Goal: Task Accomplishment & Management: Manage account settings

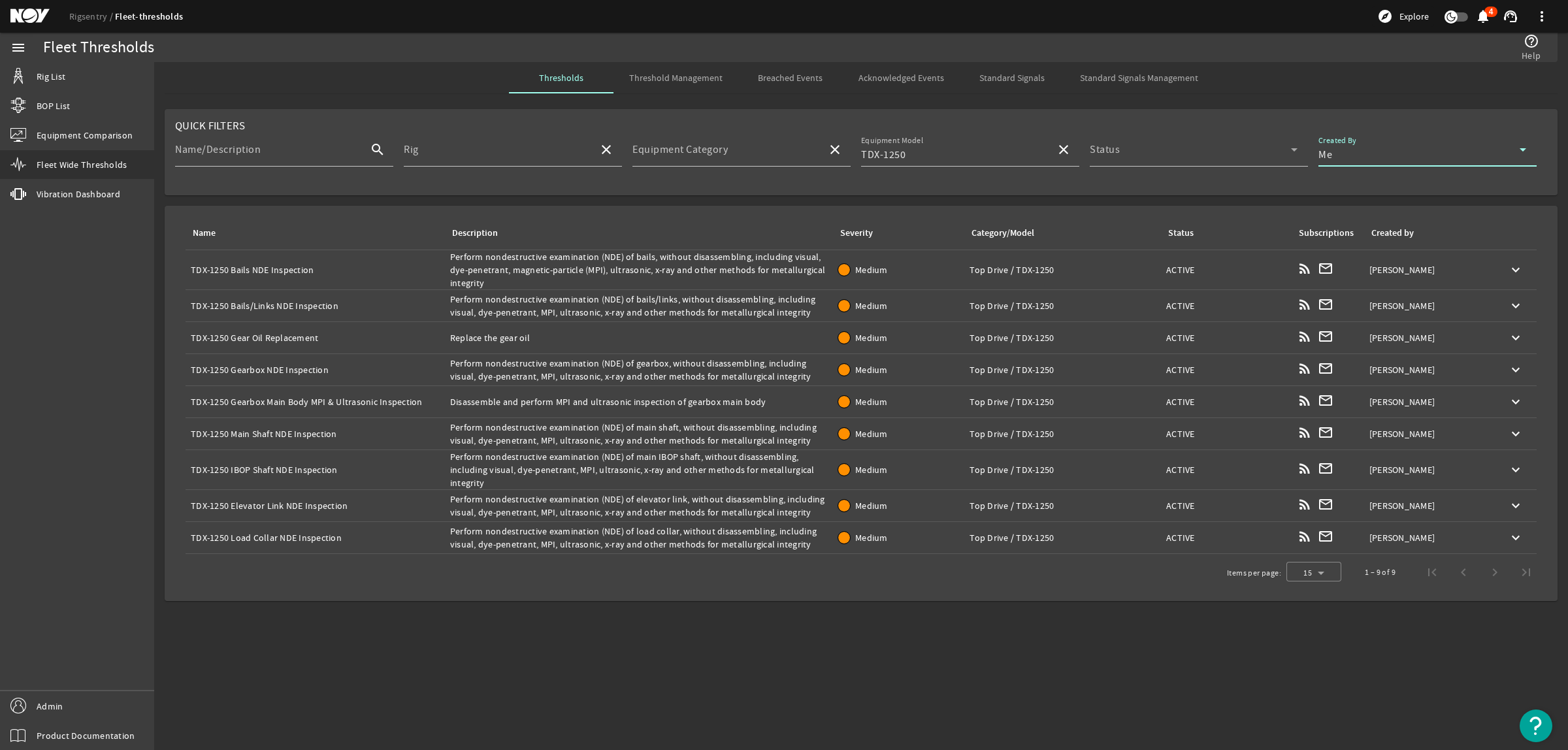
click at [706, 547] on div "Description: Perform nondestructive examination (NDE) of load collar, without d…" at bounding box center [639, 537] width 378 height 26
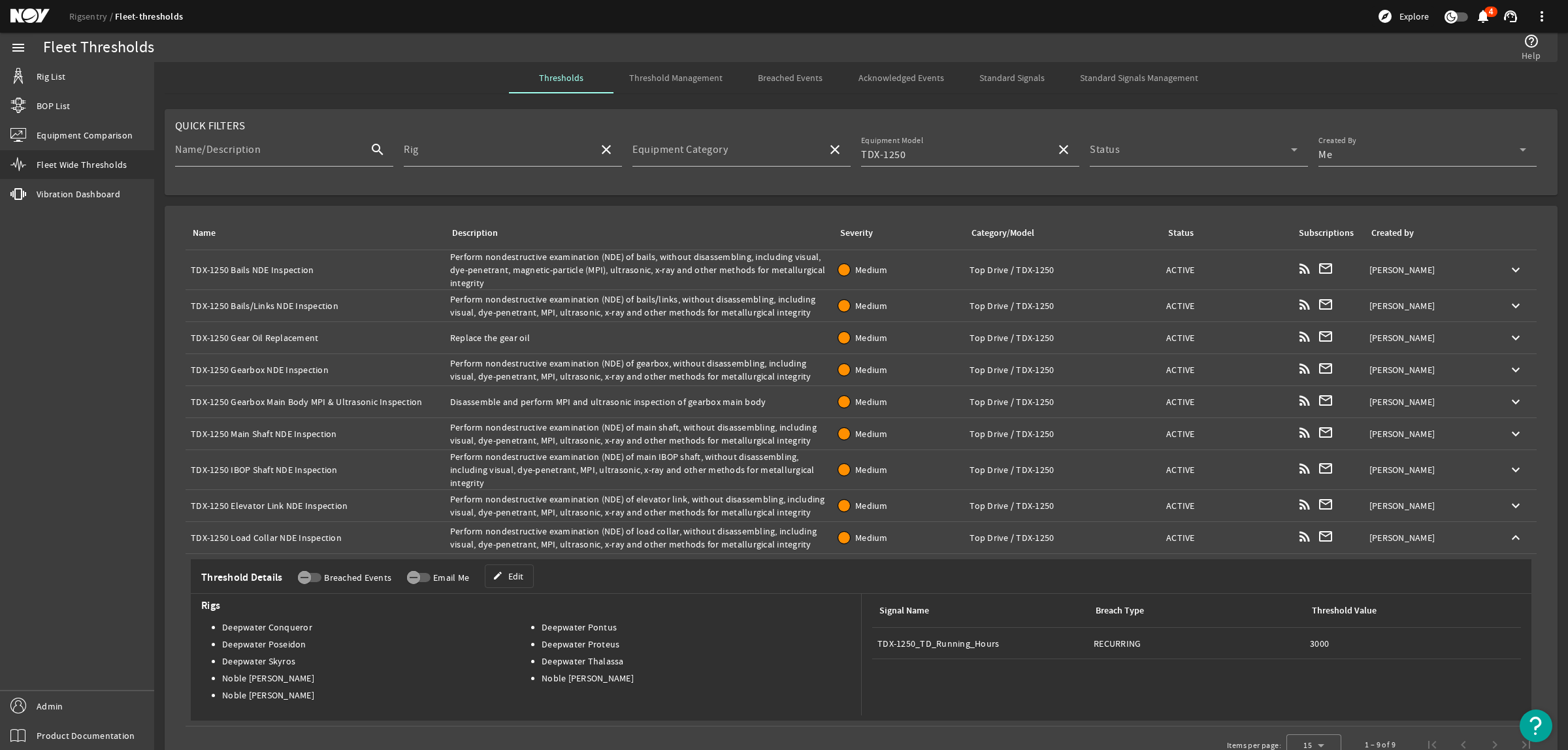
click at [706, 543] on div "Description: Perform nondestructive examination (NDE) of load collar, without d…" at bounding box center [639, 537] width 378 height 26
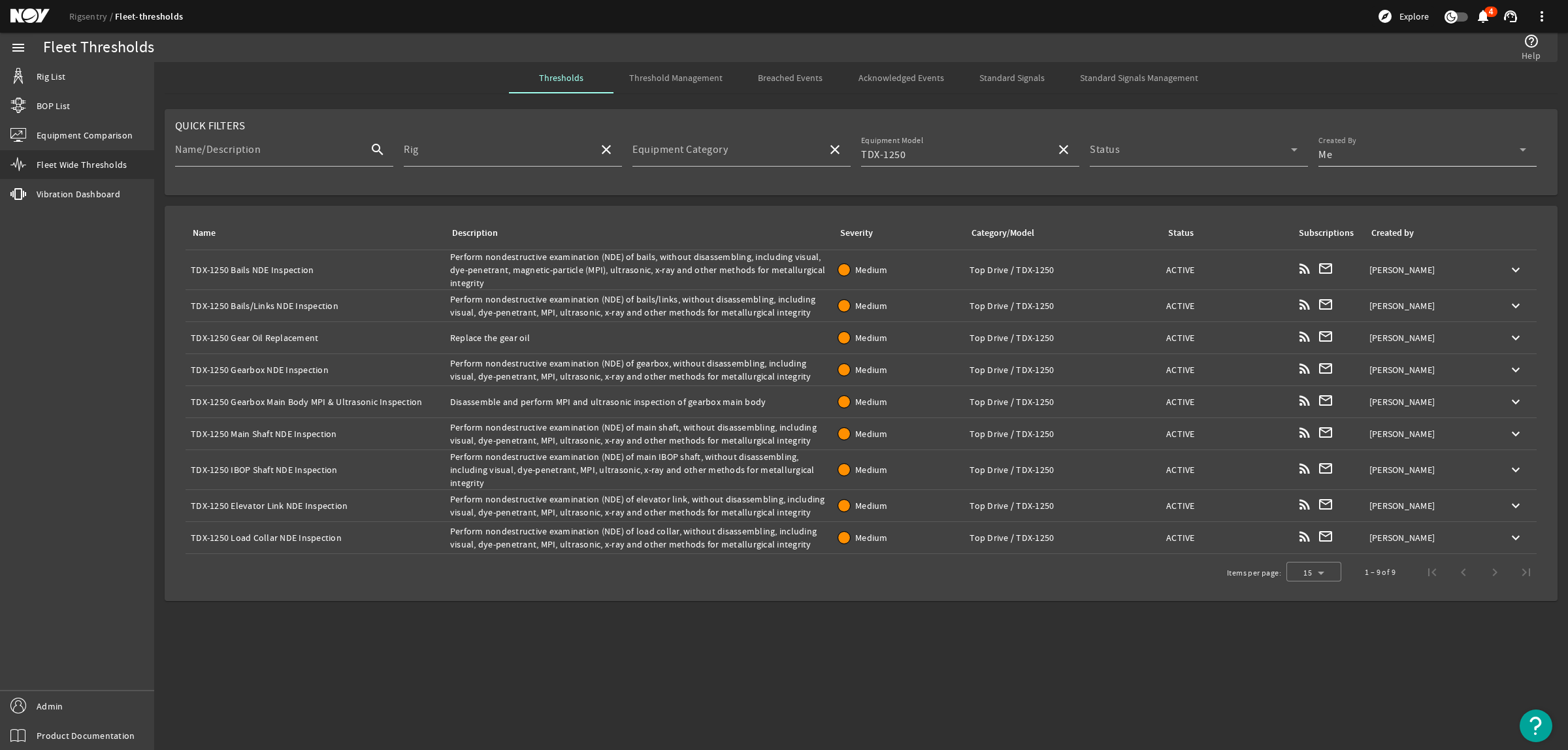
click at [1342, 152] on div "Me" at bounding box center [1419, 155] width 201 height 16
click at [1366, 219] on mat-option "Me" at bounding box center [1427, 220] width 218 height 31
click at [1155, 144] on div "Status" at bounding box center [1194, 149] width 208 height 34
click at [1155, 144] on div at bounding box center [784, 375] width 1568 height 750
click at [940, 154] on input "TDX-1250" at bounding box center [954, 155] width 184 height 16
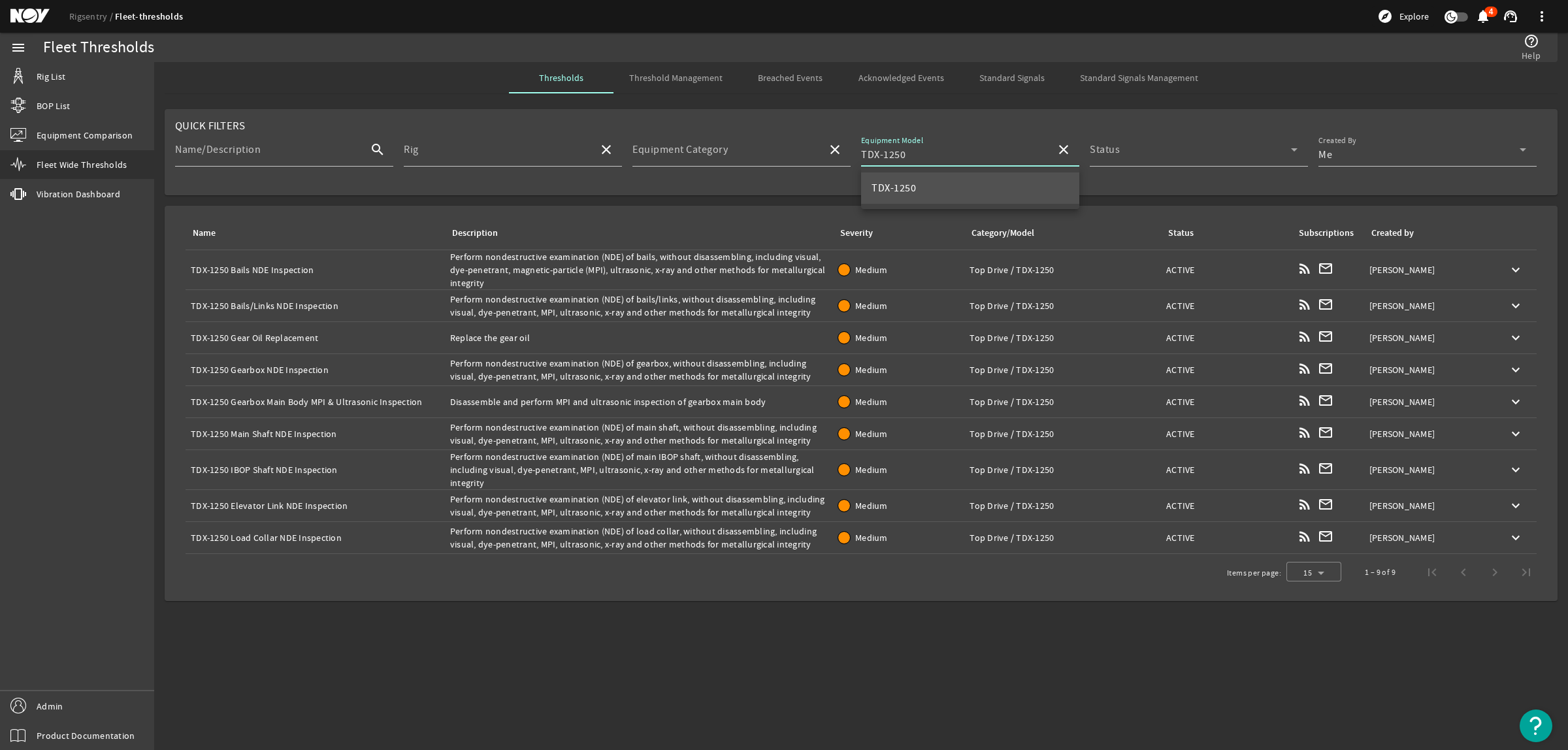
click at [1058, 147] on mat-icon "close" at bounding box center [1064, 149] width 16 height 16
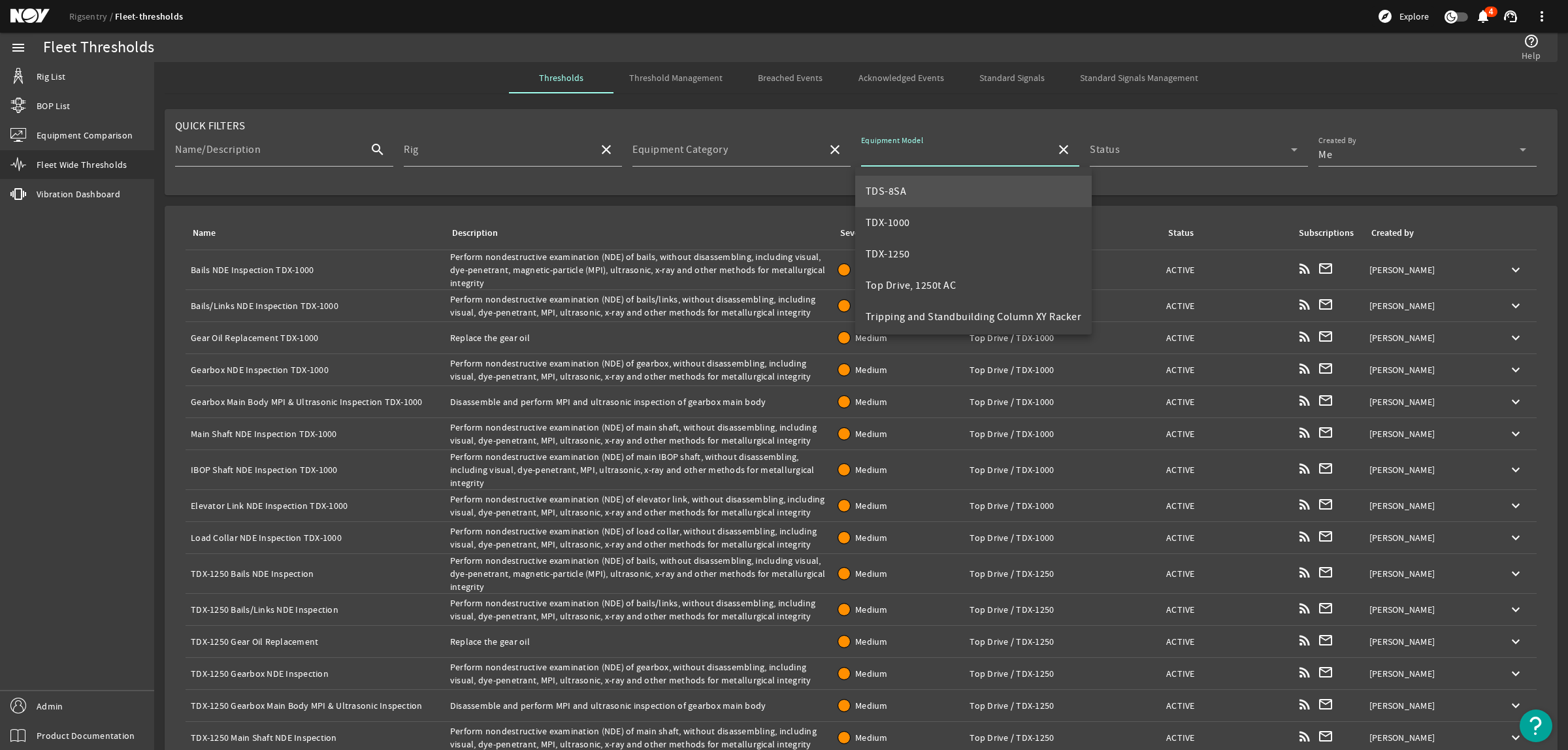
scroll to position [501, 0]
click at [911, 217] on mat-option "TDX-1000" at bounding box center [973, 221] width 237 height 31
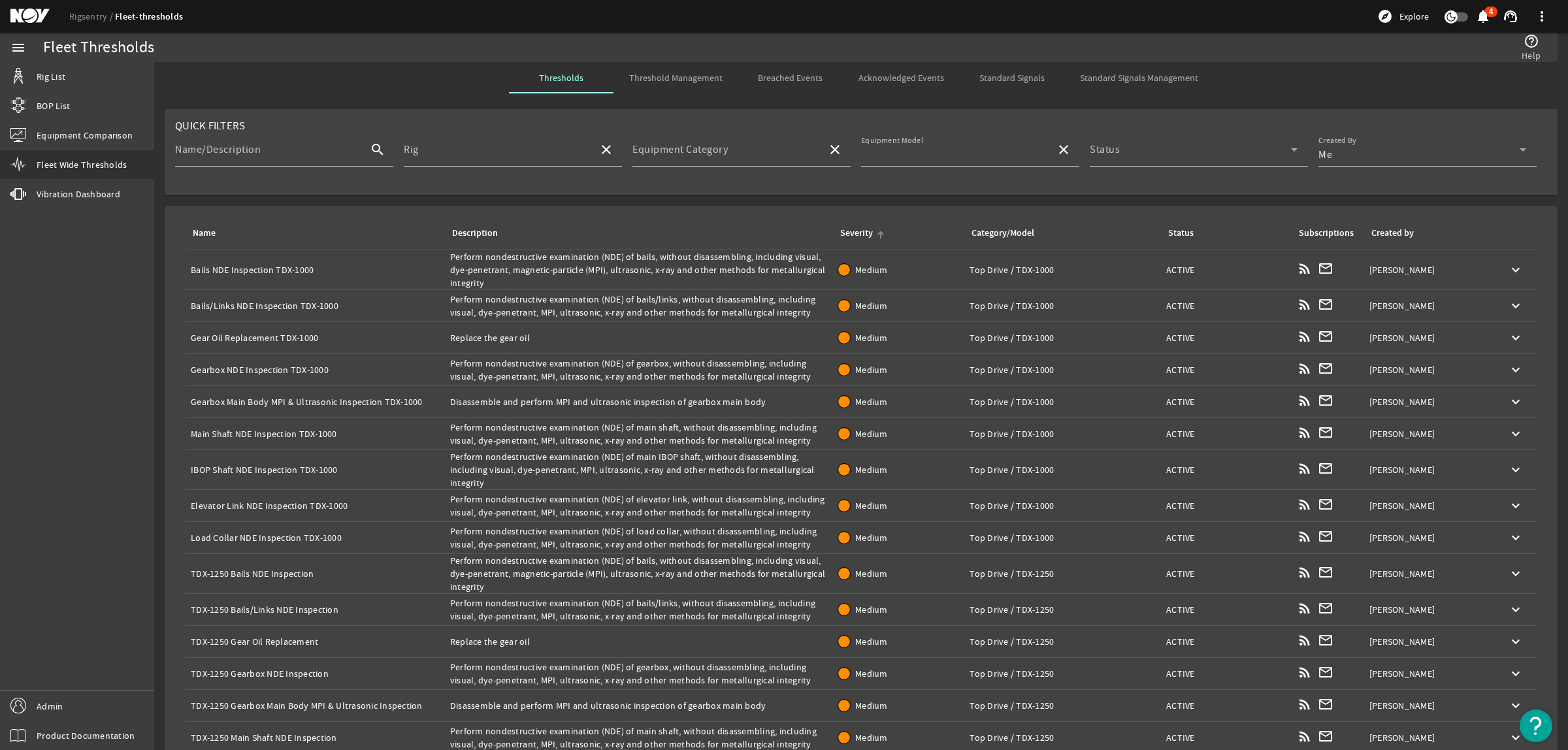
type input "TDX-1000"
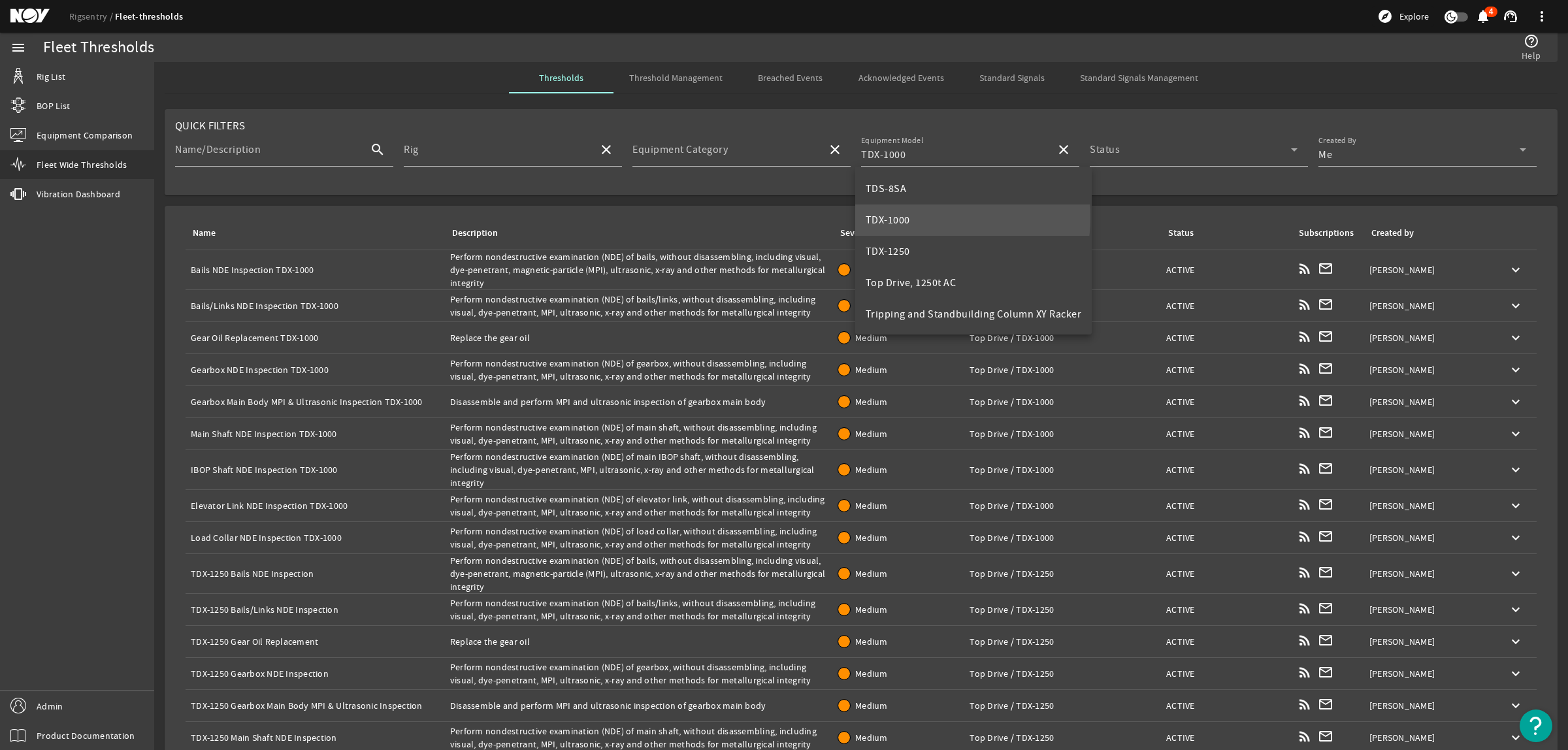
scroll to position [0, 0]
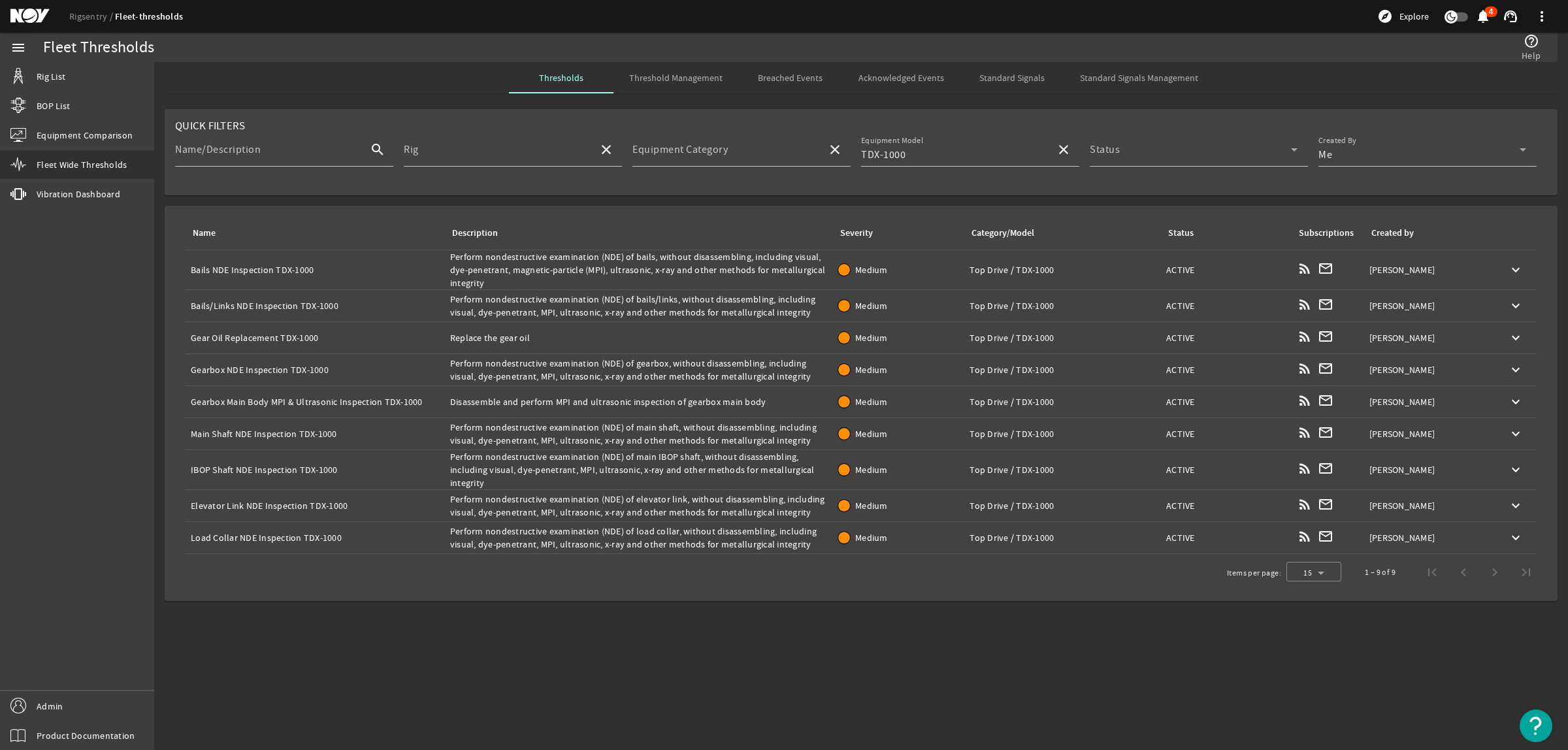
click at [337, 269] on div "Name: Bails NDE Inspection TDX-1000" at bounding box center [315, 270] width 249 height 13
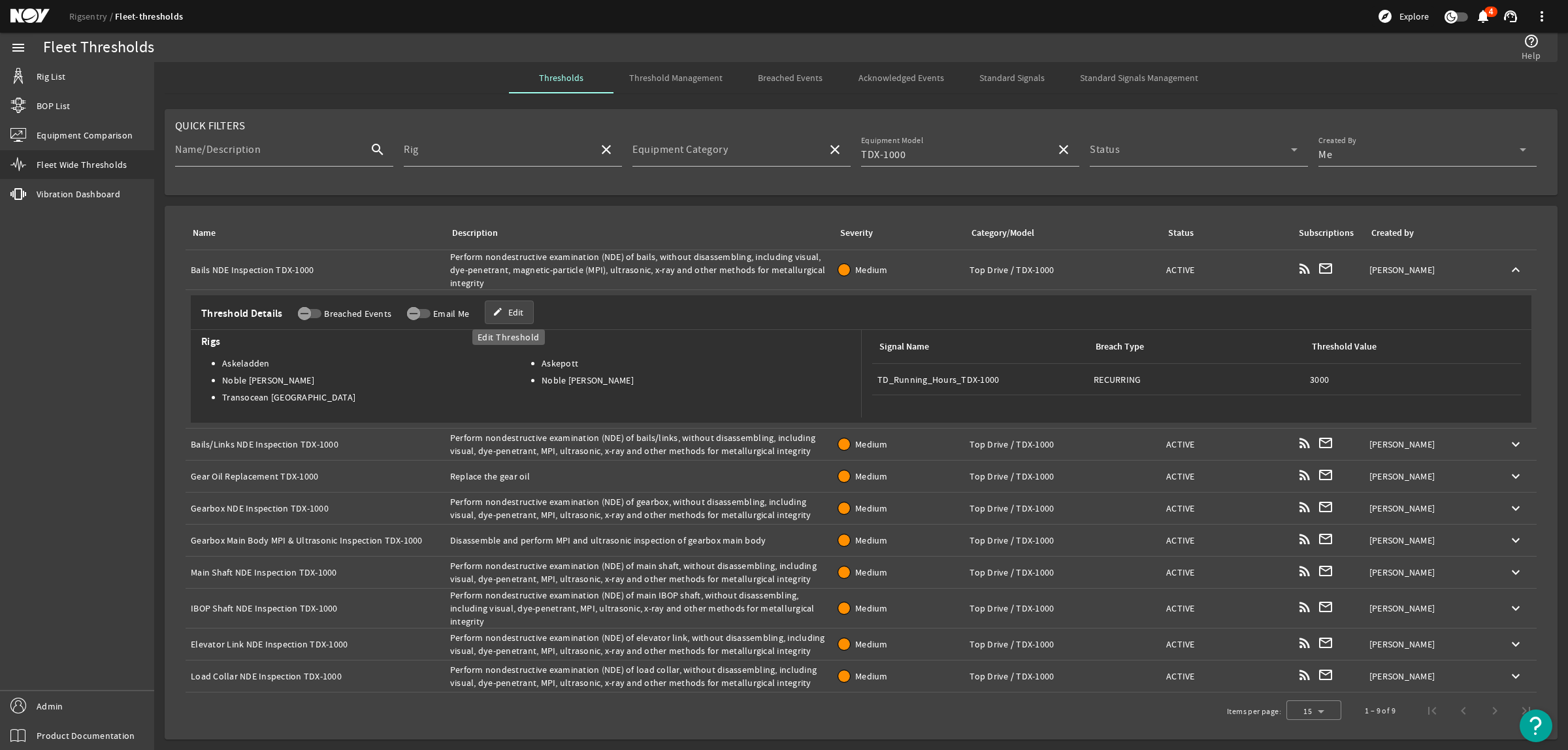
click at [508, 309] on span "Edit" at bounding box center [515, 312] width 15 height 13
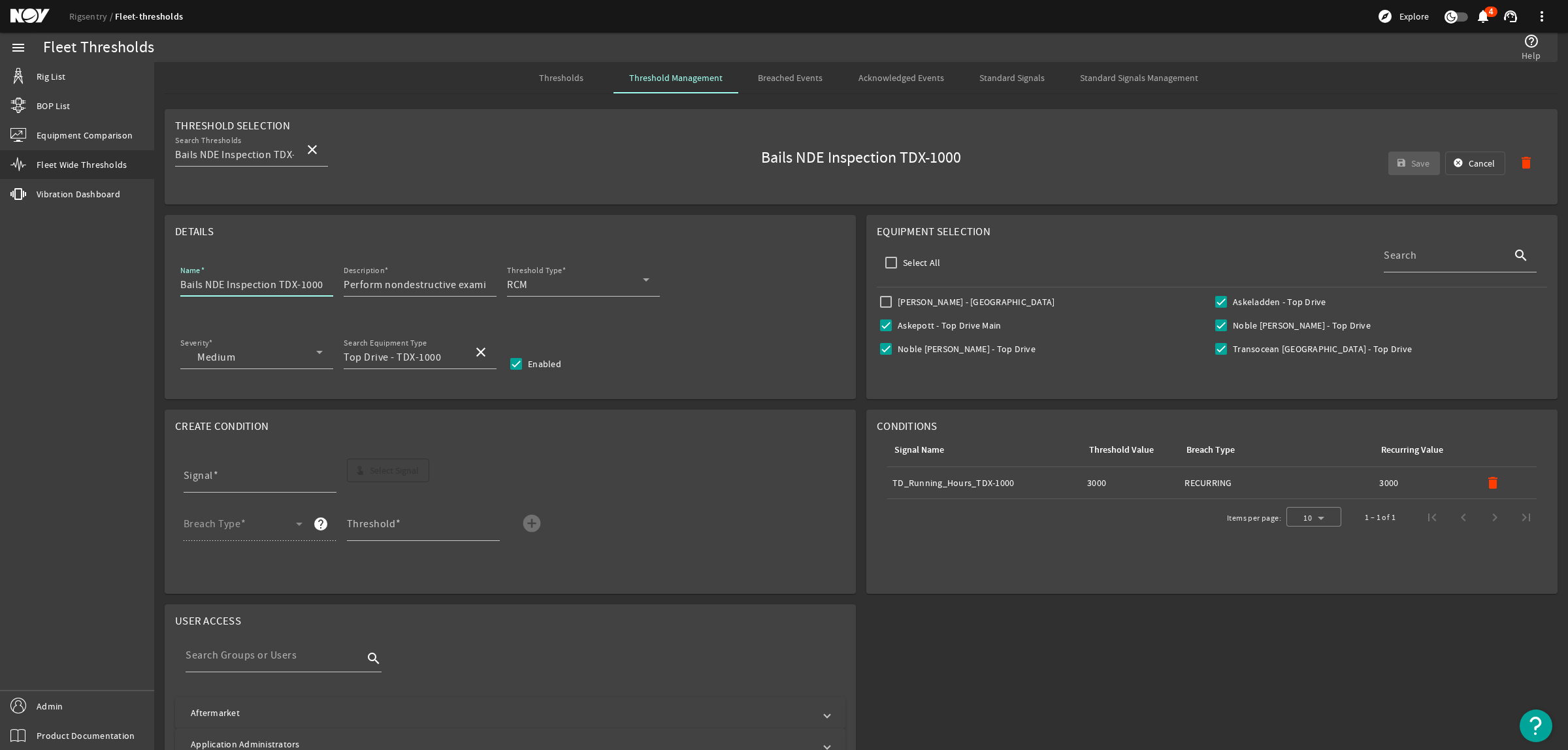
drag, startPoint x: 279, startPoint y: 285, endPoint x: 320, endPoint y: 285, distance: 41.0
click at [320, 285] on input "Bails NDE Inspection TDX-1000" at bounding box center [252, 285] width 142 height 16
click at [181, 285] on input "Bails NDE Inspection" at bounding box center [252, 285] width 142 height 16
paste input "TDX-1000"
type input "TDX-1000 Bails NDE Inspection"
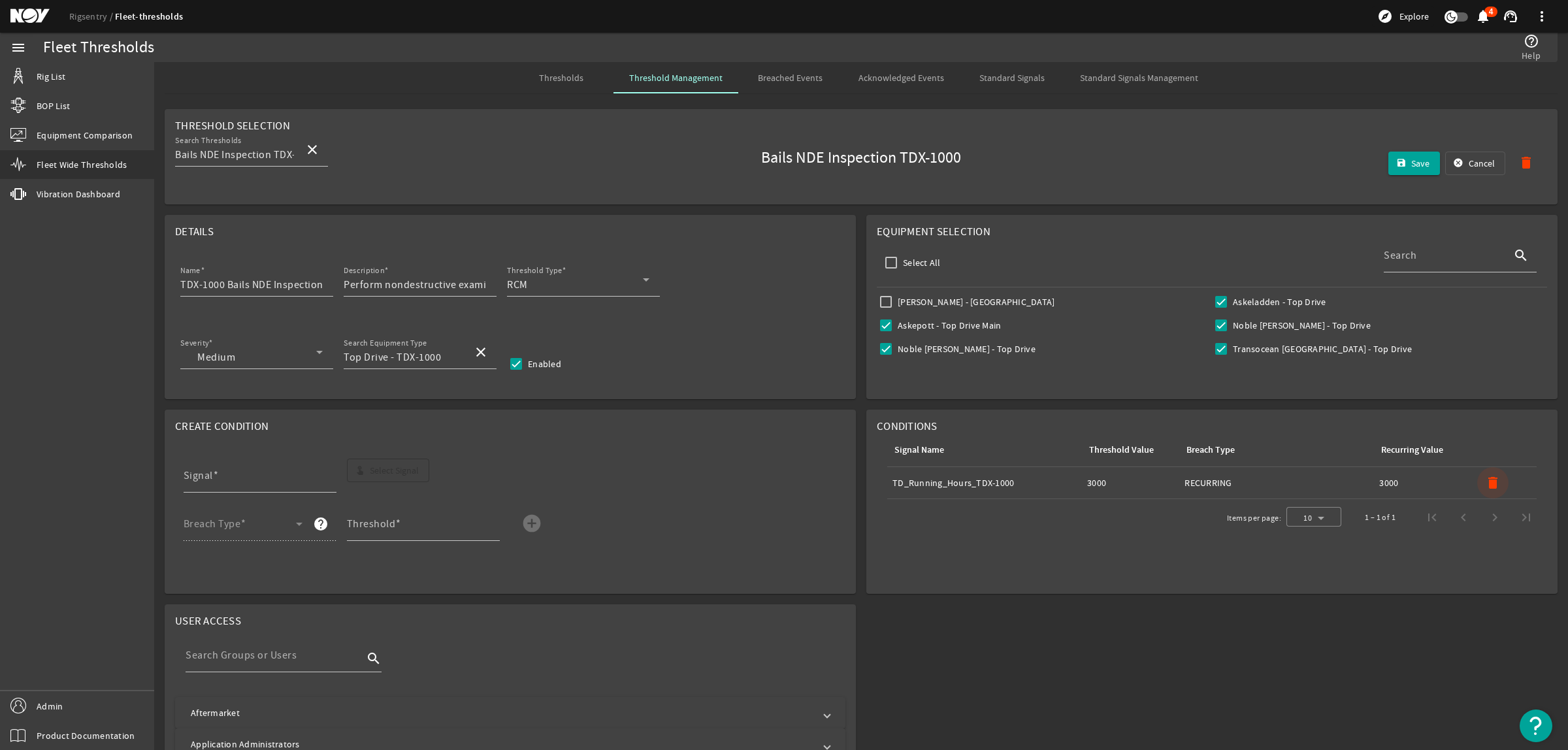
click at [1485, 482] on mat-icon "delete" at bounding box center [1493, 483] width 16 height 16
click at [345, 468] on mat-form-field "Signal" at bounding box center [265, 483] width 163 height 48
click at [358, 469] on mat-icon "touch_app" at bounding box center [360, 470] width 10 height 10
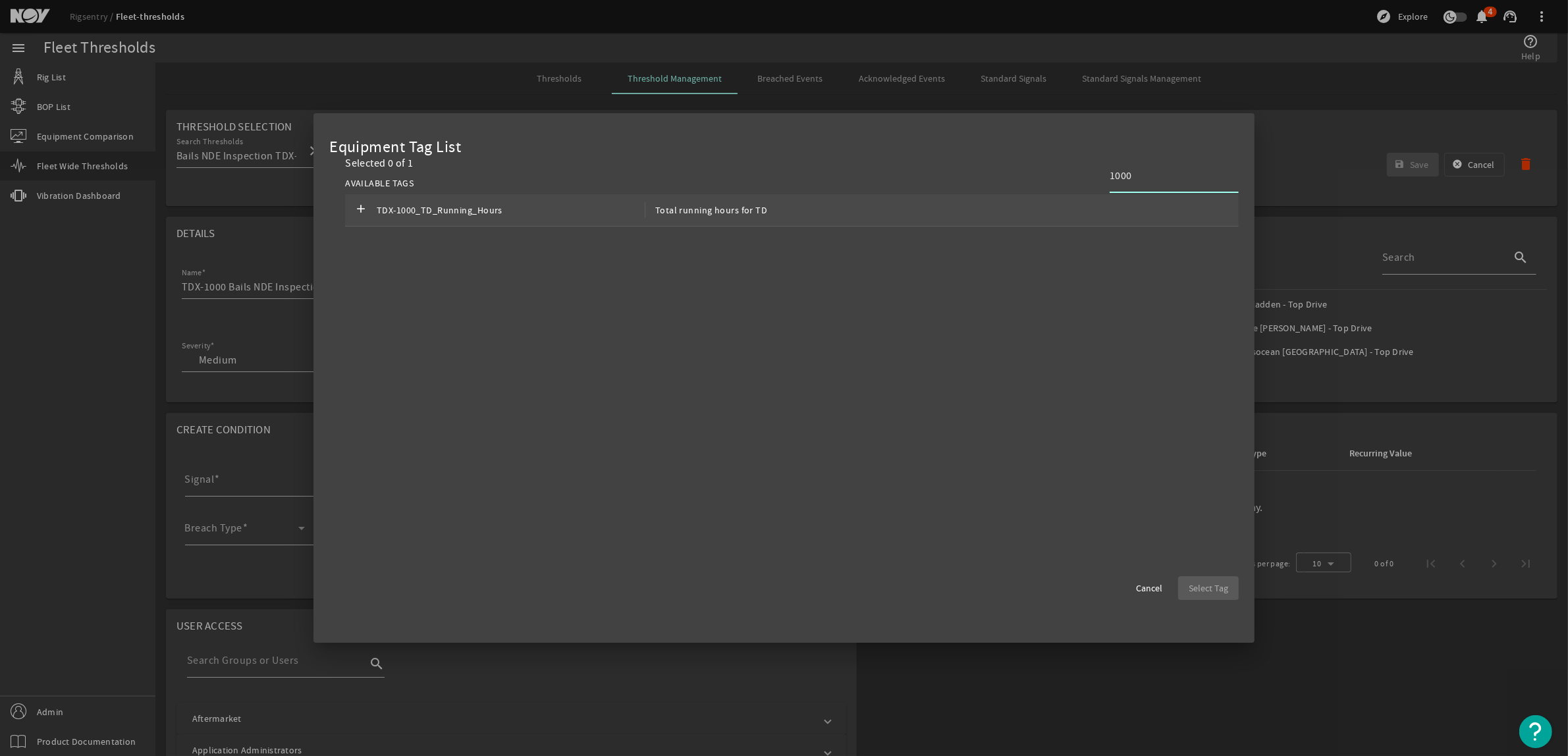
type input "1000"
click at [821, 210] on div "add TDX-1000_TD_Running_Hours Total running hours for TD" at bounding box center [792, 210] width 894 height 32
click at [1217, 597] on span "button" at bounding box center [1208, 588] width 61 height 32
type input "TDX-1000_TD_Running_Hours"
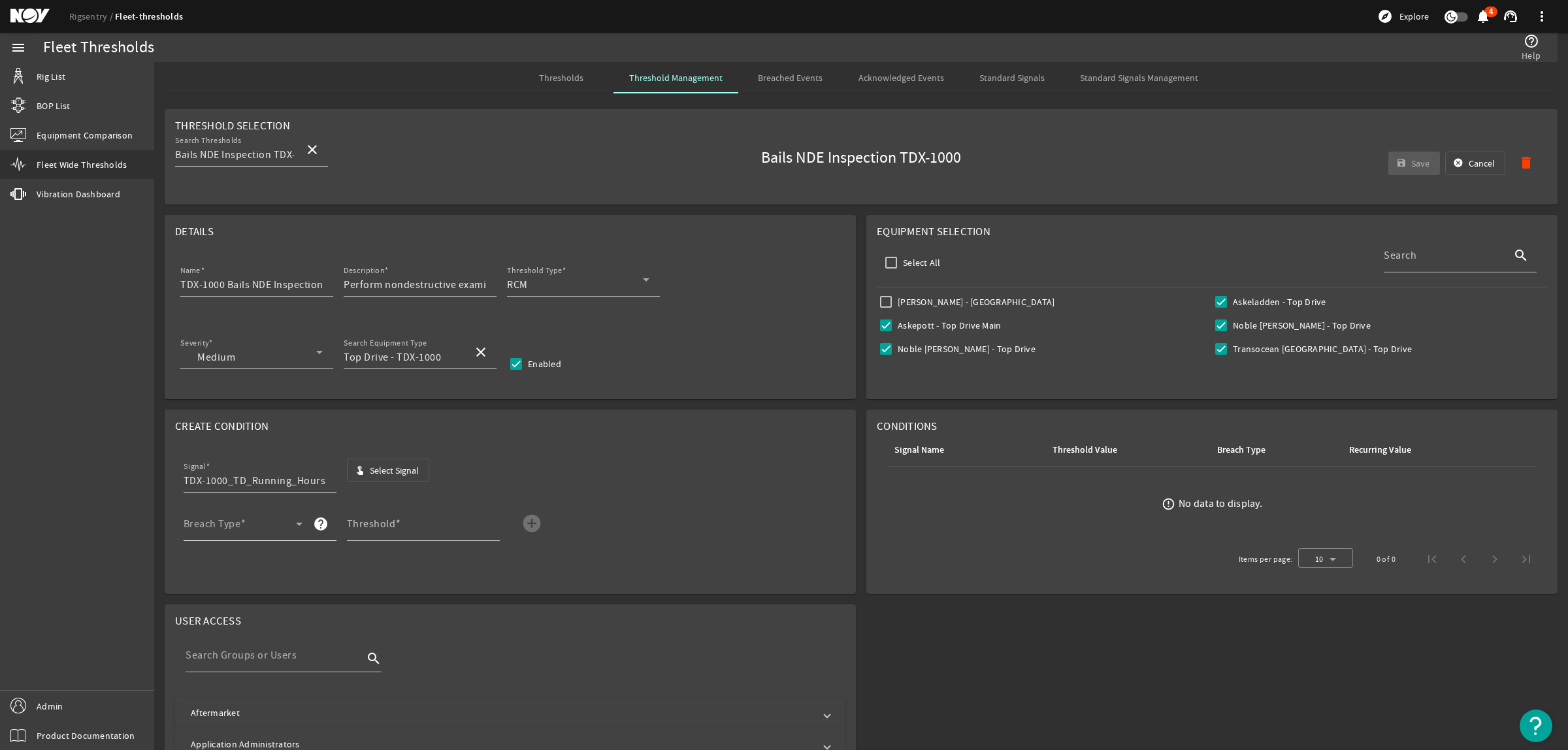
click at [281, 531] on span at bounding box center [240, 529] width 113 height 16
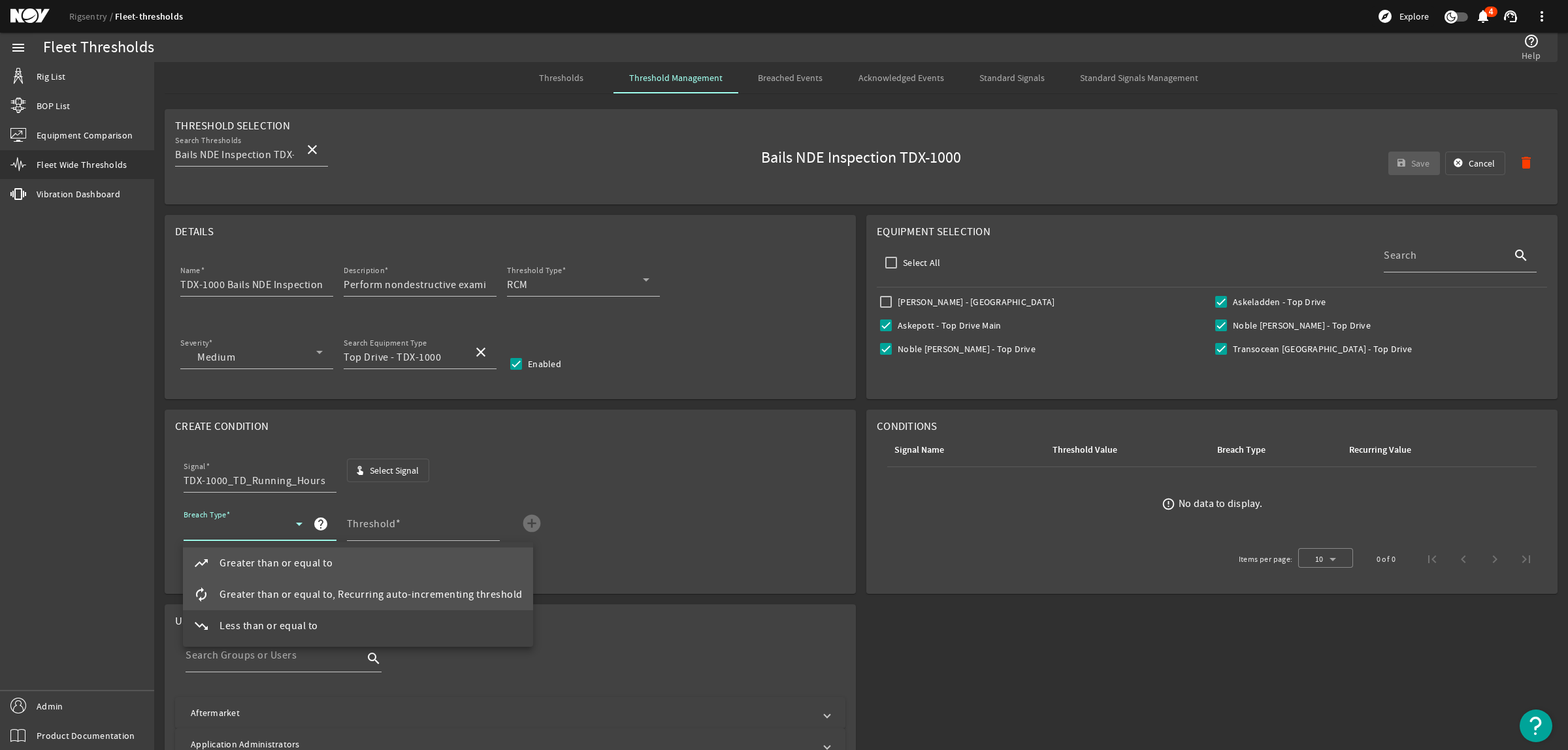
click at [304, 587] on span "Greater than or equal to, Recurring auto-incrementing threshold" at bounding box center [371, 595] width 303 height 16
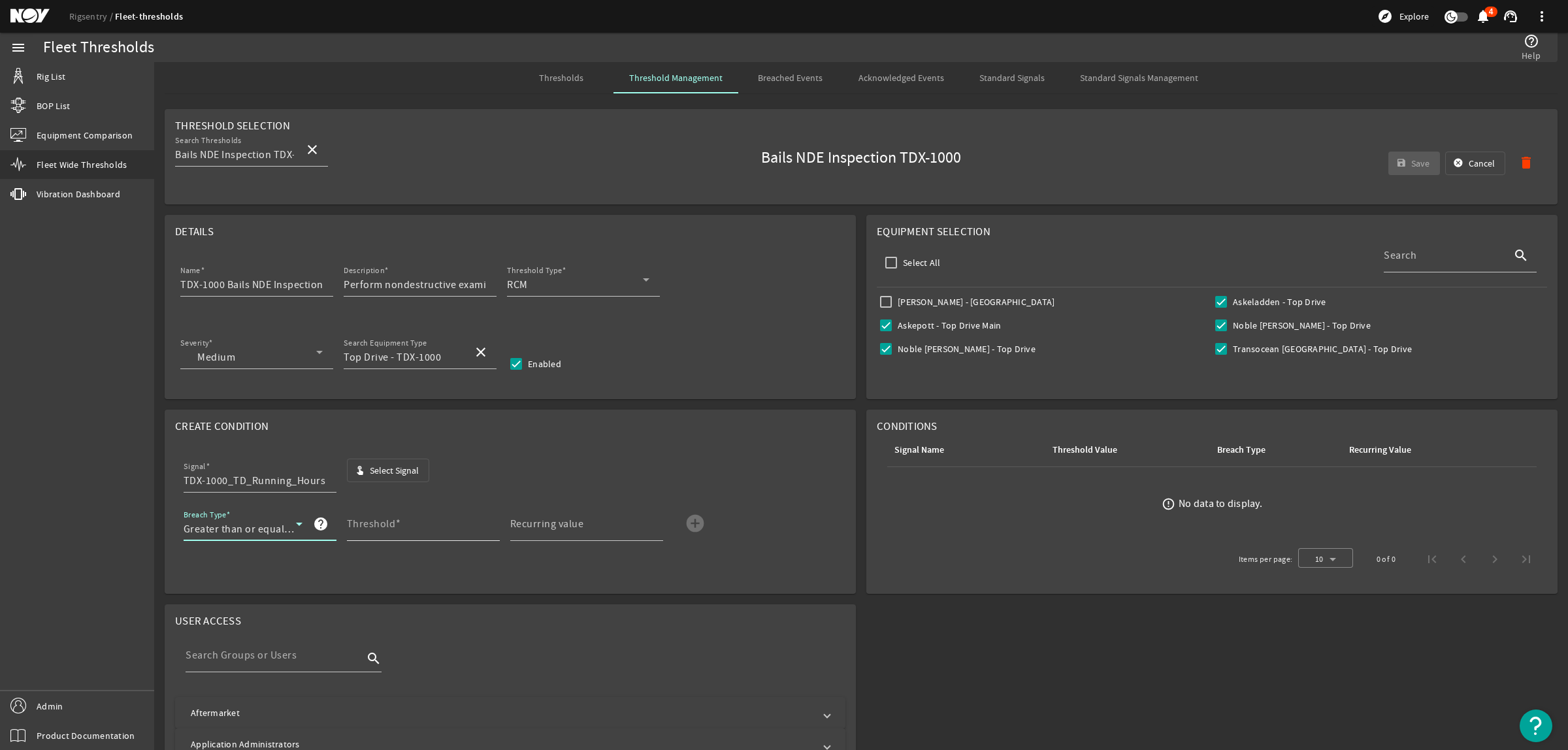
click at [379, 519] on mat-label "Threshold" at bounding box center [371, 524] width 49 height 13
click at [379, 522] on input "Threshold" at bounding box center [418, 529] width 142 height 16
type input "3000"
click at [698, 525] on mat-icon "add_circle" at bounding box center [695, 523] width 21 height 21
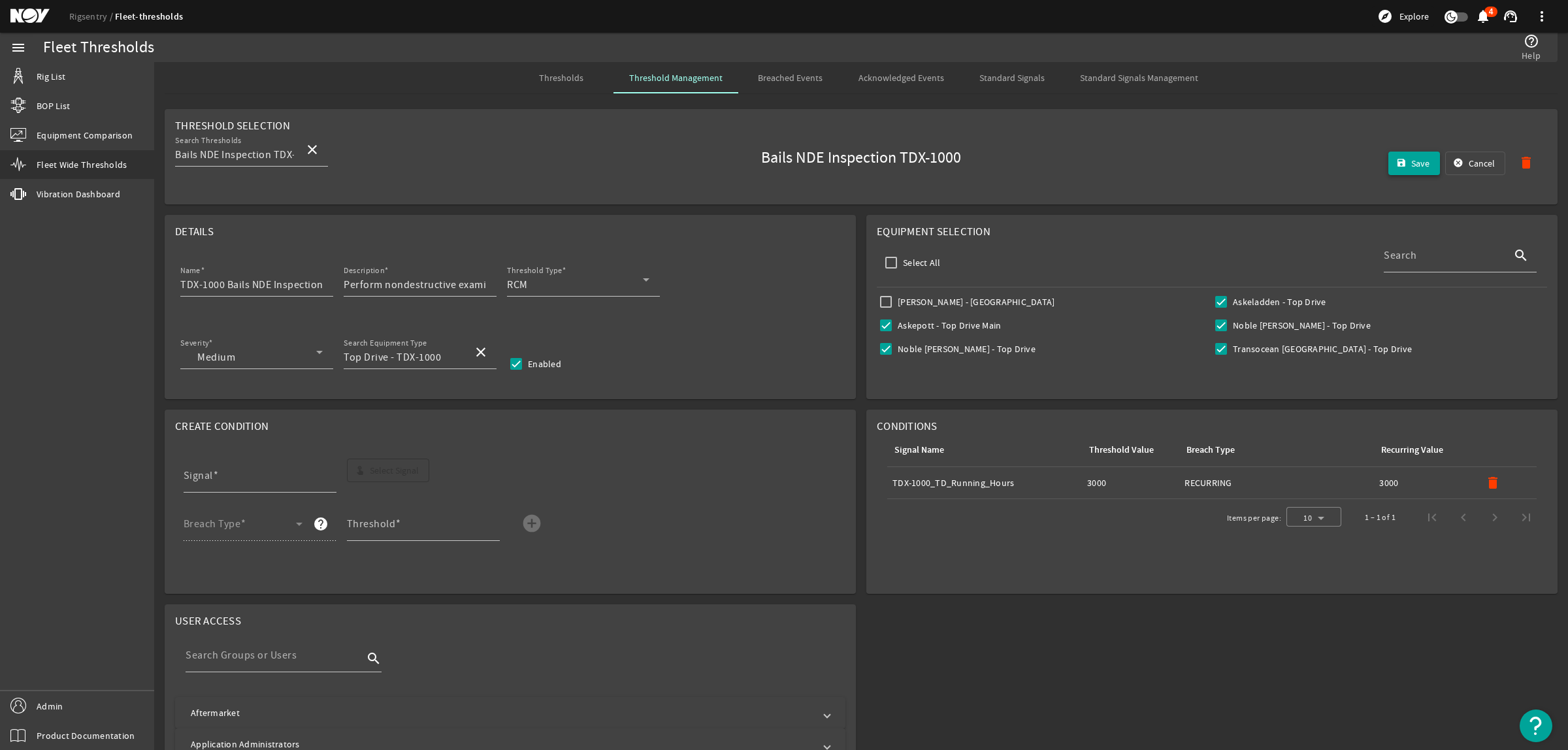
click at [1413, 161] on span "Save" at bounding box center [1419, 163] width 18 height 13
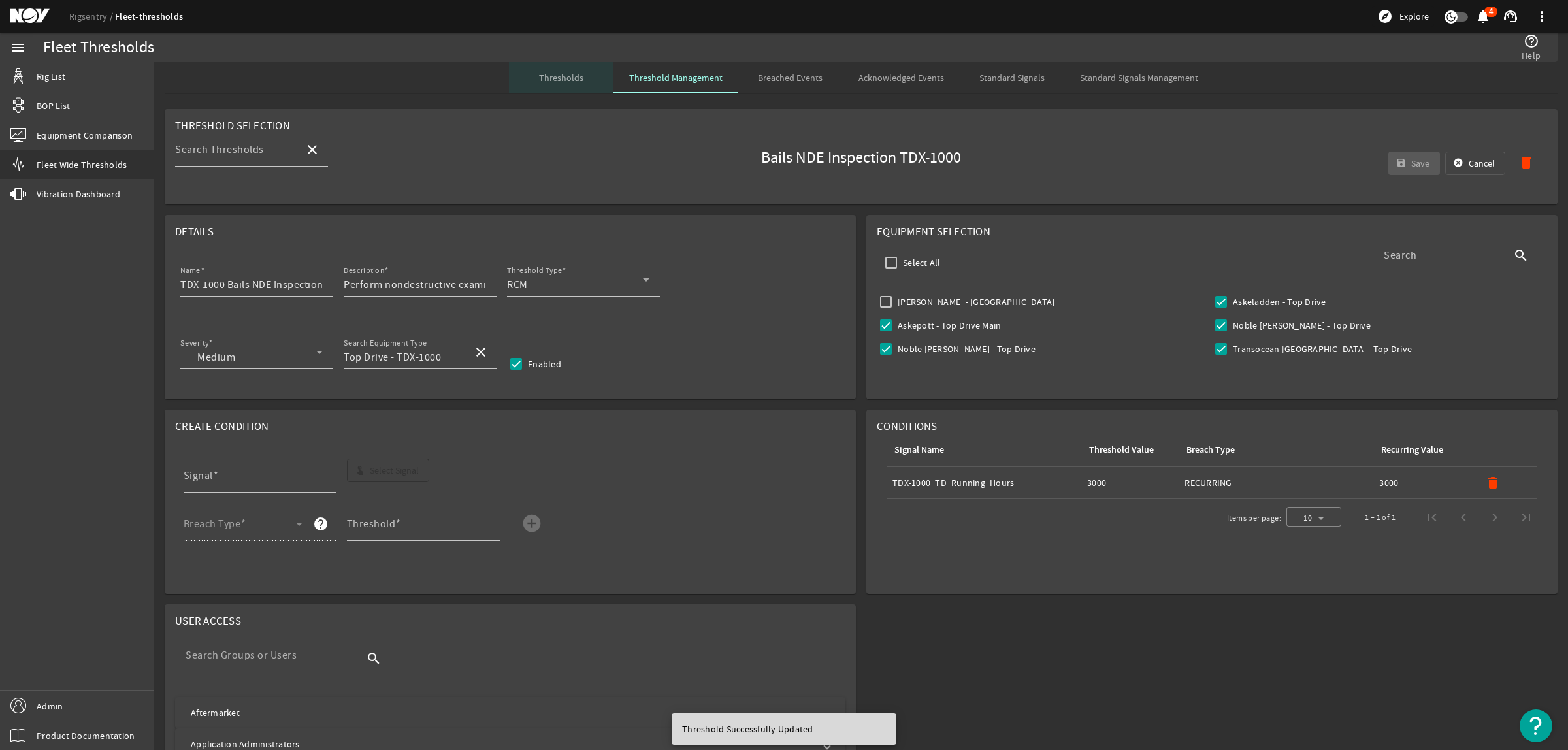
click at [567, 77] on span "Thresholds" at bounding box center [560, 78] width 45 height 9
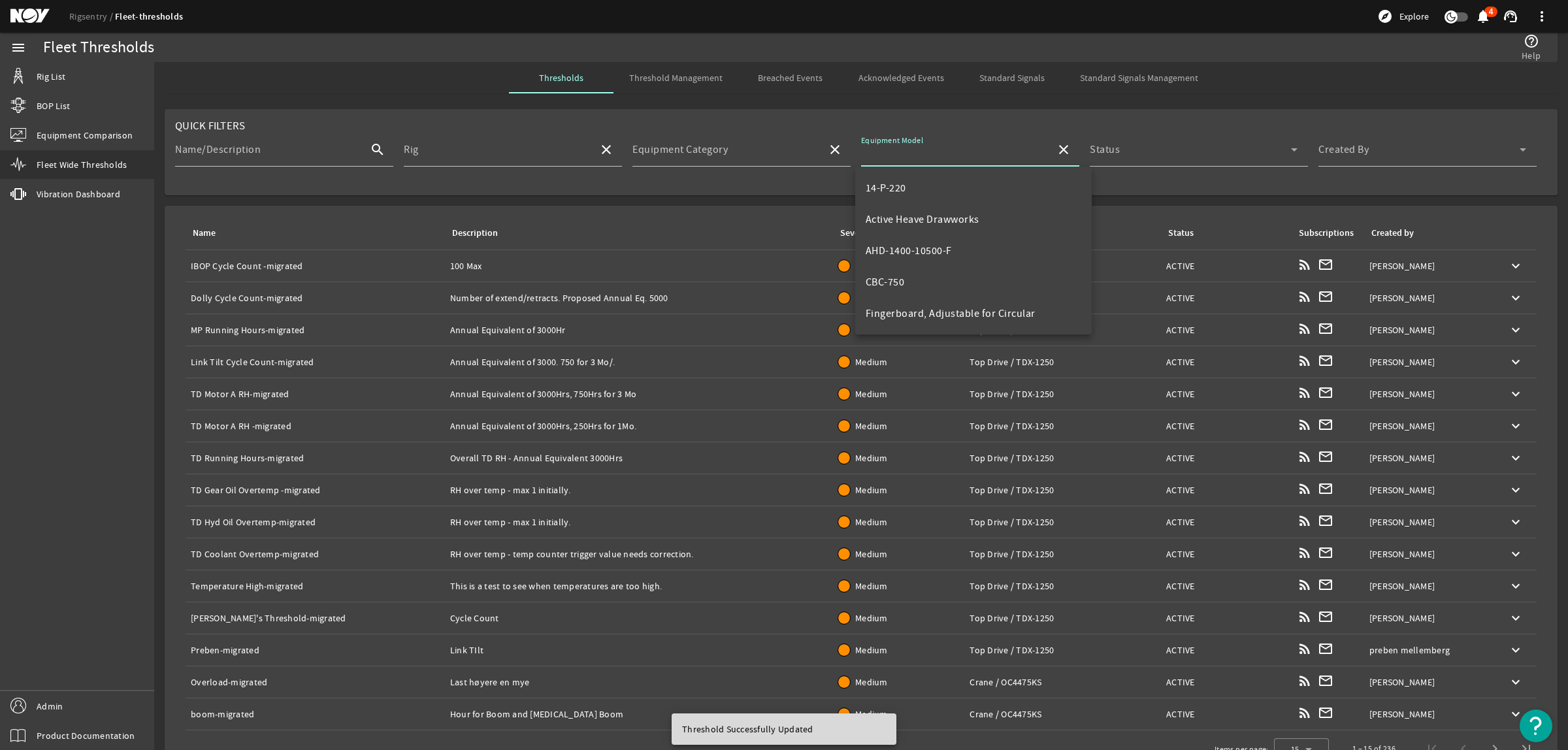
click at [990, 159] on input "Equipment Model" at bounding box center [954, 155] width 184 height 16
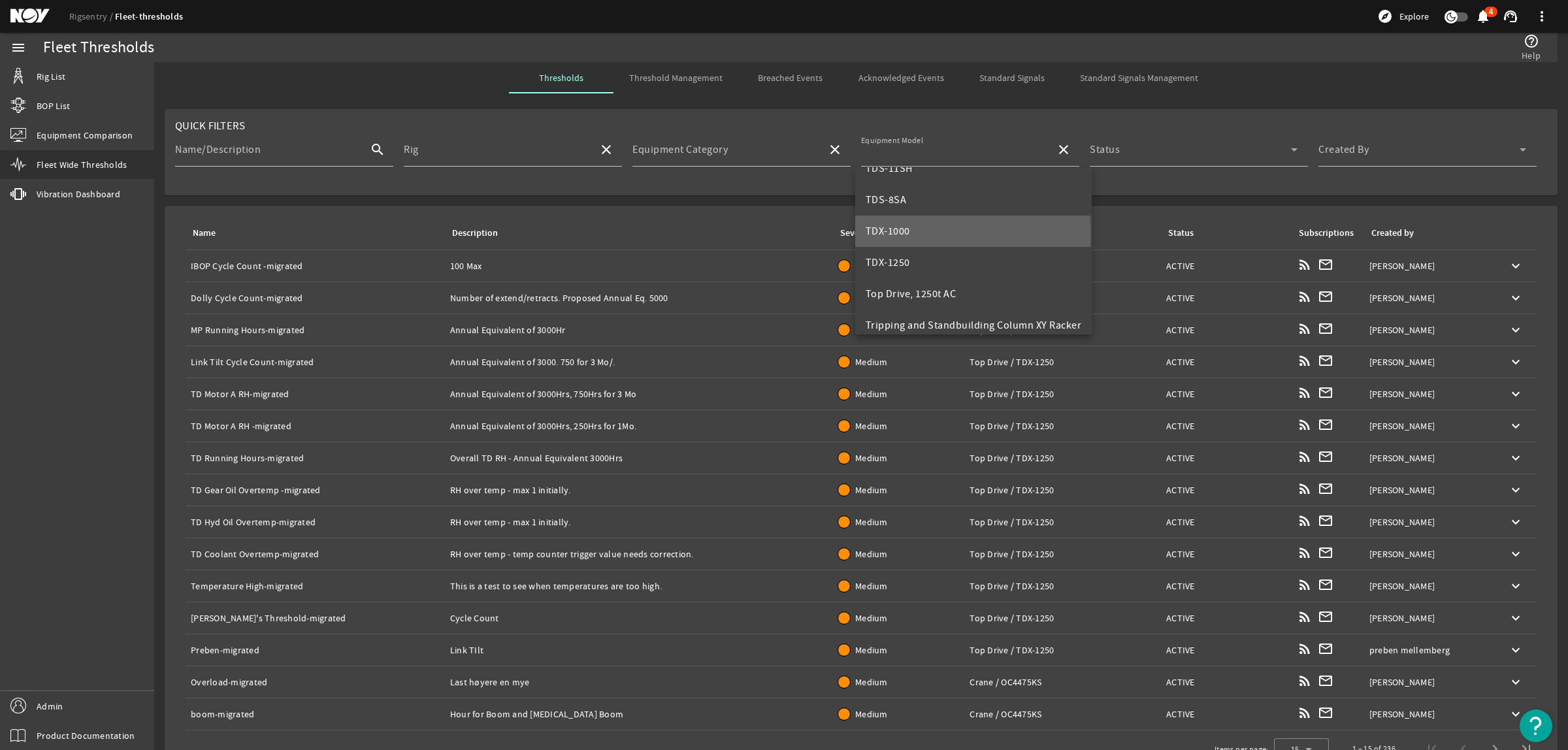
click at [912, 234] on mat-option "TDX-1000" at bounding box center [973, 231] width 237 height 31
type input "TDX-1000"
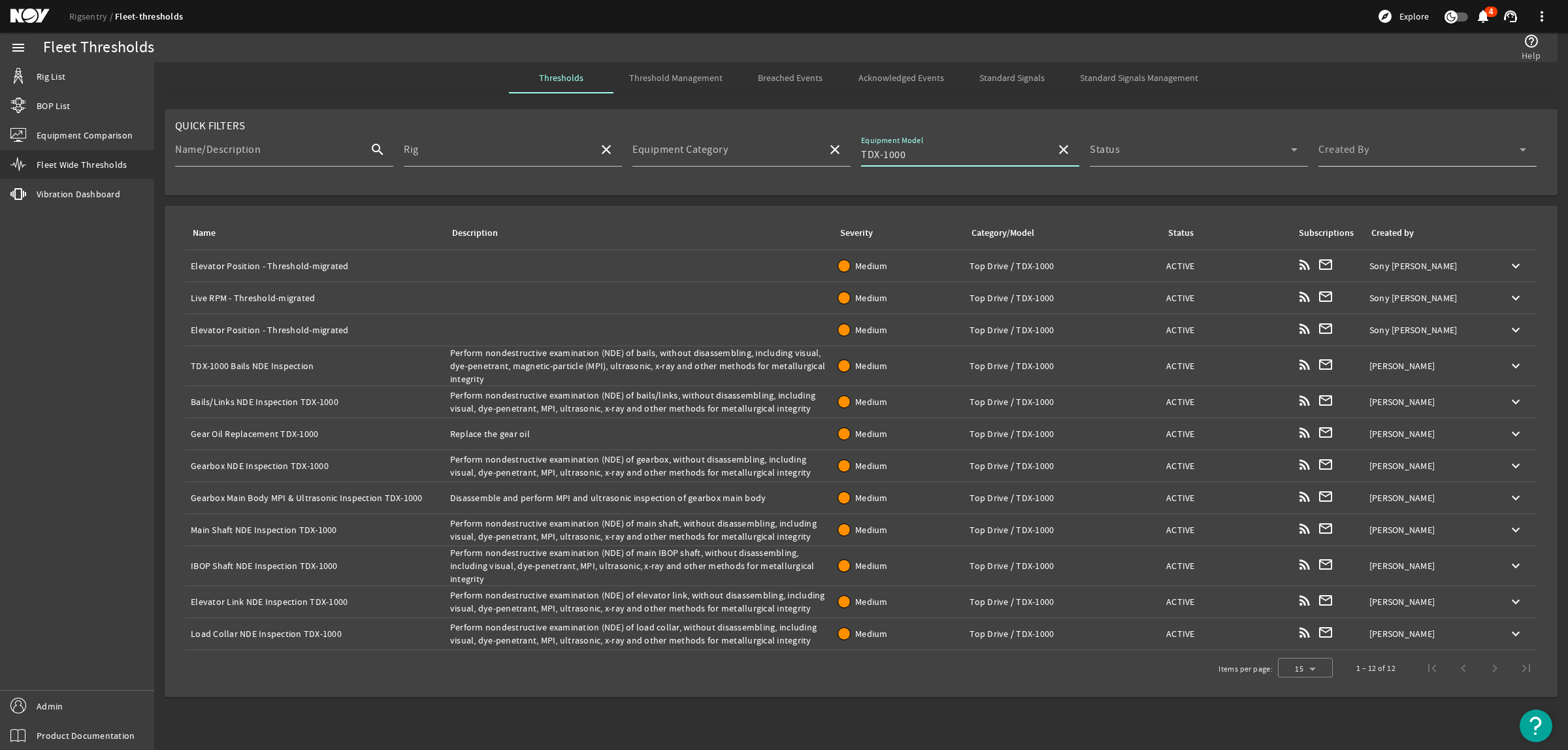
click at [1342, 145] on mat-label "Created By" at bounding box center [1344, 149] width 50 height 13
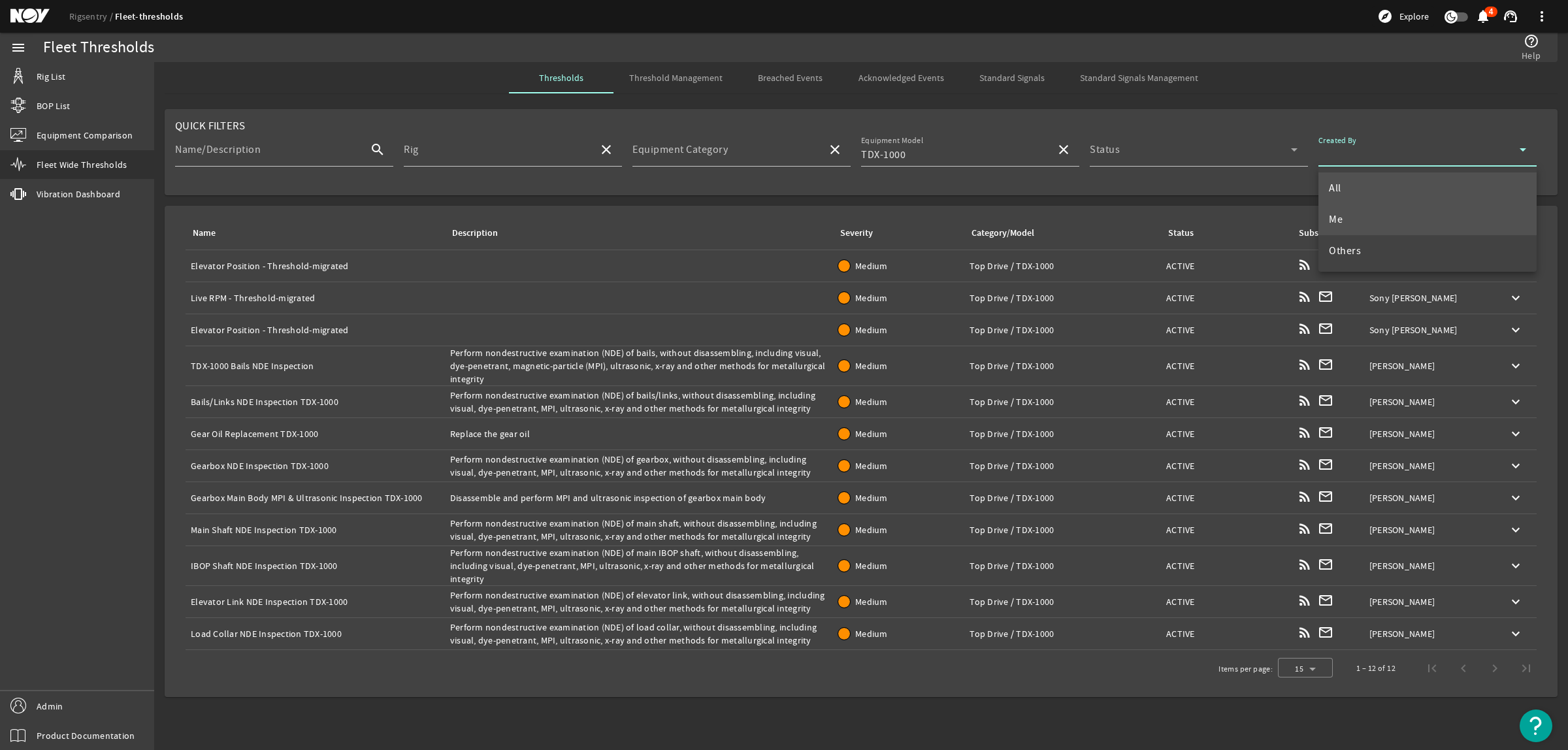
click at [1362, 221] on mat-option "Me" at bounding box center [1427, 220] width 218 height 31
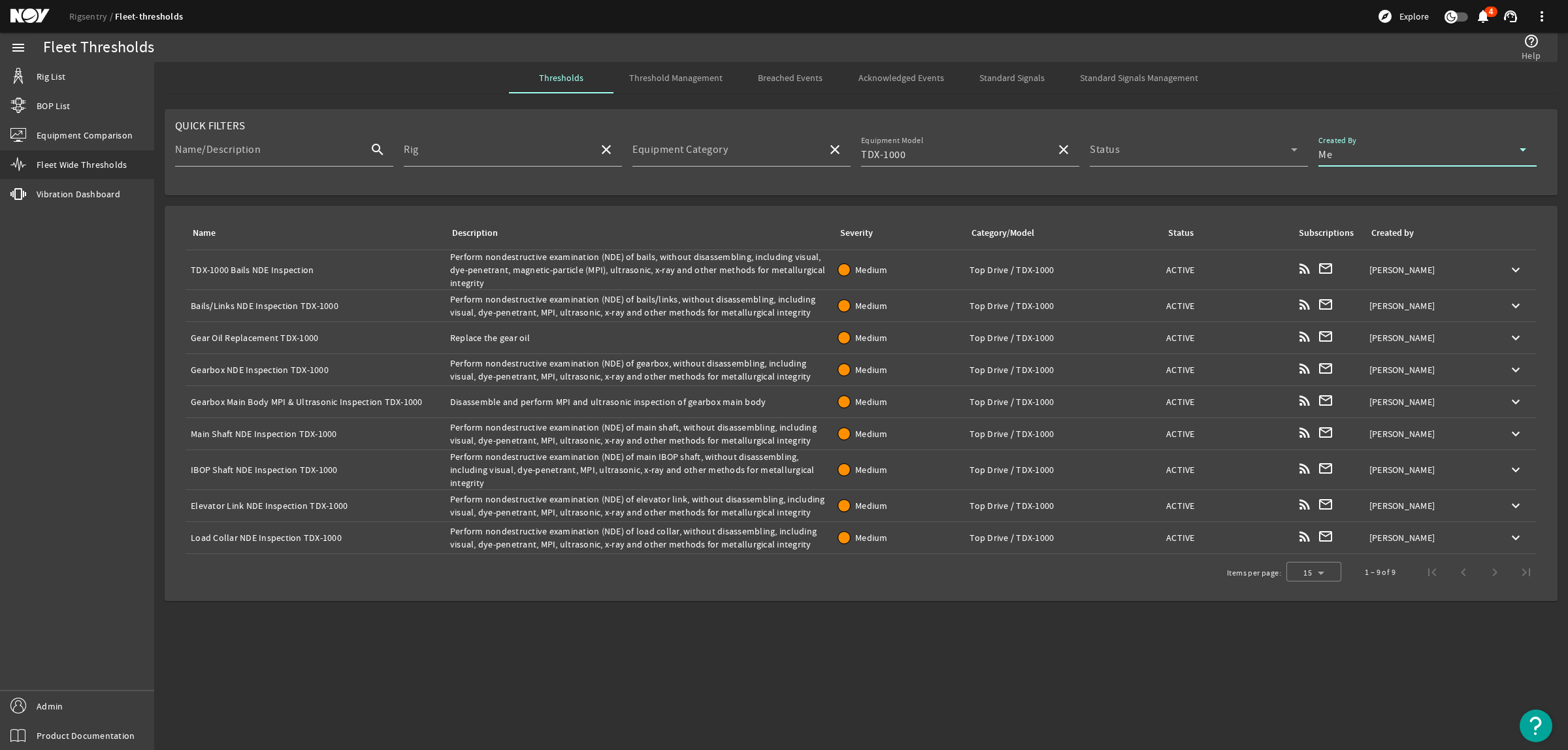
click at [262, 304] on div "Name: Bails/Links NDE Inspection TDX-1000" at bounding box center [315, 306] width 249 height 13
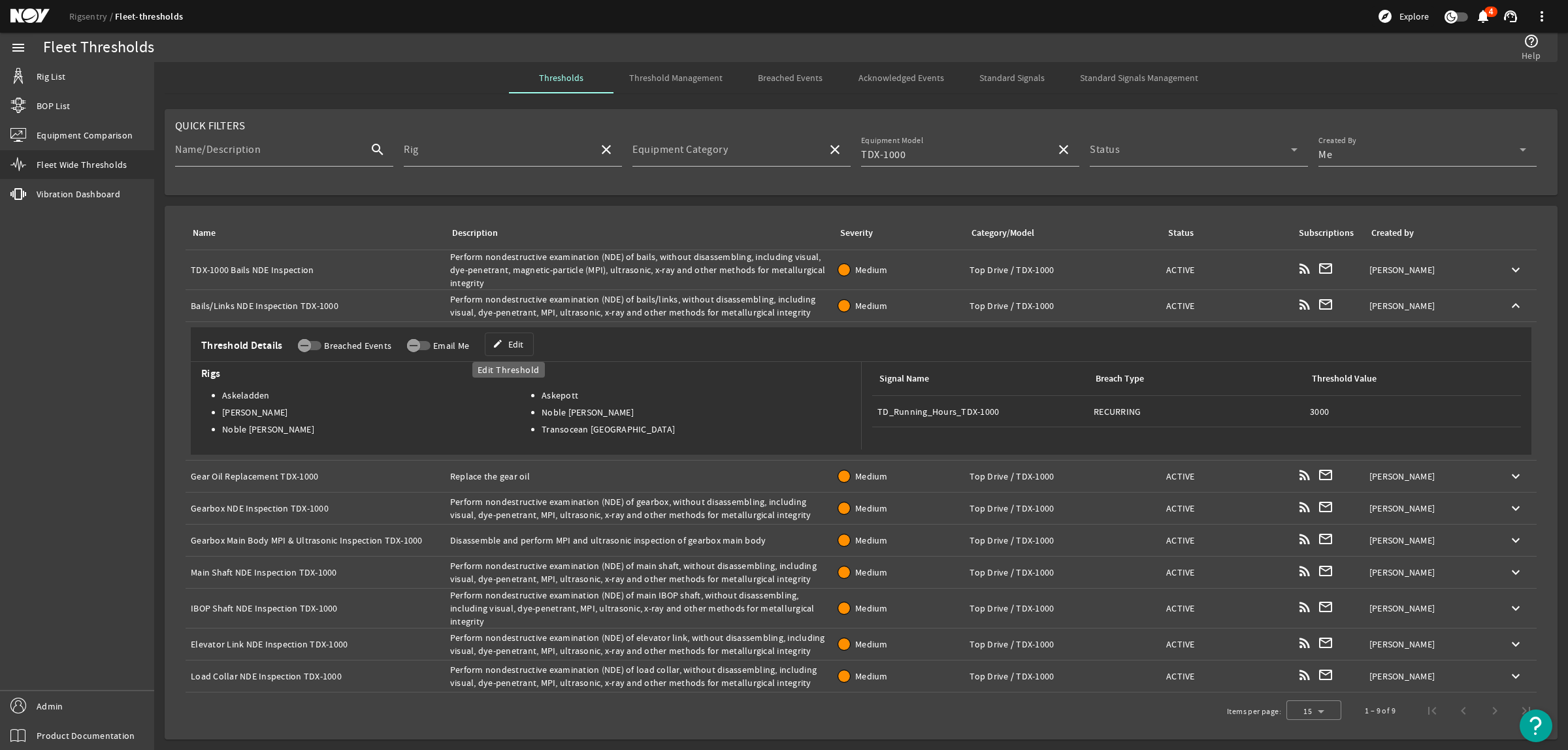
click at [510, 336] on span at bounding box center [509, 344] width 48 height 31
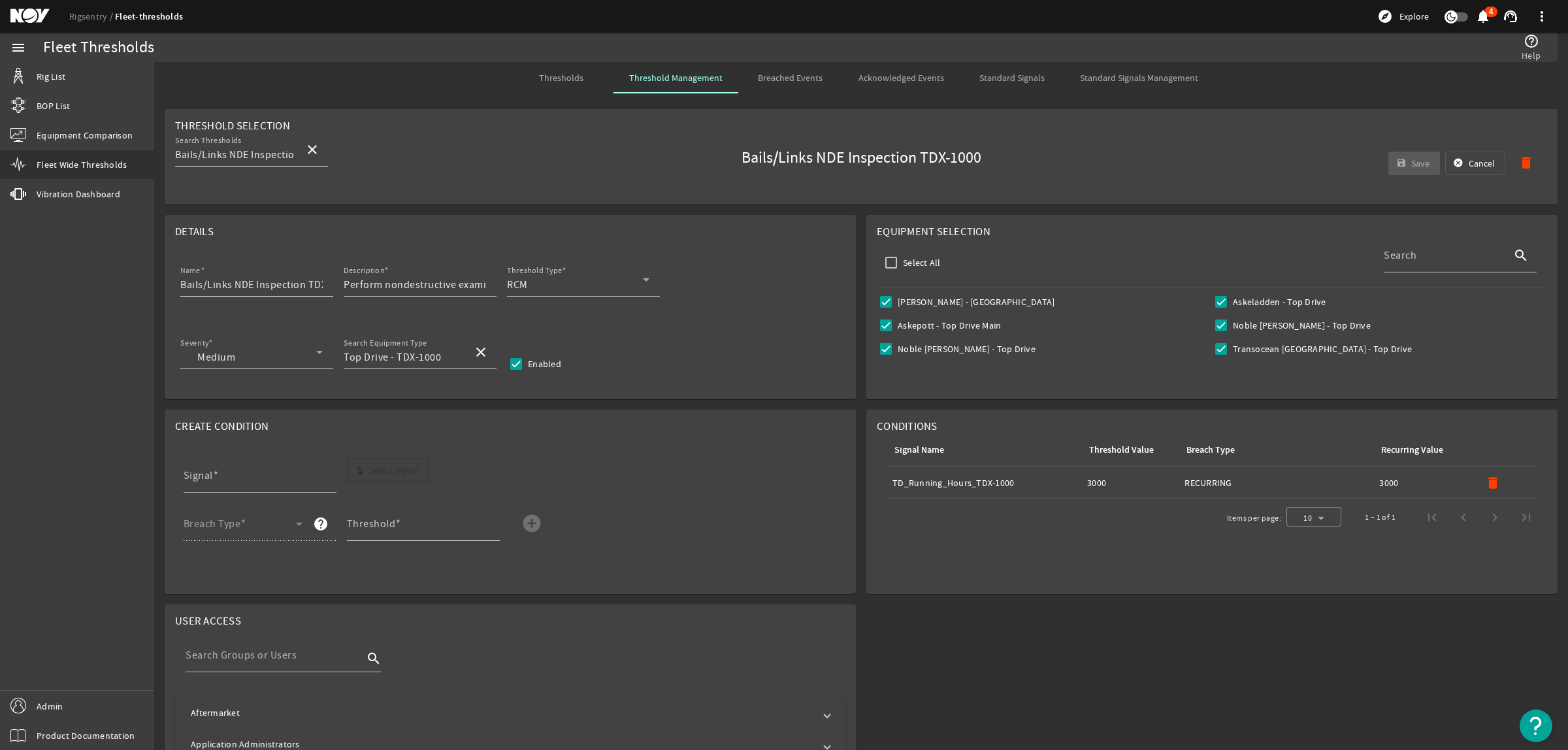
click at [321, 285] on input "Bails/Links NDE Inspection TDX-1000" at bounding box center [252, 285] width 142 height 16
drag, startPoint x: 278, startPoint y: 285, endPoint x: 328, endPoint y: 292, distance: 50.5
click at [328, 292] on div "Name Bails/Links NDE Inspection TDX-1000" at bounding box center [257, 279] width 153 height 34
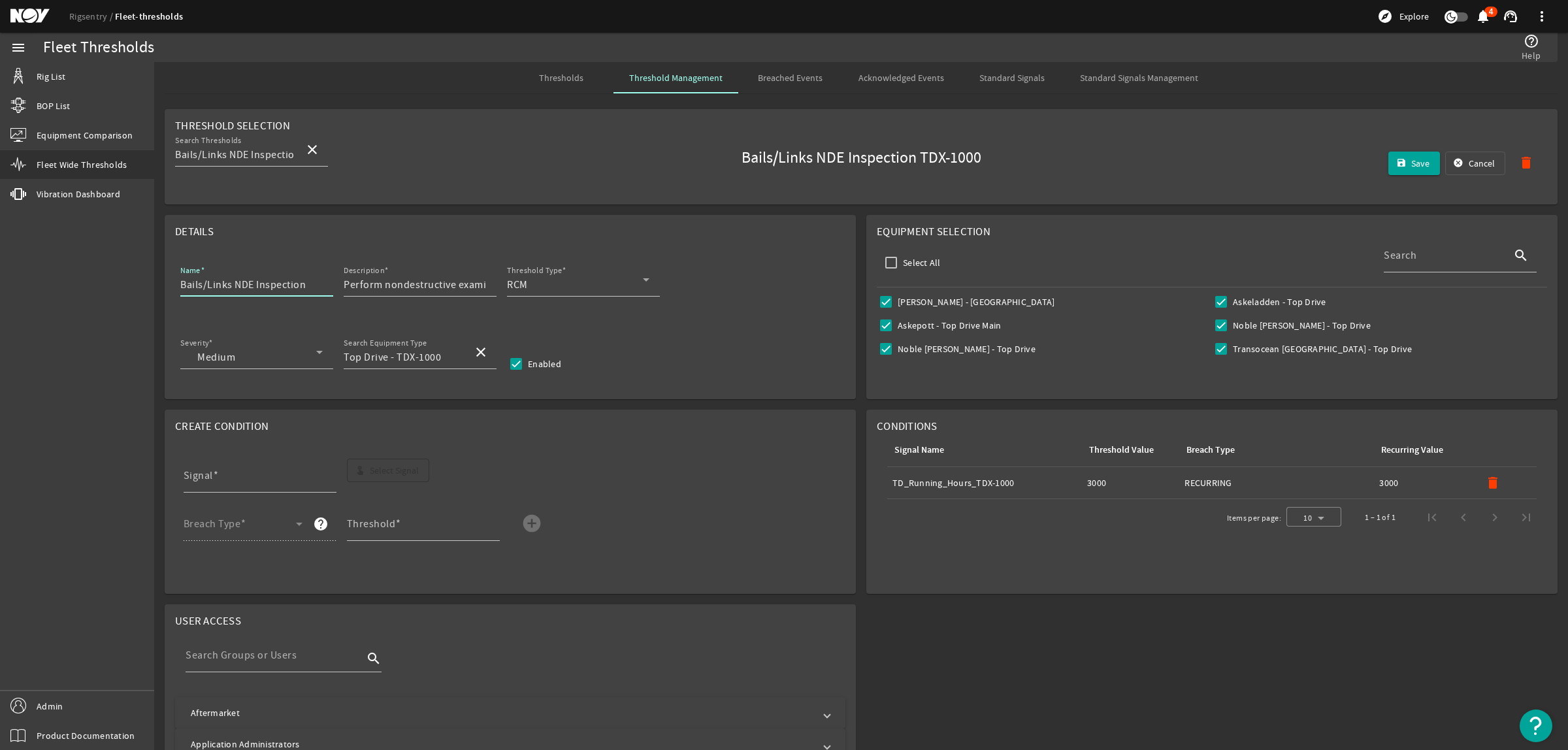
click at [181, 285] on input "Bails/Links NDE Inspection" at bounding box center [252, 285] width 142 height 16
paste input "TDX-1000"
type input "TDX-1000 Bails/Links NDE Inspection"
click at [1485, 480] on mat-icon "delete" at bounding box center [1493, 483] width 16 height 16
click at [263, 483] on input "Signal" at bounding box center [255, 481] width 142 height 16
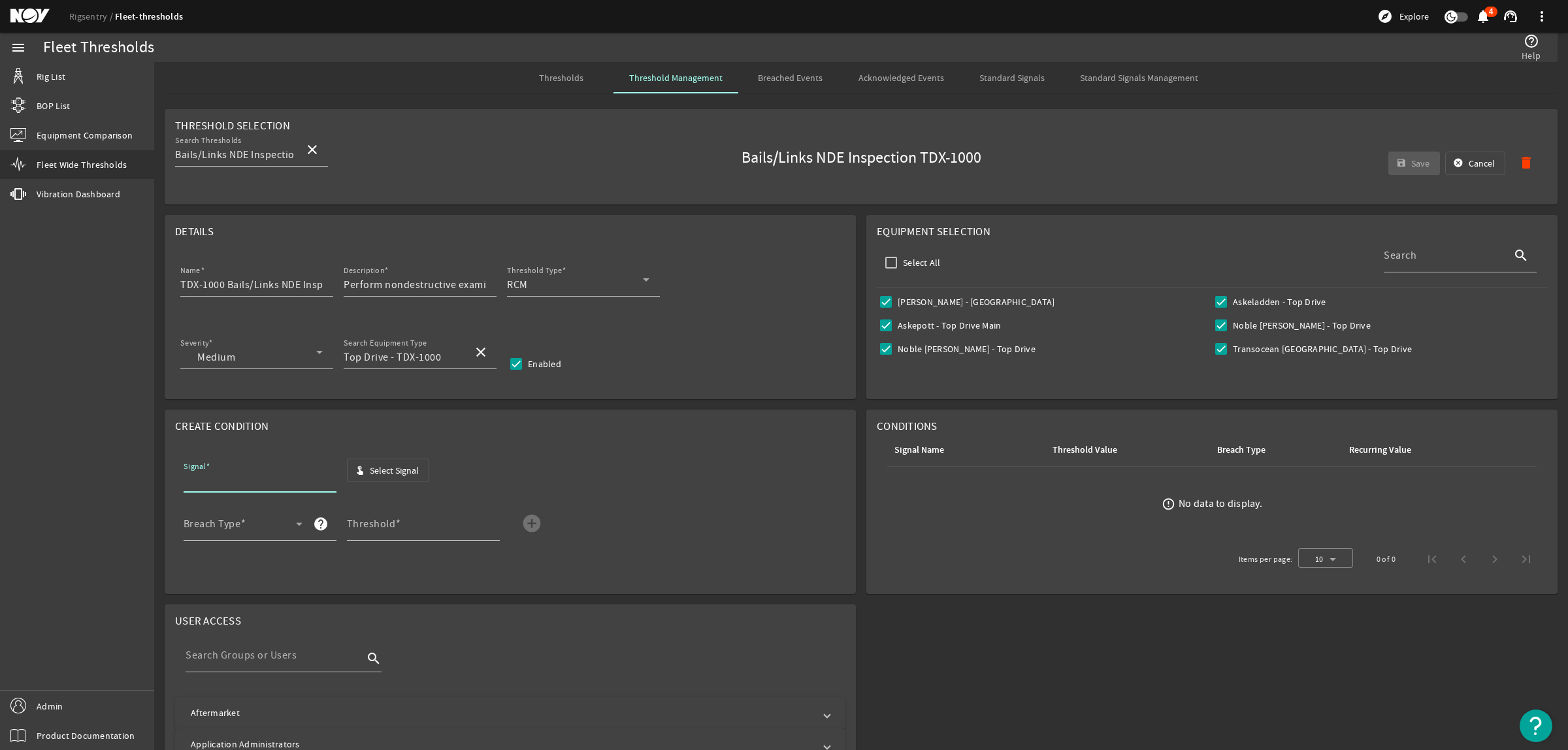
click at [421, 472] on span "button" at bounding box center [388, 471] width 81 height 31
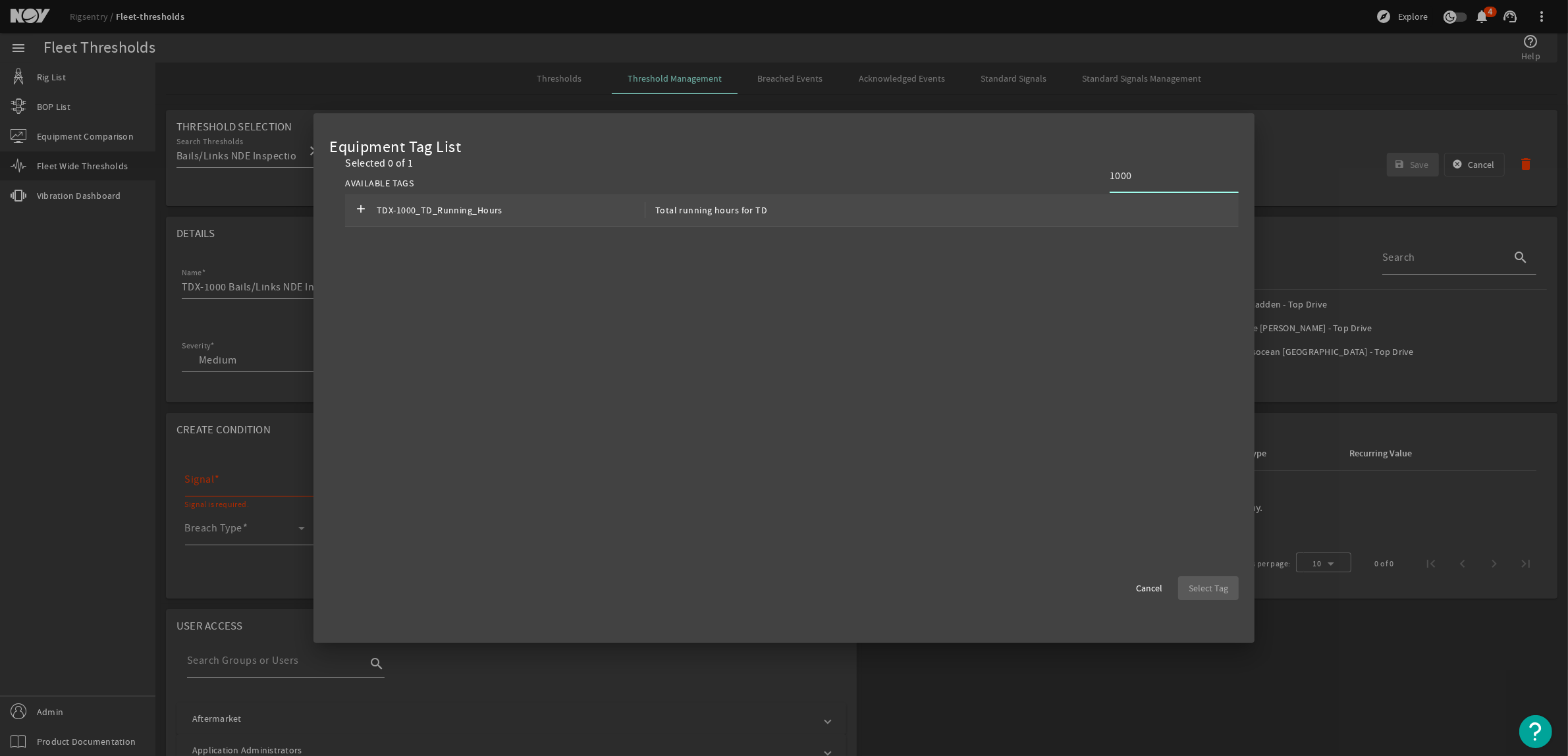
type input "1000"
click at [1024, 210] on div "add TDX-1000_TD_Running_Hours Total running hours for TD" at bounding box center [792, 210] width 894 height 32
click at [1206, 587] on span "Select Tag" at bounding box center [1209, 588] width 39 height 13
type input "TDX-1000_TD_Running_Hours"
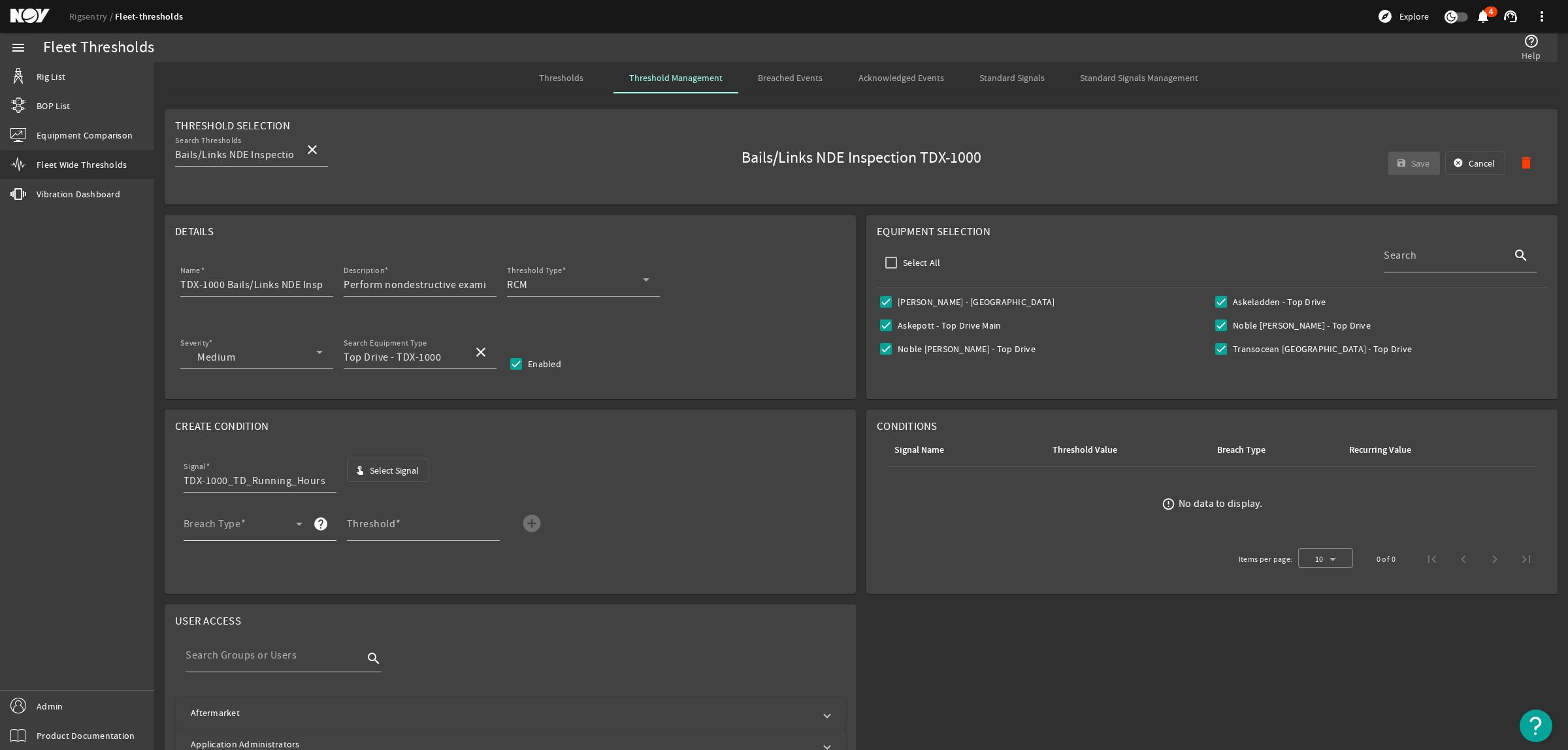
click at [249, 511] on div "Breach Type" at bounding box center [243, 524] width 119 height 34
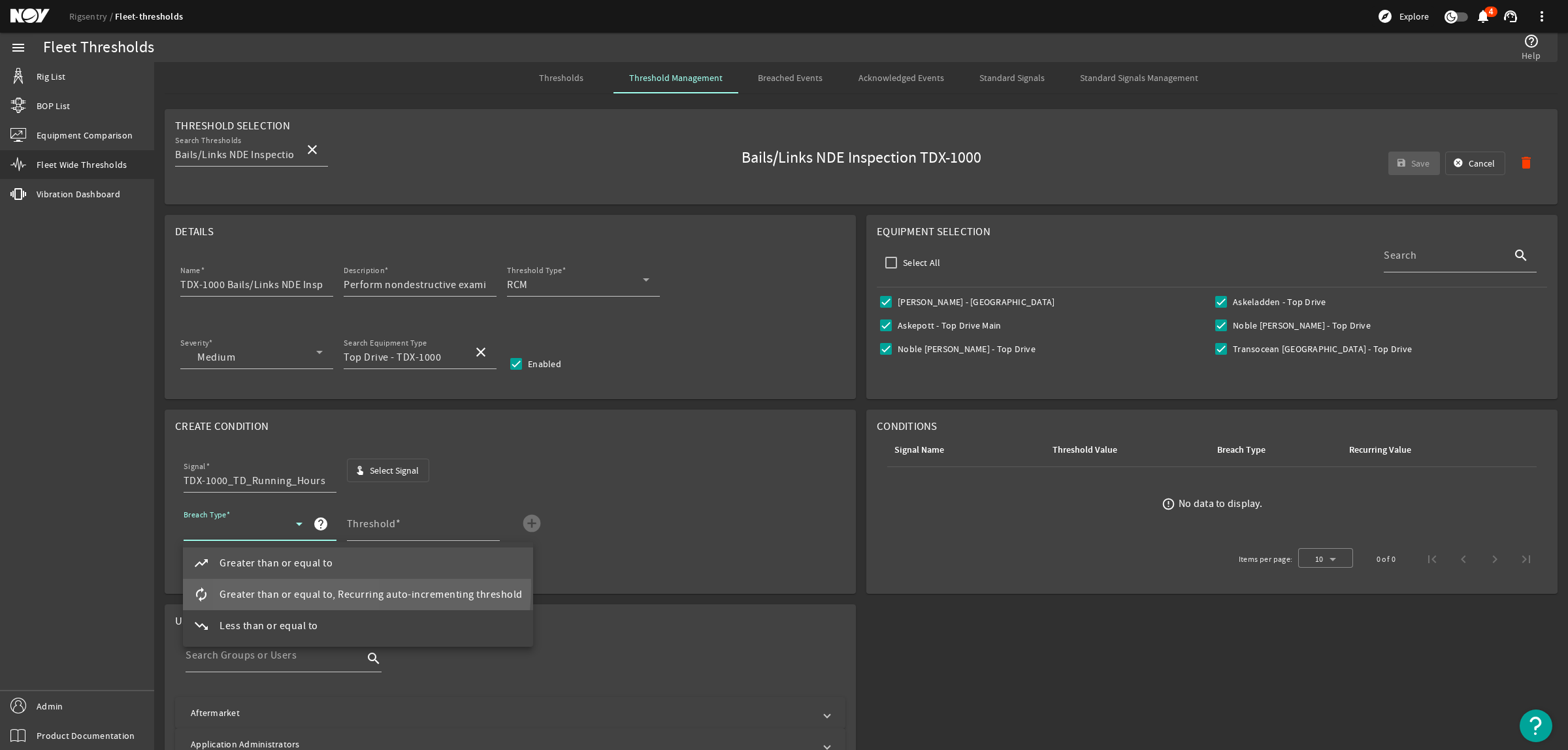
click at [288, 585] on mat-option "autorenew Greater than or equal to, Recurring auto-incrementing threshold" at bounding box center [358, 594] width 350 height 31
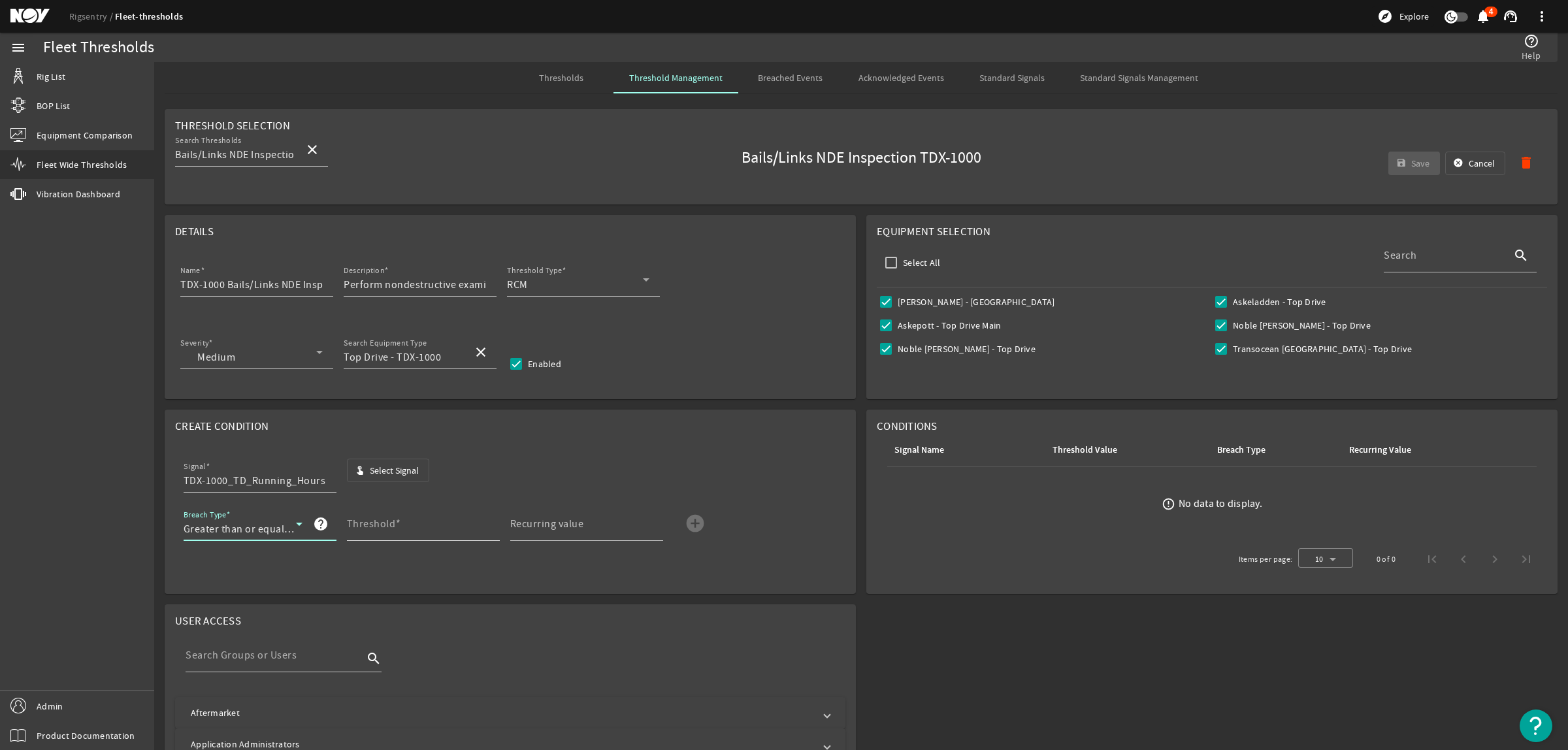
click at [369, 525] on mat-label "Threshold" at bounding box center [371, 524] width 49 height 13
click at [369, 525] on input "Threshold" at bounding box center [418, 529] width 142 height 16
type input "3000"
click at [700, 519] on mat-icon "add_circle" at bounding box center [695, 523] width 21 height 21
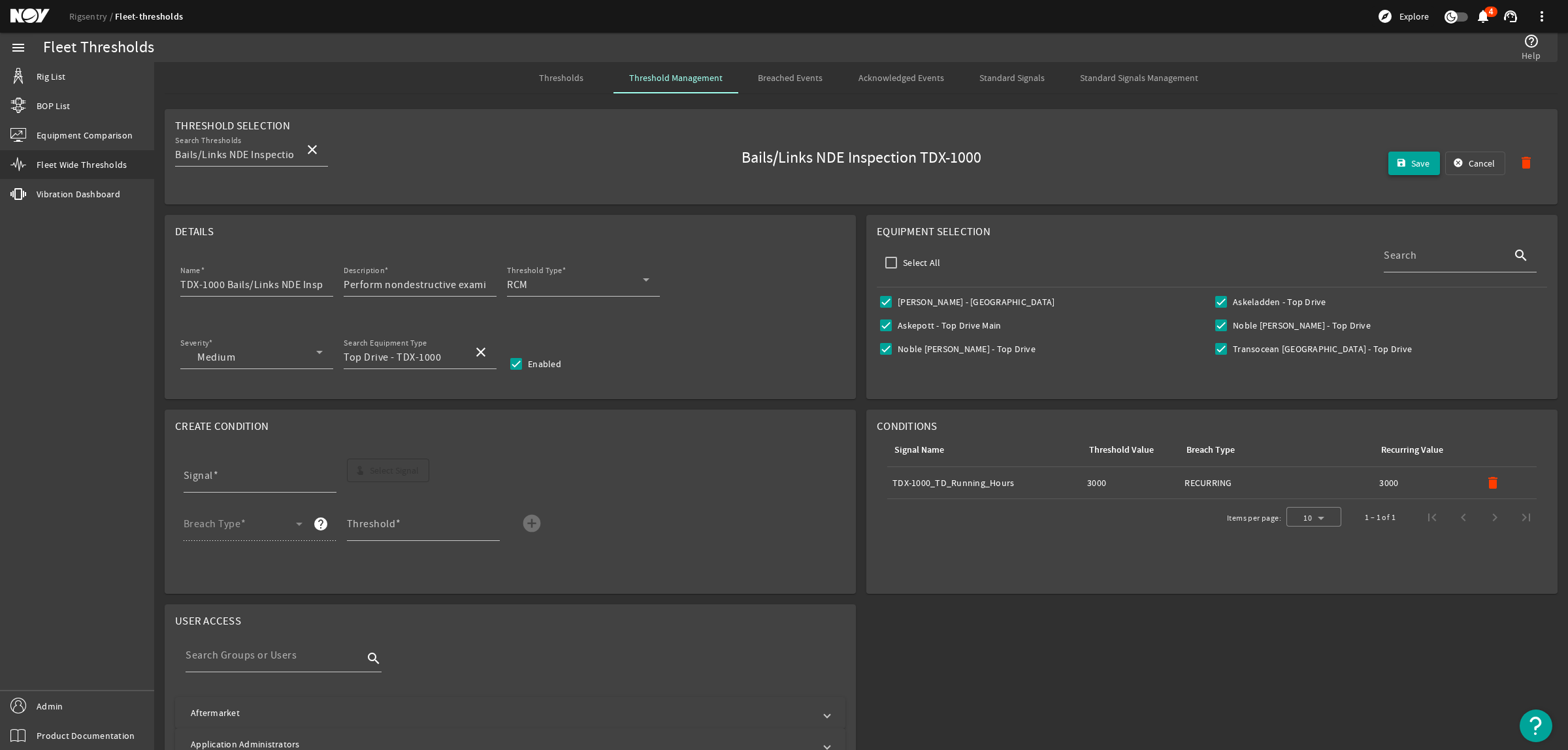
click at [1411, 165] on span "Save" at bounding box center [1419, 163] width 18 height 13
click at [559, 85] on span "Thresholds" at bounding box center [560, 77] width 45 height 31
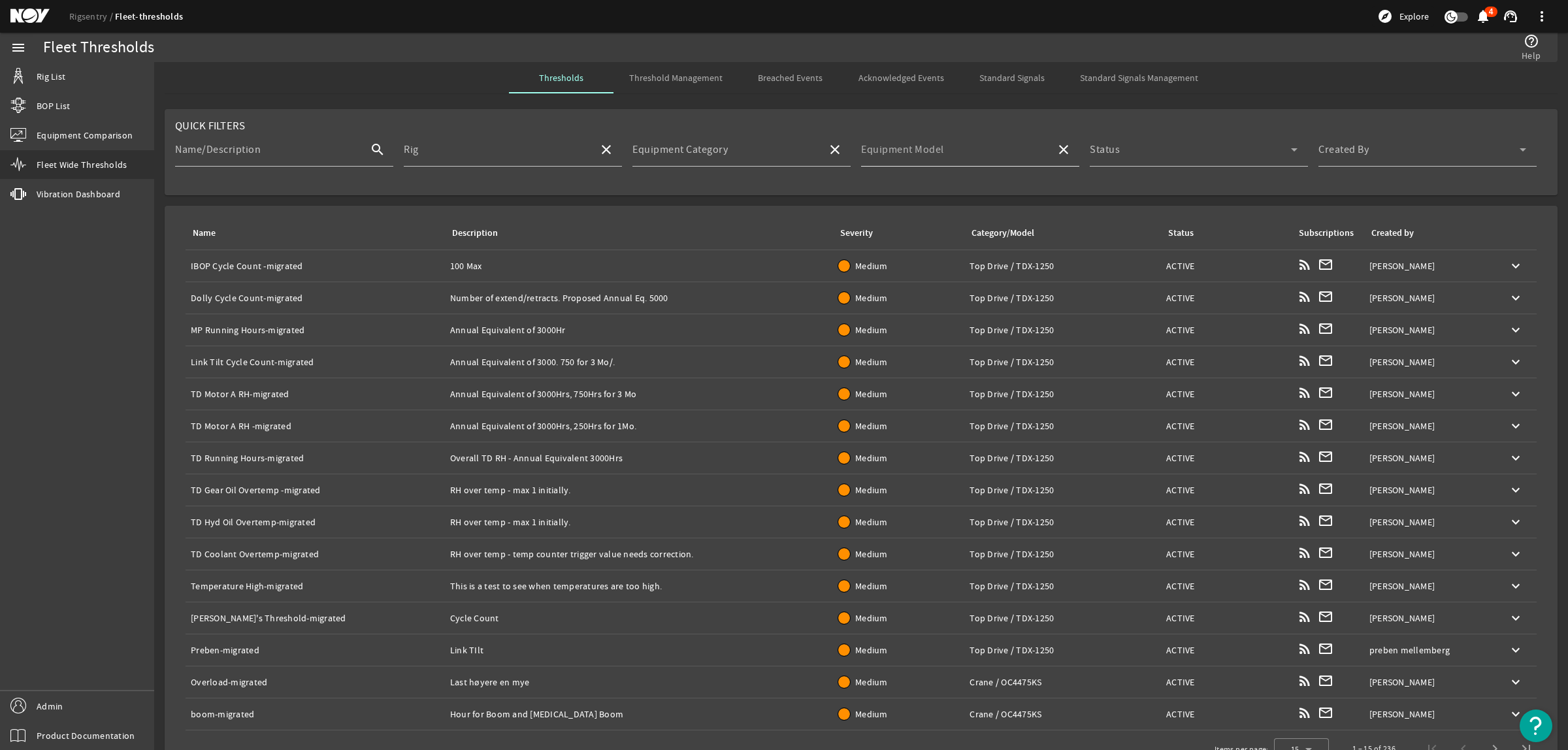
click at [948, 153] on input "Equipment Model" at bounding box center [954, 155] width 184 height 16
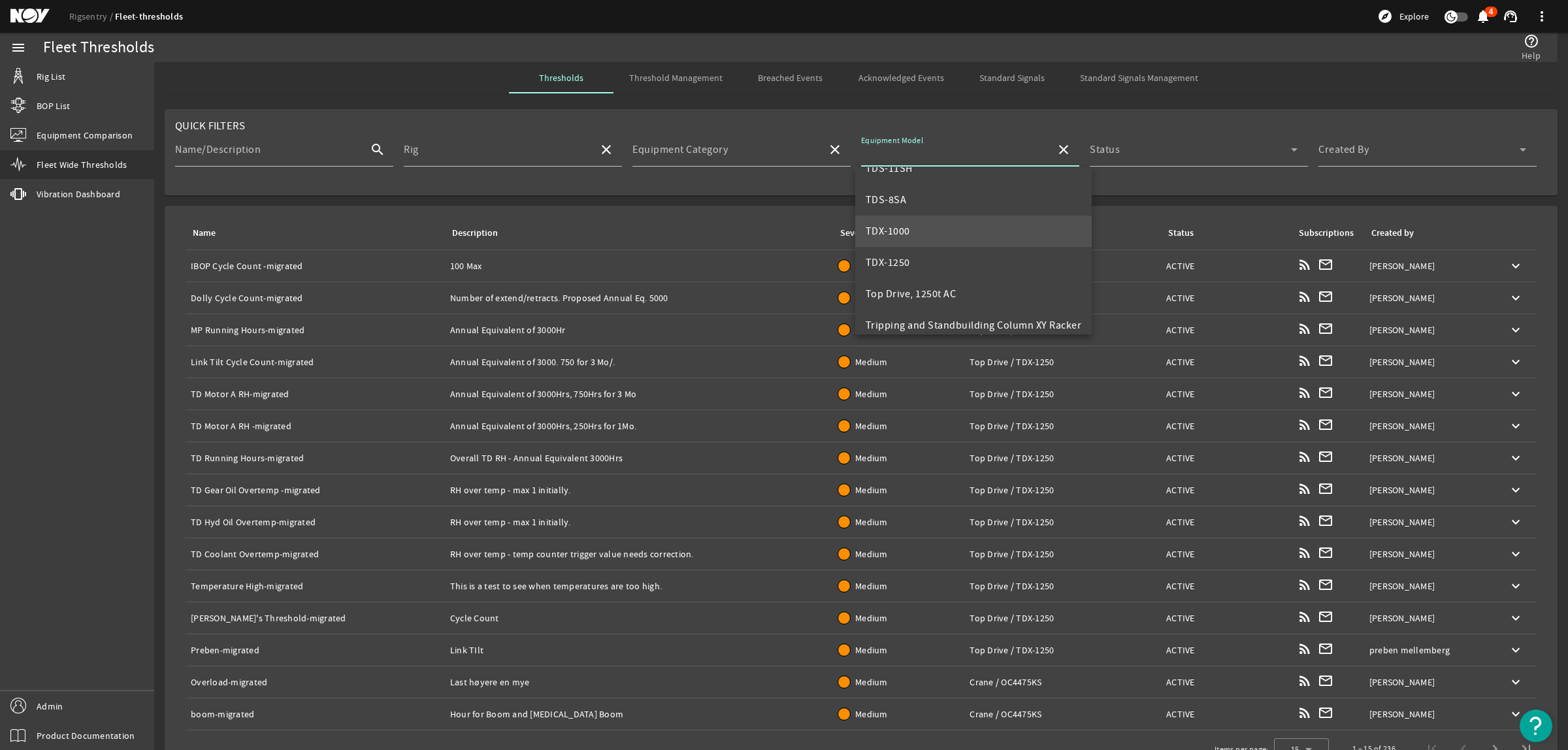
click at [919, 232] on mat-option "TDX-1000" at bounding box center [973, 231] width 237 height 31
type input "TDX-1000"
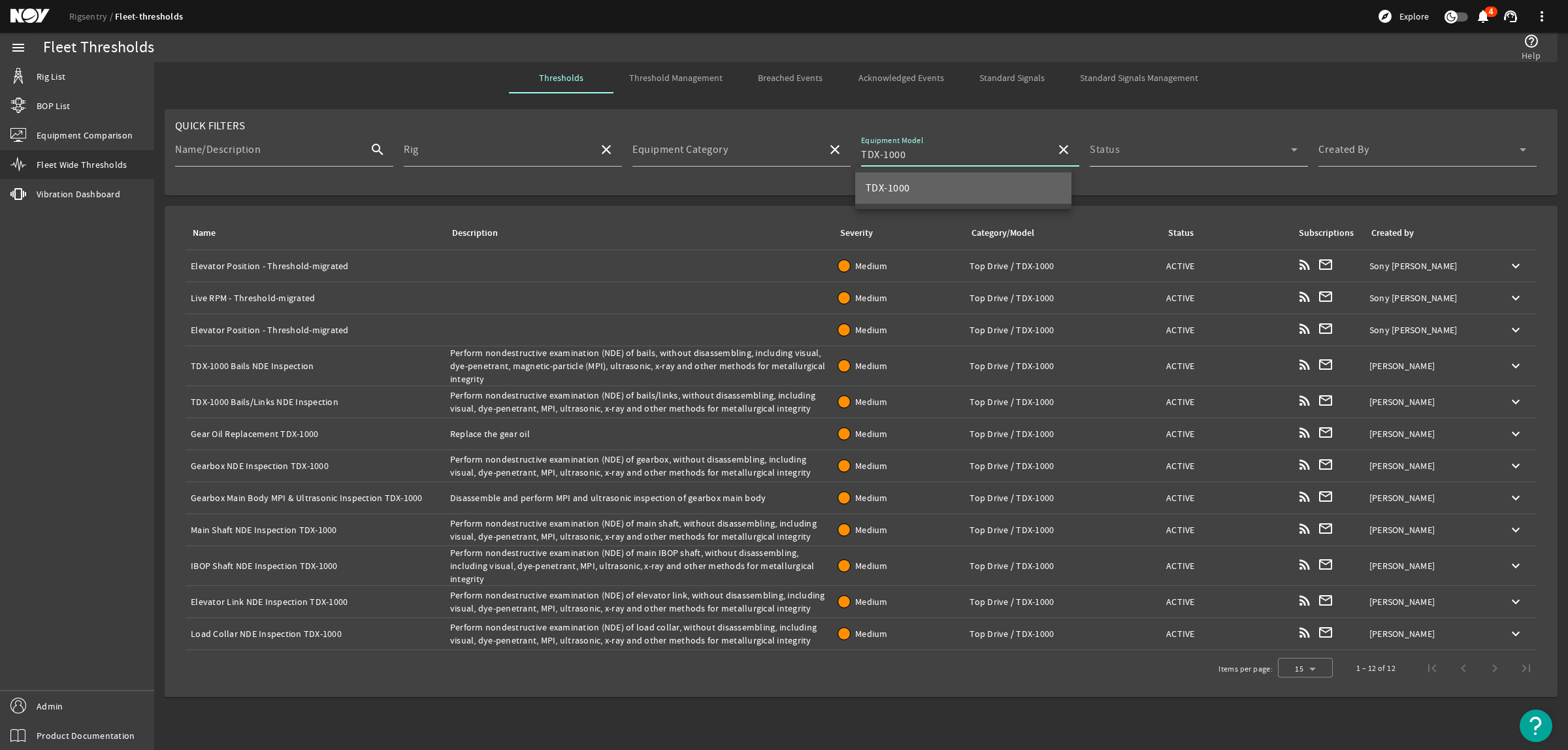
scroll to position [0, 0]
click at [1380, 149] on span at bounding box center [1419, 155] width 201 height 16
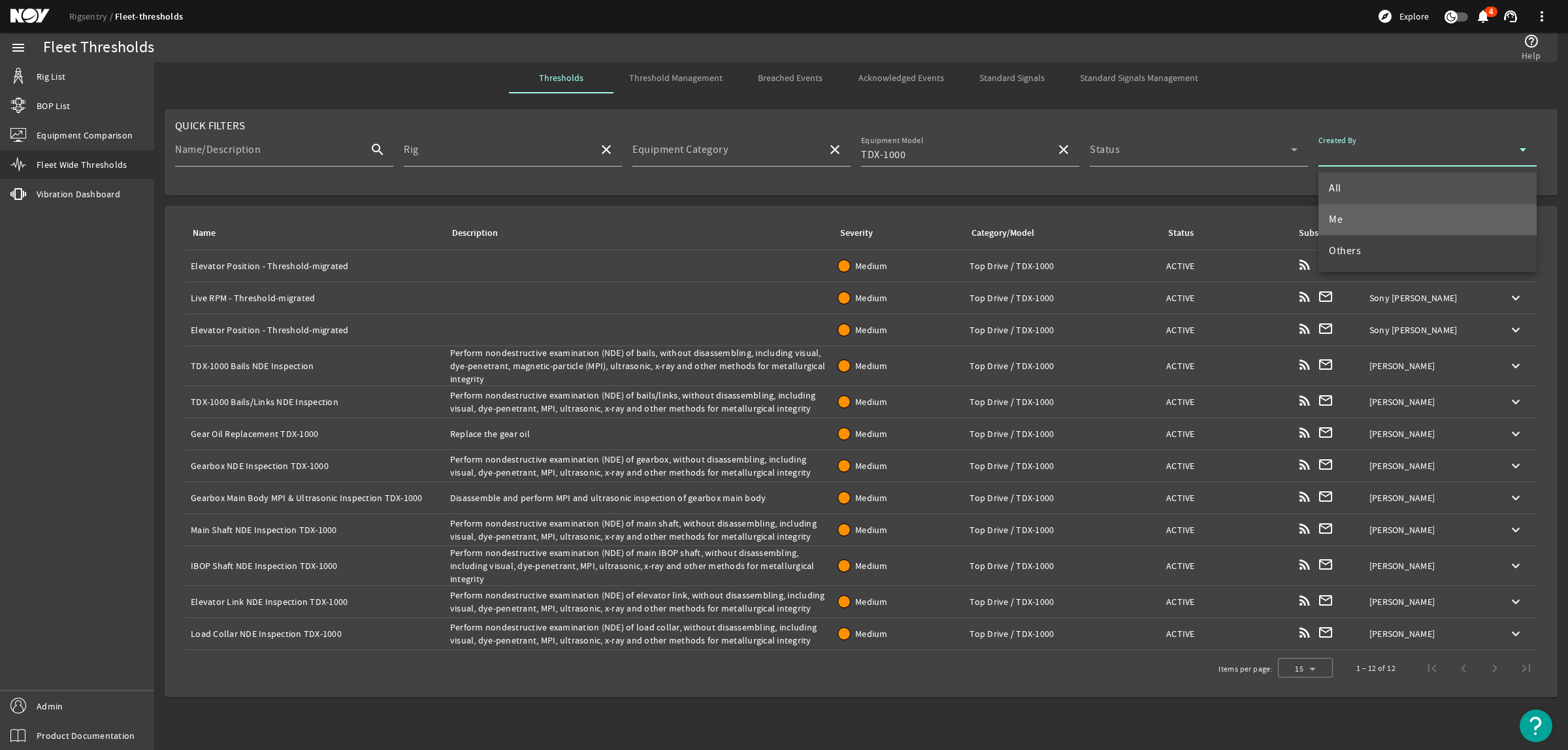
click at [1369, 208] on mat-option "Me" at bounding box center [1427, 220] width 218 height 31
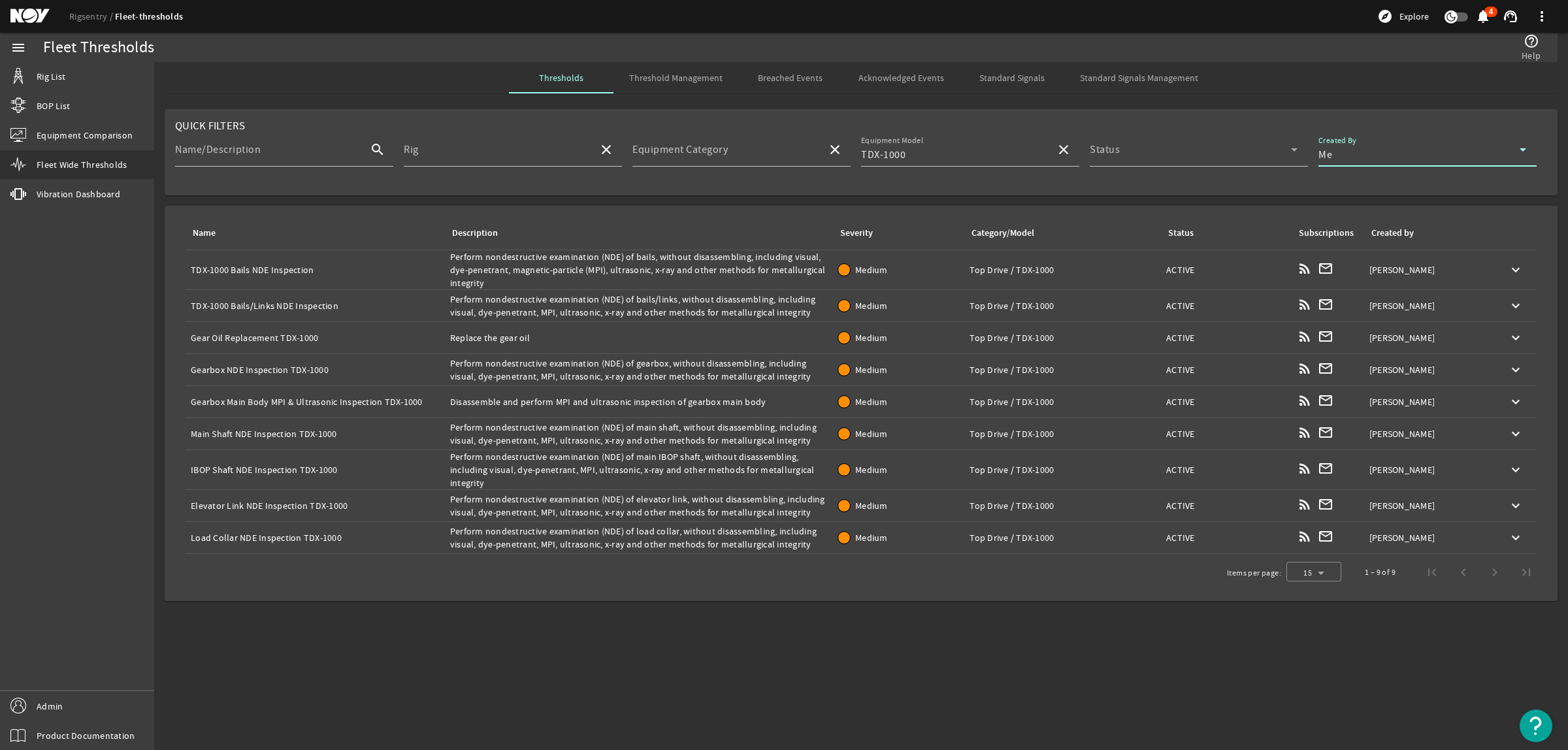
click at [524, 332] on div "Description: Replace the gear oil" at bounding box center [639, 338] width 378 height 13
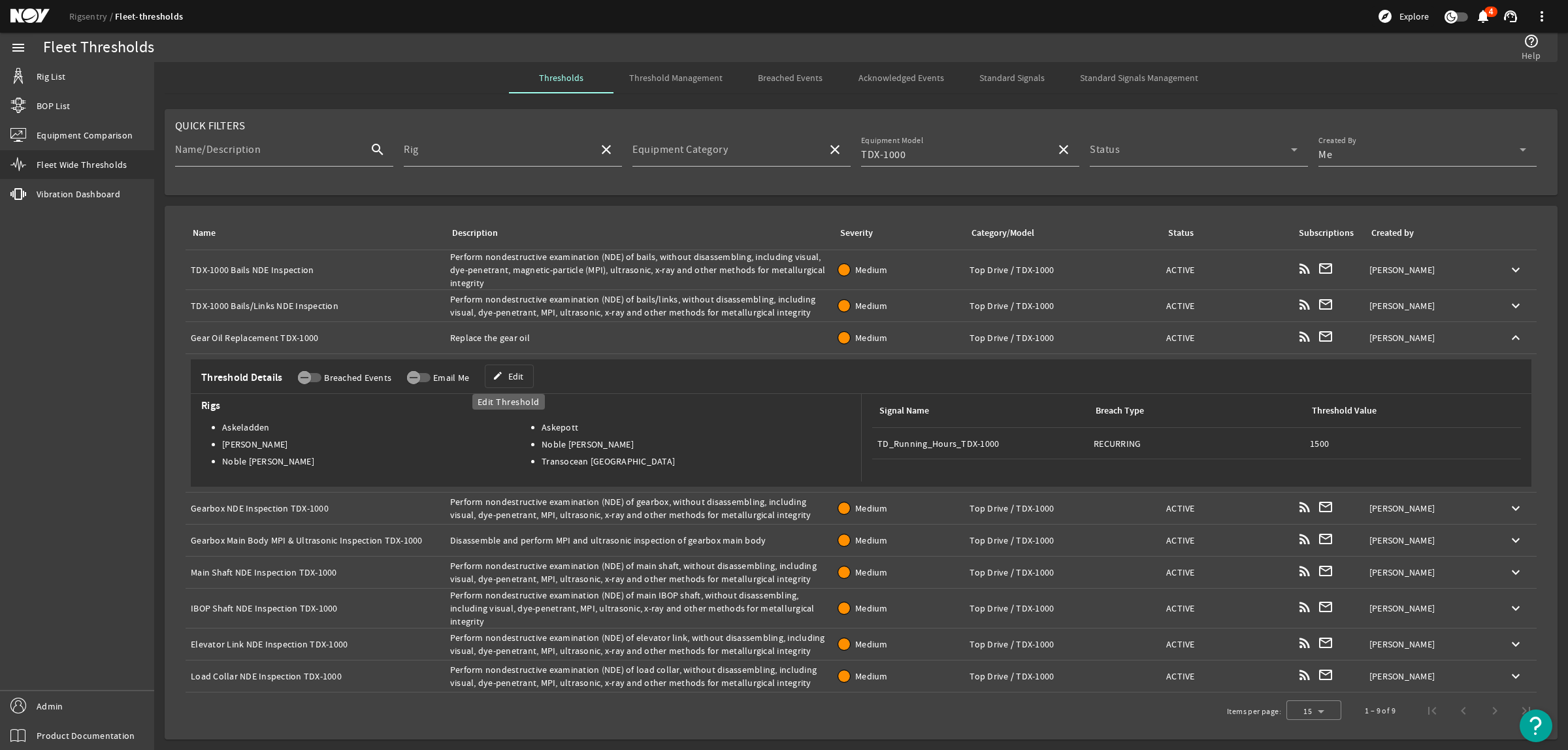
click at [517, 376] on span "Edit" at bounding box center [515, 376] width 15 height 13
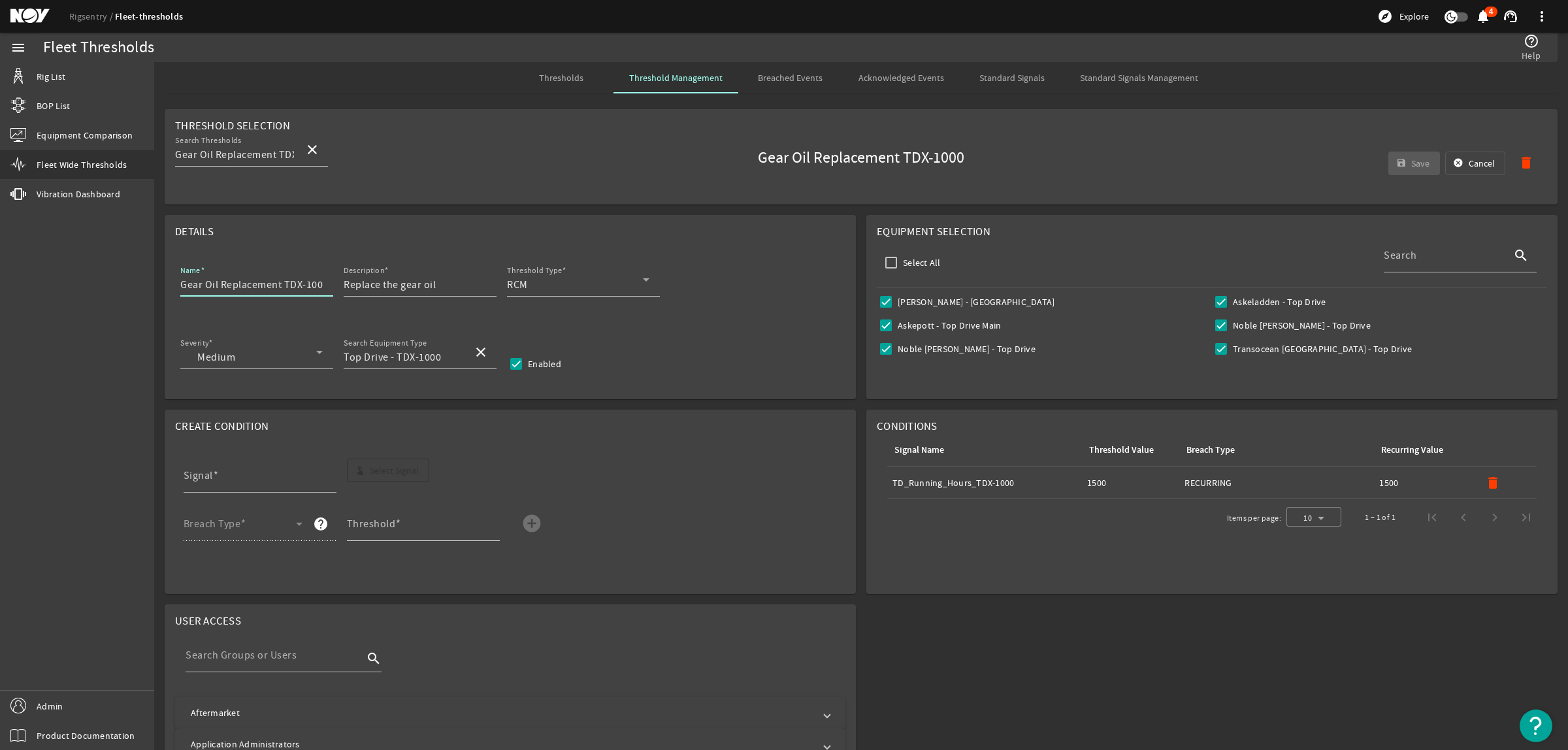
scroll to position [0, 5]
drag, startPoint x: 283, startPoint y: 285, endPoint x: 342, endPoint y: 281, distance: 59.1
click at [342, 281] on mat-form-field "Name Gear Oil Replacement TDX-1000" at bounding box center [262, 287] width 163 height 48
click at [178, 286] on div "Name Gear Oil Replacement Description Replace the gear oil Threshold Type RCM" at bounding box center [510, 287] width 670 height 48
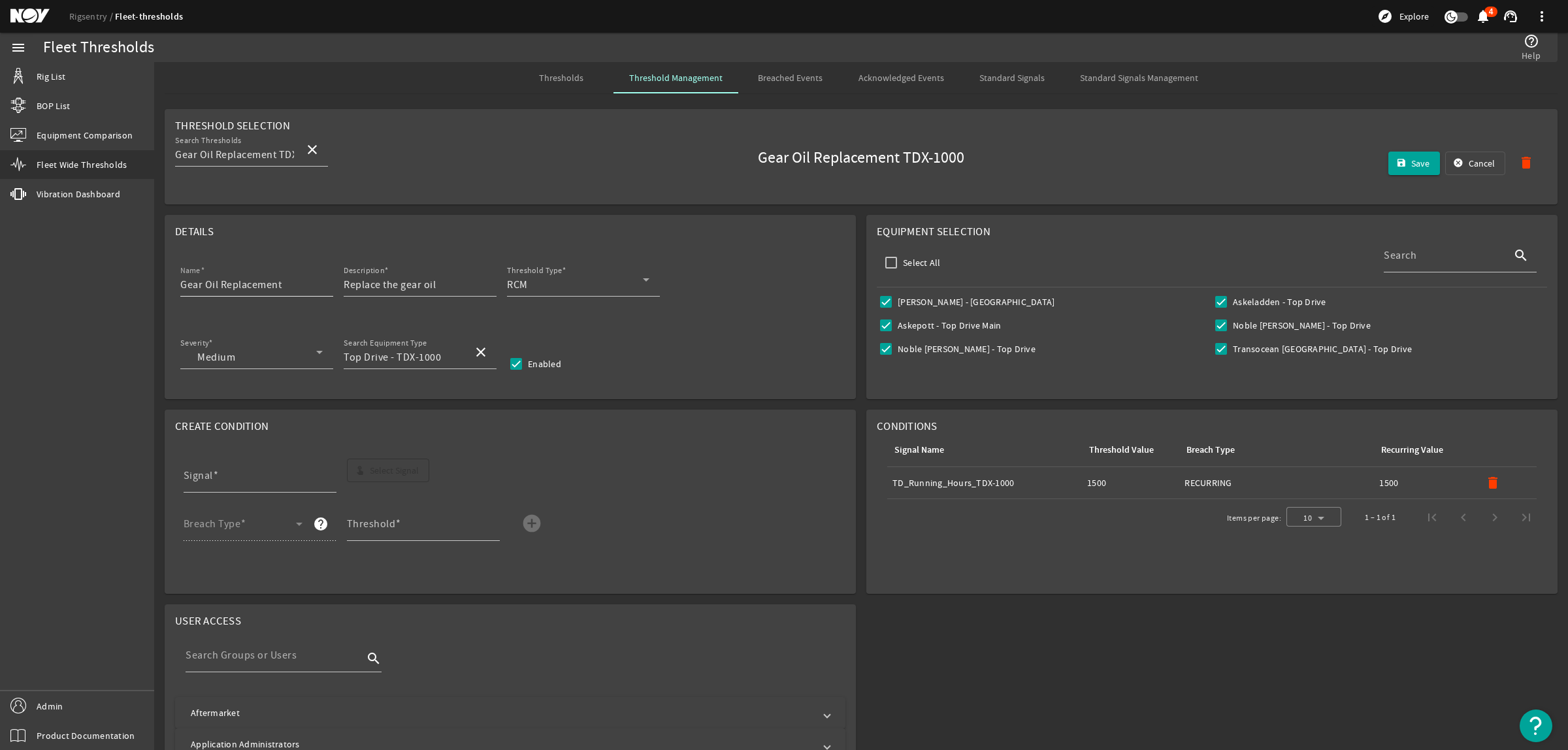
click at [181, 285] on input "Gear Oil Replacement" at bounding box center [252, 285] width 142 height 16
paste input "TDX-1000"
type input "TDX-1000 Gear Oil Replacement"
click at [1485, 482] on mat-icon "delete" at bounding box center [1493, 483] width 16 height 16
click at [407, 483] on span "button" at bounding box center [388, 471] width 81 height 31
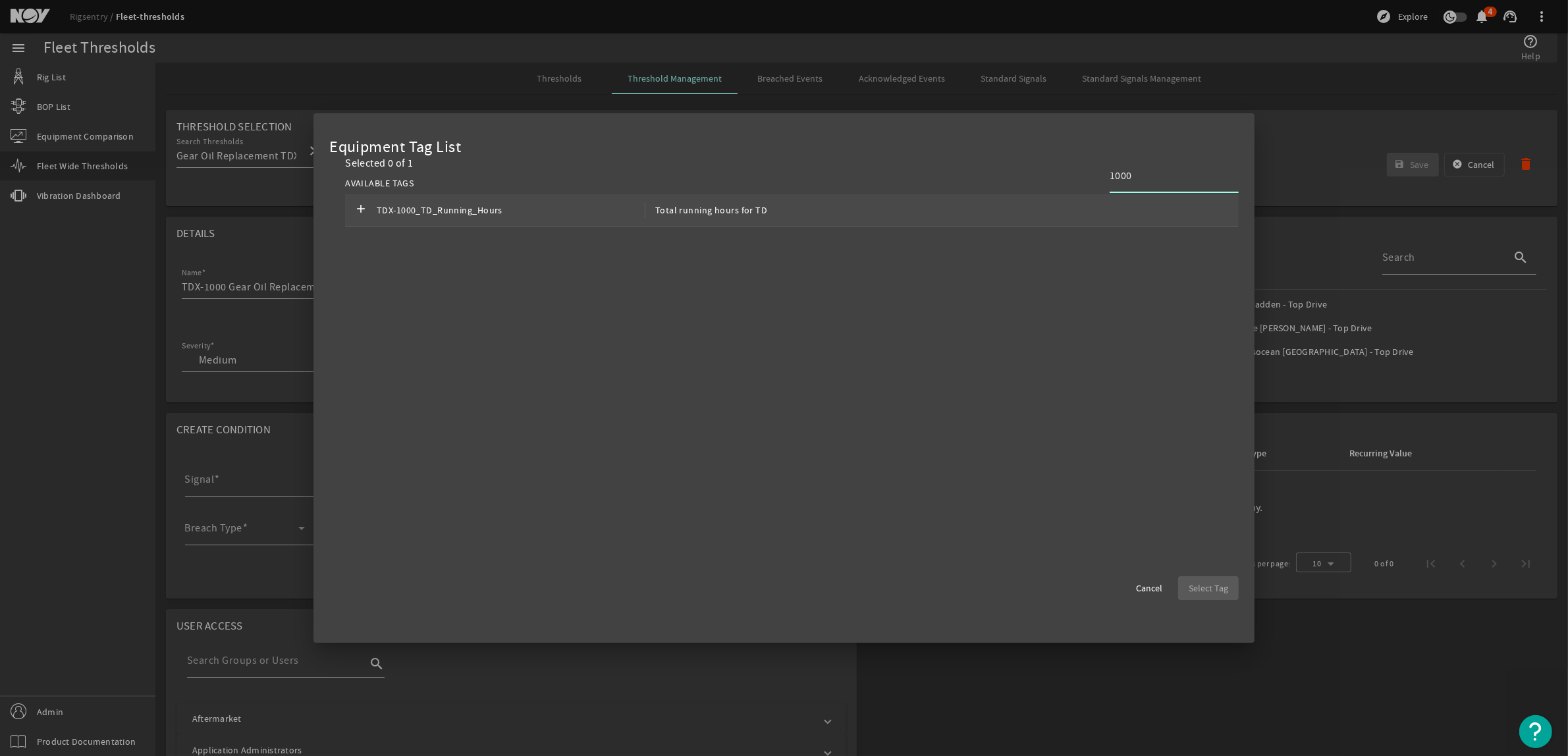
type input "1000"
click at [807, 219] on div "add TDX-1000_TD_Running_Hours Total running hours for TD" at bounding box center [792, 210] width 894 height 32
click at [1220, 587] on span "Select Tag" at bounding box center [1209, 588] width 39 height 13
type input "TDX-1000_TD_Running_Hours"
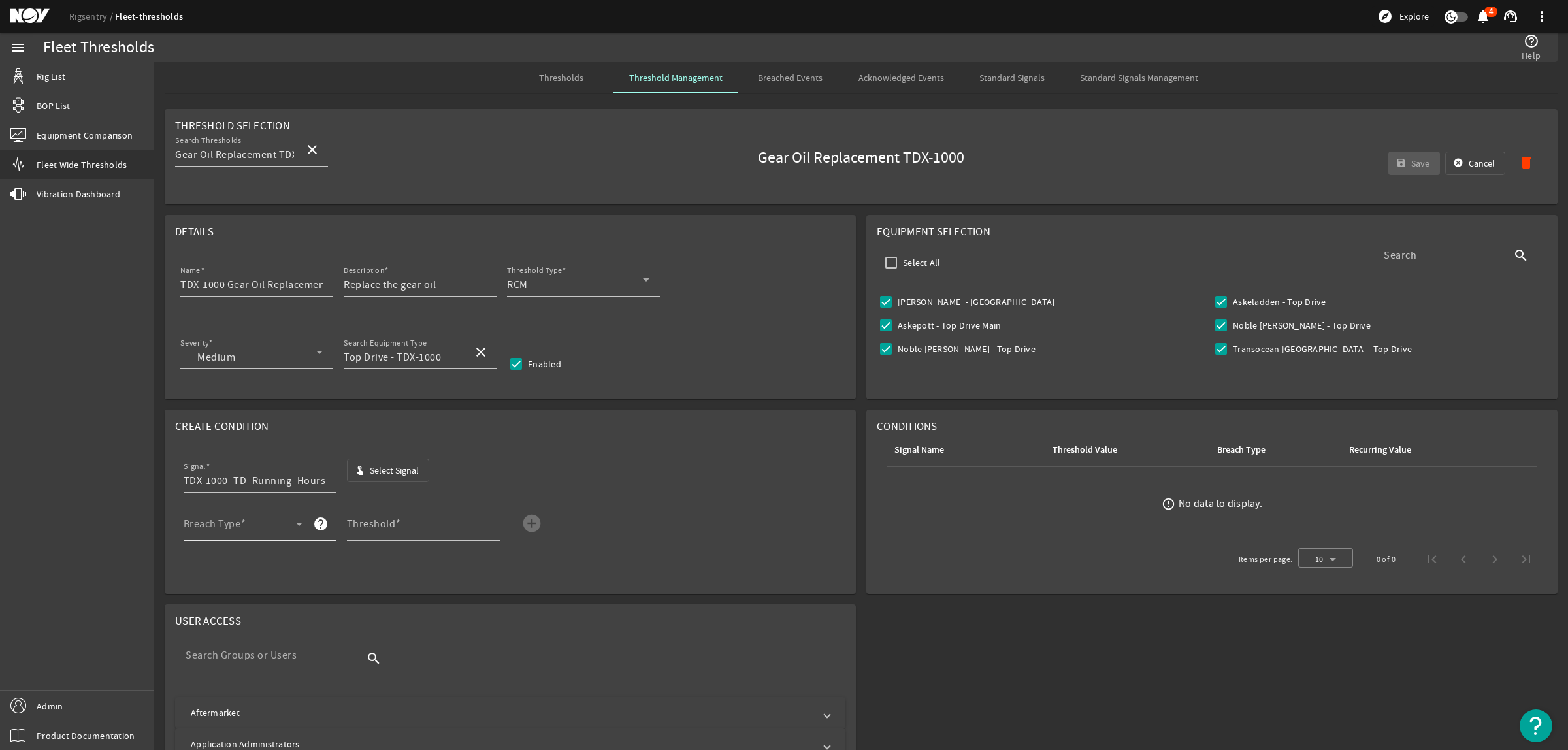
click at [252, 521] on div "Breach Type" at bounding box center [243, 524] width 119 height 34
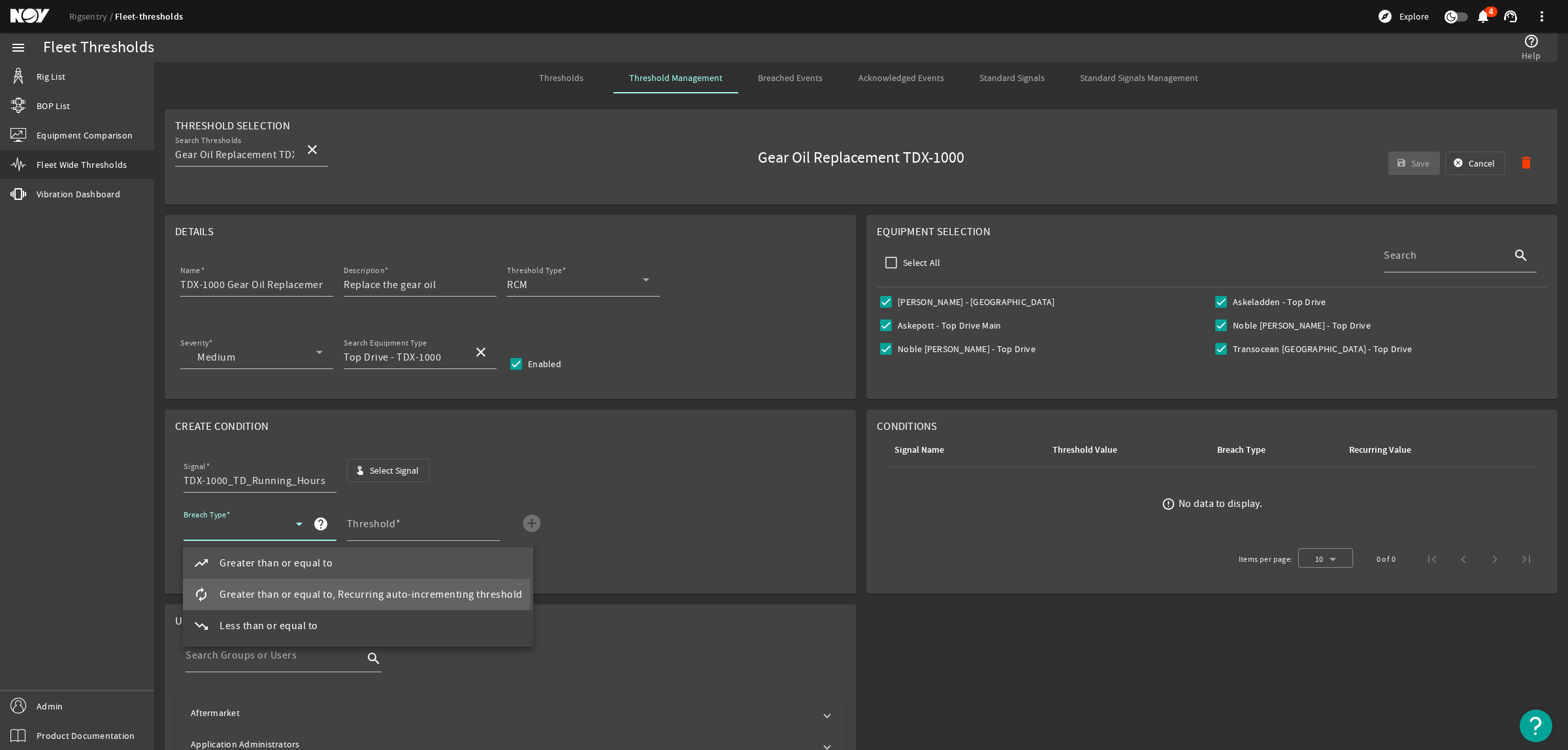
click at [269, 585] on mat-option "autorenew Greater than or equal to, Recurring auto-incrementing threshold" at bounding box center [358, 594] width 350 height 31
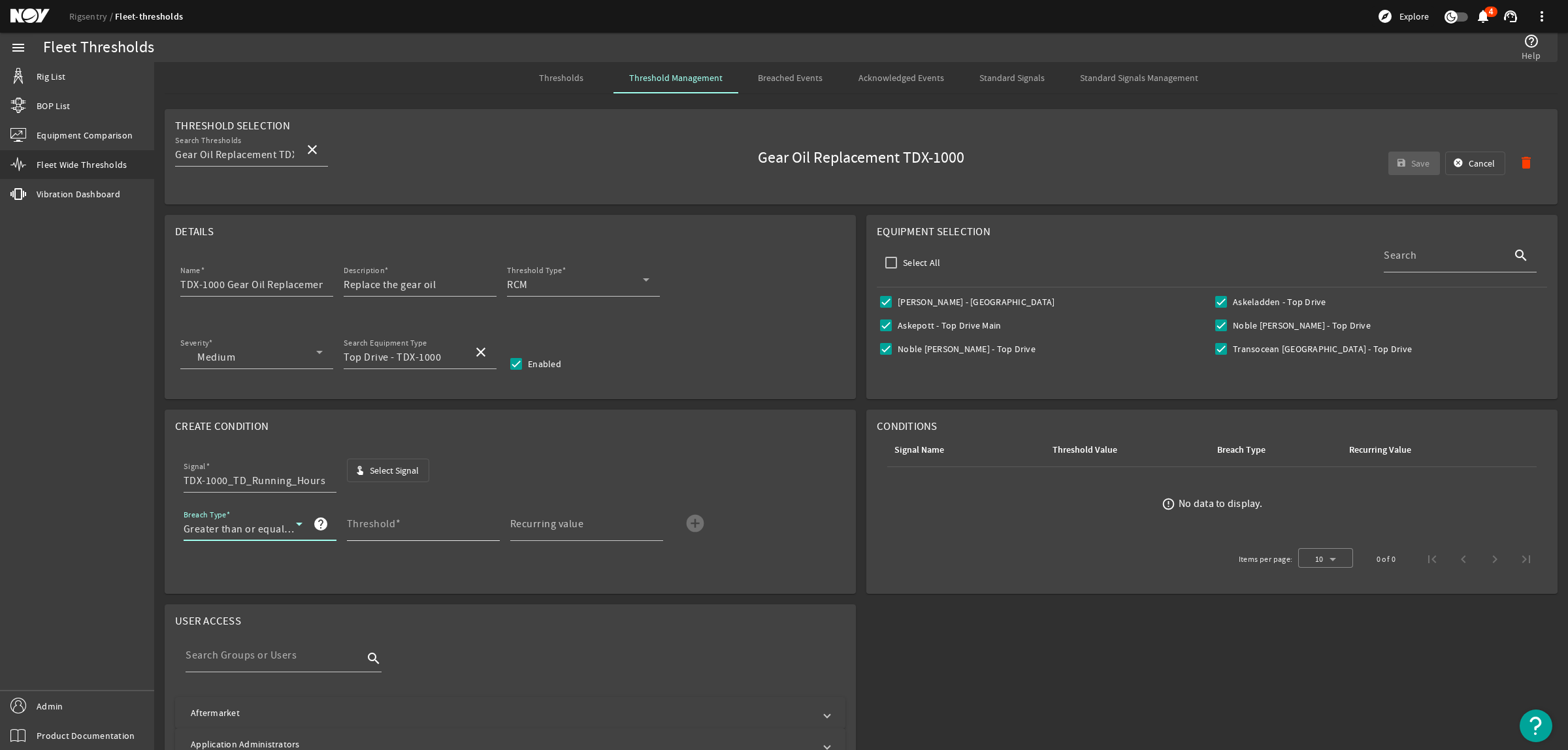
click at [353, 524] on mat-label "Threshold" at bounding box center [371, 524] width 49 height 13
click at [353, 524] on input "Threshold" at bounding box center [418, 529] width 142 height 16
type input "1500"
click at [696, 518] on mat-icon "add_circle" at bounding box center [695, 523] width 21 height 21
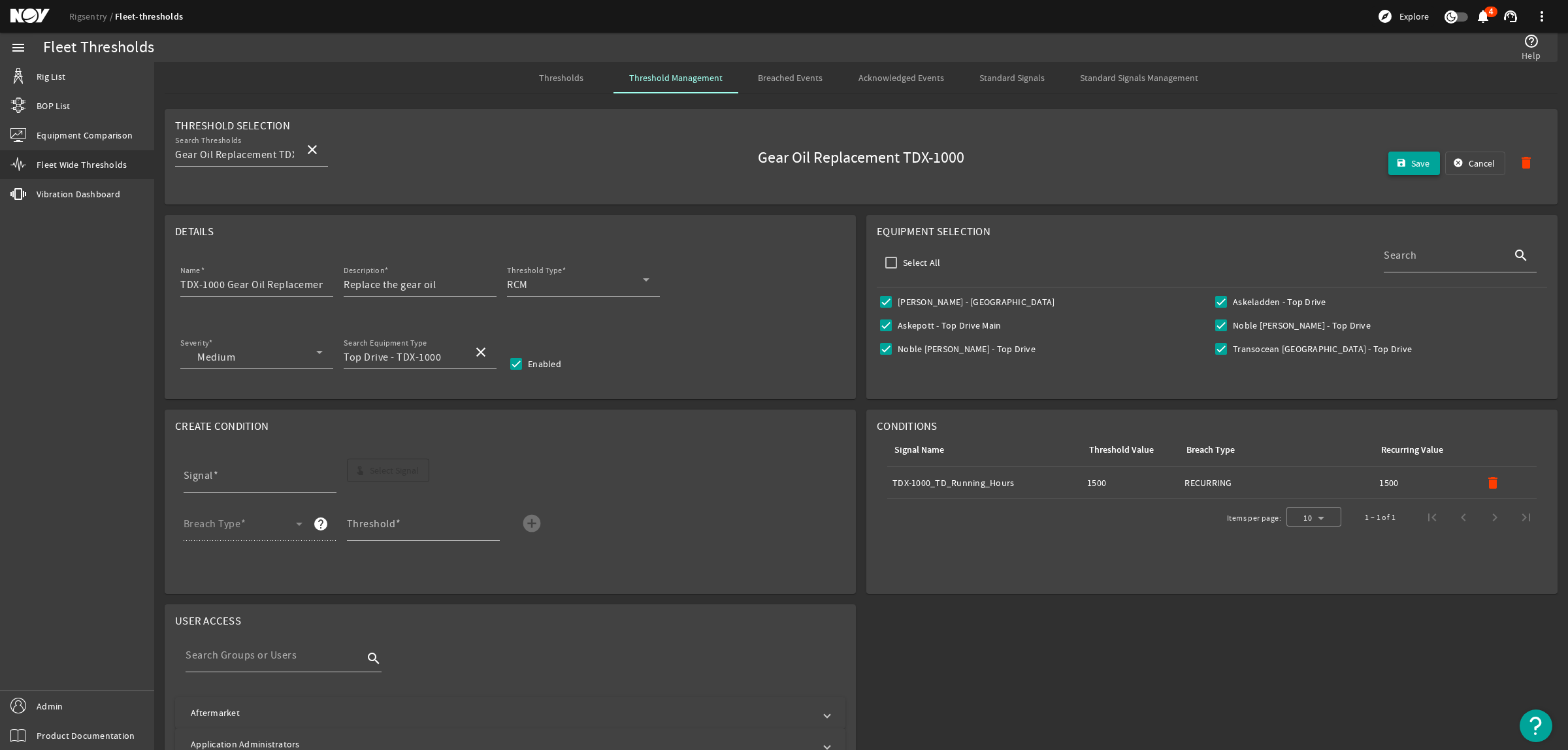
click at [1411, 163] on span "Save" at bounding box center [1419, 163] width 18 height 13
click at [580, 79] on div "Thresholds" at bounding box center [561, 77] width 105 height 31
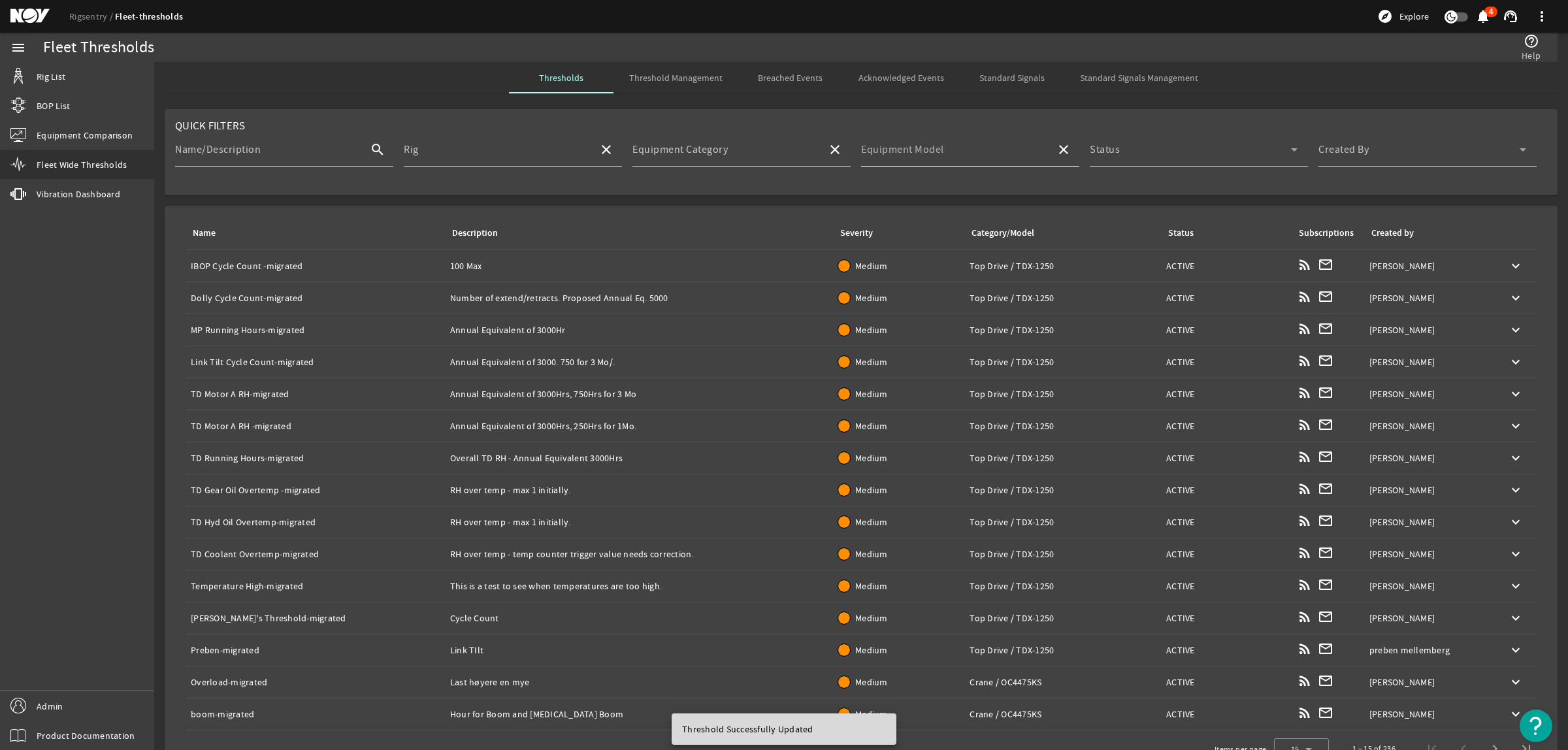
click at [954, 142] on div "Equipment Model" at bounding box center [954, 149] width 184 height 34
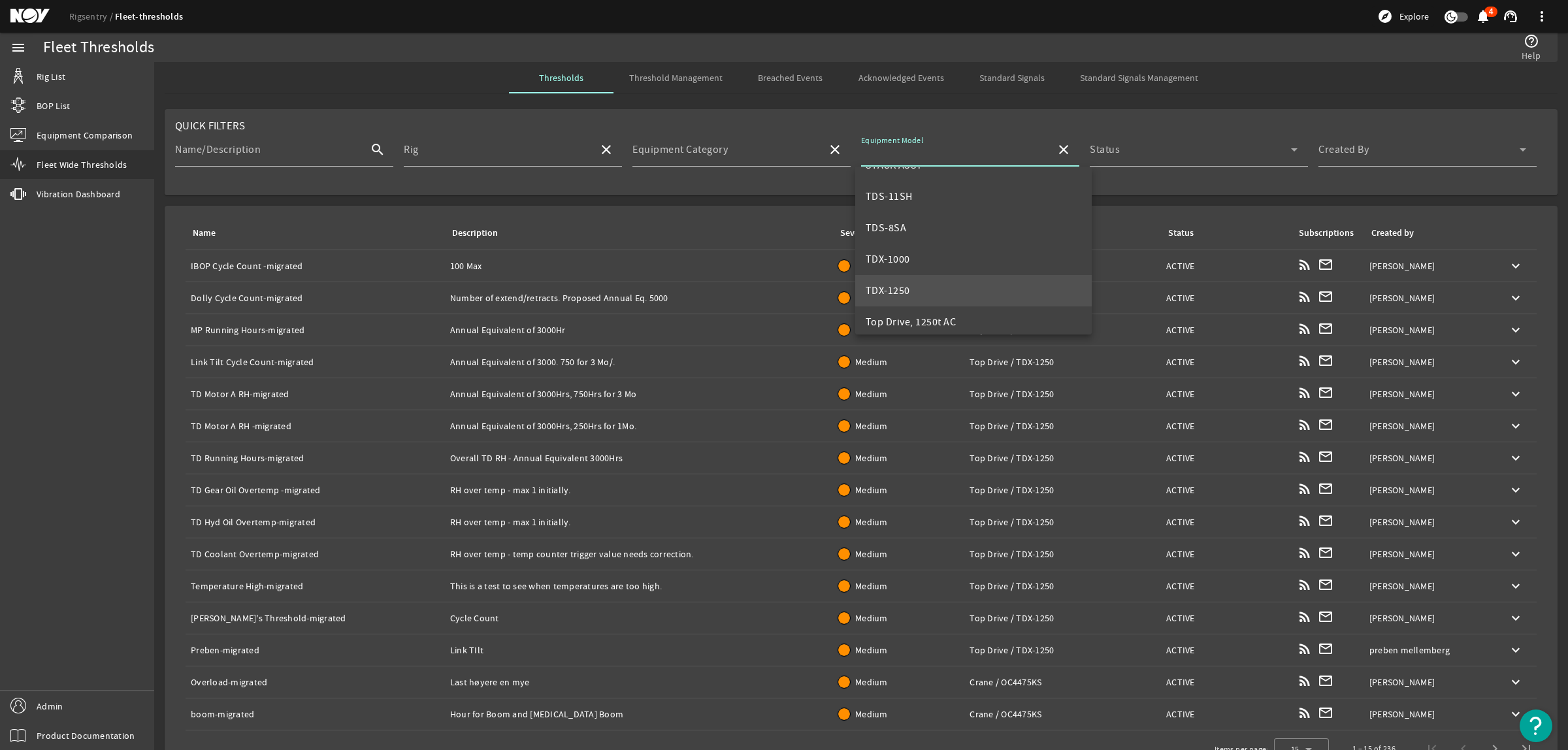
scroll to position [490, 0]
click at [926, 234] on mat-option "TDX-1000" at bounding box center [973, 231] width 237 height 31
type input "TDX-1000"
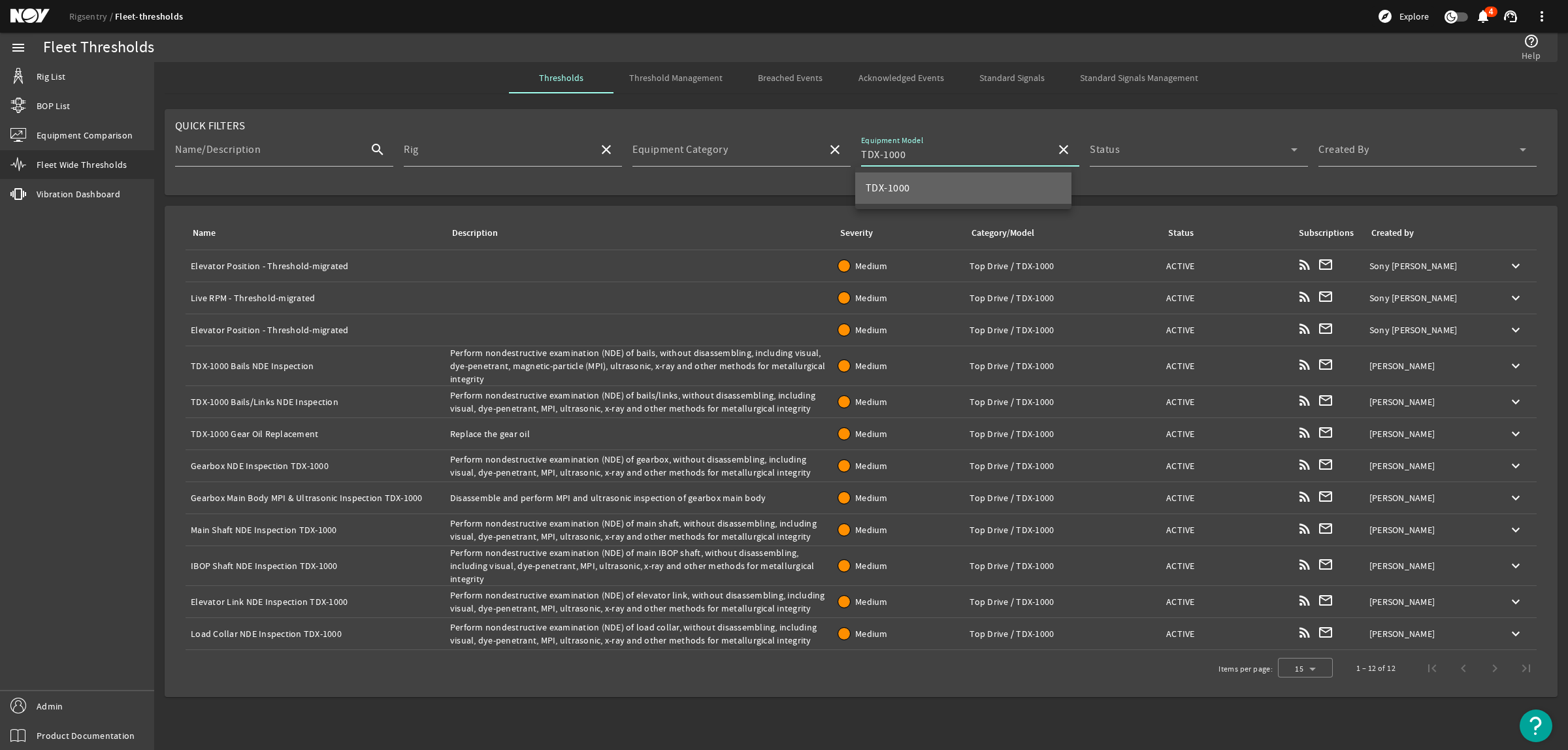
scroll to position [0, 0]
click at [1373, 149] on span at bounding box center [1419, 155] width 201 height 16
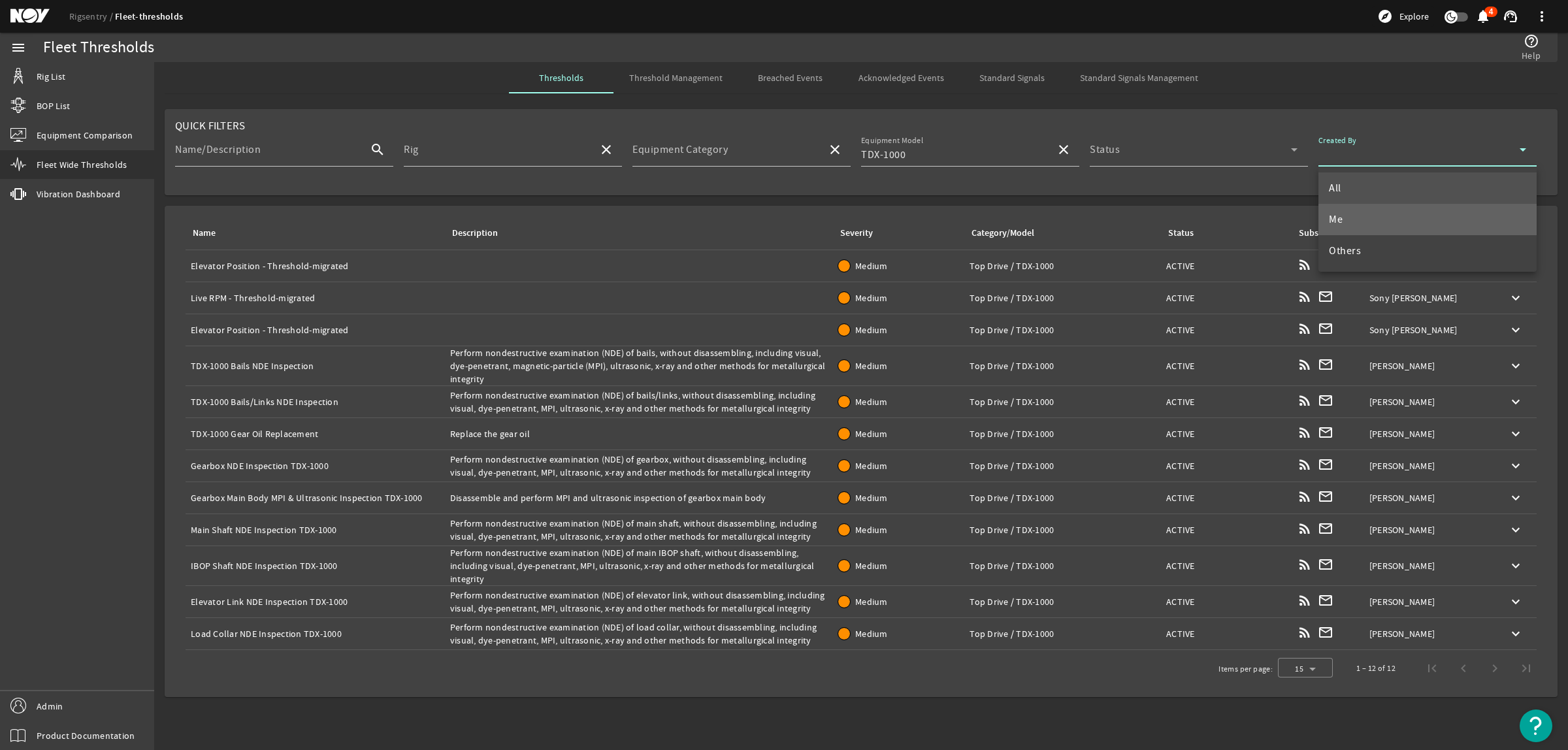
click at [1356, 214] on mat-option "Me" at bounding box center [1427, 220] width 218 height 31
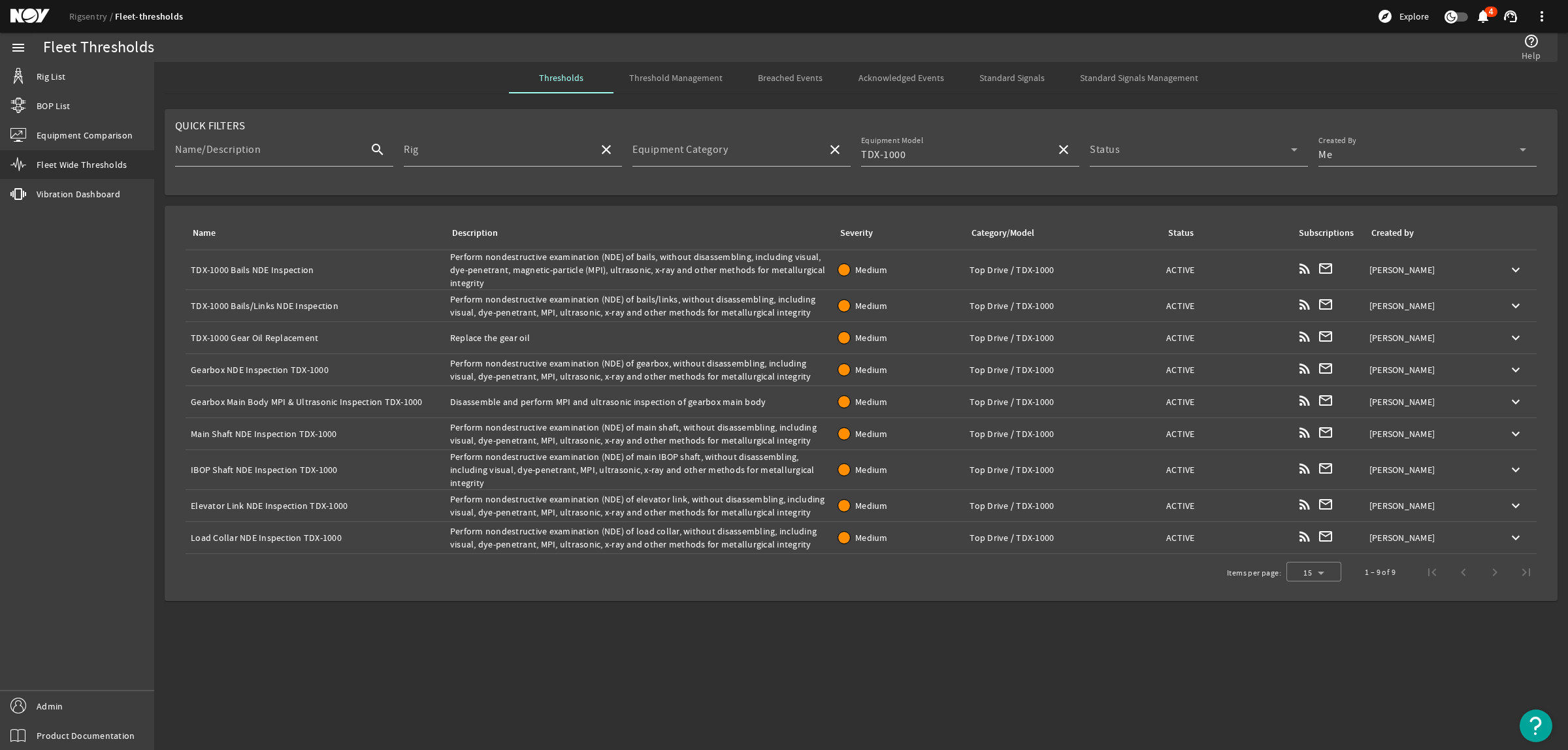
click at [367, 366] on div "Name: Gearbox NDE Inspection TDX-1000" at bounding box center [315, 370] width 249 height 13
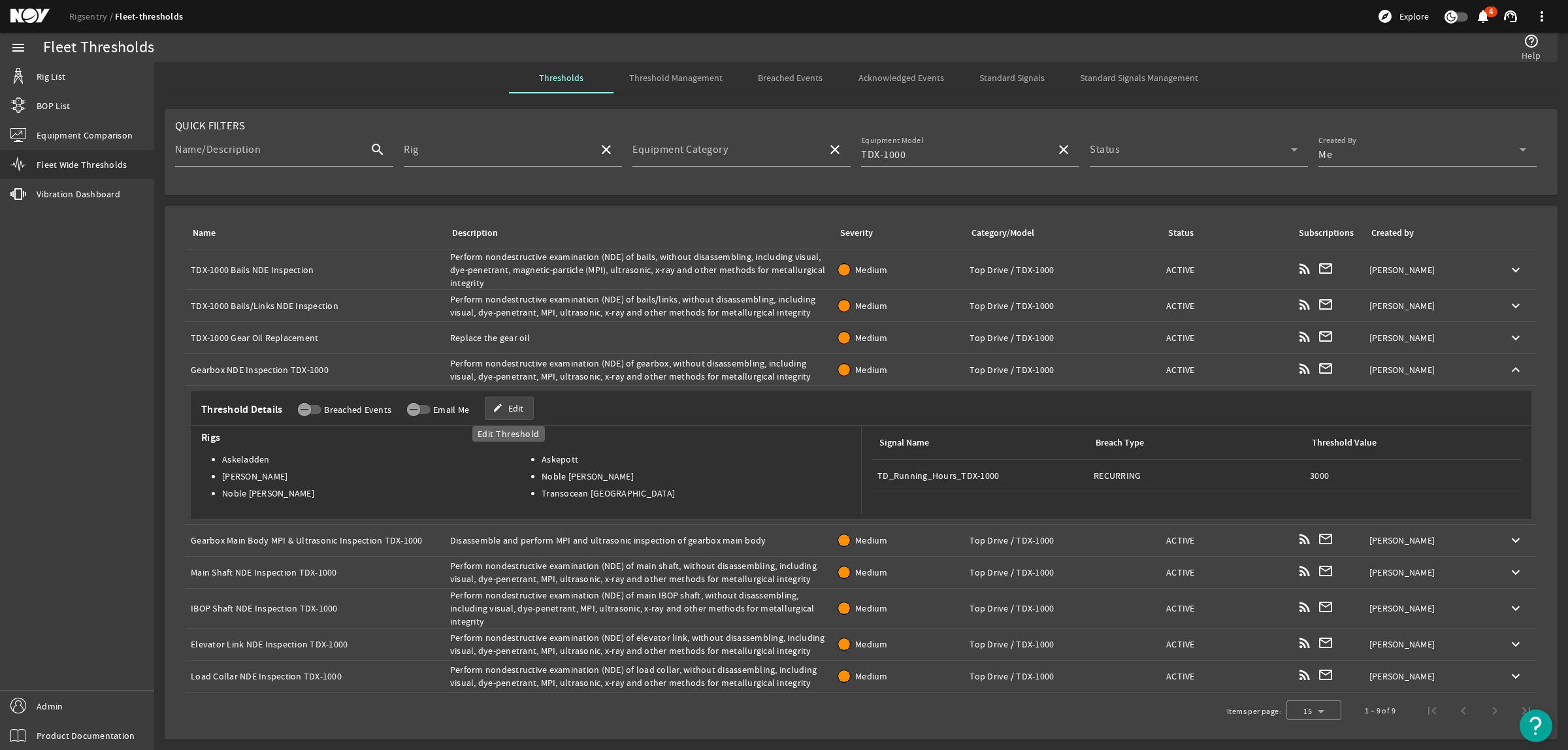
click at [508, 407] on span "Edit" at bounding box center [515, 408] width 15 height 13
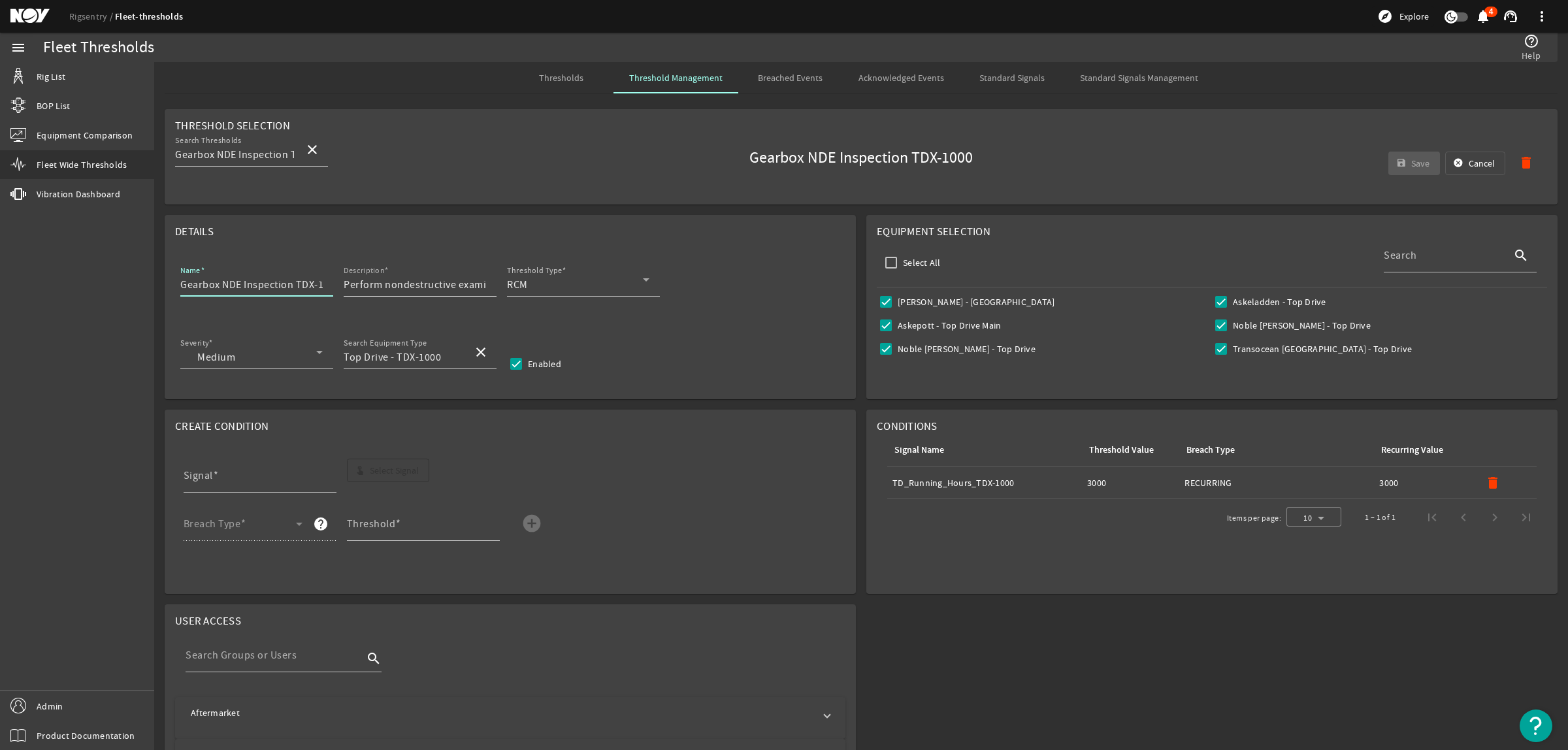
scroll to position [0, 16]
drag, startPoint x: 292, startPoint y: 286, endPoint x: 349, endPoint y: 282, distance: 57.1
click at [349, 282] on div "Name Gearbox NDE Inspection TDX-1000 Description Perform nondestructive examina…" at bounding box center [510, 287] width 670 height 48
click at [181, 289] on input "Gearbox NDE Inspection" at bounding box center [252, 285] width 142 height 16
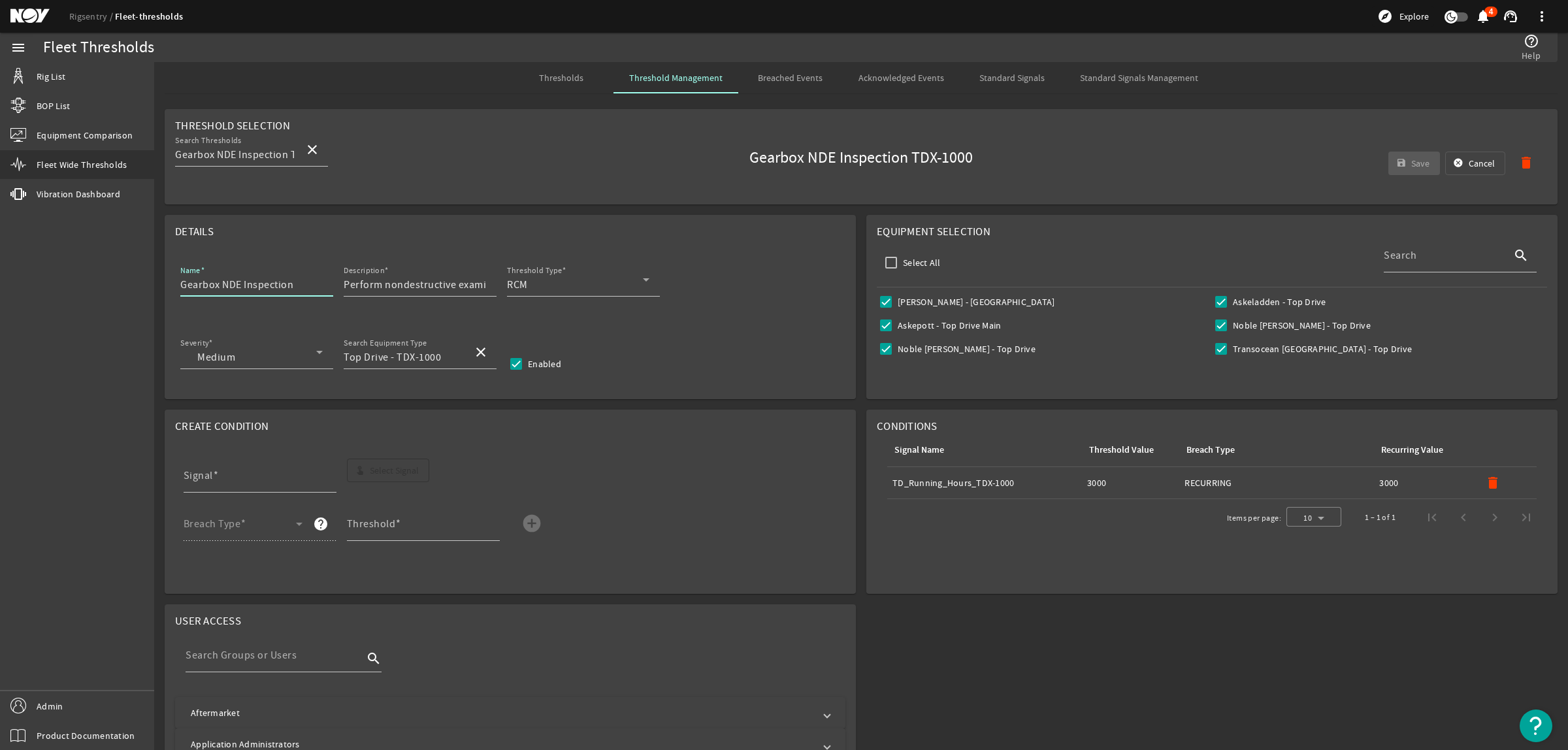
paste input "TDX-1000"
type input "TDX-1000 Gearbox NDE Inspection"
click at [1485, 480] on mat-icon "delete" at bounding box center [1493, 483] width 16 height 16
click at [406, 464] on span "button" at bounding box center [388, 471] width 81 height 31
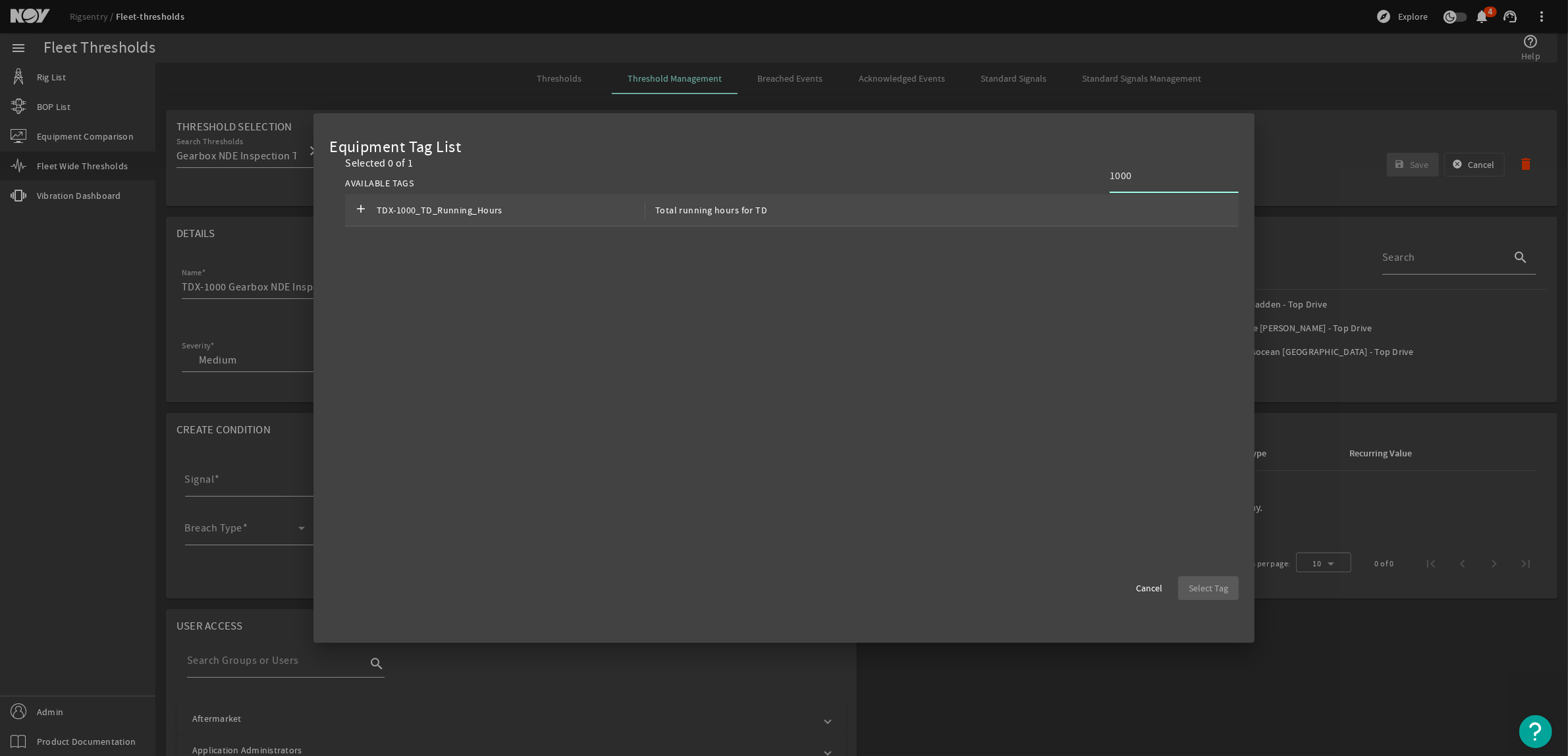
type input "1000"
click at [758, 207] on span "Total running hours for TD" at bounding box center [705, 210] width 122 height 16
click at [1187, 584] on span "button" at bounding box center [1208, 588] width 61 height 32
type input "TDX-1000_TD_Running_Hours"
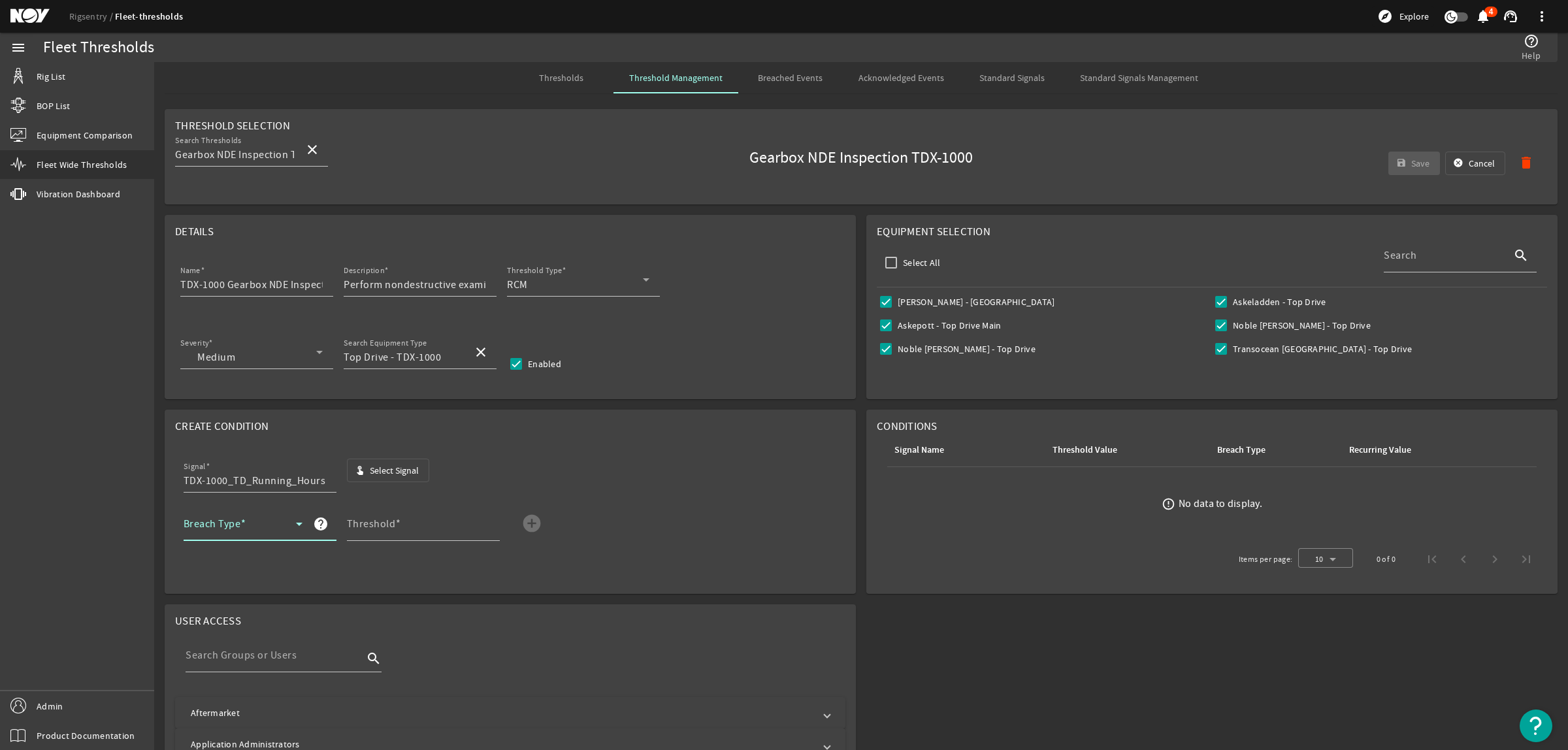
click at [237, 525] on span at bounding box center [240, 529] width 113 height 16
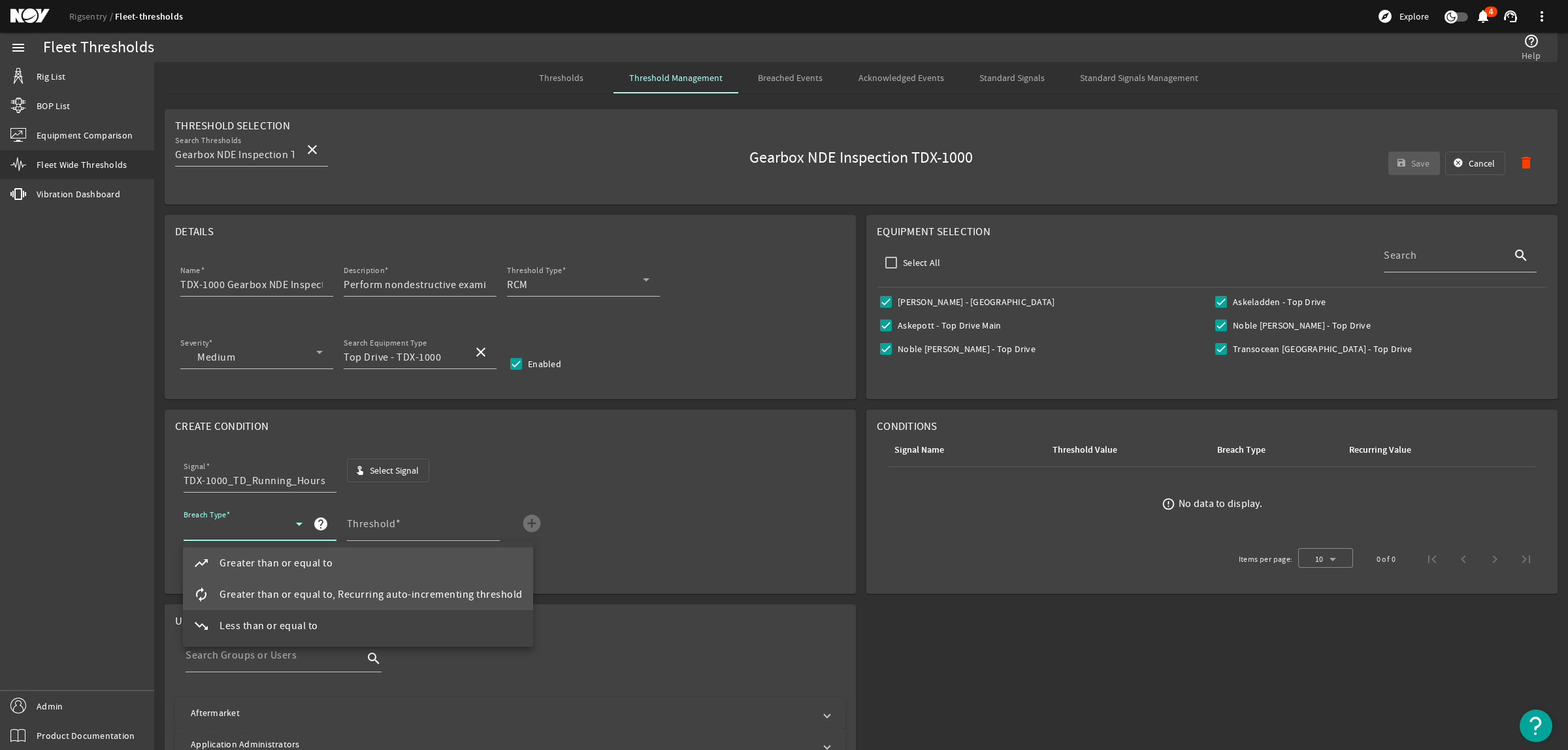
click at [252, 589] on span "Greater than or equal to, Recurring auto-incrementing threshold" at bounding box center [371, 595] width 303 height 16
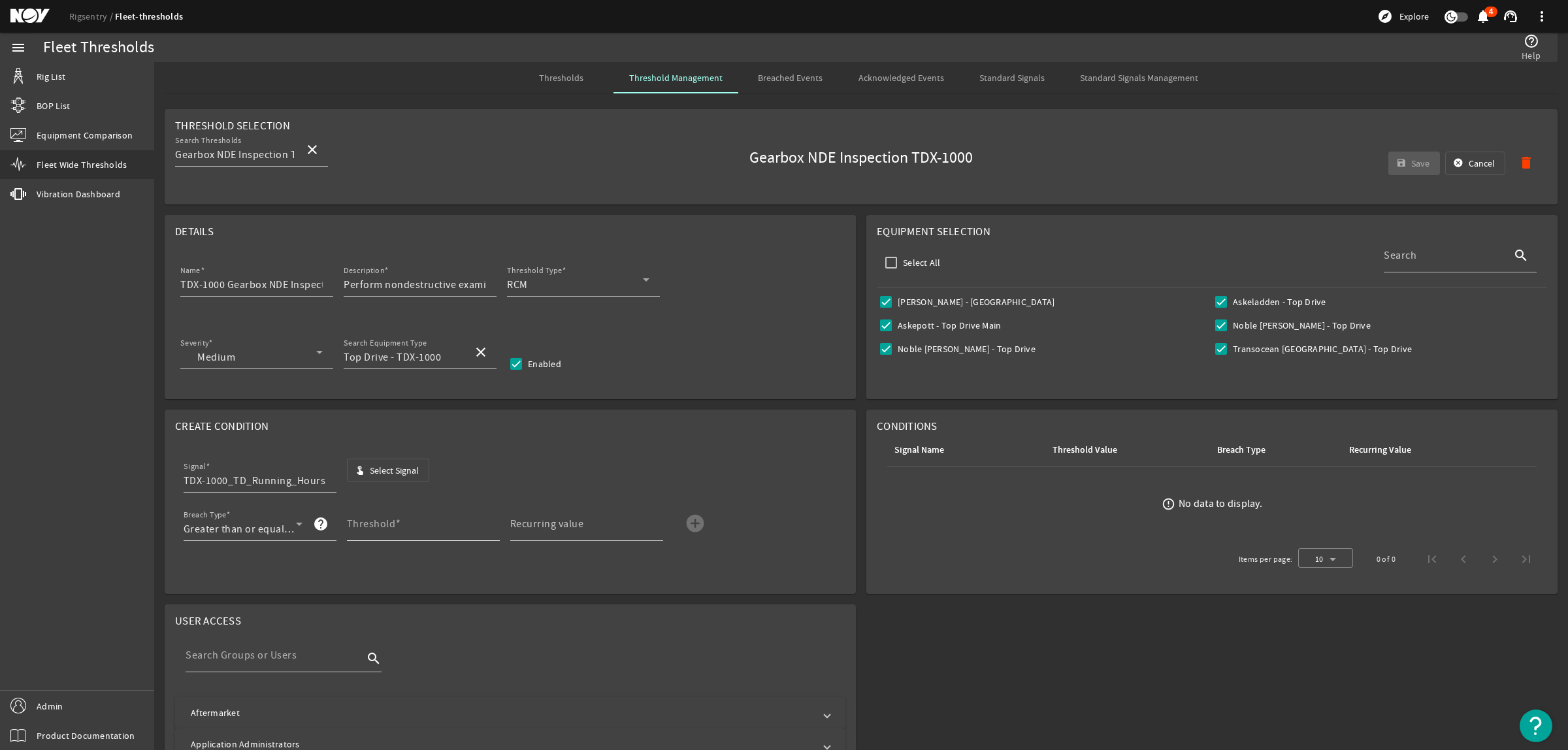
click at [367, 525] on mat-label "Threshold" at bounding box center [371, 524] width 49 height 13
click at [367, 525] on input "Threshold" at bounding box center [418, 529] width 142 height 16
type input "3000"
click at [693, 520] on mat-icon "add_circle" at bounding box center [695, 523] width 21 height 21
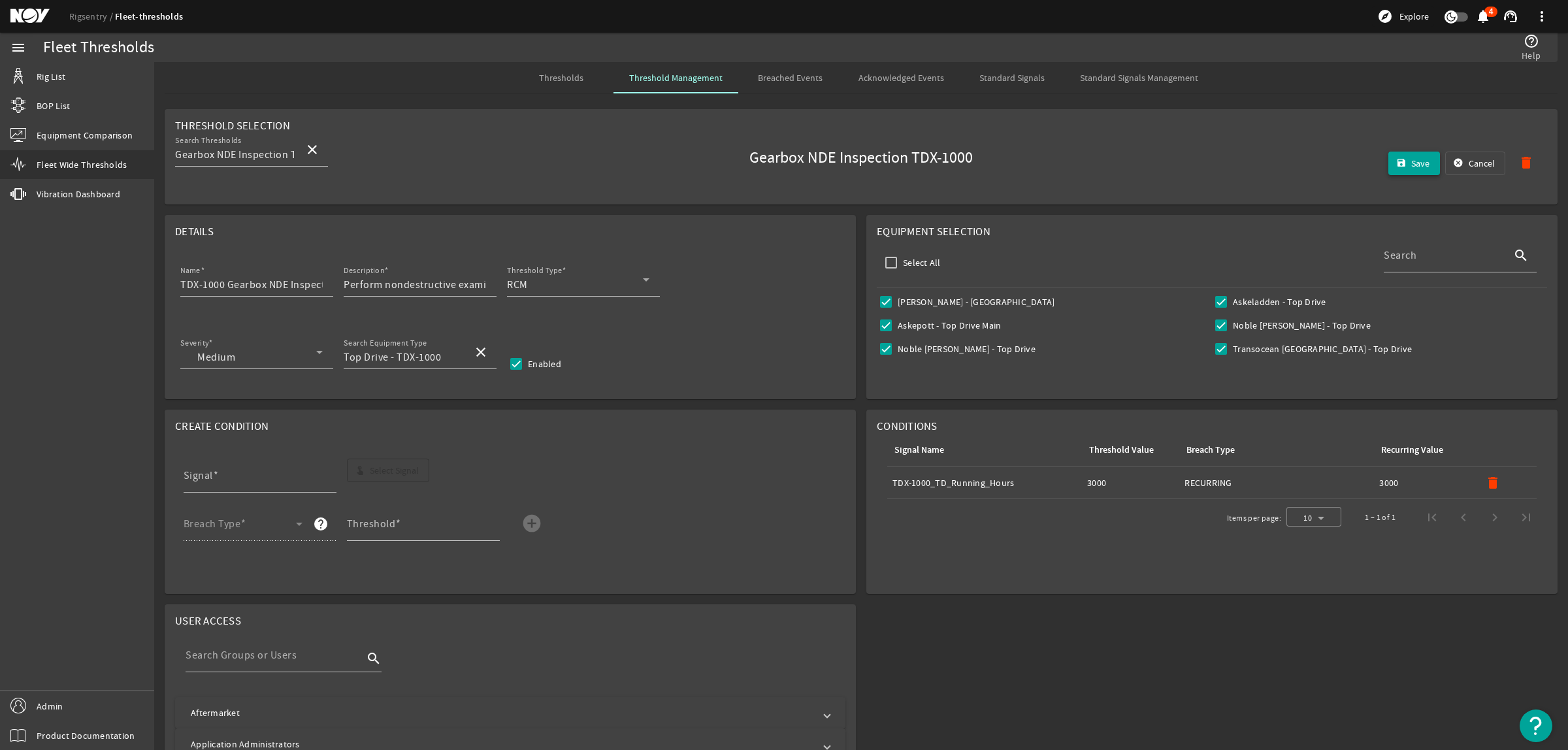
click at [1396, 164] on mat-icon "save" at bounding box center [1401, 163] width 10 height 10
click at [553, 79] on span "Thresholds" at bounding box center [560, 78] width 45 height 9
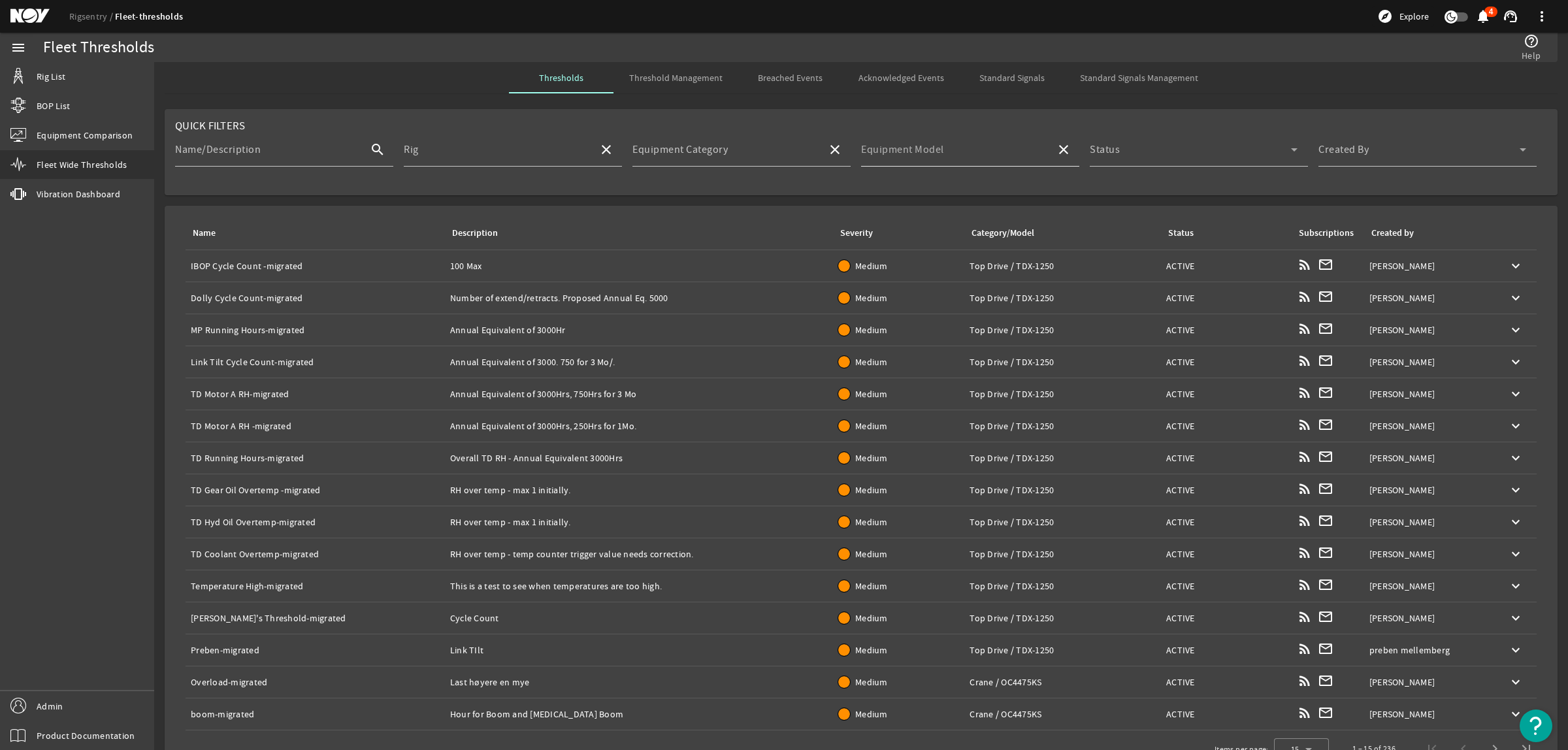
click at [1003, 149] on input "Equipment Model" at bounding box center [954, 155] width 184 height 16
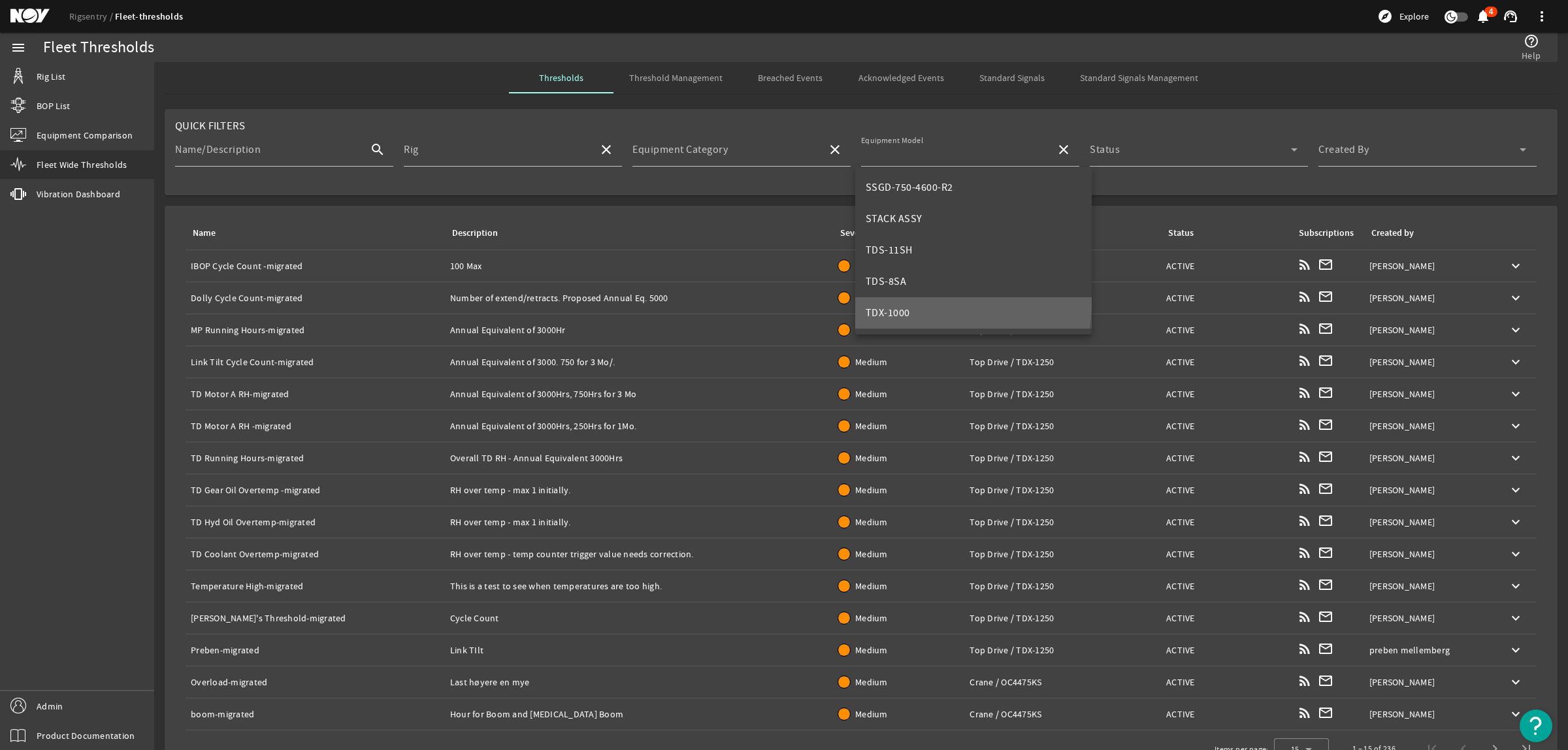
click at [906, 301] on mat-option "TDX-1000" at bounding box center [973, 313] width 237 height 31
type input "TDX-1000"
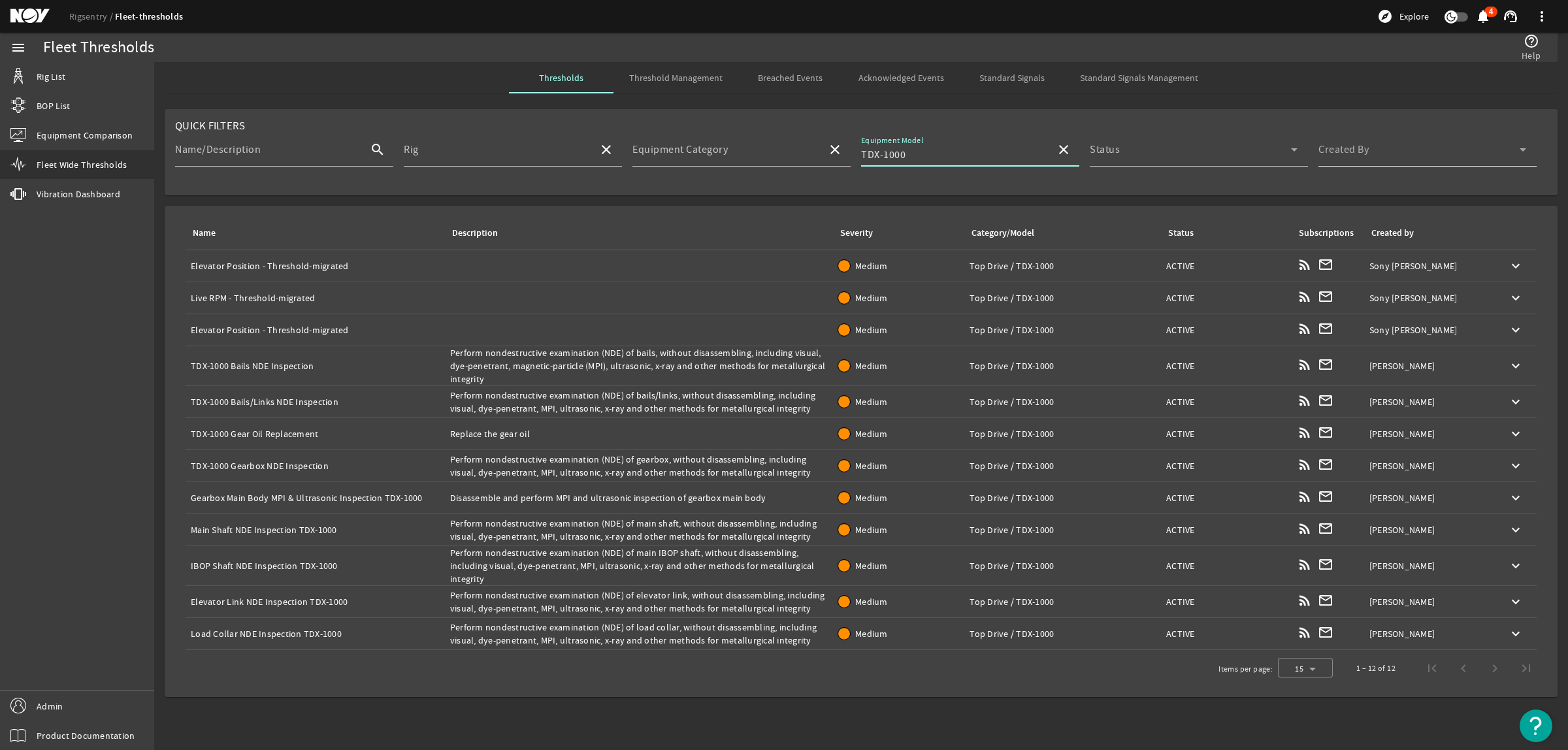
click at [1330, 150] on span at bounding box center [1419, 155] width 201 height 16
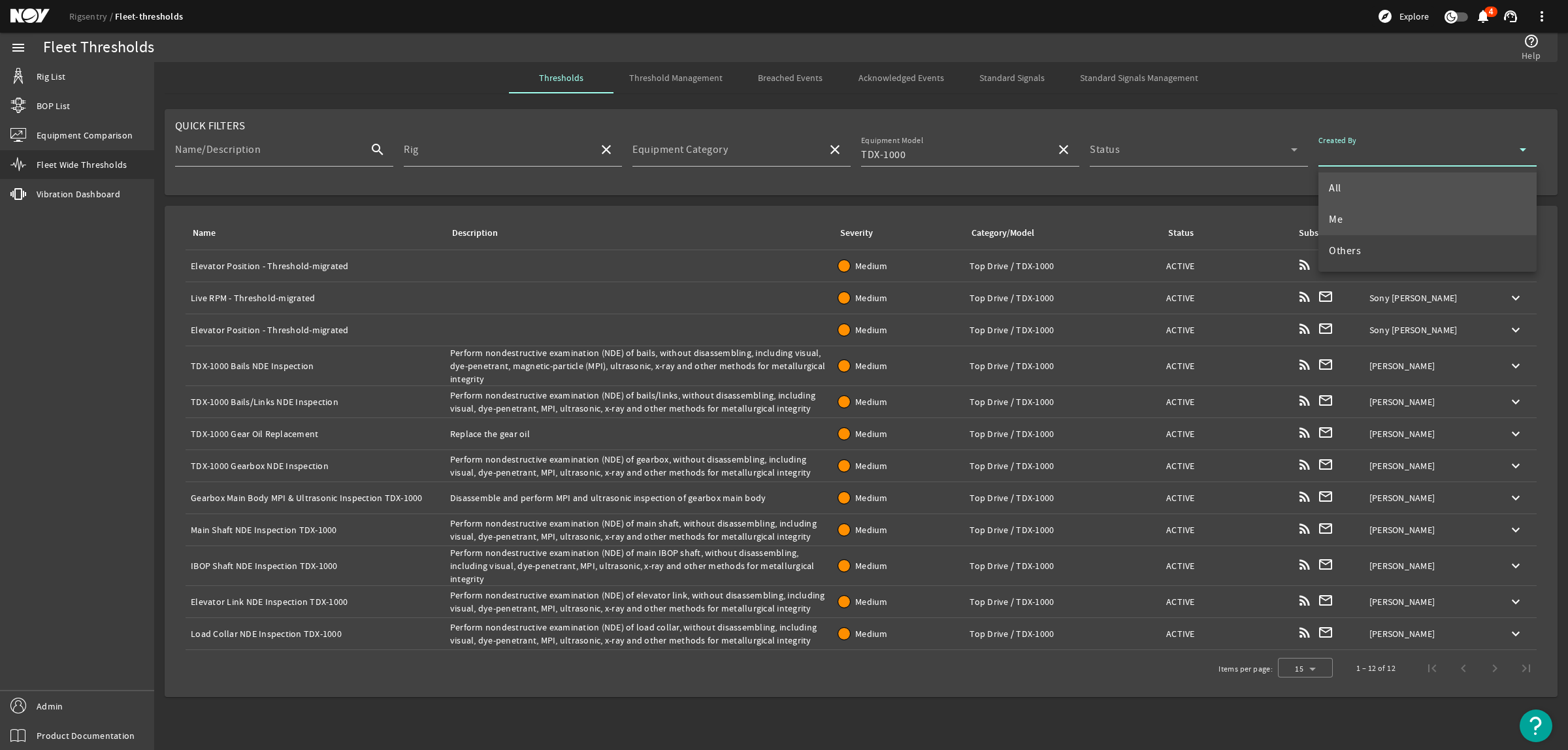
click at [1362, 214] on mat-option "Me" at bounding box center [1427, 220] width 218 height 31
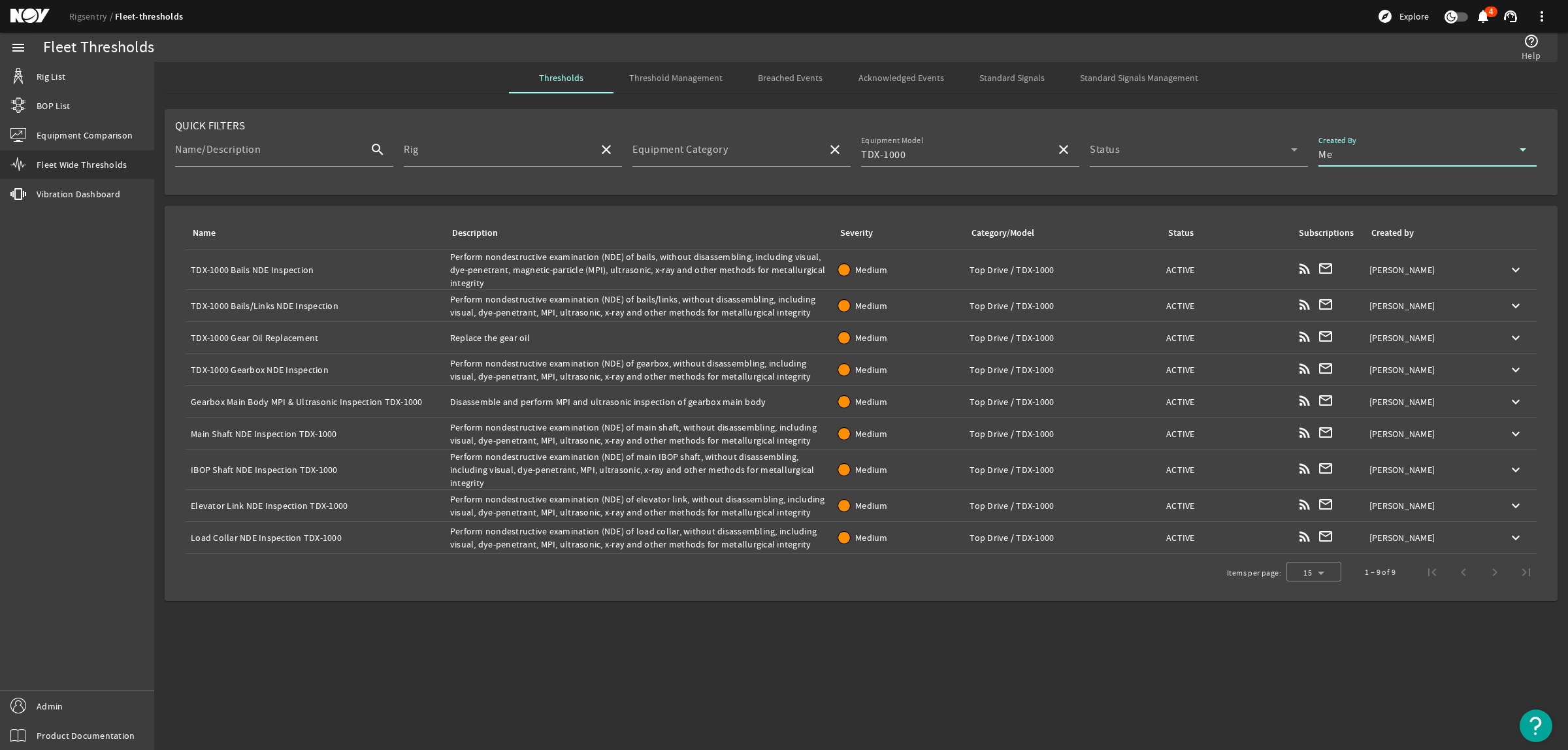
click at [422, 400] on div "Name: Gearbox Main Body MPI & Ultrasonic Inspection TDX-1000" at bounding box center [315, 402] width 249 height 13
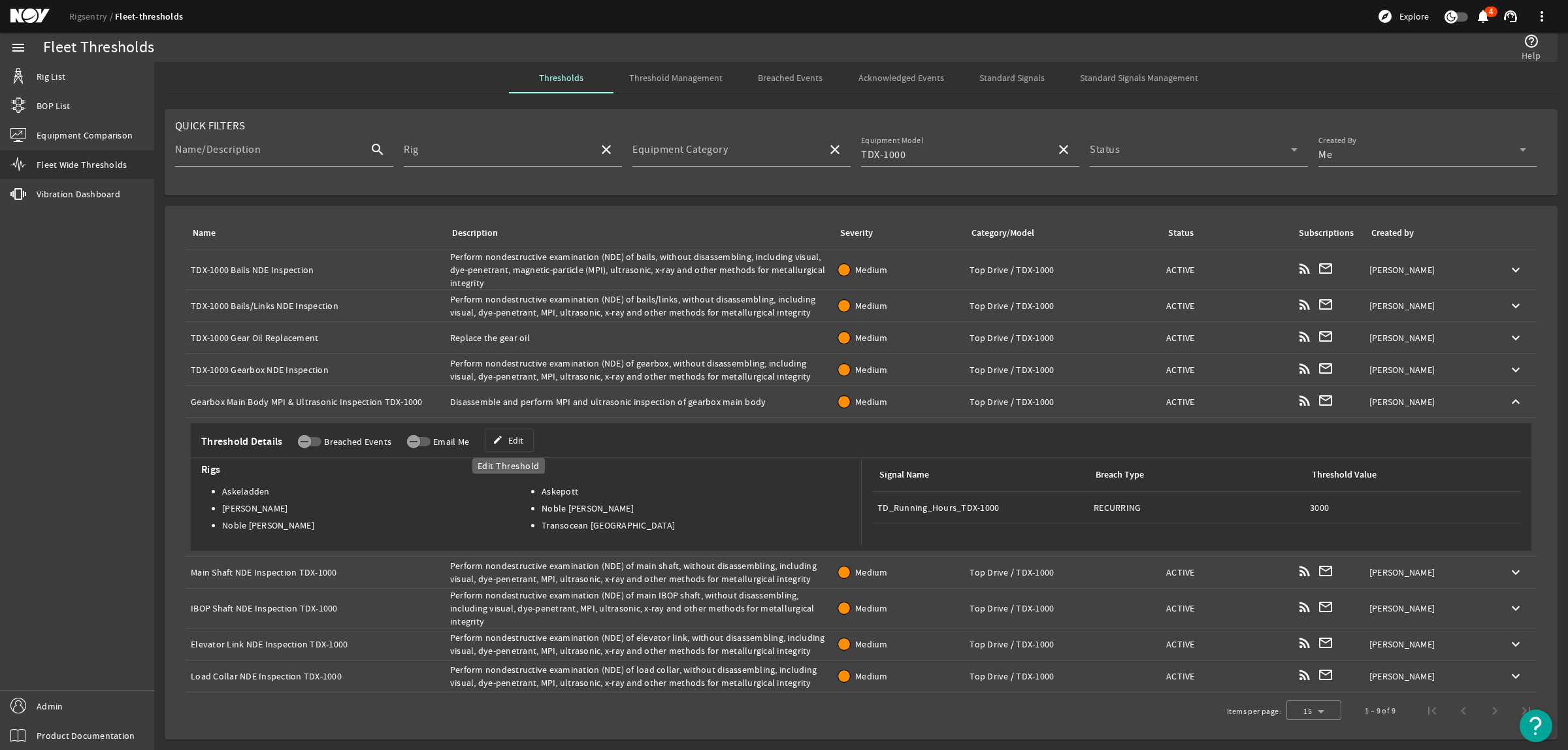
click at [518, 443] on span "Edit" at bounding box center [515, 440] width 15 height 13
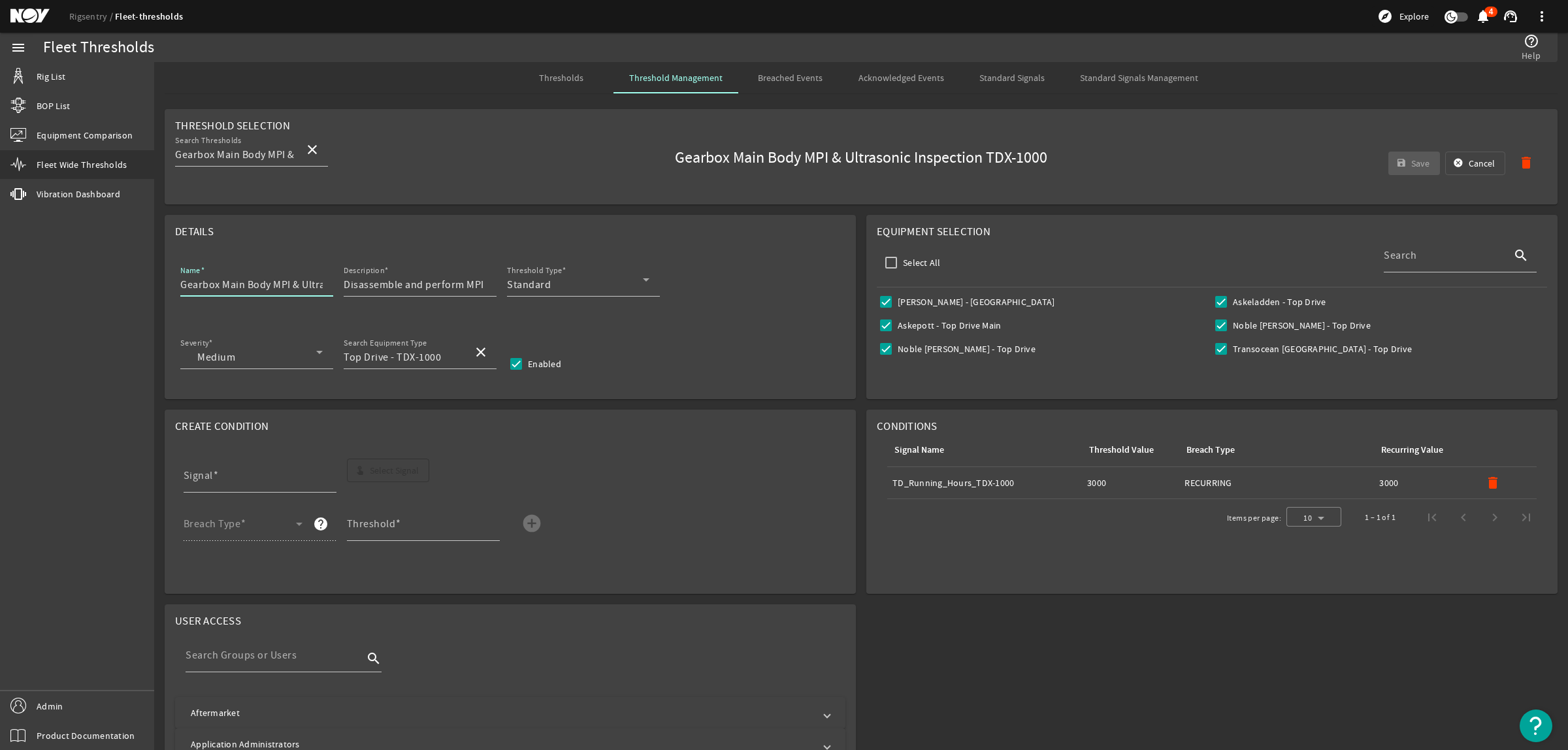
click at [312, 289] on input "Gearbox Main Body MPI & Ultrasonic Inspection TDX-1000" at bounding box center [252, 285] width 142 height 16
drag, startPoint x: 279, startPoint y: 282, endPoint x: 320, endPoint y: 286, distance: 41.2
click at [320, 286] on input "Gearbox Main Body MPI & Ultrasonic Inspection TDX-1000" at bounding box center [252, 285] width 142 height 16
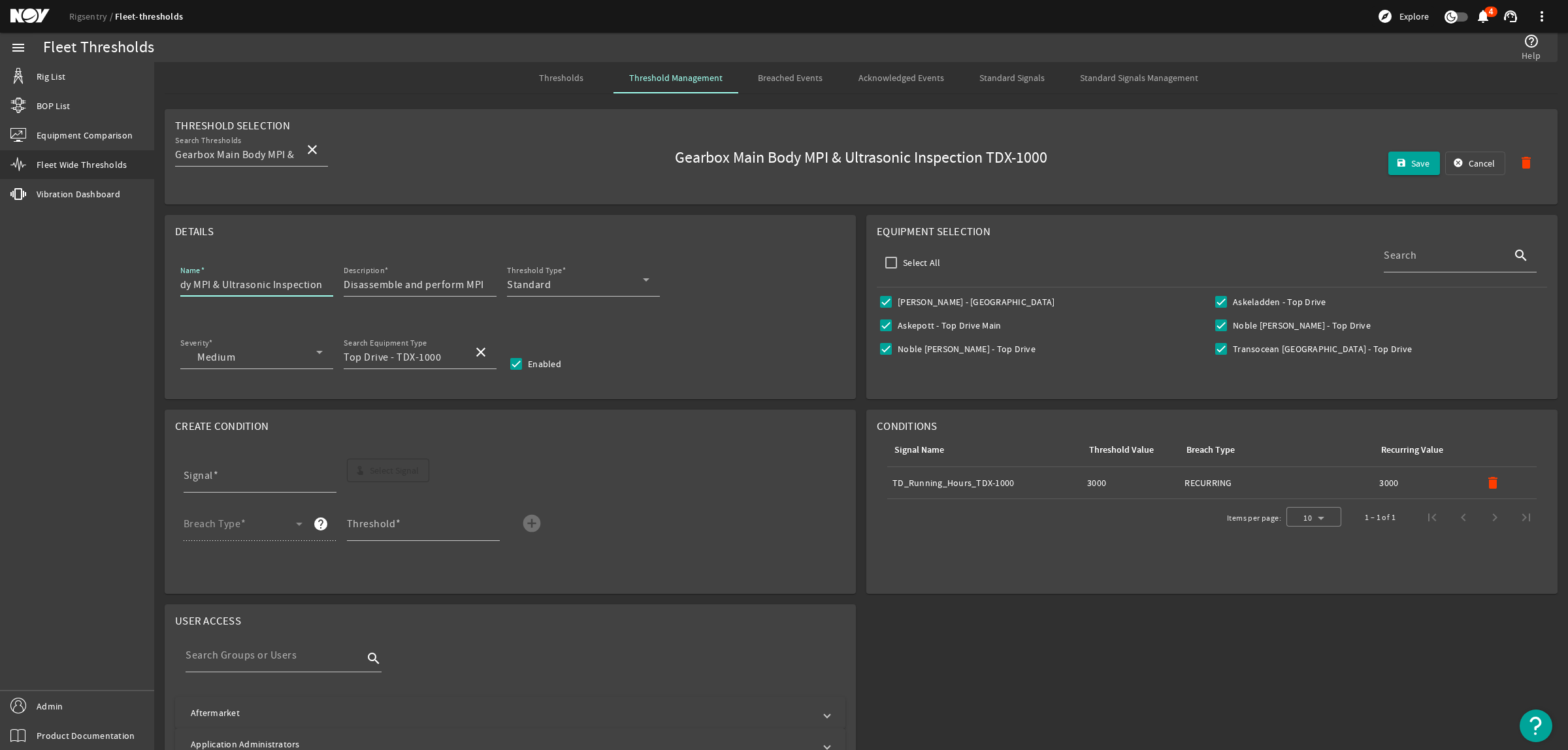
click at [190, 289] on input "Gearbox Main Body MPI & Ultrasonic Inspection" at bounding box center [252, 285] width 142 height 16
paste input "TDX-1000"
type input "TDX-1000 Gearbox Main Body MPI & Ultrasonic Inspection"
click at [1485, 480] on mat-icon "delete" at bounding box center [1493, 483] width 16 height 16
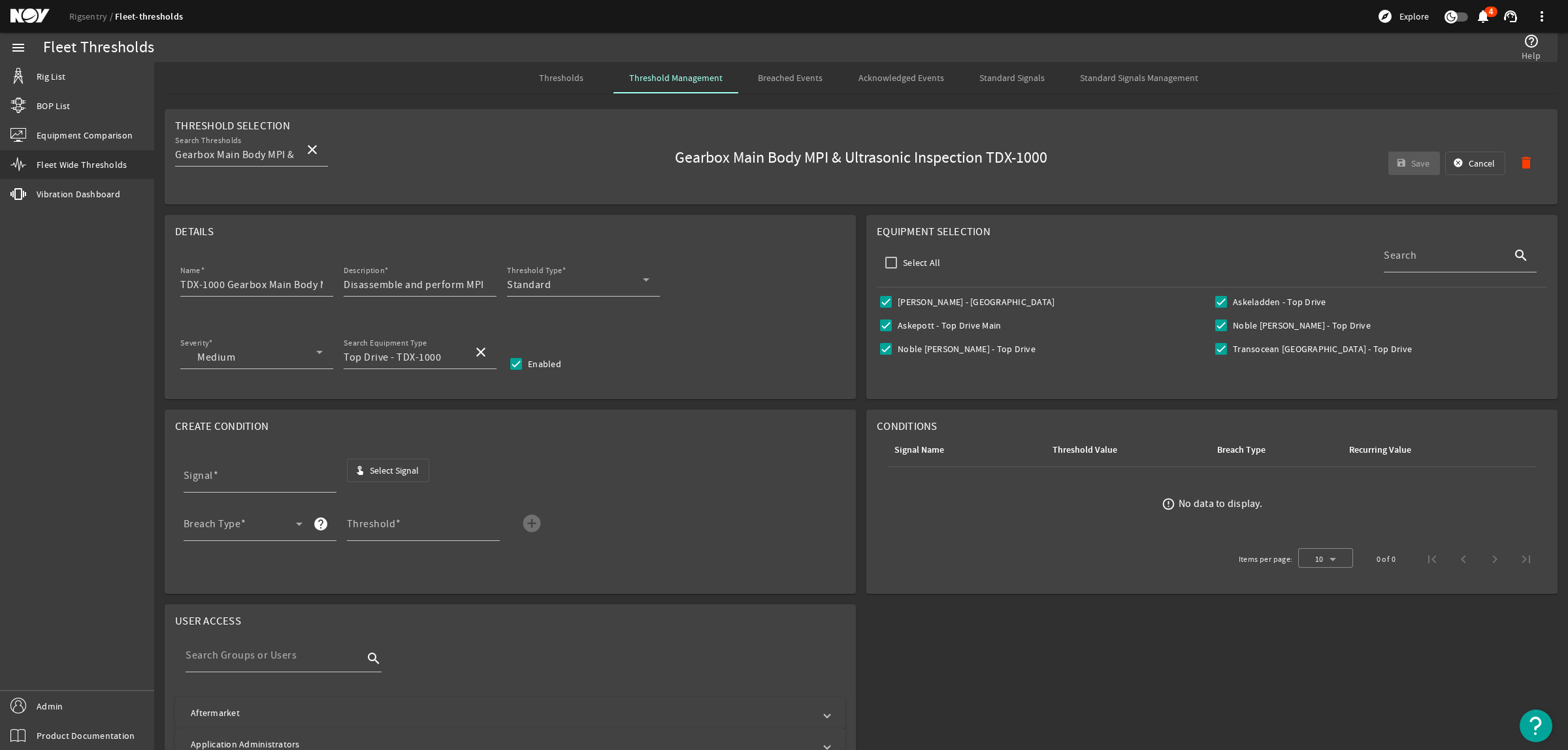
click at [376, 475] on span "Select Signal" at bounding box center [394, 470] width 49 height 13
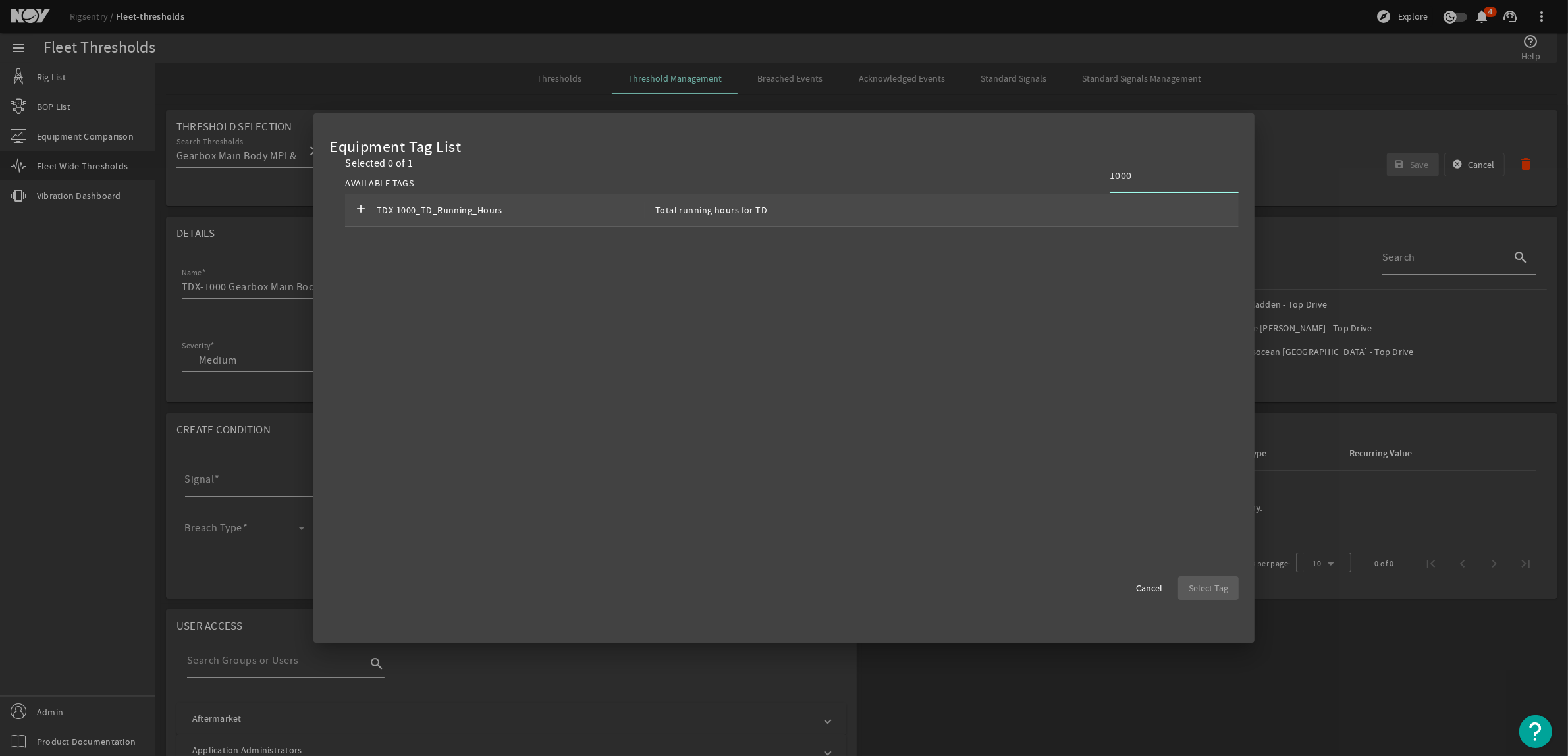
type input "1000"
click at [940, 208] on div "add TDX-1000_TD_Running_Hours Total running hours for TD" at bounding box center [792, 210] width 894 height 32
click at [1233, 590] on span "button" at bounding box center [1208, 588] width 61 height 32
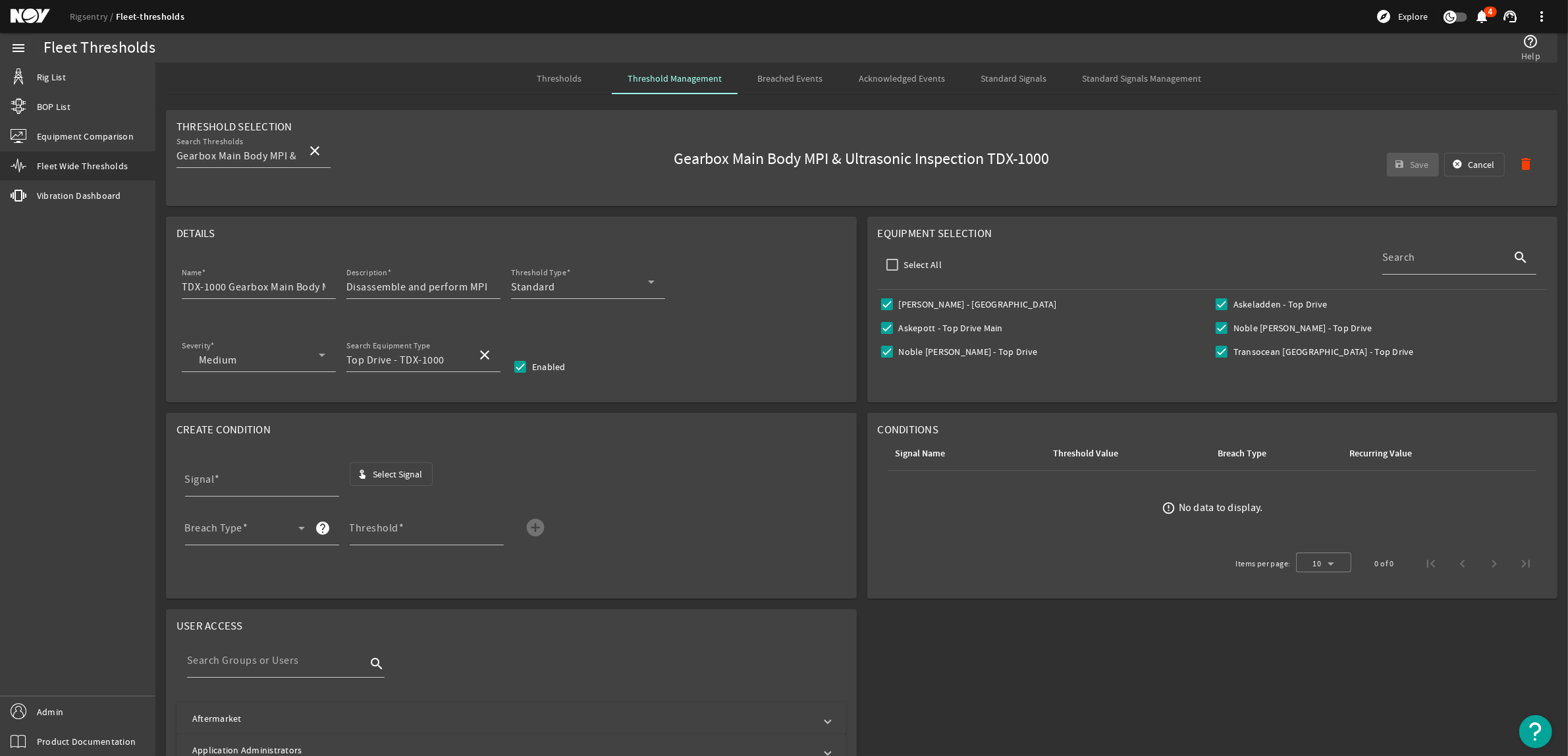
type input "TDX-1000_TD_Running_Hours"
click at [267, 524] on div "Breach Type" at bounding box center [245, 528] width 120 height 34
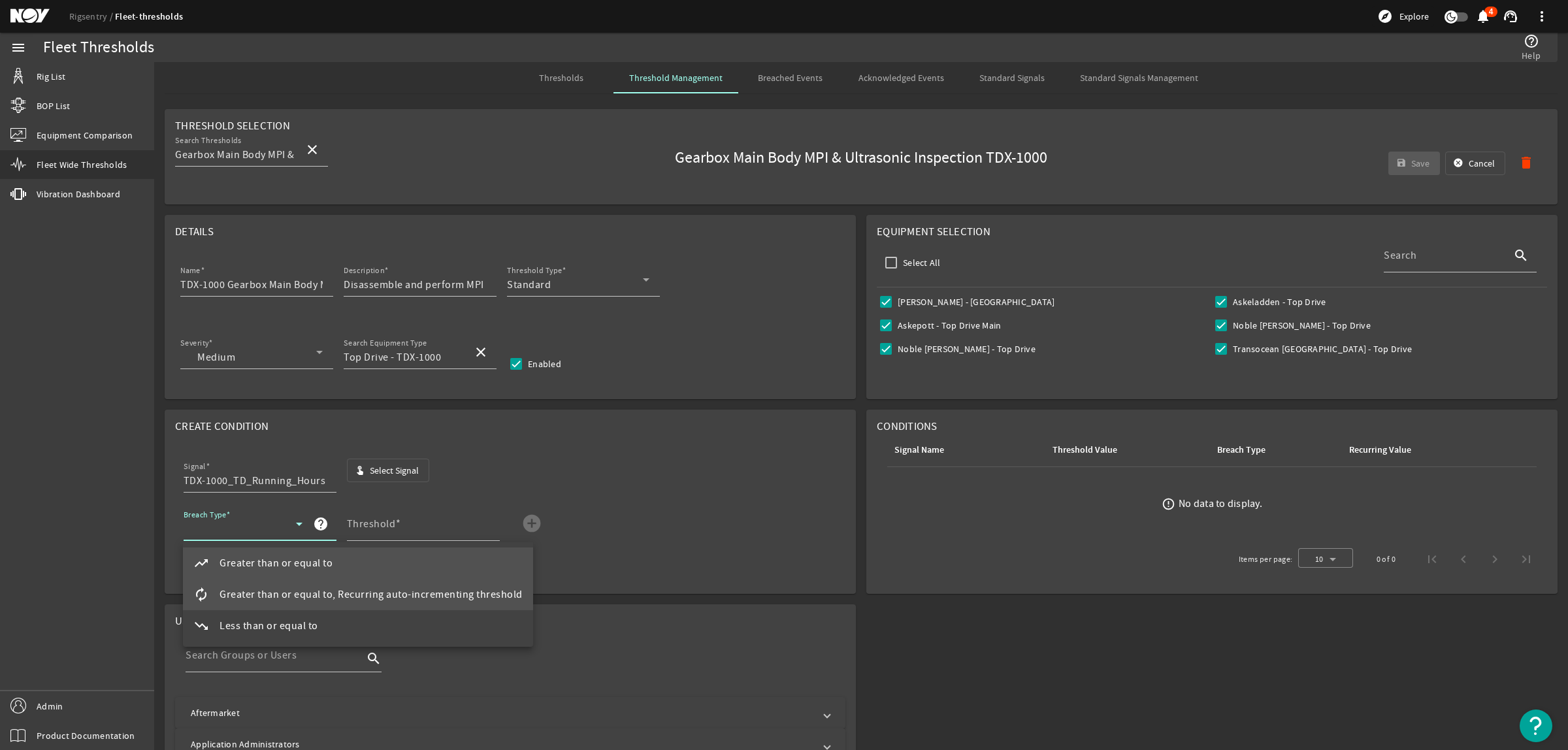
click at [273, 591] on span "Greater than or equal to, Recurring auto-incrementing threshold" at bounding box center [371, 595] width 303 height 16
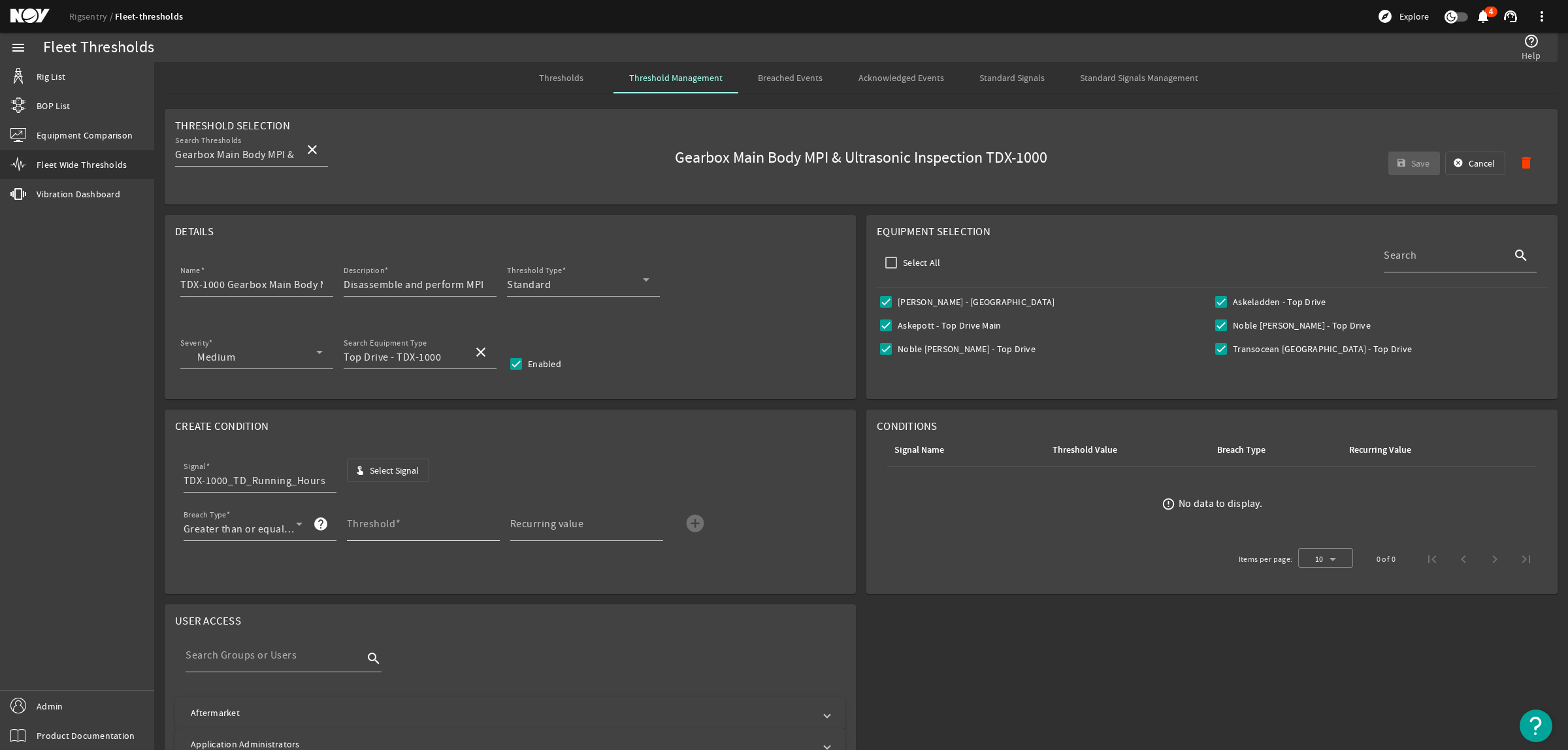
click at [390, 523] on mat-label "Threshold" at bounding box center [371, 524] width 49 height 13
click at [390, 523] on input "Threshold" at bounding box center [418, 529] width 142 height 16
type input "3000"
click at [701, 524] on mat-icon "add_circle" at bounding box center [695, 523] width 21 height 21
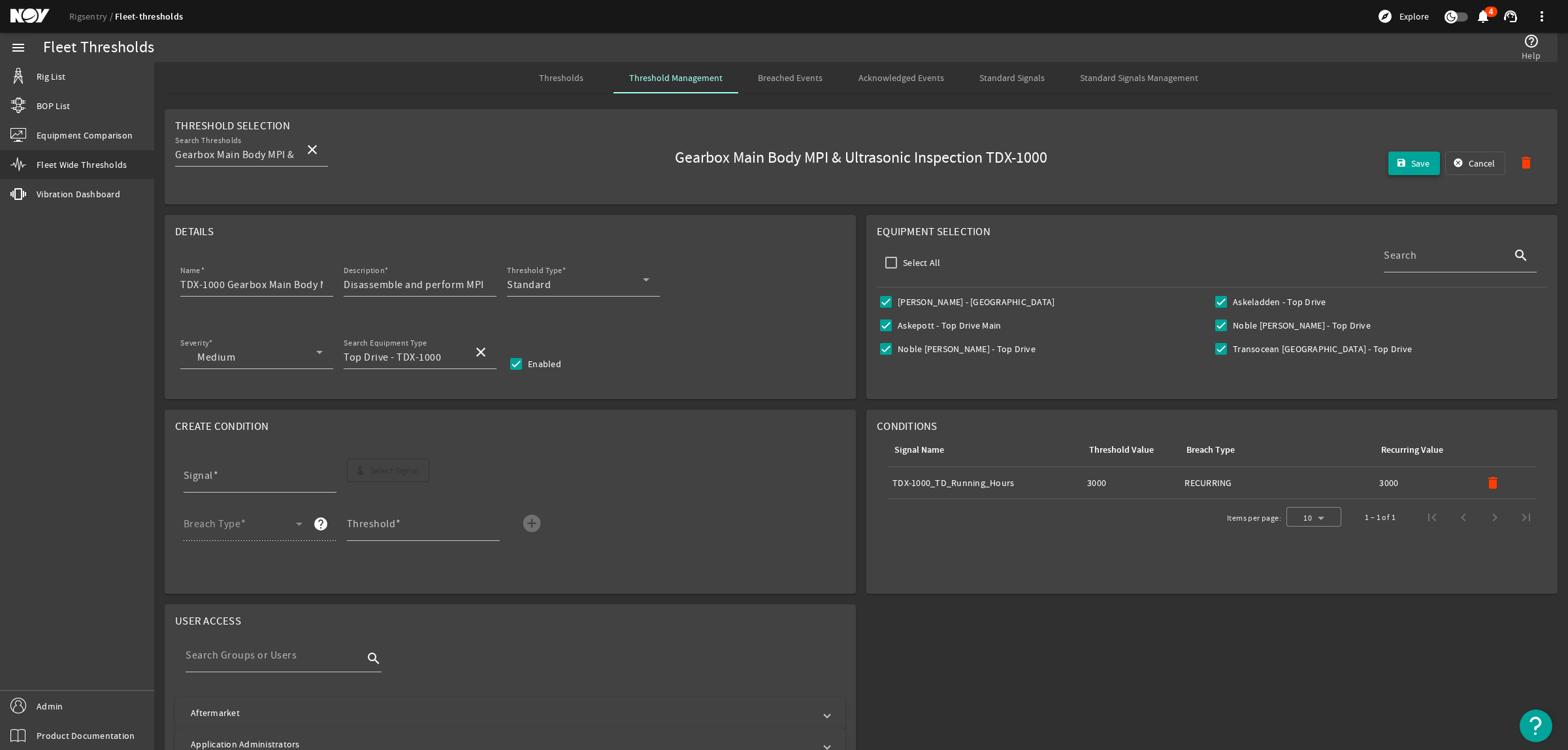
click at [1411, 167] on span "Save" at bounding box center [1419, 163] width 18 height 13
click at [566, 70] on span "Thresholds" at bounding box center [560, 77] width 45 height 31
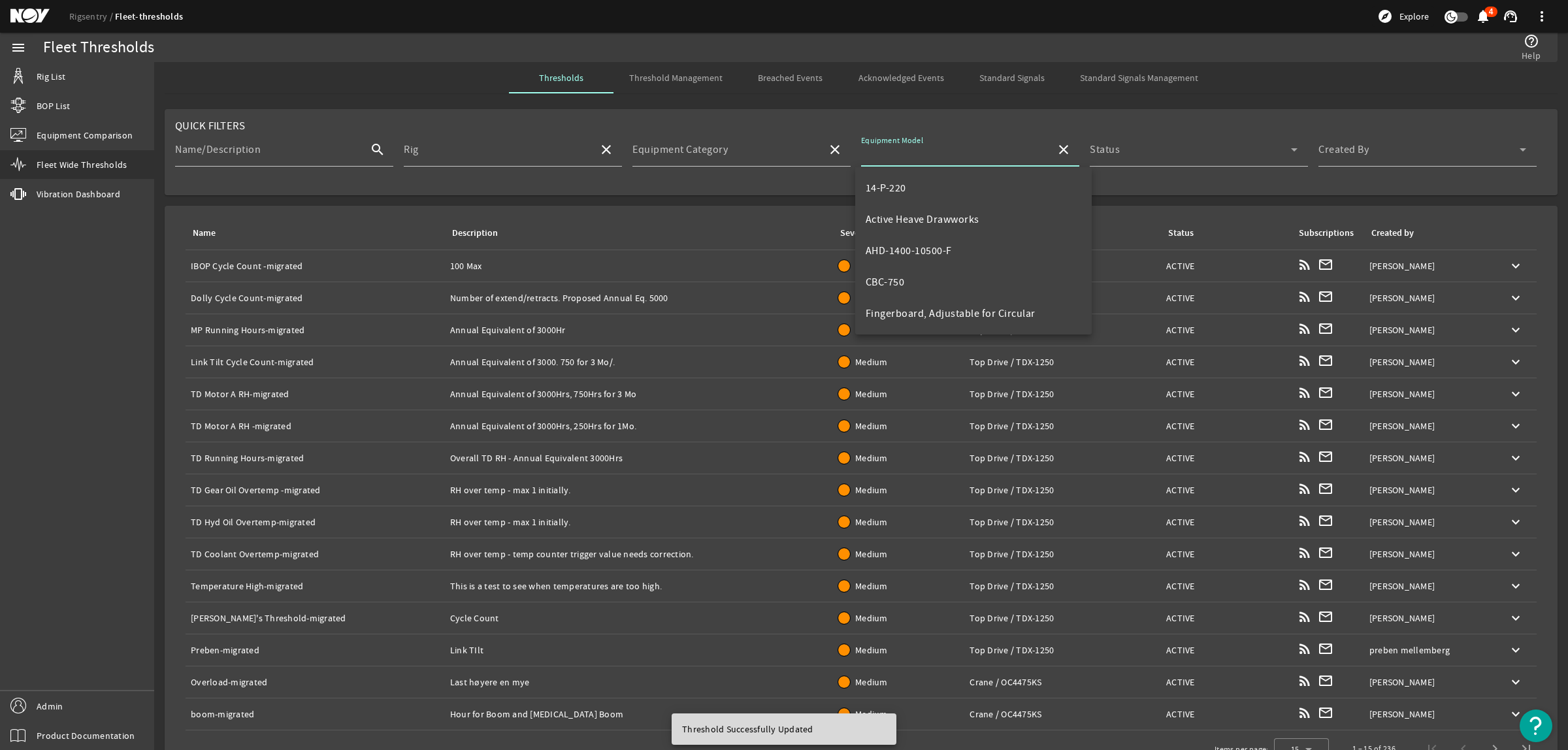
click at [965, 154] on input "Equipment Model" at bounding box center [954, 155] width 184 height 16
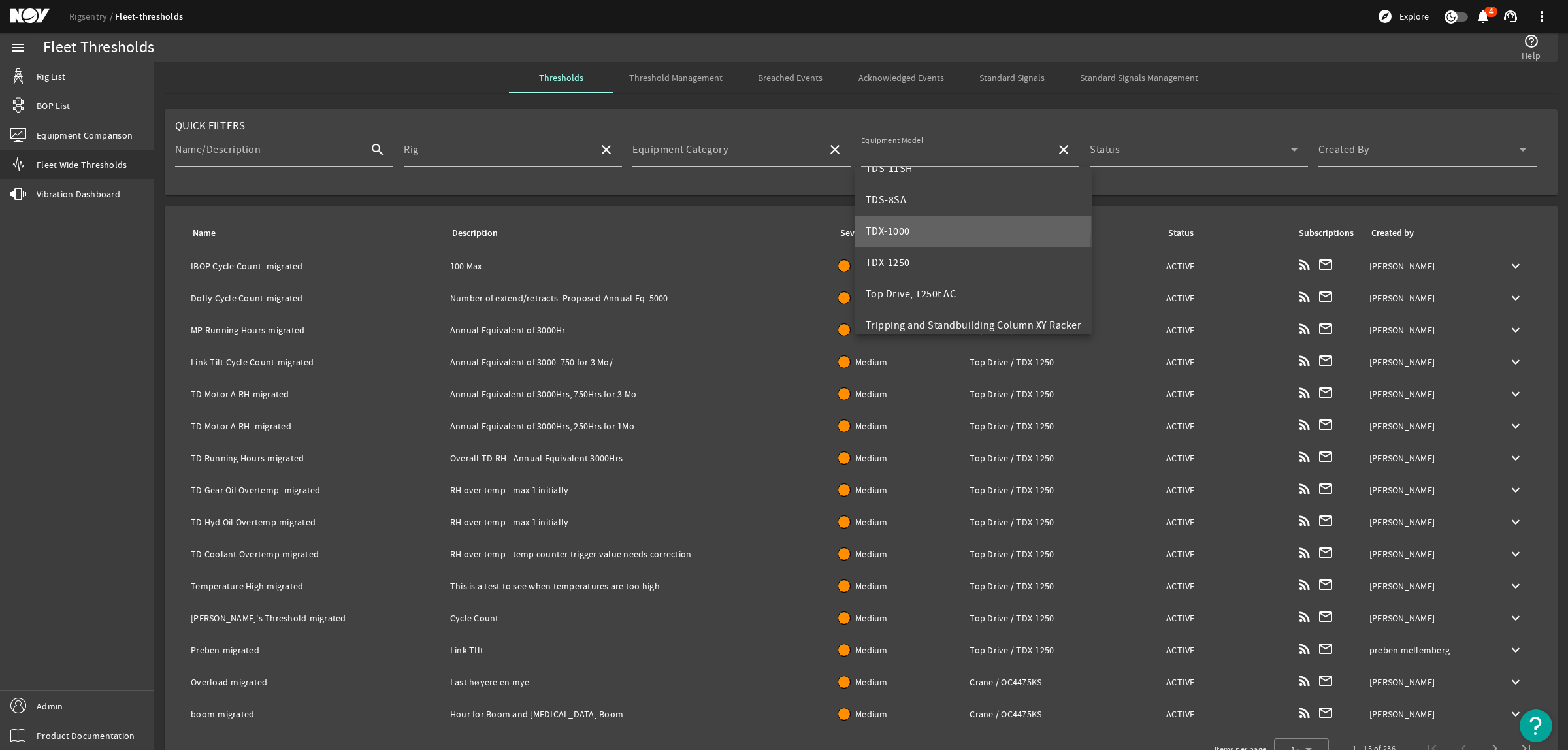
click at [909, 224] on mat-option "TDX-1000" at bounding box center [973, 231] width 237 height 31
type input "TDX-1000"
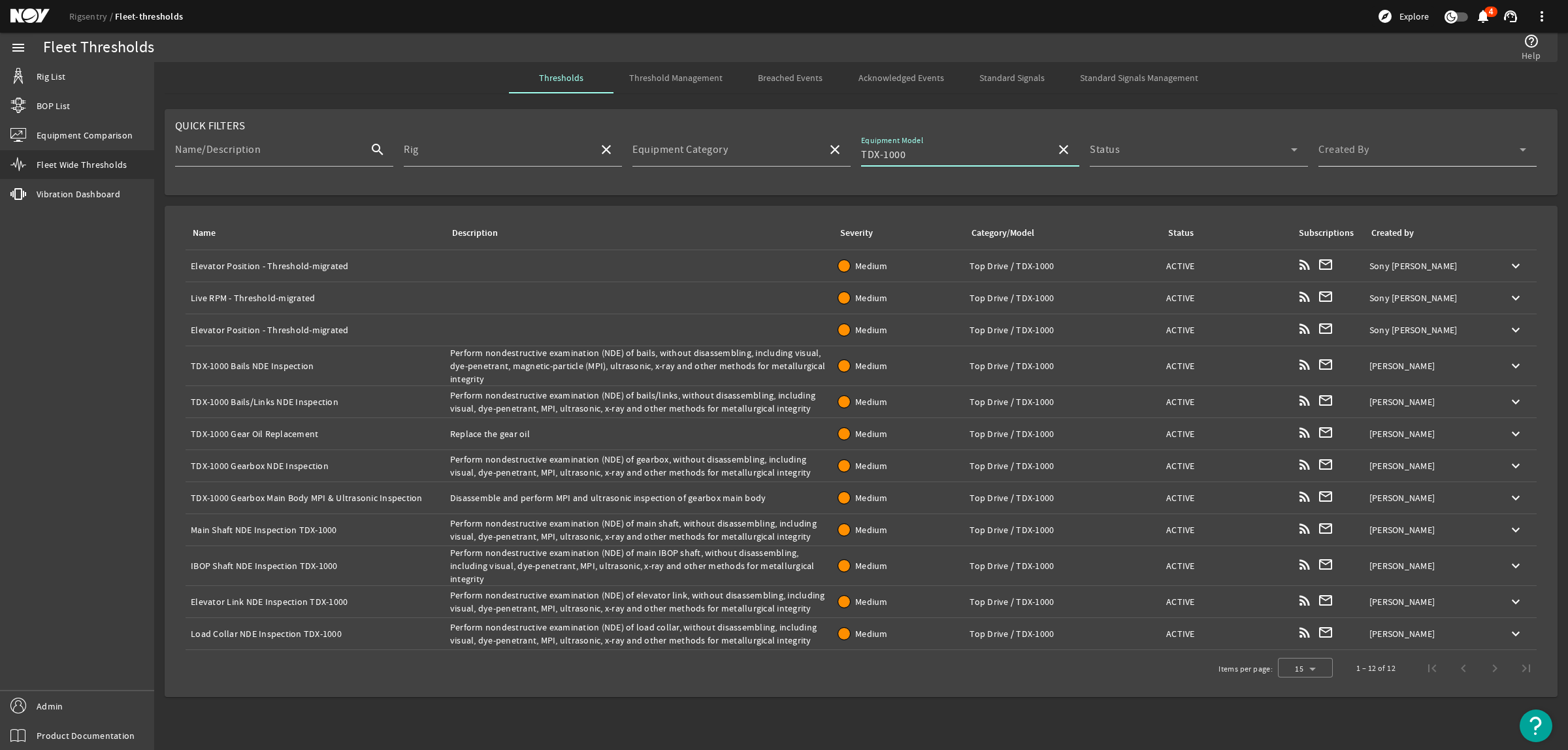
click at [1363, 153] on span at bounding box center [1419, 155] width 201 height 16
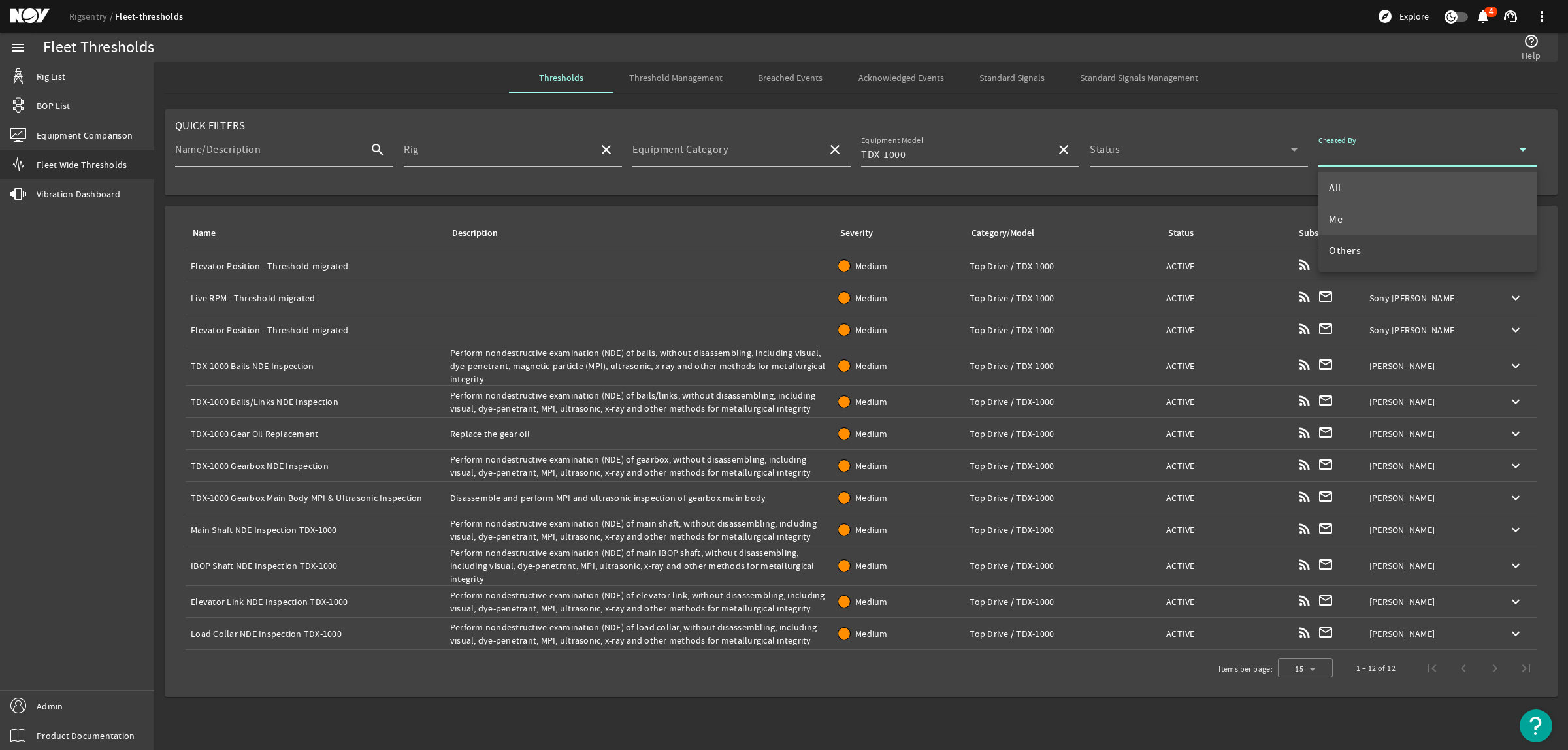
click at [1357, 221] on mat-option "Me" at bounding box center [1427, 220] width 218 height 31
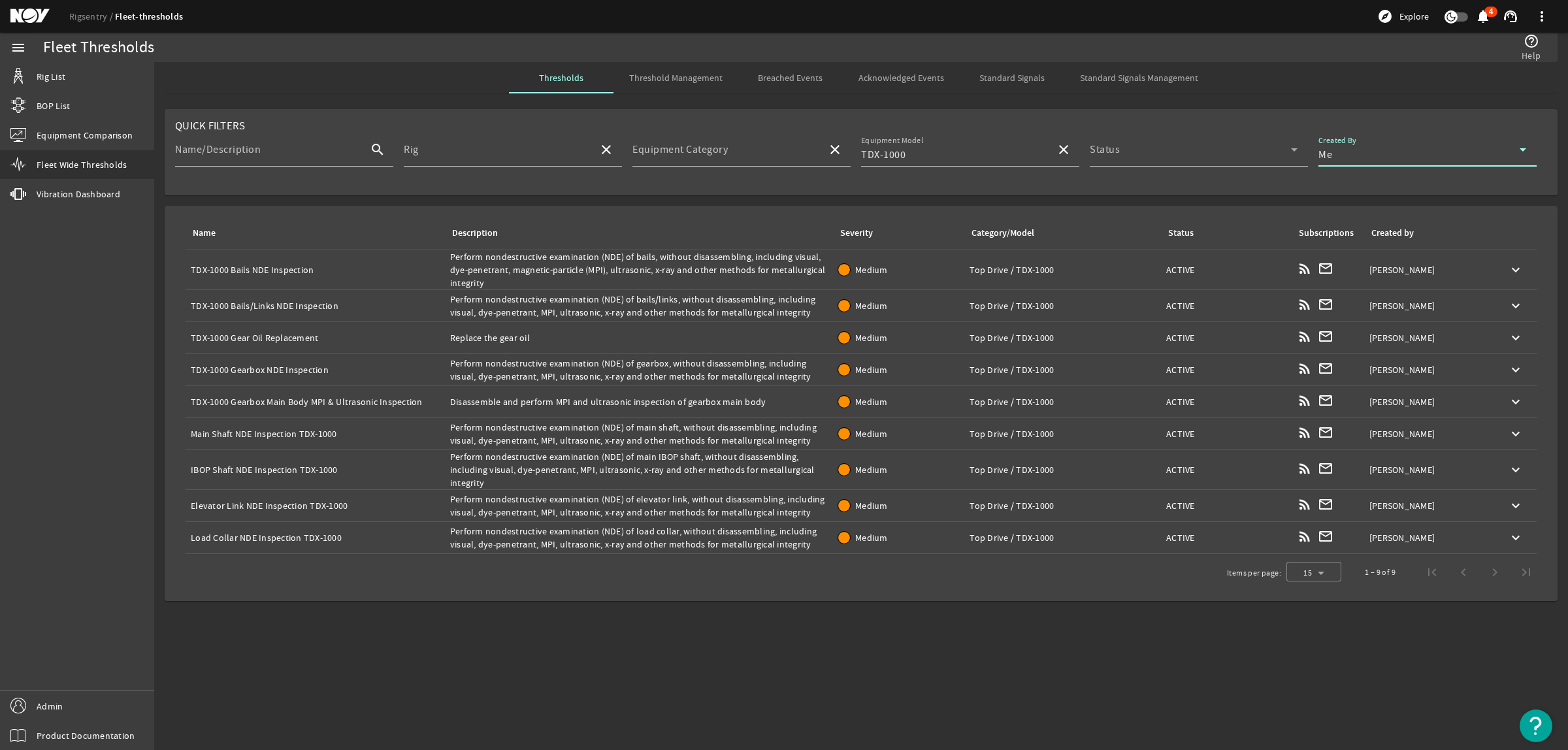
click at [374, 435] on div "Name: Main Shaft NDE Inspection TDX-1000" at bounding box center [315, 434] width 249 height 13
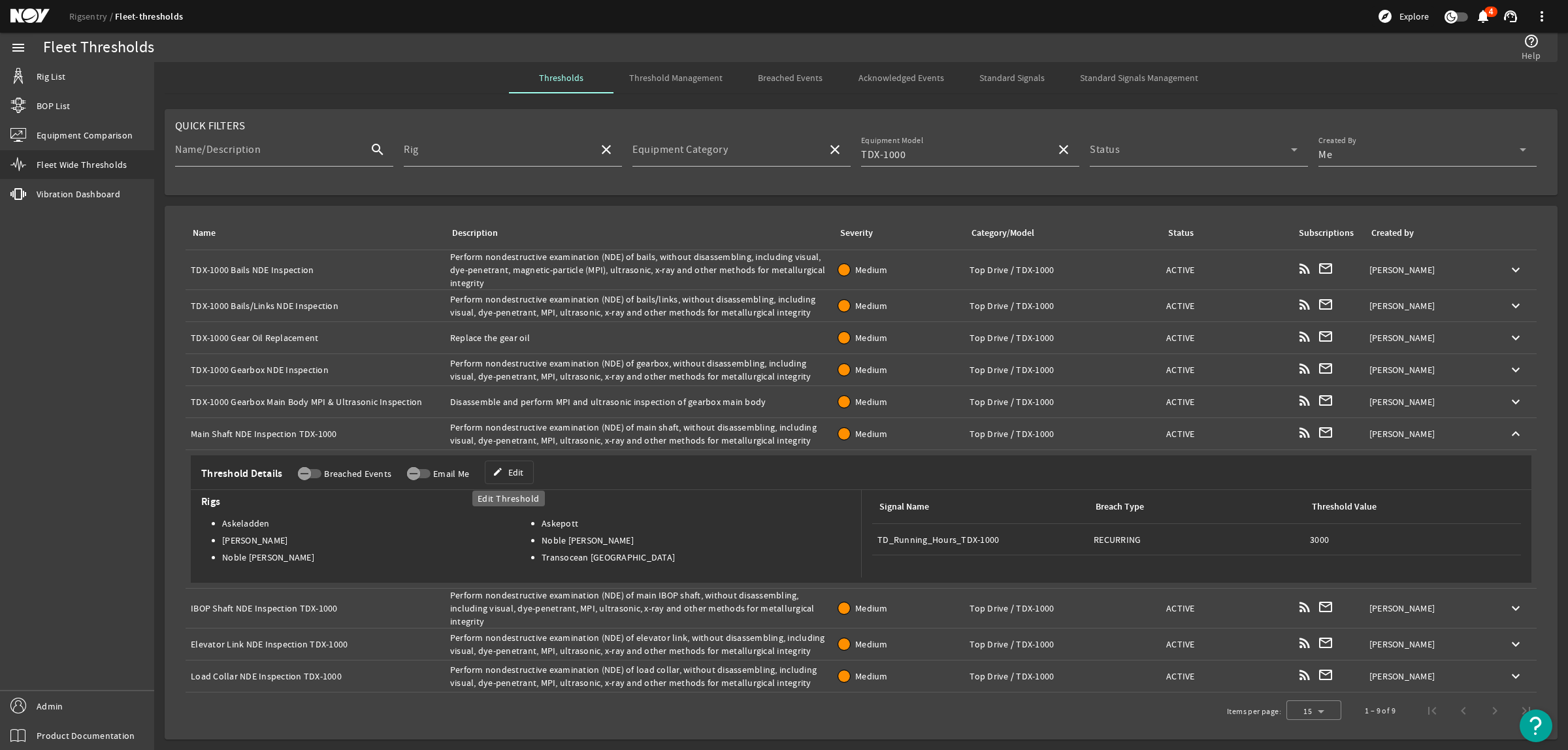
click at [527, 475] on span at bounding box center [509, 472] width 48 height 31
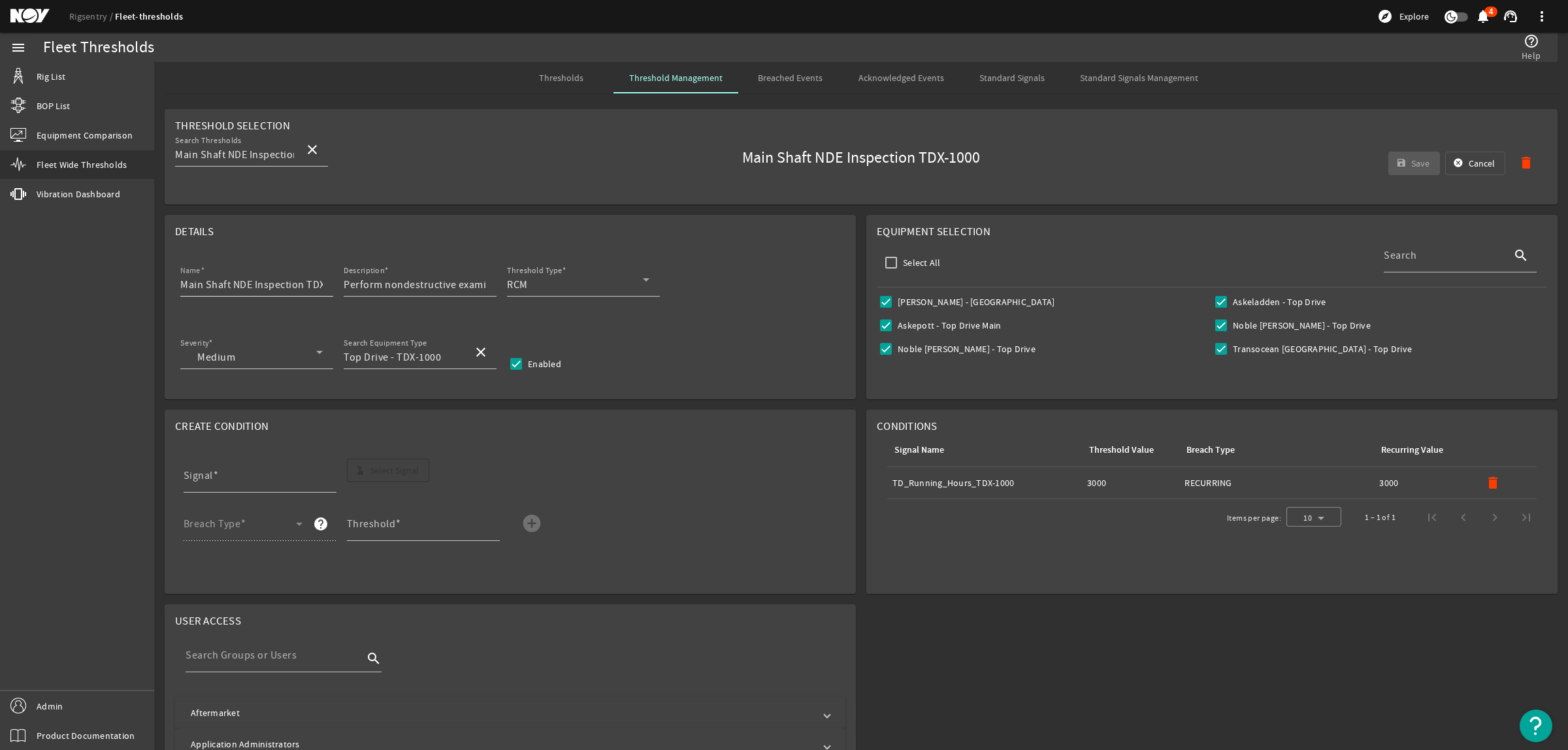
click at [299, 285] on input "Main Shaft NDE Inspection TDX-1000" at bounding box center [252, 285] width 142 height 16
drag, startPoint x: 279, startPoint y: 285, endPoint x: 328, endPoint y: 285, distance: 49.0
click at [328, 285] on div "Name Main Shaft NDE Inspection TDX-1000" at bounding box center [257, 279] width 153 height 34
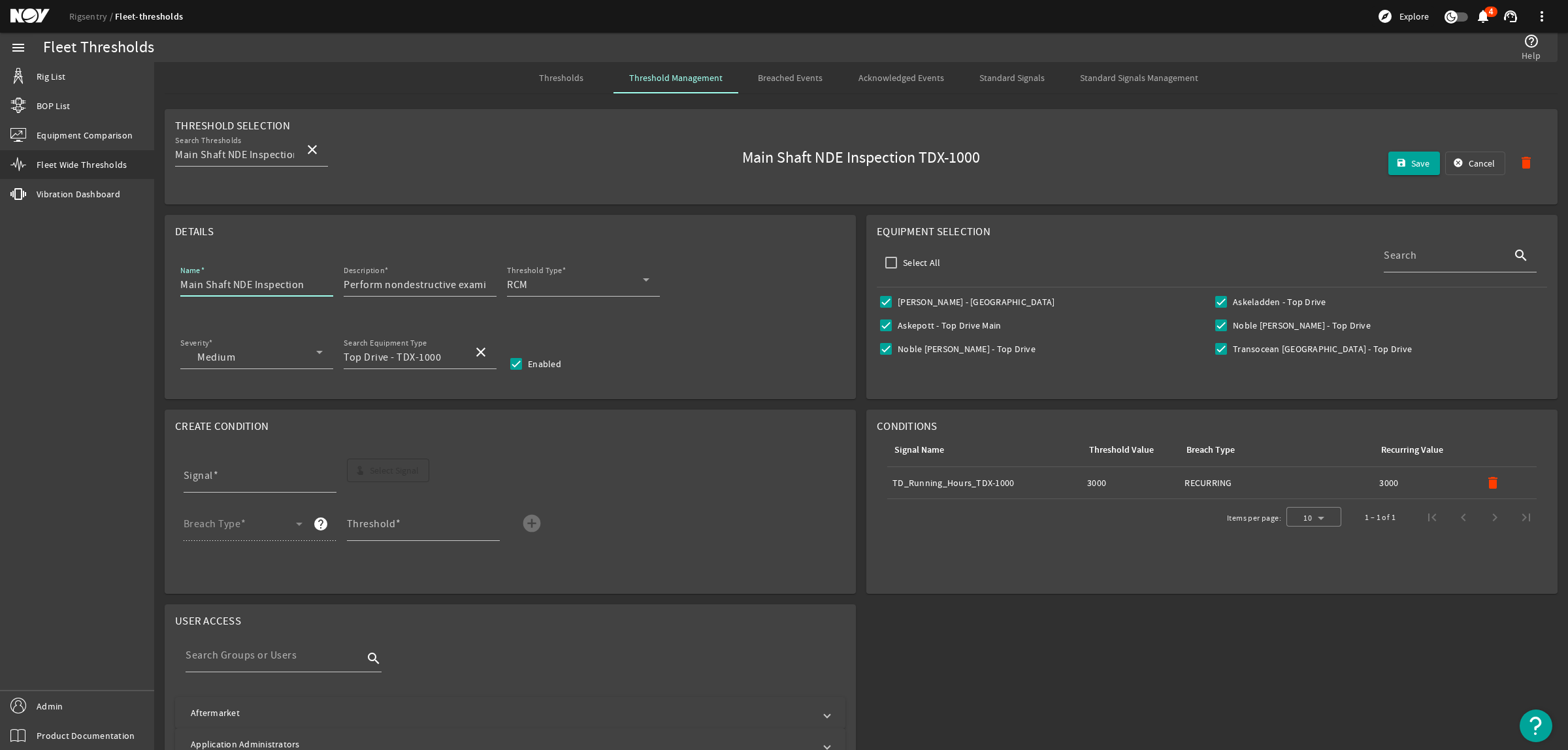
click at [181, 285] on input "Main Shaft NDE Inspection" at bounding box center [252, 285] width 142 height 16
paste input "TDX-1000"
type input "TDX-1000 Main Shaft NDE Inspection"
click at [1485, 485] on mat-icon "delete" at bounding box center [1493, 483] width 16 height 16
click at [374, 471] on span "Select Signal" at bounding box center [394, 470] width 49 height 13
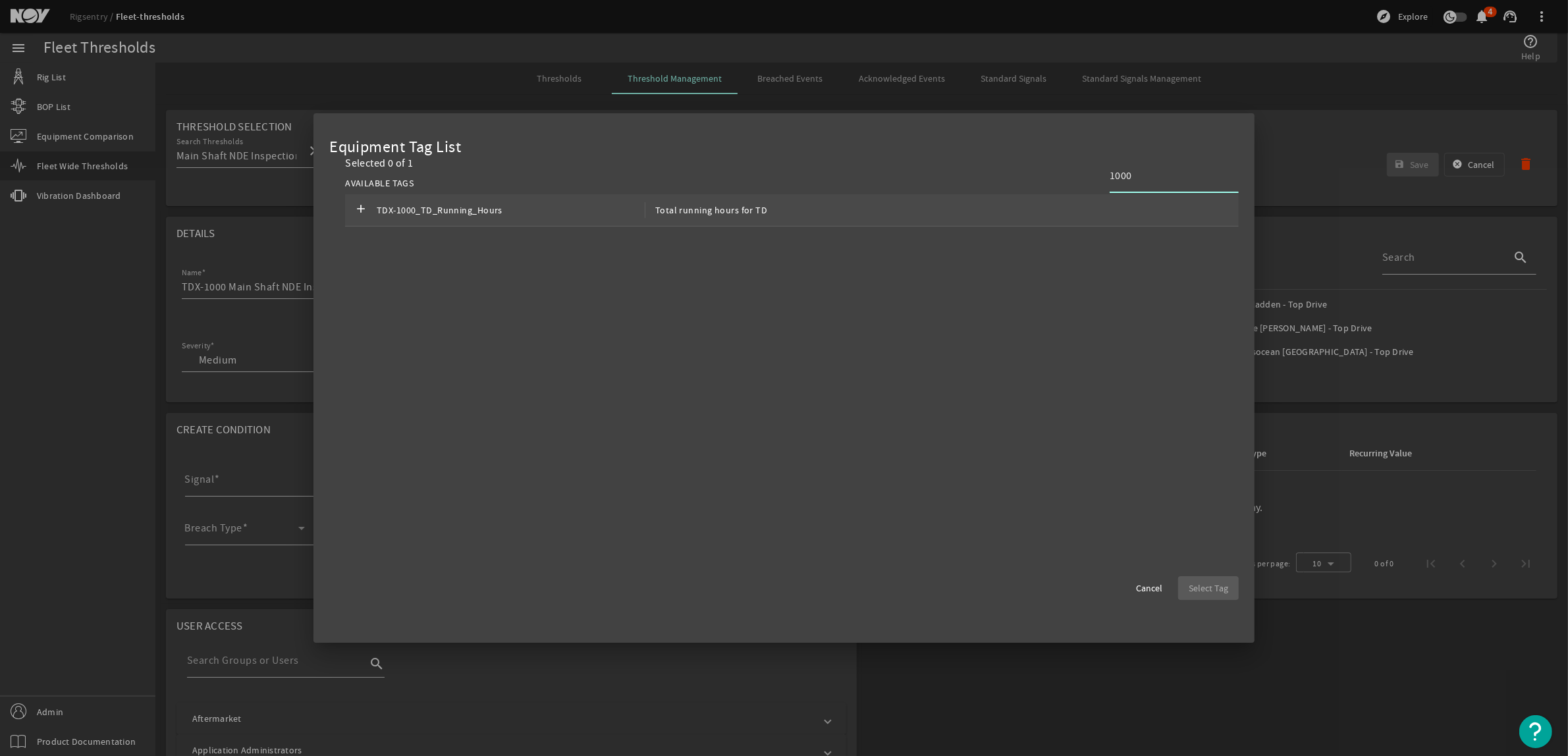
type input "1000"
click at [512, 205] on span "TDX-1000_TD_Running_Hours" at bounding box center [511, 210] width 268 height 16
click at [1206, 584] on span "Select Tag" at bounding box center [1209, 588] width 39 height 13
type input "TDX-1000_TD_Running_Hours"
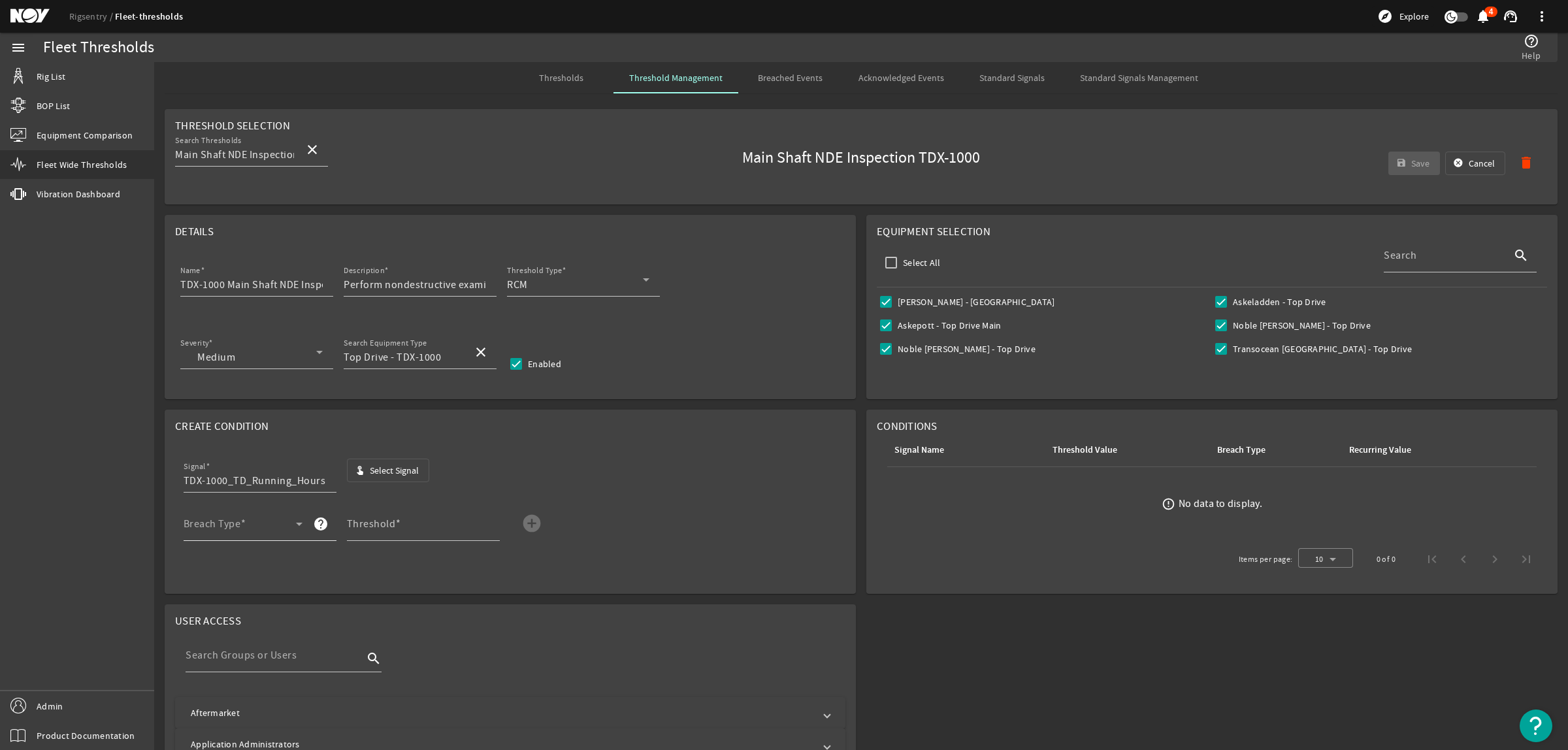
click at [268, 526] on span at bounding box center [240, 529] width 113 height 16
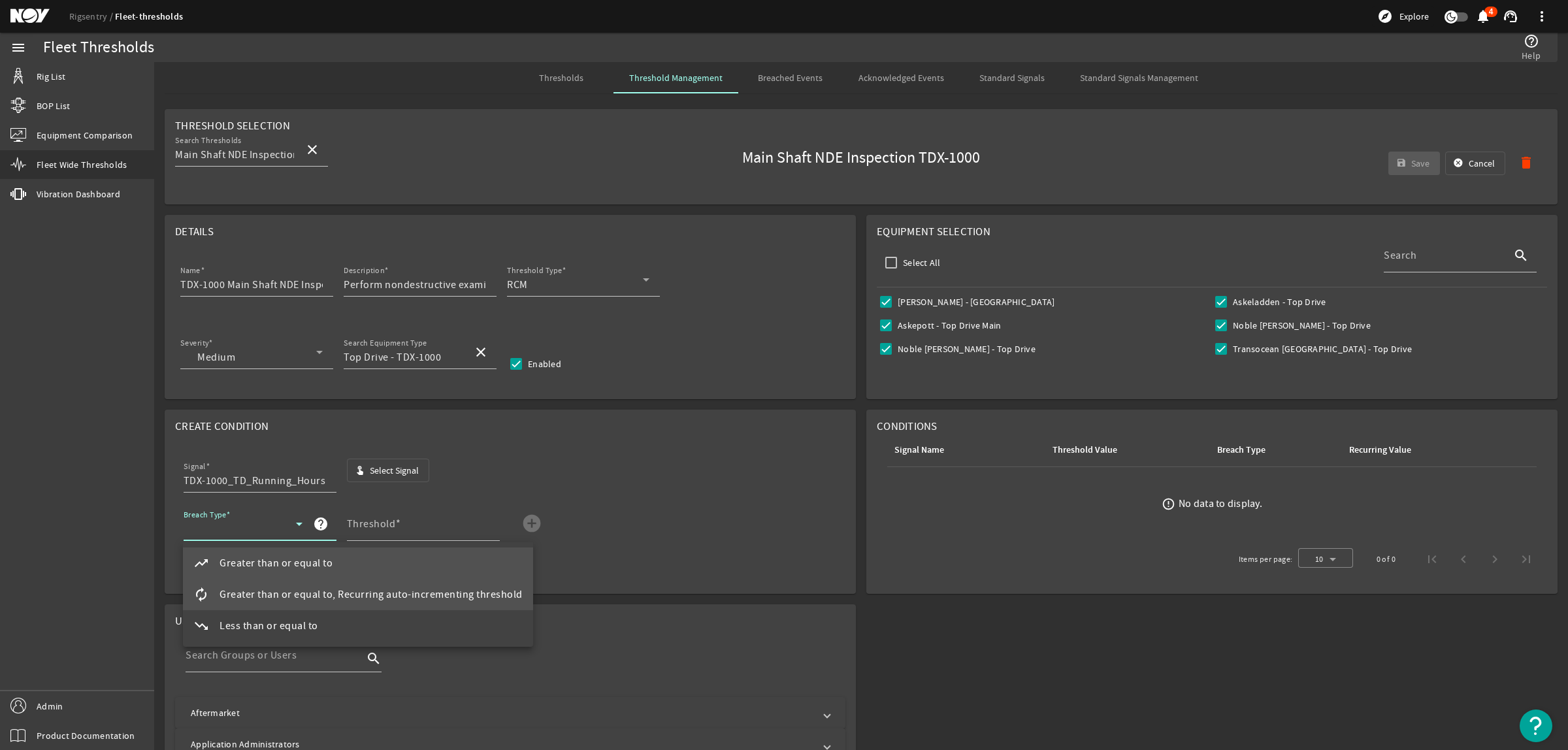
click at [306, 592] on span "Greater than or equal to, Recurring auto-incrementing threshold" at bounding box center [371, 595] width 303 height 16
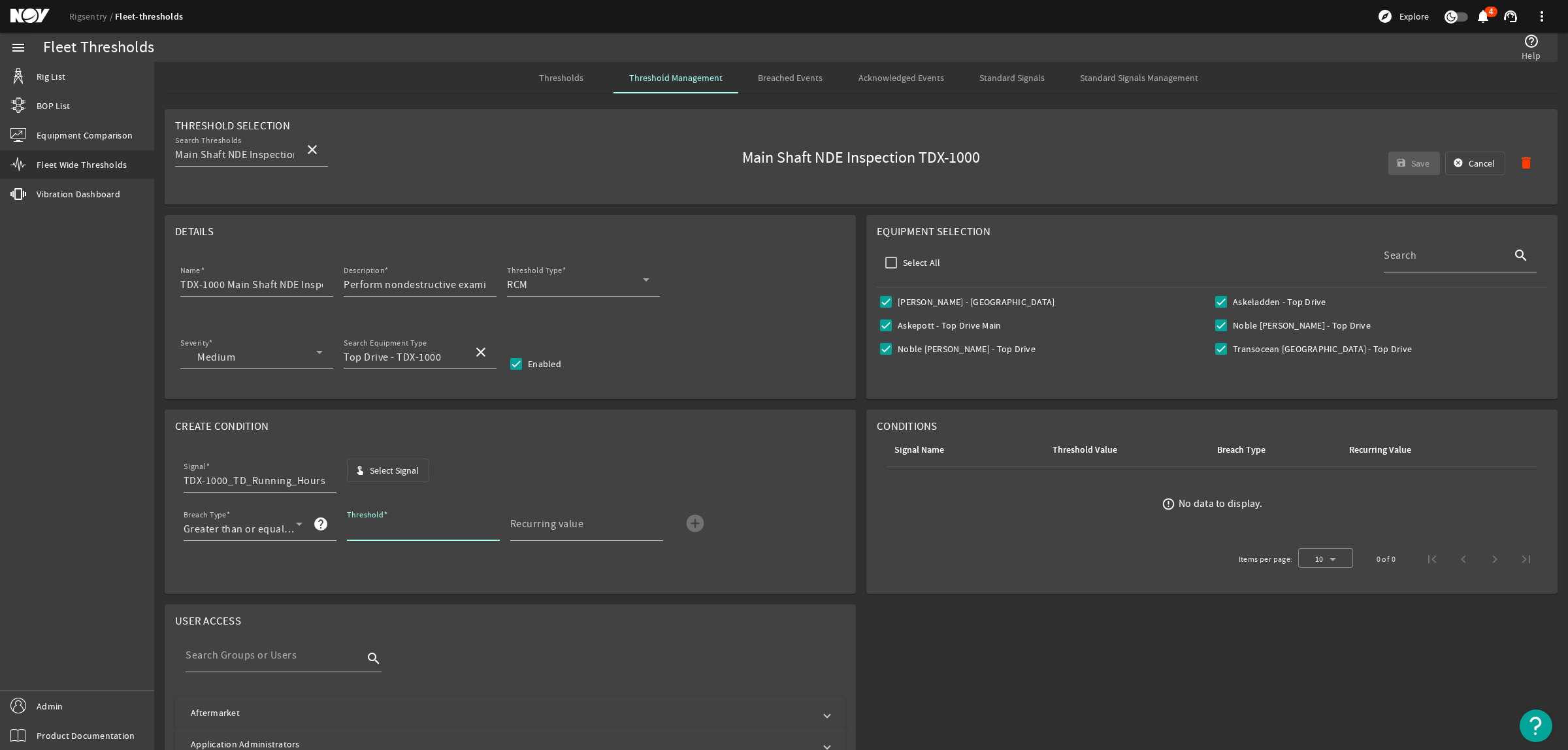
click at [379, 533] on input "Threshold" at bounding box center [418, 529] width 142 height 16
type input "3000"
click at [583, 523] on input "Recurring value" at bounding box center [582, 529] width 142 height 16
type input "3000"
click at [694, 522] on mat-icon "add_circle" at bounding box center [695, 523] width 21 height 21
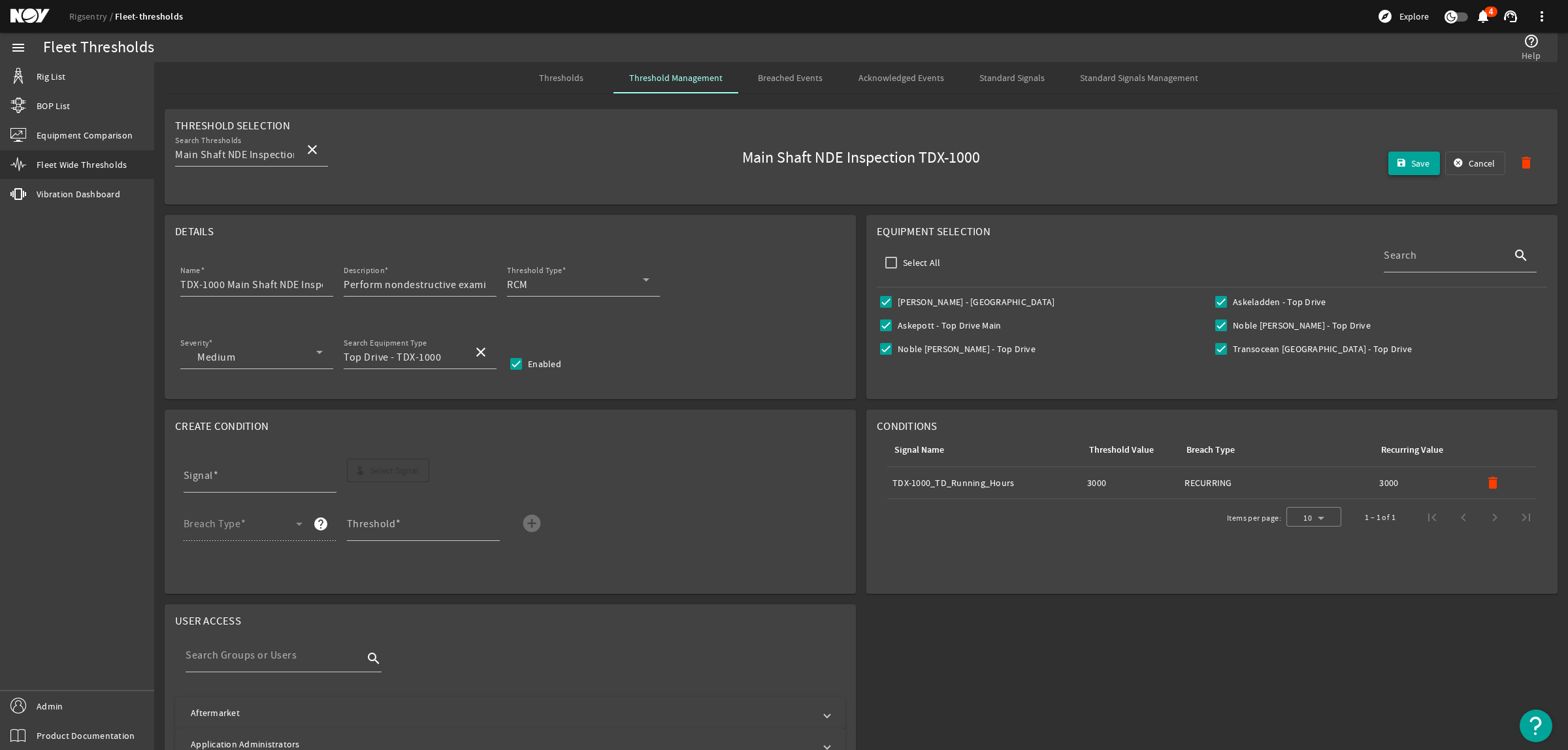
click at [1411, 167] on span "Save" at bounding box center [1419, 163] width 18 height 13
click at [553, 77] on span "Thresholds" at bounding box center [560, 78] width 45 height 9
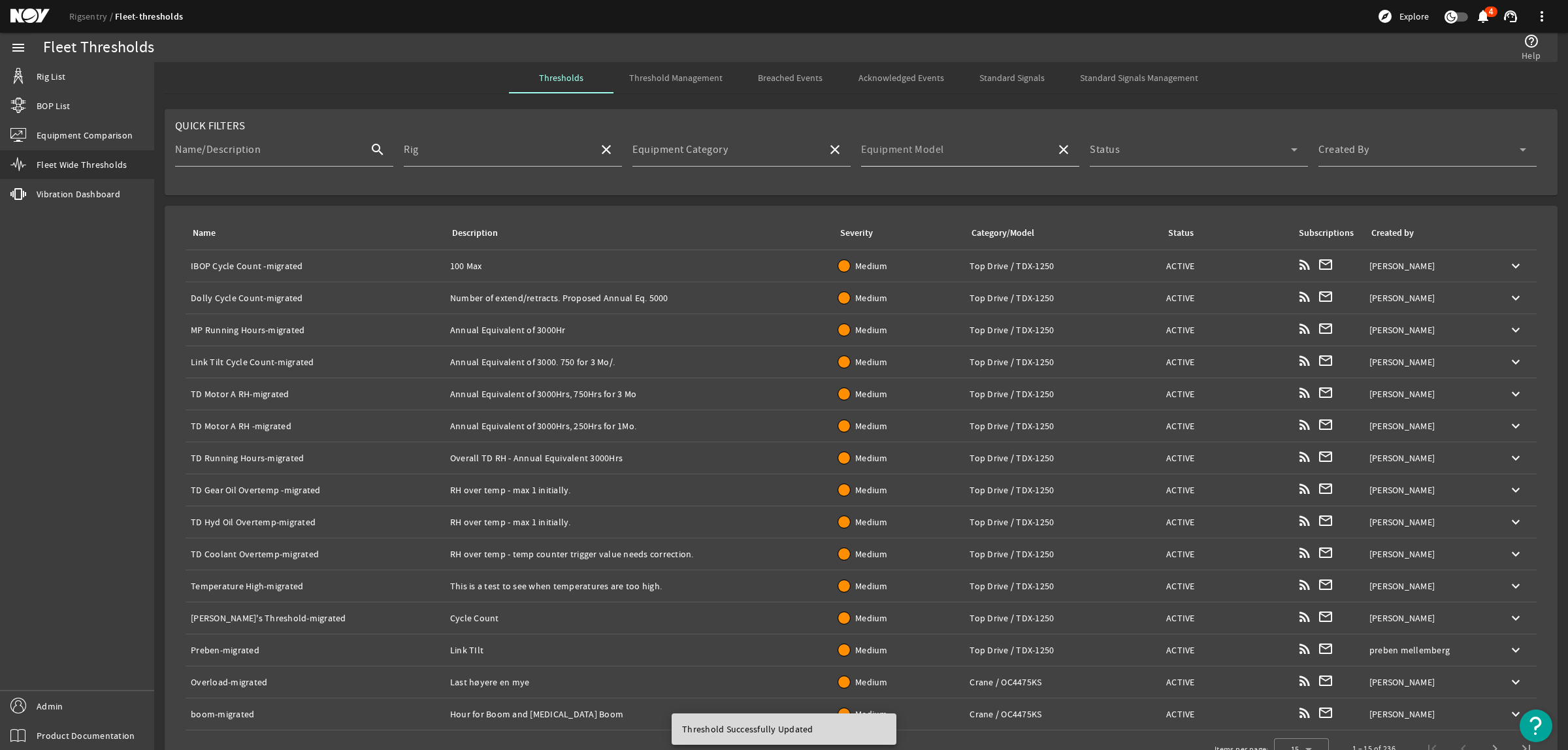
click at [939, 153] on input "Equipment Model" at bounding box center [954, 155] width 184 height 16
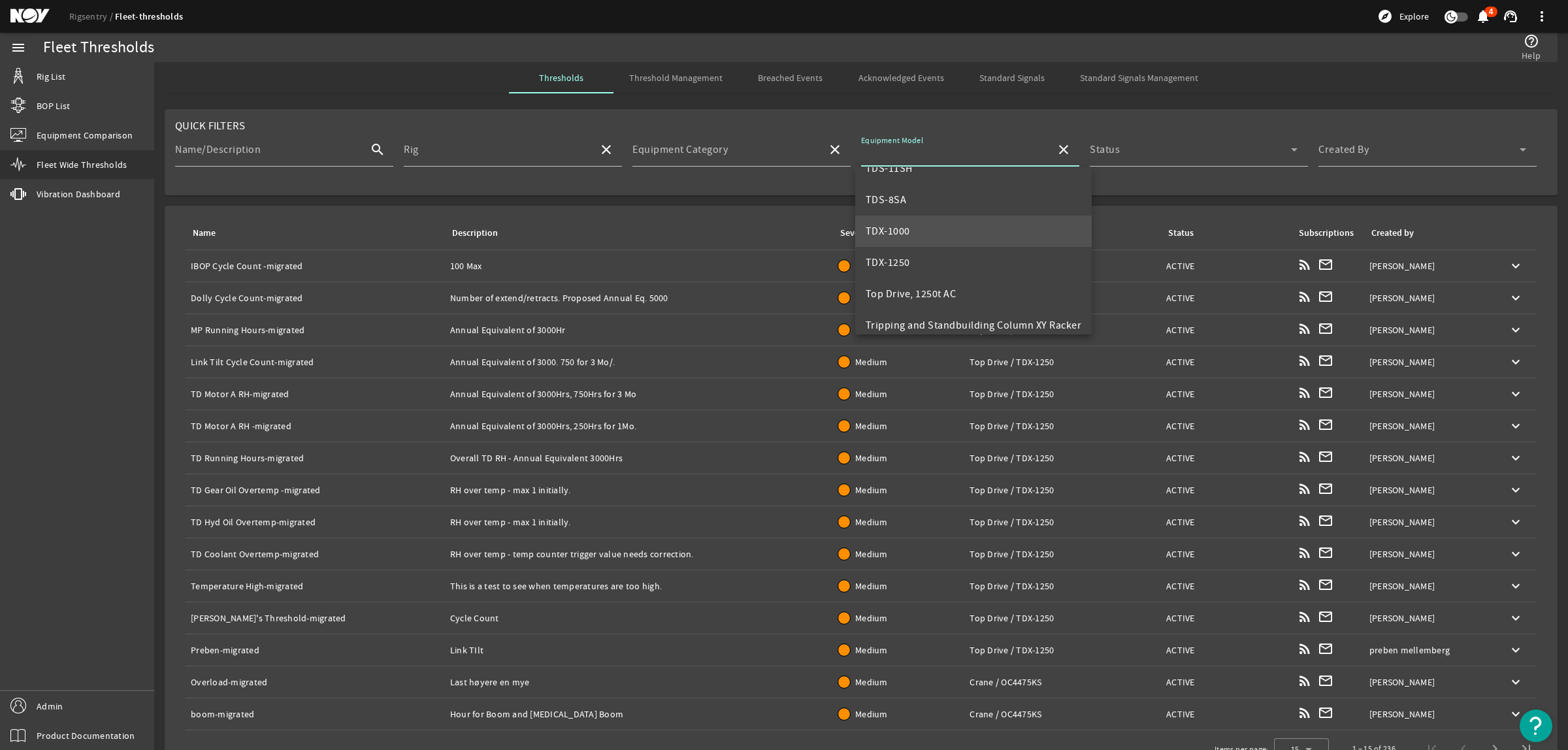
click at [902, 226] on span "TDX-1000" at bounding box center [887, 231] width 45 height 13
type input "TDX-1000"
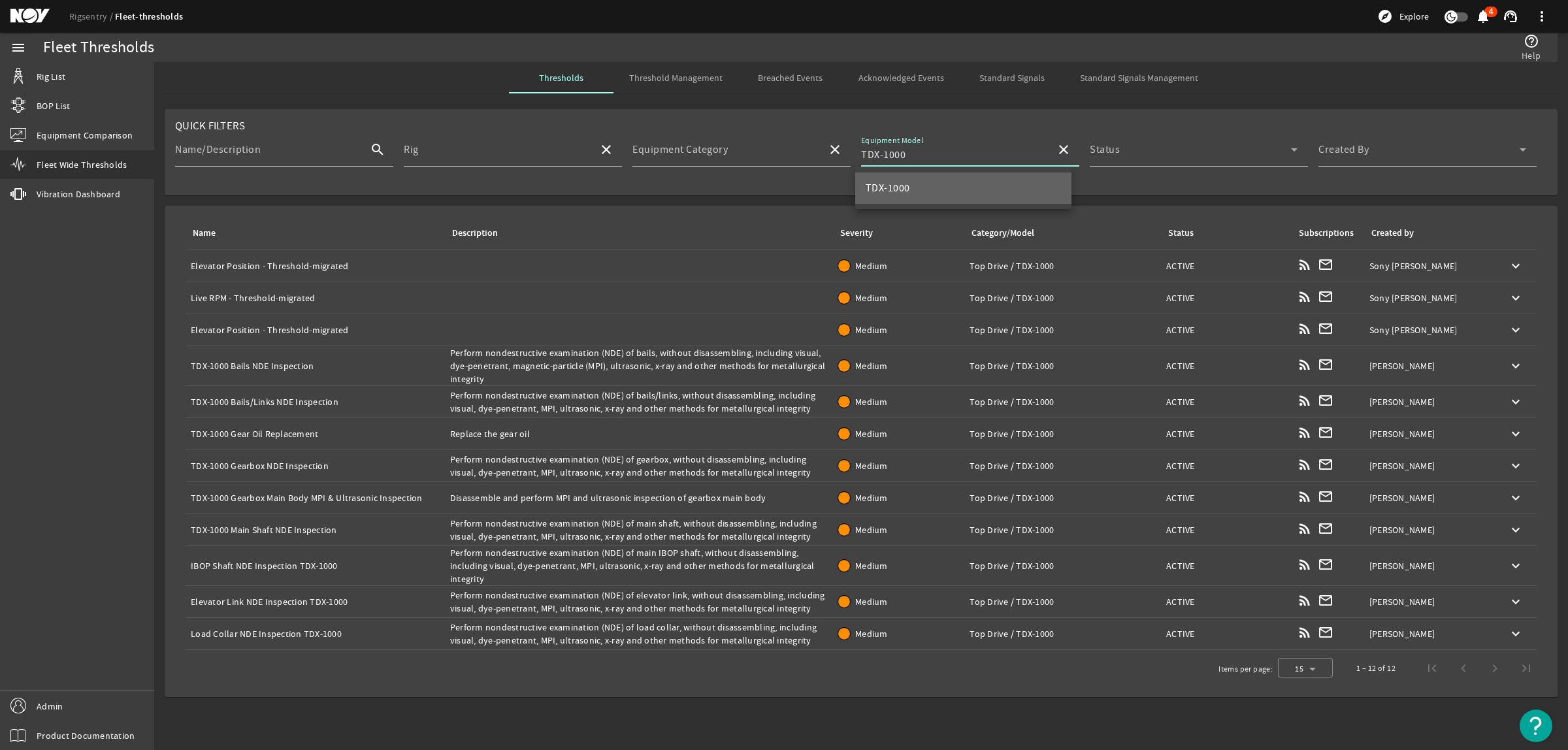
scroll to position [0, 0]
click at [1347, 162] on span at bounding box center [1419, 155] width 201 height 16
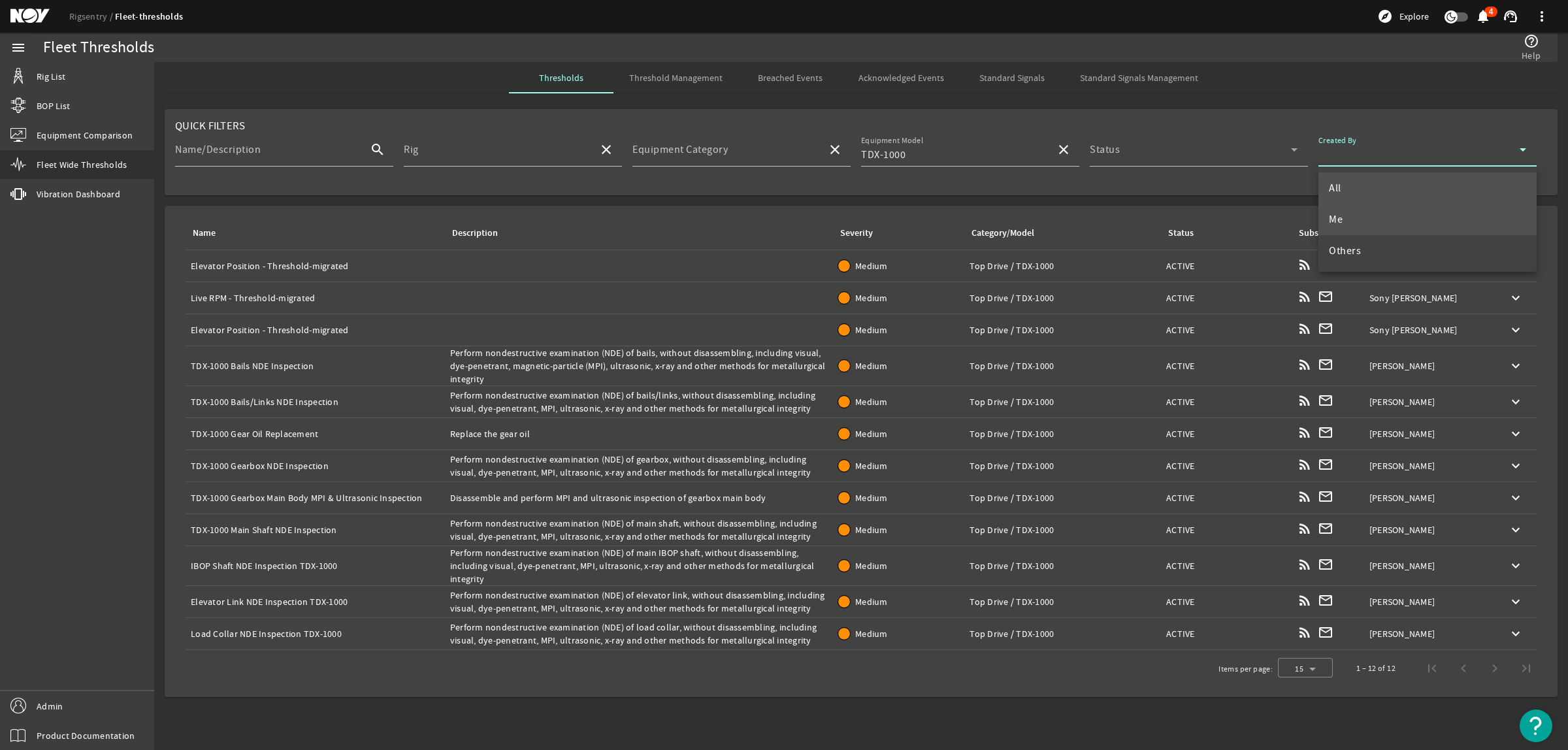
click at [1347, 216] on mat-option "Me" at bounding box center [1427, 220] width 218 height 31
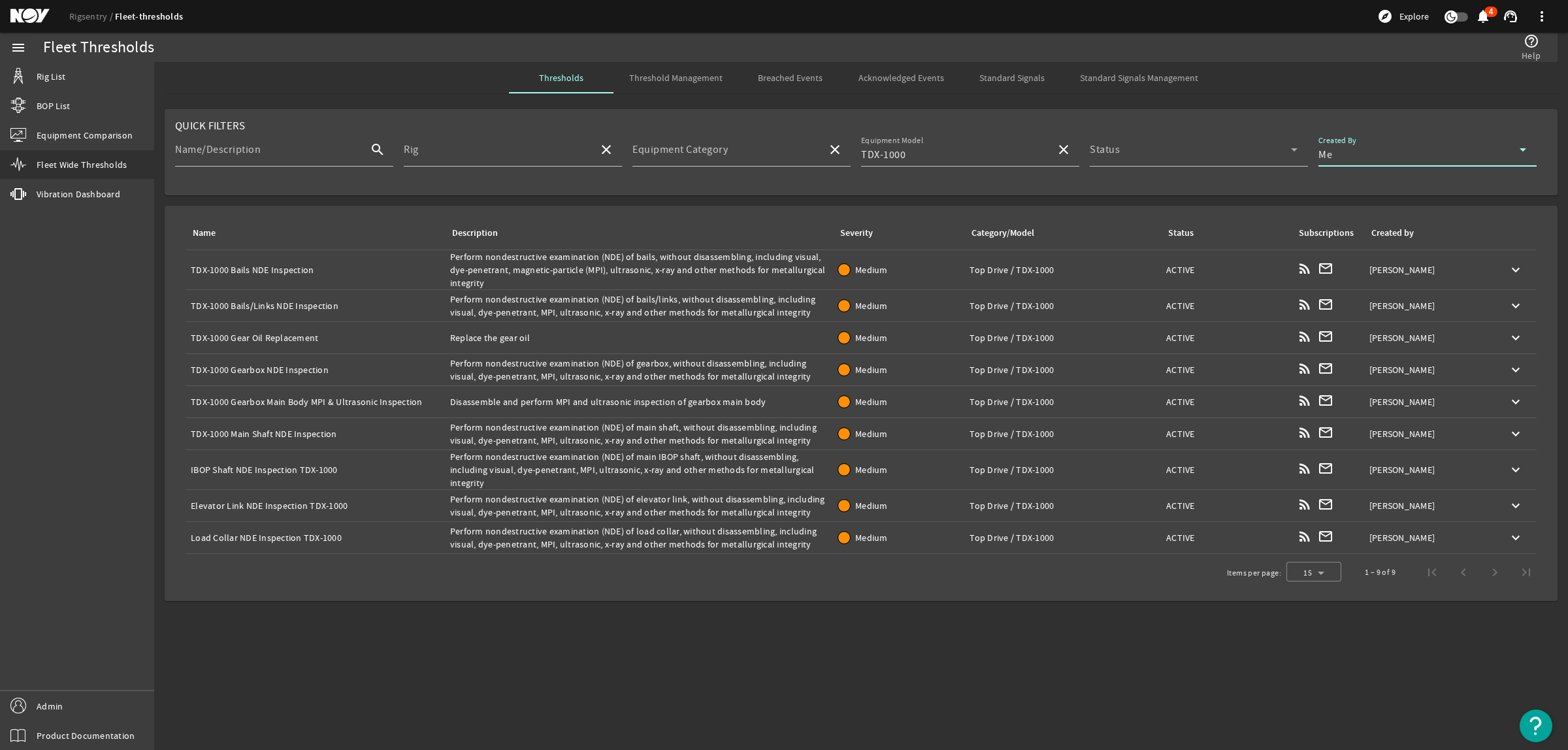
click at [344, 464] on div "Name: IBOP Shaft NDE Inspection TDX-1000" at bounding box center [315, 470] width 249 height 13
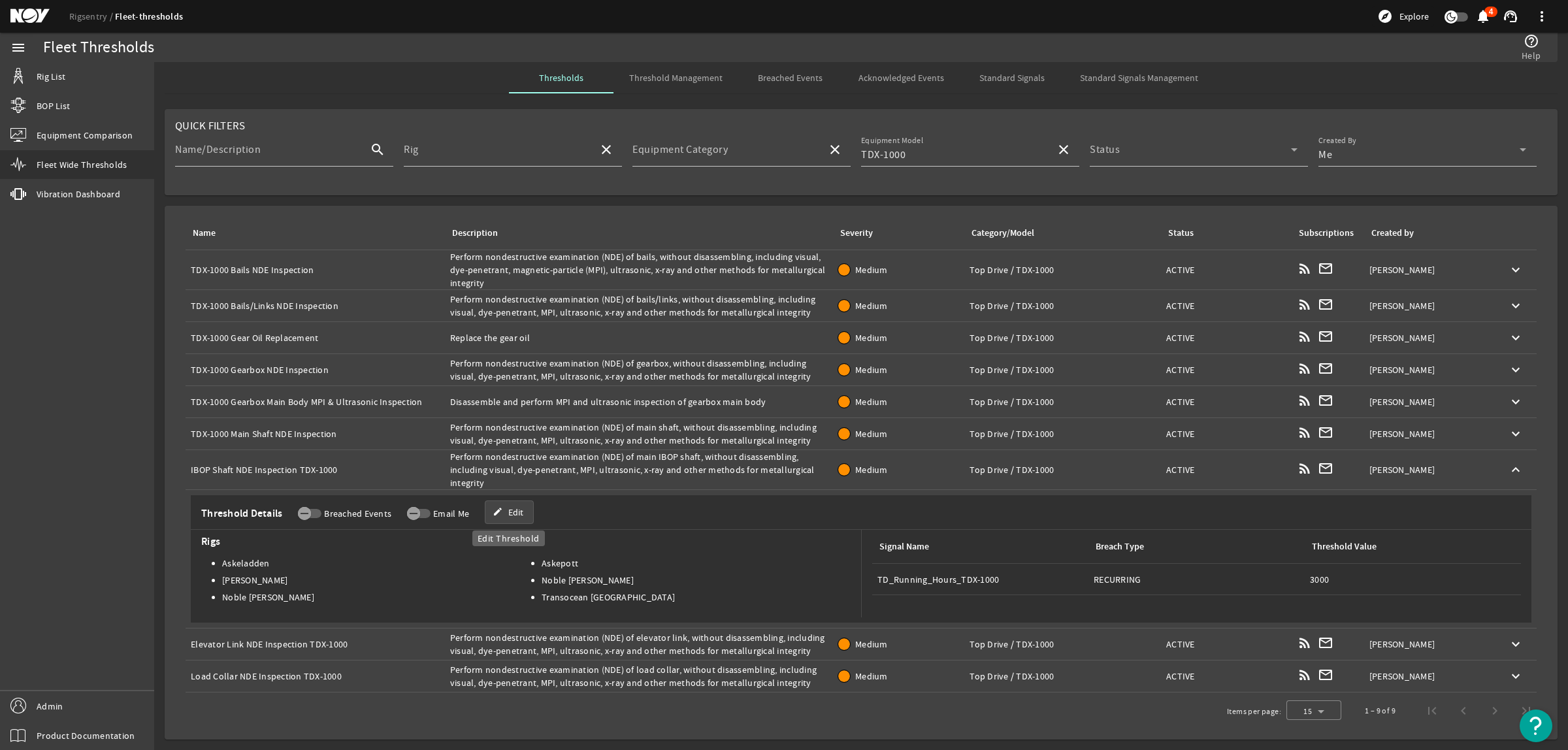
click at [517, 513] on span "Edit" at bounding box center [515, 512] width 15 height 13
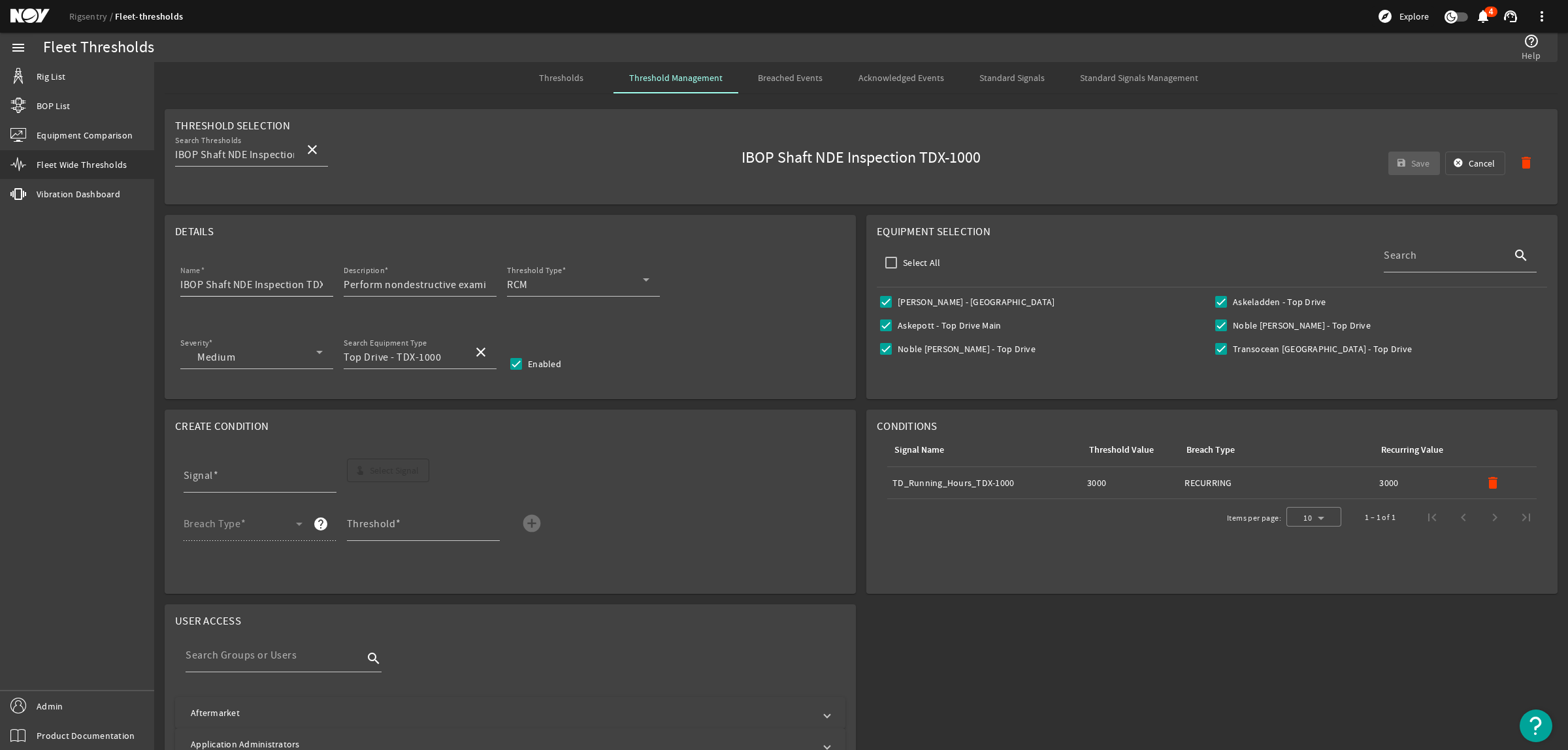
click at [313, 283] on input "IBOP Shaft NDE Inspection TDX-1000" at bounding box center [252, 285] width 142 height 16
drag, startPoint x: 307, startPoint y: 285, endPoint x: 376, endPoint y: 288, distance: 69.1
click at [376, 288] on div "Name IBOP Shaft NDE Inspection TDX-1000 Description Perform nondestructive exam…" at bounding box center [510, 287] width 670 height 48
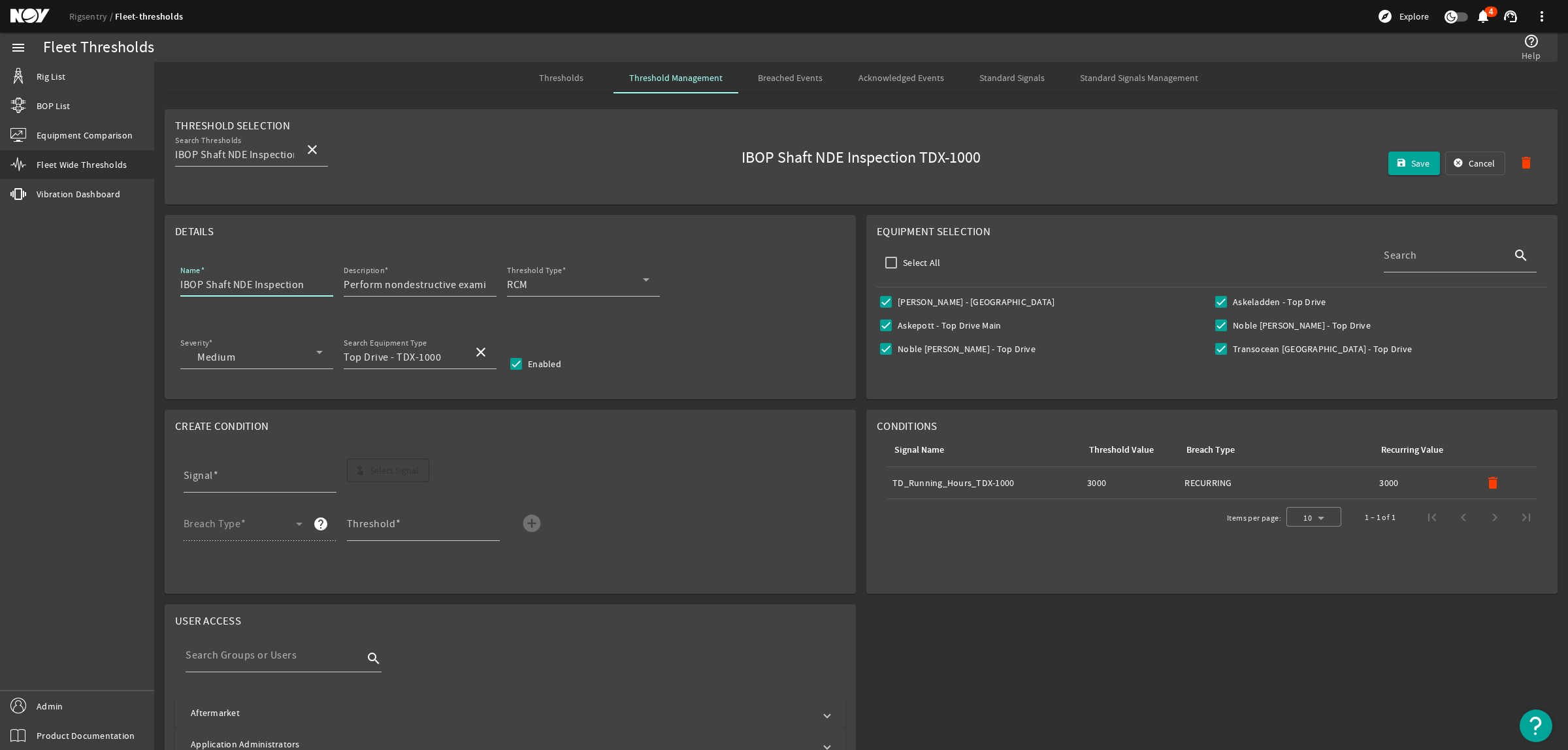
click at [181, 285] on input "IBOP Shaft NDE Inspection" at bounding box center [252, 285] width 142 height 16
paste input "TDX-1000"
type input "TDX-1000 IBOP Shaft NDE Inspection"
click at [1485, 483] on mat-icon "delete" at bounding box center [1493, 483] width 16 height 16
click at [417, 472] on span "Select Signal" at bounding box center [394, 470] width 49 height 13
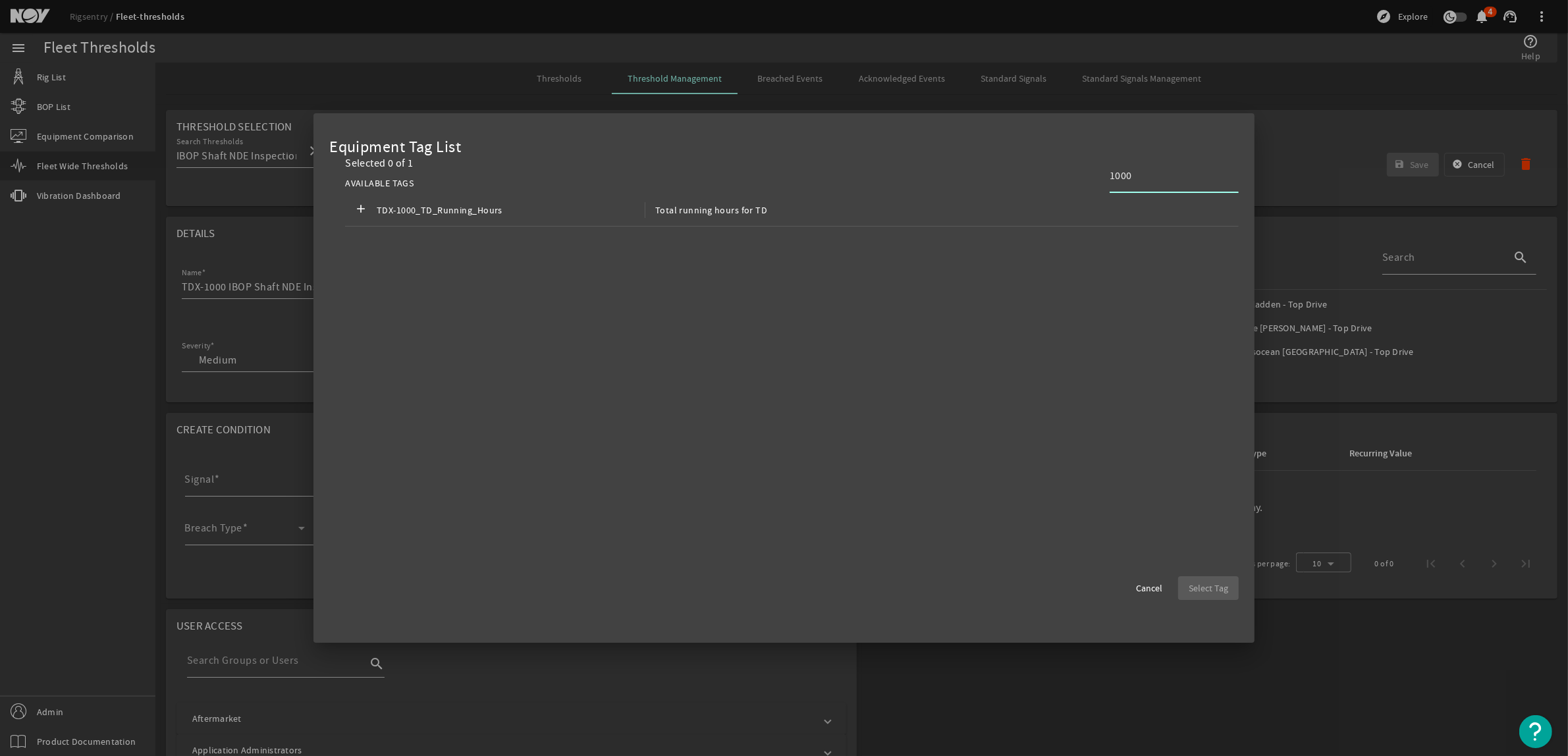
type input "1000"
click at [982, 231] on cdk-virtual-scroll-viewport "add TDX-1000_TD_Running_Hours Total running hours for TD" at bounding box center [792, 390] width 894 height 392
click at [981, 218] on div "add TDX-1000_TD_Running_Hours Total running hours for TD" at bounding box center [792, 210] width 894 height 32
click at [1193, 587] on span "Select Tag" at bounding box center [1209, 588] width 39 height 13
type input "TDX-1000_TD_Running_Hours"
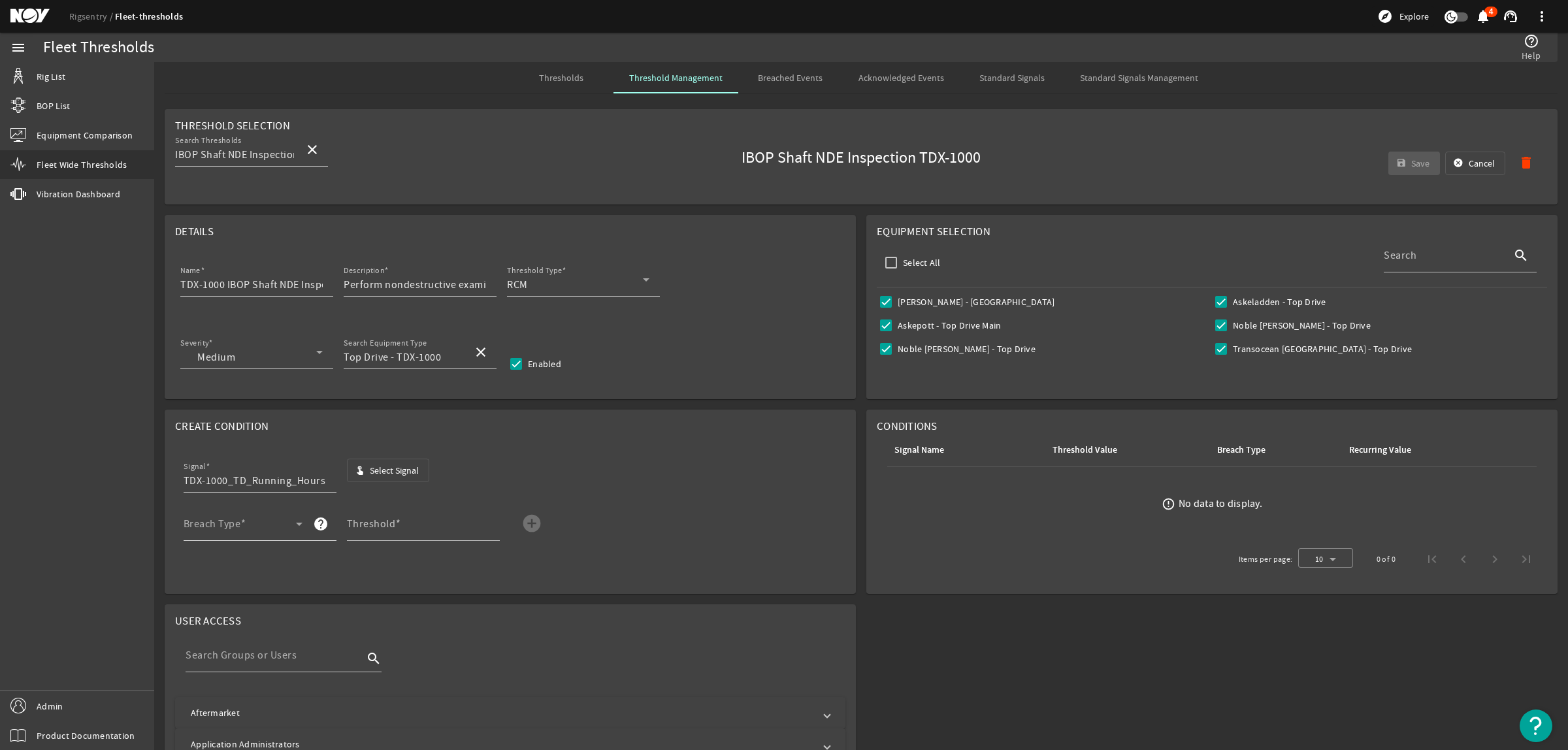
click at [233, 520] on mat-label "Breach Type" at bounding box center [213, 524] width 58 height 13
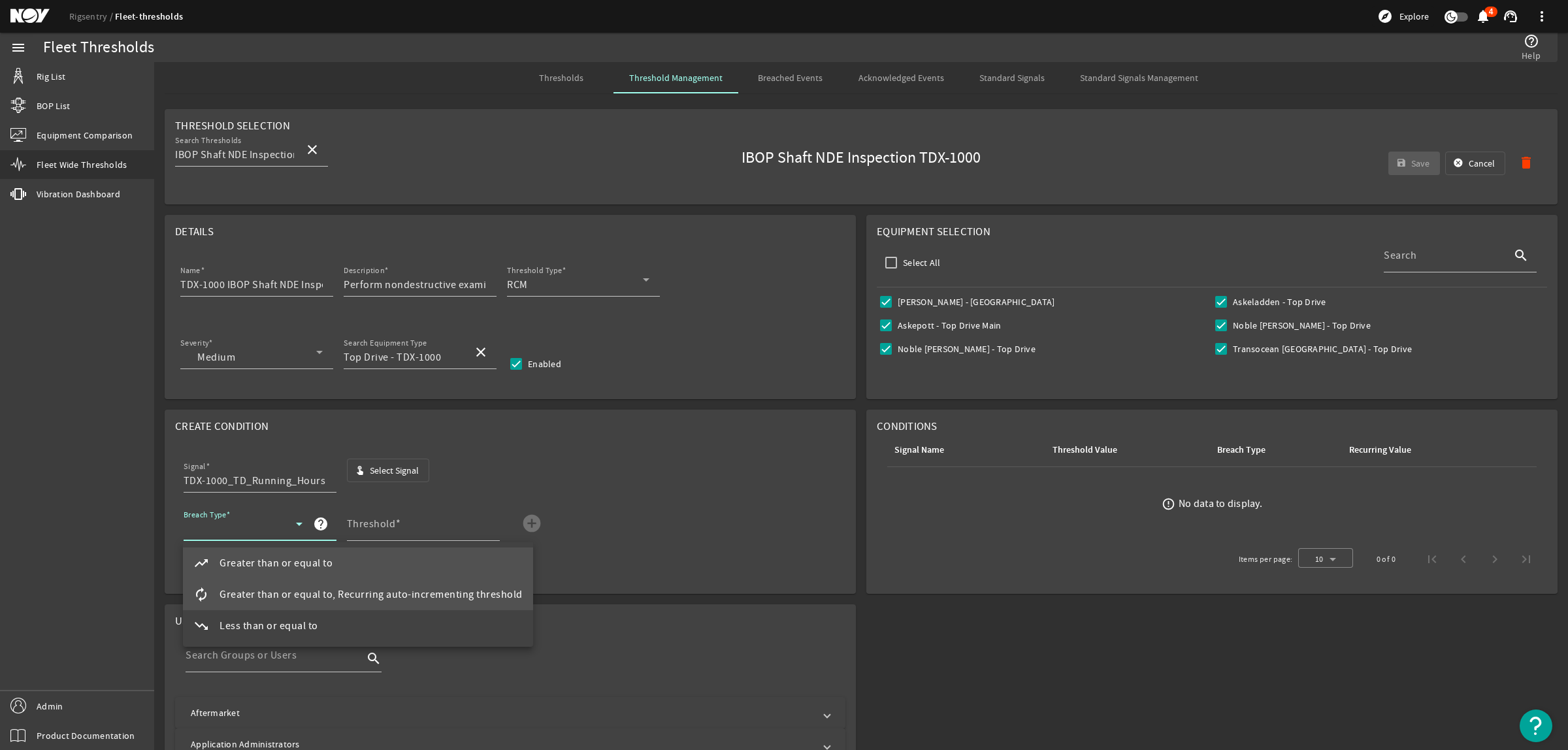
click at [302, 587] on span "Greater than or equal to, Recurring auto-incrementing threshold" at bounding box center [371, 595] width 303 height 16
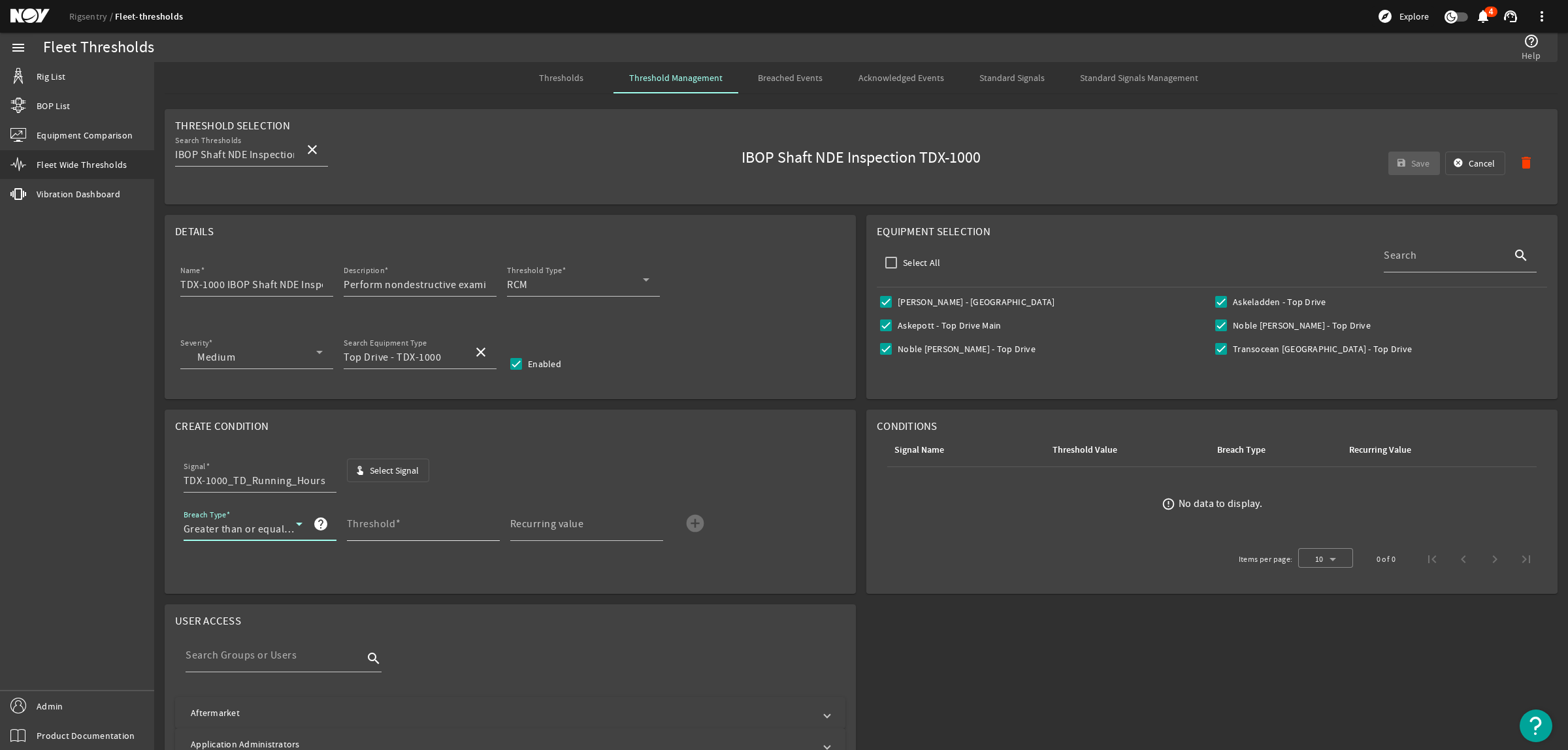
click at [348, 523] on mat-label "Threshold" at bounding box center [371, 524] width 49 height 13
click at [348, 523] on input "Threshold" at bounding box center [418, 529] width 142 height 16
type input "3000"
click at [694, 524] on mat-icon "add_circle" at bounding box center [695, 523] width 21 height 21
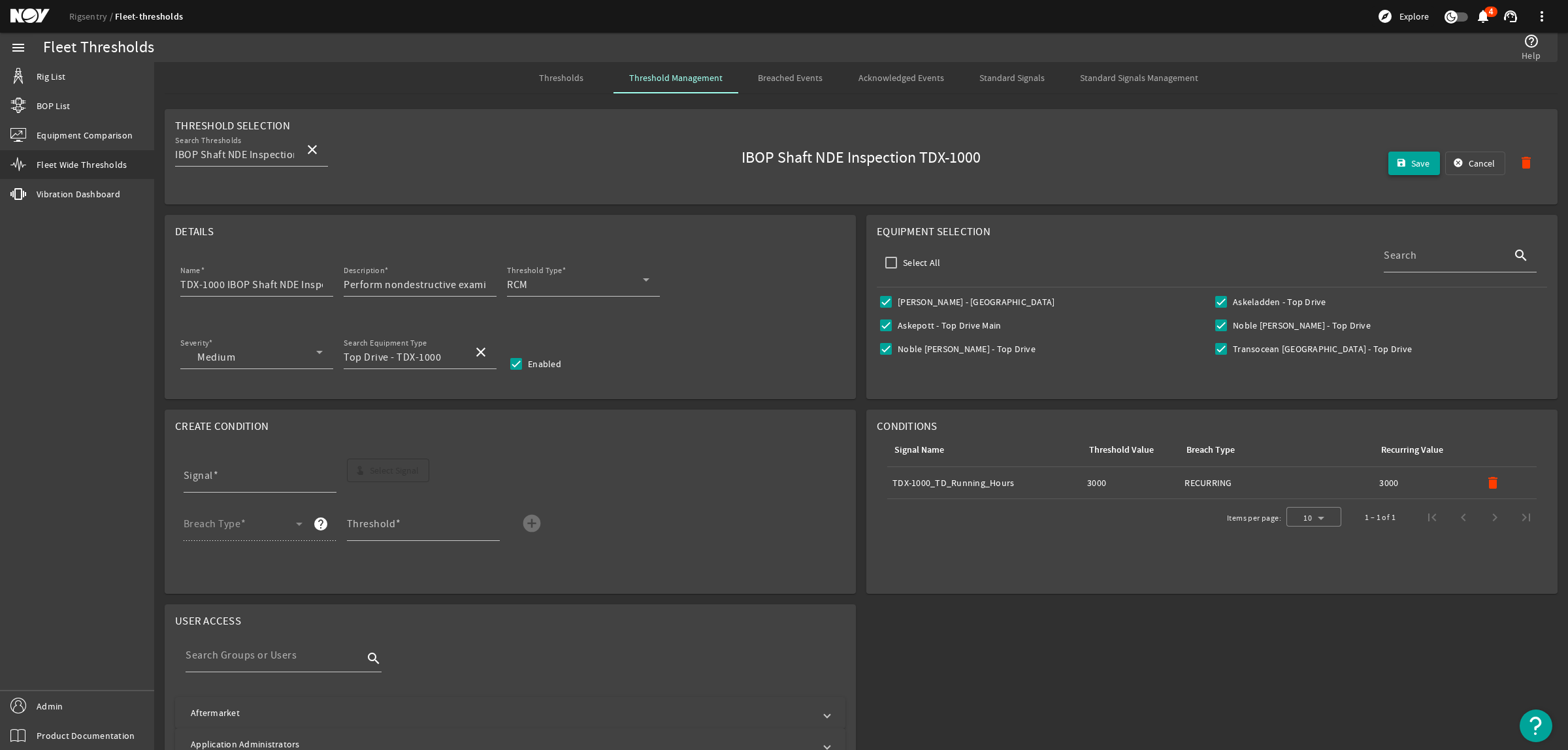
click at [1396, 152] on span "submit" at bounding box center [1414, 163] width 52 height 31
click at [567, 80] on span "Thresholds" at bounding box center [560, 78] width 45 height 9
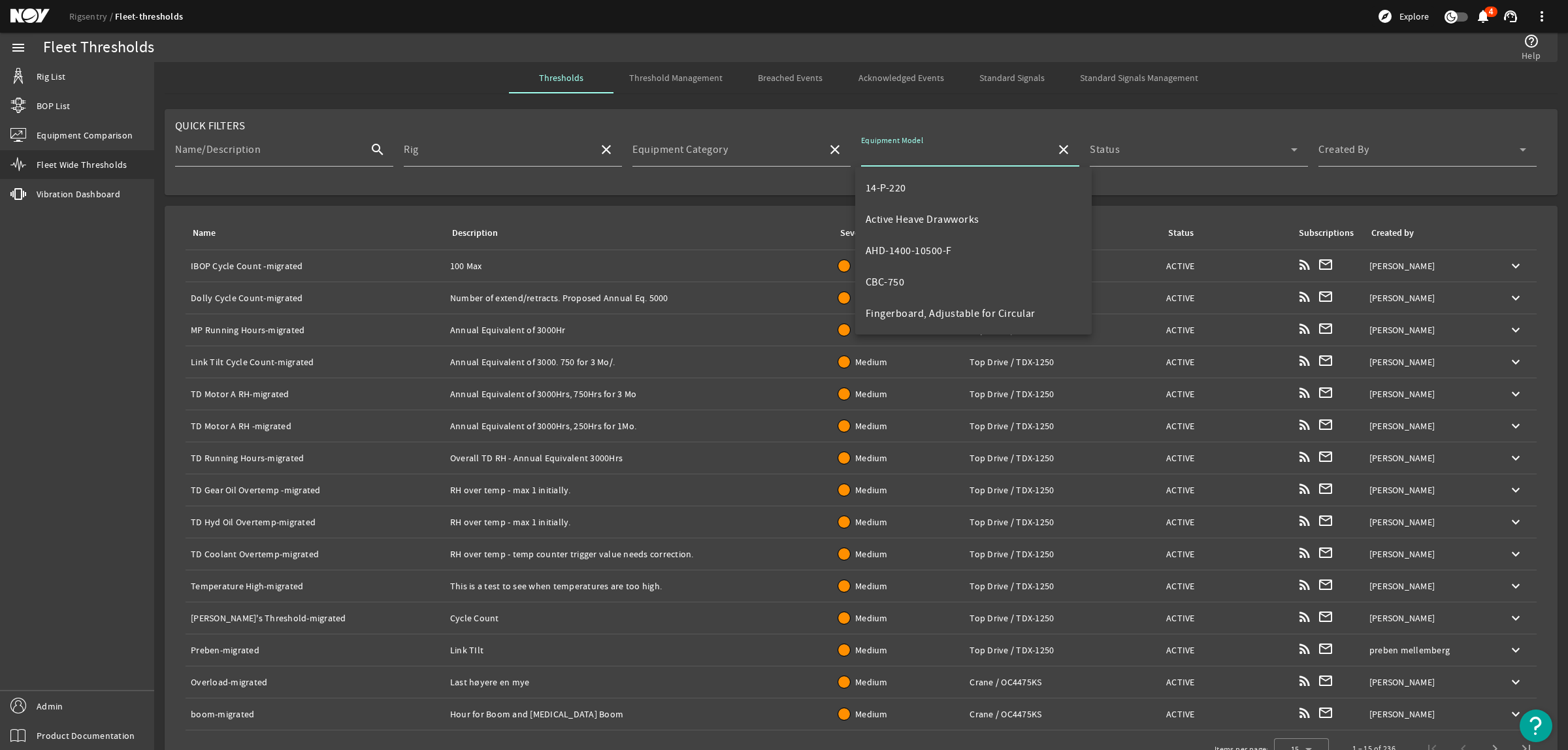
click at [942, 149] on input "Equipment Model" at bounding box center [954, 155] width 184 height 16
click at [922, 309] on mat-option "TDX-1000" at bounding box center [973, 313] width 237 height 31
type input "TDX-1000"
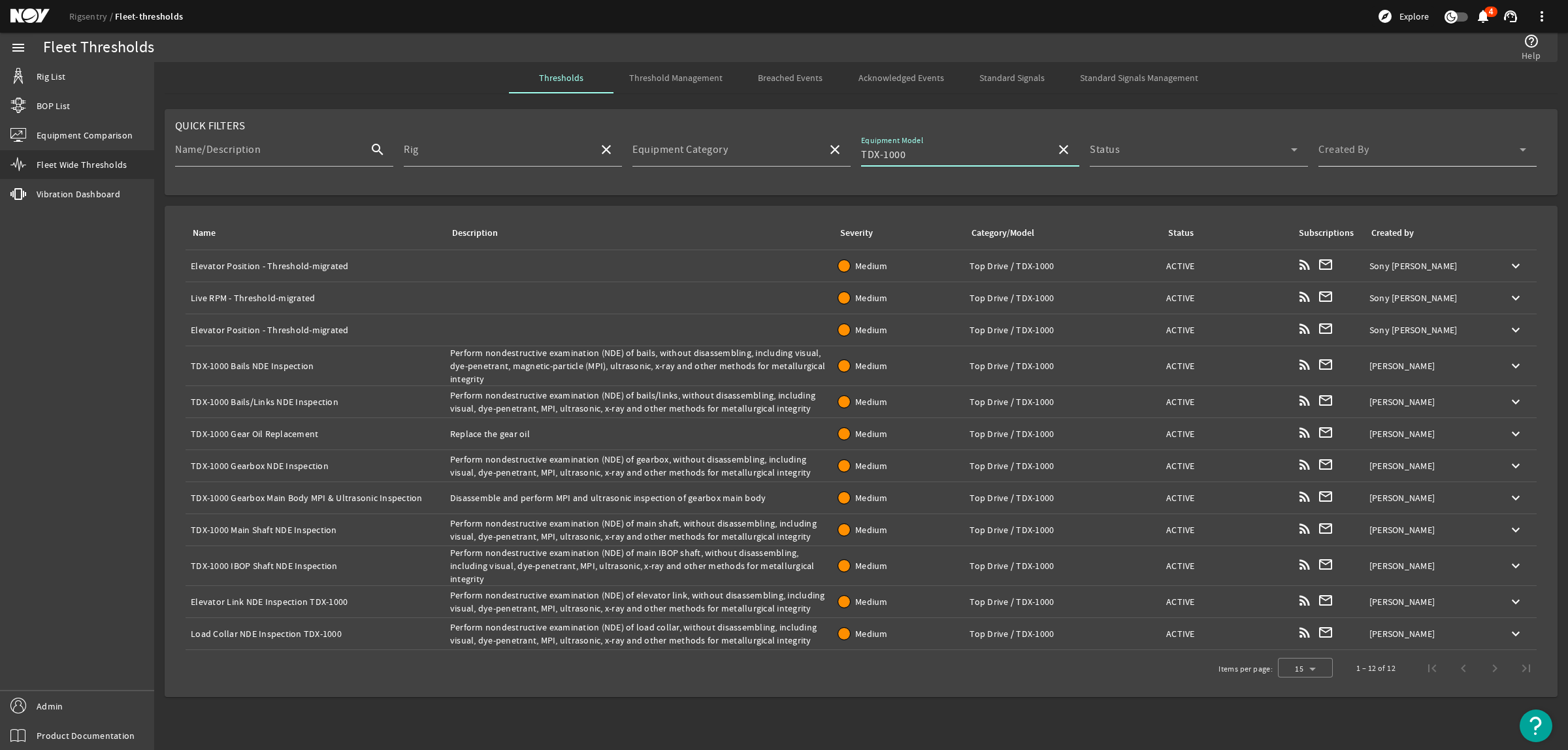
click at [1378, 149] on span at bounding box center [1419, 155] width 201 height 16
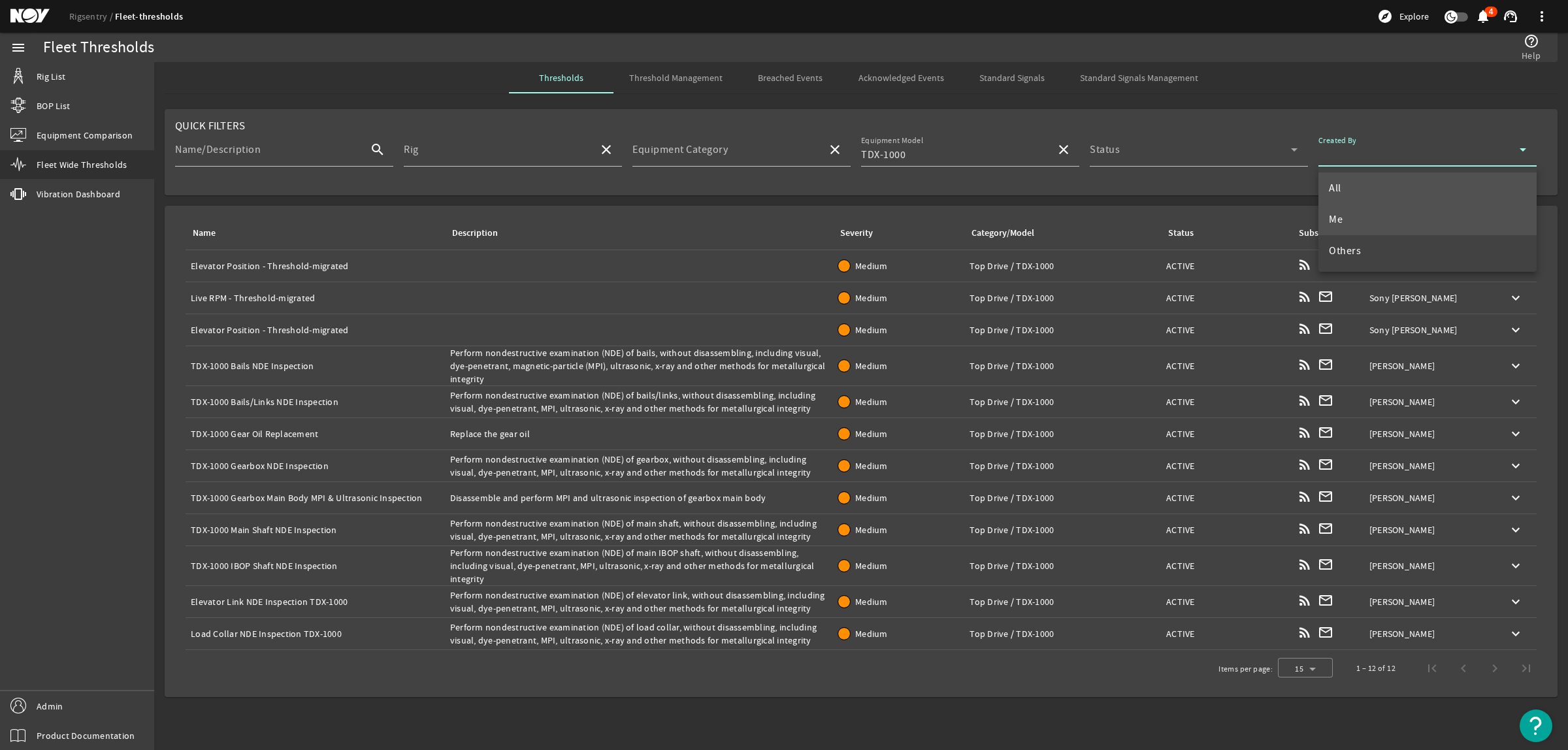
click at [1354, 221] on mat-option "Me" at bounding box center [1427, 220] width 218 height 31
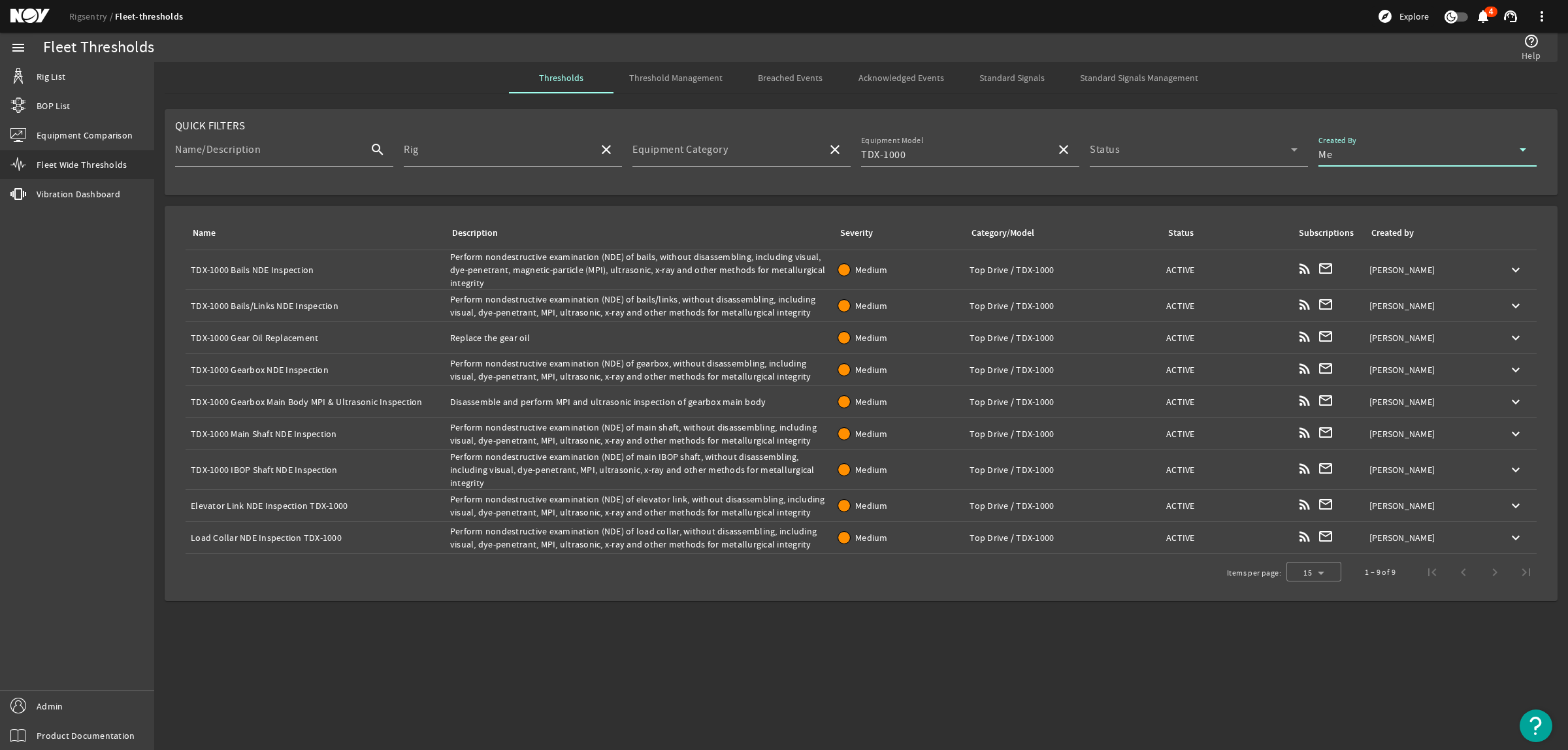
click at [381, 511] on div "Name: Elevator Link NDE Inspection TDX-1000" at bounding box center [315, 506] width 249 height 13
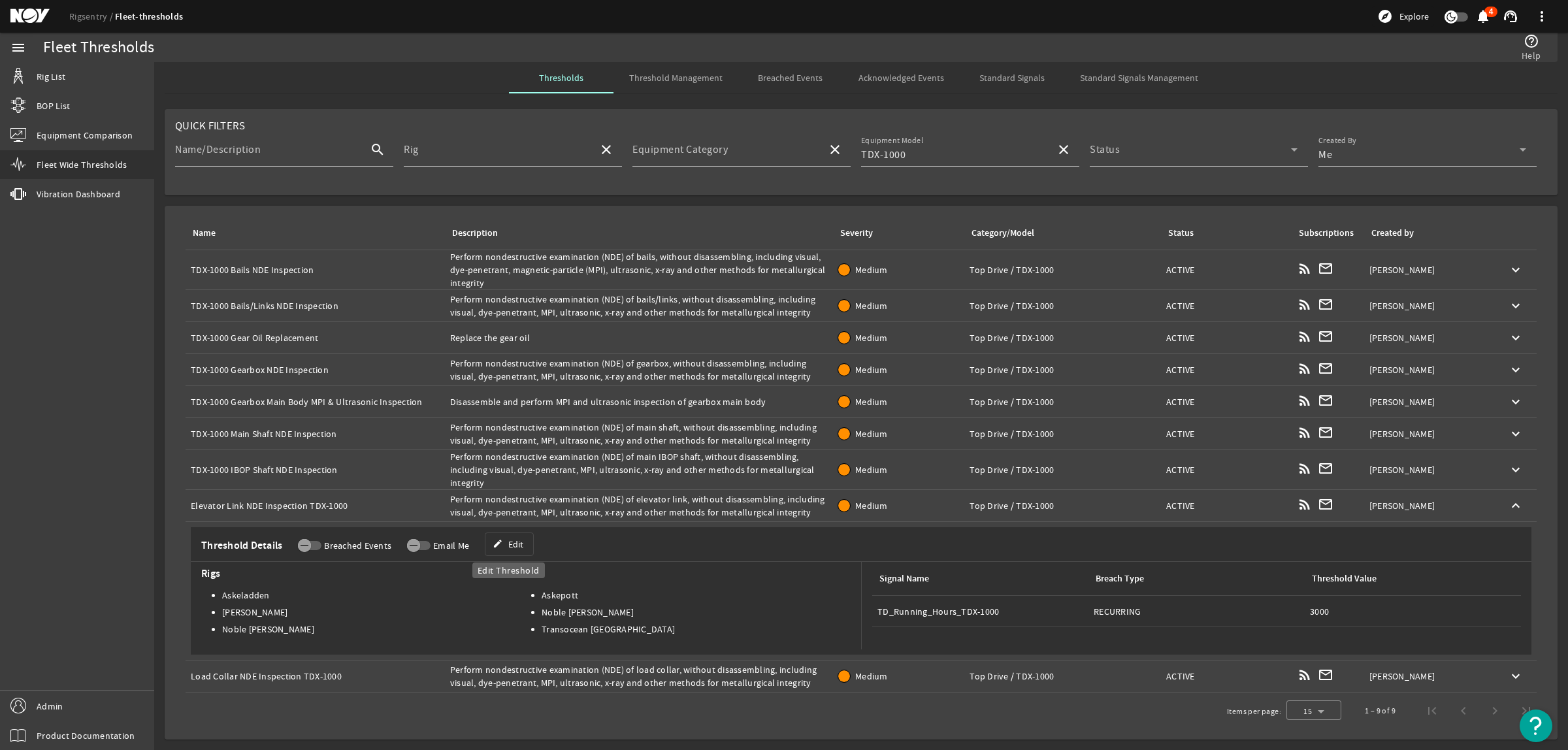
click at [516, 541] on span "Edit" at bounding box center [515, 544] width 15 height 13
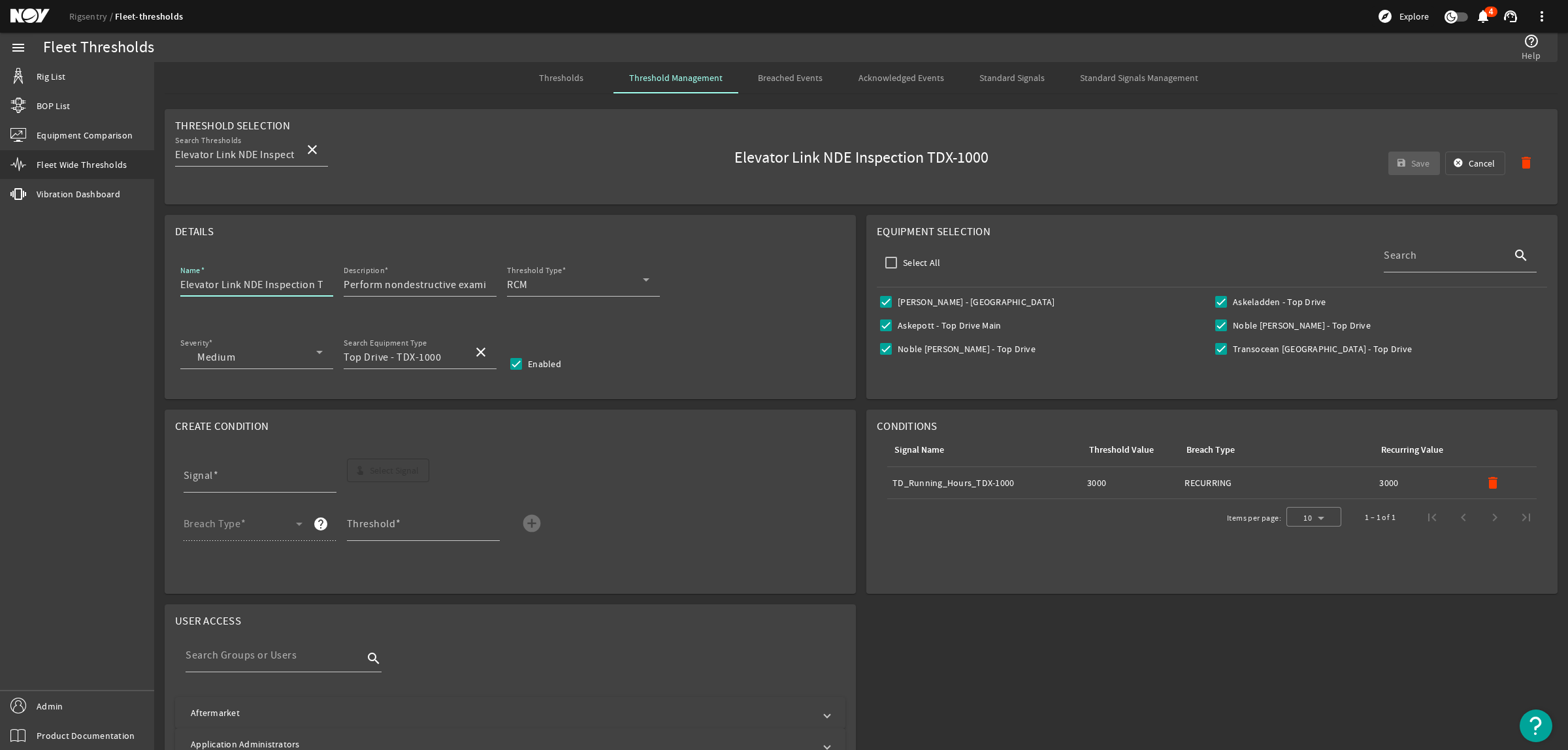
click at [304, 283] on input "Elevator Link NDE Inspection TDX-1000" at bounding box center [252, 285] width 142 height 16
drag, startPoint x: 316, startPoint y: 285, endPoint x: 371, endPoint y: 285, distance: 55.0
click at [371, 285] on div "Name Elevator Link NDE Inspection TDX-1000 Description Perform nondestructive e…" at bounding box center [510, 287] width 670 height 48
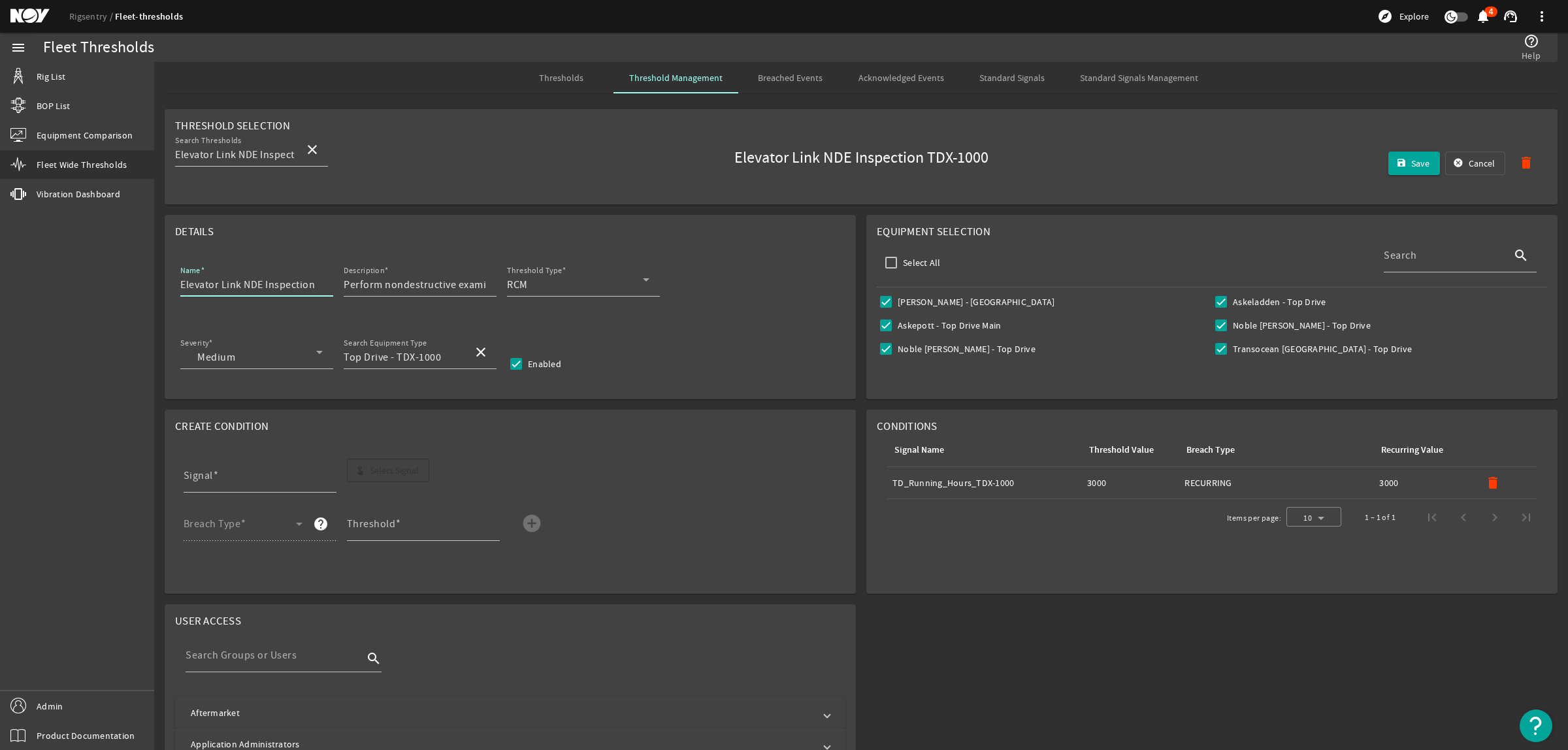
click at [181, 285] on input "Elevator Link NDE Inspection" at bounding box center [252, 285] width 142 height 16
paste input "TDX-1000"
type input "TDX-1000 Elevator Link NDE Inspection"
click at [1485, 486] on mat-icon "delete" at bounding box center [1493, 483] width 16 height 16
drag, startPoint x: 315, startPoint y: 281, endPoint x: 422, endPoint y: 280, distance: 107.0
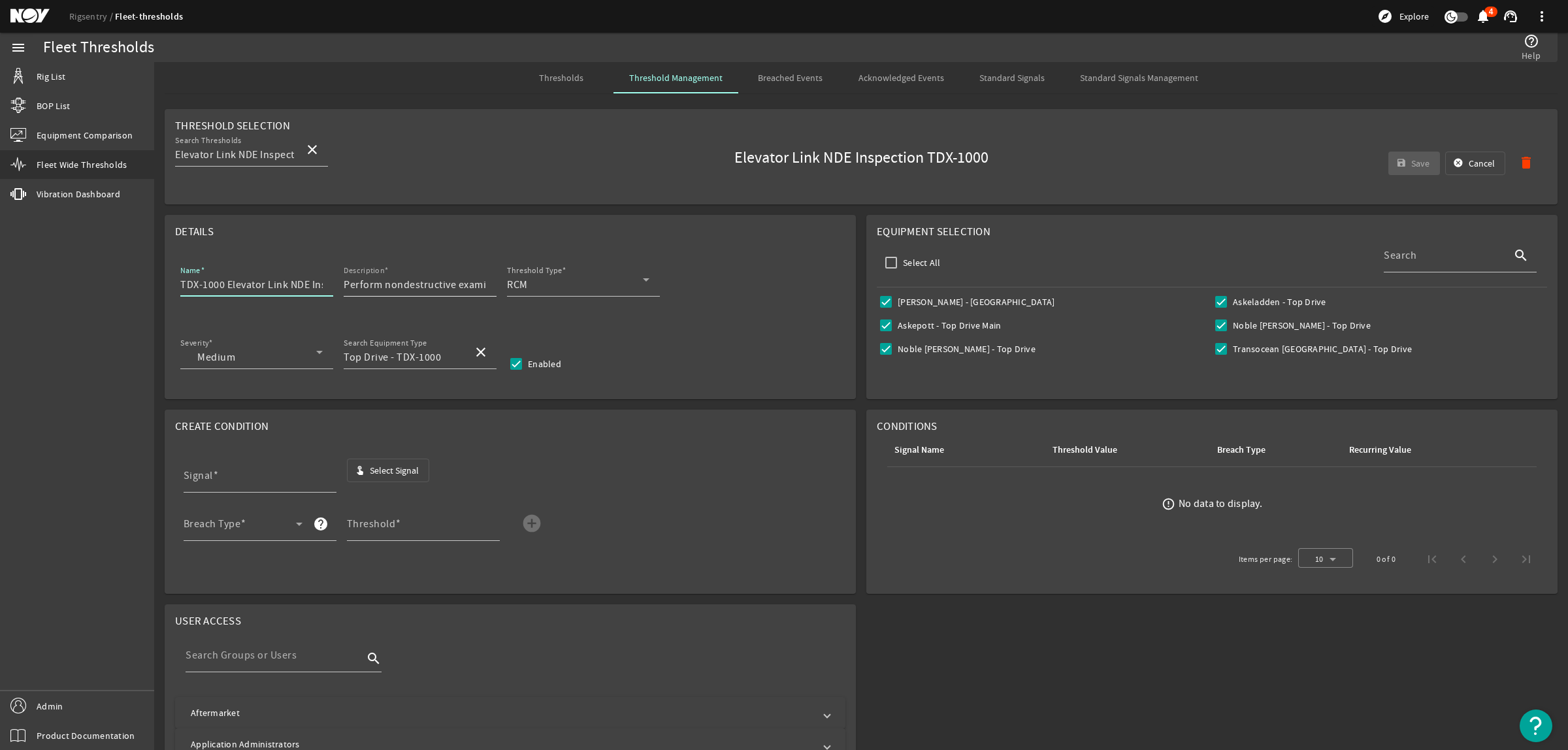
click at [422, 280] on div "Name TDX-1000 Elevator Link NDE Inspection Description Perform nondestructive e…" at bounding box center [510, 287] width 670 height 48
click at [416, 471] on span "Select Signal" at bounding box center [394, 470] width 49 height 13
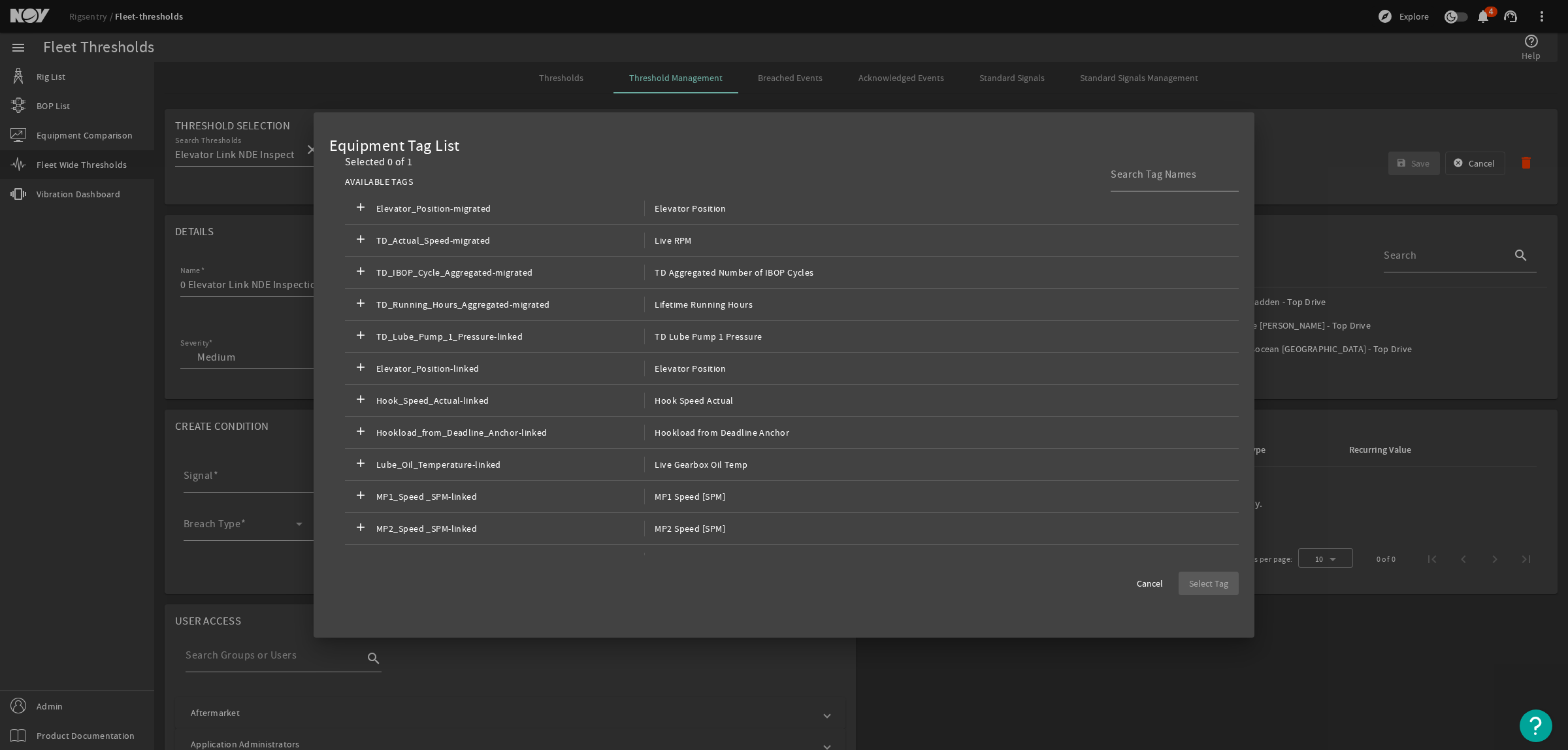
scroll to position [0, 0]
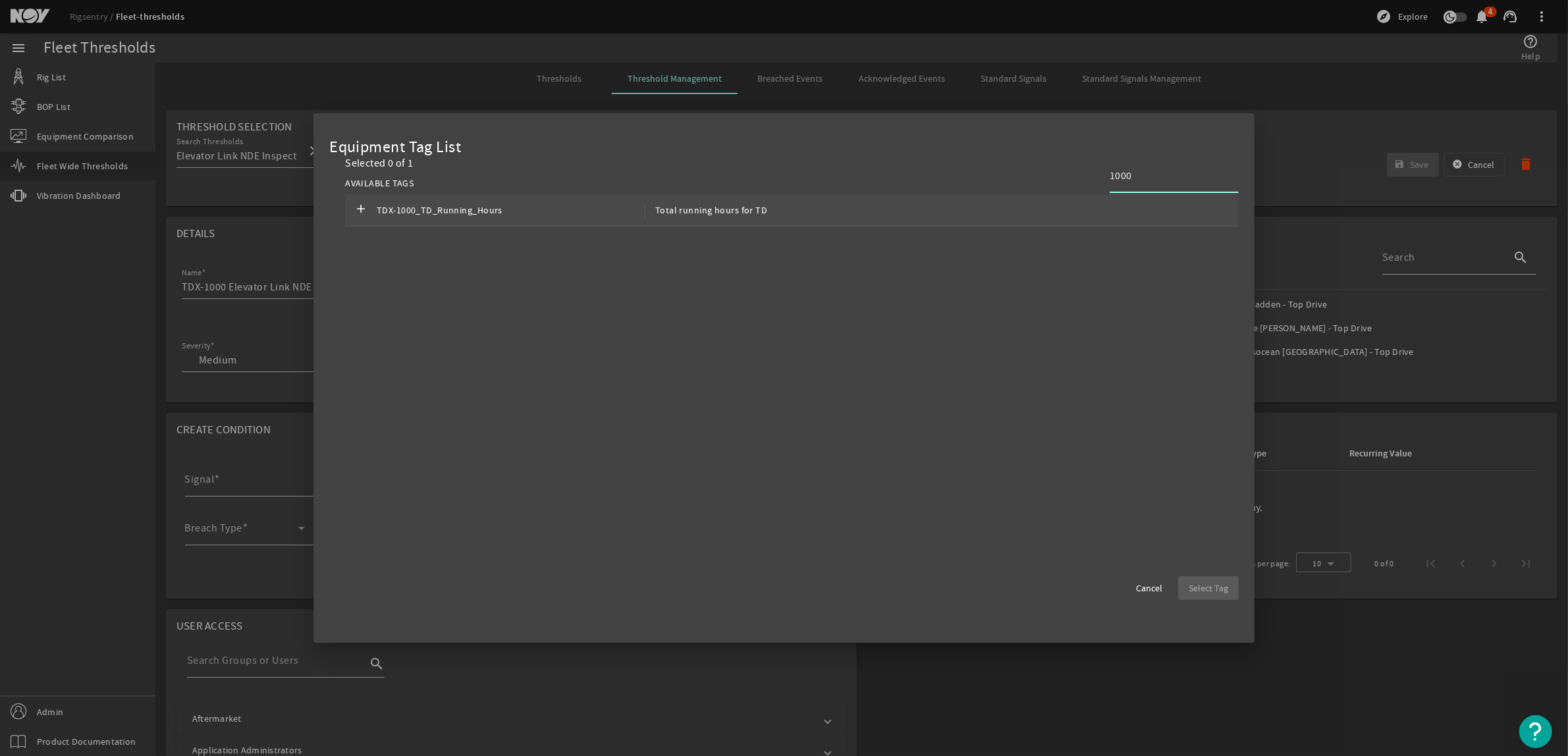
type input "1000"
click at [1186, 207] on div "add TDX-1000_TD_Running_Hours Total running hours for TD" at bounding box center [792, 210] width 894 height 32
click at [1221, 598] on span "button" at bounding box center [1208, 588] width 61 height 32
type input "TDX-1000_TD_Running_Hours"
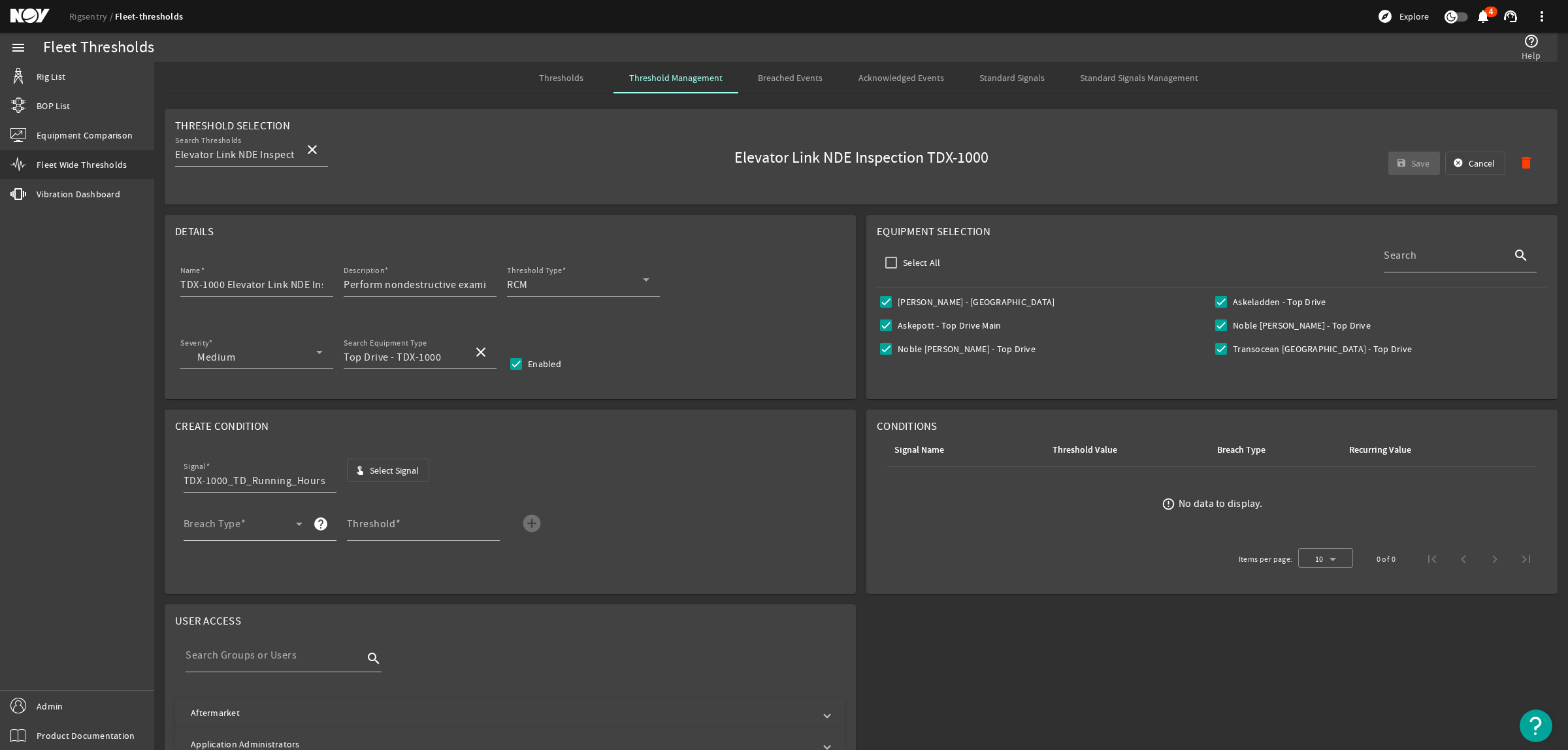
click at [246, 527] on span at bounding box center [240, 529] width 113 height 16
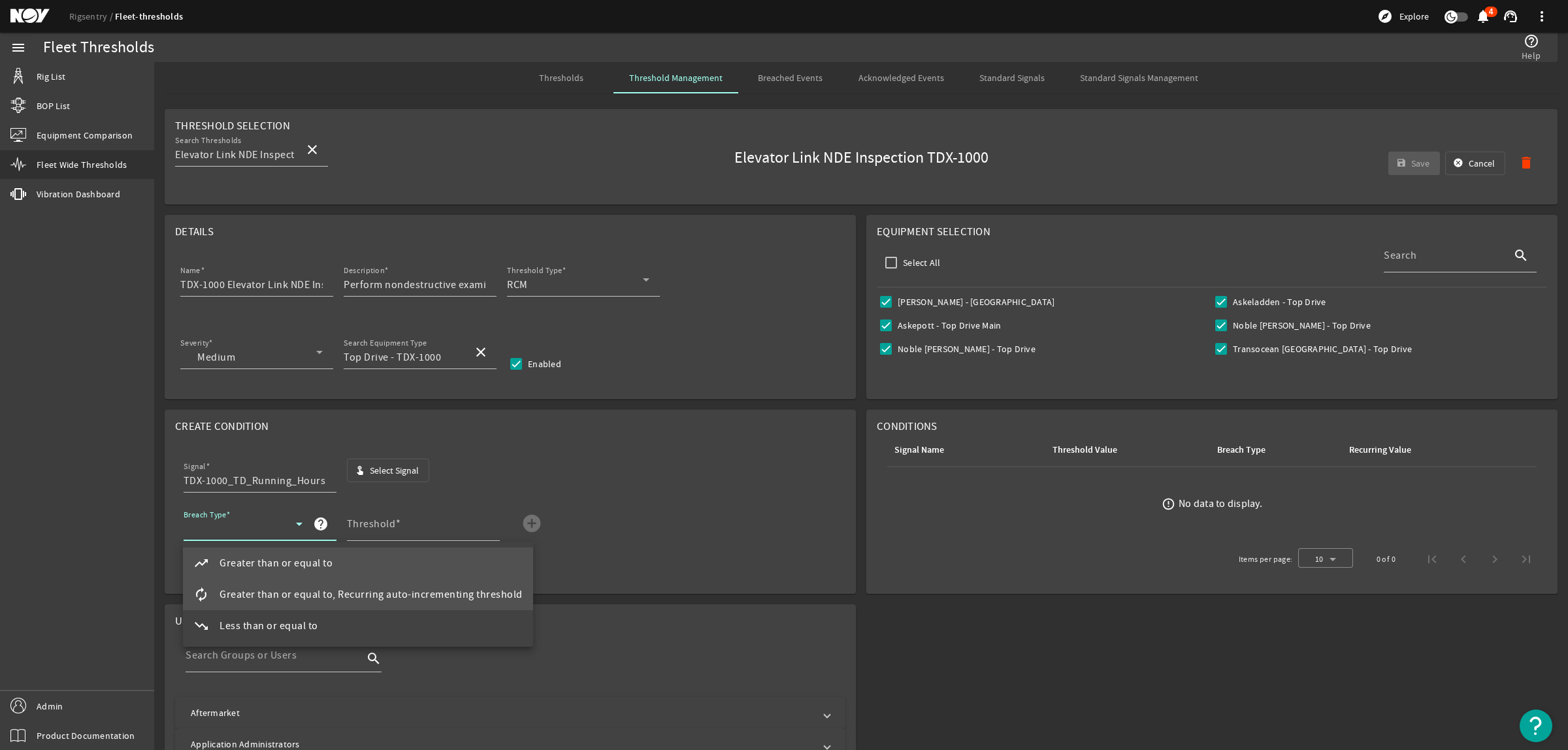
click at [247, 587] on span "Greater than or equal to, Recurring auto-incrementing threshold" at bounding box center [371, 595] width 303 height 16
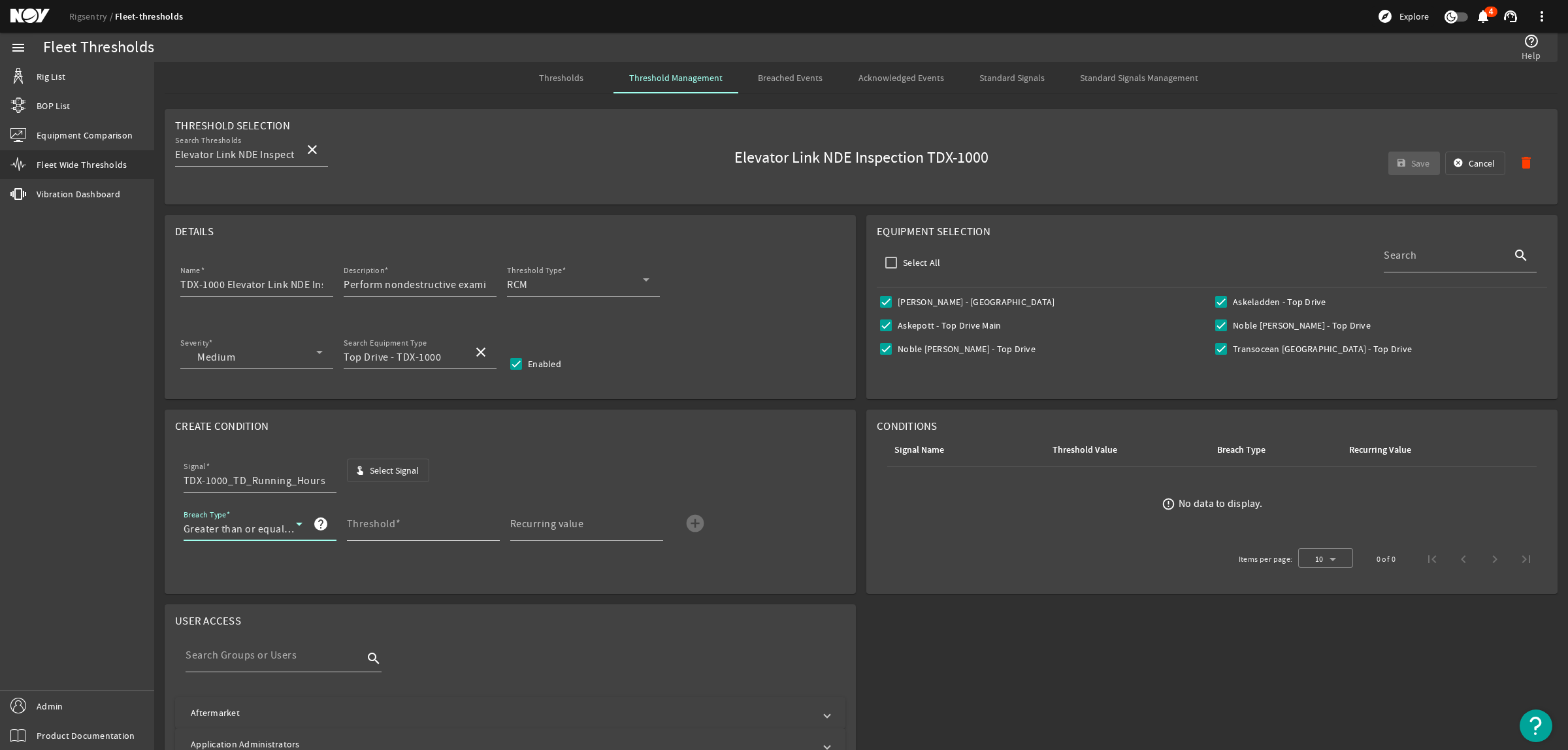
click at [368, 525] on mat-label "Threshold" at bounding box center [371, 524] width 49 height 13
click at [368, 525] on input "Threshold" at bounding box center [418, 529] width 142 height 16
type input "3000"
click at [696, 526] on mat-icon "add_circle" at bounding box center [695, 523] width 21 height 21
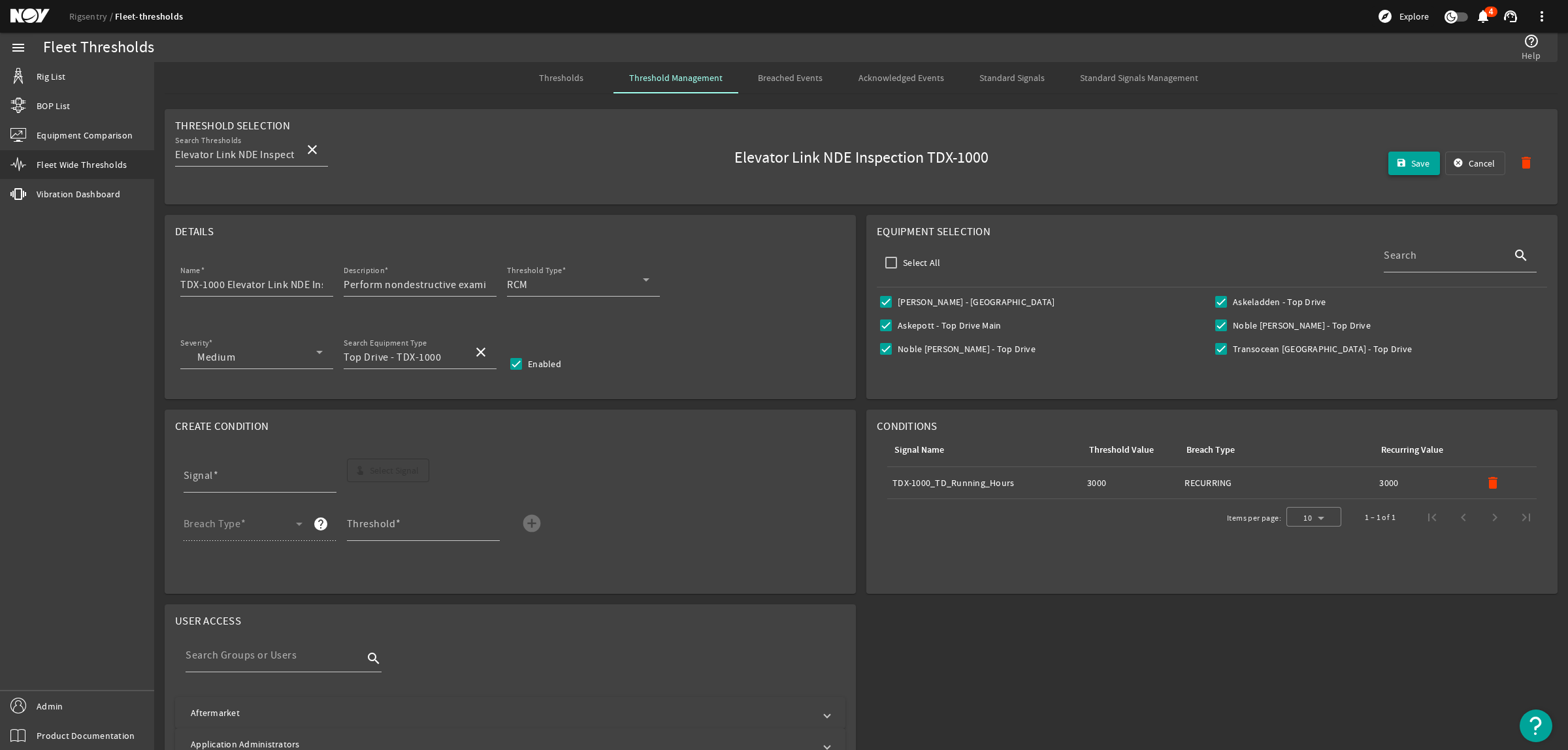
click at [1388, 171] on span "submit" at bounding box center [1414, 163] width 52 height 31
click at [576, 74] on span "Thresholds" at bounding box center [560, 78] width 45 height 9
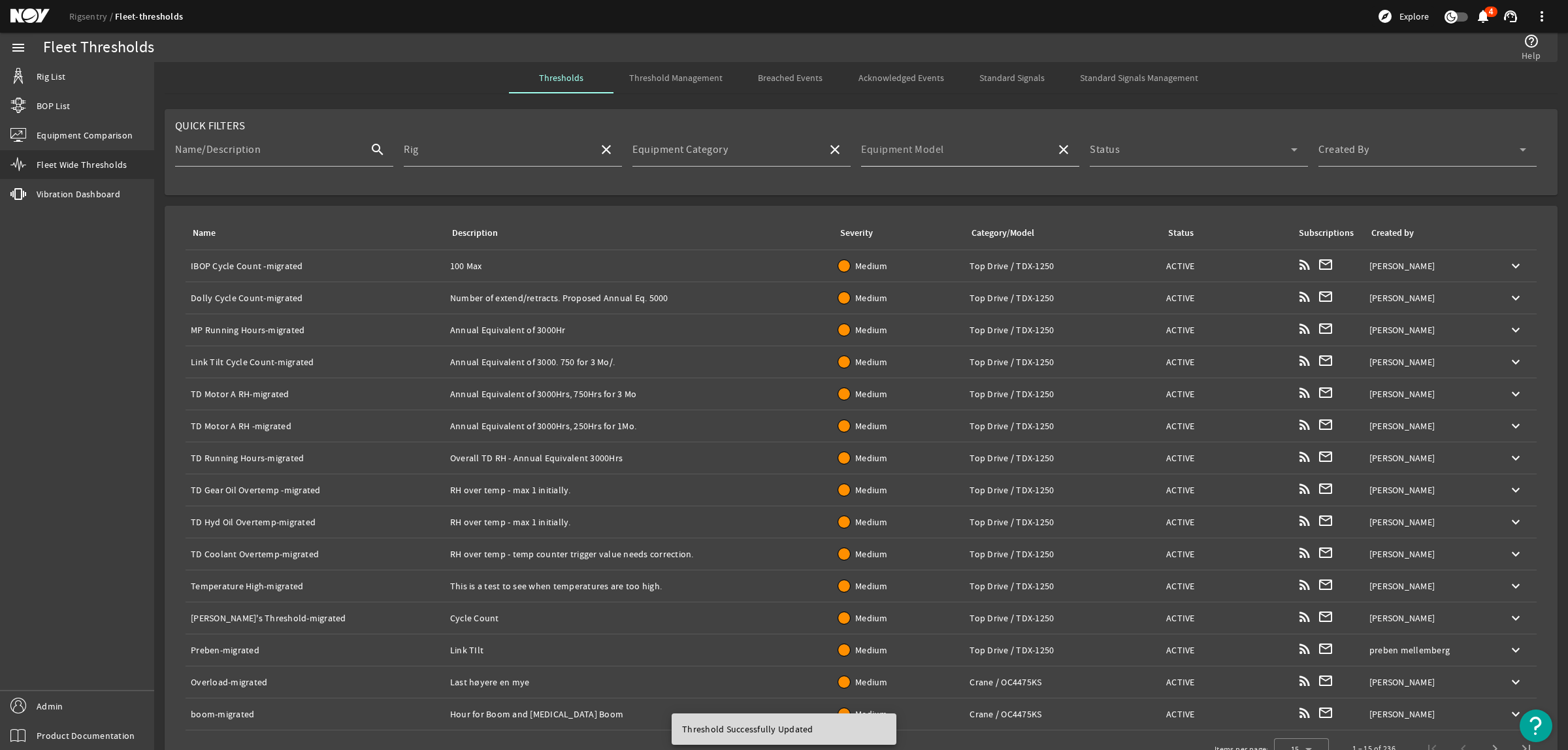
click at [994, 157] on input "Equipment Model" at bounding box center [954, 155] width 184 height 16
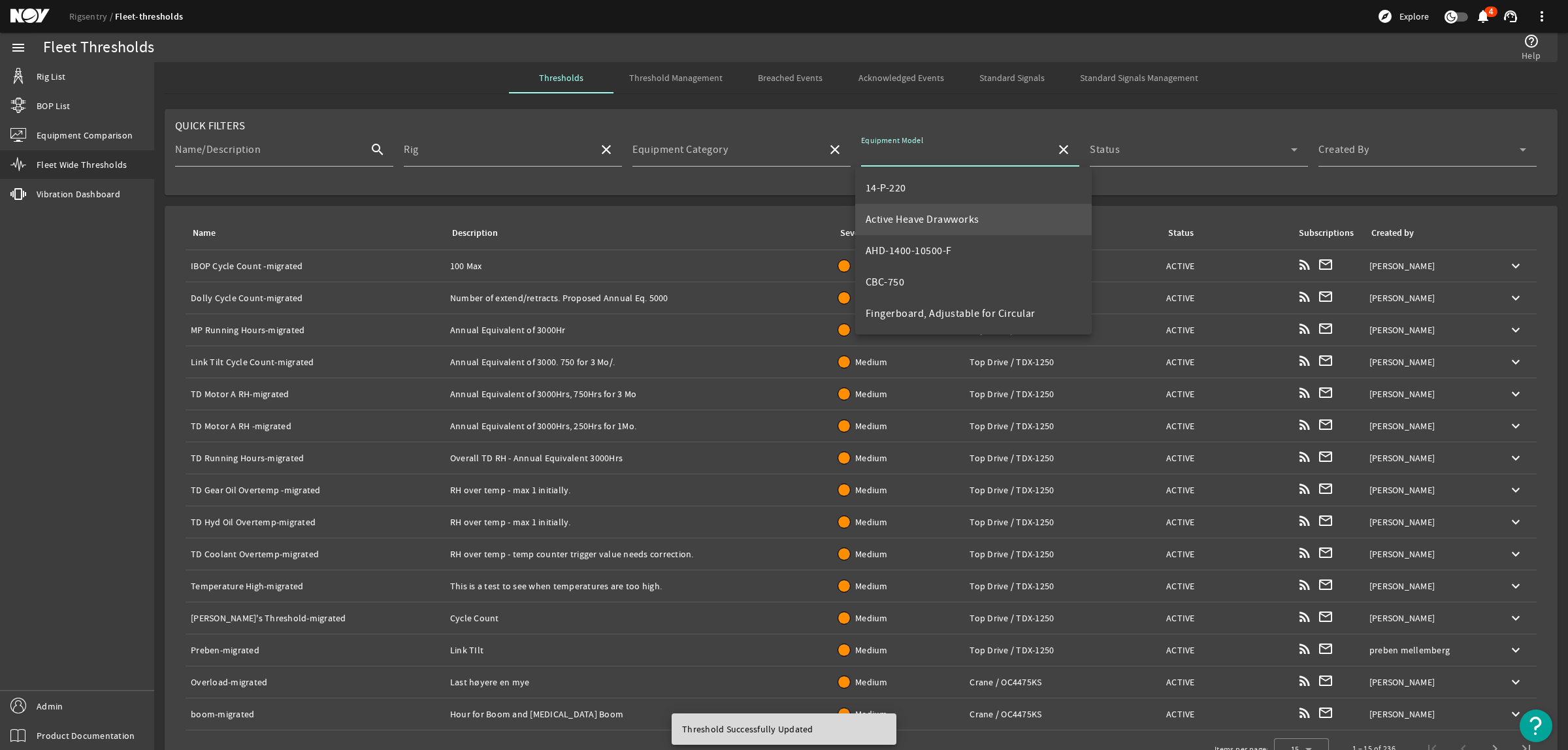
scroll to position [490, 0]
click at [938, 233] on mat-option "TDX-1000" at bounding box center [973, 231] width 237 height 31
type input "TDX-1000"
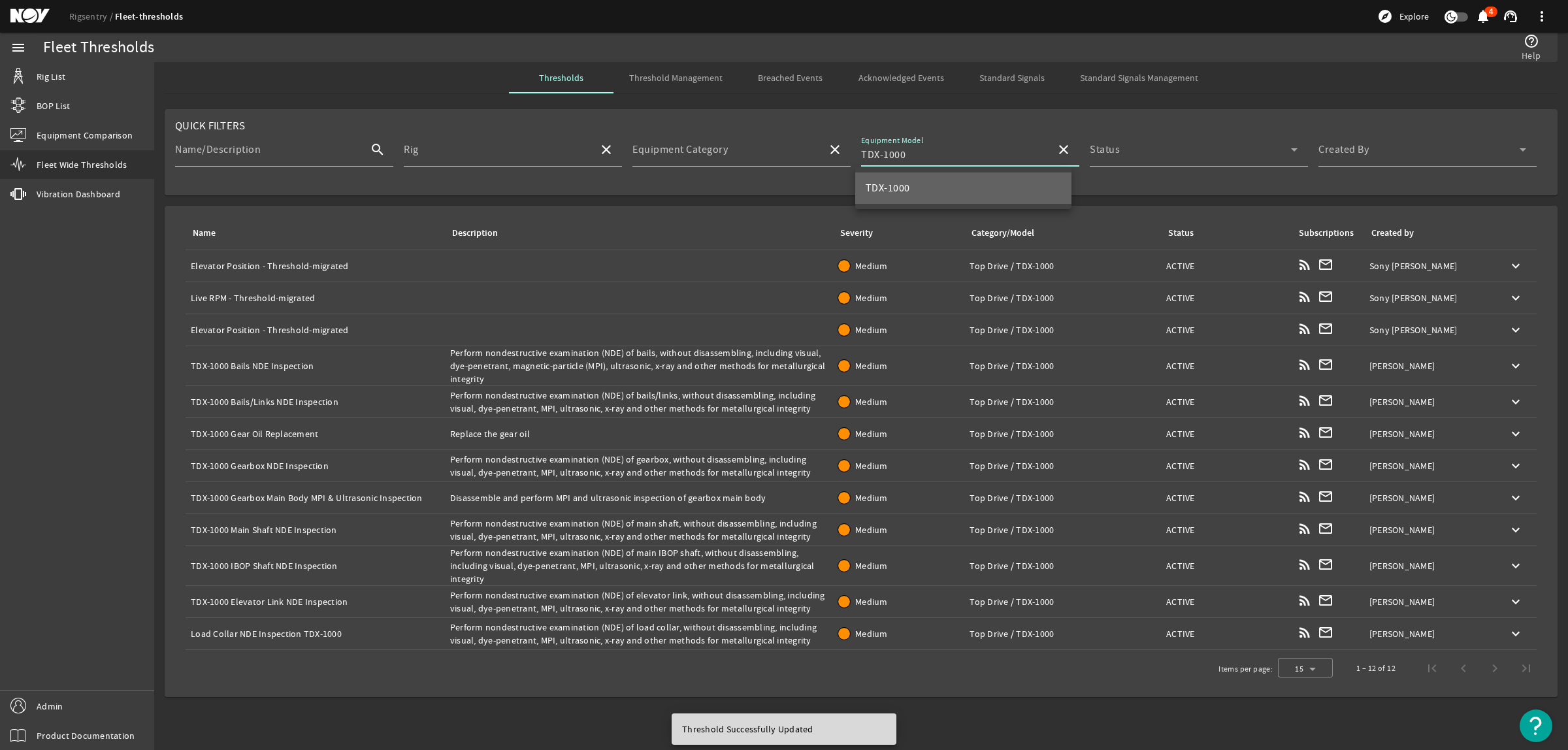
scroll to position [0, 0]
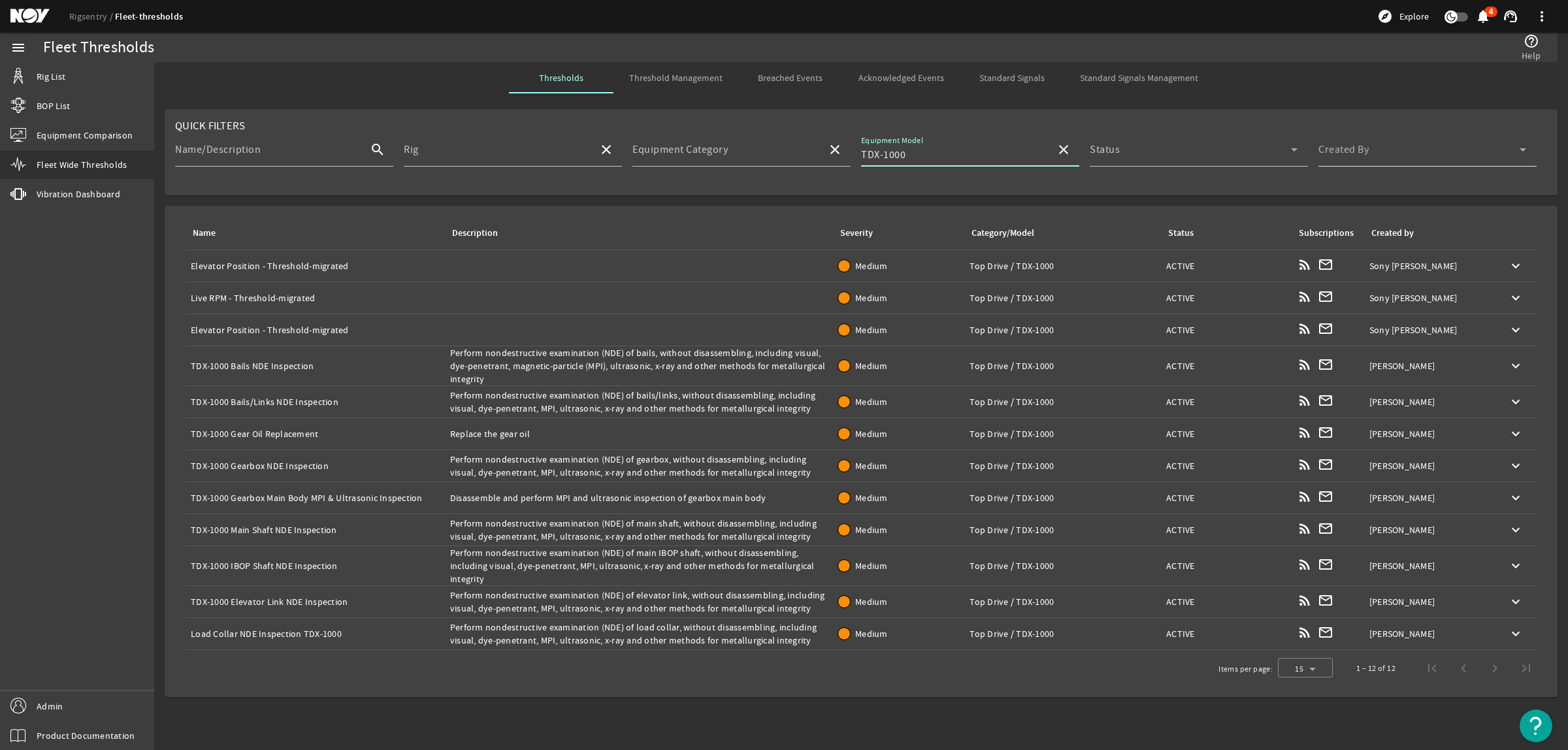
click at [1399, 145] on div "Created By" at bounding box center [1423, 149] width 208 height 34
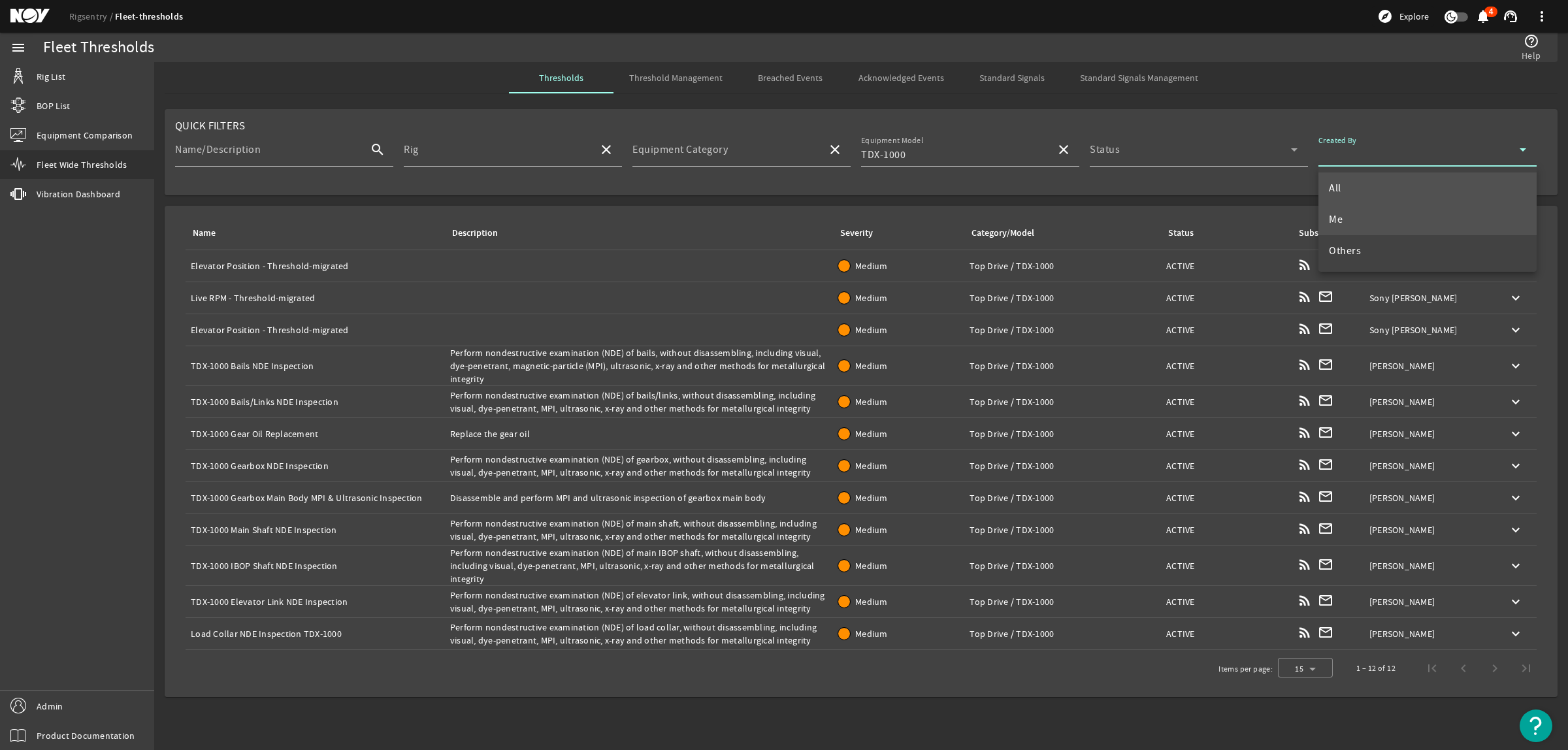
click at [1349, 214] on mat-option "Me" at bounding box center [1427, 220] width 218 height 31
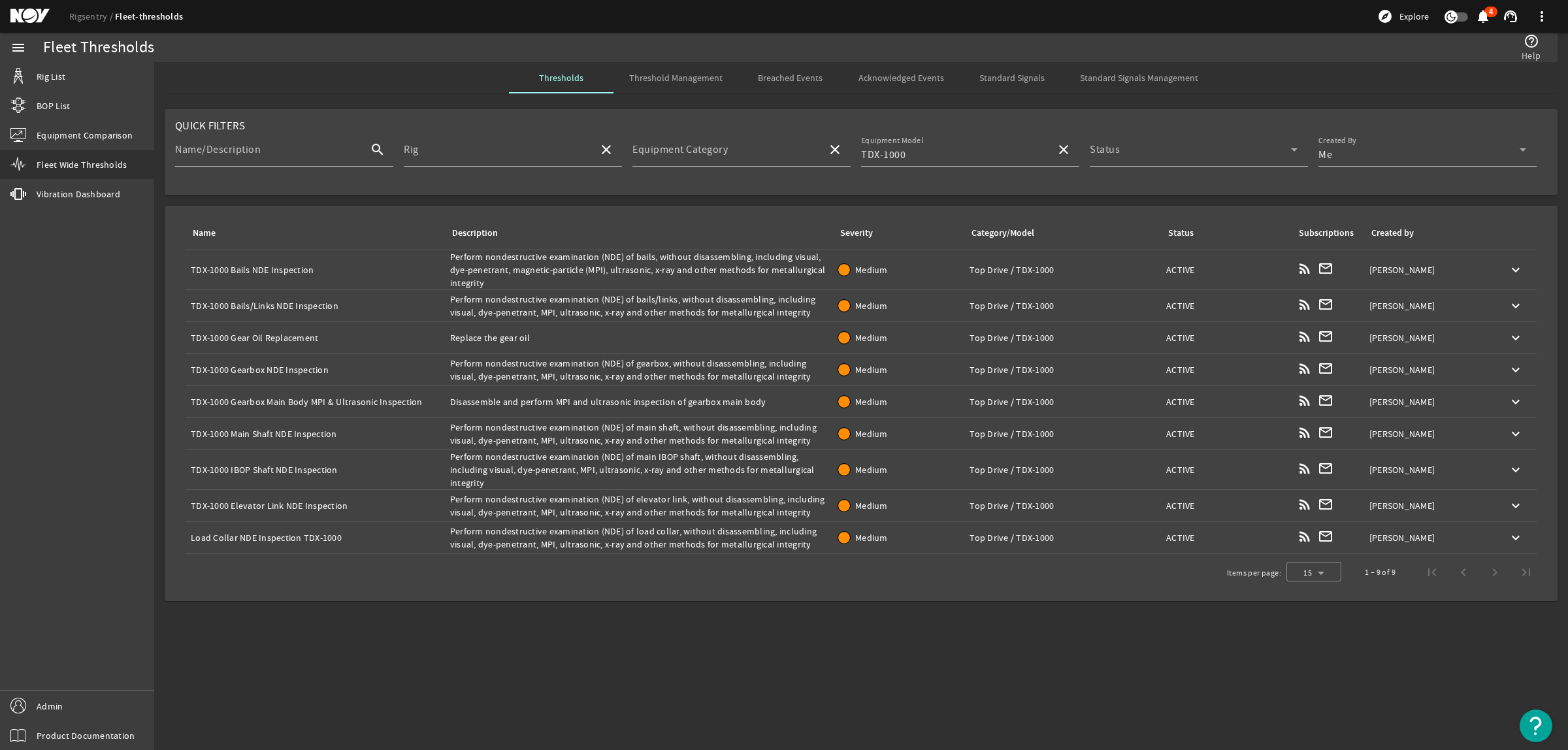
click at [310, 538] on div "Name: Load Collar NDE Inspection TDX-1000" at bounding box center [315, 537] width 249 height 13
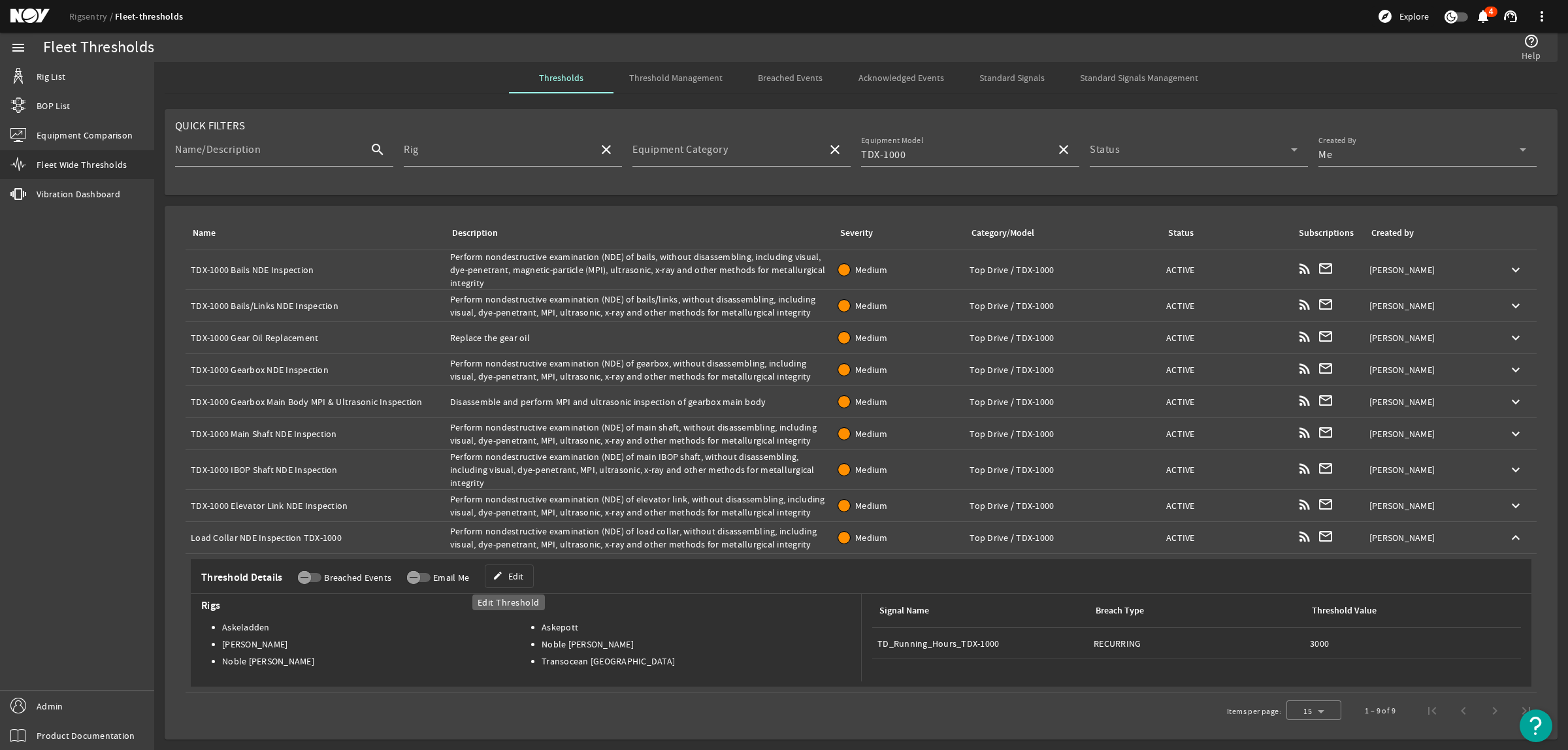
click at [511, 576] on span "Edit" at bounding box center [515, 576] width 15 height 13
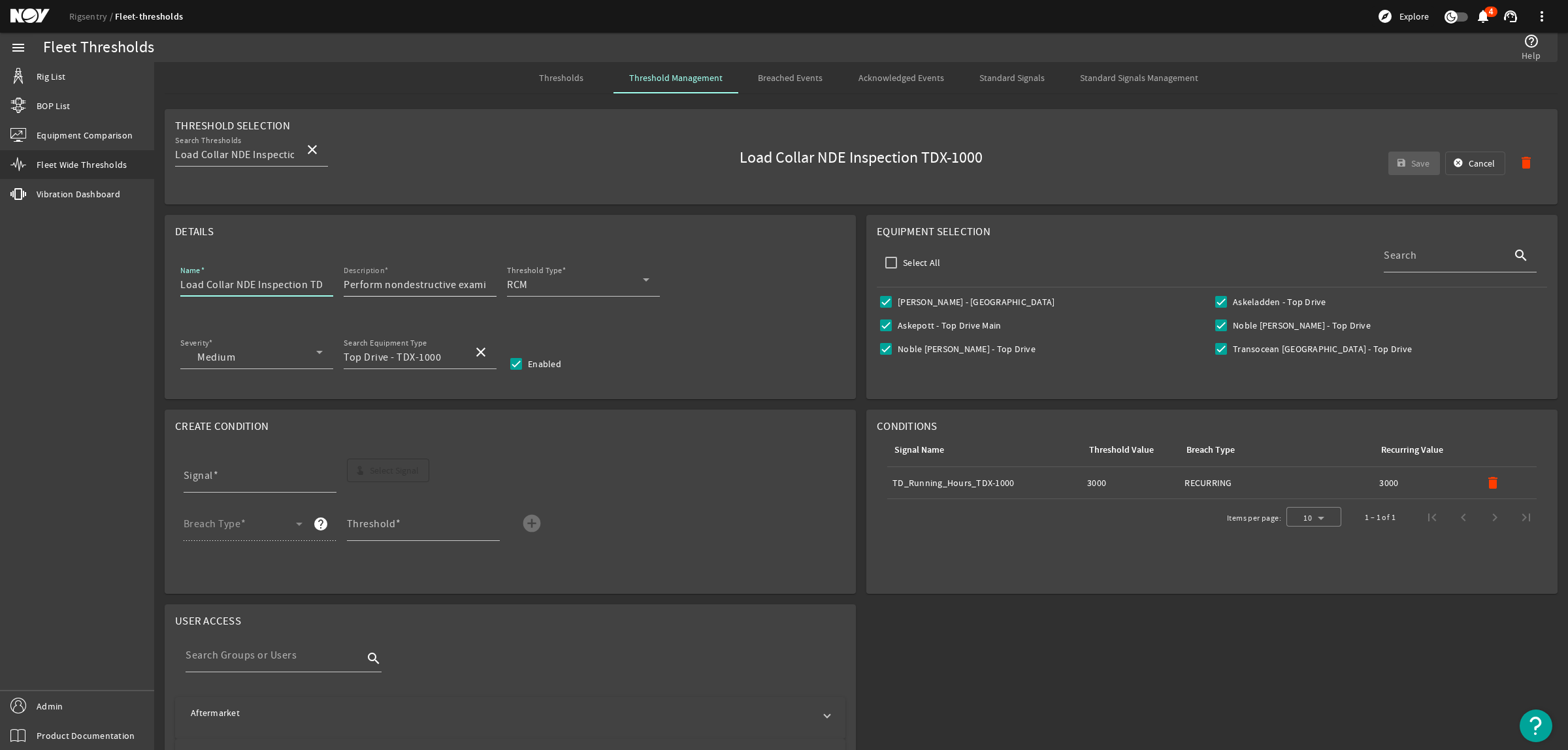
scroll to position [0, 30]
drag, startPoint x: 308, startPoint y: 285, endPoint x: 399, endPoint y: 285, distance: 91.0
click at [399, 285] on div "Name Load Collar NDE Inspection TDX-1000 Description Perform nondestructive exa…" at bounding box center [510, 287] width 670 height 48
click at [181, 285] on input "Load Collar NDE Inspection" at bounding box center [252, 285] width 142 height 16
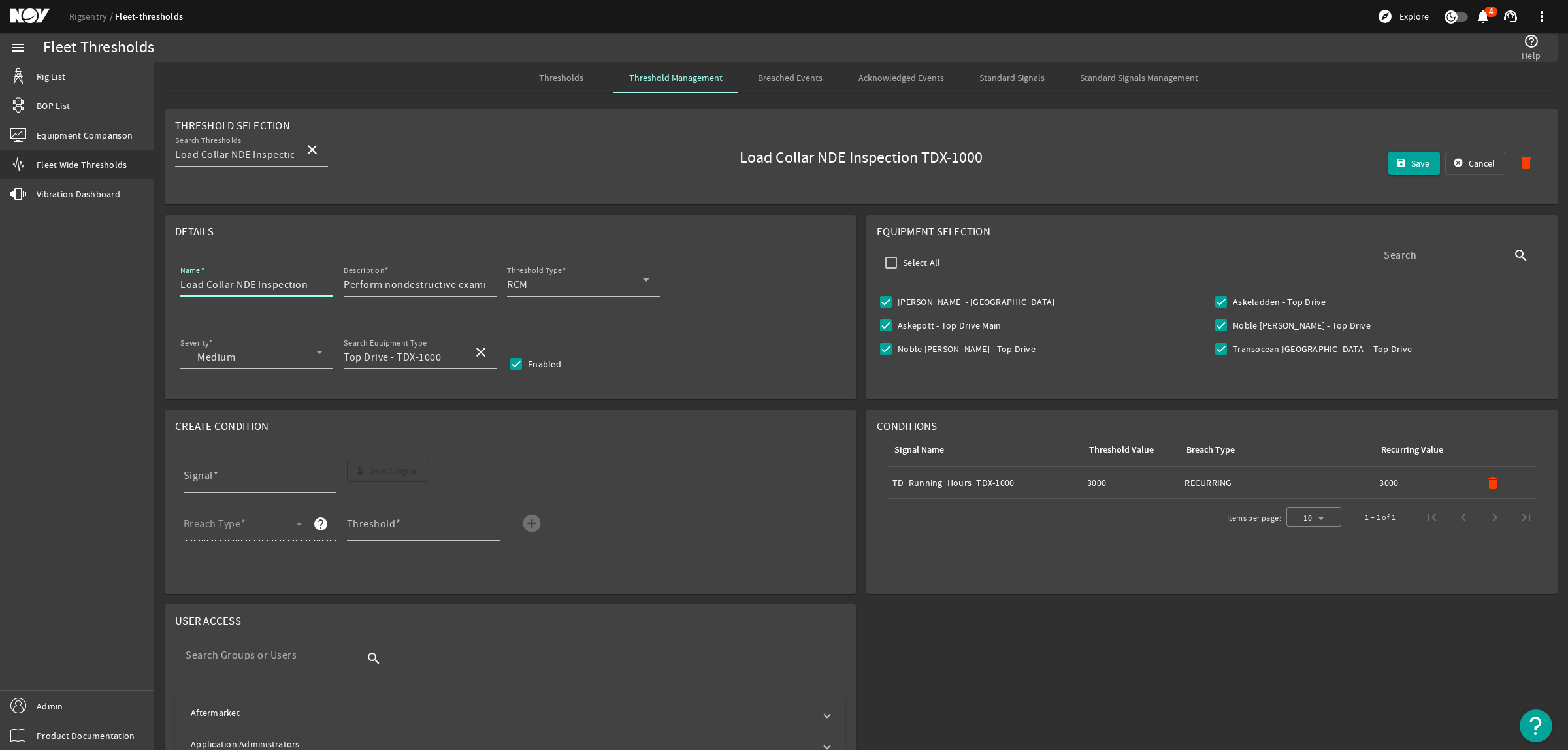
paste input "TDX-1000"
type input "TDX-1000 Load Collar NDE Inspection"
click at [1485, 484] on mat-icon "delete" at bounding box center [1493, 483] width 16 height 16
click at [371, 474] on span "Select Signal" at bounding box center [394, 470] width 49 height 13
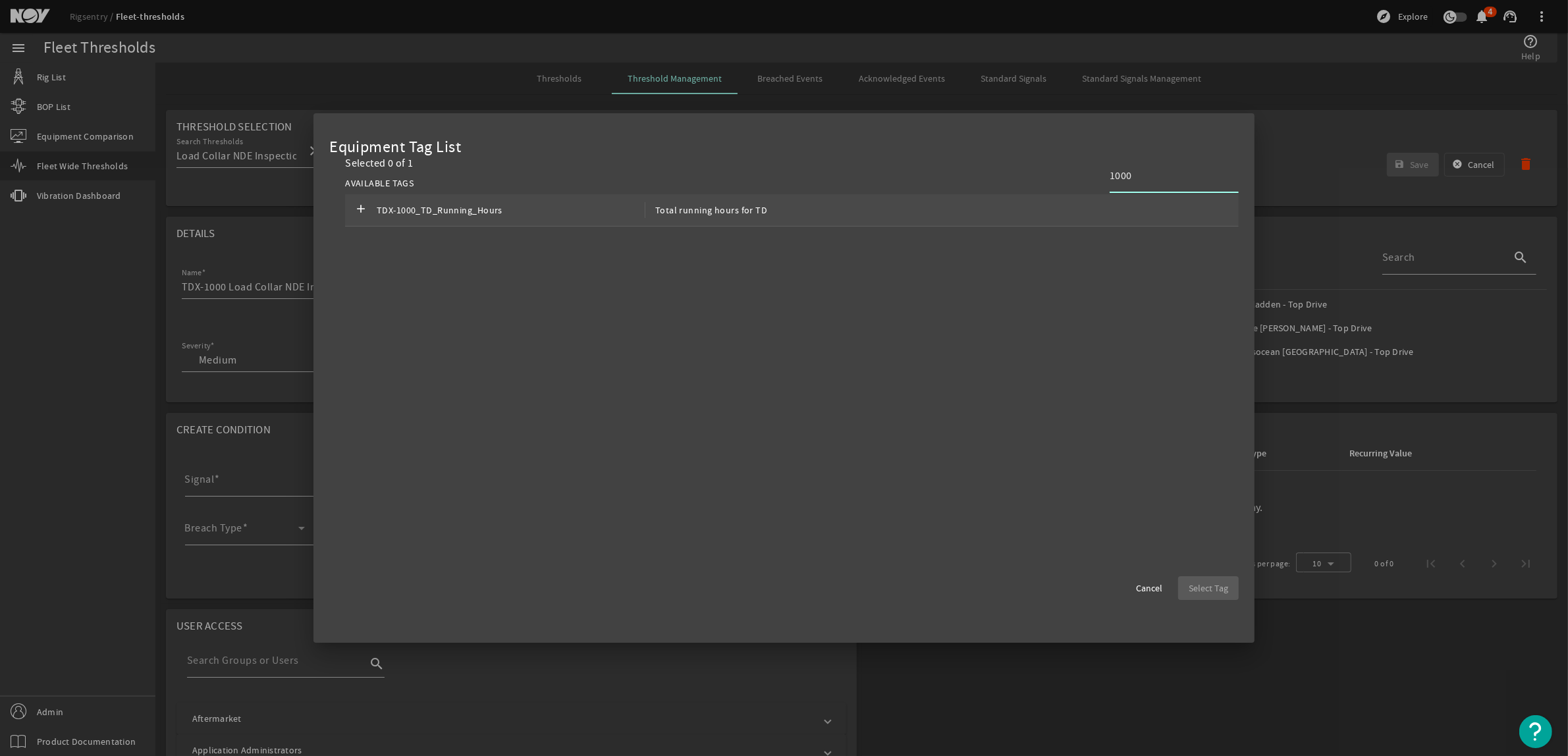
type input "1000"
click at [1013, 207] on div "add TDX-1000_TD_Running_Hours Total running hours for TD" at bounding box center [792, 210] width 894 height 32
click at [1213, 596] on span "button" at bounding box center [1208, 588] width 61 height 32
type input "TDX-1000_TD_Running_Hours"
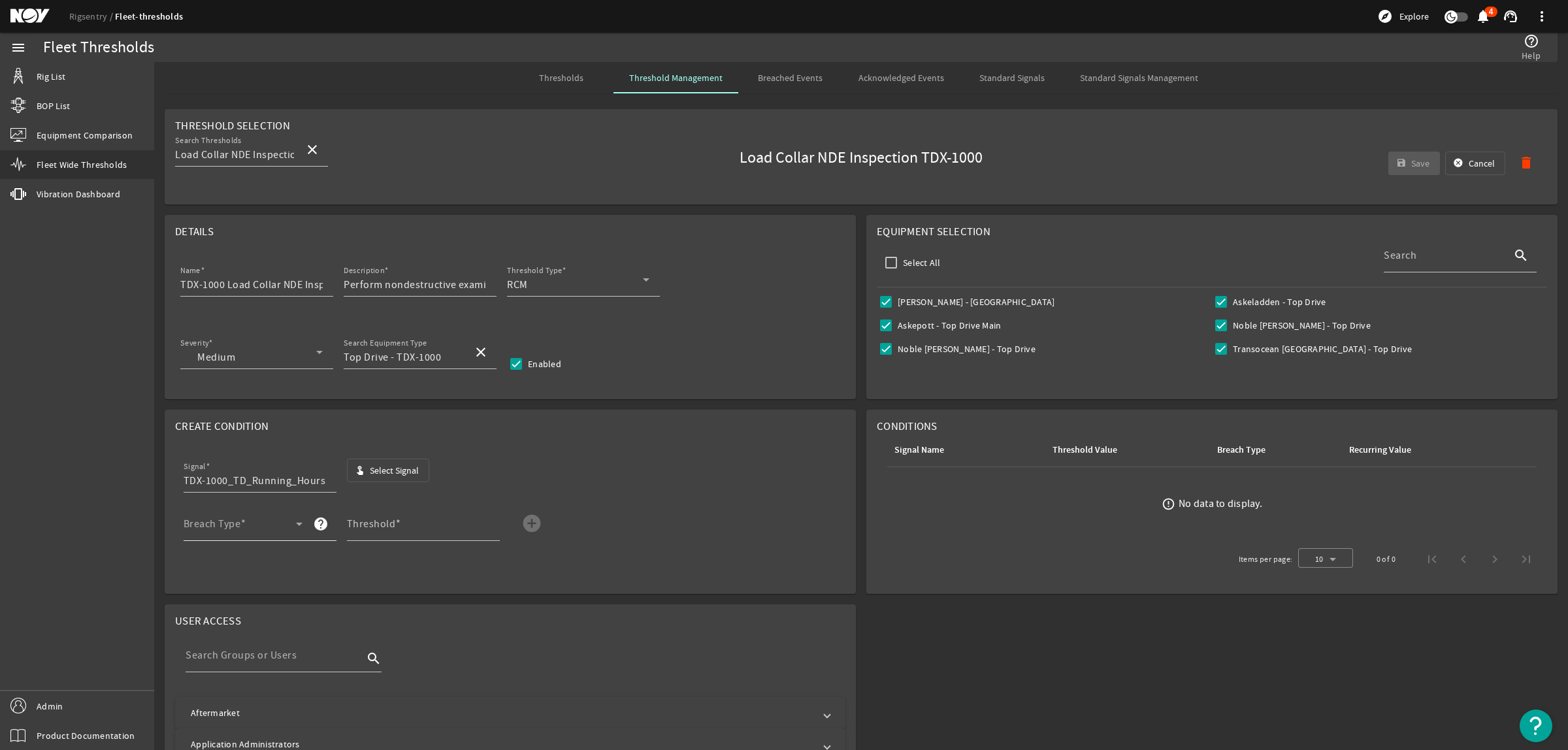
click at [263, 530] on span at bounding box center [240, 529] width 113 height 16
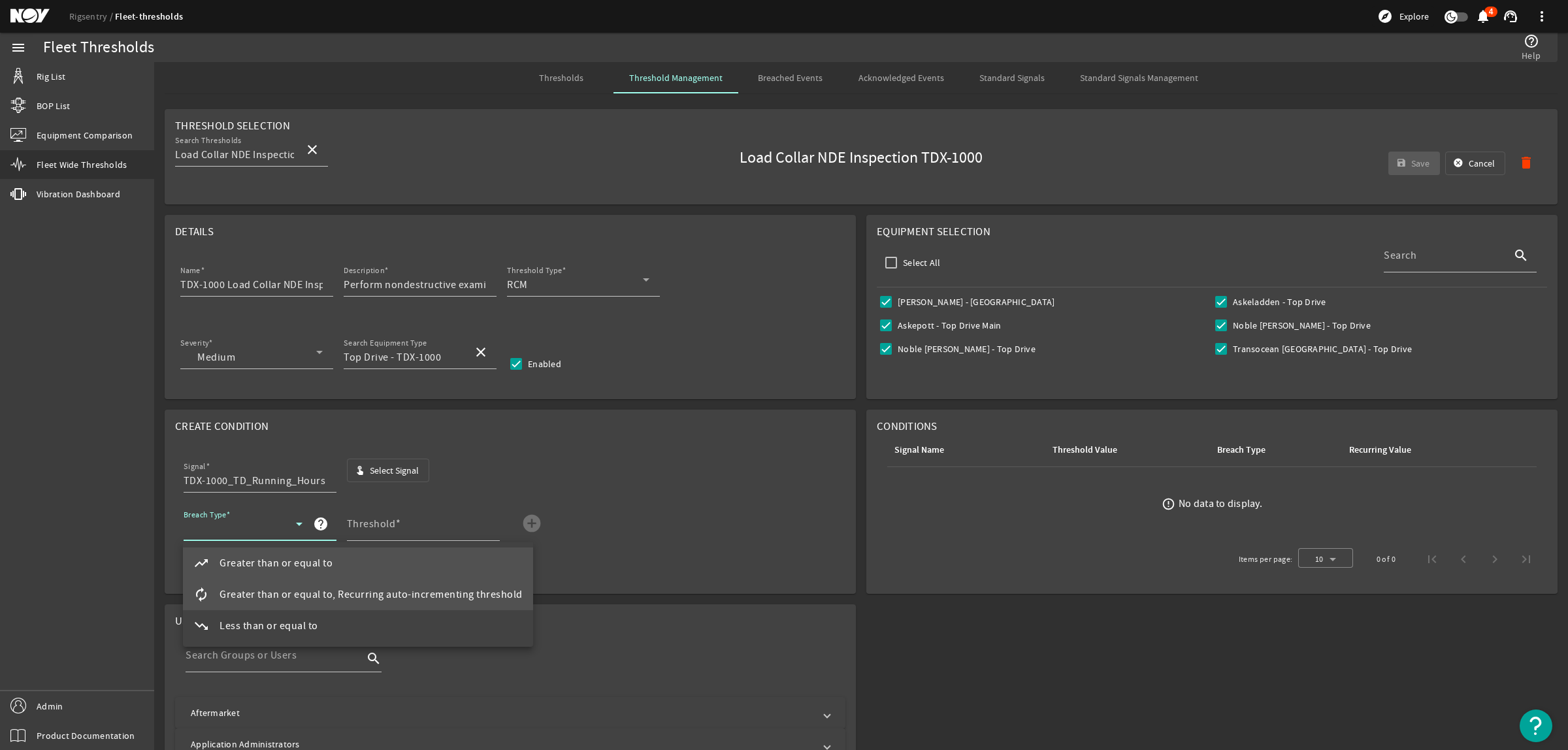
click at [280, 585] on mat-option "autorenew Greater than or equal to, Recurring auto-incrementing threshold" at bounding box center [358, 594] width 350 height 31
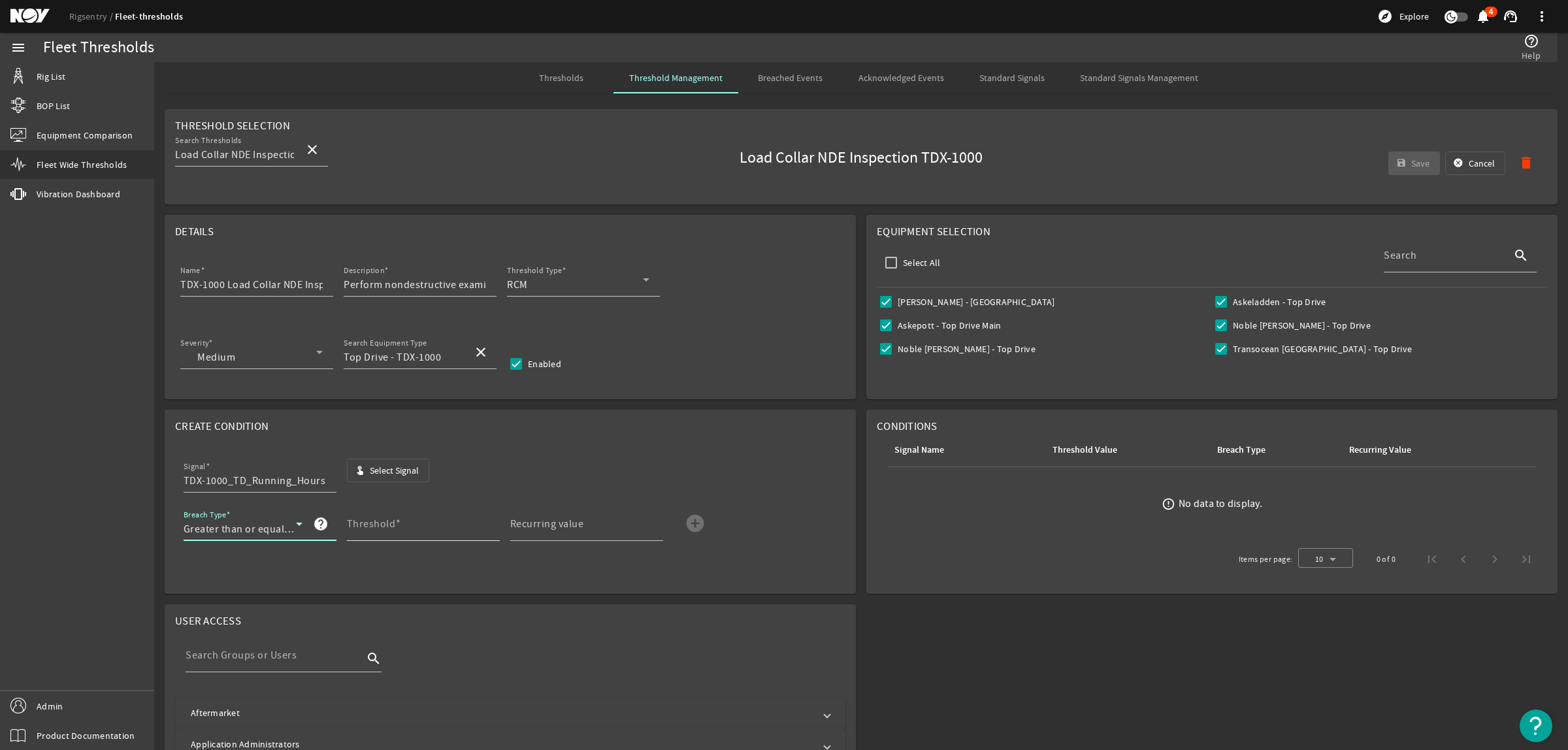
click at [376, 530] on mat-label "Threshold" at bounding box center [371, 524] width 49 height 13
click at [376, 530] on input "Threshold" at bounding box center [418, 529] width 142 height 16
type input "3000"
click at [685, 523] on mat-icon "add_circle" at bounding box center [695, 523] width 21 height 21
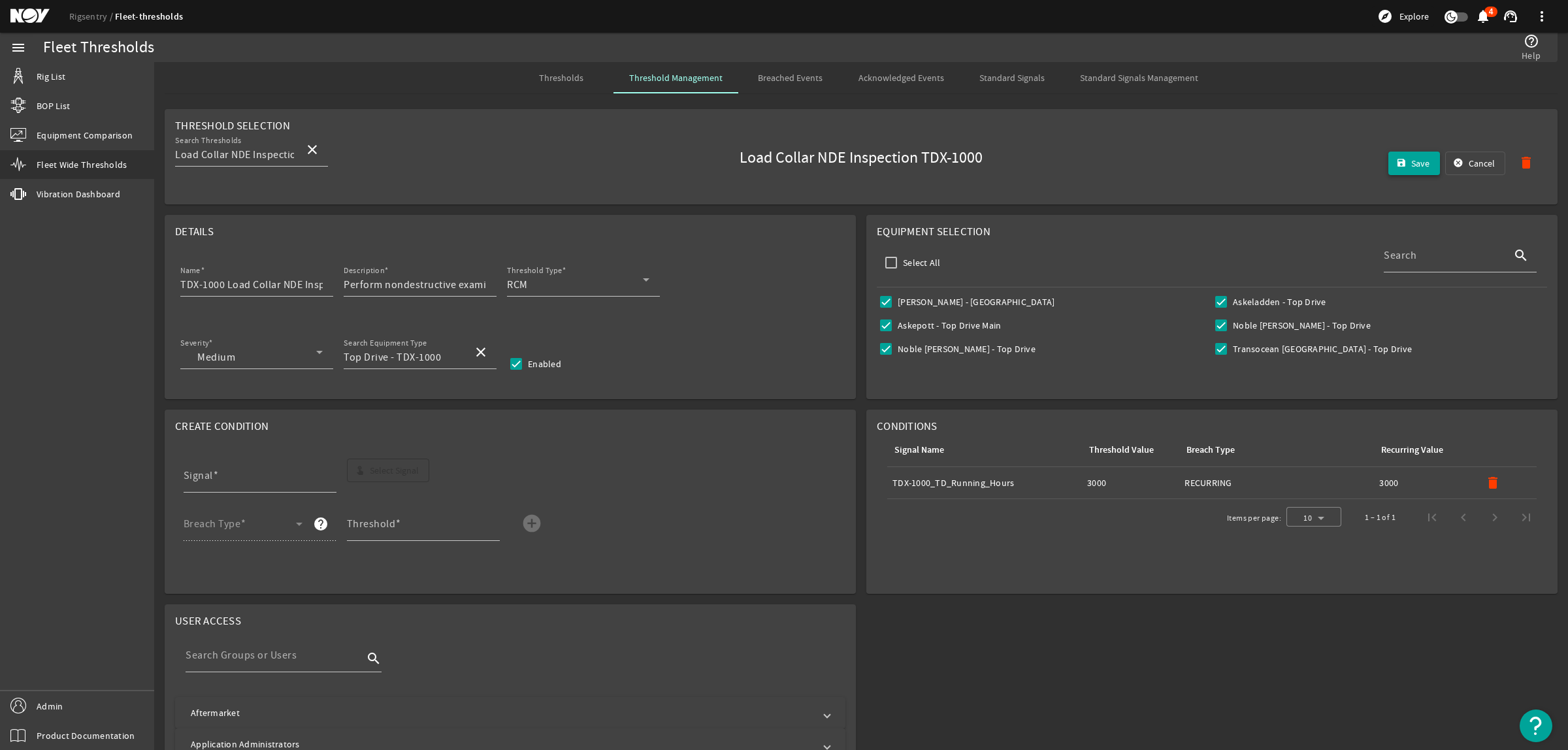
click at [1411, 161] on span "Save" at bounding box center [1419, 163] width 18 height 13
click at [543, 74] on span "Thresholds" at bounding box center [560, 78] width 45 height 9
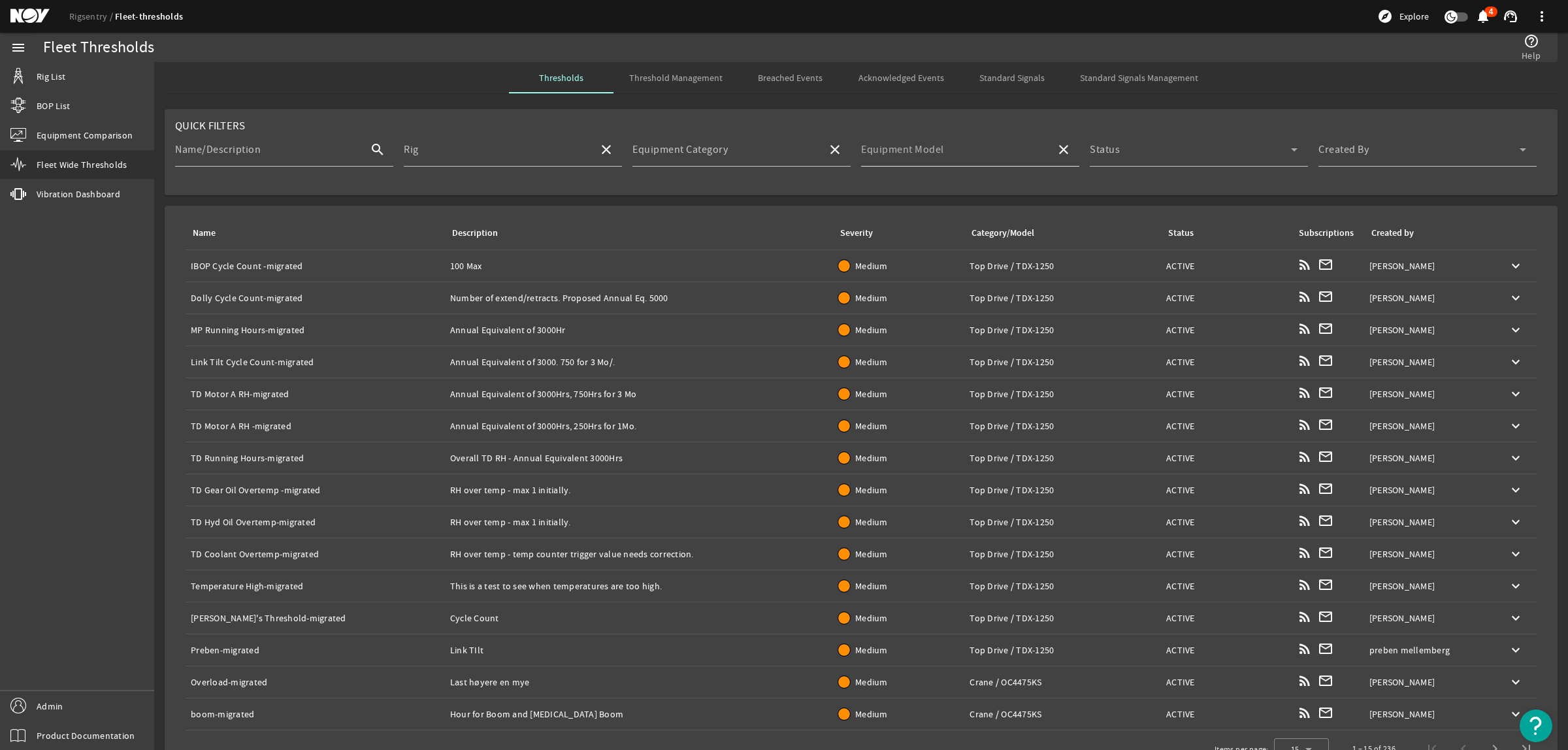
click at [979, 154] on input "Equipment Model" at bounding box center [954, 155] width 184 height 16
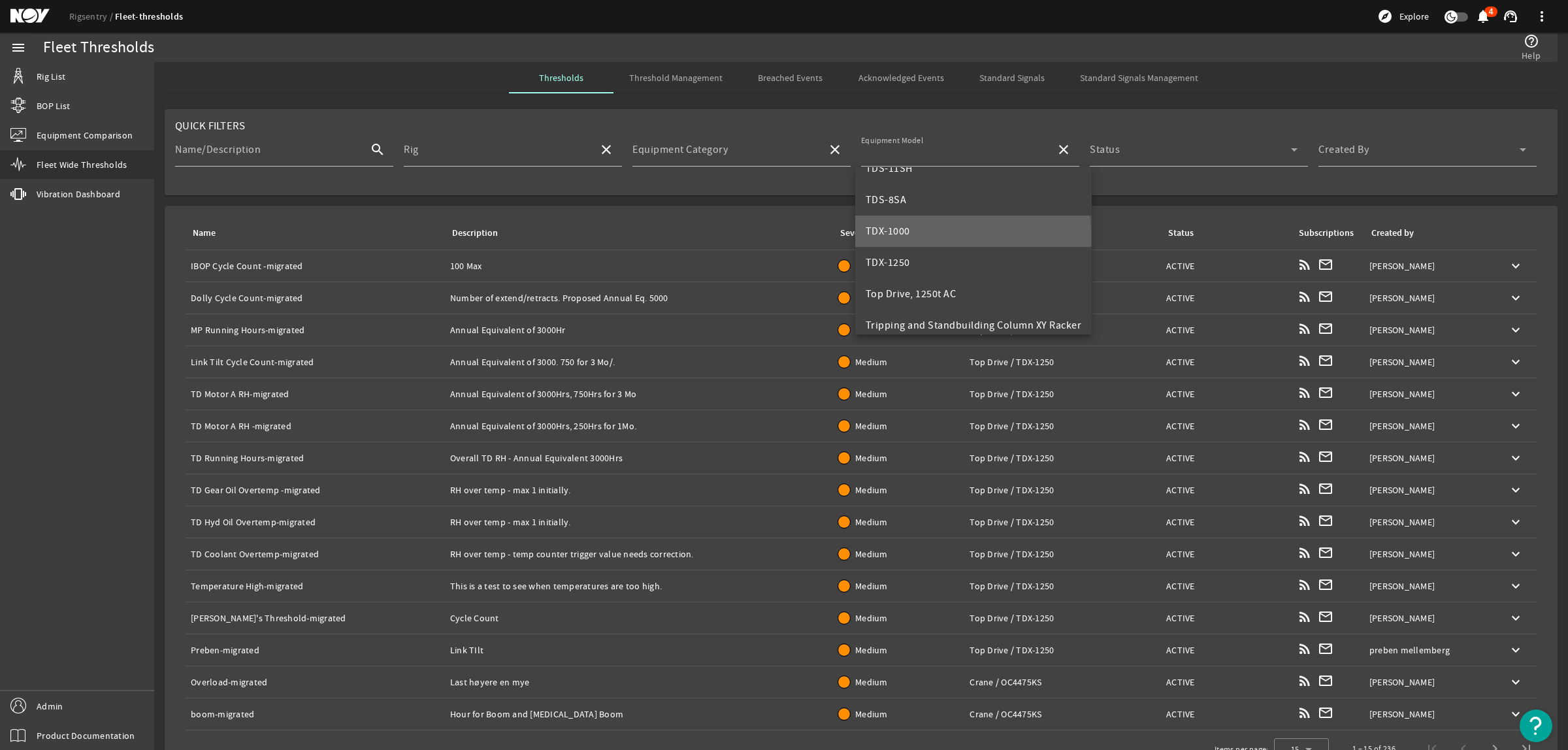
click at [926, 237] on mat-option "TDX-1000" at bounding box center [973, 231] width 237 height 31
type input "TDX-1000"
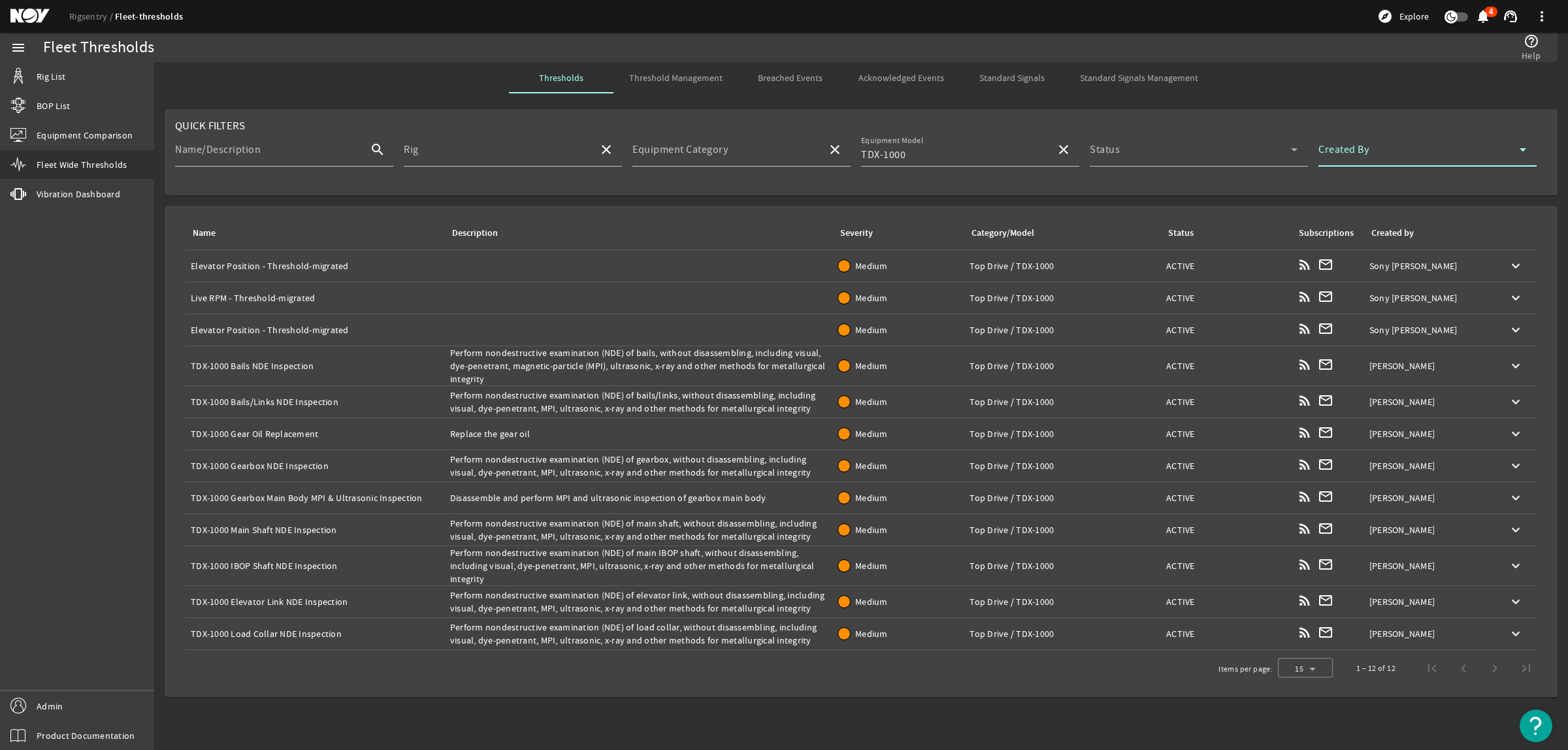
click at [1347, 151] on span at bounding box center [1419, 155] width 201 height 16
click at [1355, 217] on mat-option "Me" at bounding box center [1427, 220] width 218 height 31
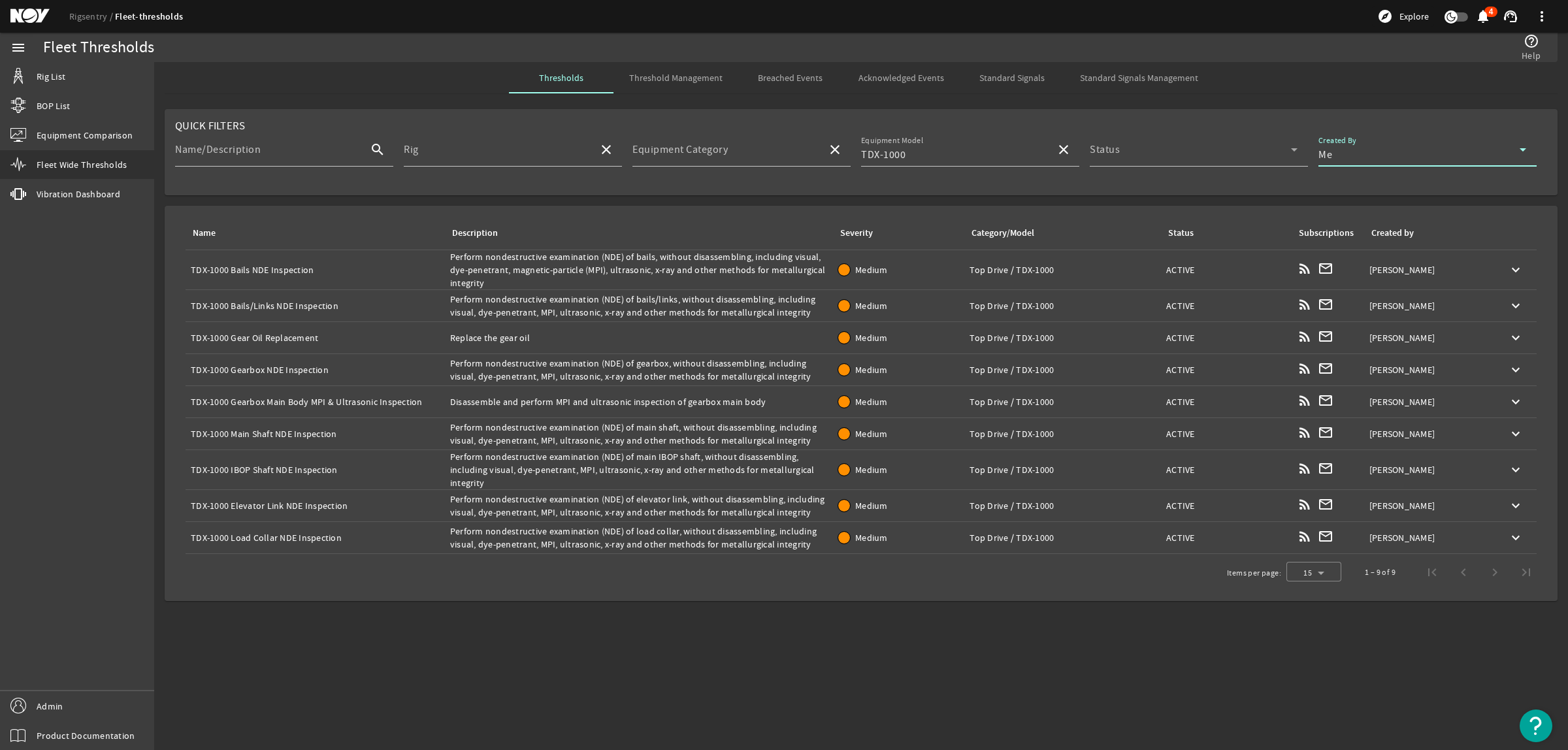
click at [474, 271] on div "Description: Perform nondestructive examination (NDE) of bails, without disasse…" at bounding box center [639, 270] width 378 height 39
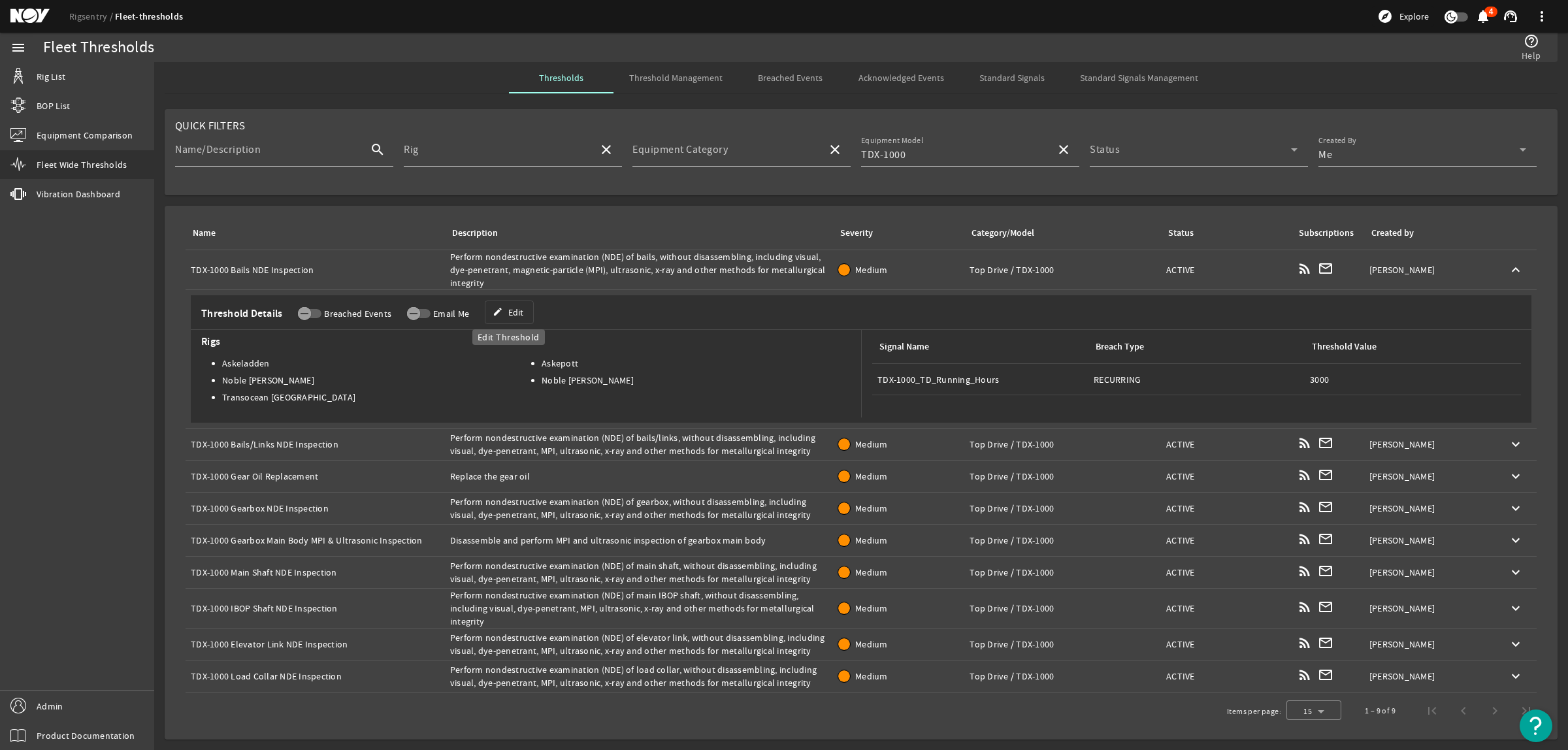
click at [518, 314] on span "Edit" at bounding box center [515, 312] width 15 height 13
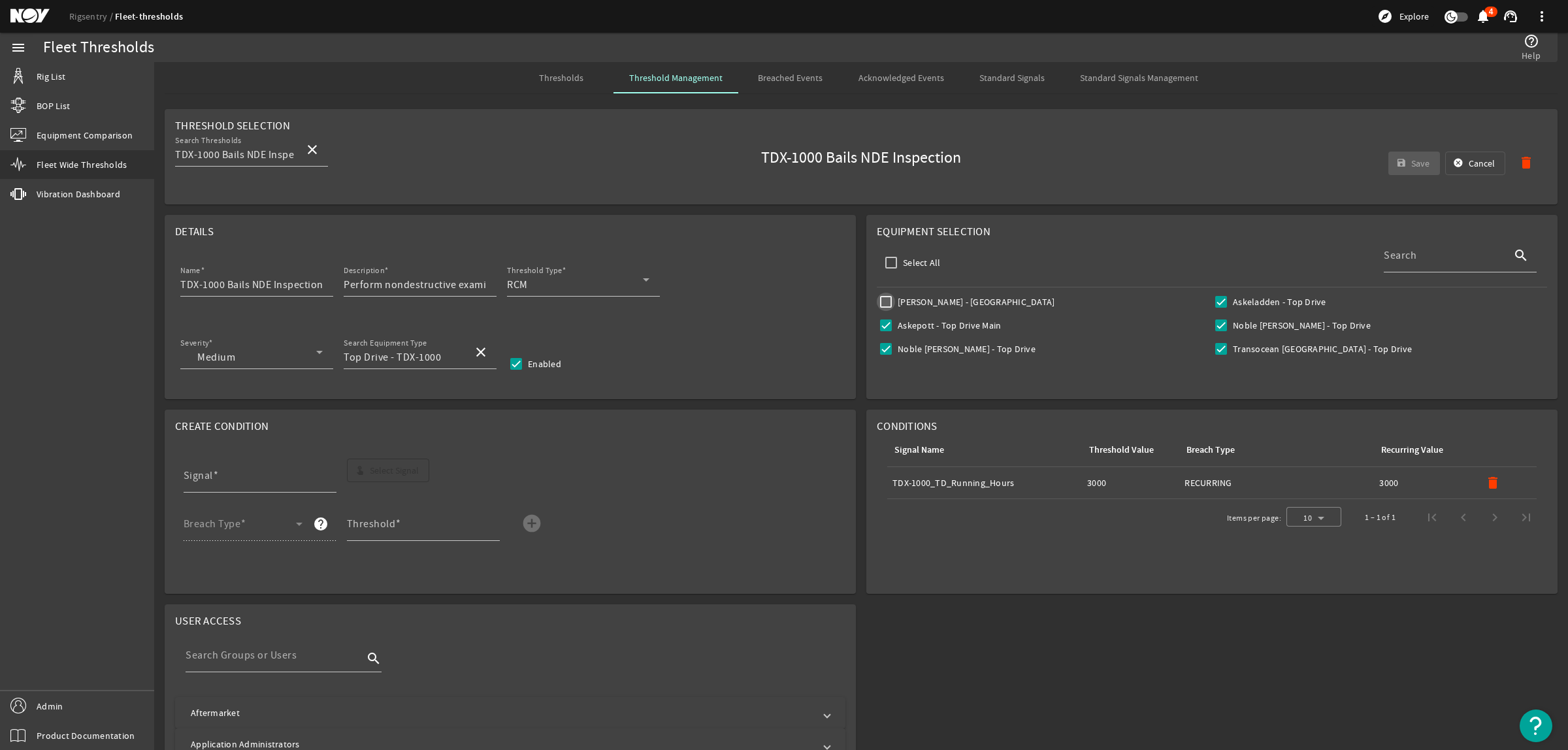
click at [881, 300] on input "[PERSON_NAME] - [GEOGRAPHIC_DATA]" at bounding box center [886, 301] width 18 height 18
checkbox input "true"
click at [1411, 161] on span "Save" at bounding box center [1419, 163] width 18 height 13
click at [571, 77] on span "Thresholds" at bounding box center [560, 78] width 45 height 9
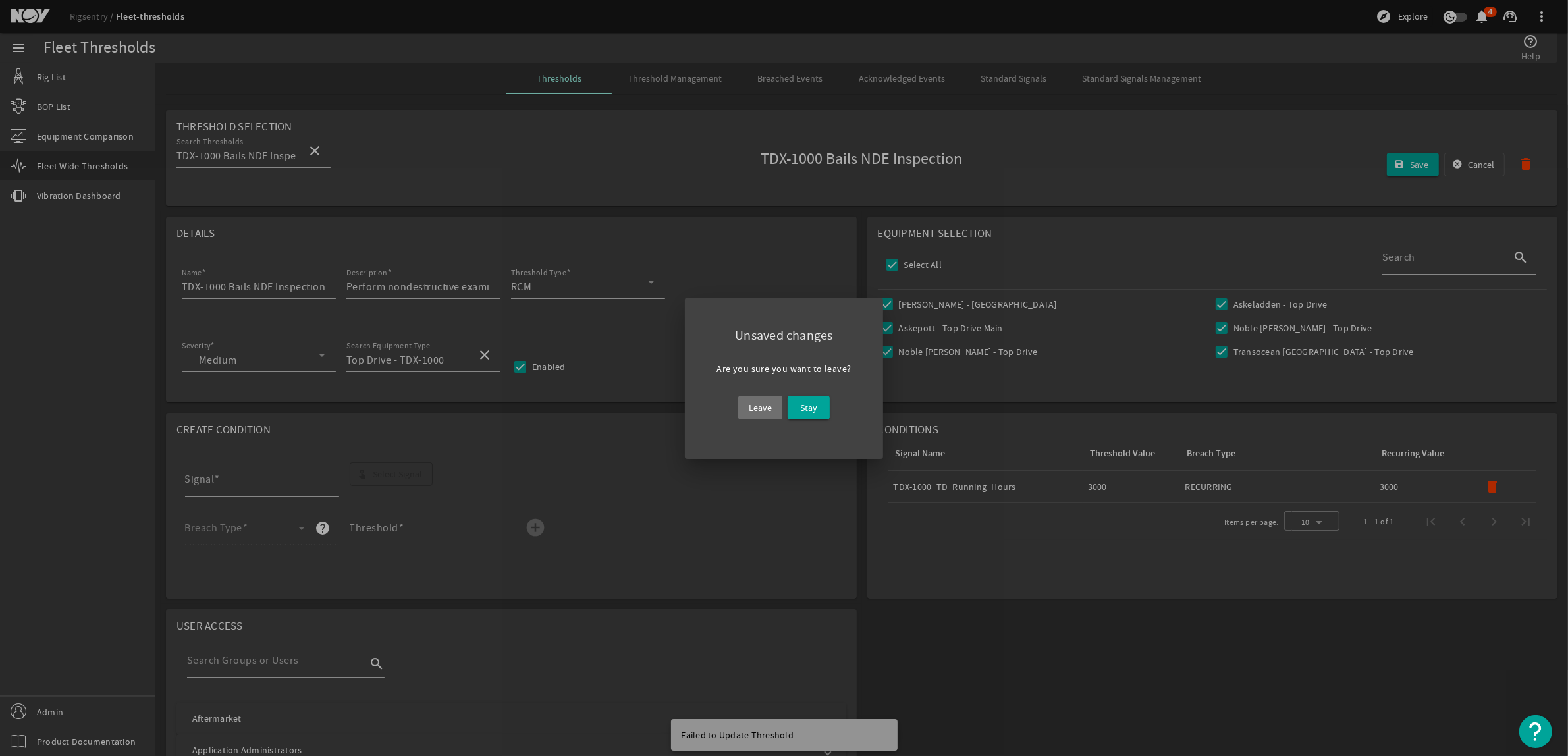
click at [769, 406] on span "Leave" at bounding box center [760, 408] width 23 height 16
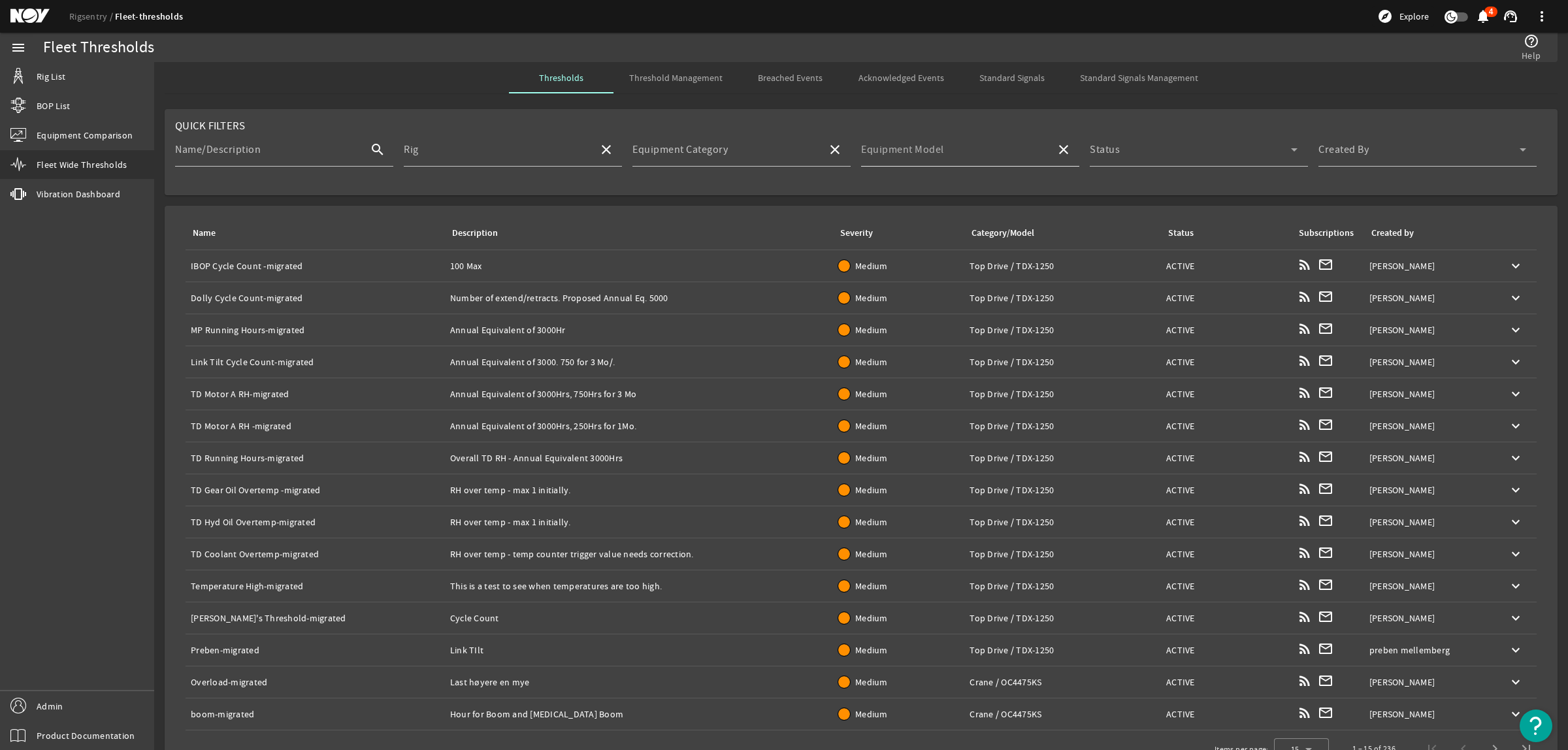
click at [882, 156] on mat-label "Equipment Model" at bounding box center [903, 149] width 83 height 13
click at [882, 157] on input "Equipment Model" at bounding box center [954, 155] width 184 height 16
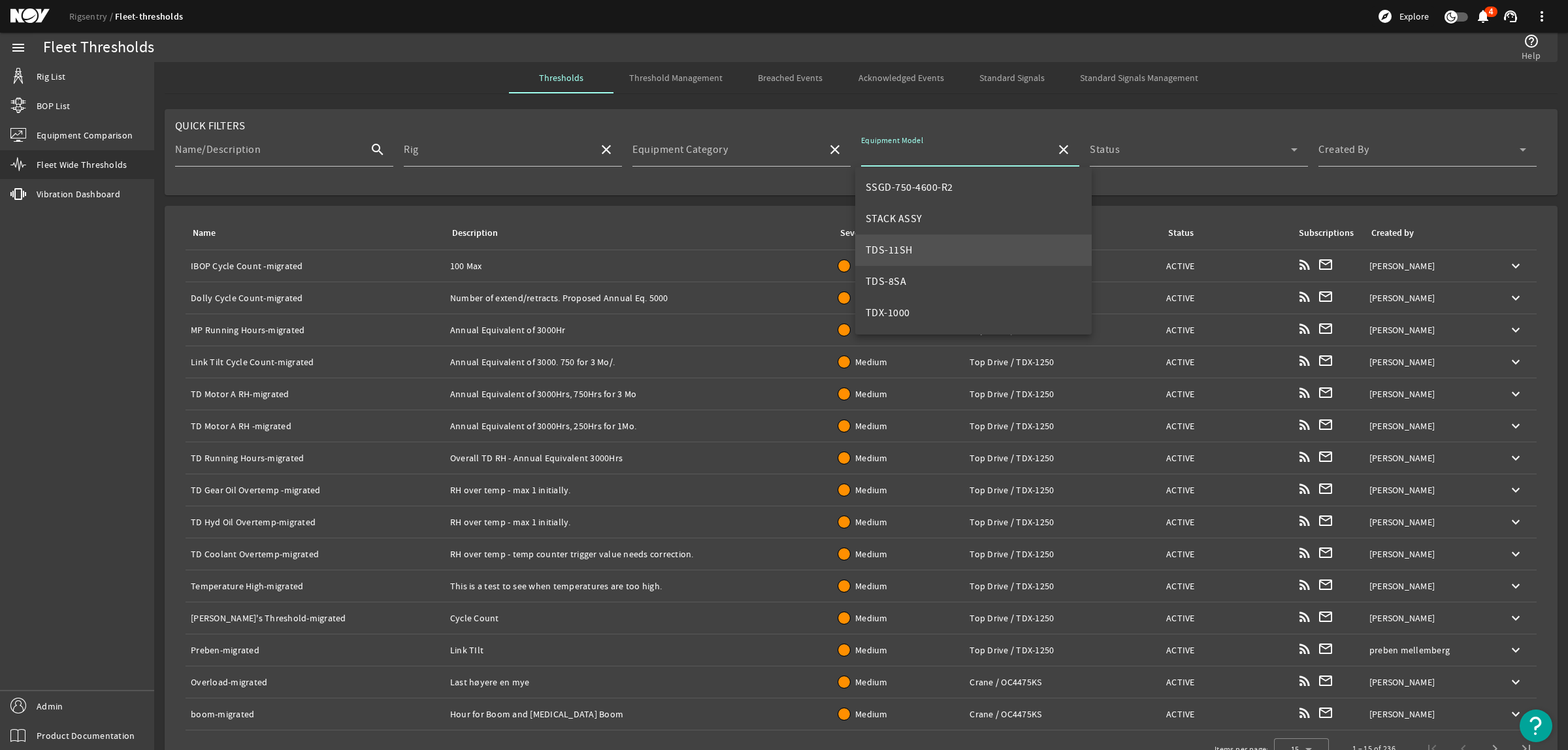
scroll to position [501, 0]
click at [925, 184] on mat-option "TDS-8SA" at bounding box center [973, 188] width 237 height 31
type input "TDS-8SA"
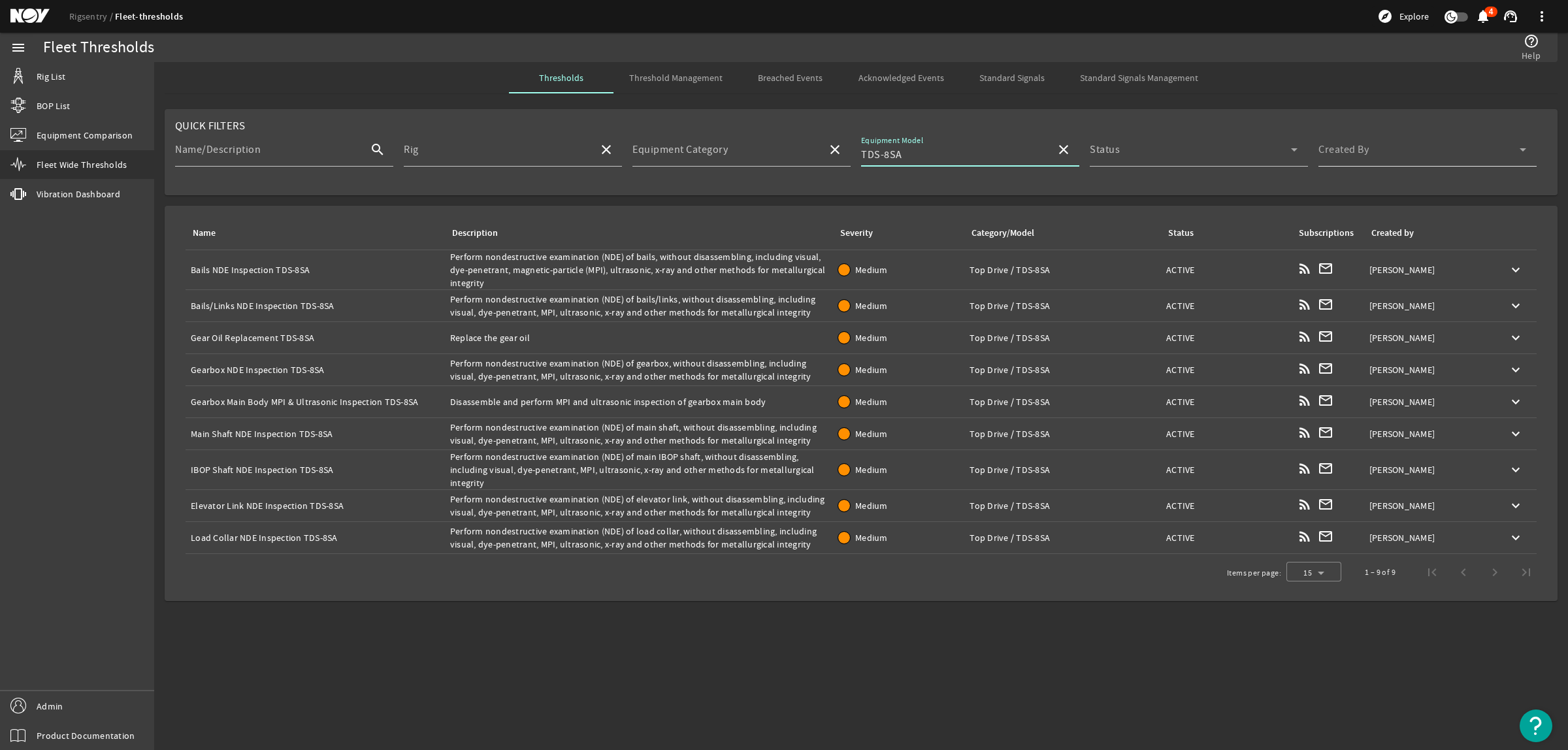
click at [1375, 135] on div "Created By" at bounding box center [1423, 149] width 208 height 34
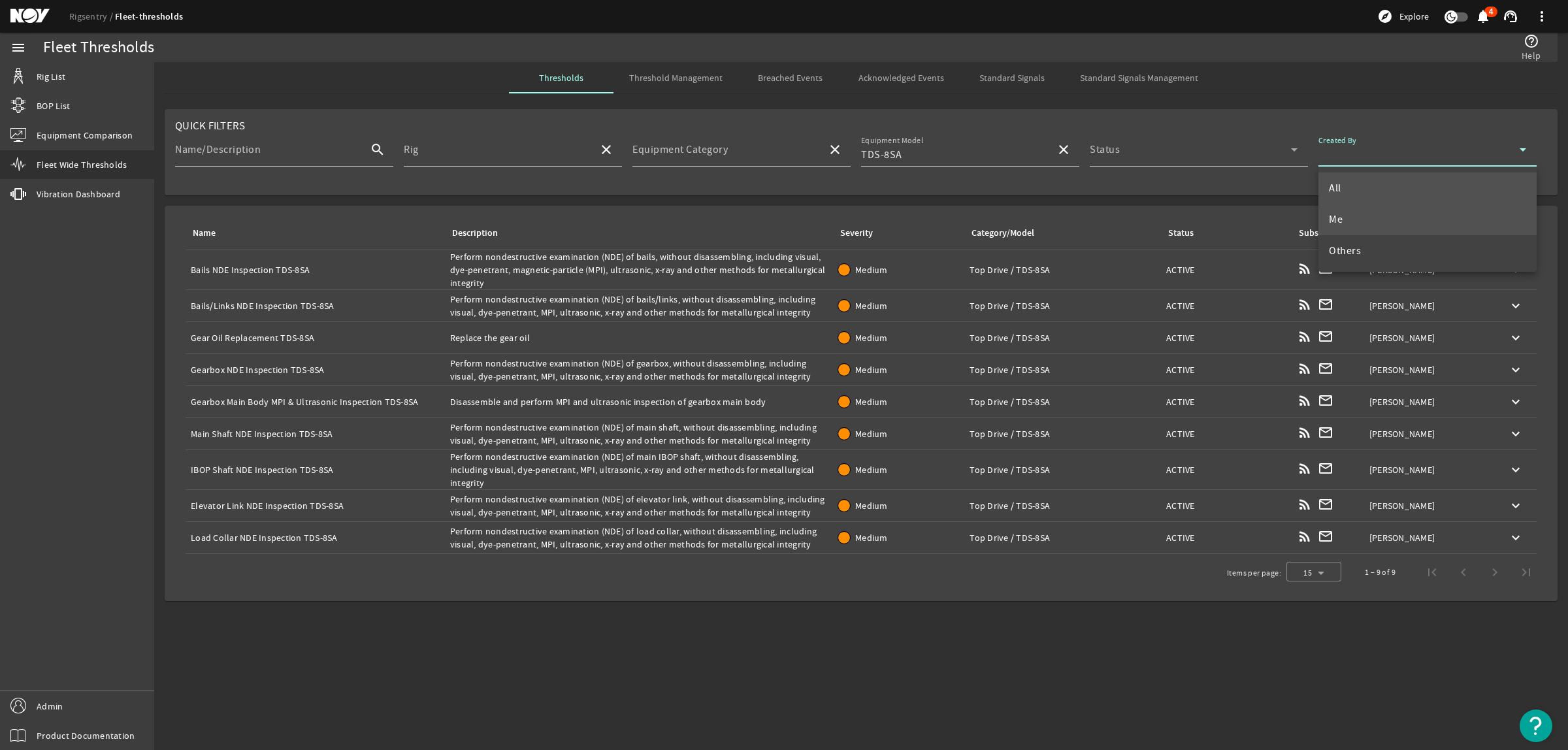
click at [1370, 216] on mat-option "Me" at bounding box center [1427, 220] width 218 height 31
click at [410, 272] on div "Name: Bails NDE Inspection TDS-8SA" at bounding box center [315, 270] width 249 height 13
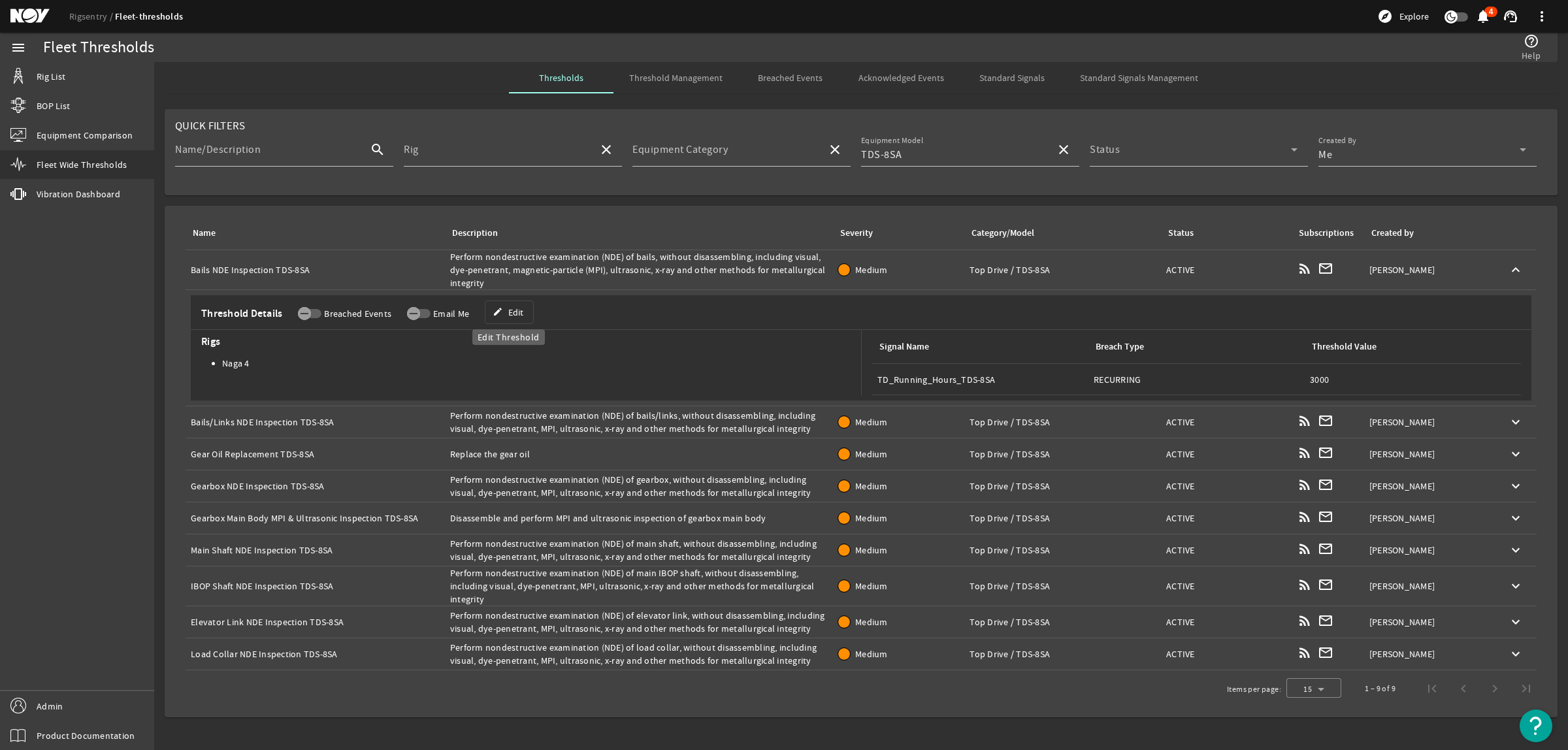
click at [511, 321] on span at bounding box center [509, 312] width 48 height 31
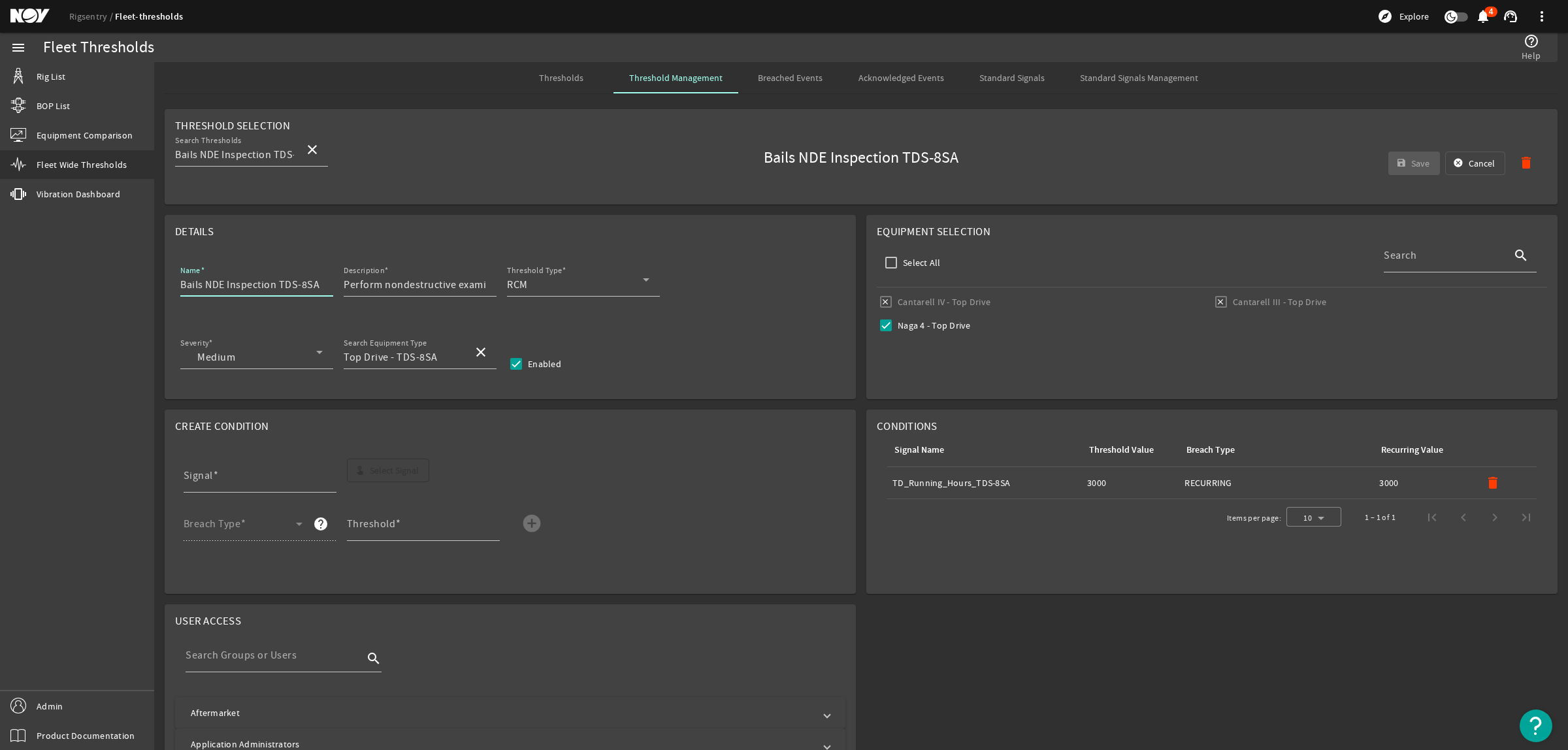
drag, startPoint x: 278, startPoint y: 285, endPoint x: 325, endPoint y: 281, distance: 47.2
click at [325, 281] on div "Name Bails NDE Inspection TDS-8SA" at bounding box center [257, 279] width 153 height 34
click at [181, 285] on input "Bails NDE Inspection" at bounding box center [252, 285] width 142 height 16
paste input "TDS-8SA"
type input "TDS-8SA Bails NDE Inspection"
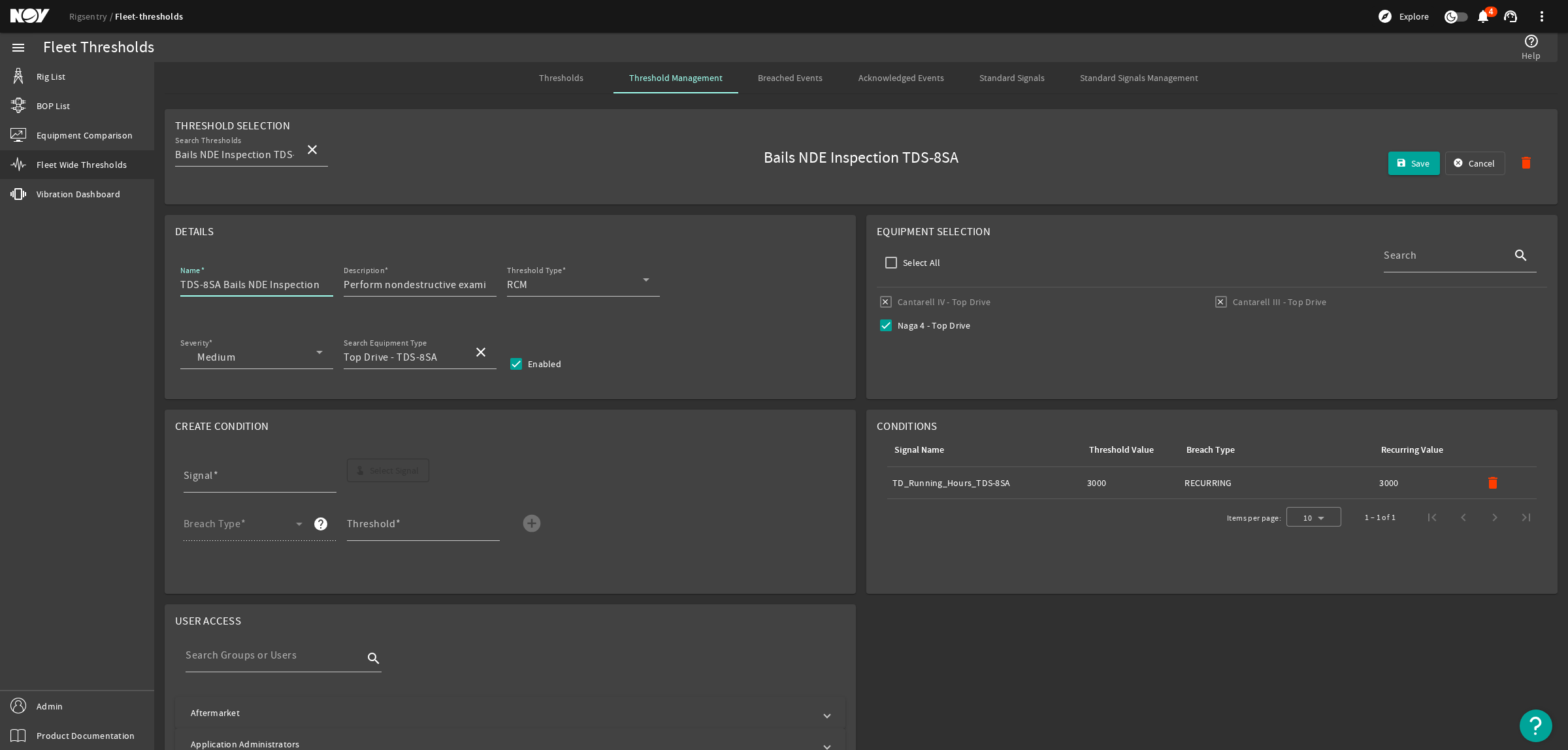
click at [1485, 486] on mat-icon "delete" at bounding box center [1493, 483] width 16 height 16
click at [390, 475] on span "Select Signal" at bounding box center [394, 470] width 49 height 13
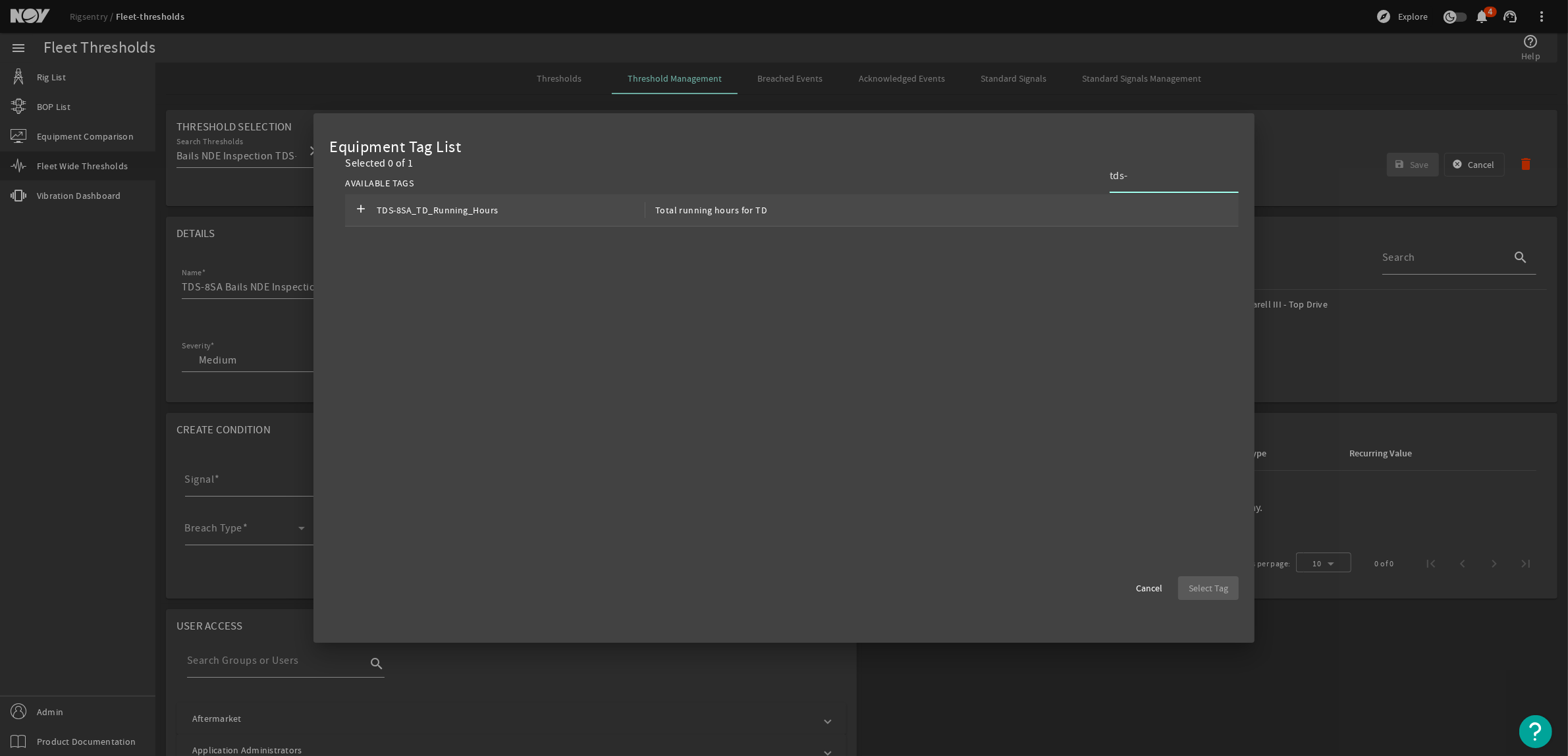
type input "tds-"
click at [613, 213] on span "TDS-8SA_TD_Running_Hours" at bounding box center [511, 210] width 268 height 16
click at [1219, 590] on span "Select Tag" at bounding box center [1209, 588] width 39 height 13
type input "TDS-8SA_TD_Running_Hours"
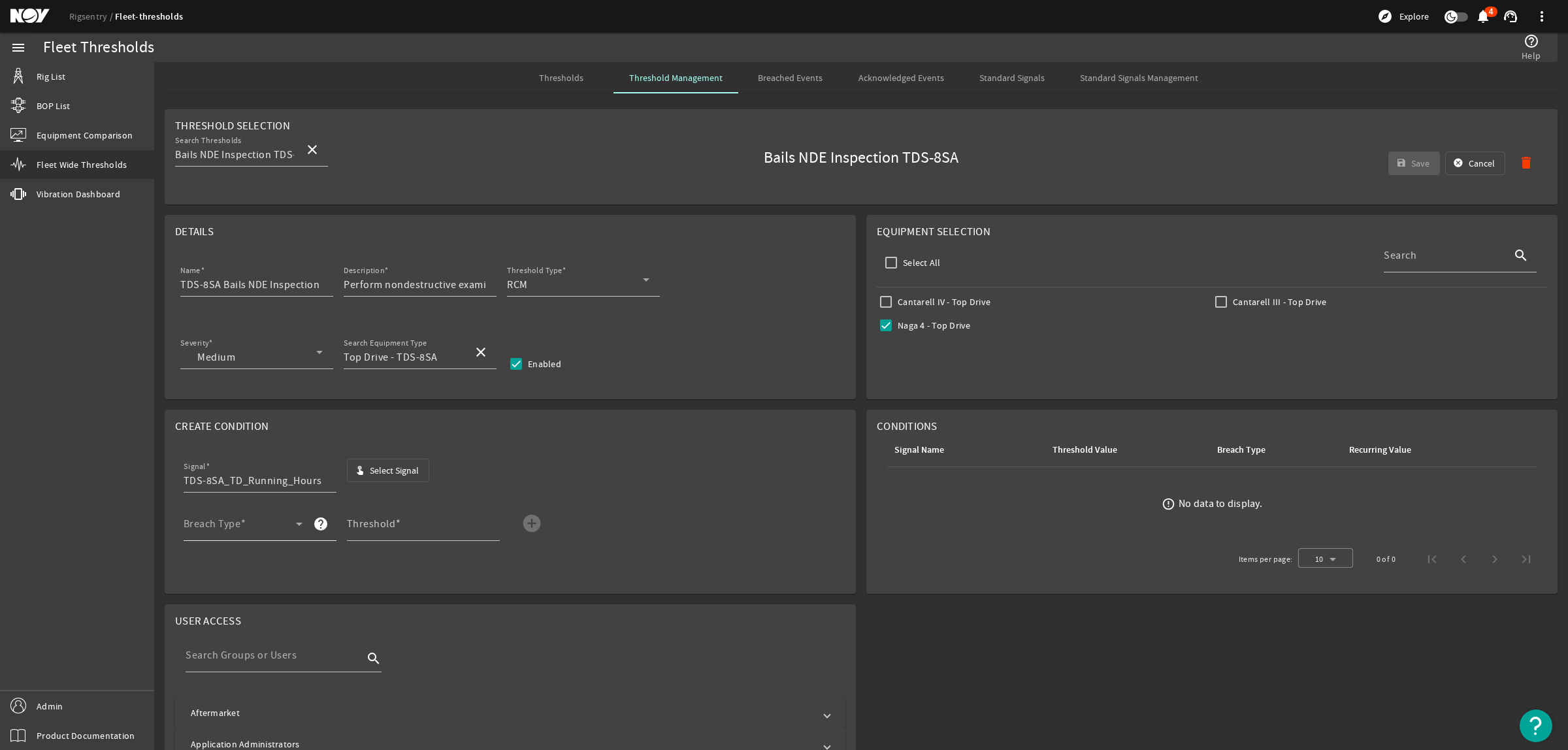
click at [264, 530] on span at bounding box center [240, 529] width 113 height 16
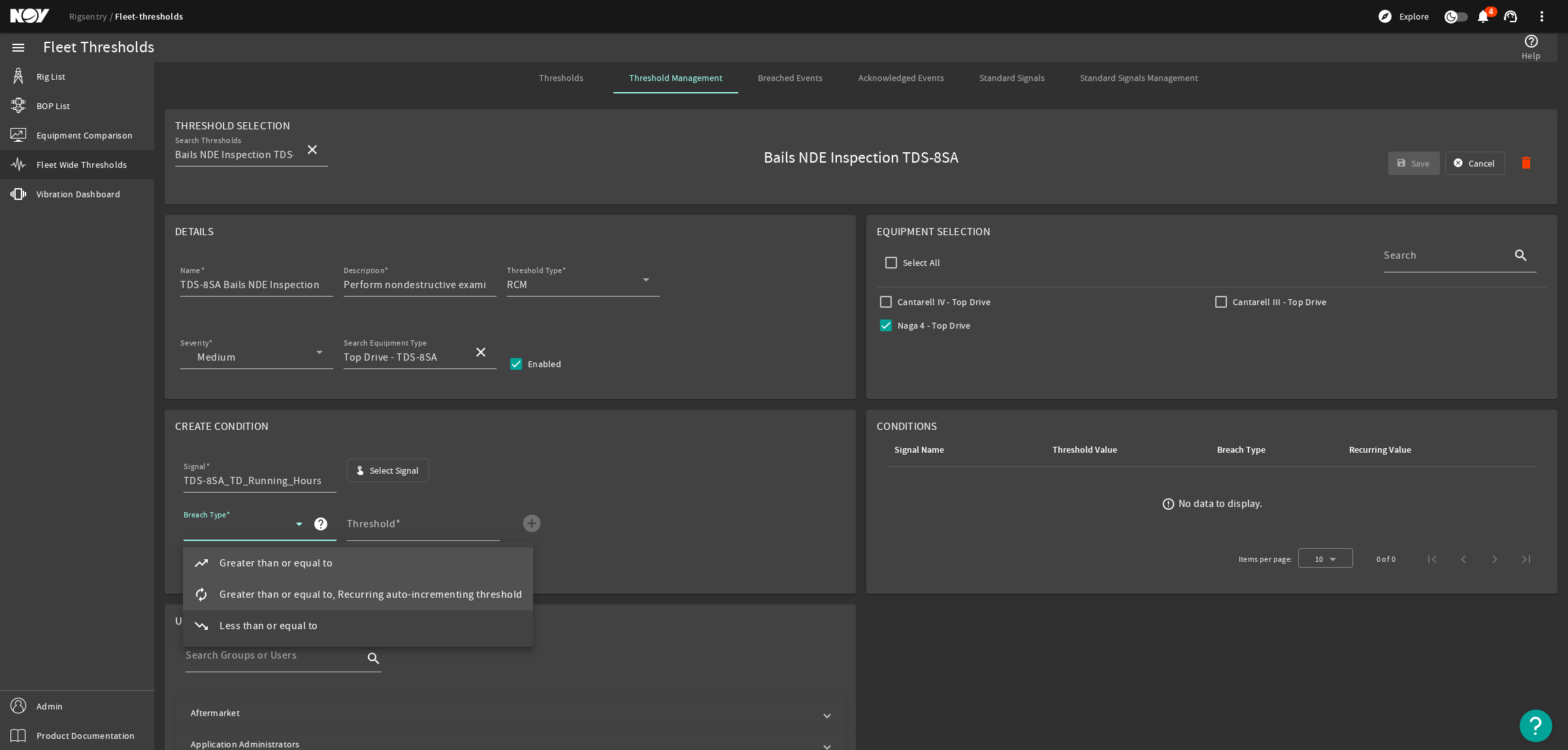
click at [292, 600] on span "Greater than or equal to, Recurring auto-incrementing threshold" at bounding box center [371, 595] width 303 height 16
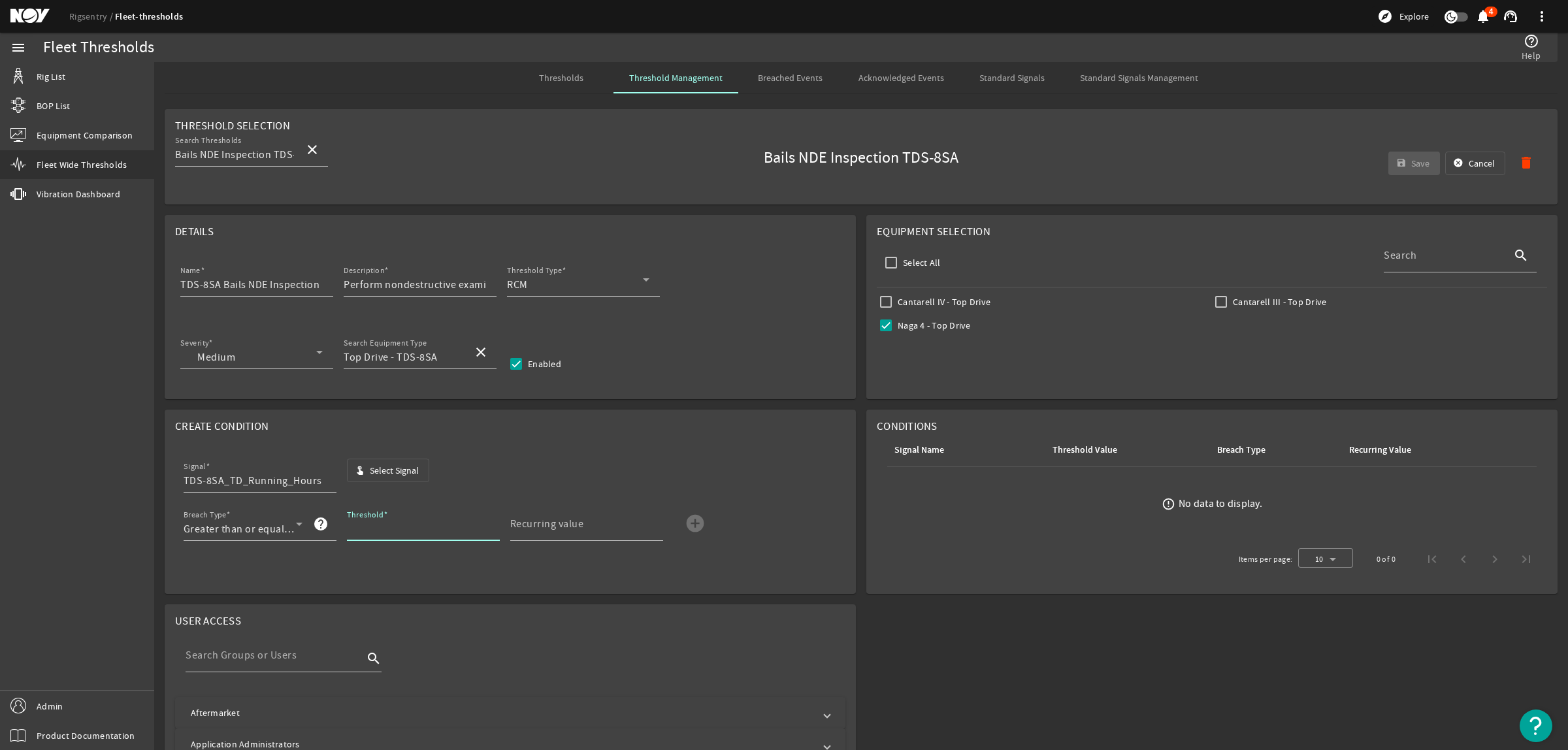
click at [412, 524] on input "Threshold" at bounding box center [418, 529] width 142 height 16
type input "3000"
click at [699, 526] on mat-icon "add_circle" at bounding box center [695, 523] width 21 height 21
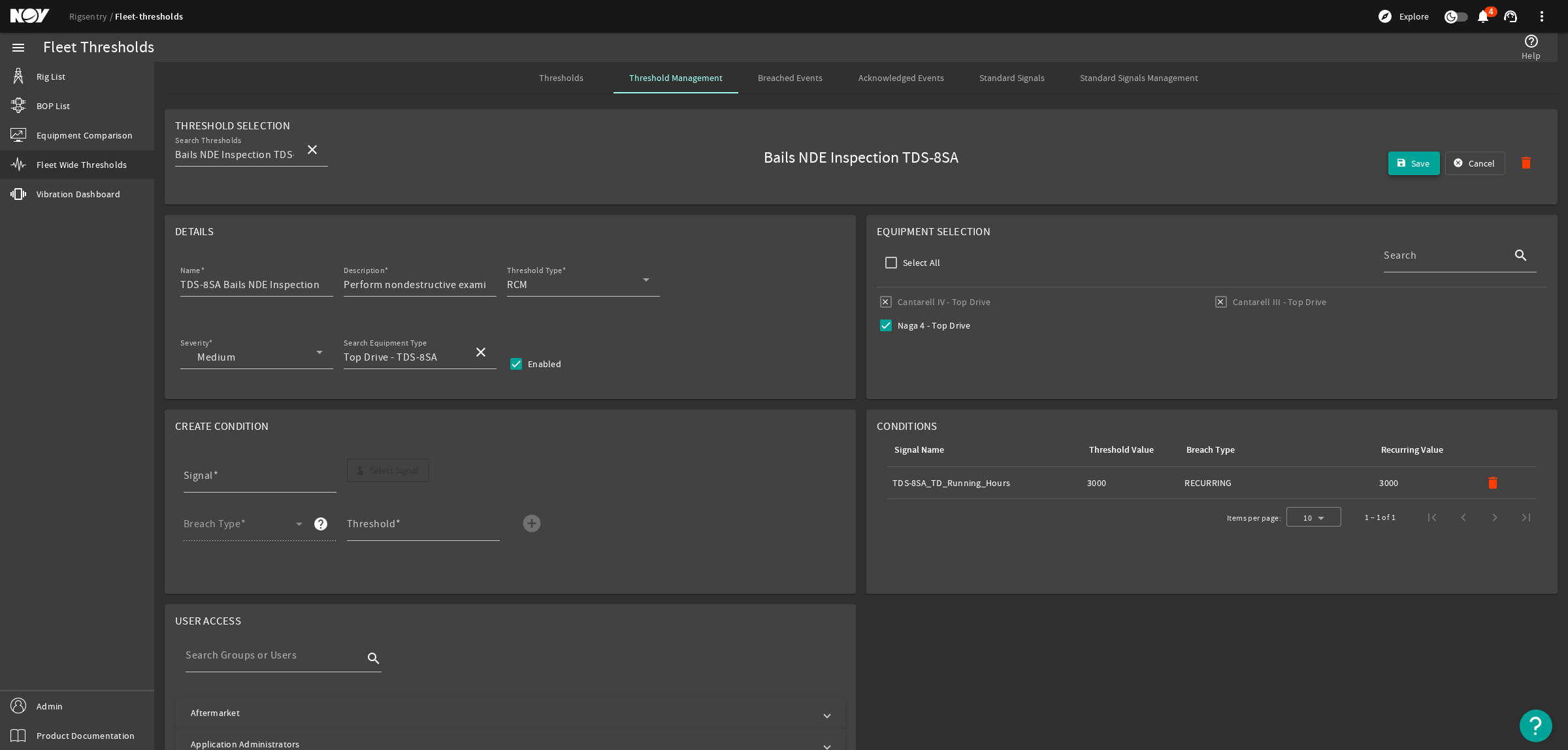
click at [1396, 162] on mat-icon "save" at bounding box center [1401, 163] width 10 height 10
click at [573, 75] on span "Thresholds" at bounding box center [560, 78] width 45 height 9
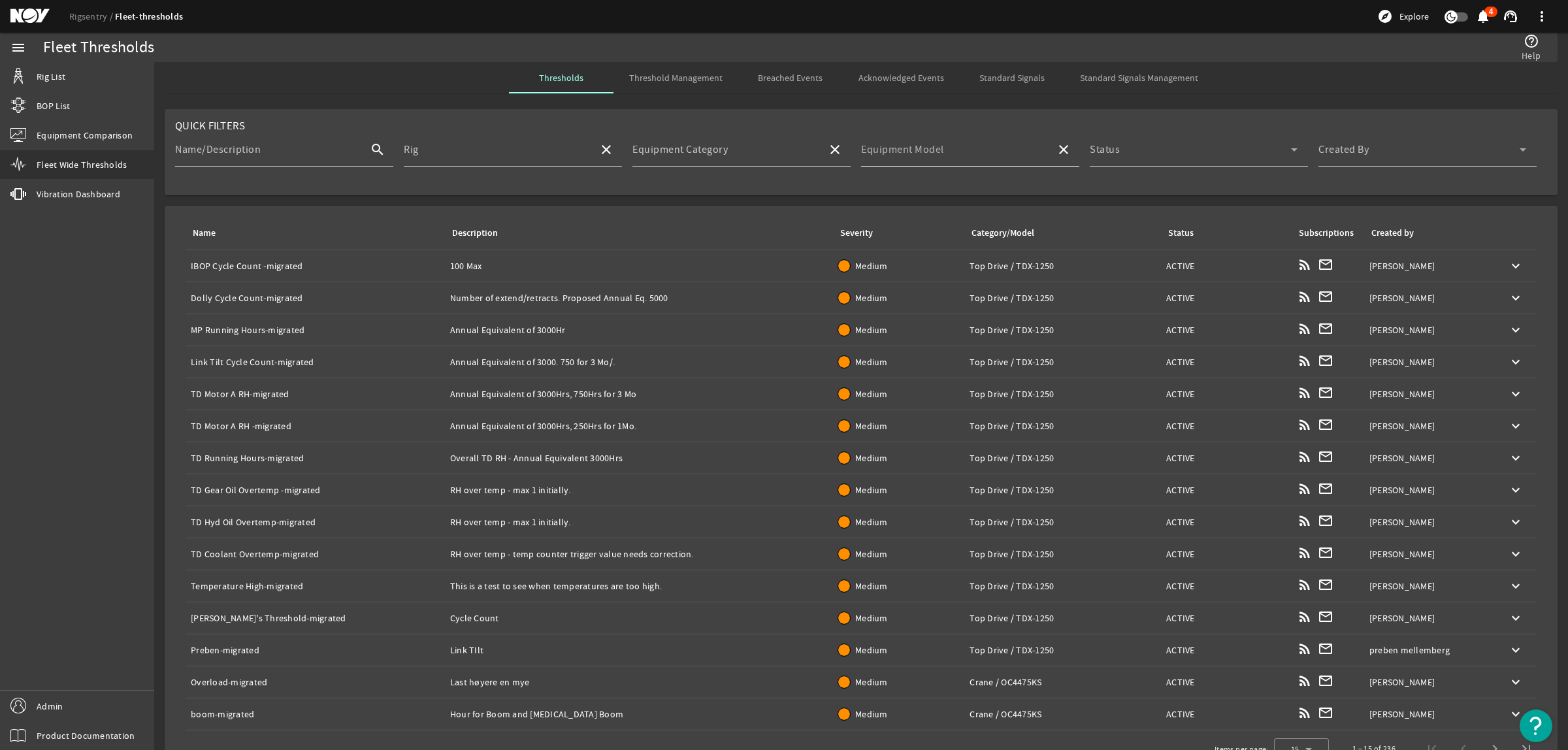
click at [907, 145] on mat-label "Equipment Model" at bounding box center [903, 149] width 83 height 13
click at [907, 147] on input "Equipment Model" at bounding box center [954, 155] width 184 height 16
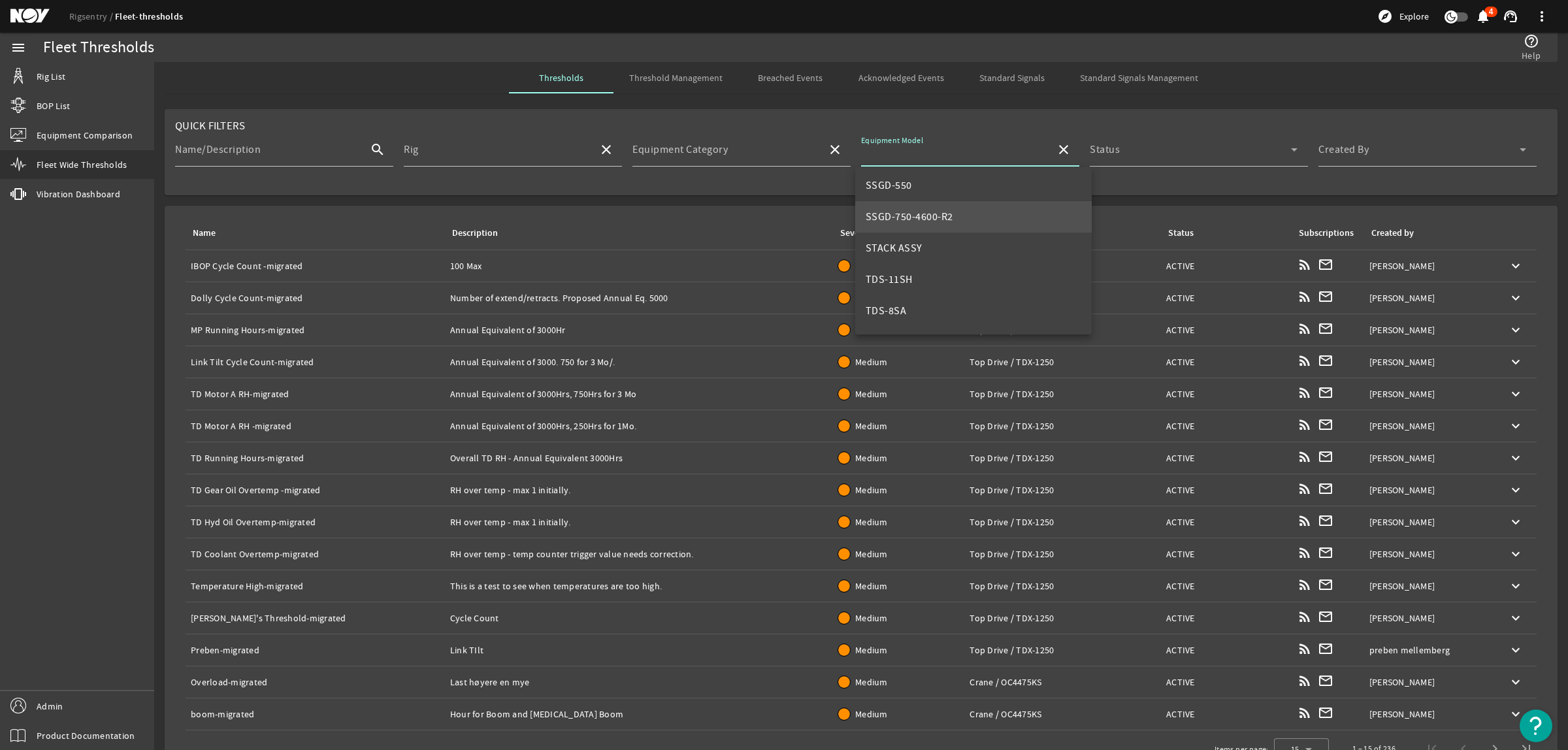
scroll to position [408, 0]
click at [920, 275] on mat-option "TDS-8SA" at bounding box center [973, 282] width 237 height 31
type input "TDS-8SA"
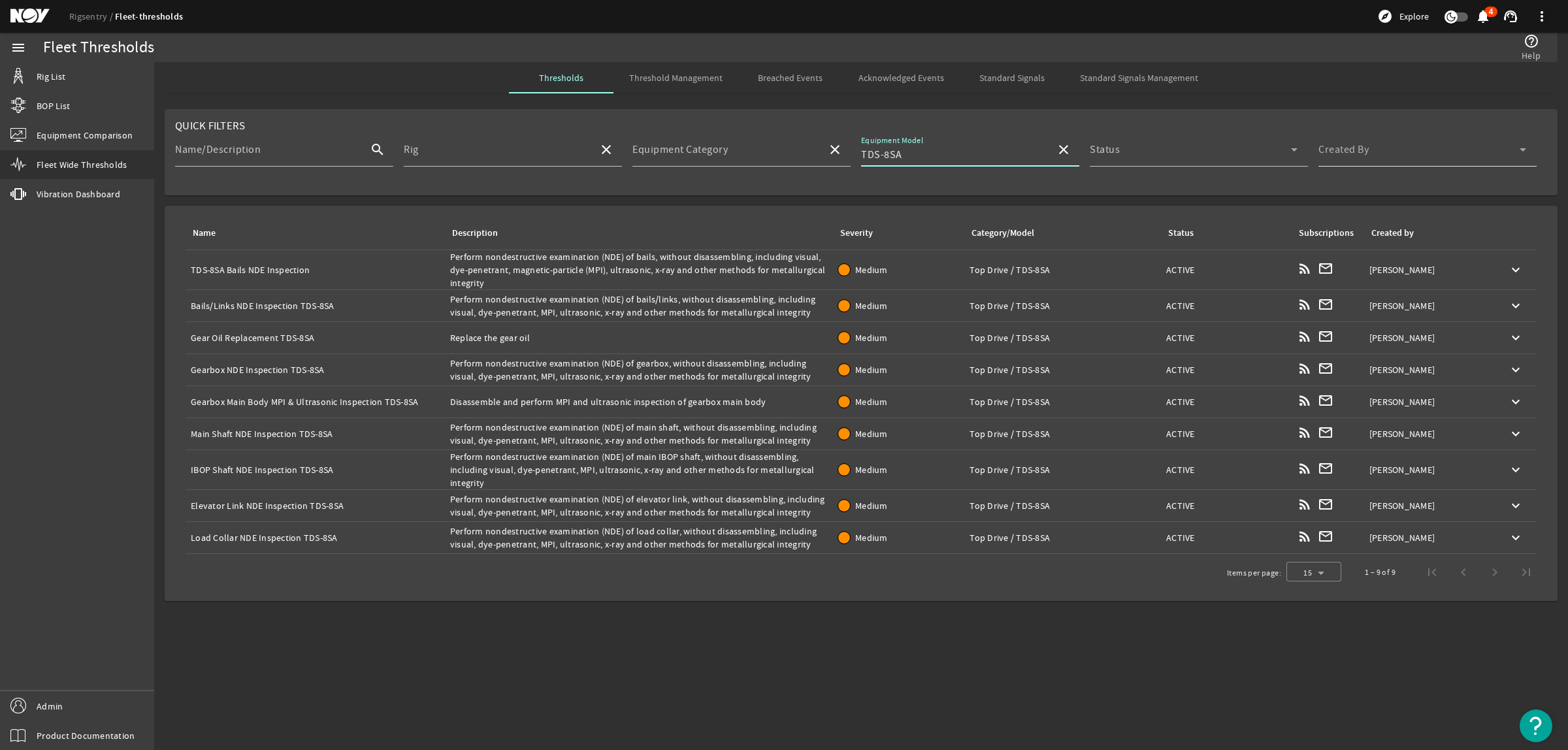
click at [1358, 159] on span at bounding box center [1419, 155] width 201 height 16
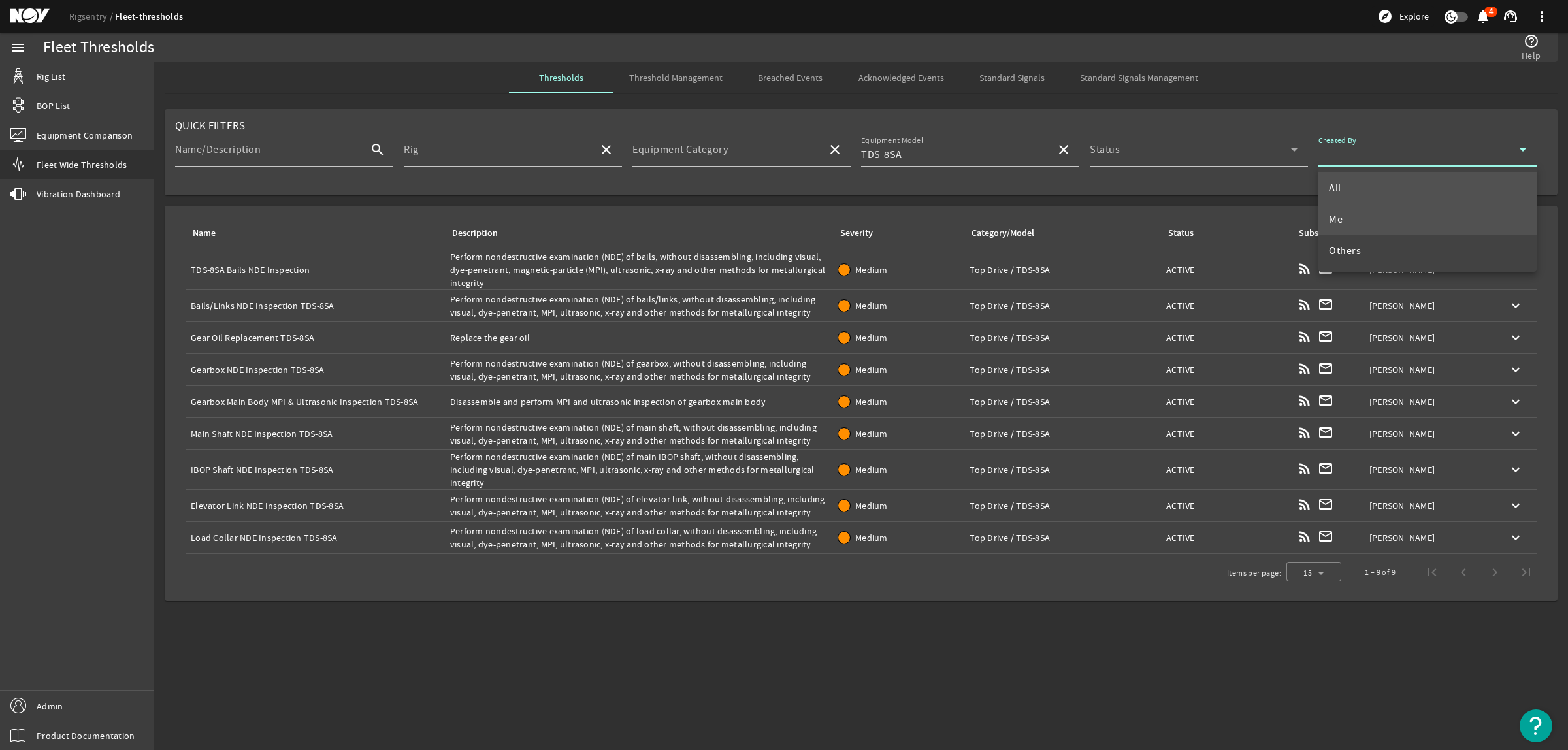
click at [1355, 213] on mat-option "Me" at bounding box center [1427, 220] width 218 height 31
click at [301, 304] on div "Name: Bails/Links NDE Inspection TDS-8SA" at bounding box center [315, 306] width 249 height 13
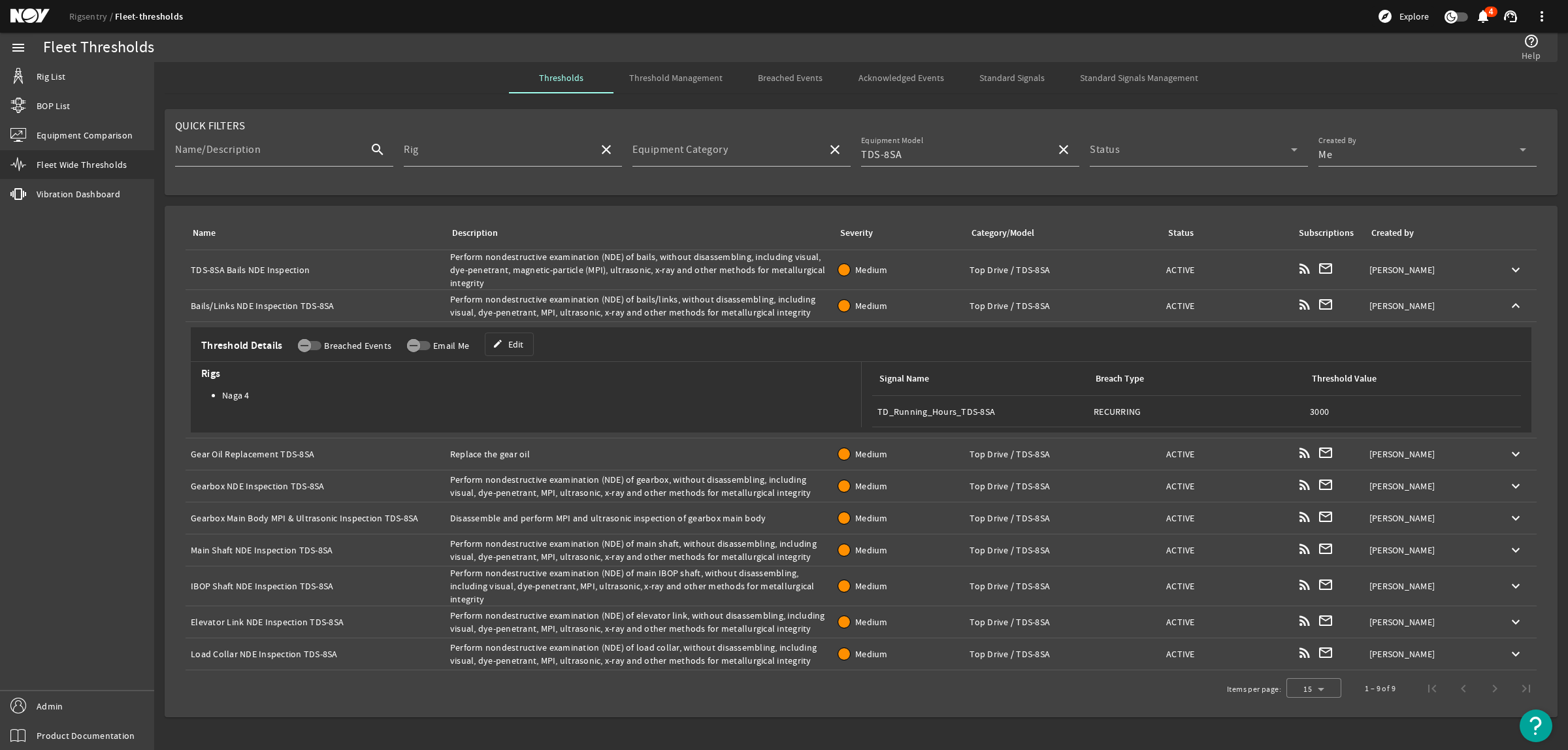
click at [508, 348] on span "Edit" at bounding box center [515, 344] width 15 height 13
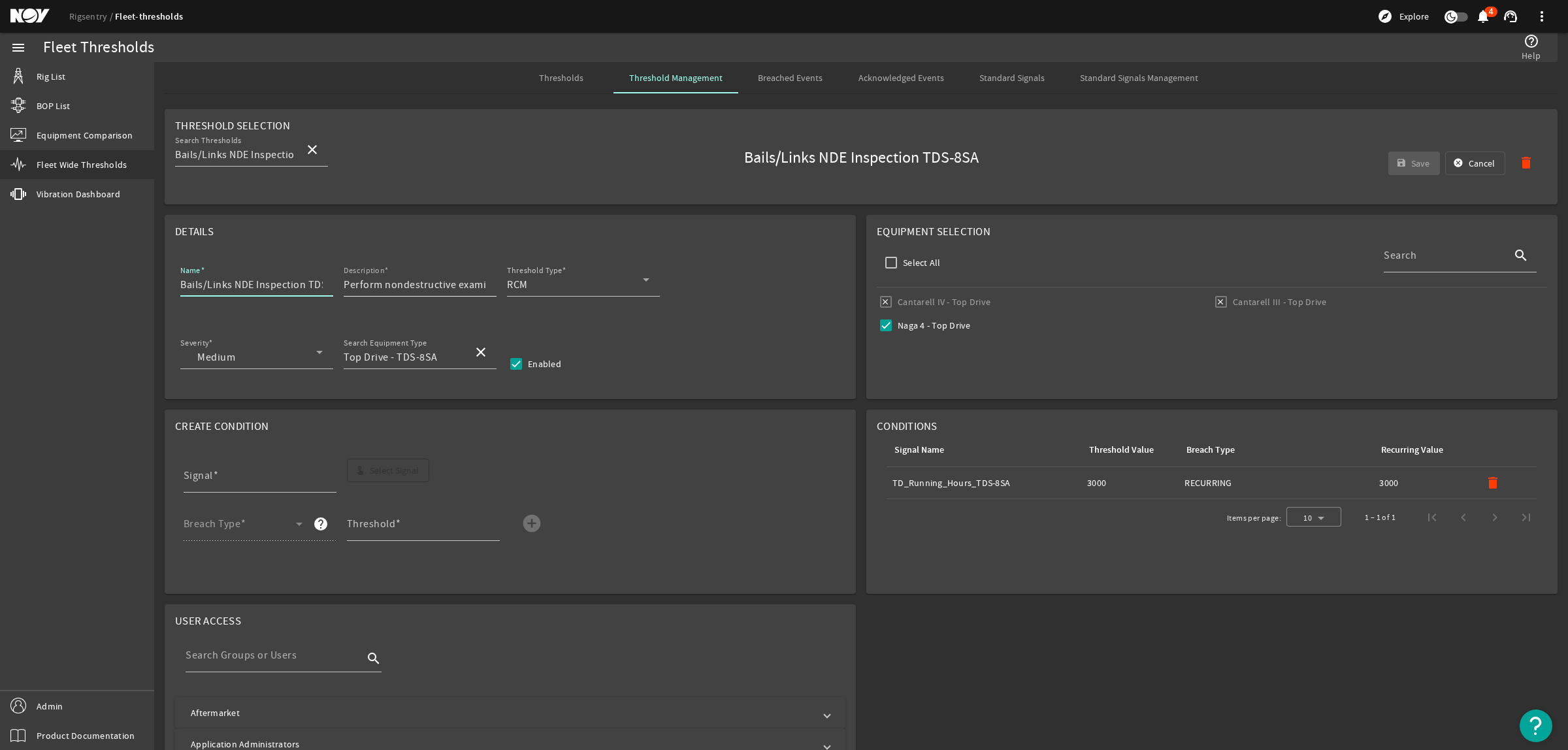
scroll to position [0, 25]
drag, startPoint x: 308, startPoint y: 285, endPoint x: 367, endPoint y: 285, distance: 59.0
click at [367, 285] on div "Name Bails/Links NDE Inspection TDS-8SA Description Perform nondestructive exam…" at bounding box center [510, 287] width 670 height 48
click at [181, 288] on input "Bails/Links NDE Inspection" at bounding box center [252, 285] width 142 height 16
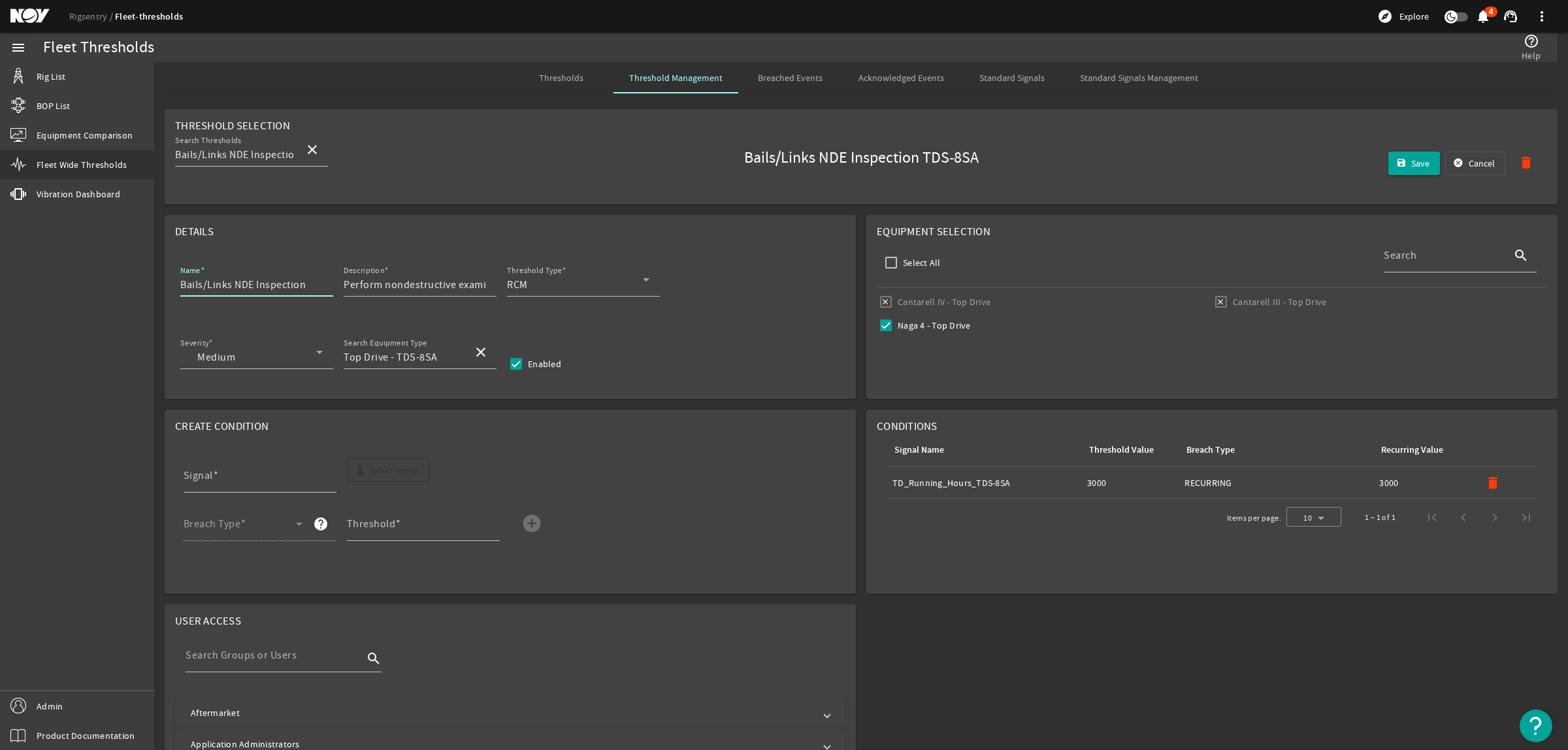
paste input "TDS-8SA"
type input "TDS-8SA Bails/Links NDE Inspection"
click at [1485, 484] on mat-icon "delete" at bounding box center [1493, 483] width 16 height 16
click at [399, 466] on span "Select Signal" at bounding box center [394, 470] width 49 height 13
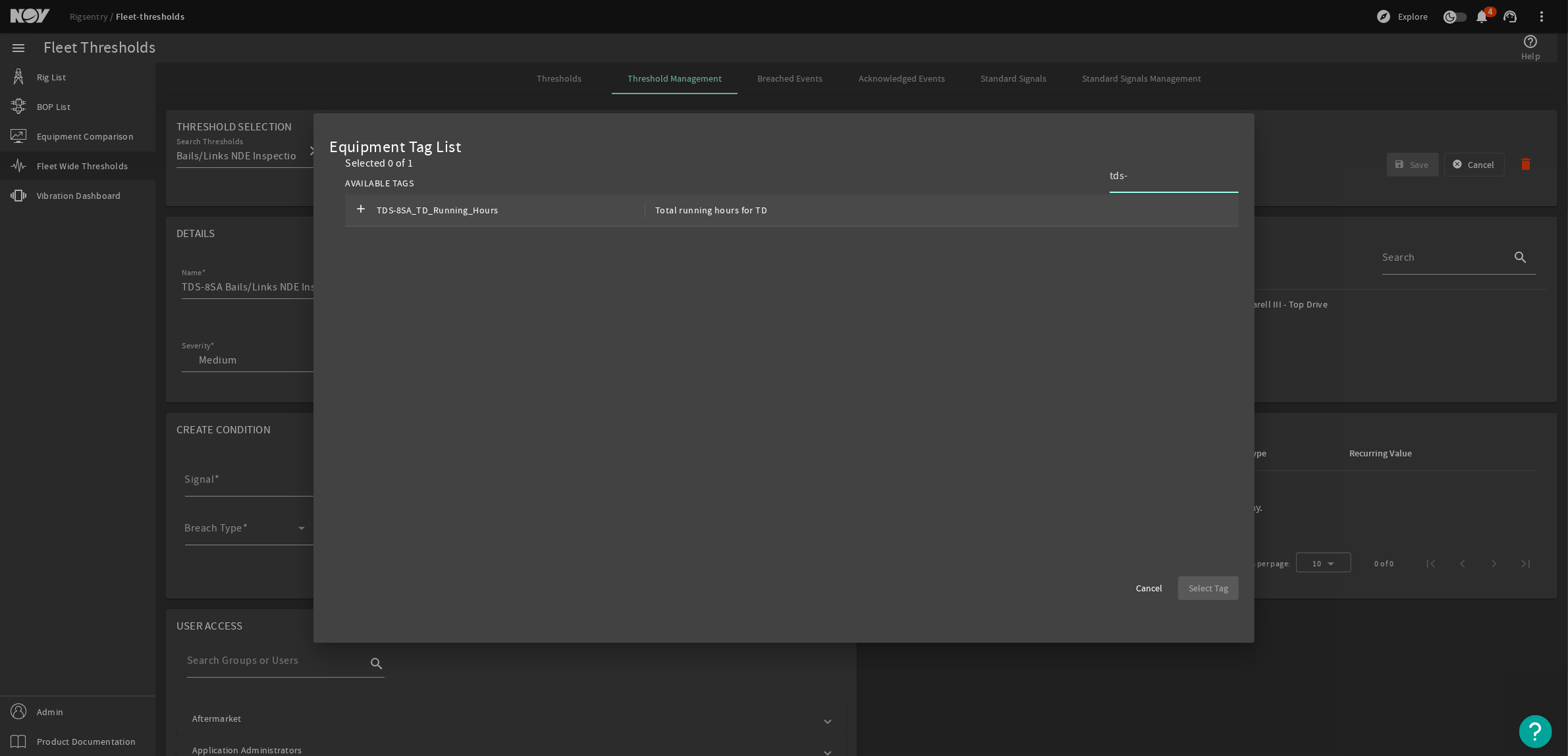
type input "tds-"
click at [908, 203] on div "add TDS-8SA_TD_Running_Hours Total running hours for TD" at bounding box center [792, 210] width 894 height 32
click at [1217, 588] on span "Select Tag" at bounding box center [1209, 588] width 39 height 13
type input "TDS-8SA_TD_Running_Hours"
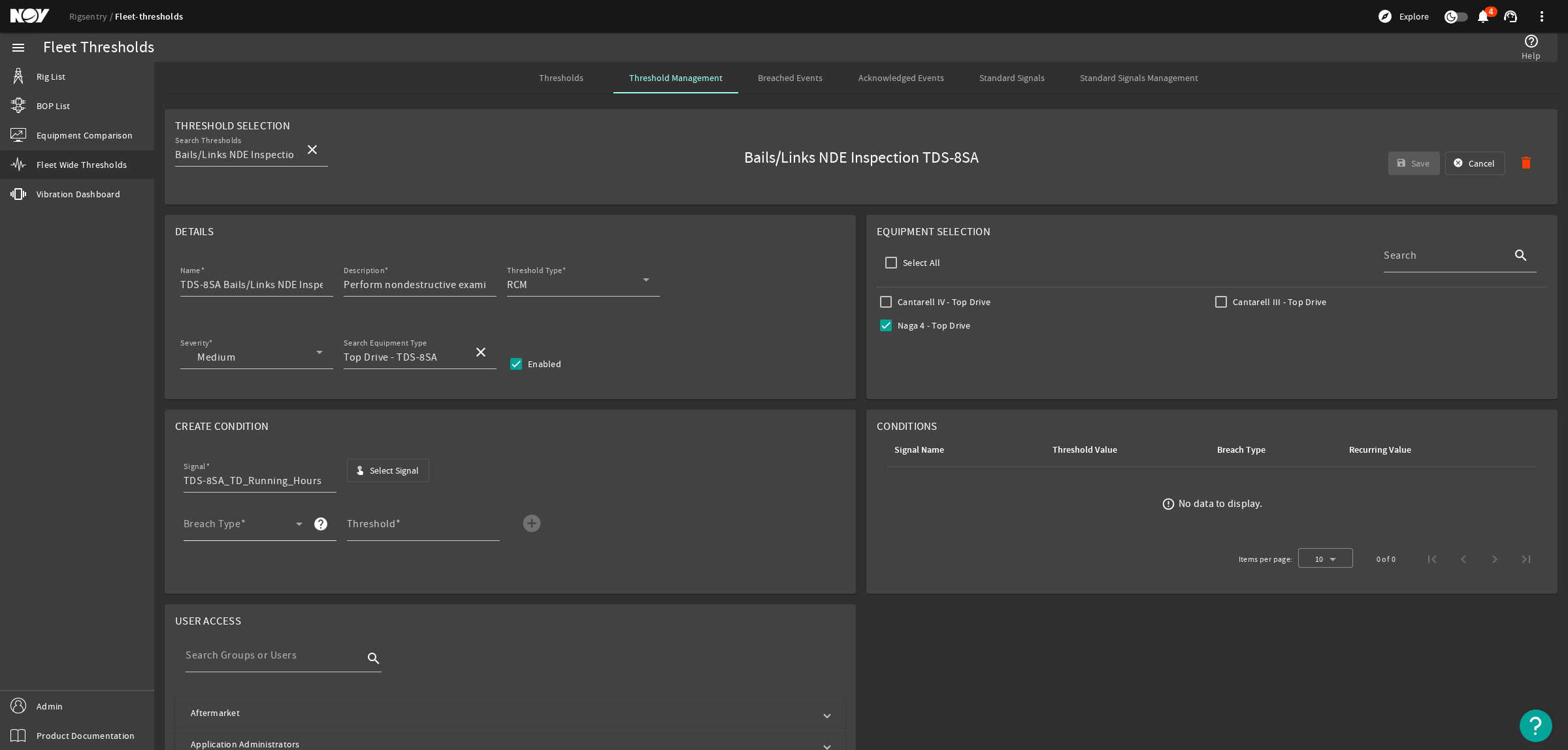
click at [280, 527] on span at bounding box center [240, 529] width 113 height 16
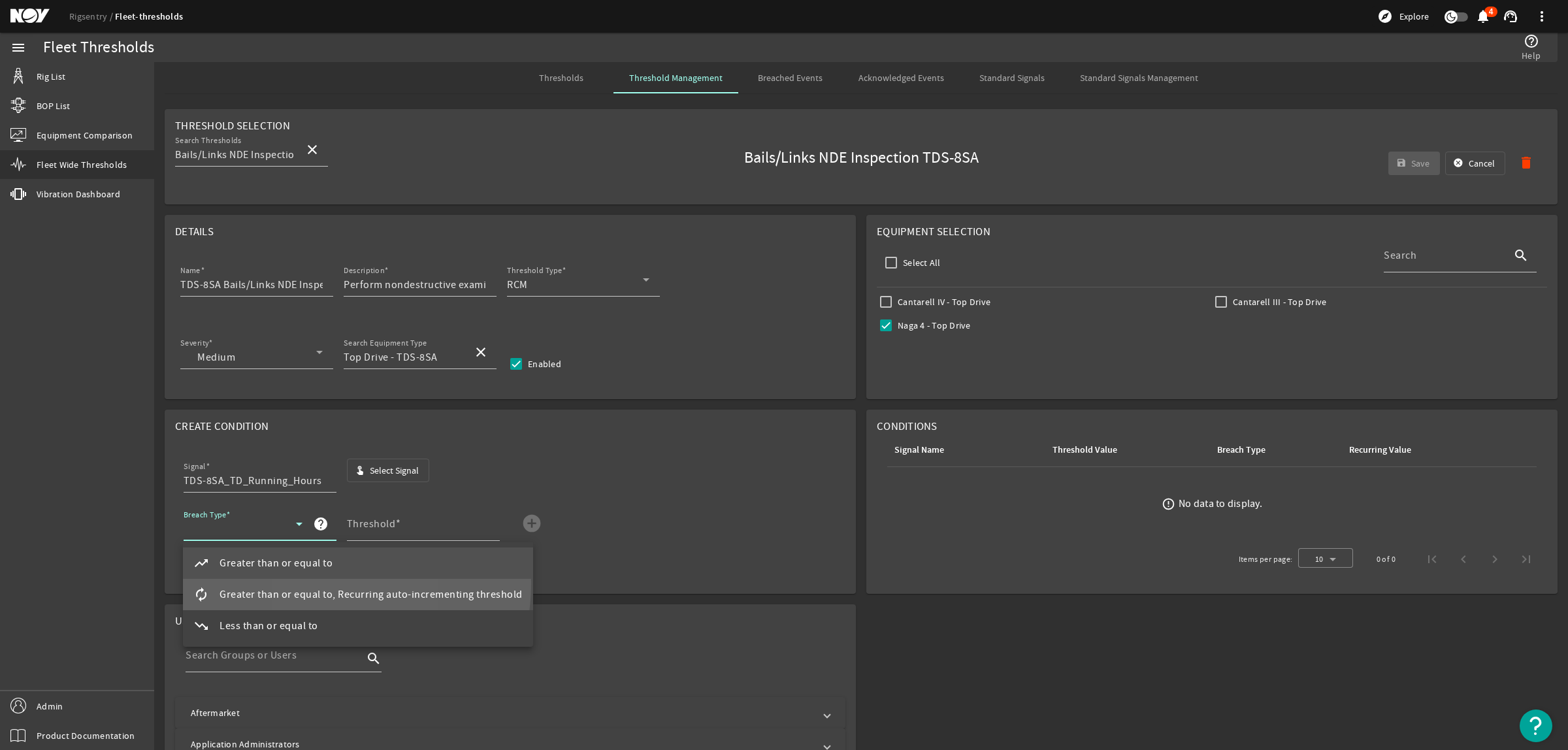
click at [318, 583] on mat-option "autorenew Greater than or equal to, Recurring auto-incrementing threshold" at bounding box center [358, 594] width 350 height 31
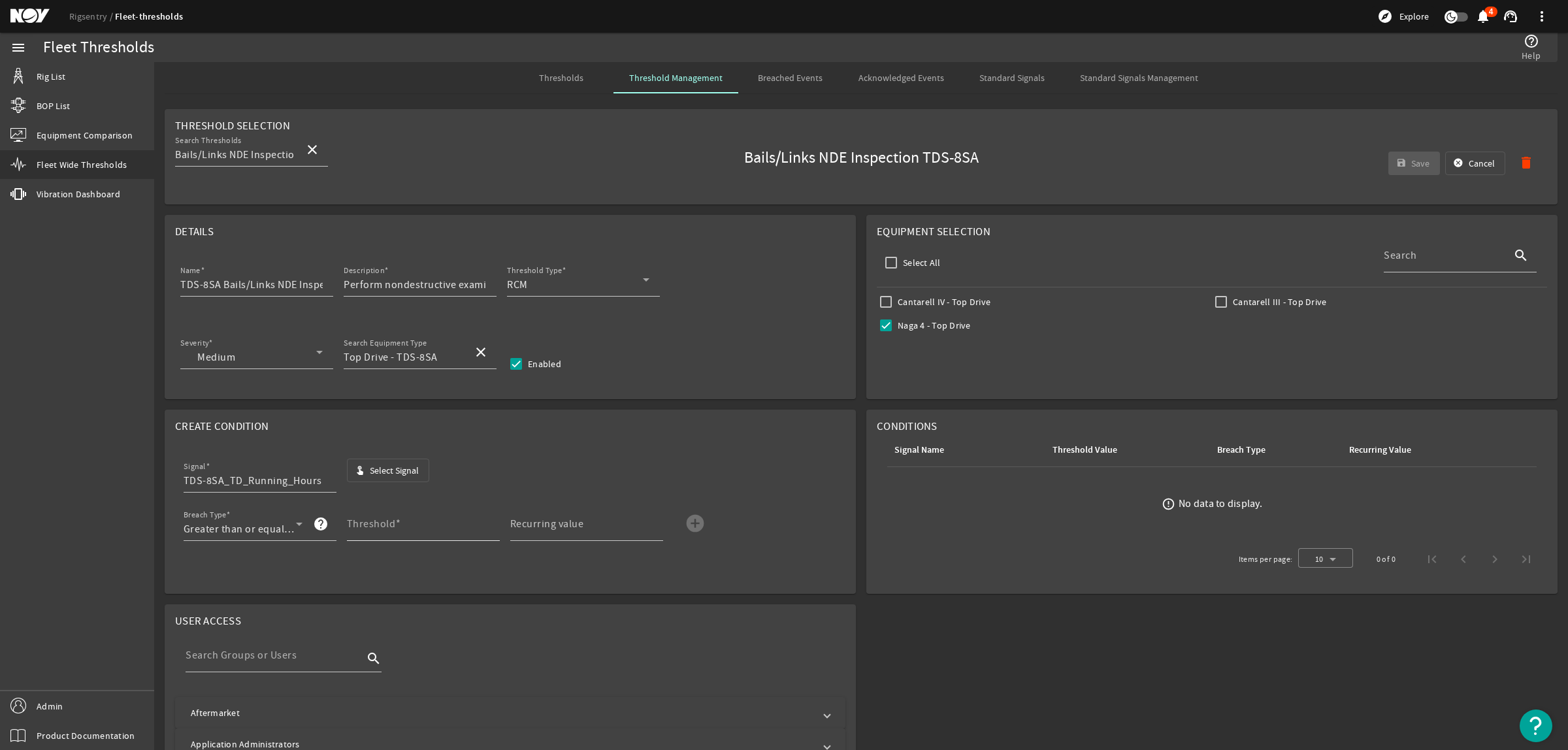
click at [374, 523] on mat-label "Threshold" at bounding box center [371, 524] width 49 height 13
click at [374, 523] on input "Threshold" at bounding box center [418, 529] width 142 height 16
type input "3000"
click at [698, 526] on mat-icon "add_circle" at bounding box center [695, 523] width 21 height 21
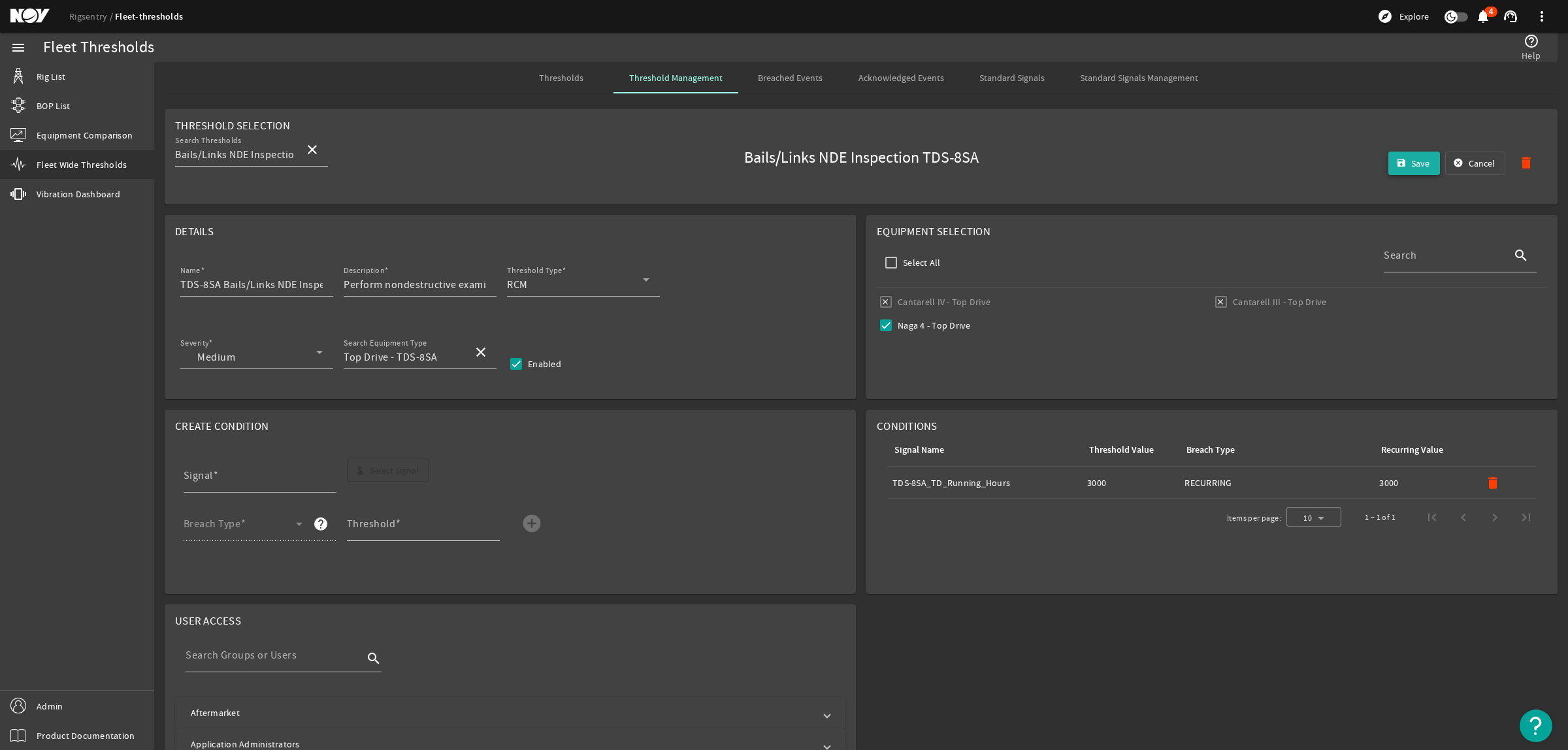
click at [1396, 165] on mat-icon "save" at bounding box center [1401, 163] width 10 height 10
click at [552, 77] on span "Thresholds" at bounding box center [560, 78] width 45 height 9
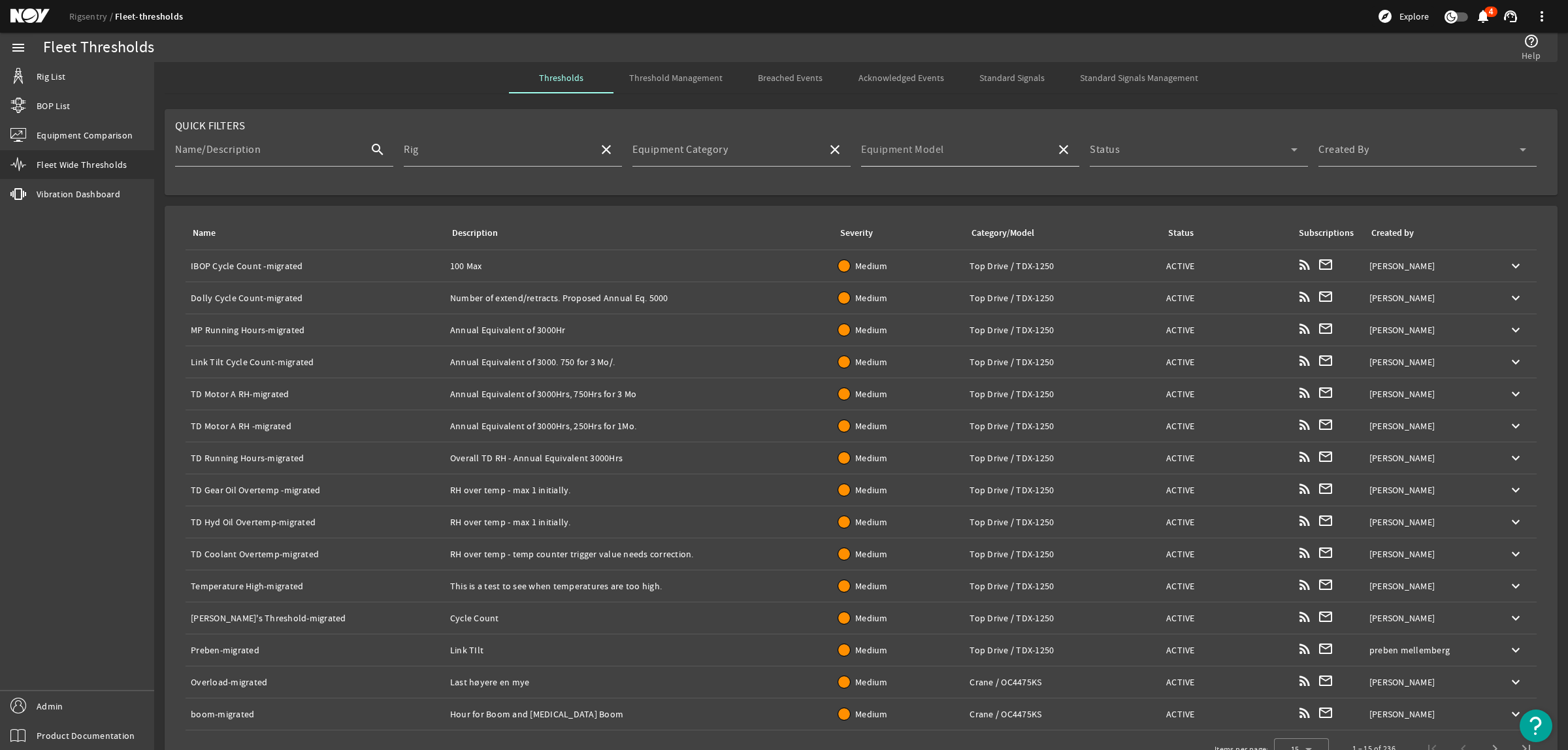
click at [915, 156] on mat-label "Equipment Model" at bounding box center [903, 149] width 83 height 13
click at [915, 157] on input "Equipment Model" at bounding box center [954, 155] width 184 height 16
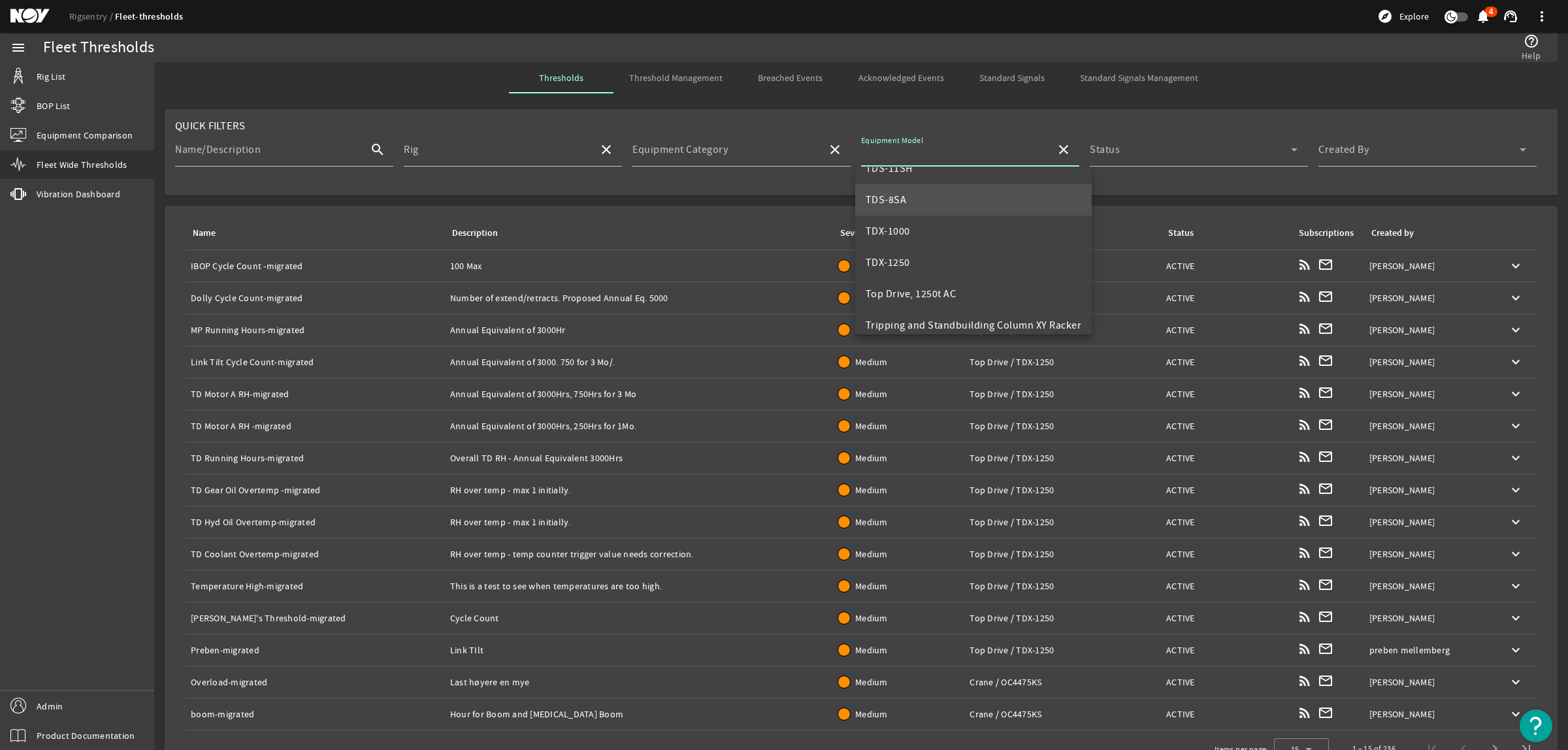
click at [915, 201] on mat-option "TDS-8SA" at bounding box center [973, 200] width 237 height 31
type input "TDS-8SA"
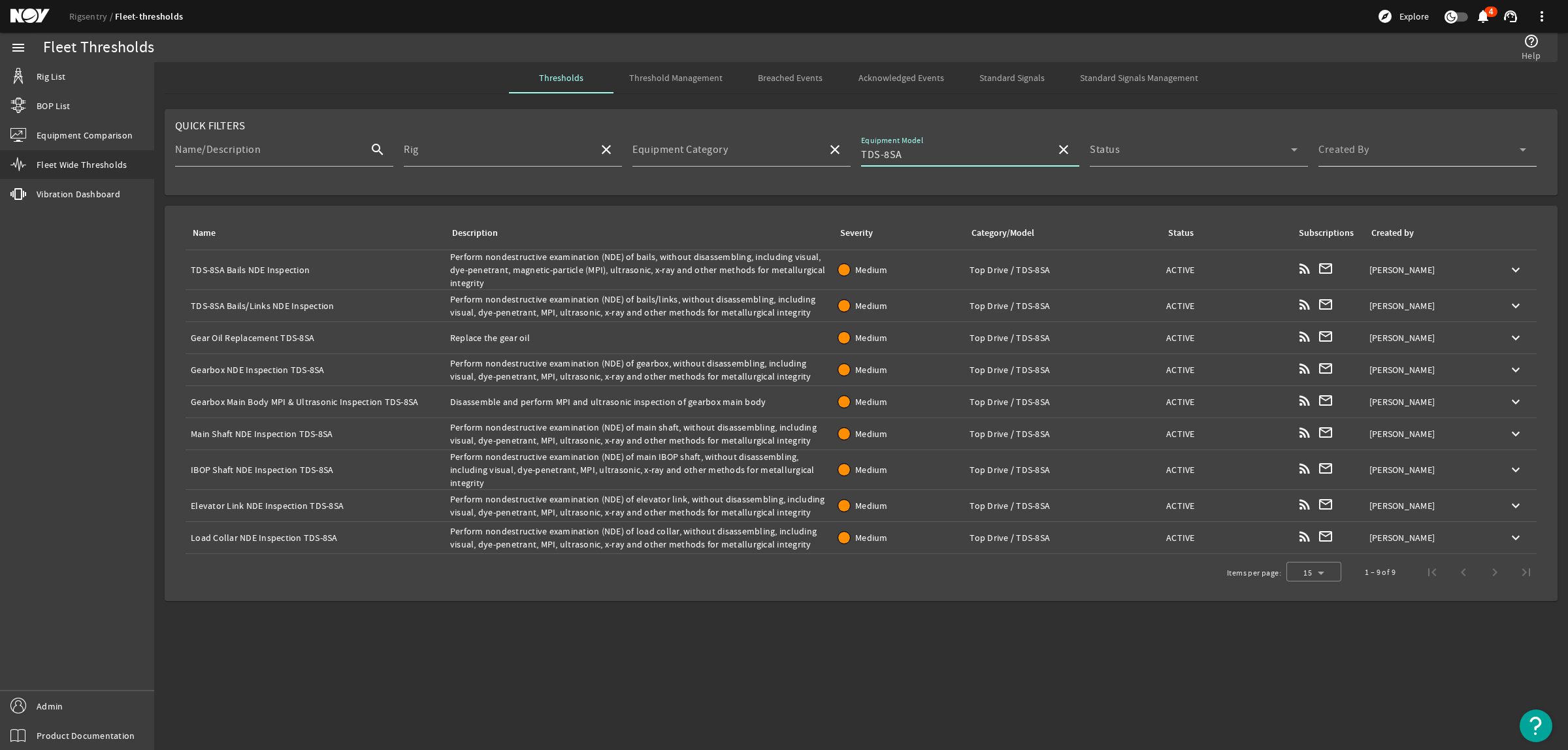
click at [1349, 139] on div "Created By" at bounding box center [1423, 149] width 208 height 34
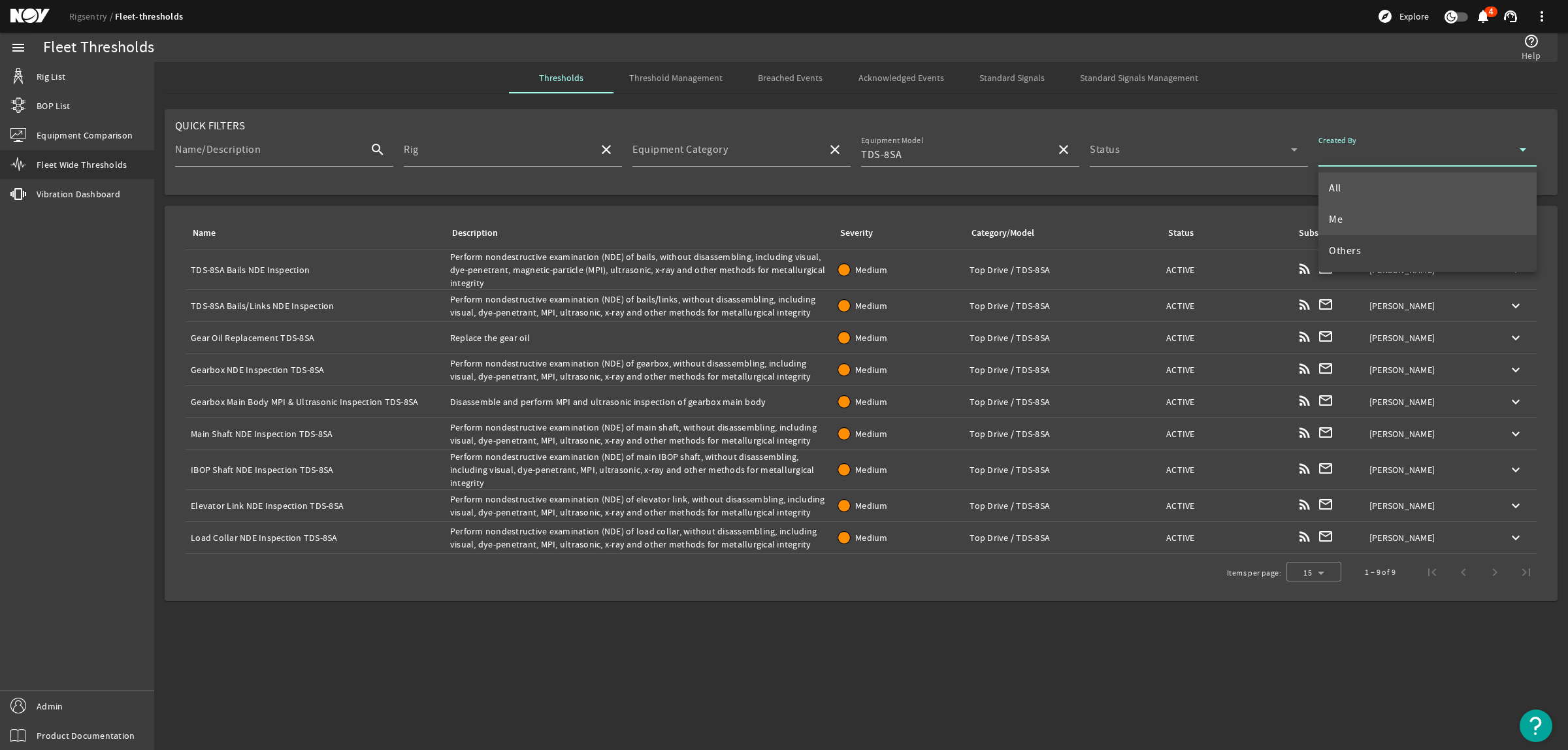
click at [1366, 217] on mat-option "Me" at bounding box center [1427, 220] width 218 height 31
click at [312, 336] on div "Name: Gear Oil Replacement TDS-8SA" at bounding box center [315, 338] width 249 height 13
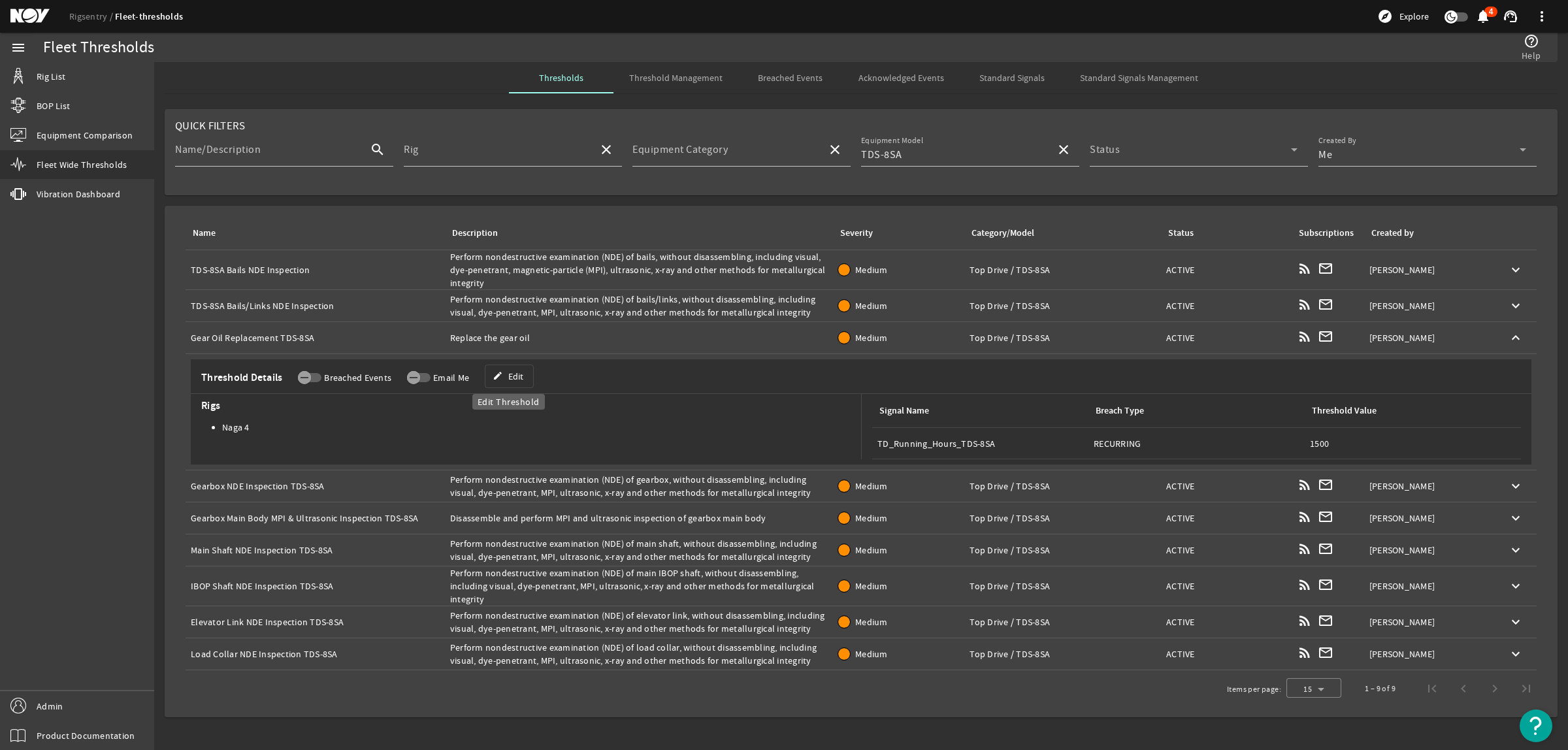
click at [516, 379] on span "Edit" at bounding box center [515, 376] width 15 height 13
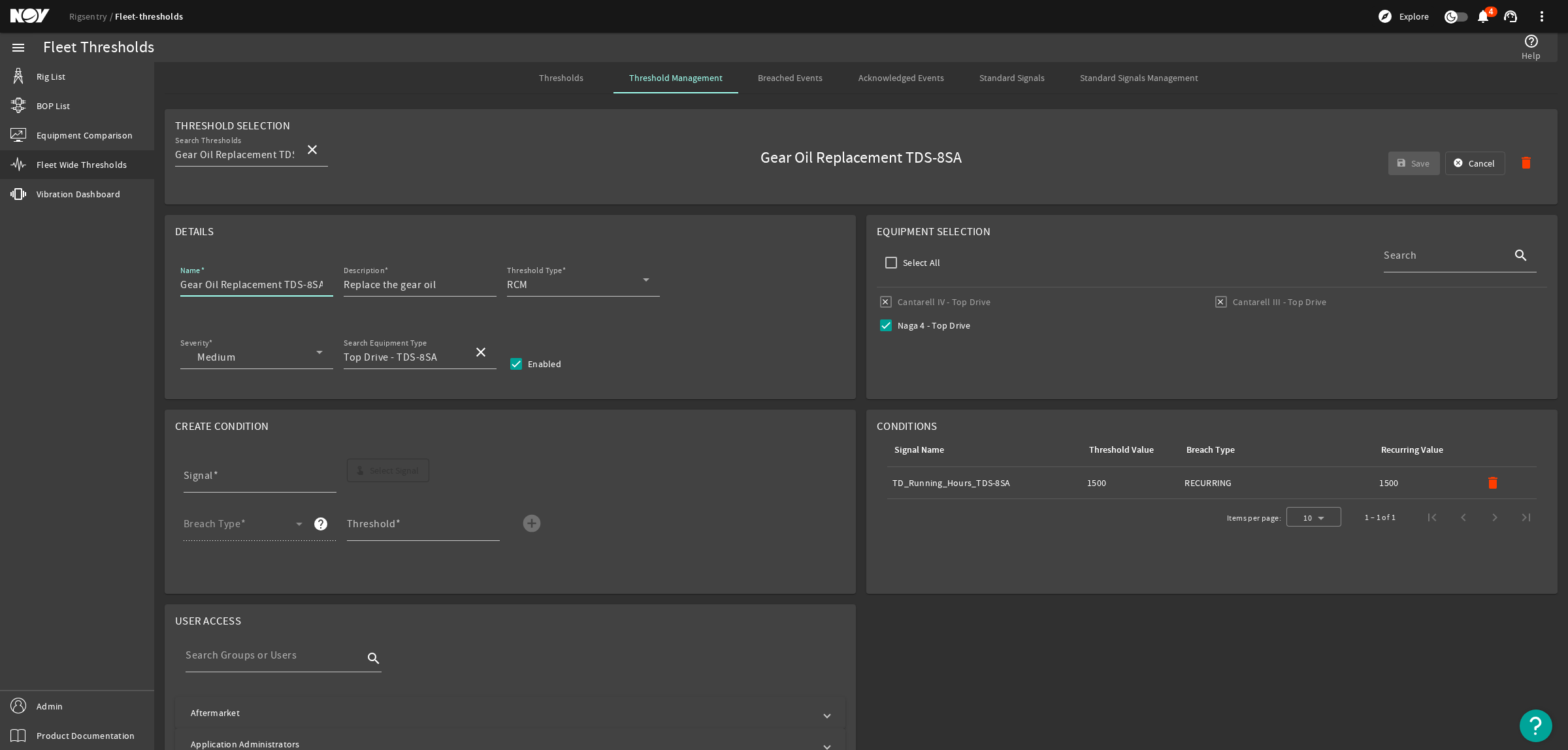
scroll to position [0, 1]
drag, startPoint x: 285, startPoint y: 285, endPoint x: 337, endPoint y: 282, distance: 52.1
click at [337, 282] on mat-form-field "Name Gear Oil Replacement TDS-8SA" at bounding box center [262, 287] width 163 height 48
click at [181, 286] on input "Gear Oil Replacement" at bounding box center [252, 285] width 142 height 16
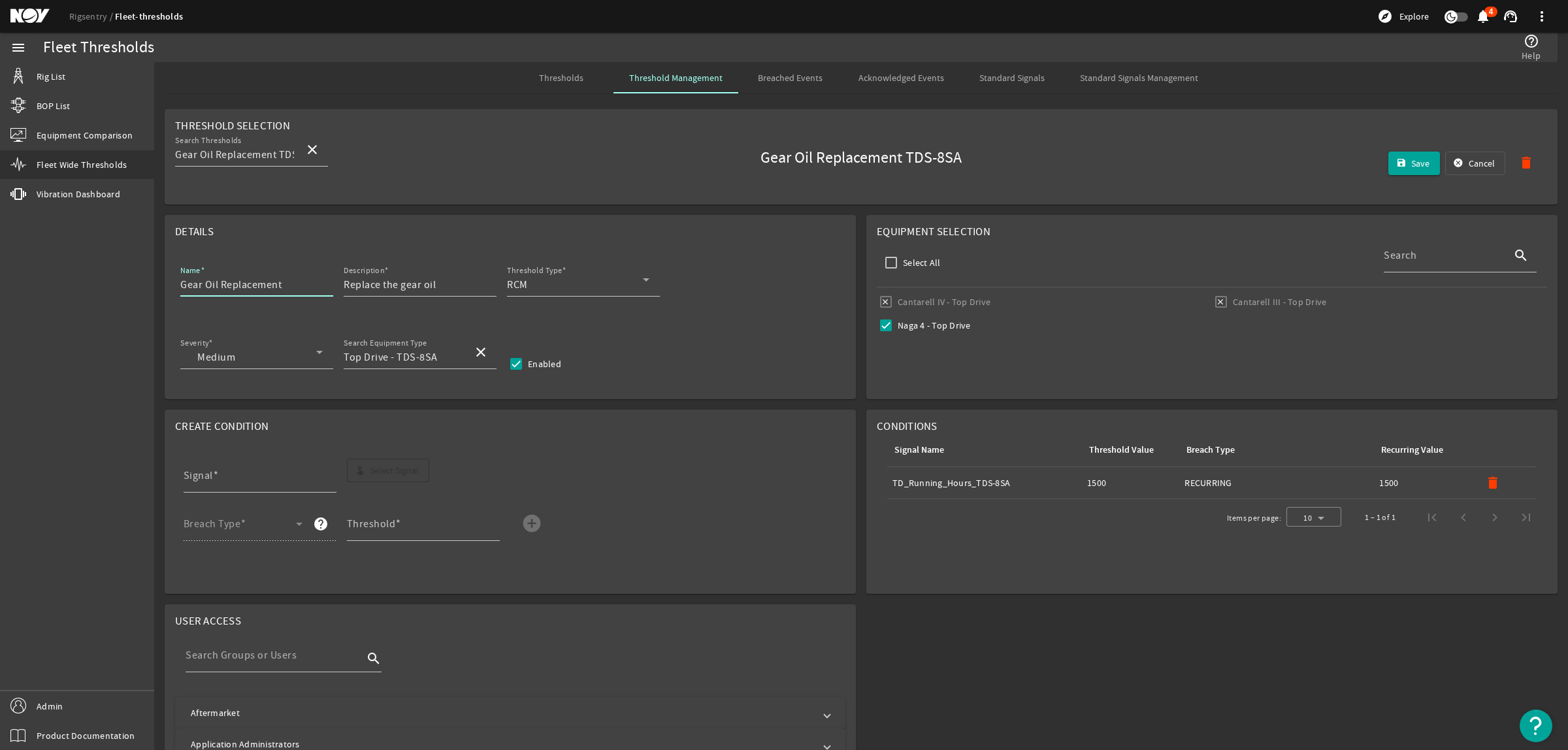
paste input "TDS-8SA"
type input "TDS-8SA Gear Oil Replacement"
click at [1485, 482] on mat-icon "delete" at bounding box center [1493, 483] width 16 height 16
click at [396, 463] on span "button" at bounding box center [388, 471] width 81 height 31
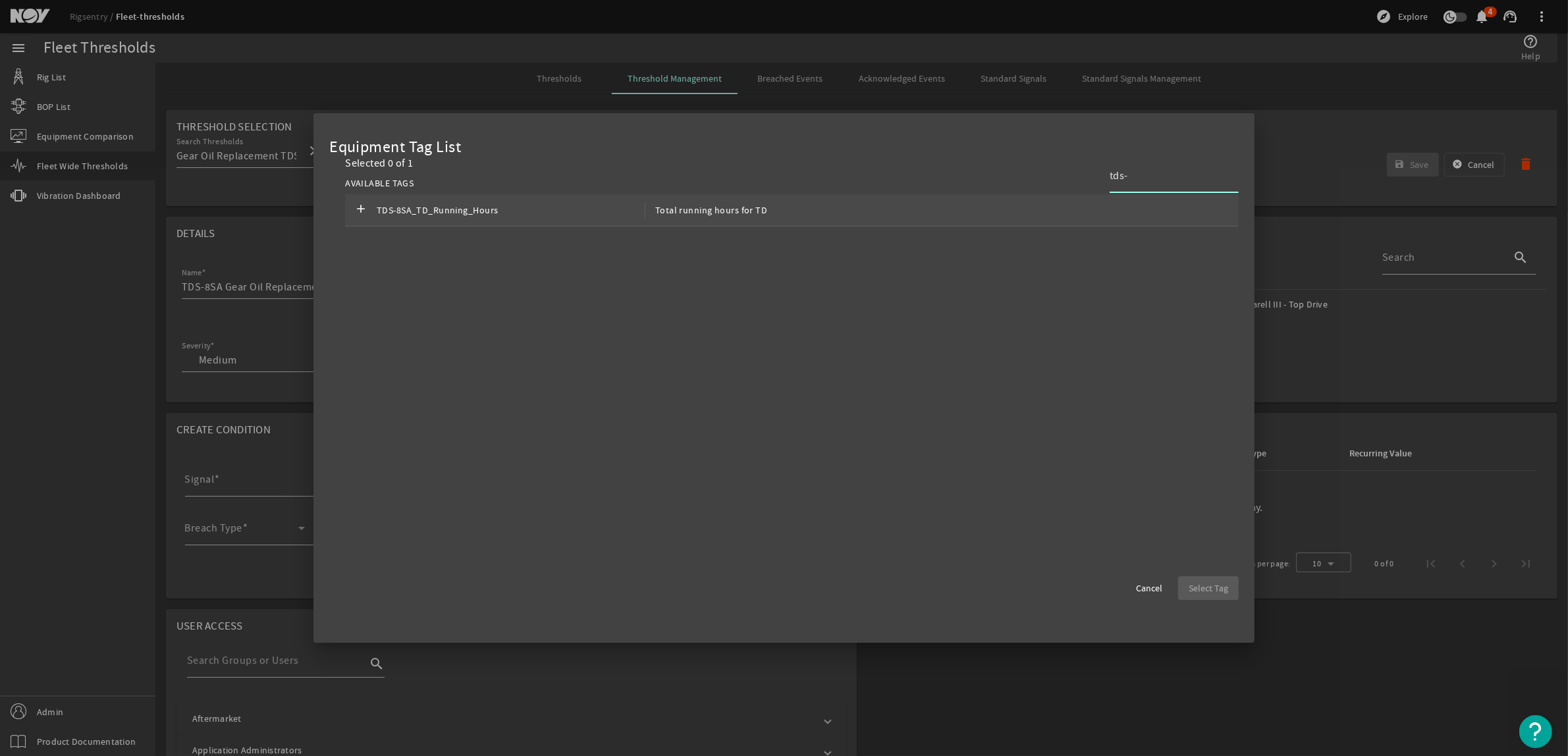
type input "tds-"
click at [1065, 215] on div "add TDS-8SA_TD_Running_Hours Total running hours for TD" at bounding box center [792, 210] width 894 height 32
click at [1216, 587] on span "Select Tag" at bounding box center [1209, 588] width 39 height 13
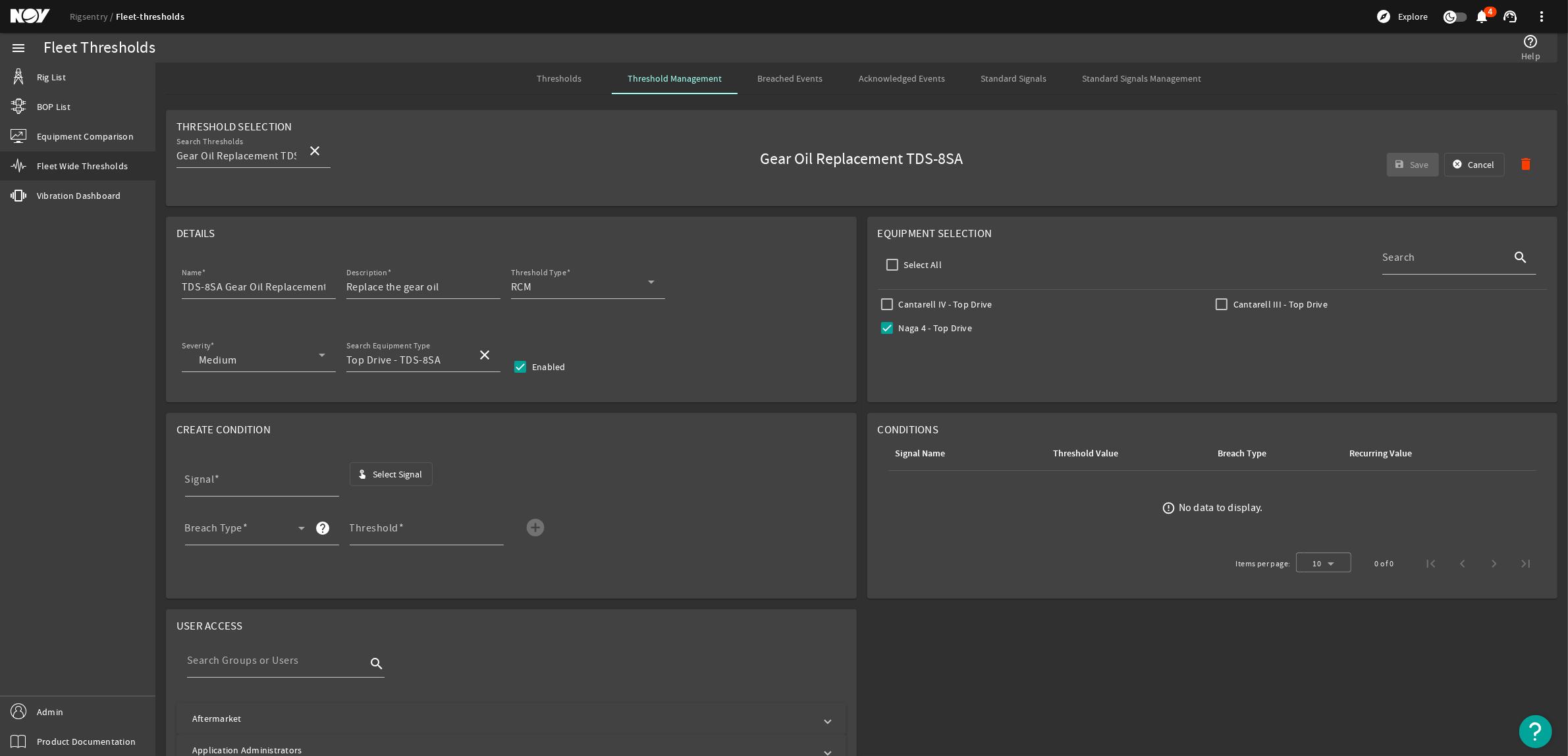
type input "TDS-8SA_TD_Running_Hours"
click at [270, 525] on div "Breach Type" at bounding box center [245, 528] width 120 height 34
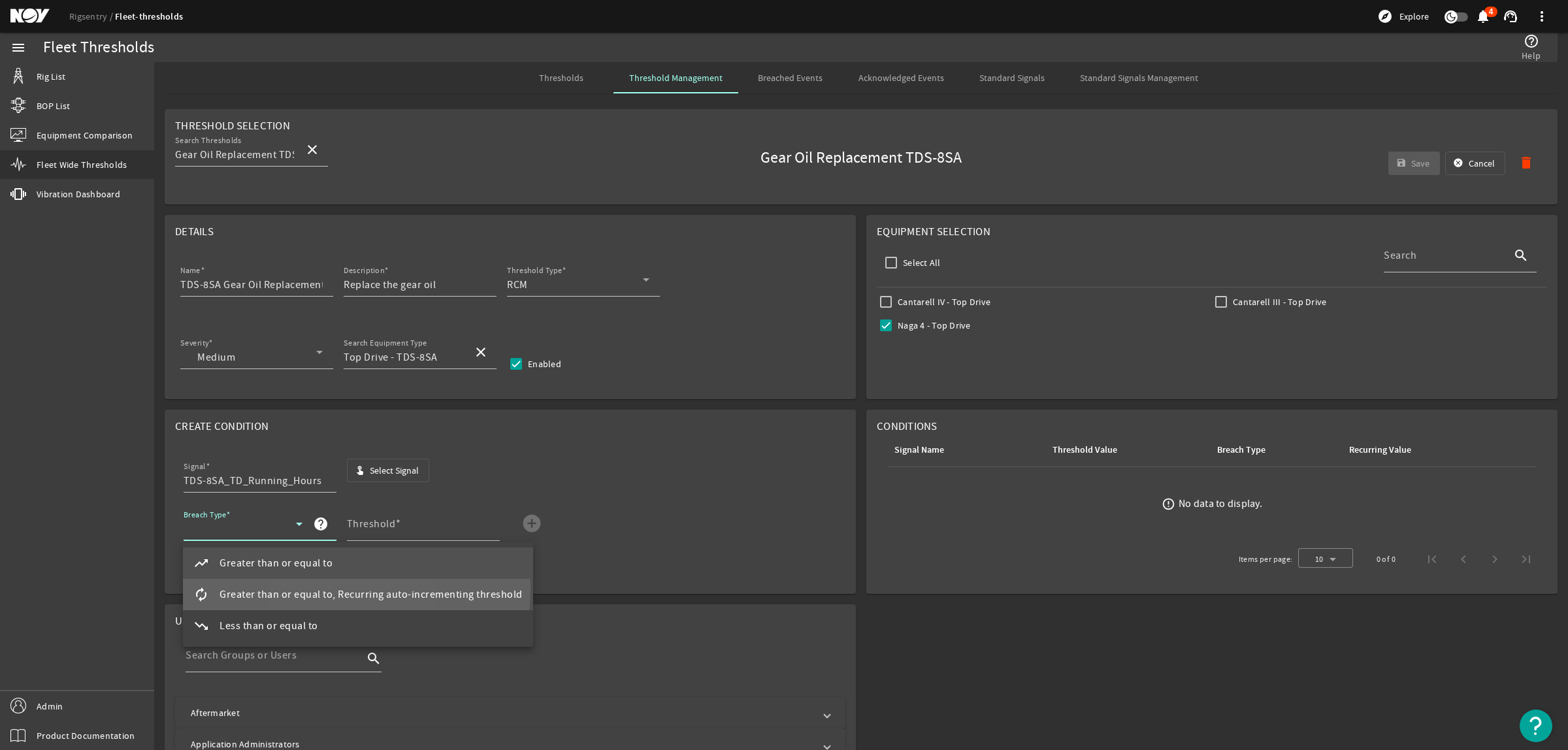
click at [317, 589] on span "Greater than or equal to, Recurring auto-incrementing threshold" at bounding box center [371, 595] width 303 height 16
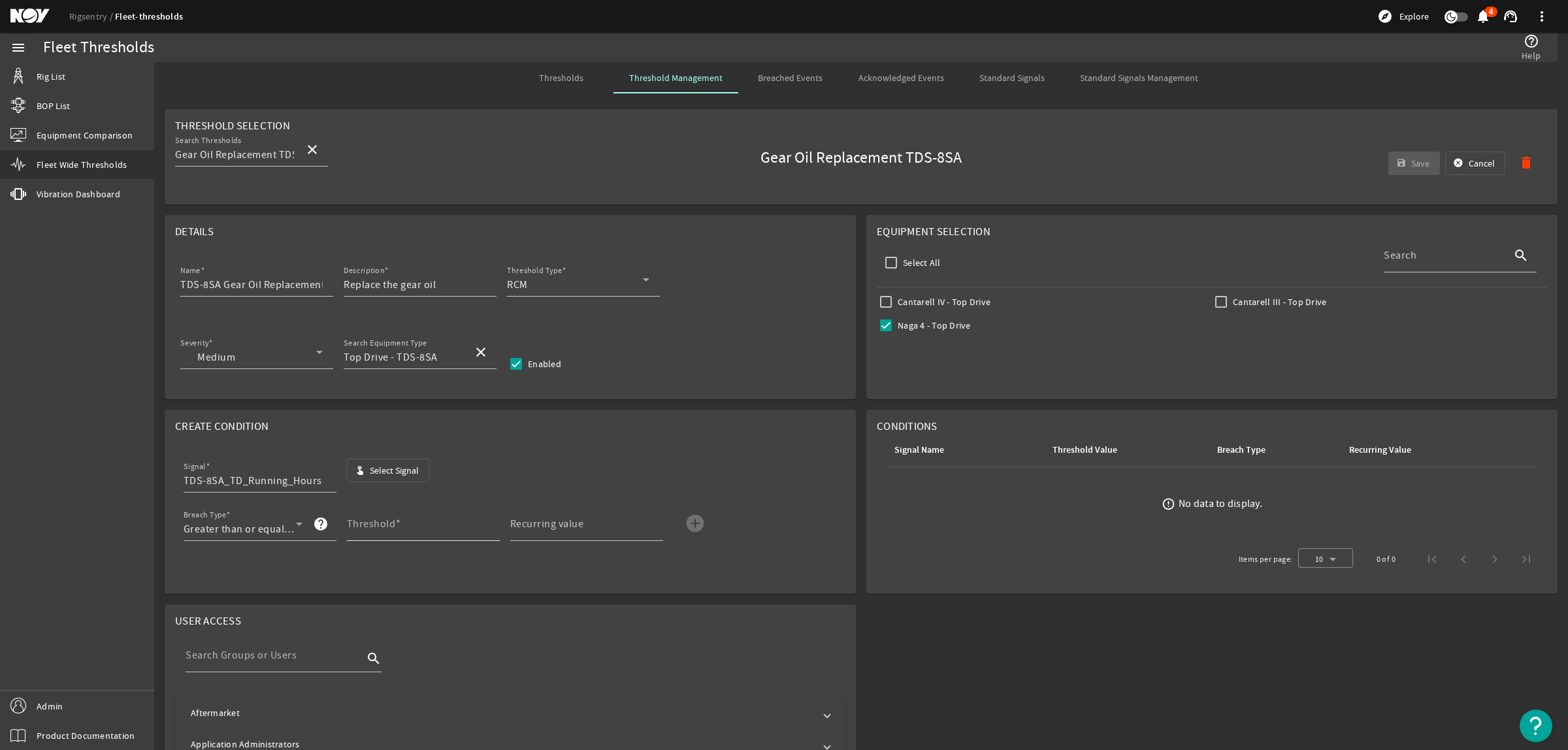
click at [368, 531] on mat-label "Threshold" at bounding box center [371, 524] width 49 height 13
click at [368, 531] on input "Threshold" at bounding box center [418, 529] width 142 height 16
type input "3000"
drag, startPoint x: 382, startPoint y: 534, endPoint x: 341, endPoint y: 531, distance: 41.1
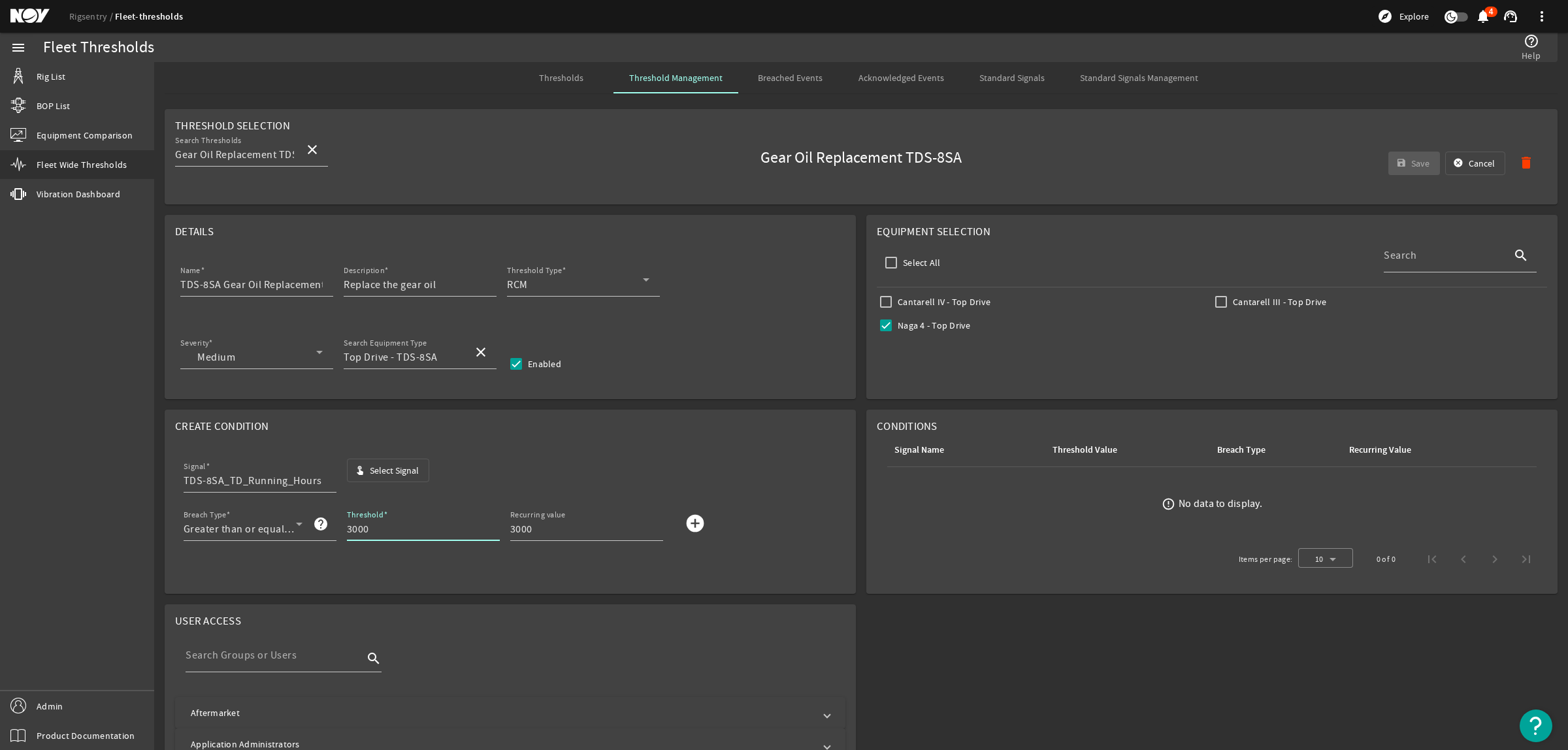
click at [341, 531] on div "Breach Type Greater than or equal to, Recurring auto-incrementing threshold hel…" at bounding box center [510, 532] width 654 height 48
type input "1500"
drag, startPoint x: 537, startPoint y: 530, endPoint x: 492, endPoint y: 531, distance: 45.0
click at [492, 531] on div "Breach Type Greater than or equal to, Recurring auto-incrementing threshold hel…" at bounding box center [510, 532] width 654 height 48
type input "1500"
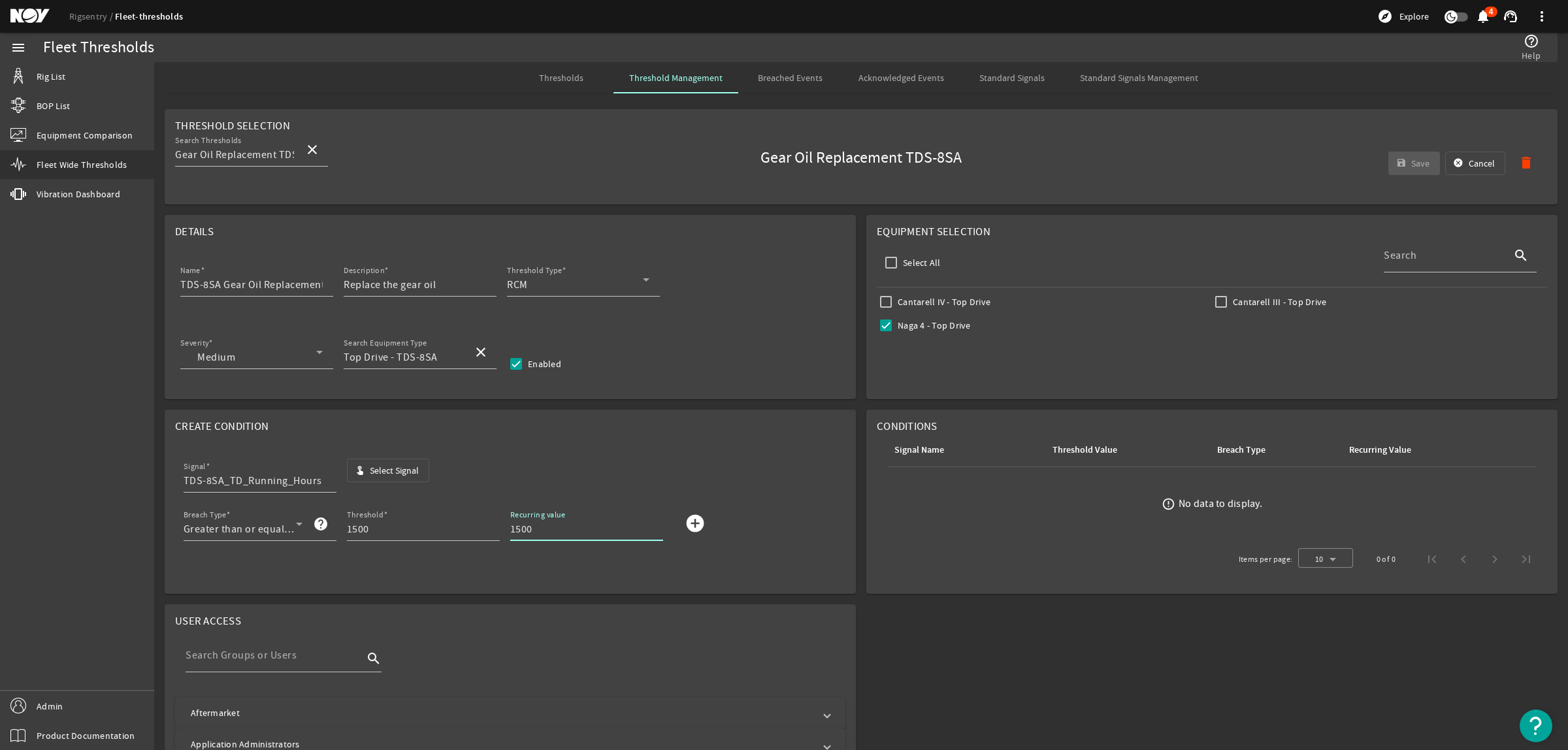
click at [693, 521] on mat-icon "add_circle" at bounding box center [695, 523] width 21 height 21
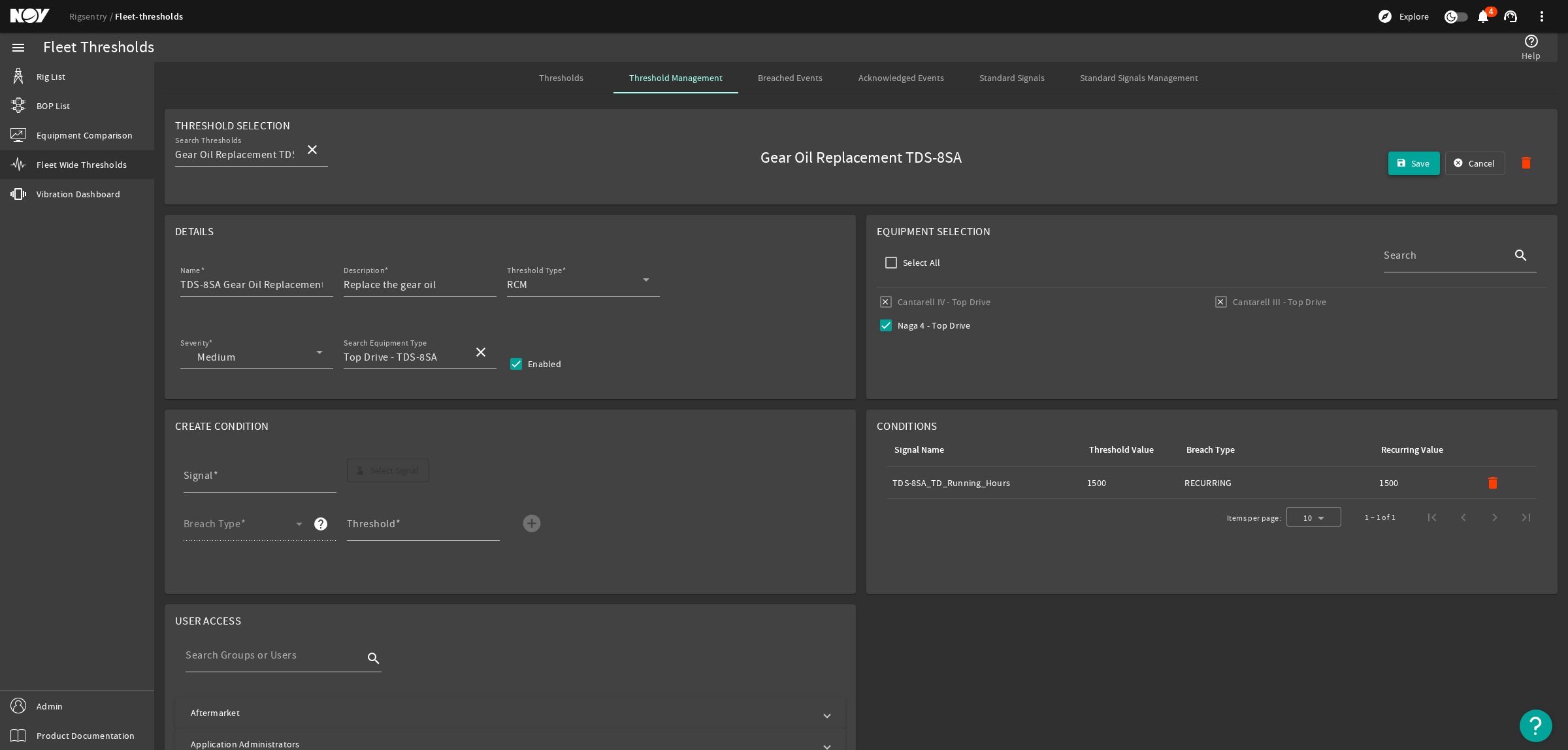
click at [1411, 168] on span "Save" at bounding box center [1419, 163] width 18 height 13
click at [554, 82] on span "Thresholds" at bounding box center [560, 78] width 45 height 9
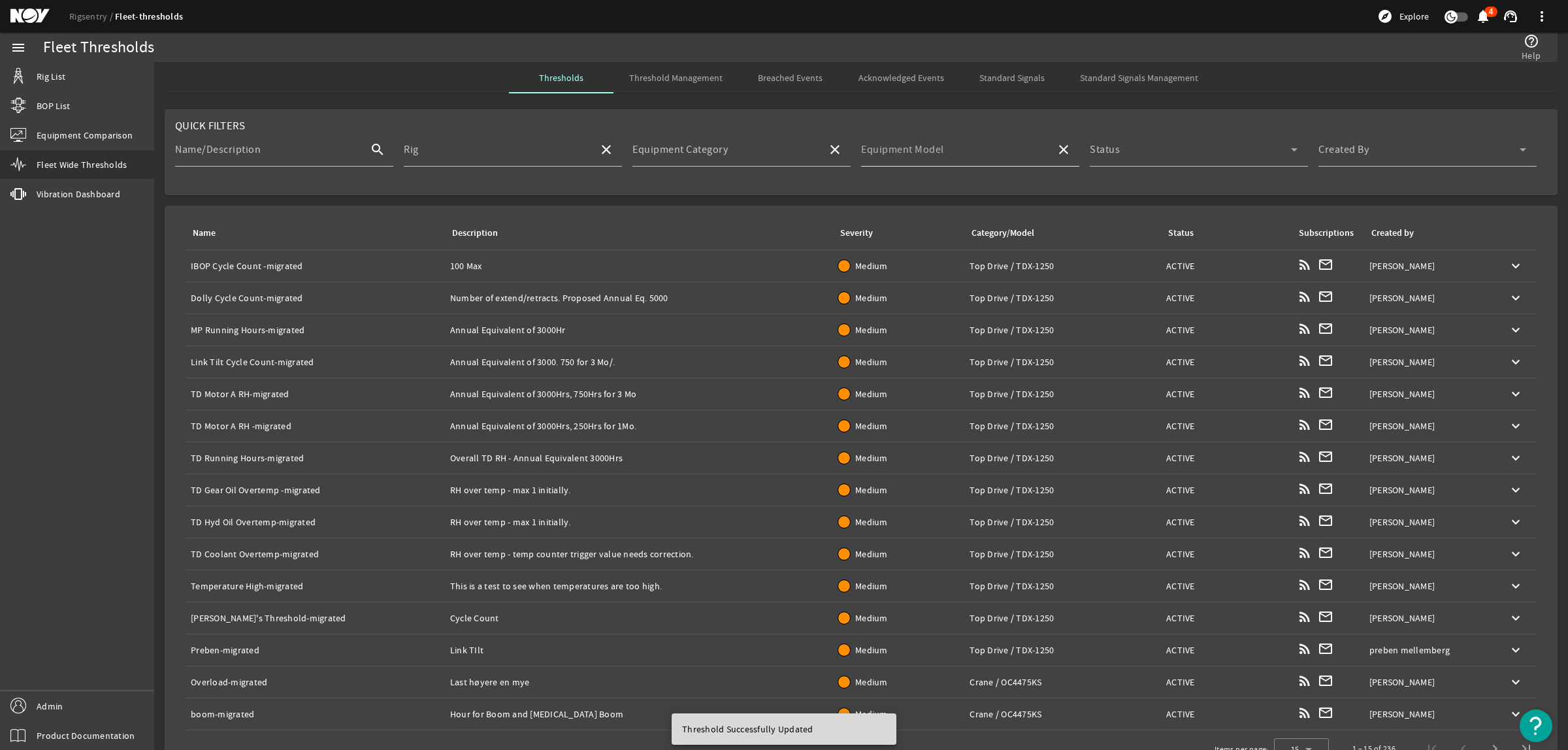
click at [998, 156] on input "Equipment Model" at bounding box center [954, 155] width 184 height 16
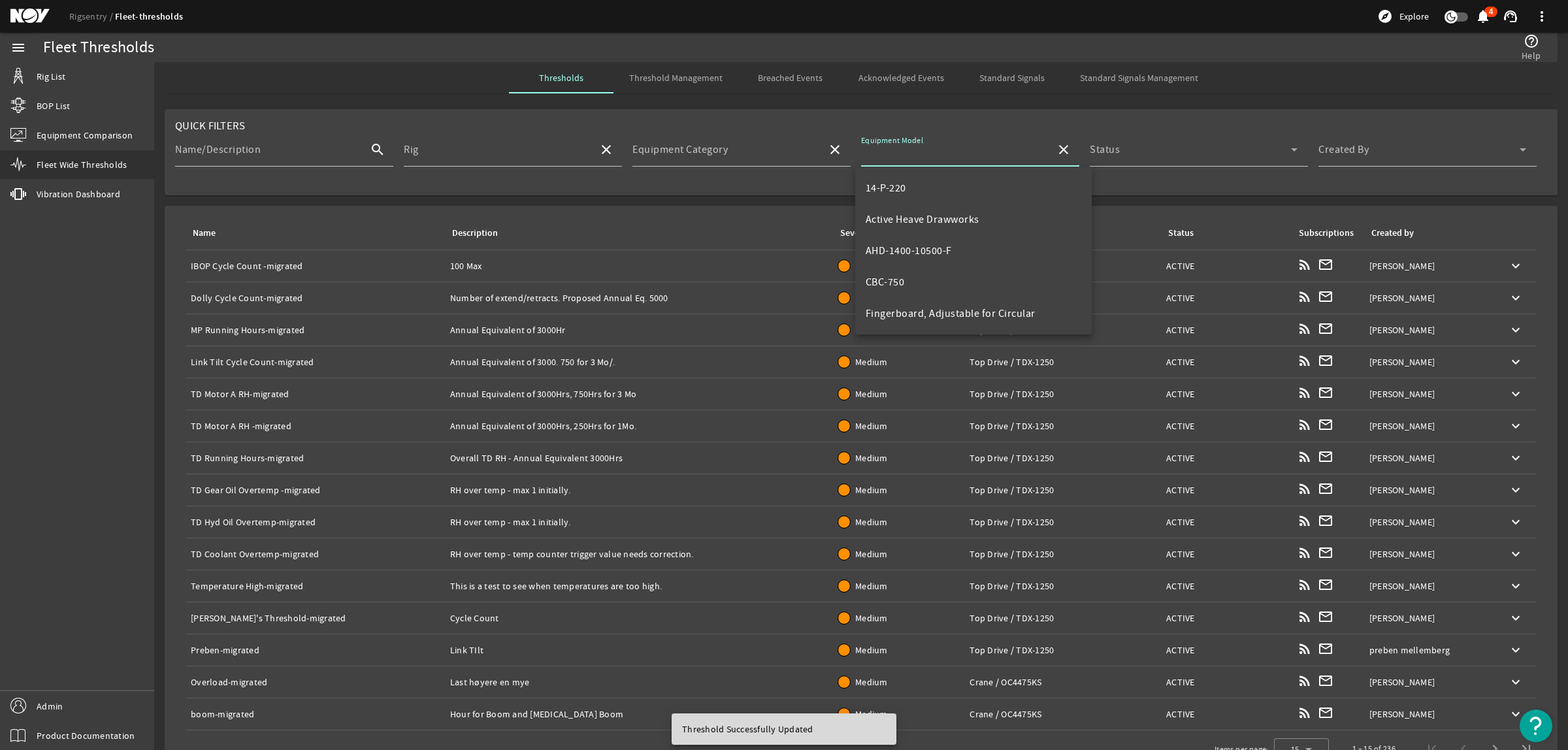
scroll to position [408, 0]
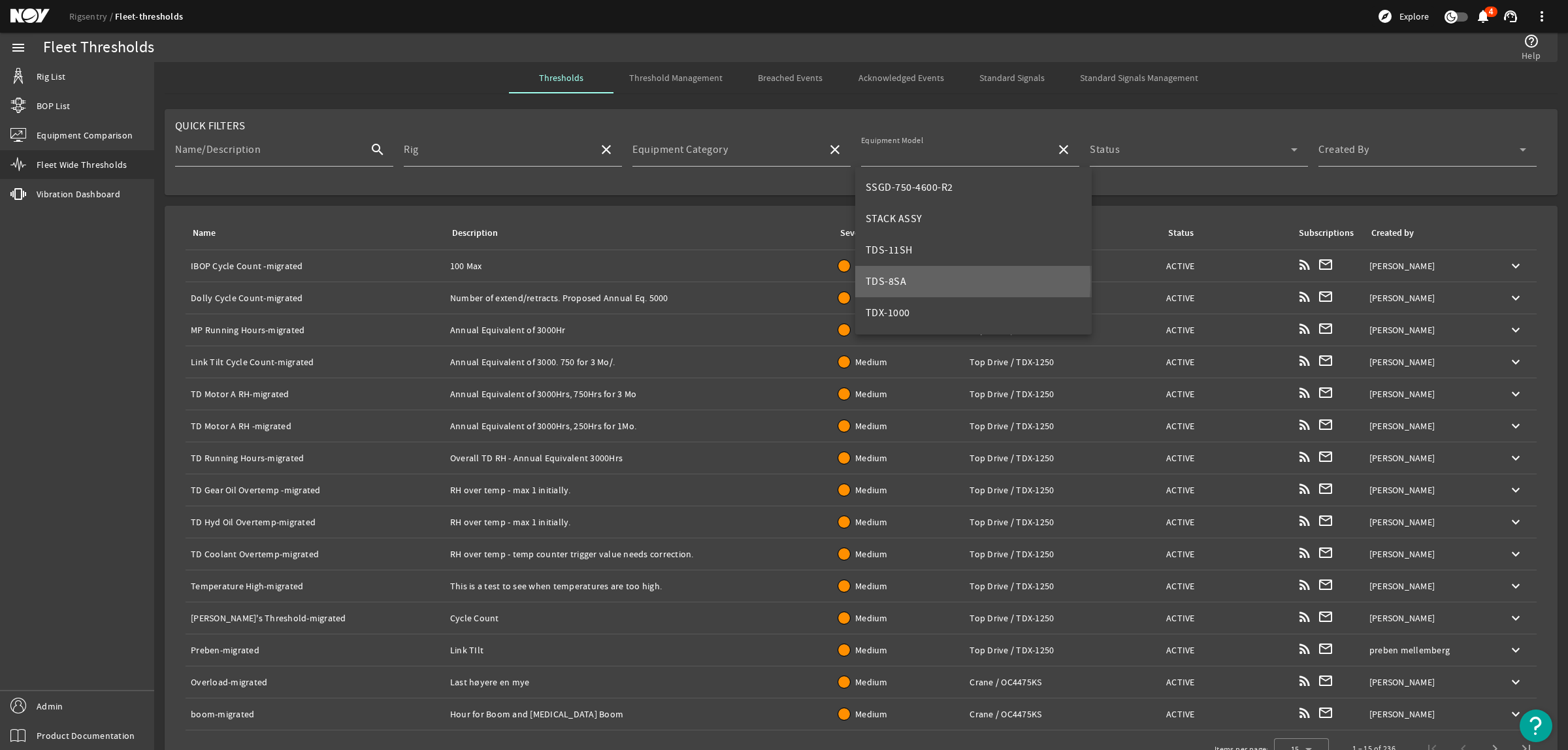
click at [925, 281] on mat-option "TDS-8SA" at bounding box center [973, 282] width 237 height 31
type input "TDS-8SA"
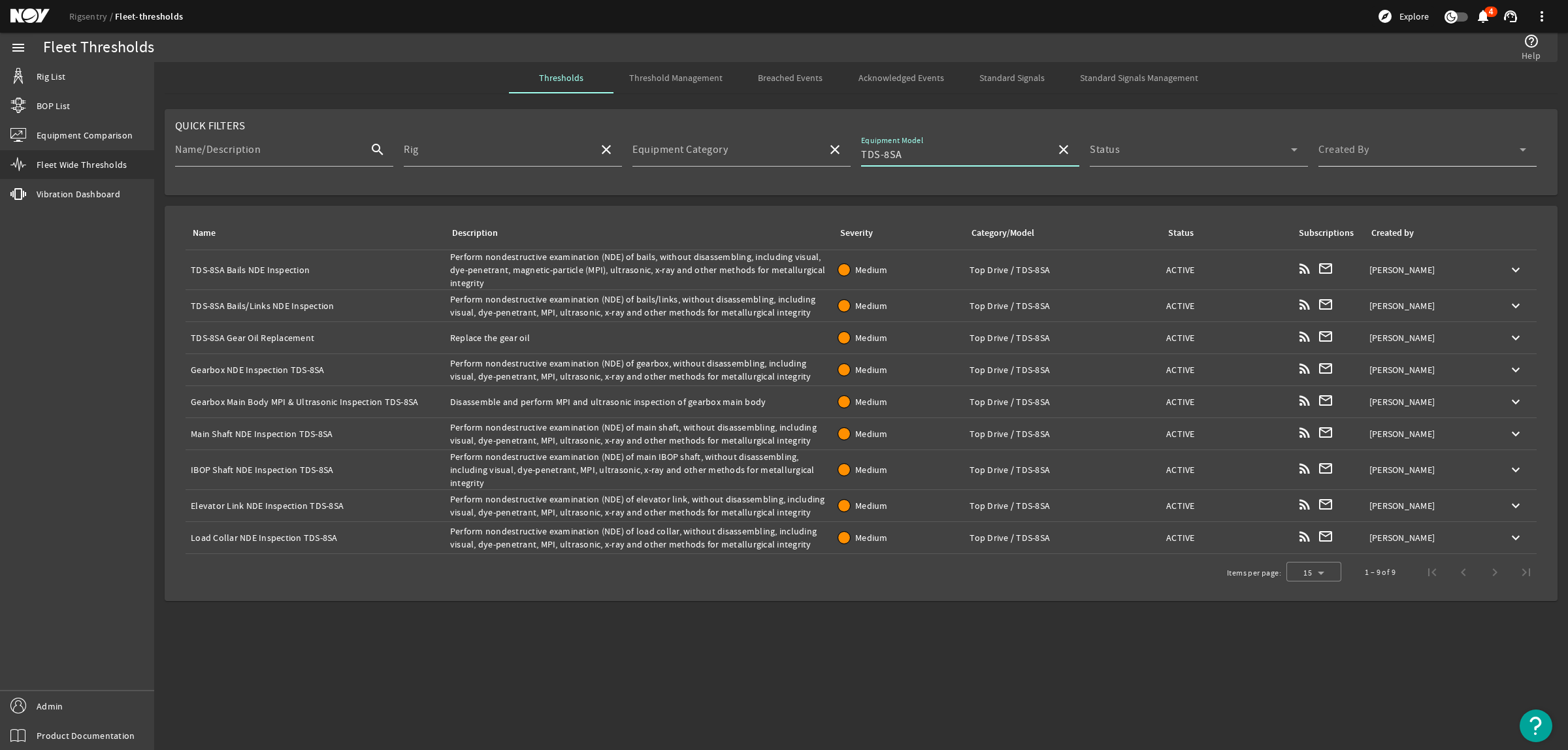
click at [1387, 149] on span at bounding box center [1419, 155] width 201 height 16
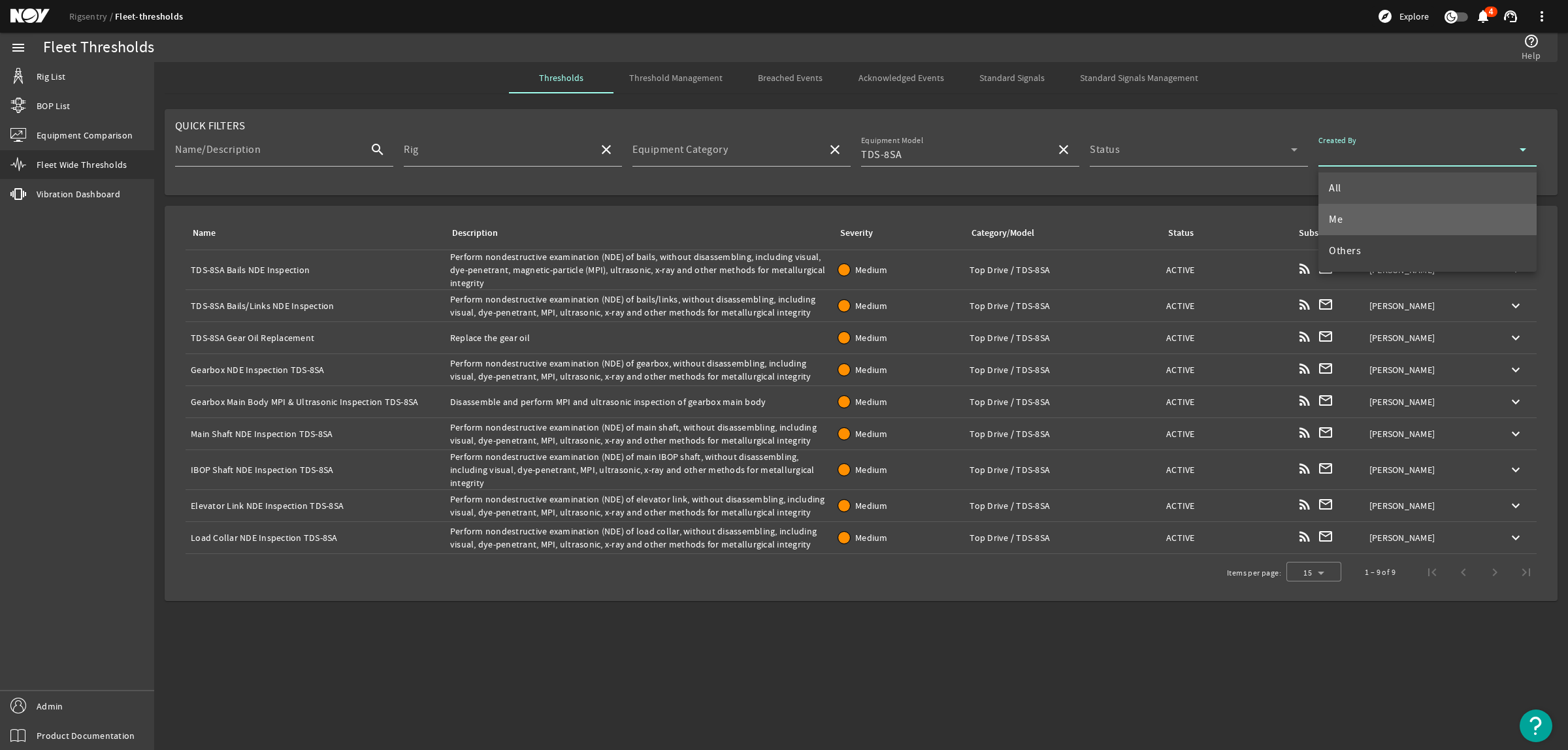
click at [1362, 219] on mat-option "Me" at bounding box center [1427, 220] width 218 height 31
click at [438, 357] on td "Name: Gearbox NDE Inspection TDS-8SA" at bounding box center [315, 370] width 260 height 32
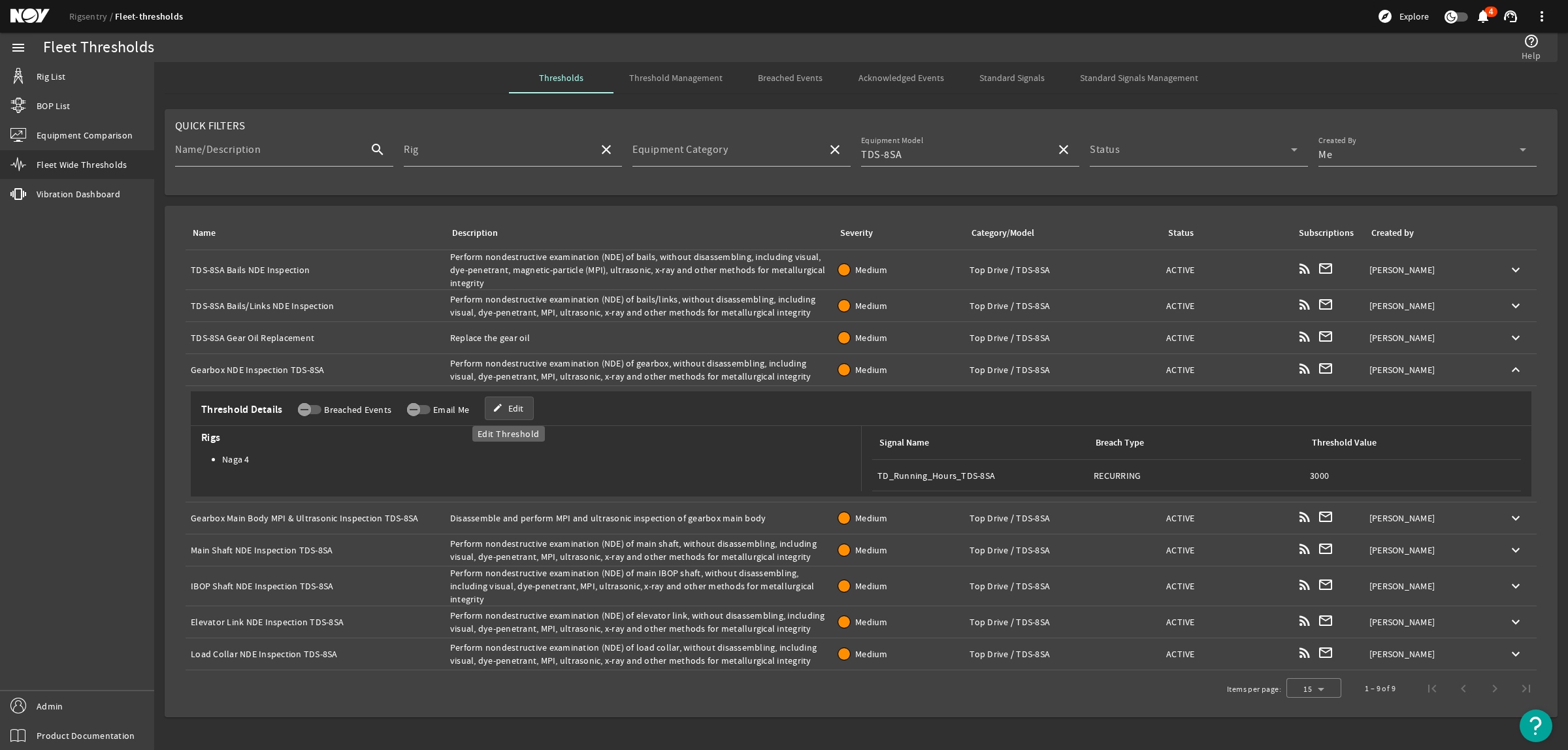
click at [508, 410] on span "Edit" at bounding box center [515, 408] width 15 height 13
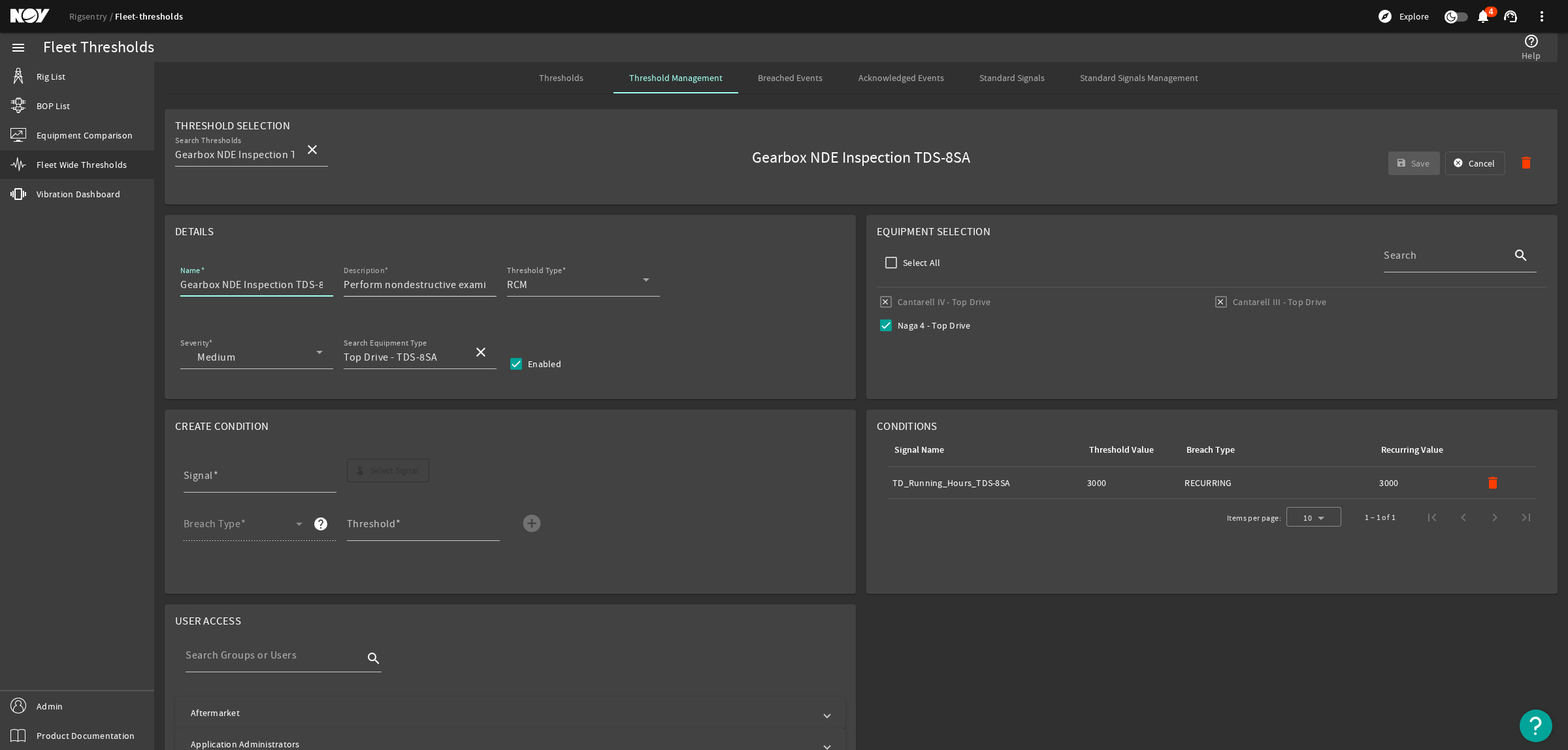
scroll to position [0, 12]
drag, startPoint x: 295, startPoint y: 285, endPoint x: 373, endPoint y: 282, distance: 78.1
click at [373, 282] on div "Name Gearbox NDE Inspection TDS-8SA Description Perform nondestructive examinat…" at bounding box center [510, 287] width 670 height 48
type input "Gearbox NDE Inspection"
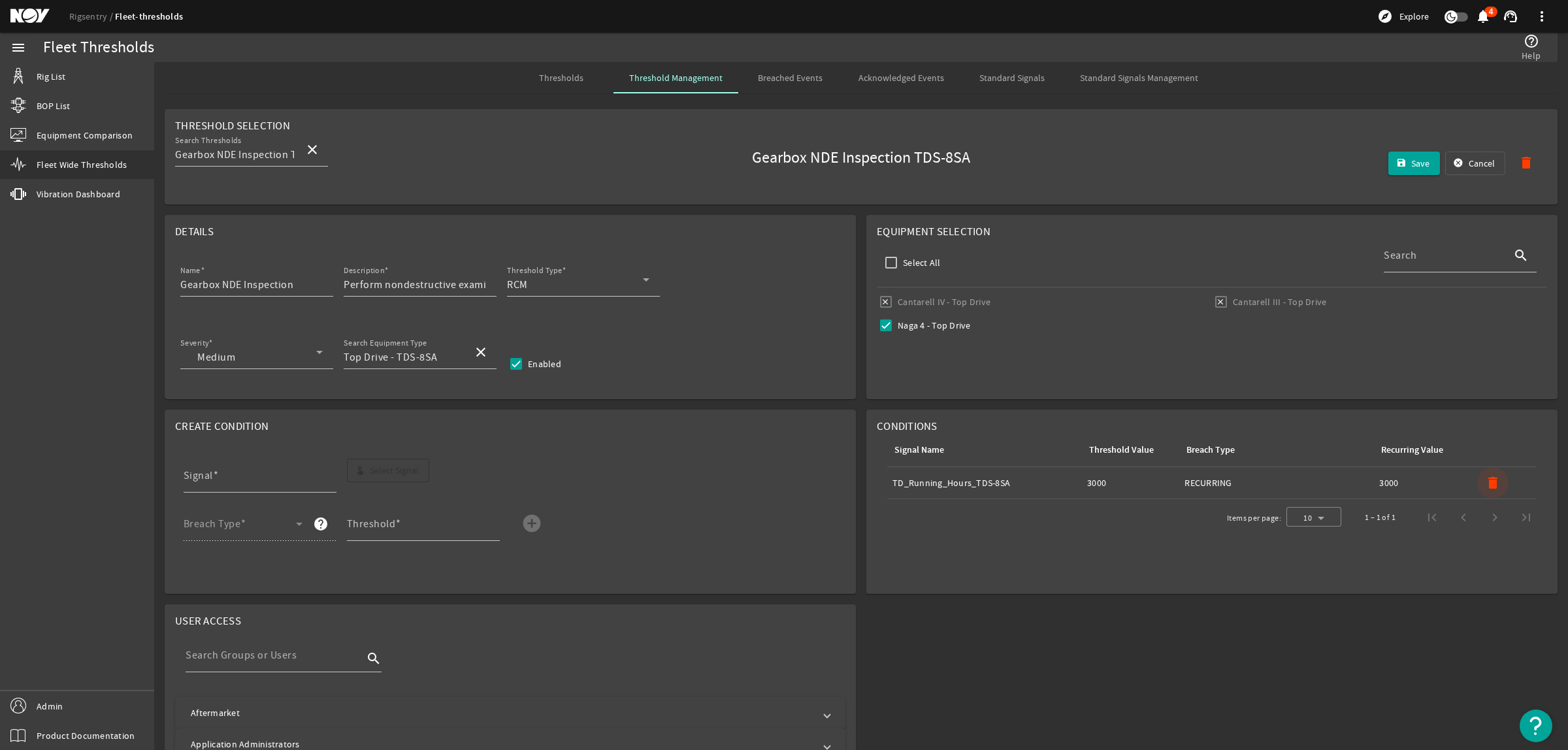
click at [1485, 483] on mat-icon "delete" at bounding box center [1493, 483] width 16 height 16
click at [376, 468] on span "Select Signal" at bounding box center [394, 470] width 49 height 13
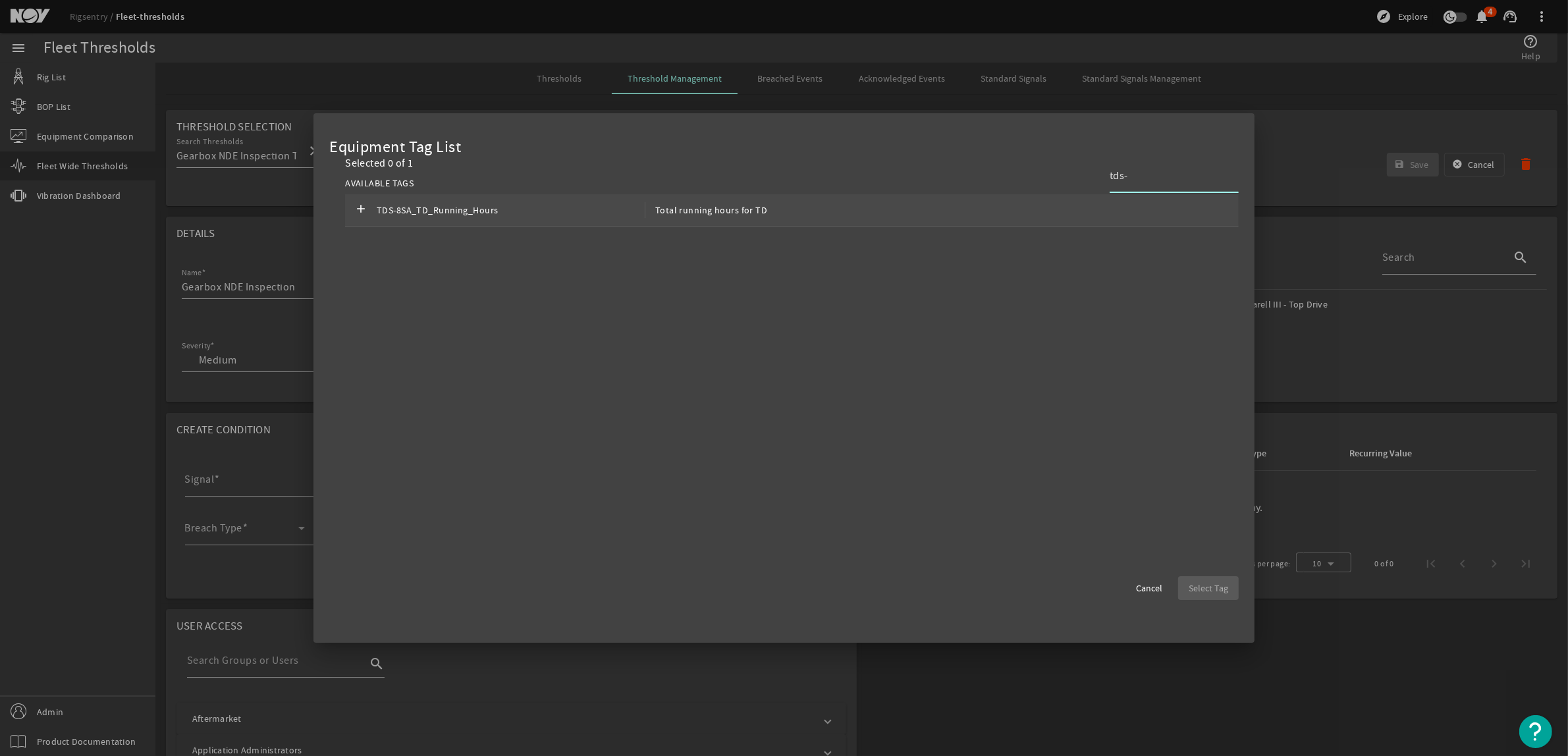
type input "tds-"
click at [1151, 209] on div "add TDS-8SA_TD_Running_Hours Total running hours for TD" at bounding box center [792, 210] width 894 height 32
click at [1217, 596] on span "button" at bounding box center [1208, 588] width 61 height 32
type input "TDS-8SA_TD_Running_Hours"
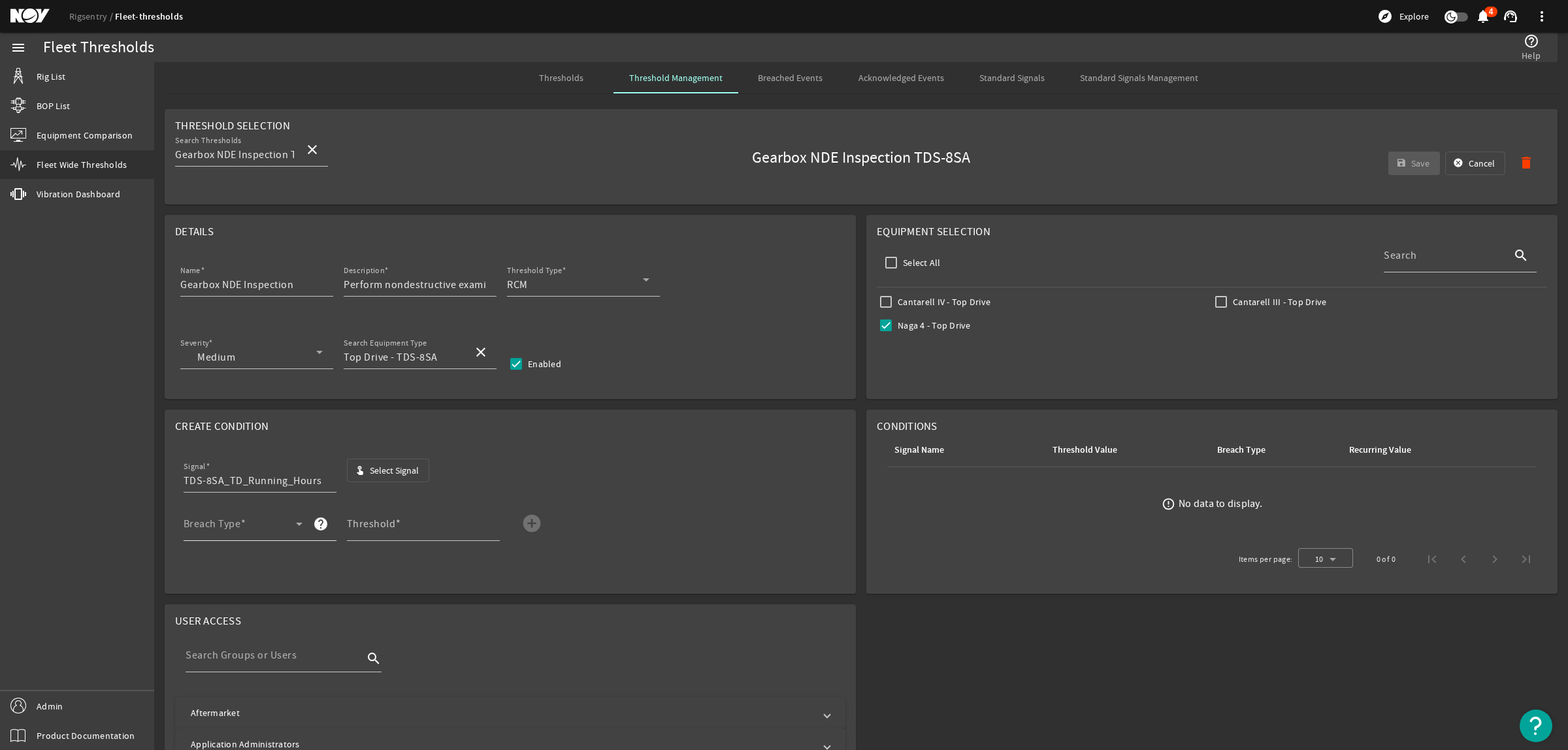
click at [281, 525] on span at bounding box center [240, 529] width 113 height 16
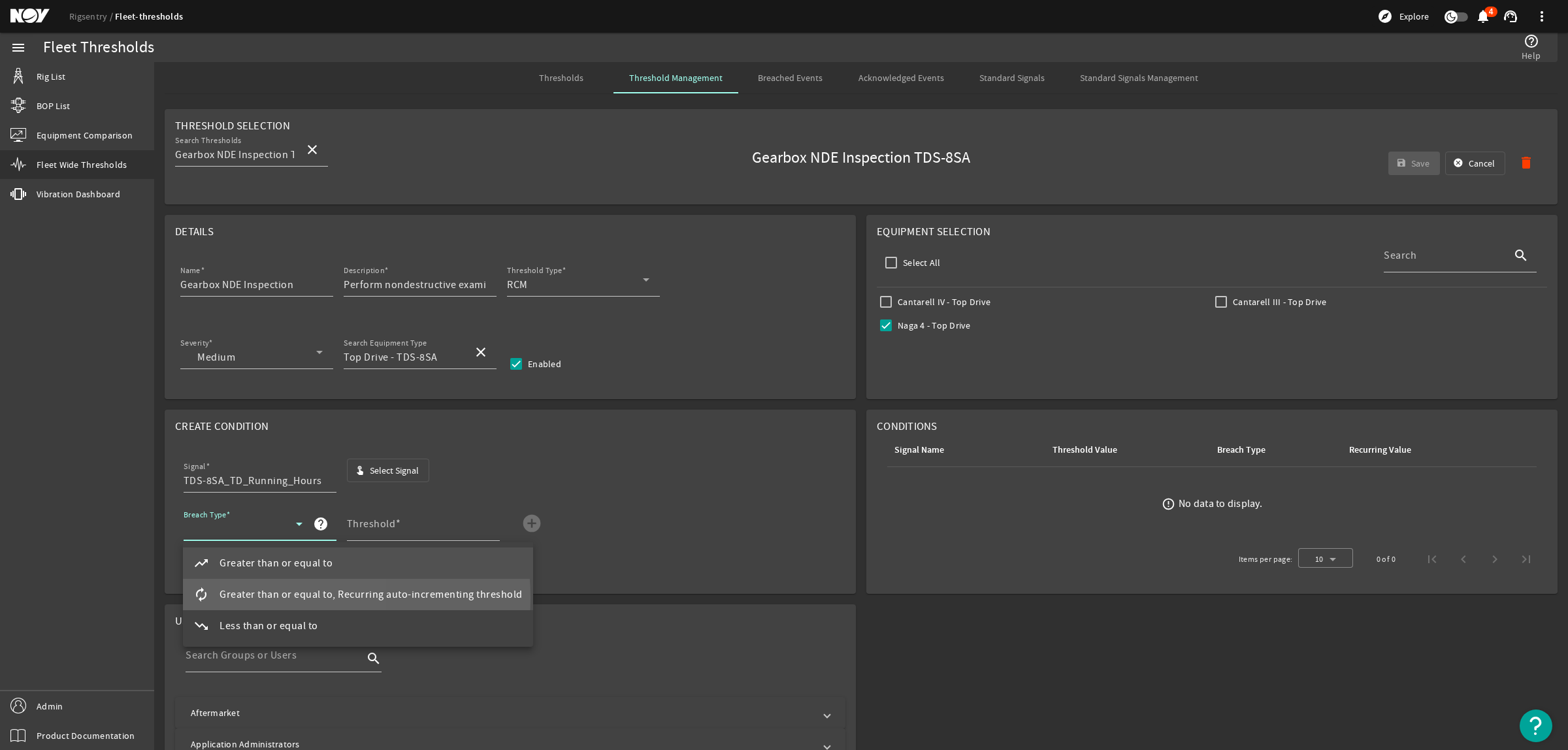
click at [292, 598] on span "Greater than or equal to, Recurring auto-incrementing threshold" at bounding box center [371, 595] width 303 height 16
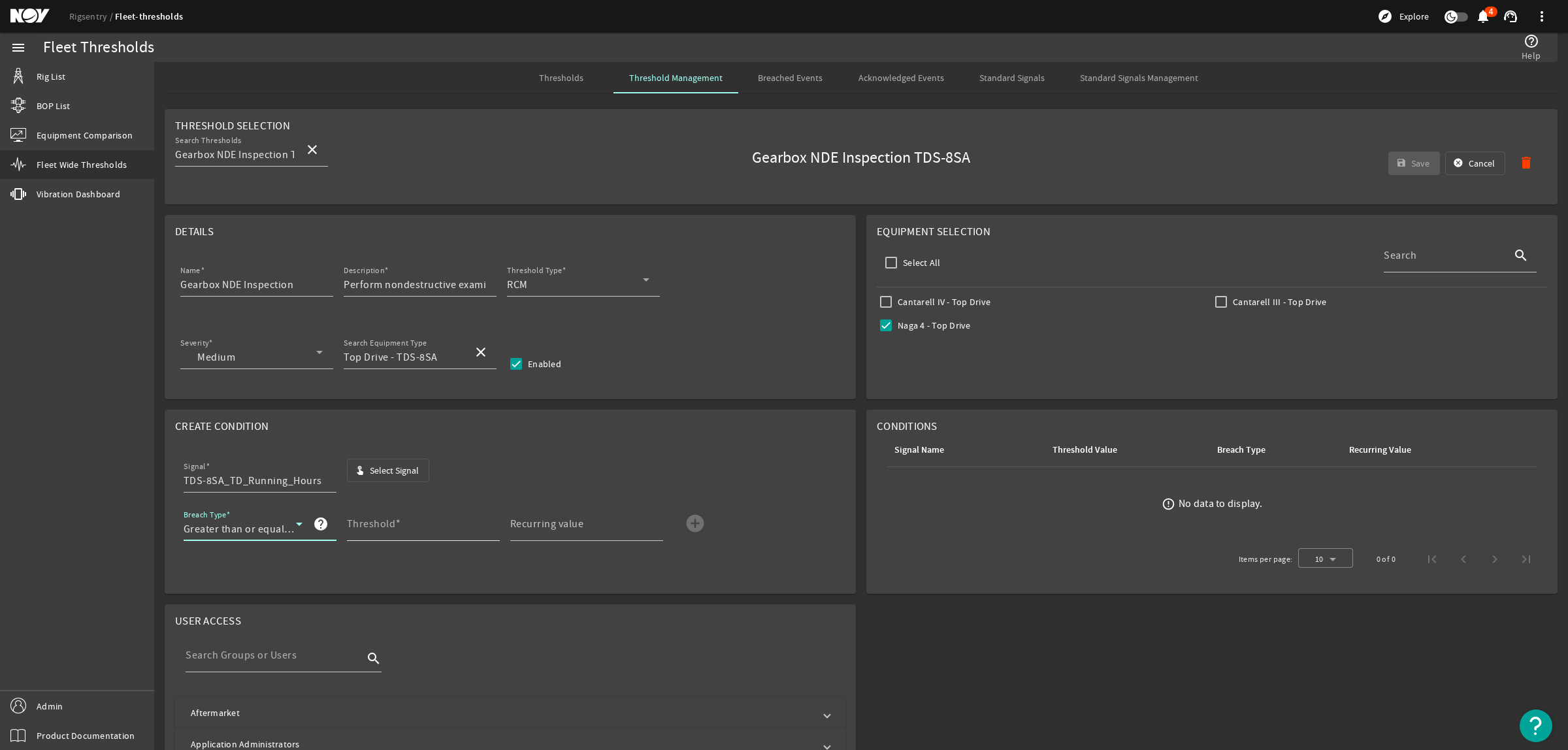
click at [396, 517] on div "Threshold" at bounding box center [418, 524] width 142 height 34
type input "3000"
click at [580, 526] on mat-label "Recurring value" at bounding box center [547, 524] width 73 height 13
click at [580, 526] on input "Recurring value" at bounding box center [582, 529] width 142 height 16
type input "3000"
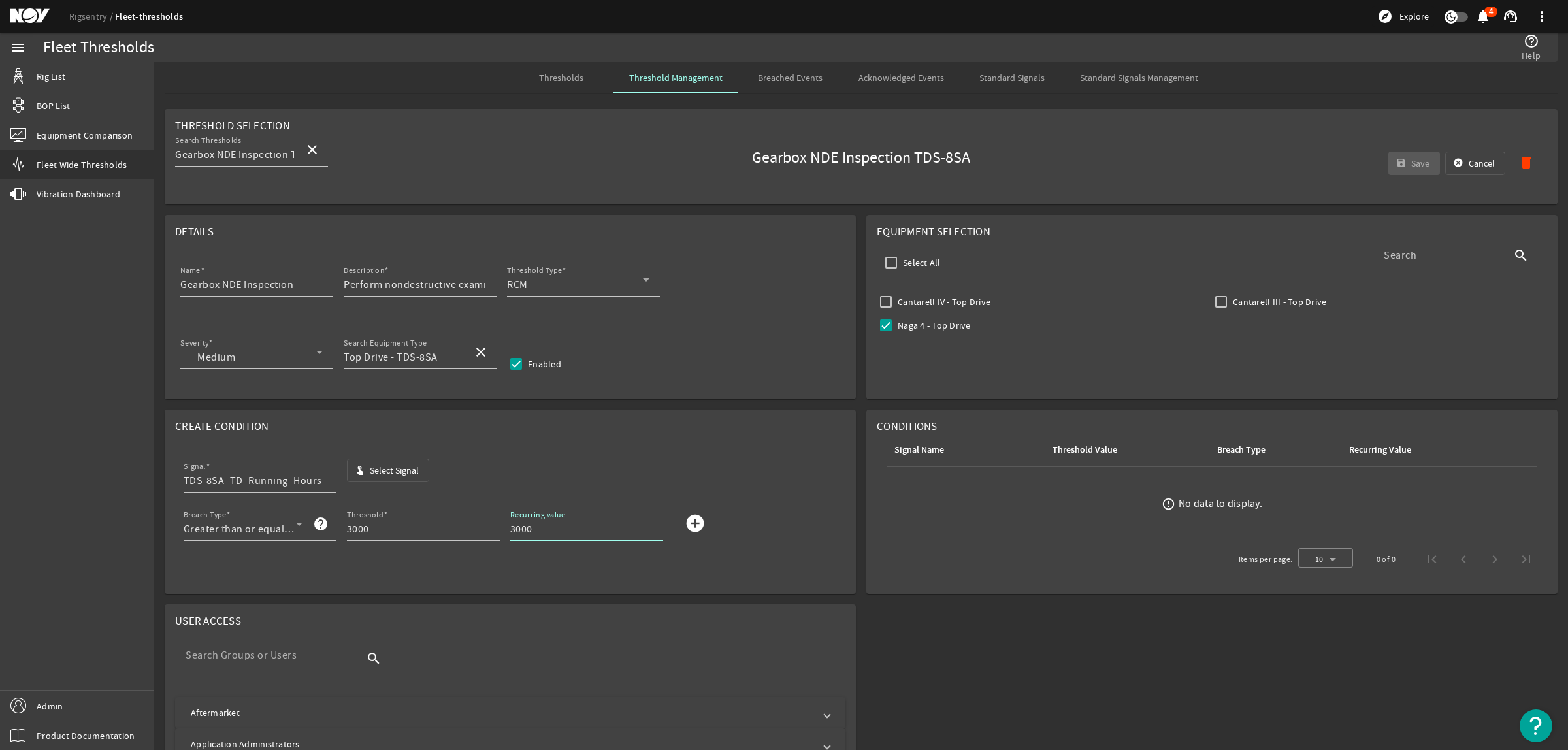
click at [687, 526] on mat-icon "add_circle" at bounding box center [695, 523] width 21 height 21
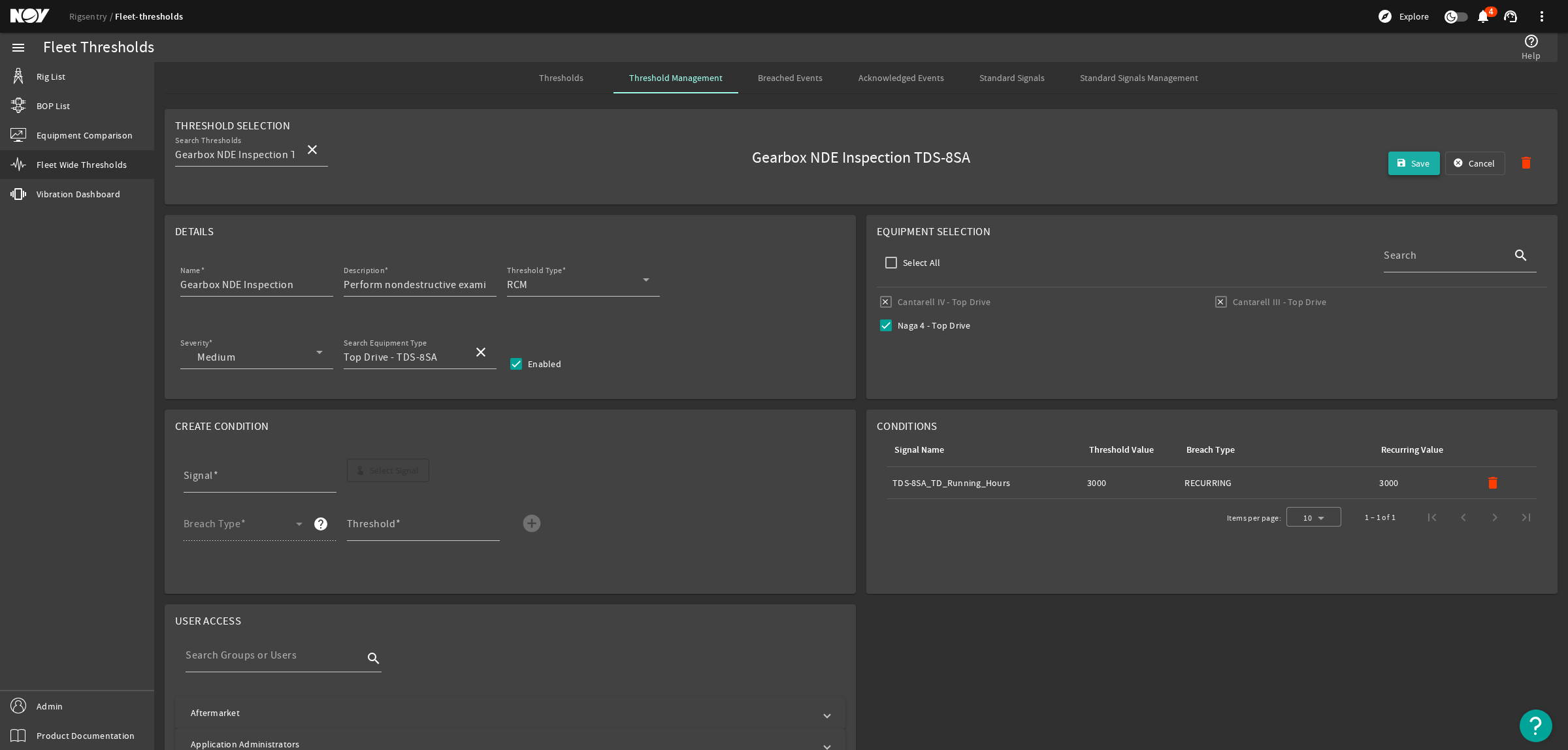
click at [1415, 167] on span "Save" at bounding box center [1419, 163] width 18 height 13
click at [553, 81] on span "Thresholds" at bounding box center [560, 78] width 45 height 9
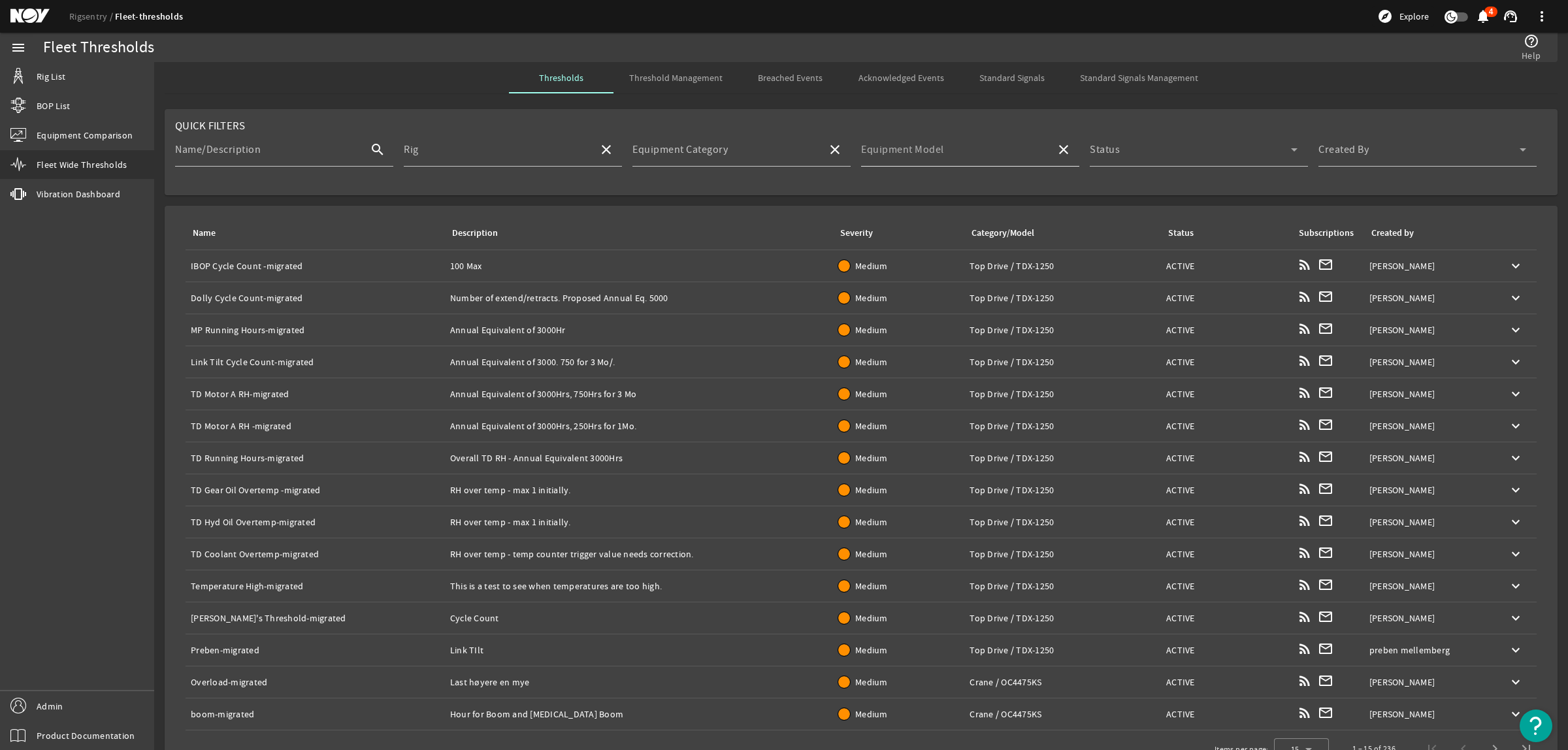
click at [983, 142] on div "Equipment Model" at bounding box center [954, 149] width 184 height 34
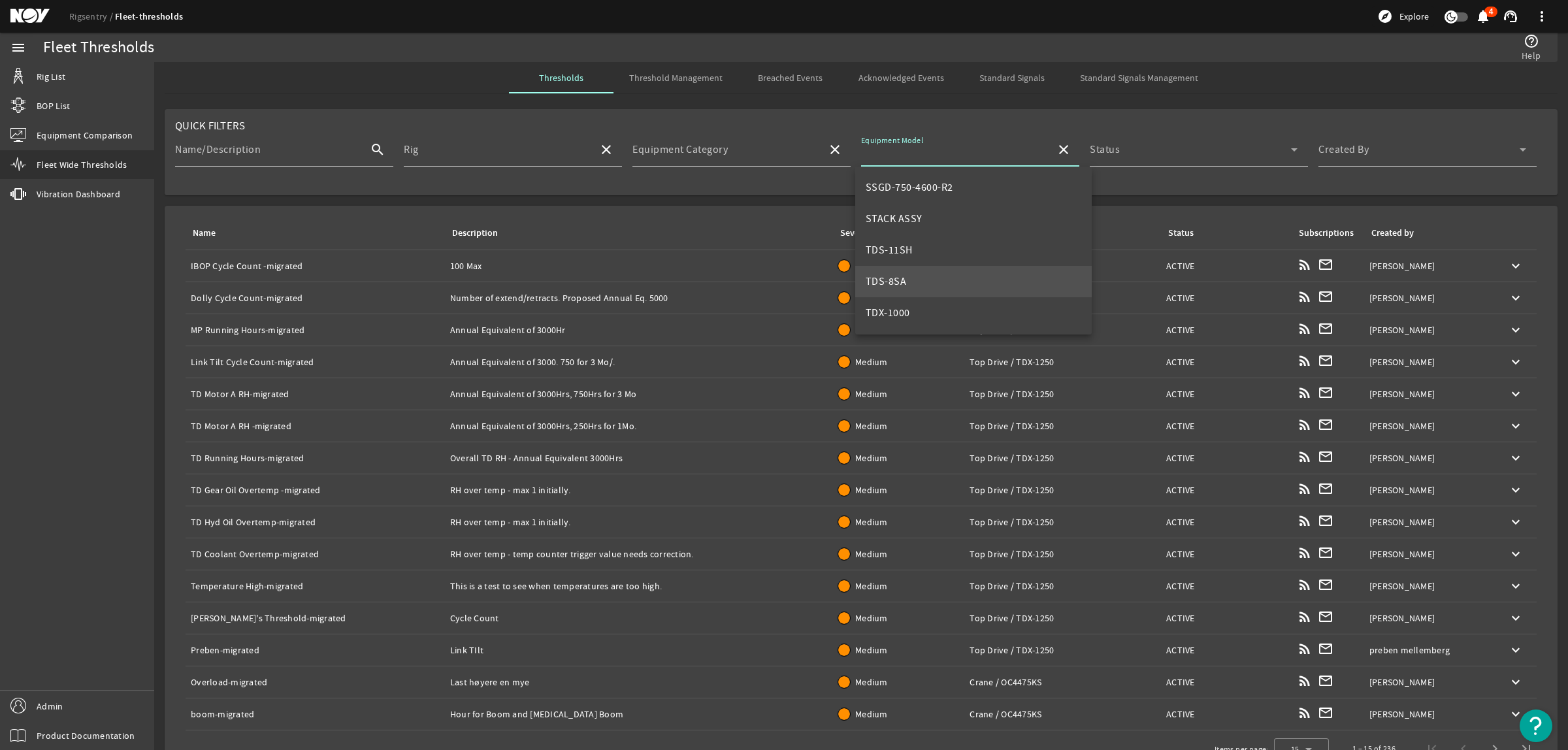
click at [933, 285] on mat-option "TDS-8SA" at bounding box center [973, 282] width 237 height 31
type input "TDS-8SA"
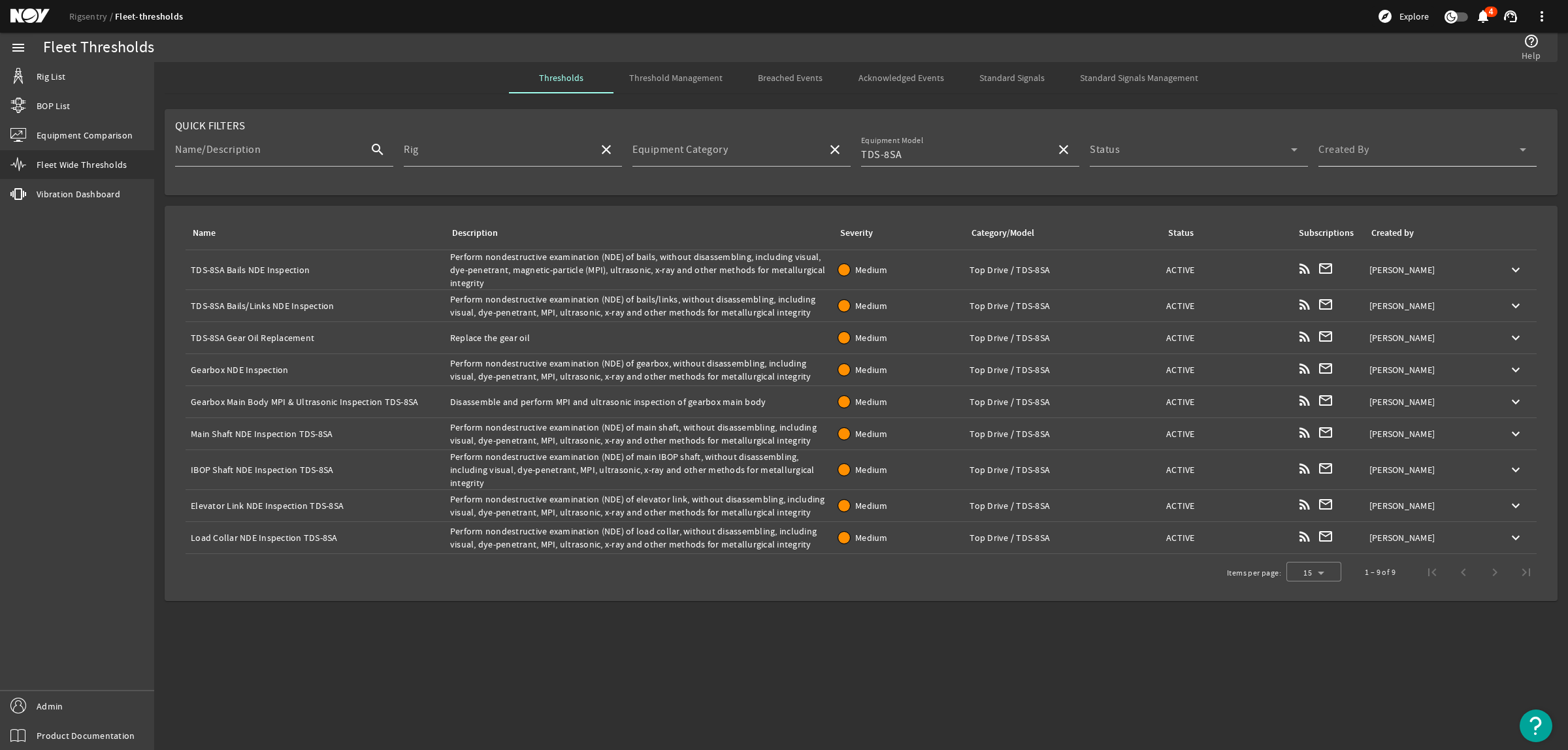
click at [1429, 144] on div "Created By" at bounding box center [1423, 149] width 208 height 34
click at [1351, 208] on mat-option "Me" at bounding box center [1427, 220] width 218 height 31
click at [392, 364] on div "Name: Gearbox NDE Inspection" at bounding box center [315, 370] width 249 height 13
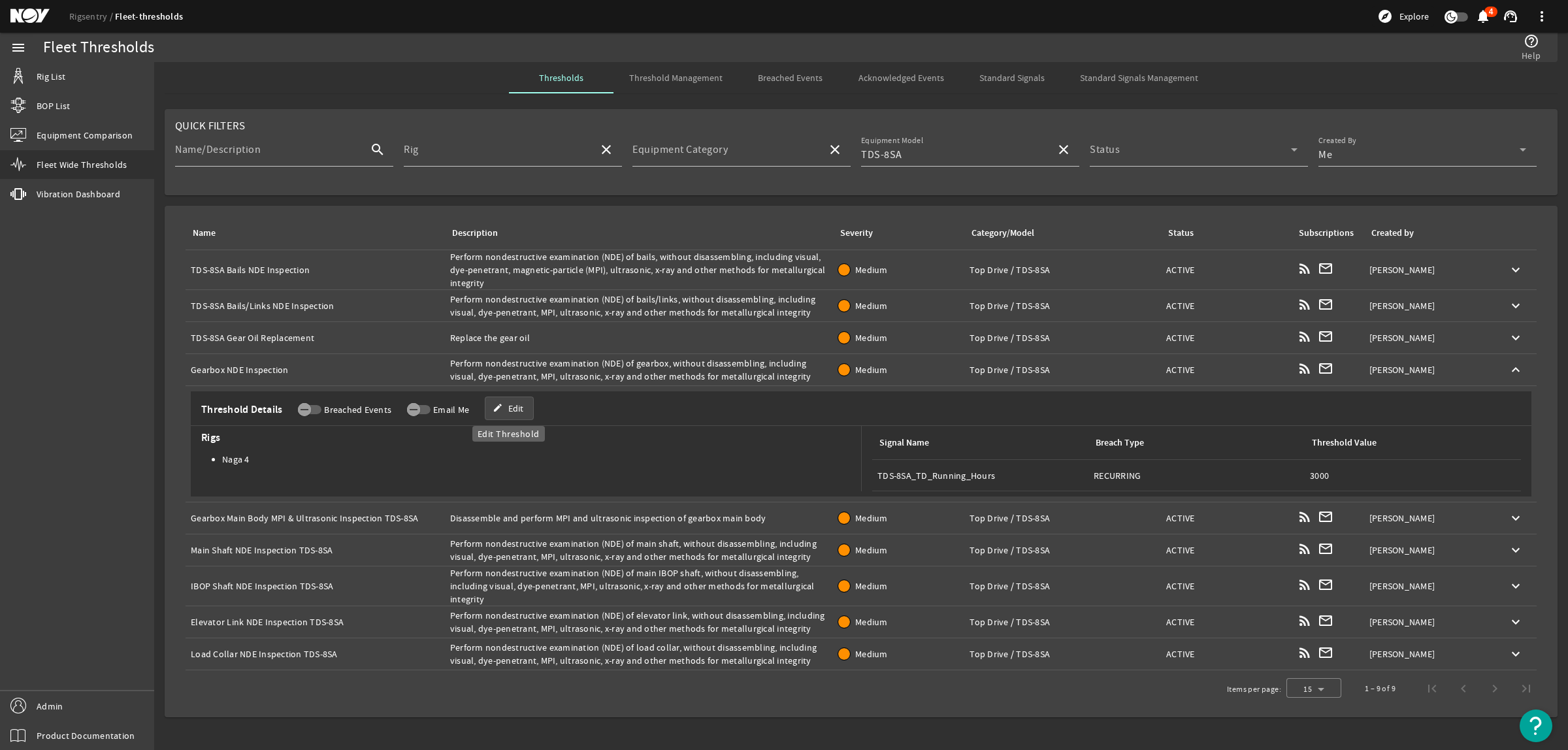
click at [520, 407] on span "Edit" at bounding box center [515, 408] width 15 height 13
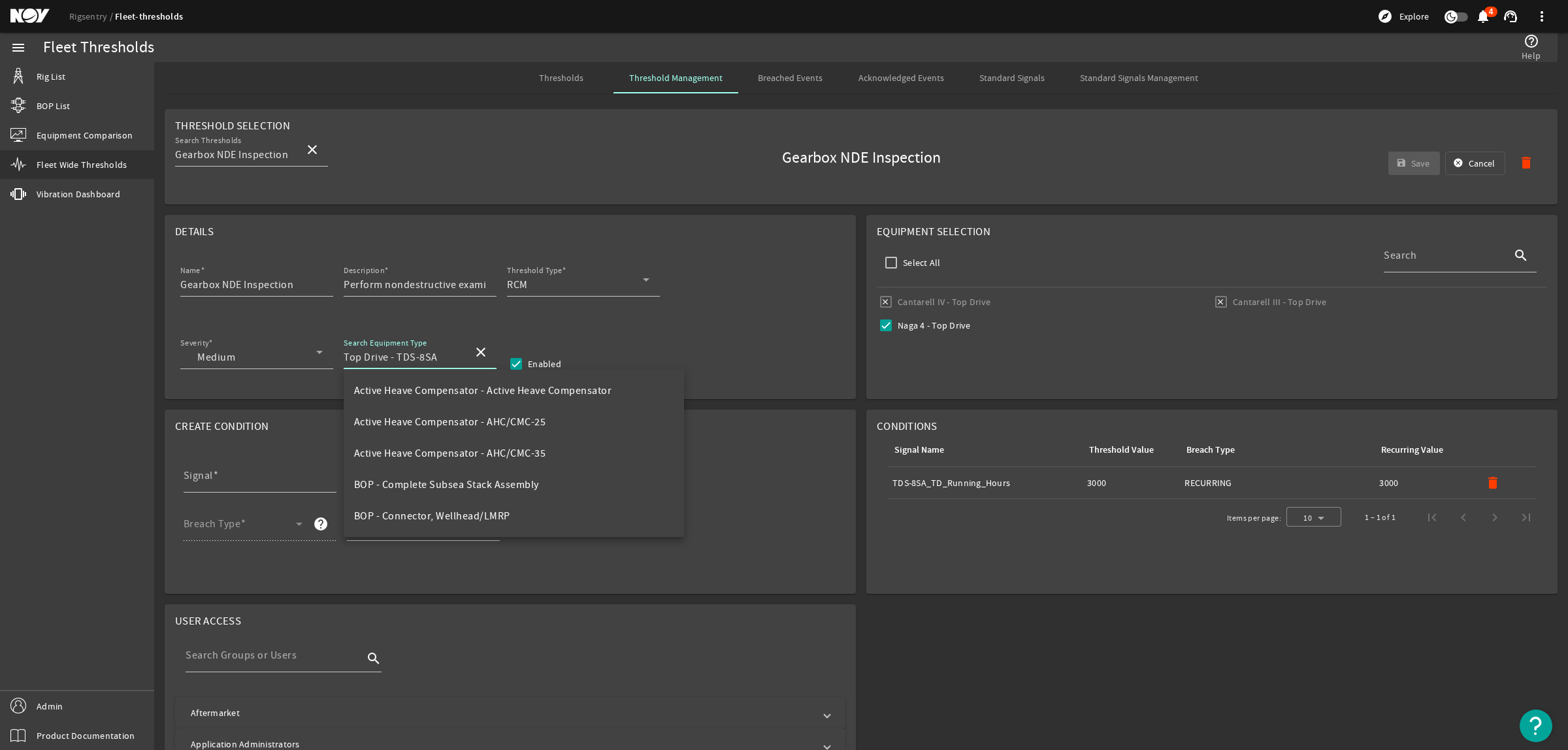
drag, startPoint x: 396, startPoint y: 356, endPoint x: 442, endPoint y: 357, distance: 46.0
click at [442, 357] on input "Top Drive - TDS-8SA" at bounding box center [403, 357] width 119 height 16
click at [181, 285] on input "Gearbox NDE Inspection" at bounding box center [252, 285] width 142 height 16
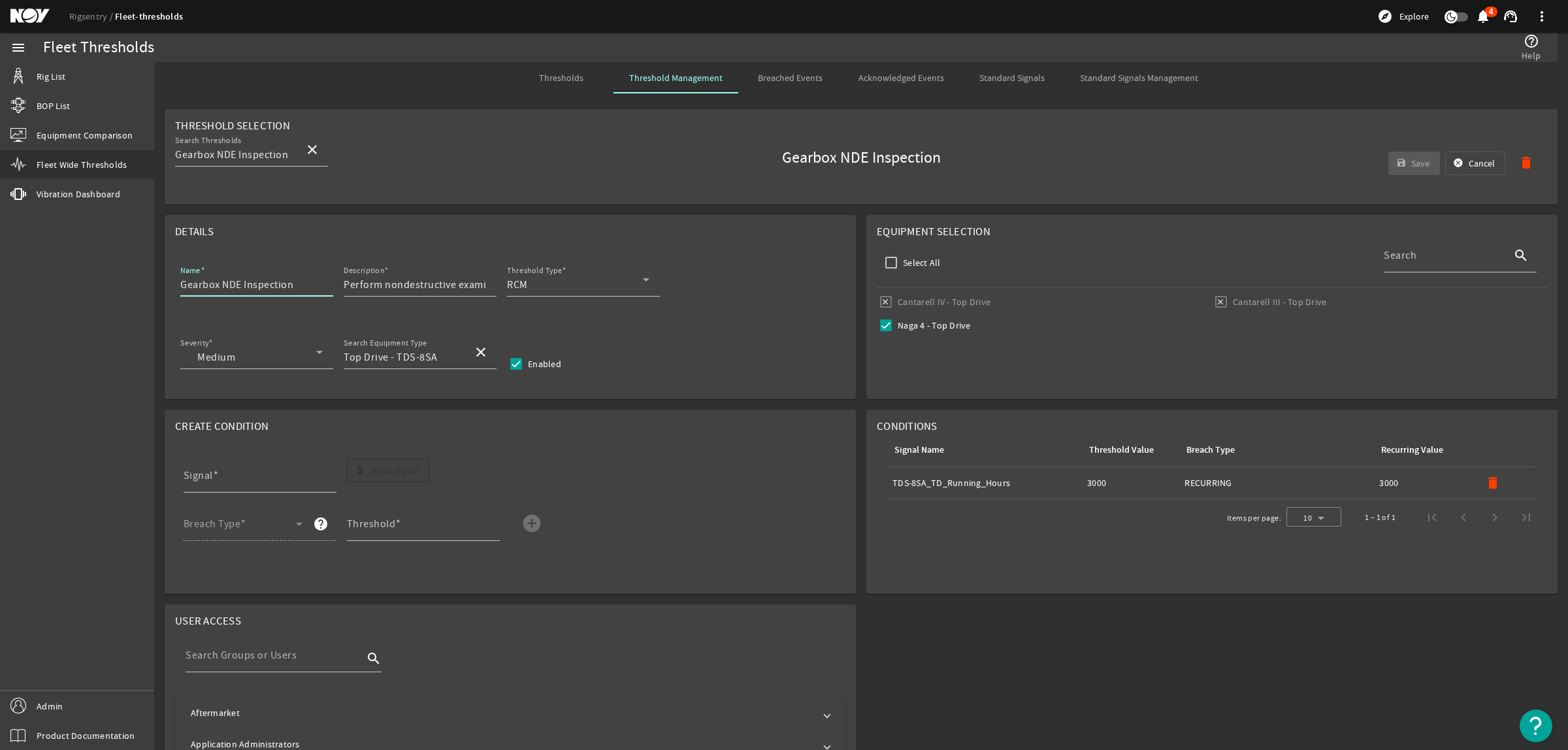
paste input "TDS-8SA"
type input "TDS-8SA Gearbox NDE Inspection"
click at [1396, 161] on span "submit" at bounding box center [1414, 163] width 52 height 31
click at [567, 80] on span "Thresholds" at bounding box center [560, 78] width 45 height 9
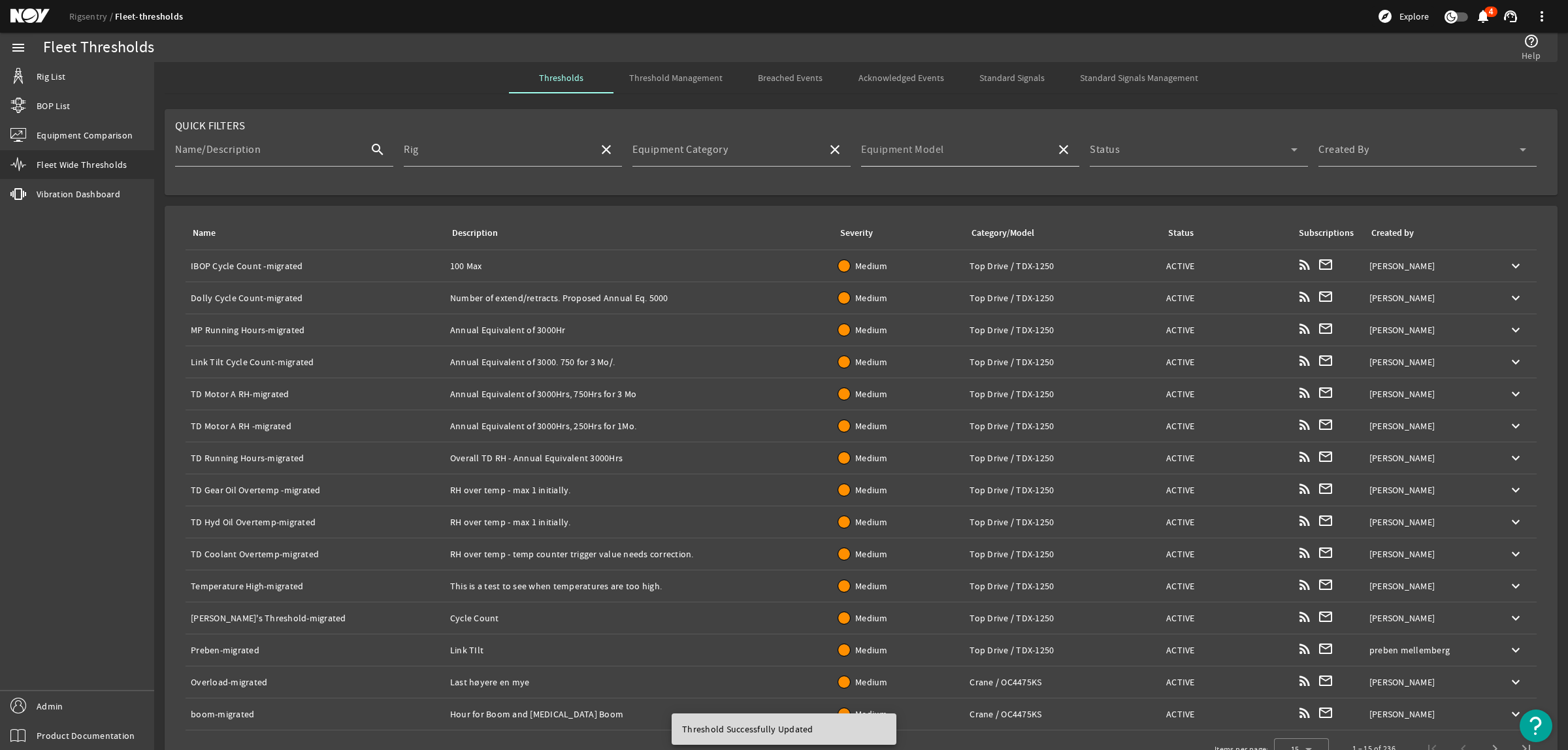
click at [1004, 150] on input "Equipment Model" at bounding box center [954, 155] width 184 height 16
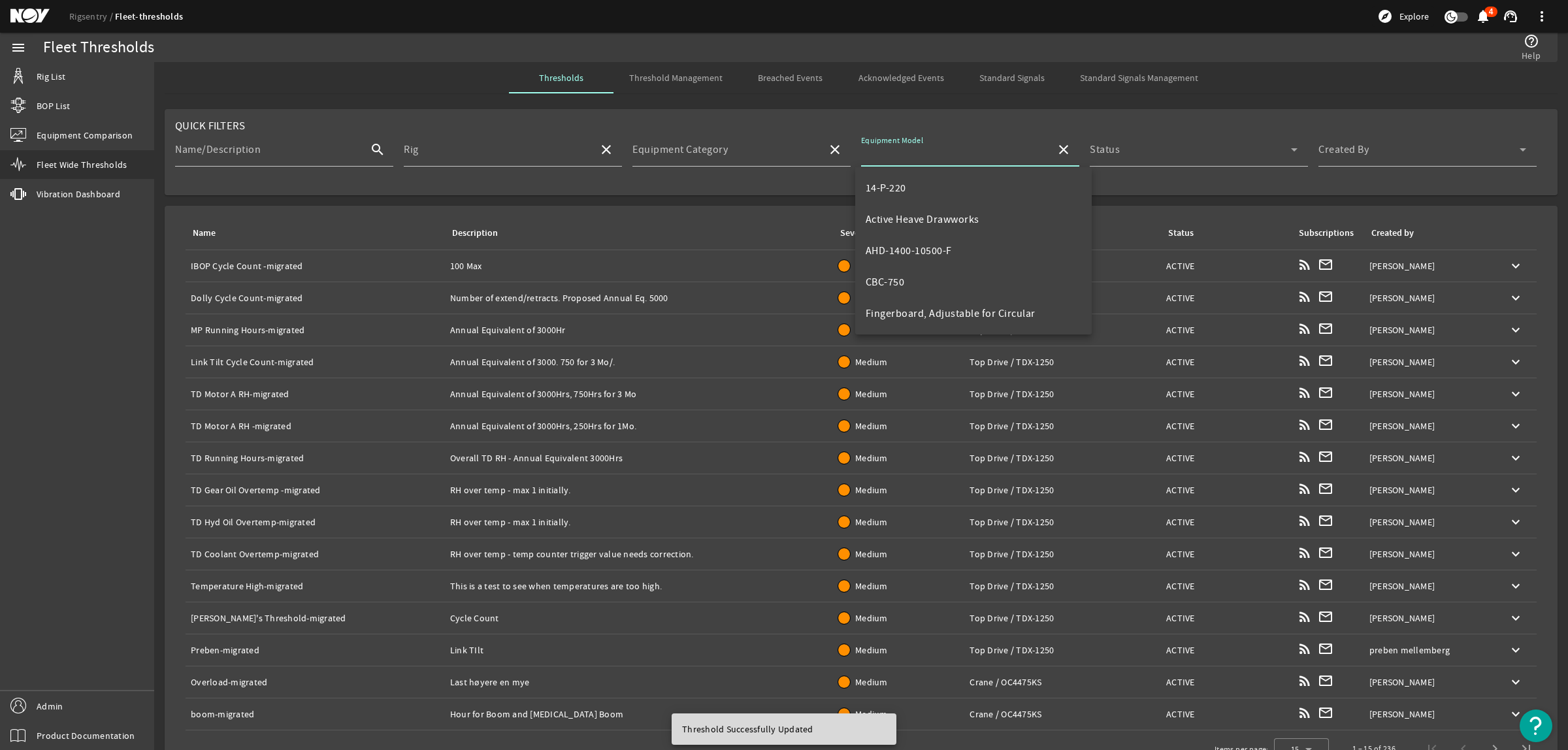
scroll to position [490, 0]
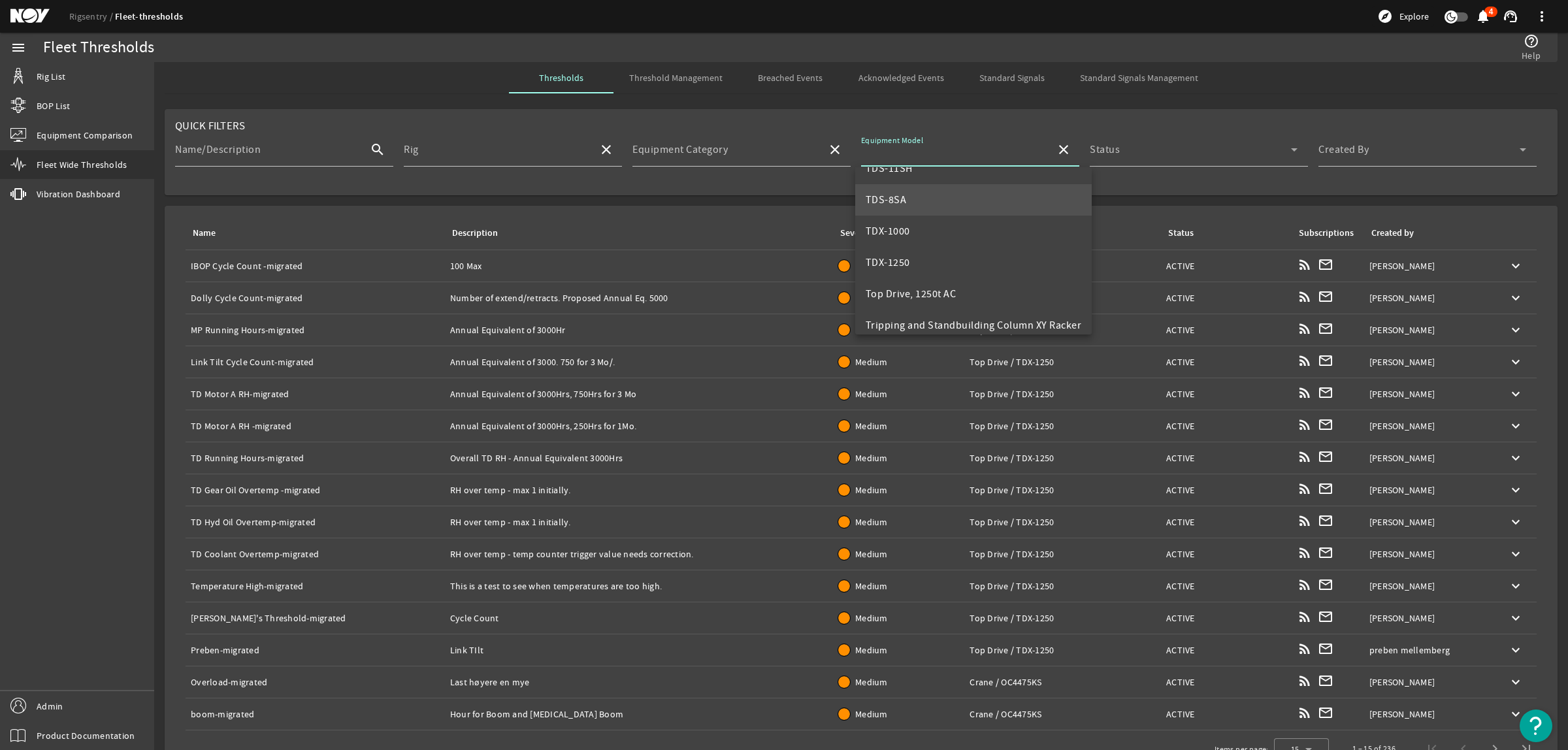
click at [919, 199] on mat-option "TDS-8SA" at bounding box center [973, 200] width 237 height 31
type input "TDS-8SA"
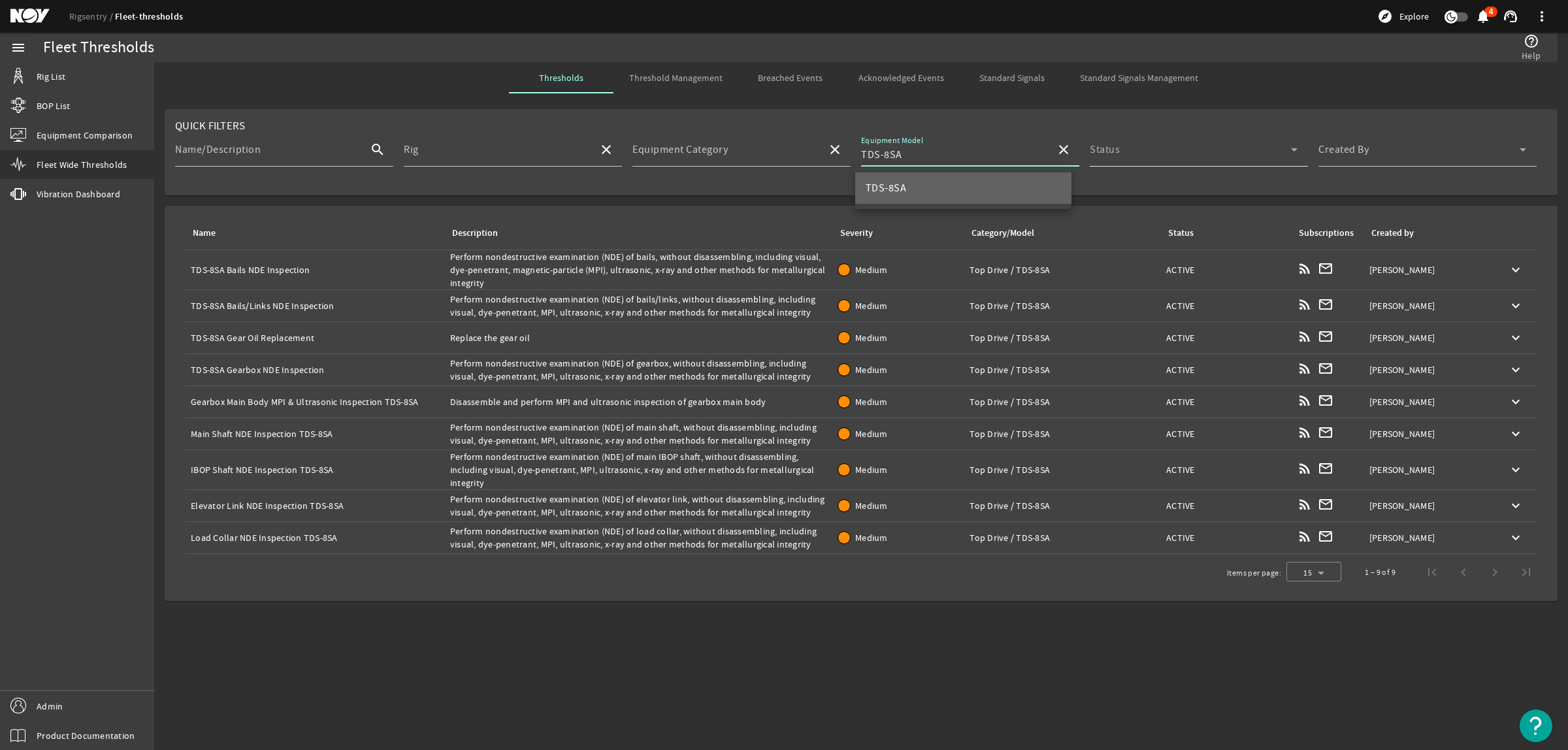
scroll to position [0, 0]
click at [1386, 145] on div "Created By" at bounding box center [1423, 149] width 208 height 34
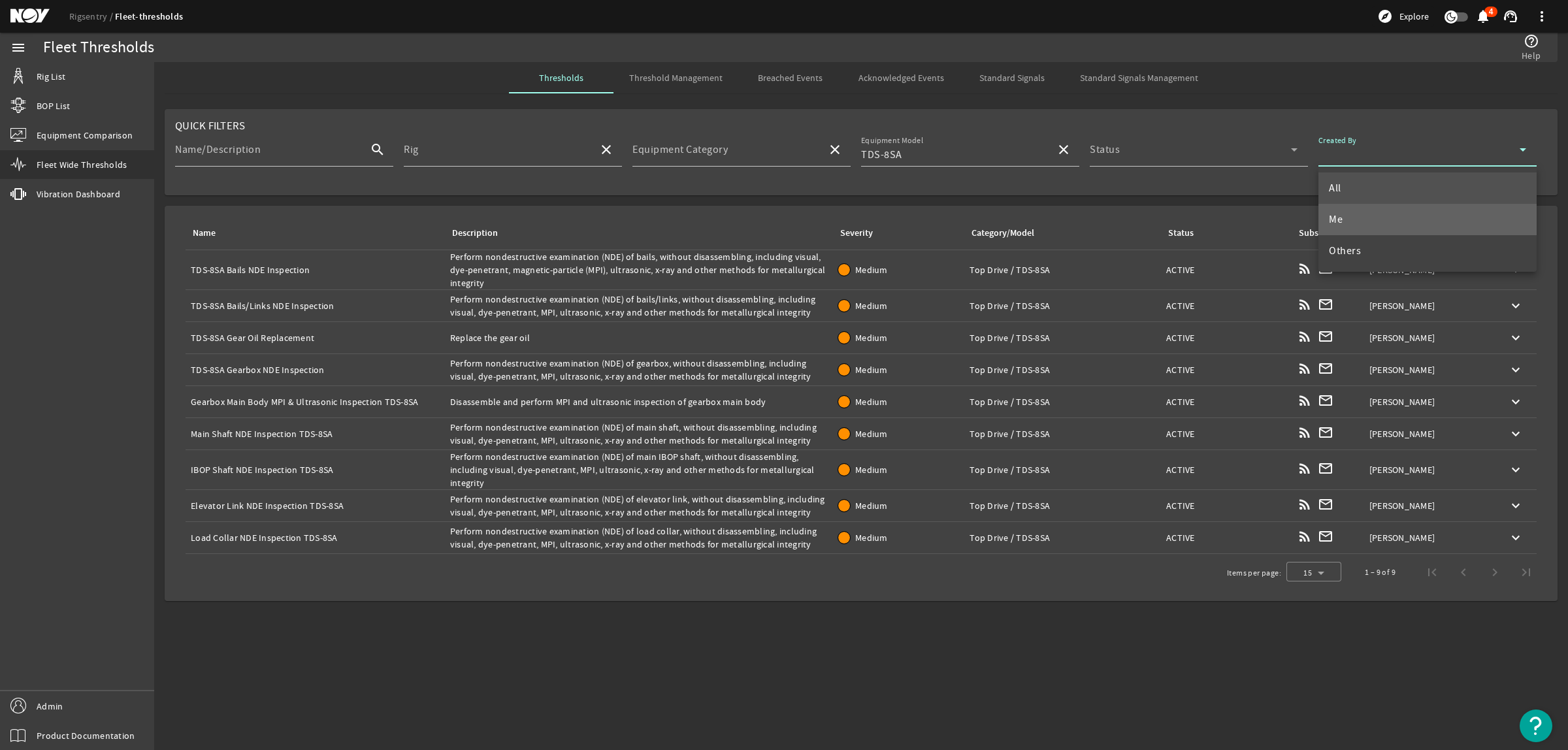
click at [1362, 209] on mat-option "Me" at bounding box center [1427, 220] width 218 height 31
click at [368, 364] on div "Name: TDS-8SA Gearbox NDE Inspection" at bounding box center [315, 370] width 249 height 13
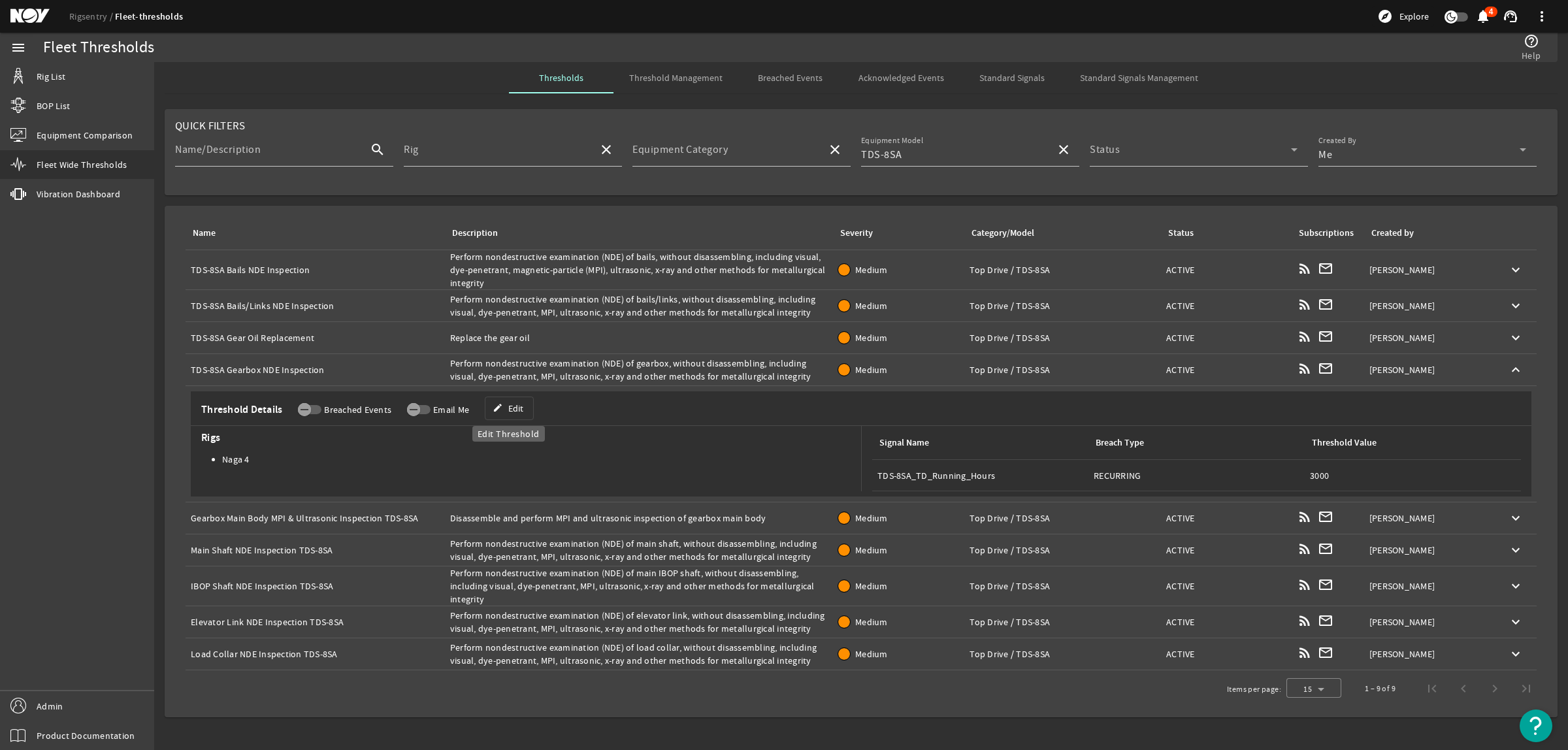
click at [511, 405] on span "Edit" at bounding box center [515, 408] width 15 height 13
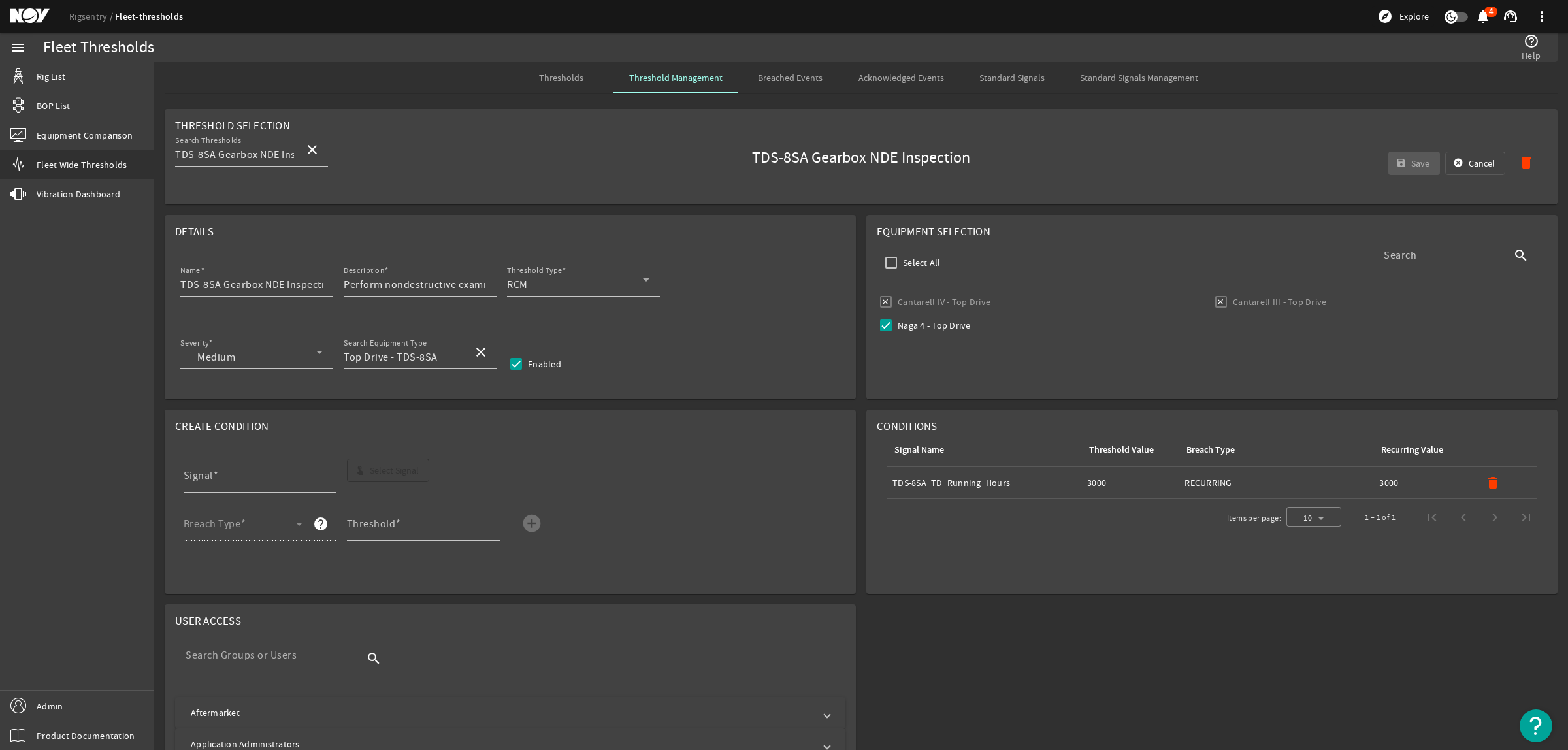
click at [572, 79] on span "Thresholds" at bounding box center [560, 78] width 45 height 9
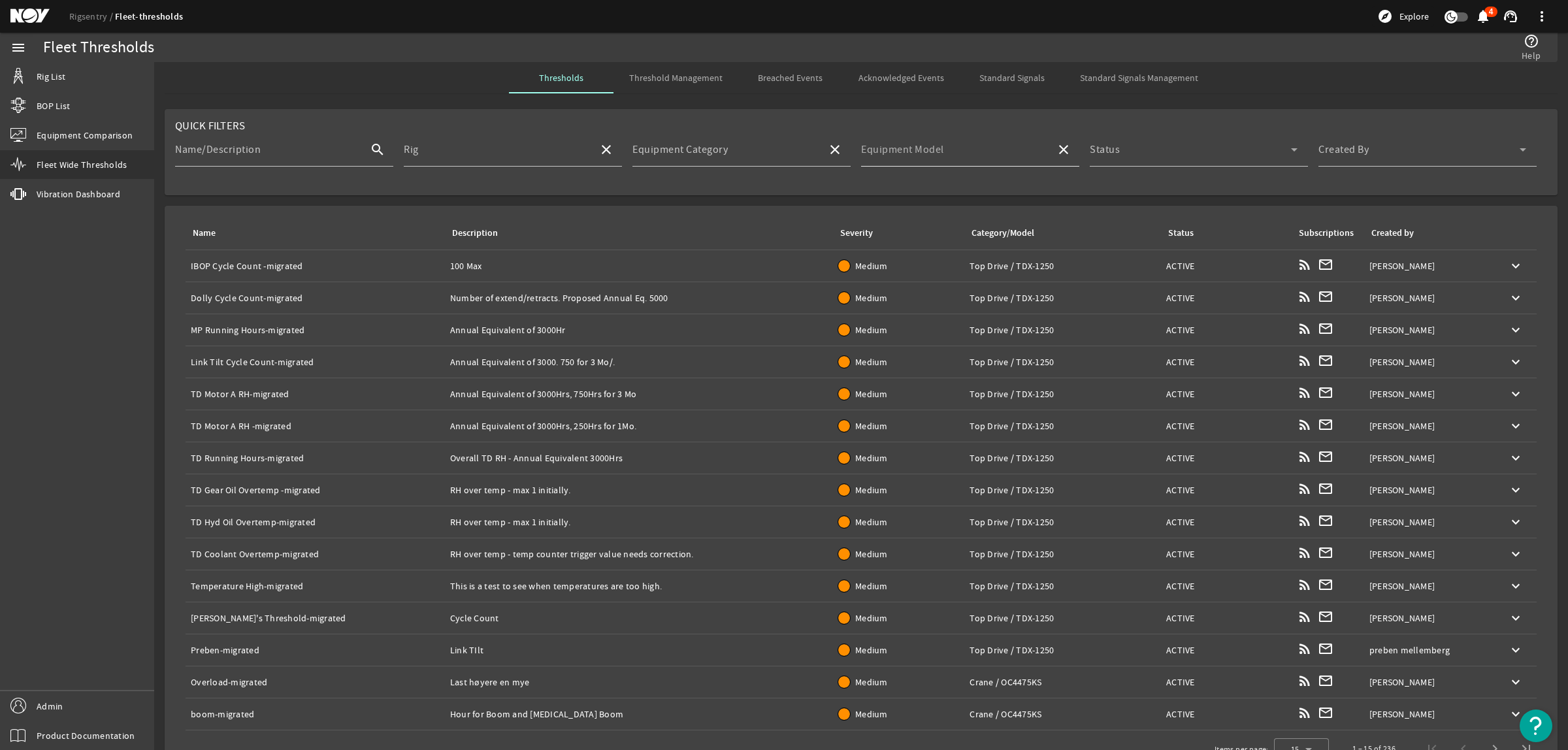
click at [1000, 153] on input "Equipment Model" at bounding box center [954, 155] width 184 height 16
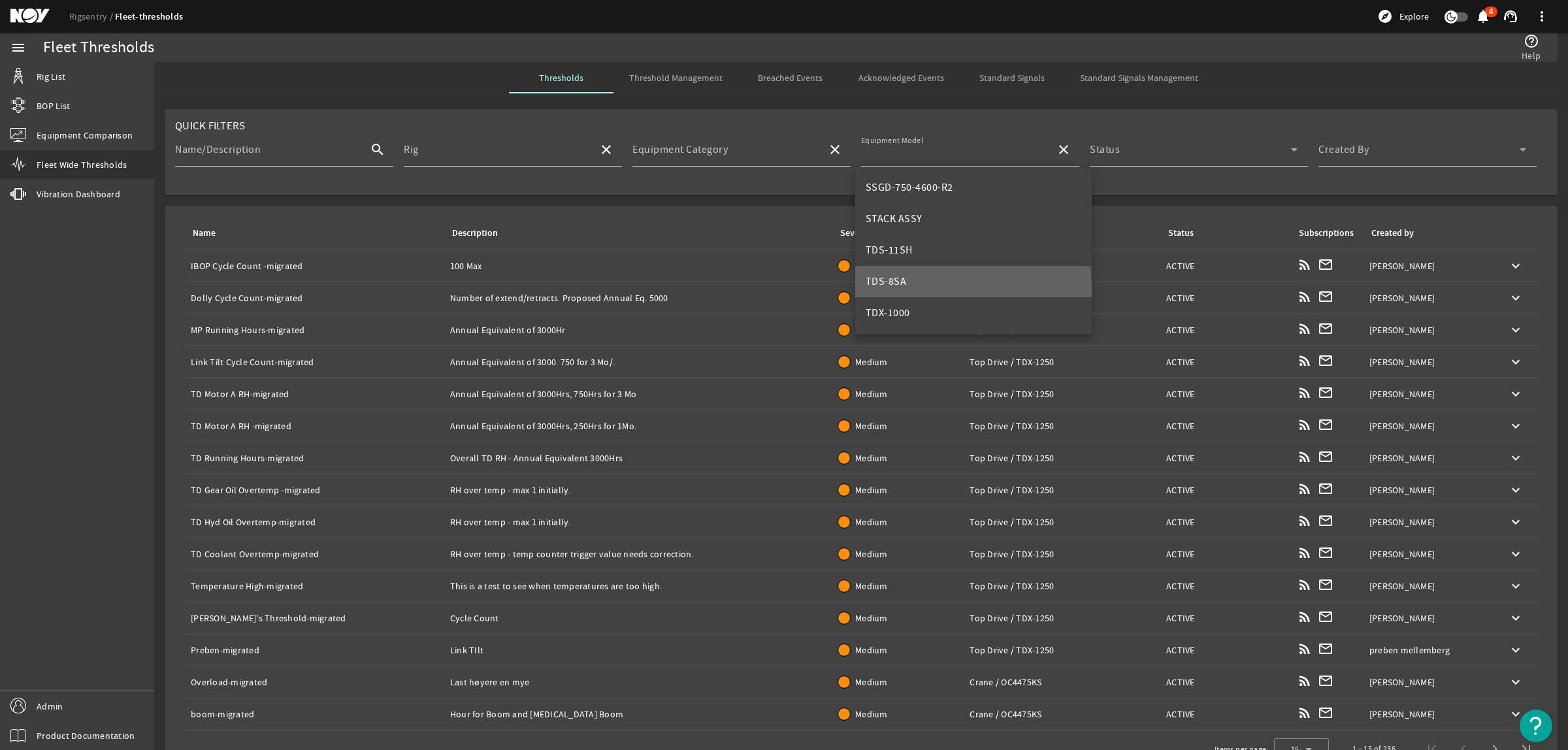
click at [944, 291] on mat-option "TDS-8SA" at bounding box center [973, 282] width 237 height 31
type input "TDS-8SA"
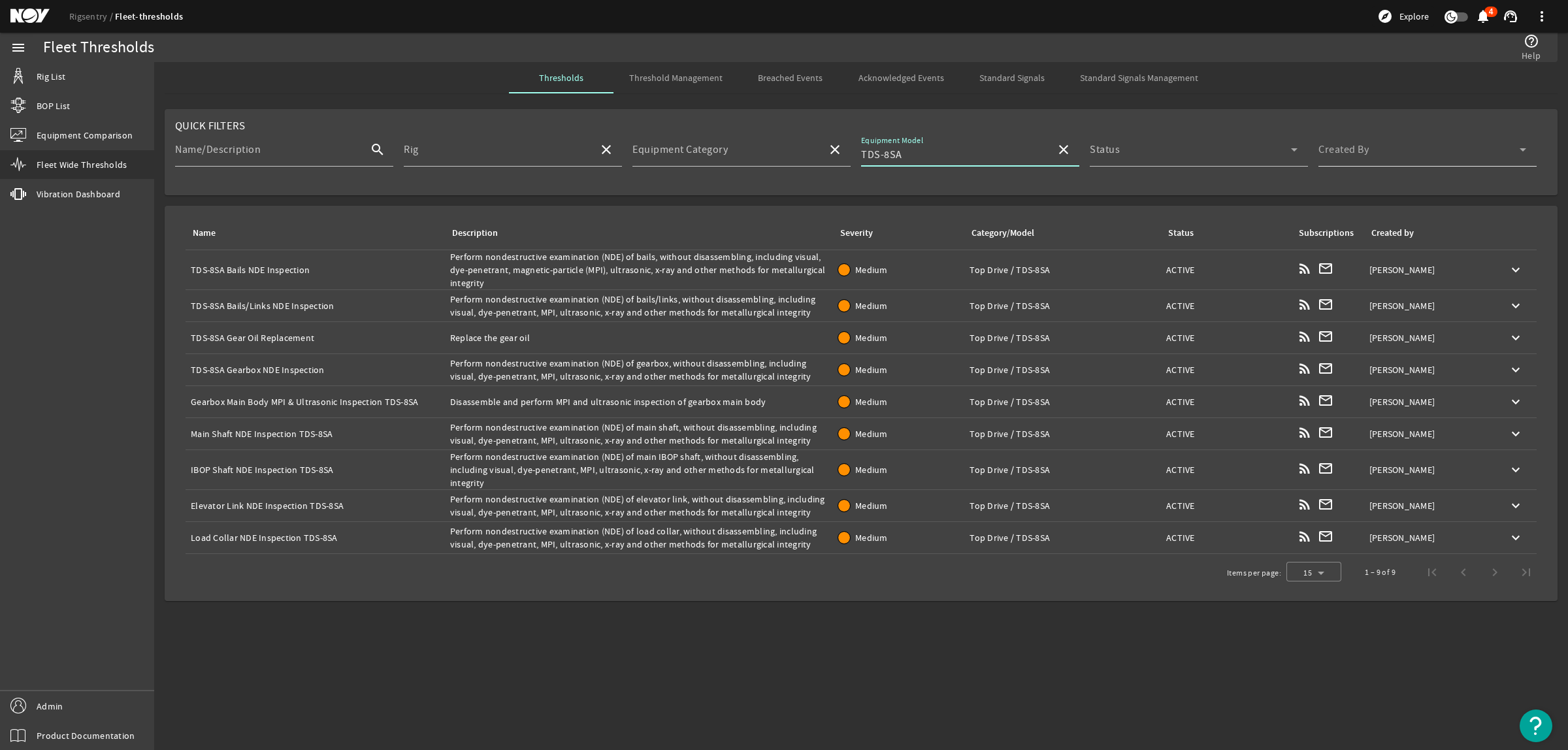
click at [1359, 149] on span at bounding box center [1419, 155] width 201 height 16
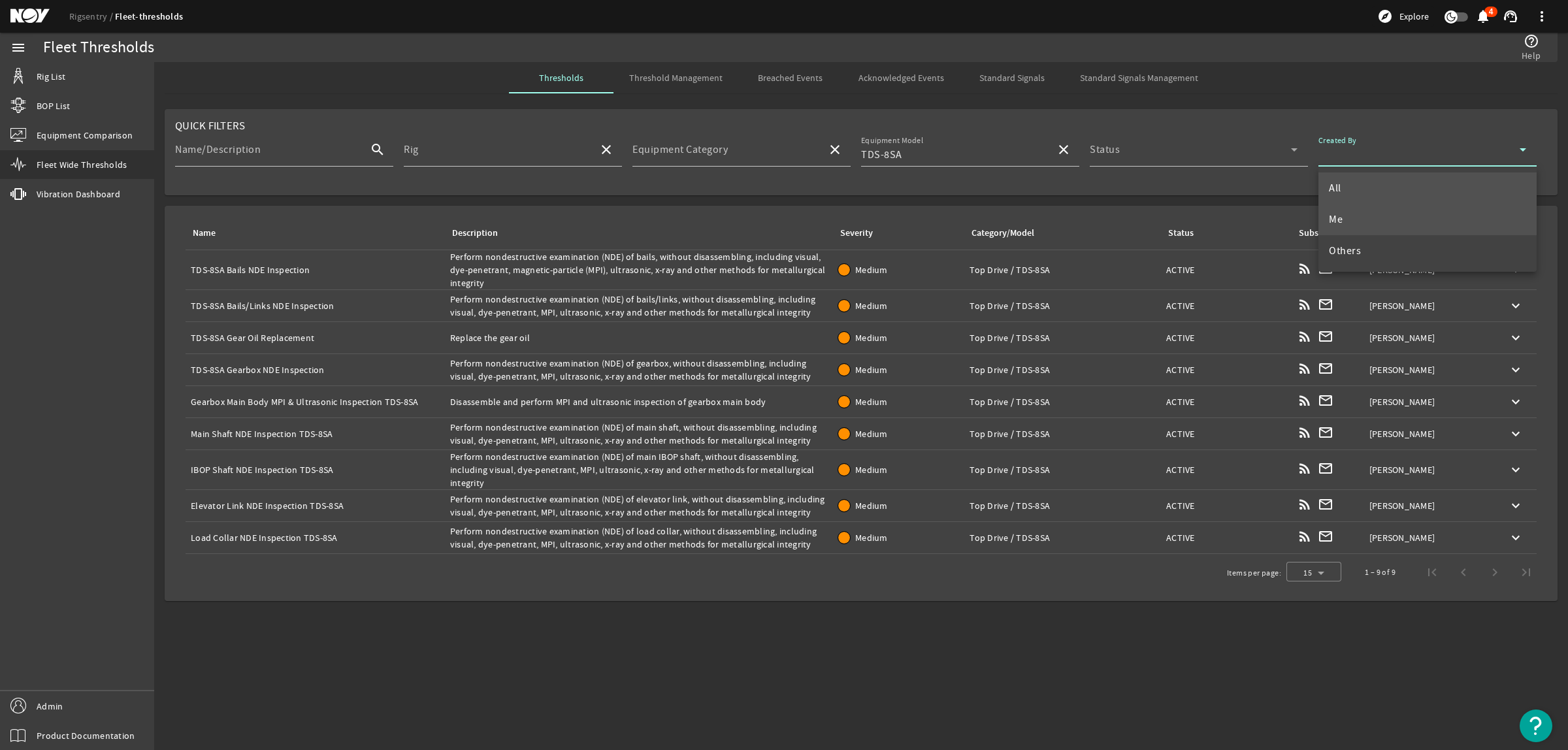
click at [1344, 214] on mat-option "Me" at bounding box center [1427, 220] width 218 height 31
click at [397, 397] on div "Name: Gearbox Main Body MPI & Ultrasonic Inspection TDS-8SA" at bounding box center [315, 402] width 249 height 13
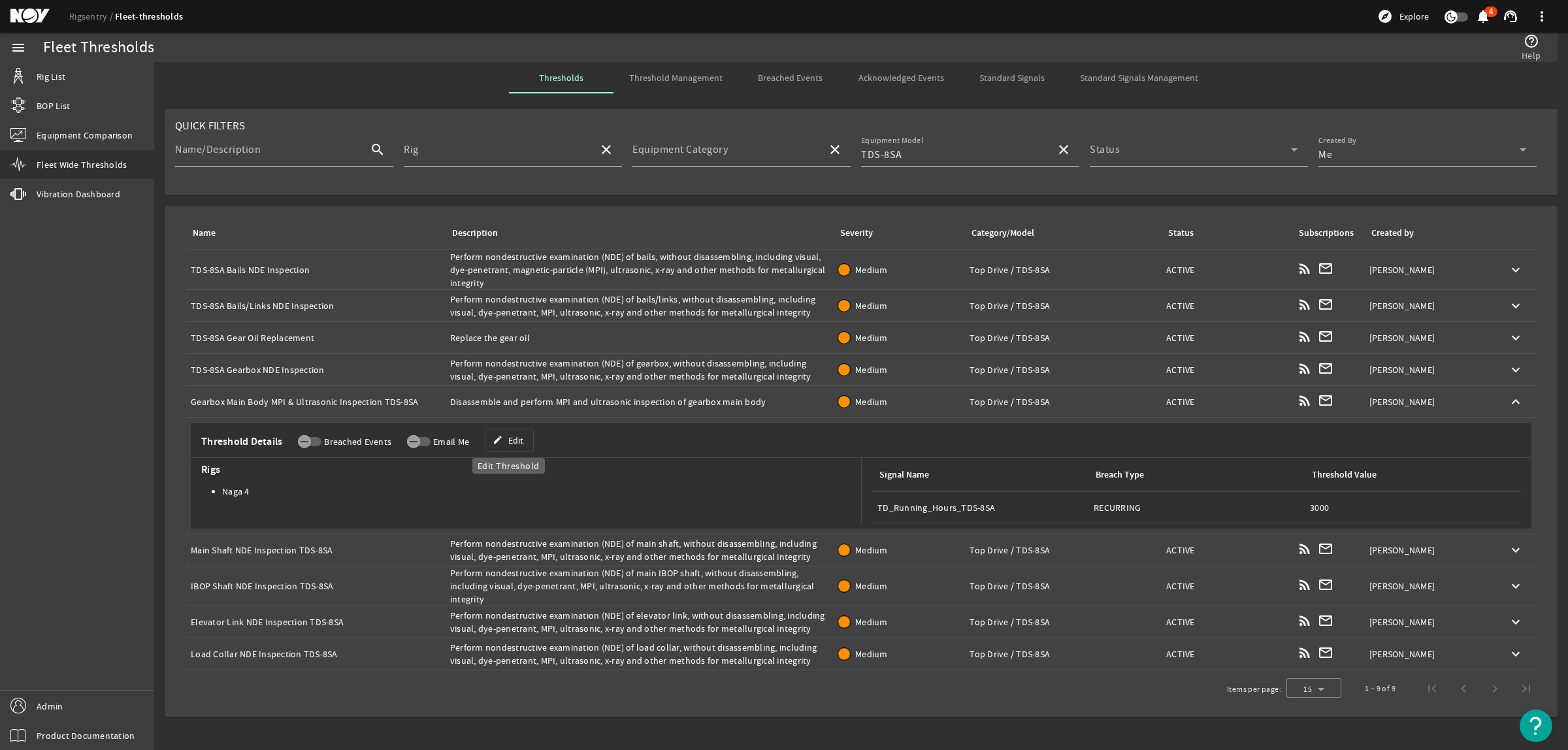
click at [504, 444] on span at bounding box center [509, 440] width 48 height 31
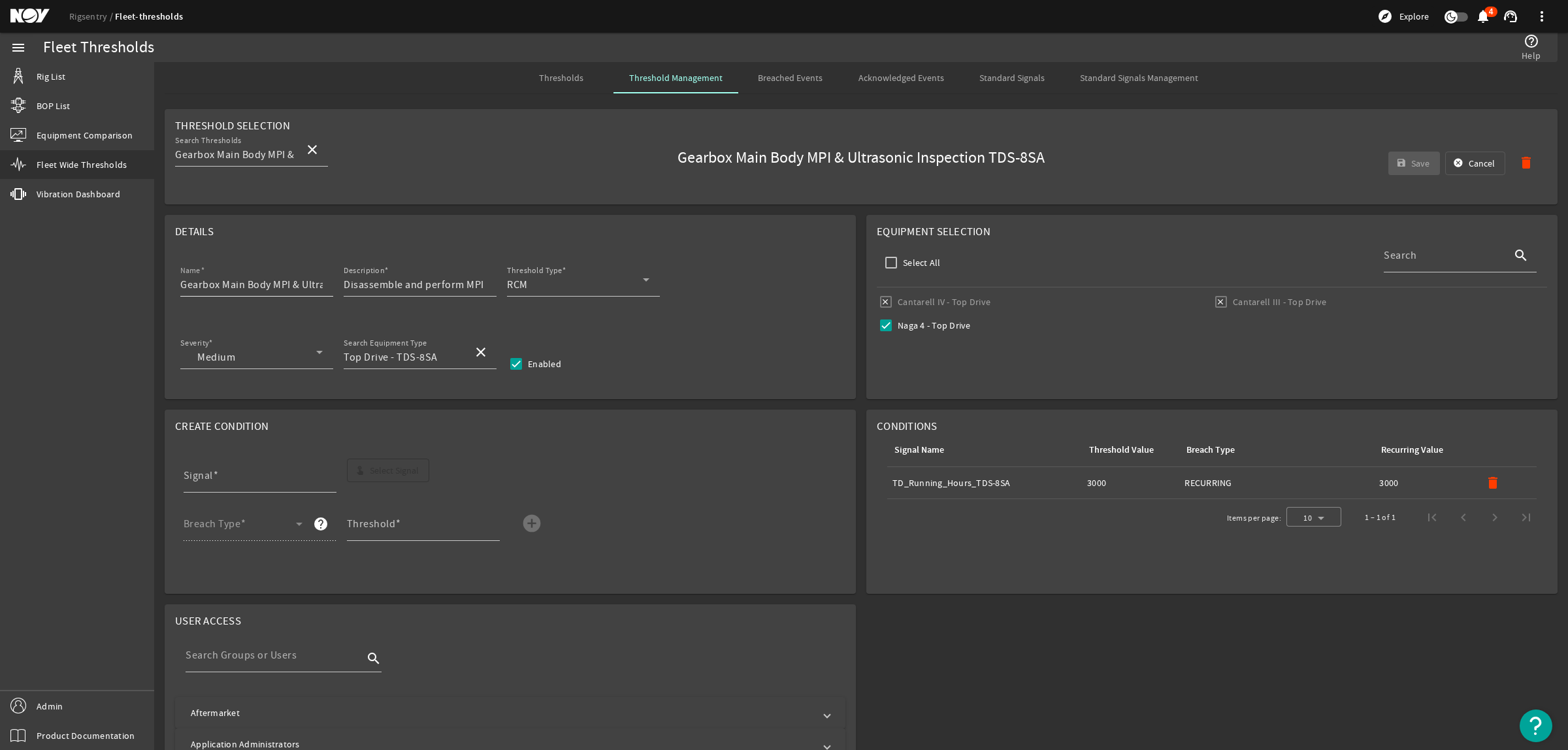
click at [295, 282] on input "Gearbox Main Body MPI & Ultrasonic Inspection TDS-8SA" at bounding box center [252, 285] width 142 height 16
drag, startPoint x: 283, startPoint y: 282, endPoint x: 331, endPoint y: 282, distance: 48.0
click at [331, 282] on div "Name Gearbox Main Body MPI & Ultrasonic Inspection TDS-8SA" at bounding box center [257, 279] width 153 height 34
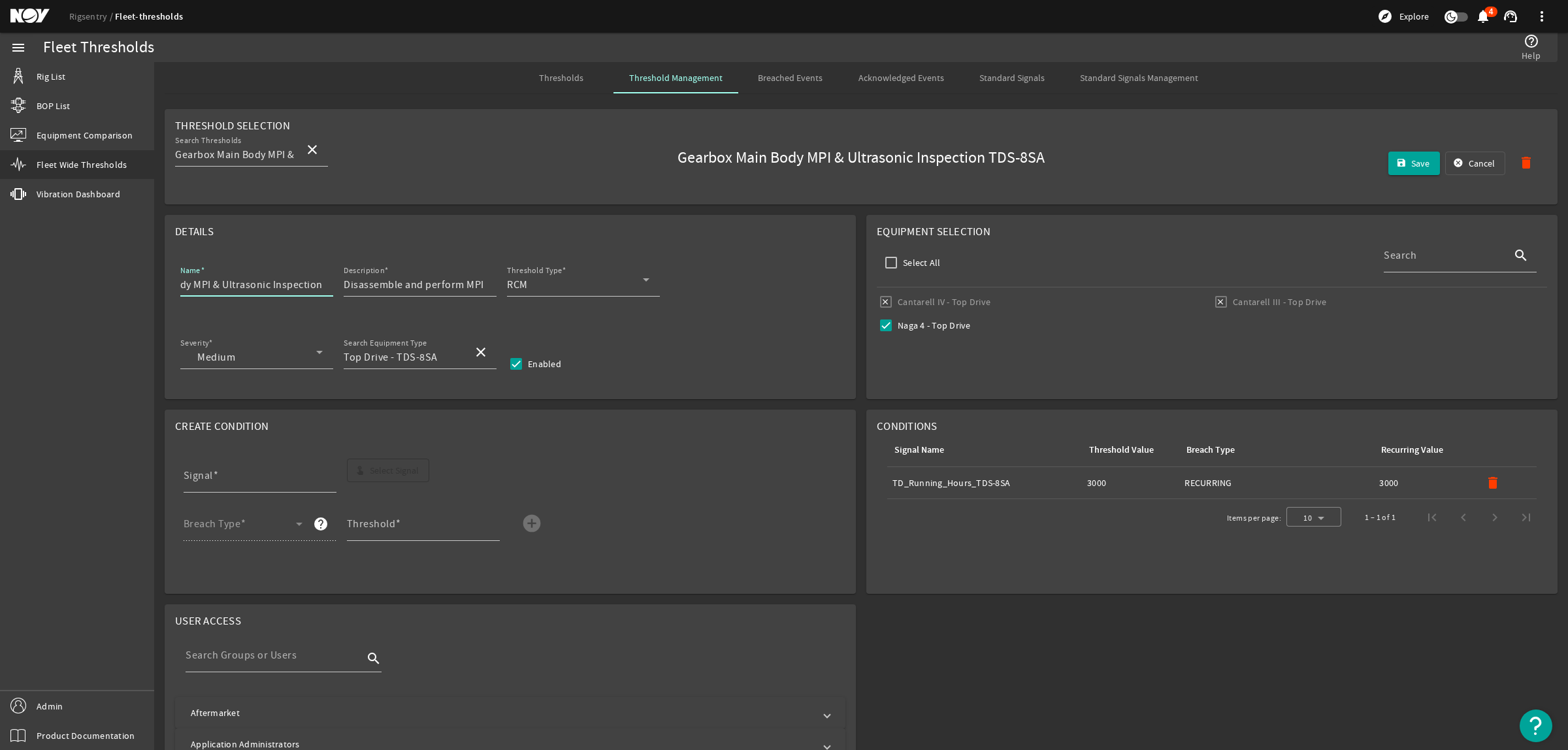
click at [187, 286] on input "Gearbox Main Body MPI & Ultrasonic Inspection" at bounding box center [252, 285] width 142 height 16
paste input "TDS-8SA"
type input "TDS-8SA Gearbox Main Body MPI & Ultrasonic Inspection"
click at [1485, 483] on mat-icon "delete" at bounding box center [1493, 483] width 16 height 16
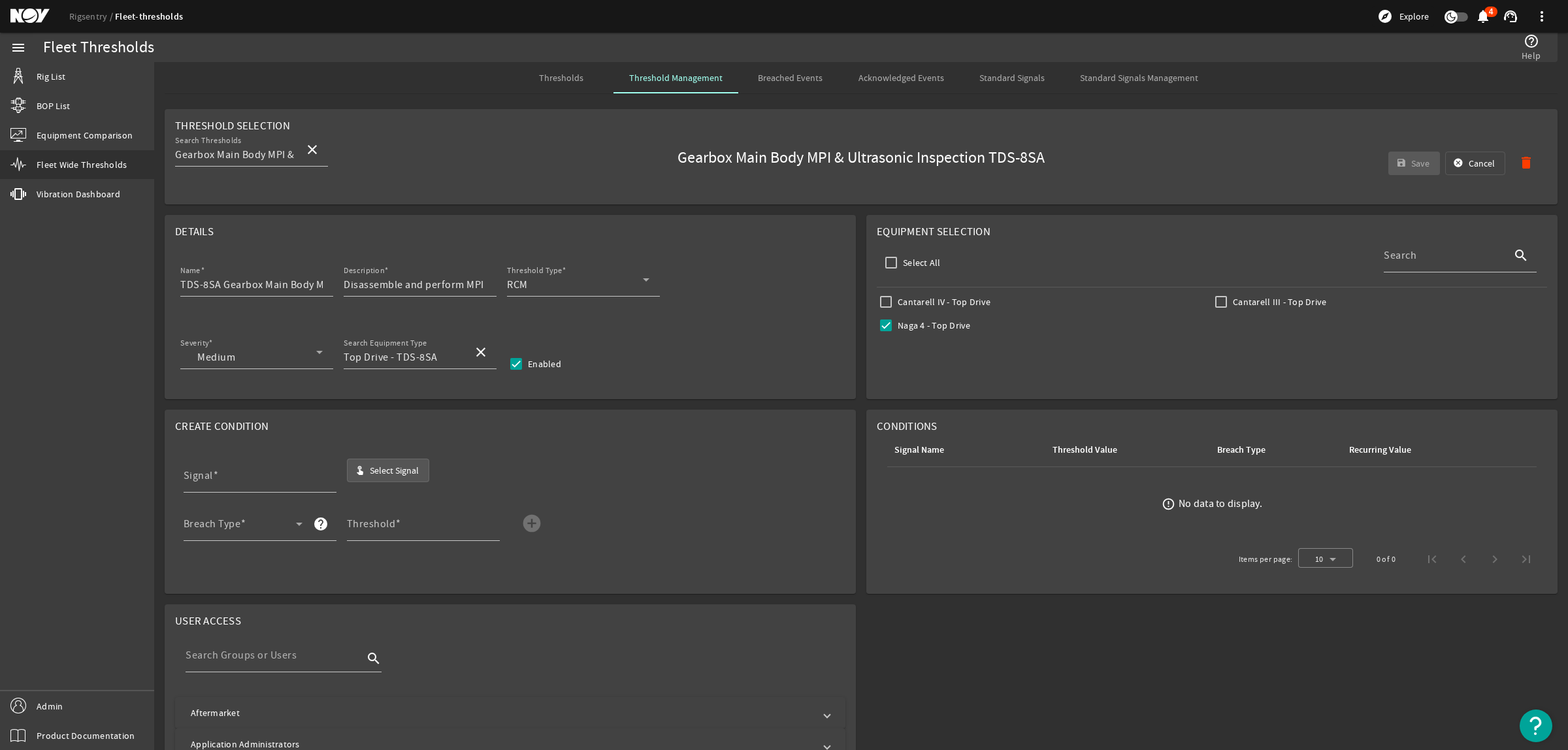
click at [382, 468] on span "Select Signal" at bounding box center [394, 470] width 49 height 13
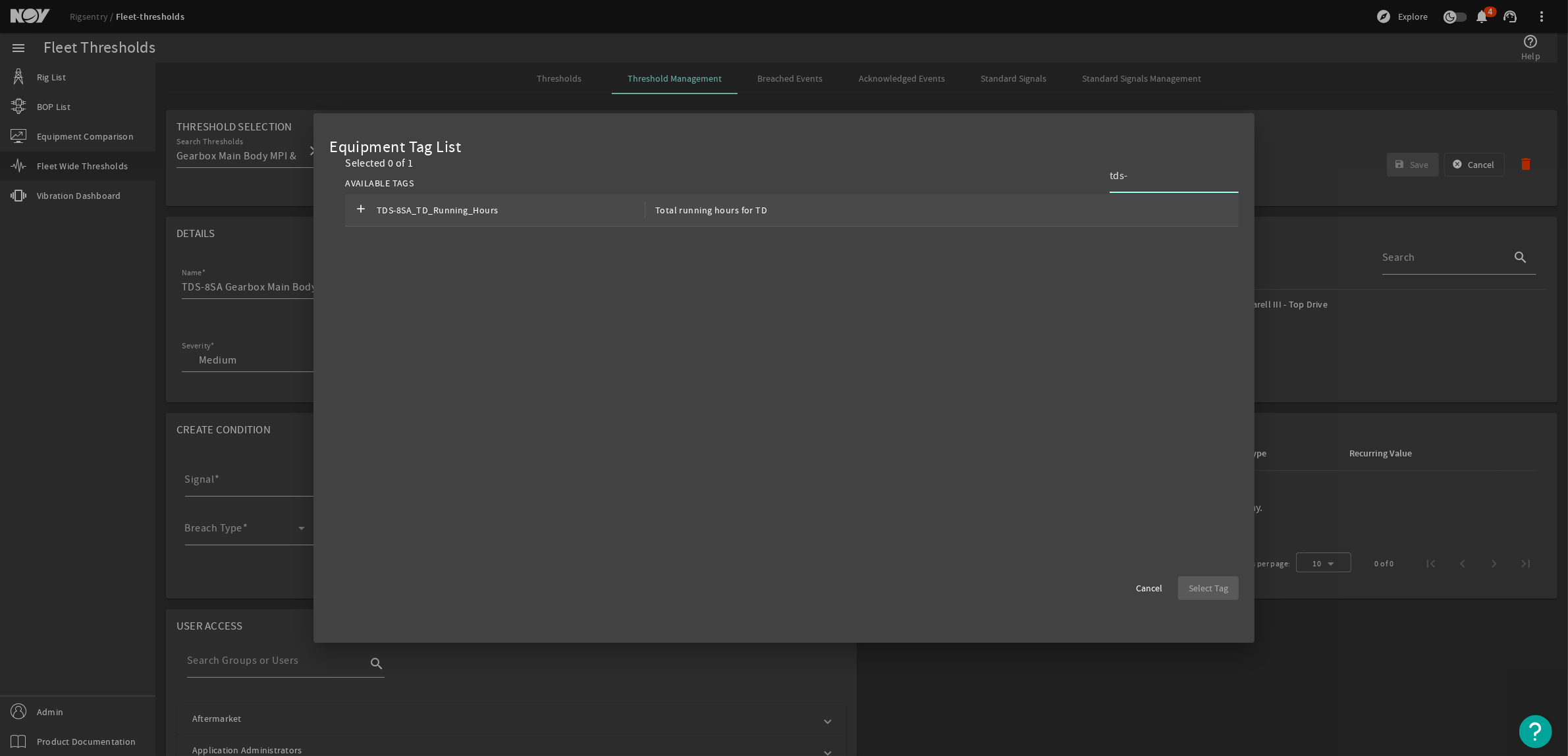
type input "tds-"
click at [1128, 211] on div "add TDS-8SA_TD_Running_Hours Total running hours for TD" at bounding box center [792, 210] width 894 height 32
click at [1226, 577] on span "button" at bounding box center [1208, 588] width 61 height 32
type input "TDS-8SA_TD_Running_Hours"
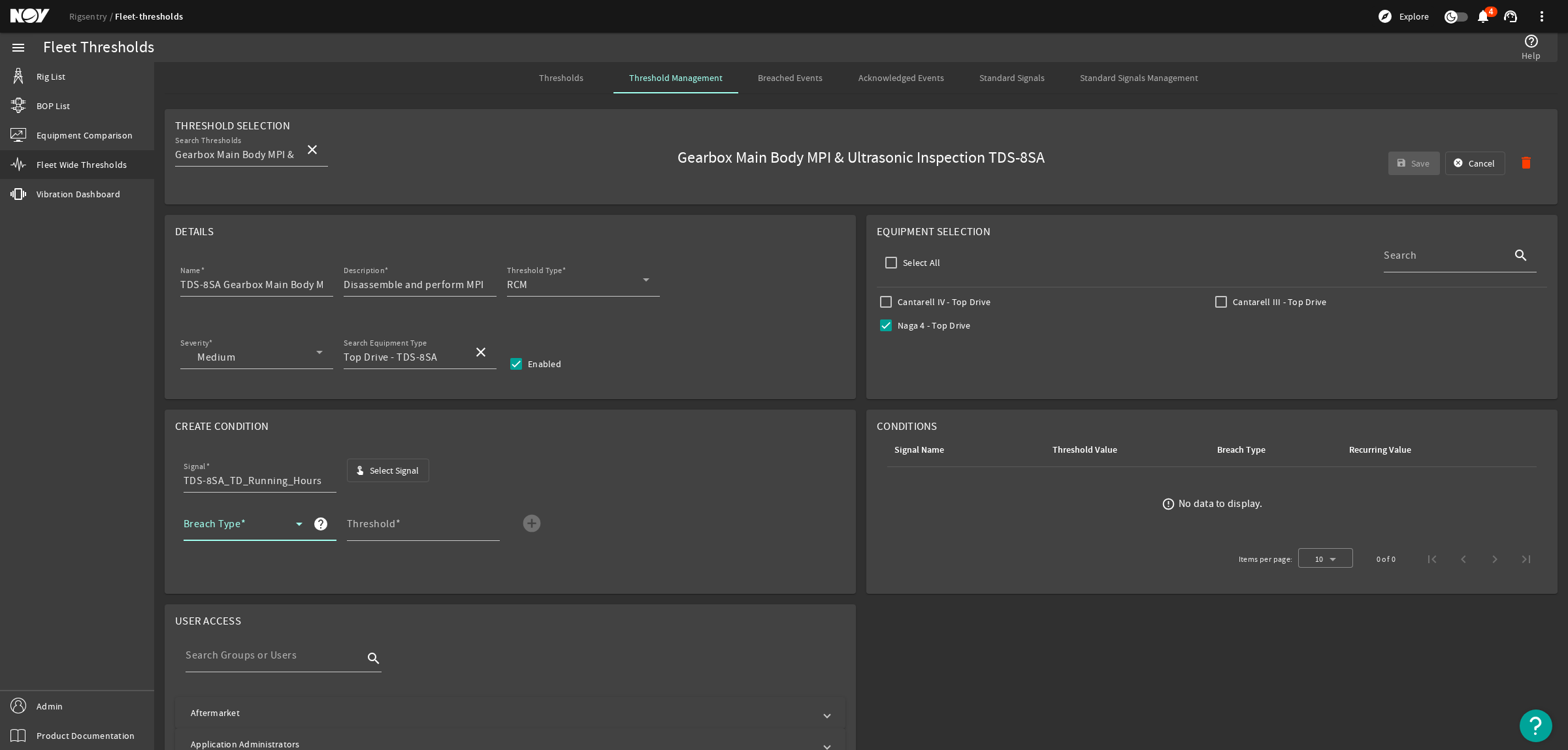
click at [264, 528] on span at bounding box center [240, 529] width 113 height 16
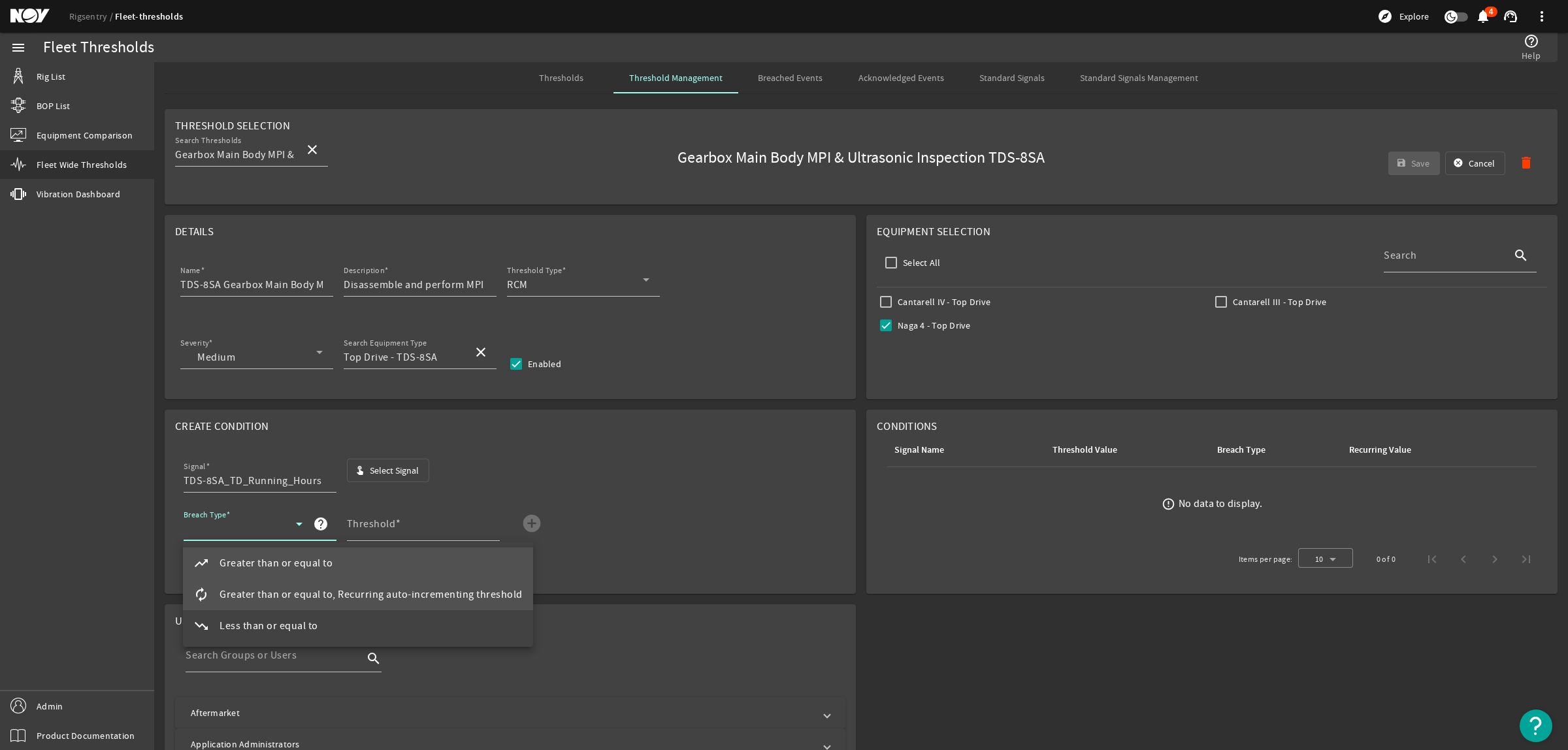
click at [292, 591] on span "Greater than or equal to, Recurring auto-incrementing threshold" at bounding box center [371, 595] width 303 height 16
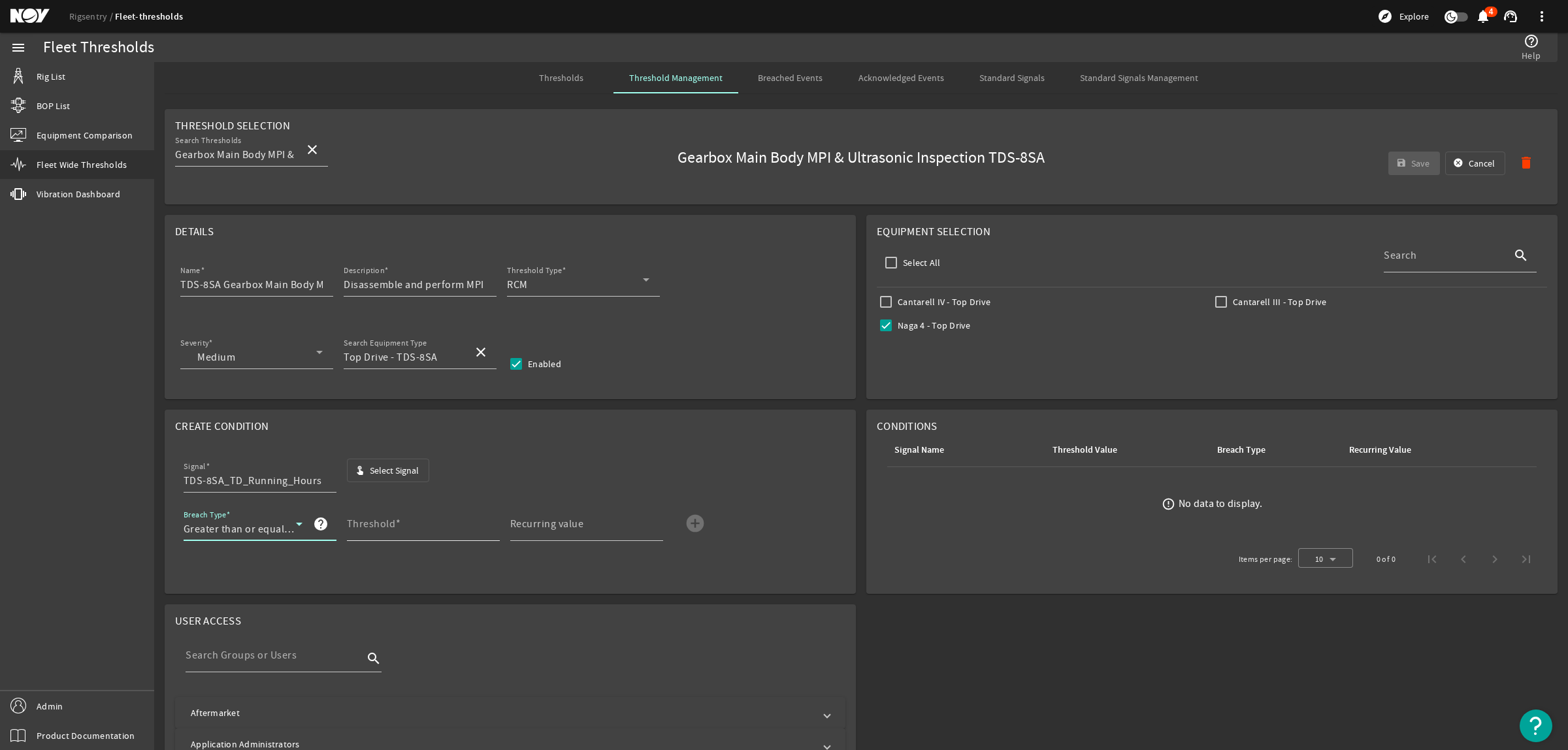
click at [396, 529] on span at bounding box center [399, 524] width 6 height 13
click at [394, 529] on input "Threshold" at bounding box center [418, 529] width 142 height 16
type input "3000"
click at [697, 523] on mat-icon "add_circle" at bounding box center [695, 523] width 21 height 21
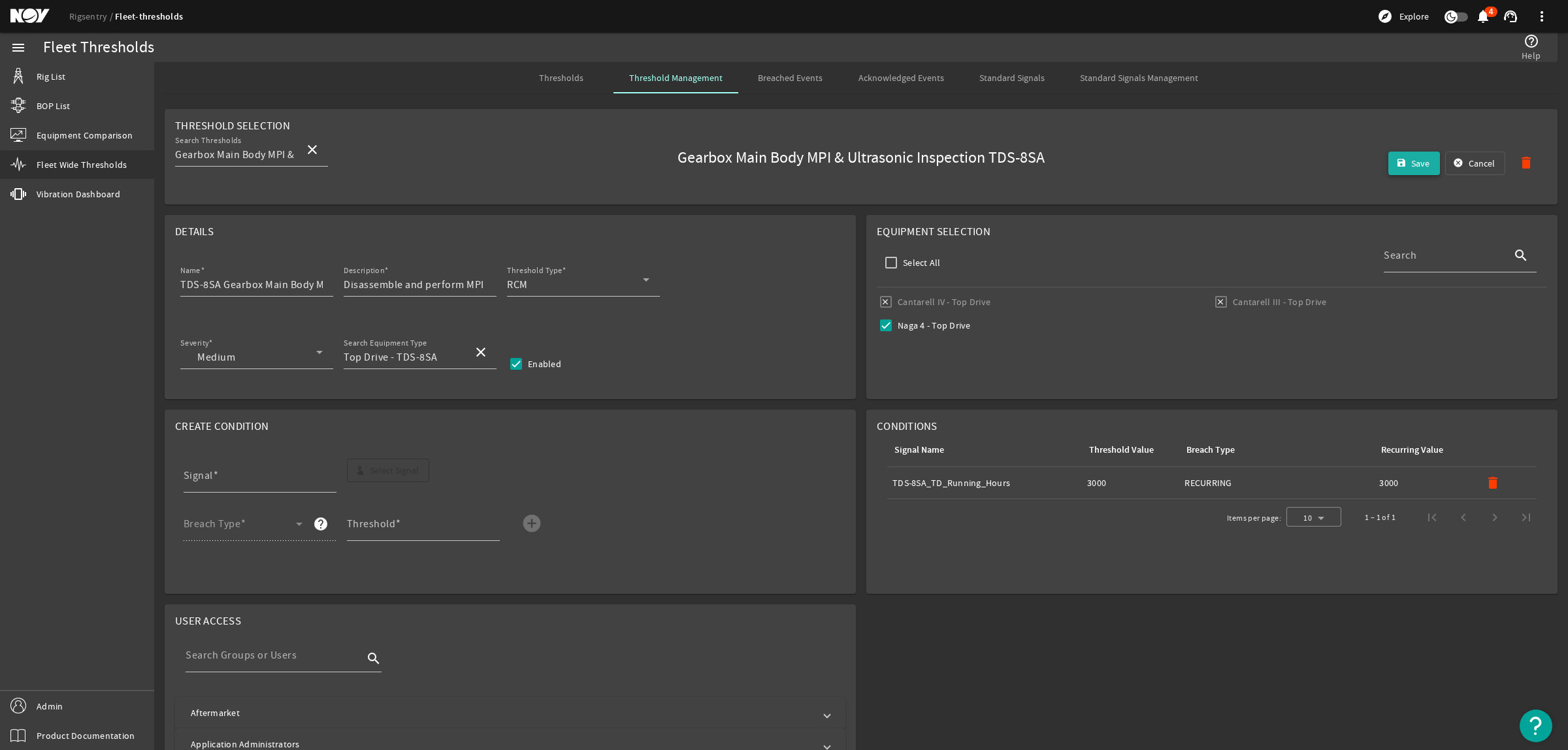
click at [1411, 161] on span "Save" at bounding box center [1419, 163] width 18 height 13
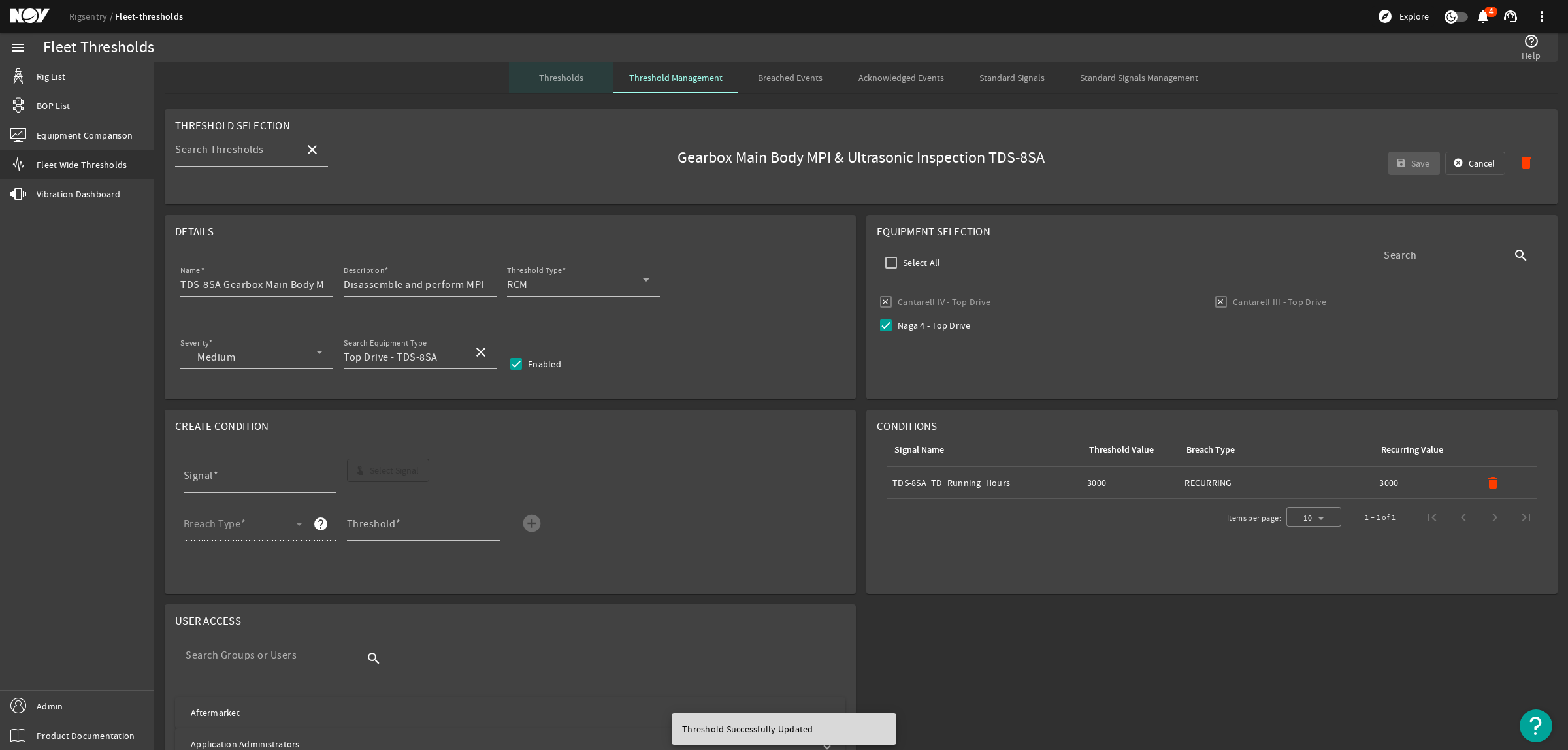
click at [570, 86] on span "Thresholds" at bounding box center [560, 77] width 45 height 31
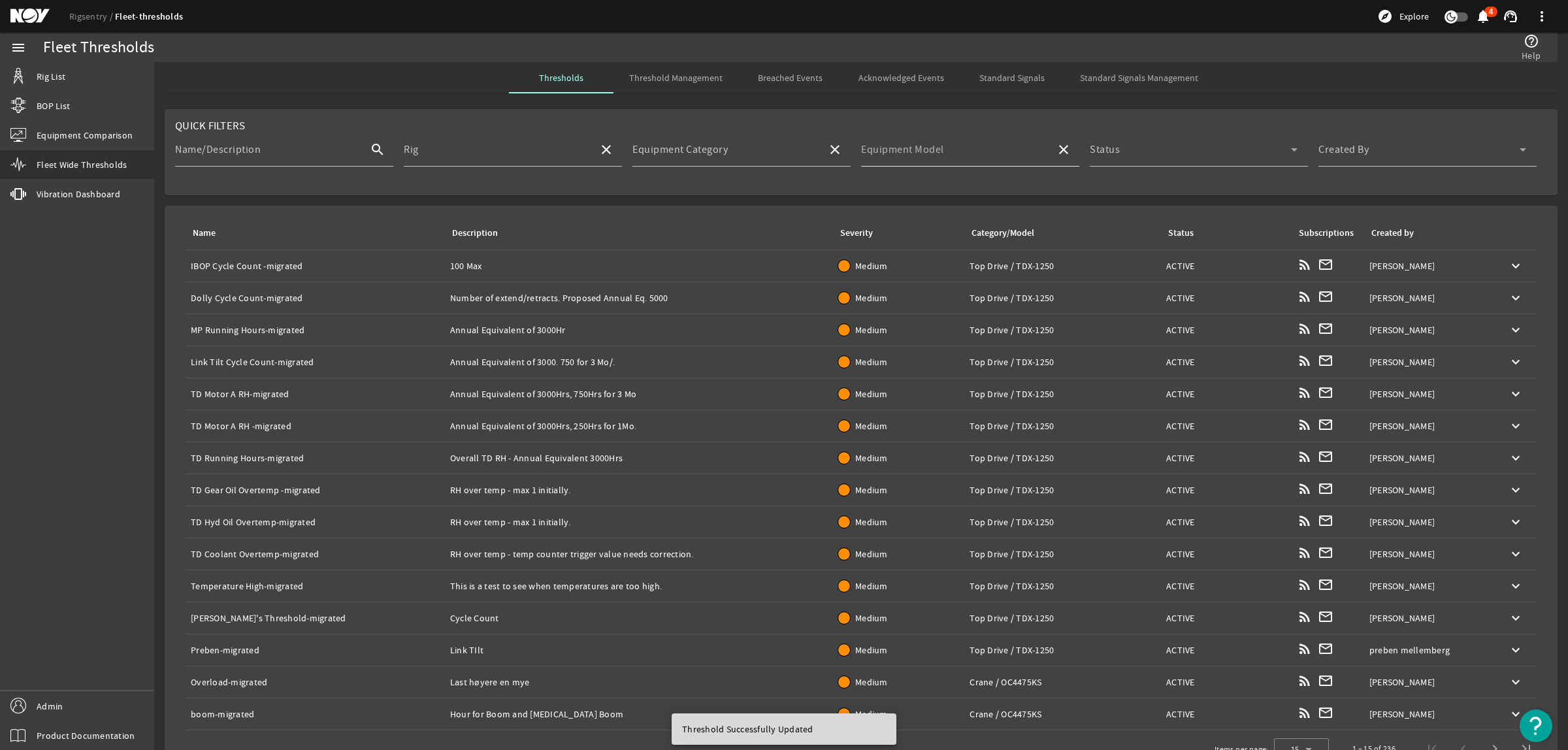
click at [984, 160] on input "Equipment Model" at bounding box center [954, 155] width 184 height 16
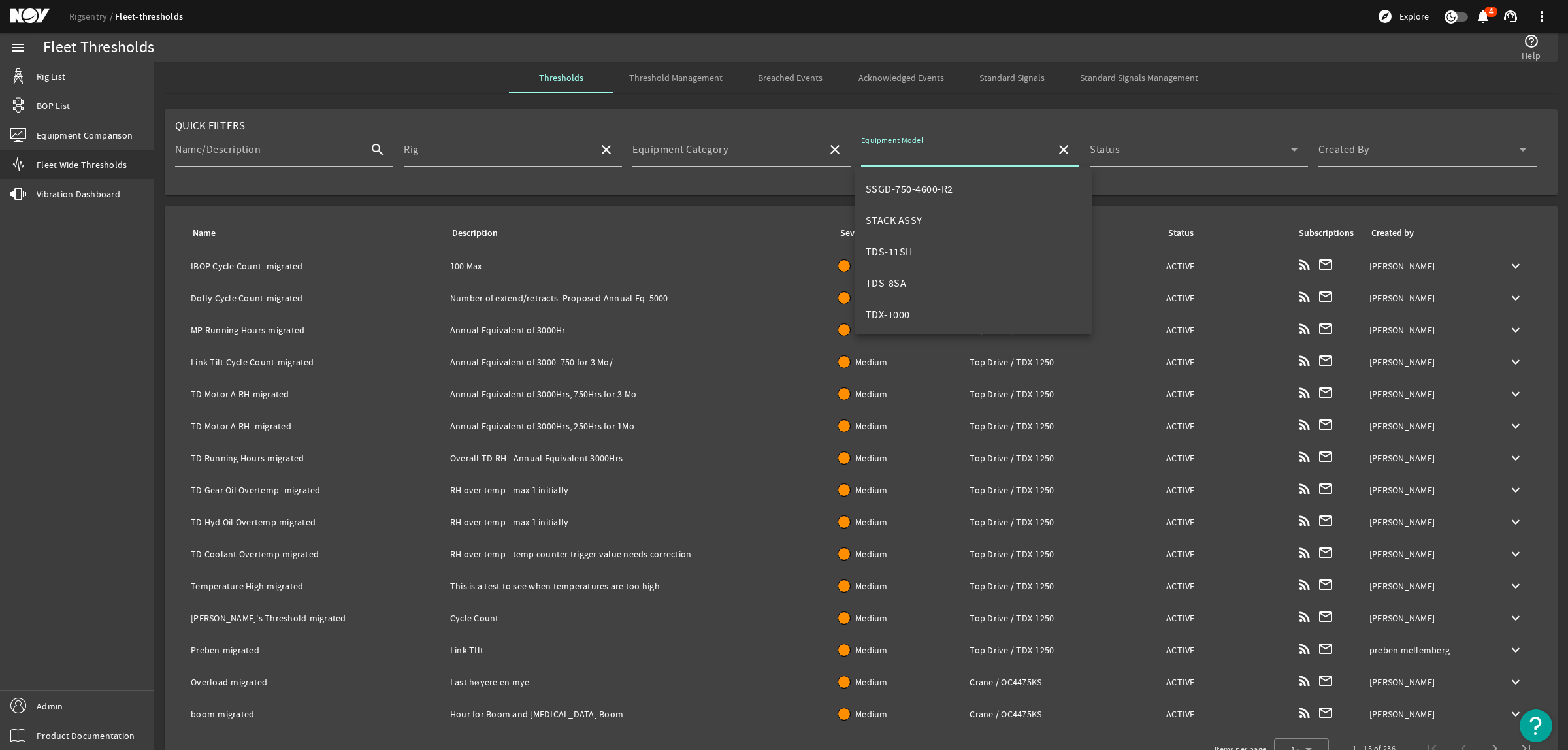
scroll to position [408, 0]
click at [925, 278] on mat-option "TDS-8SA" at bounding box center [973, 282] width 237 height 31
type input "TDS-8SA"
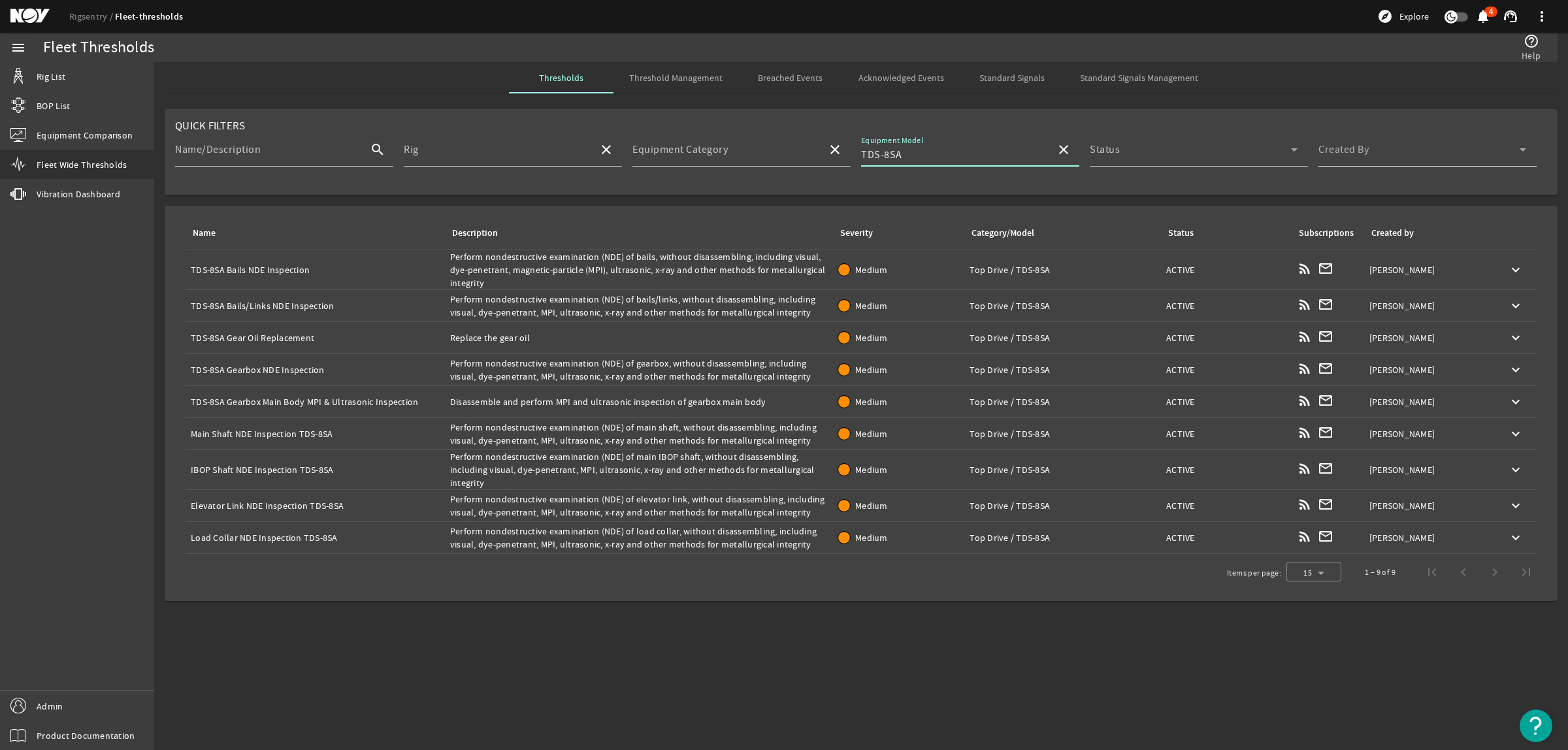
click at [1437, 148] on span at bounding box center [1419, 155] width 201 height 16
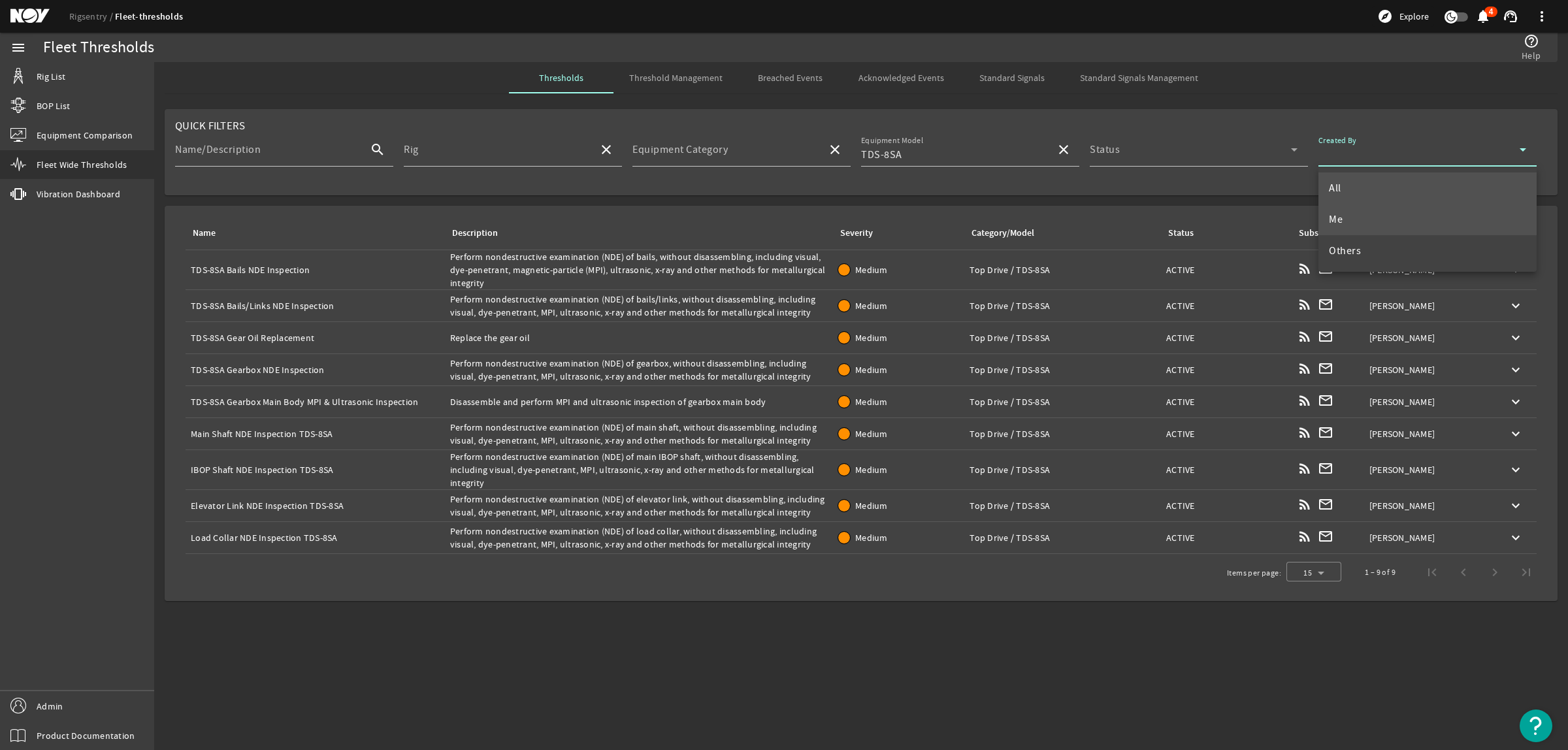
click at [1386, 210] on mat-option "Me" at bounding box center [1427, 220] width 218 height 31
click at [345, 428] on div "Name: Main Shaft NDE Inspection TDS-8SA" at bounding box center [315, 434] width 249 height 13
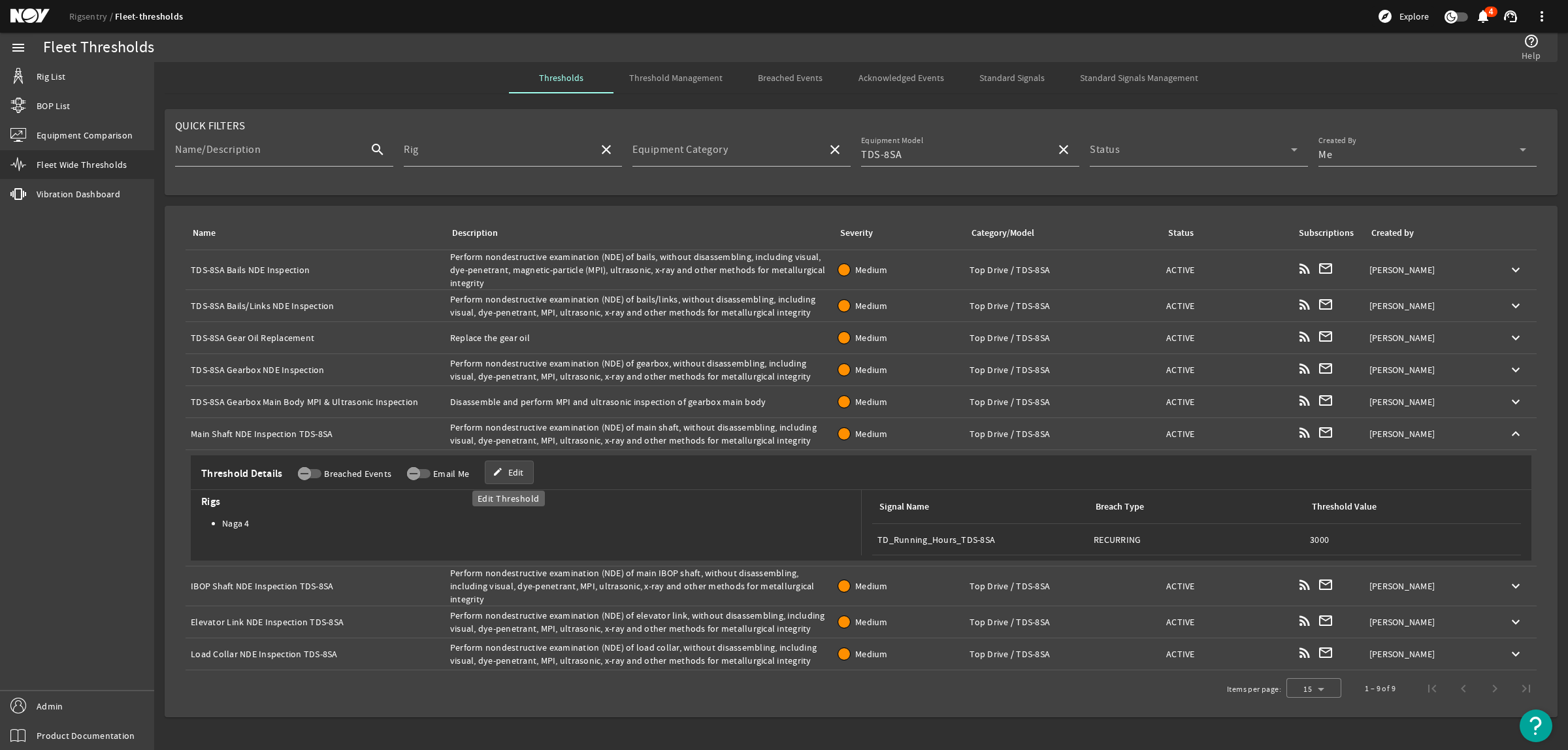
click at [492, 472] on mat-icon "edit" at bounding box center [497, 472] width 10 height 10
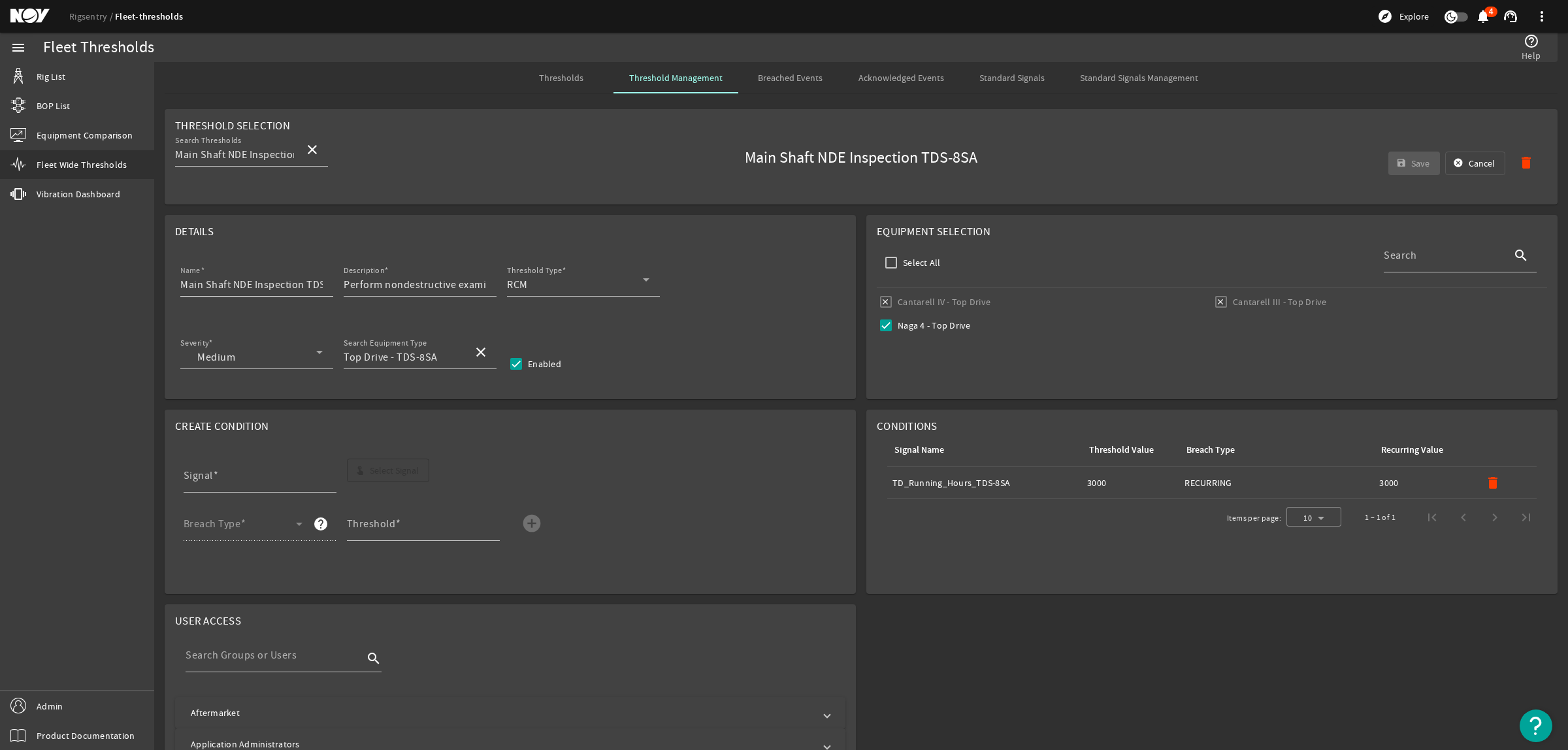
click at [288, 288] on input "Main Shaft NDE Inspection TDS-8SA" at bounding box center [252, 285] width 142 height 16
drag, startPoint x: 306, startPoint y: 285, endPoint x: 348, endPoint y: 282, distance: 42.1
click at [348, 282] on div "Name Main Shaft NDE Inspection TDS-8SA Description Perform nondestructive exami…" at bounding box center [510, 287] width 670 height 48
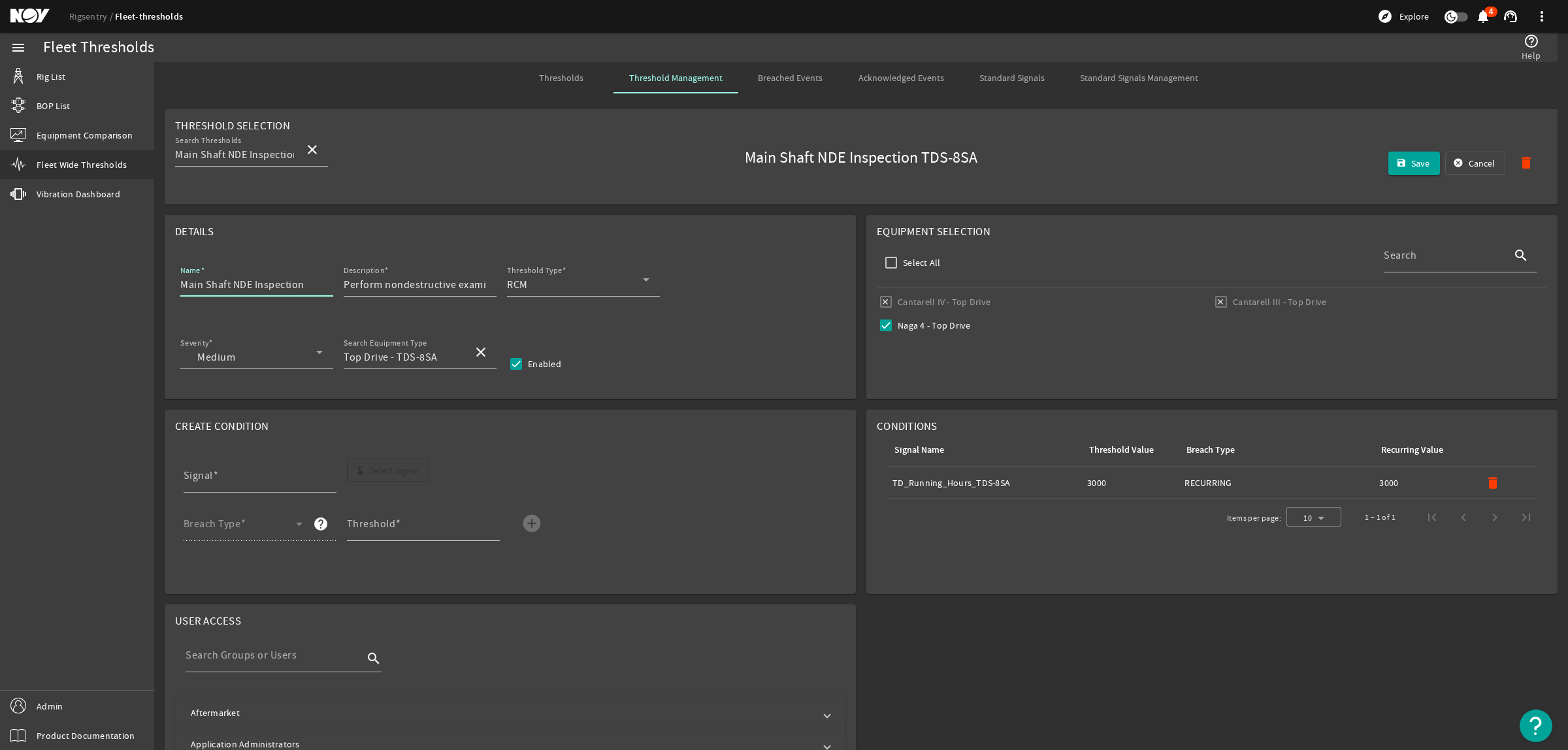
click at [181, 285] on input "Main Shaft NDE Inspection" at bounding box center [252, 285] width 142 height 16
paste input "TDS-8SA"
type input "TDS-8SA Main Shaft NDE Inspection"
click at [1486, 482] on mat-icon "delete" at bounding box center [1493, 483] width 16 height 16
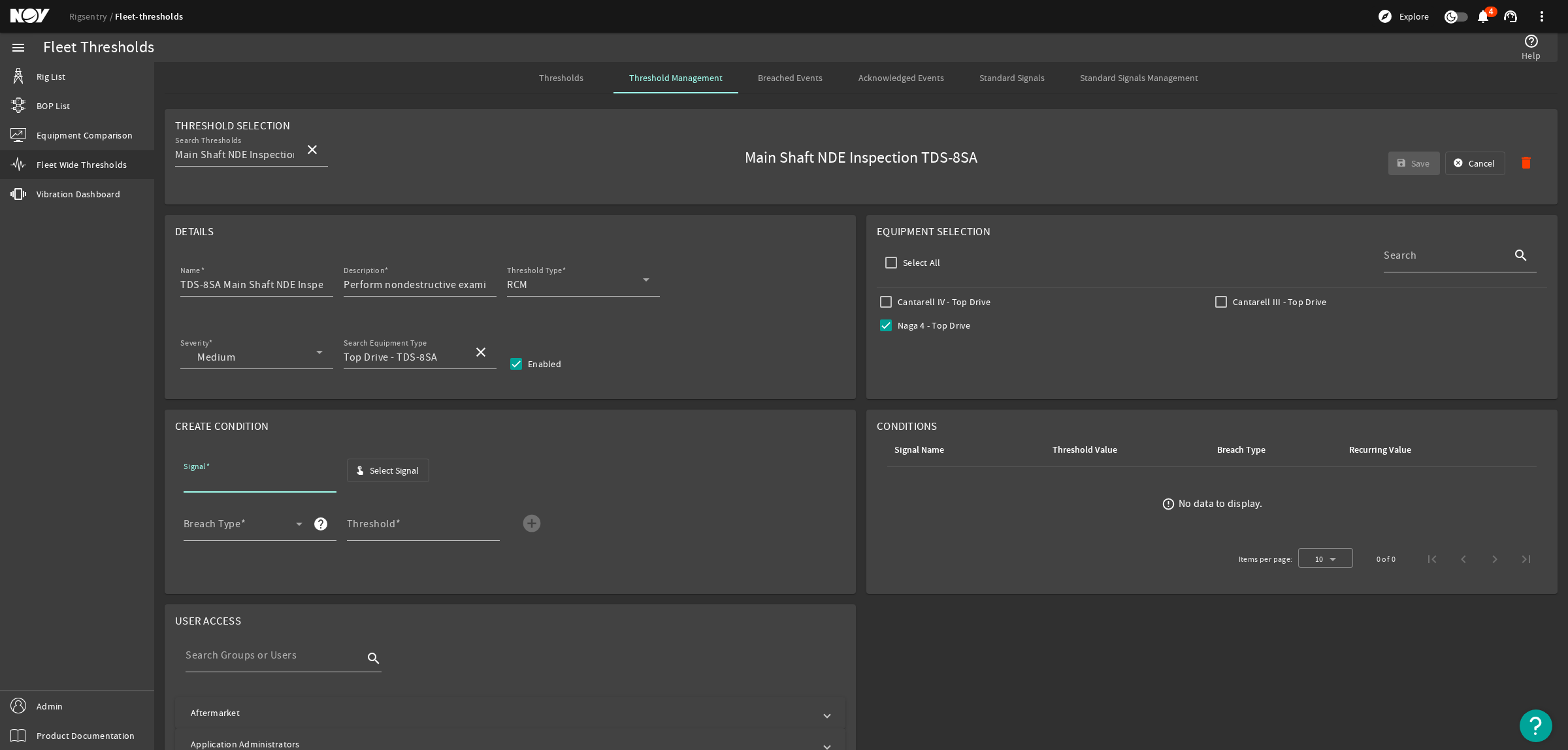
click at [264, 484] on input "Signal" at bounding box center [255, 481] width 142 height 16
click at [379, 475] on span "Select Signal" at bounding box center [394, 470] width 49 height 13
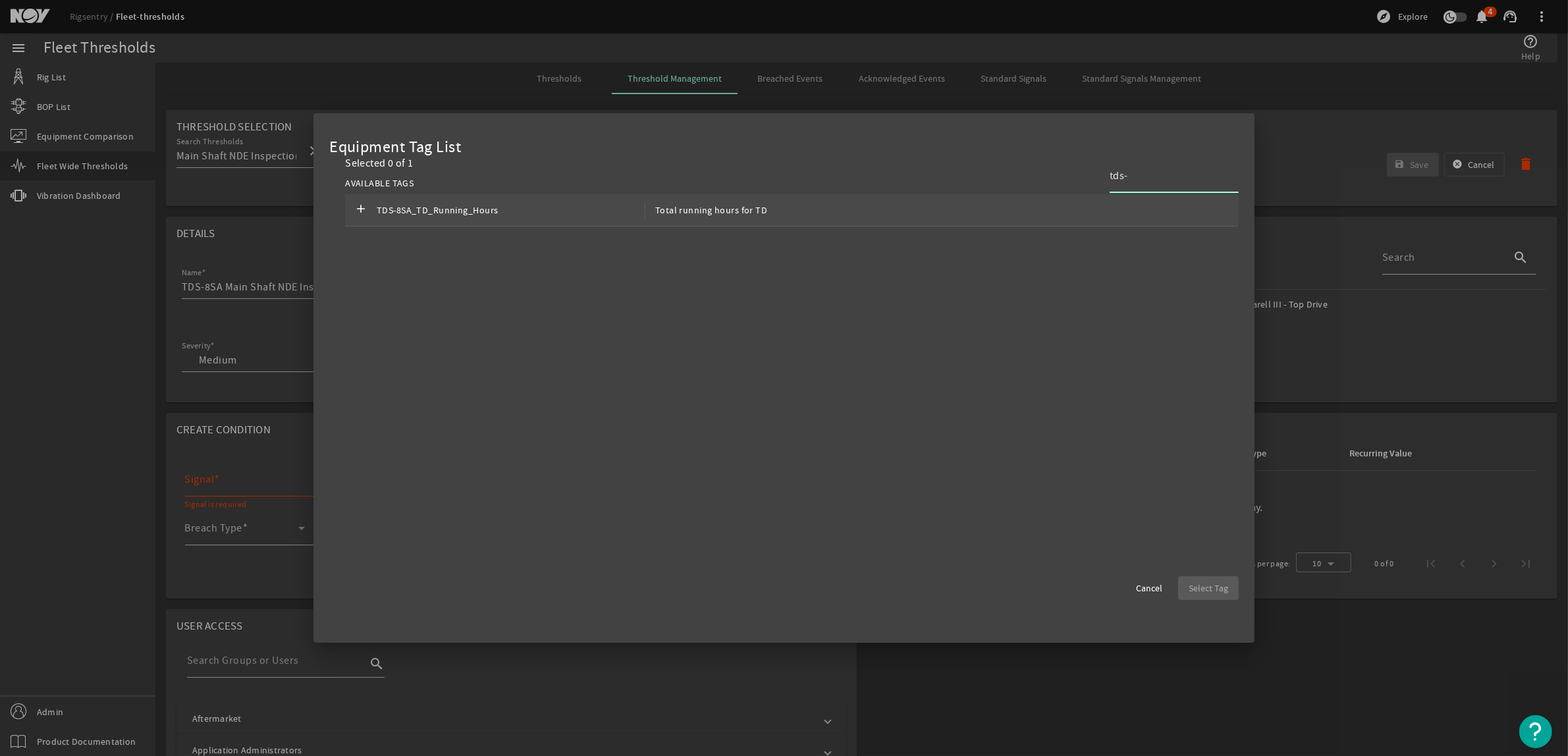
type input "tds-"
click at [1072, 214] on div "add TDS-8SA_TD_Running_Hours Total running hours for TD" at bounding box center [792, 210] width 894 height 32
click at [1203, 587] on span "Select Tag" at bounding box center [1209, 588] width 39 height 13
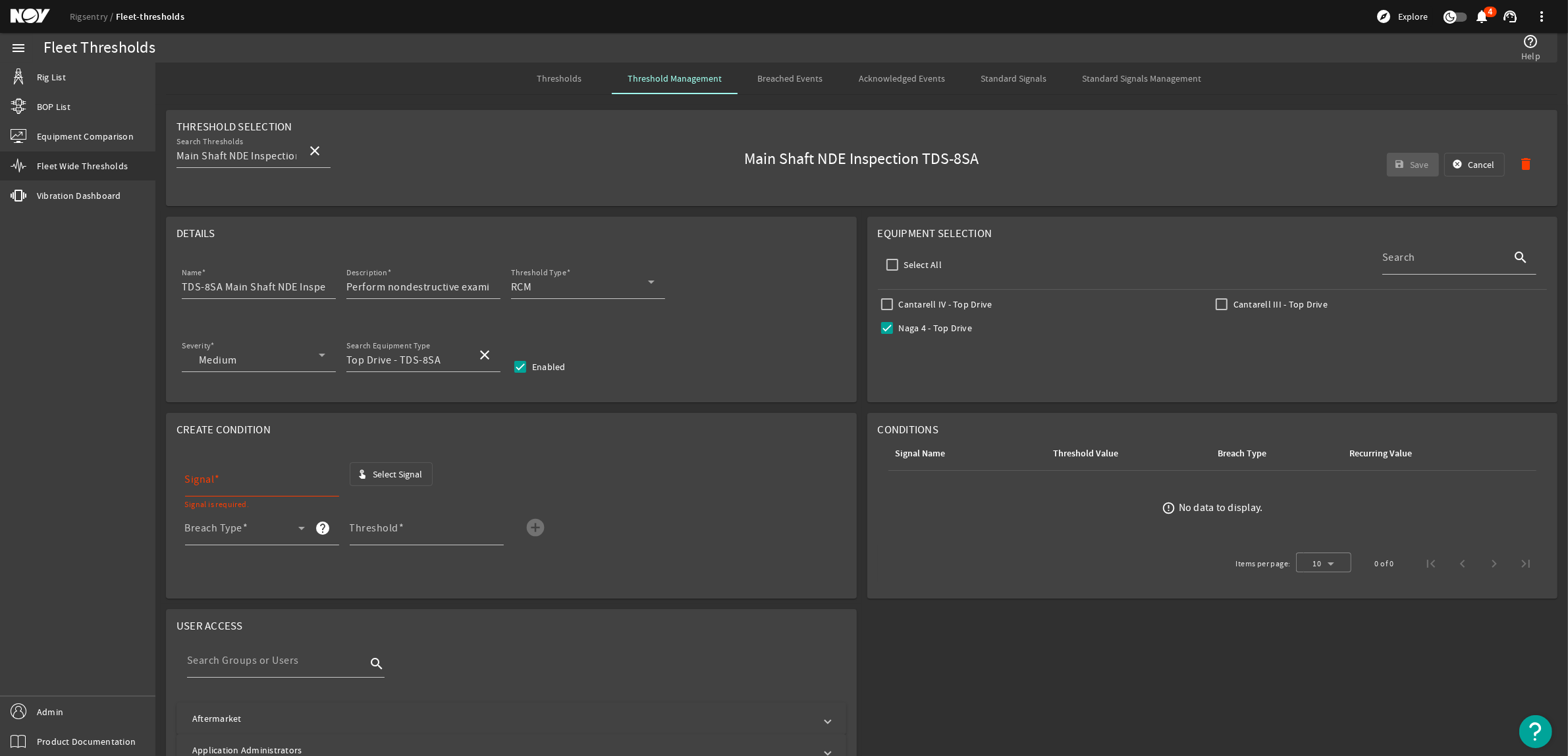
type input "TDS-8SA_TD_Running_Hours"
click at [267, 535] on span at bounding box center [242, 534] width 113 height 16
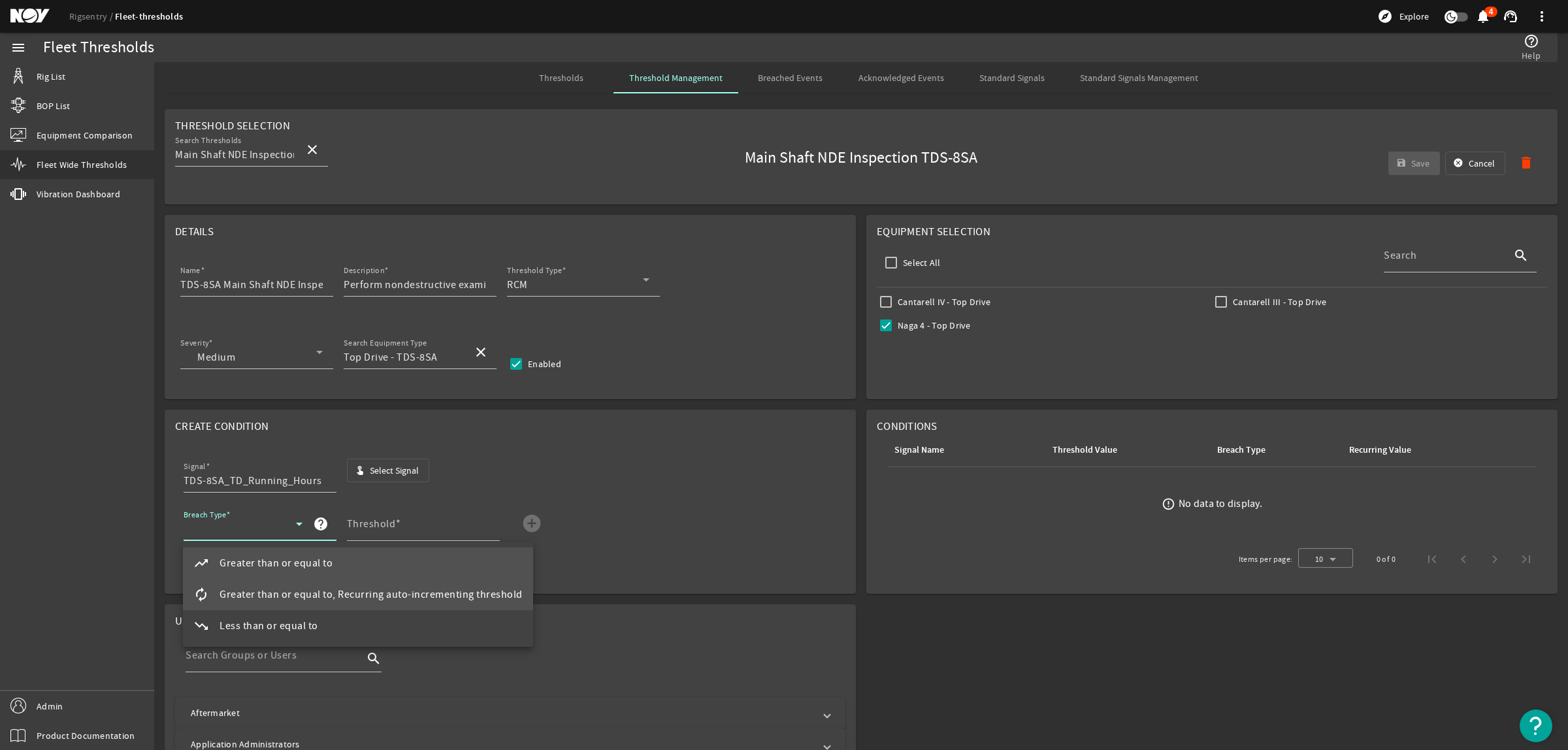
click at [340, 589] on span "Greater than or equal to, Recurring auto-incrementing threshold" at bounding box center [371, 595] width 303 height 16
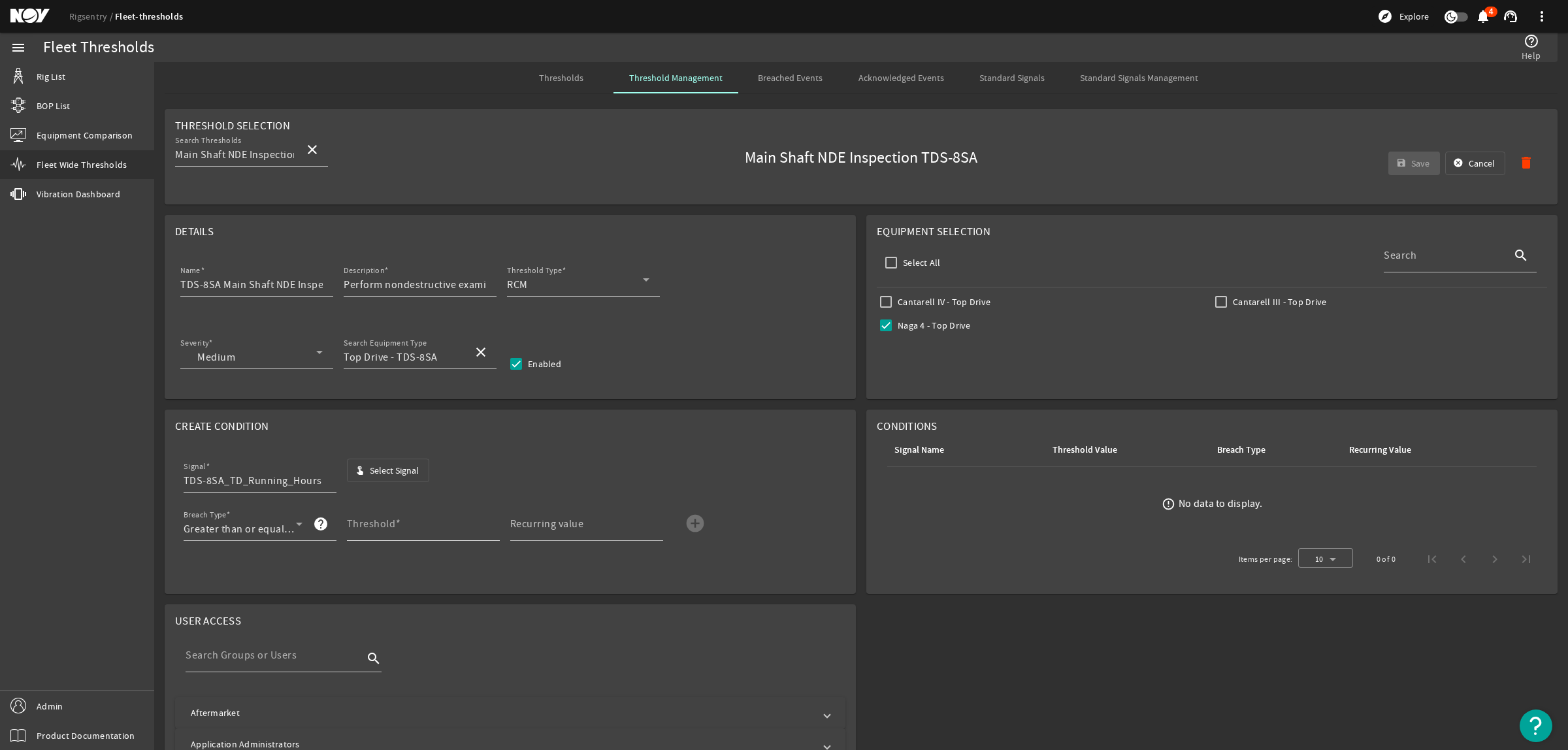
click at [384, 523] on mat-label "Threshold" at bounding box center [371, 524] width 49 height 13
click at [384, 523] on input "Threshold" at bounding box center [418, 529] width 142 height 16
type input "3000"
click at [535, 529] on mat-label "Recurring value" at bounding box center [547, 524] width 73 height 13
click at [535, 529] on input "Recurring value" at bounding box center [582, 529] width 142 height 16
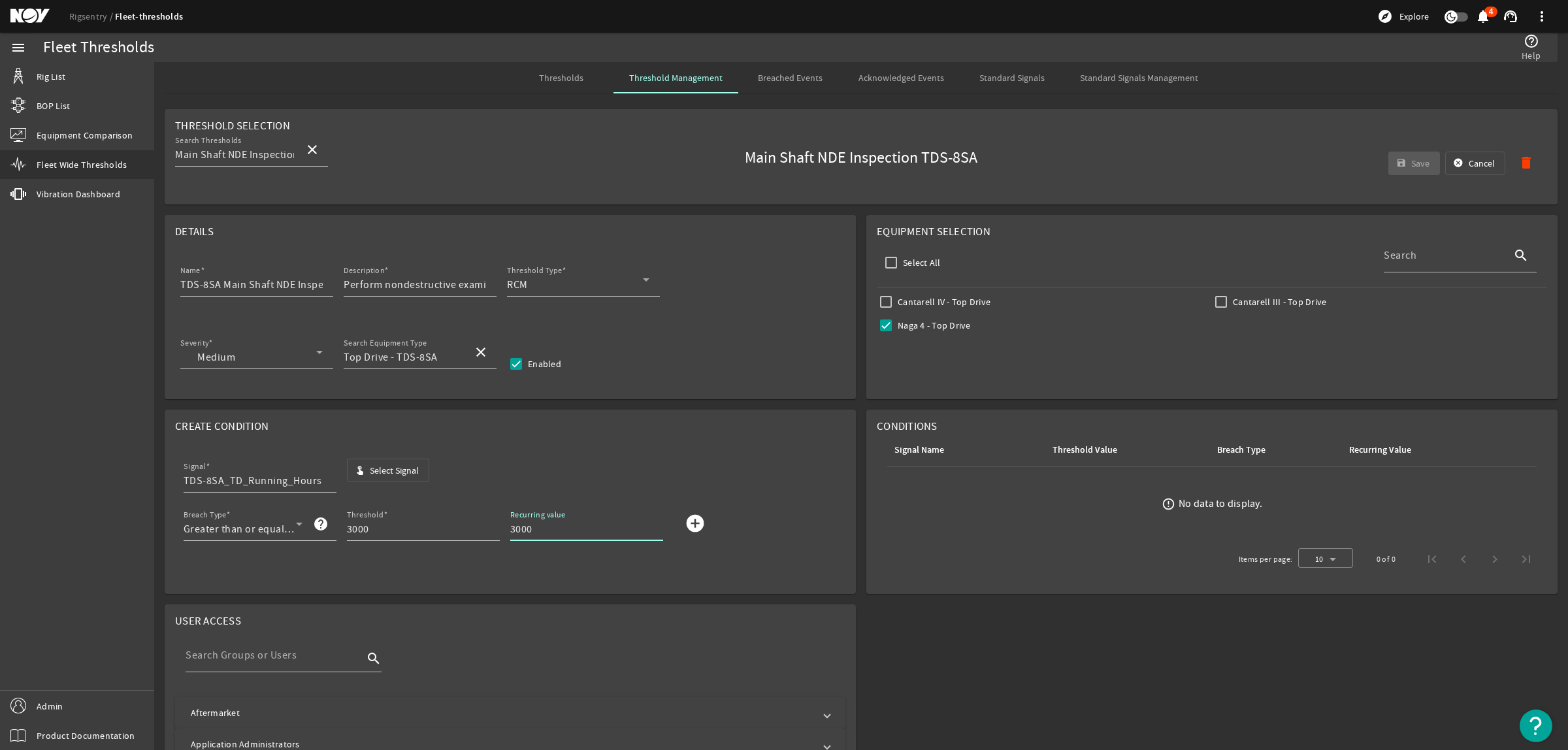
type input "3000"
click at [693, 527] on mat-icon "add_circle" at bounding box center [695, 523] width 21 height 21
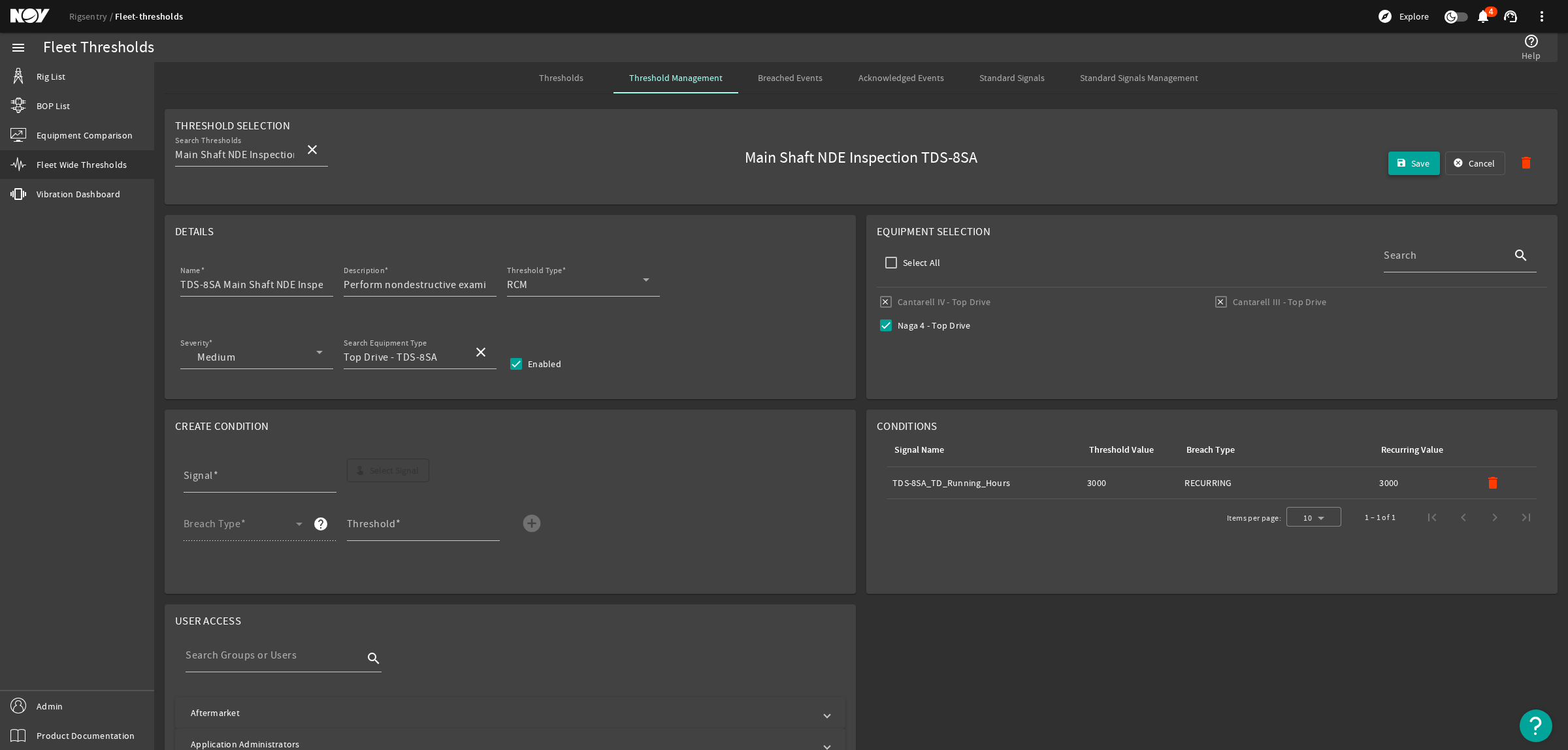
click at [1396, 167] on mat-icon "save" at bounding box center [1401, 163] width 10 height 10
click at [563, 76] on span "Thresholds" at bounding box center [560, 78] width 45 height 9
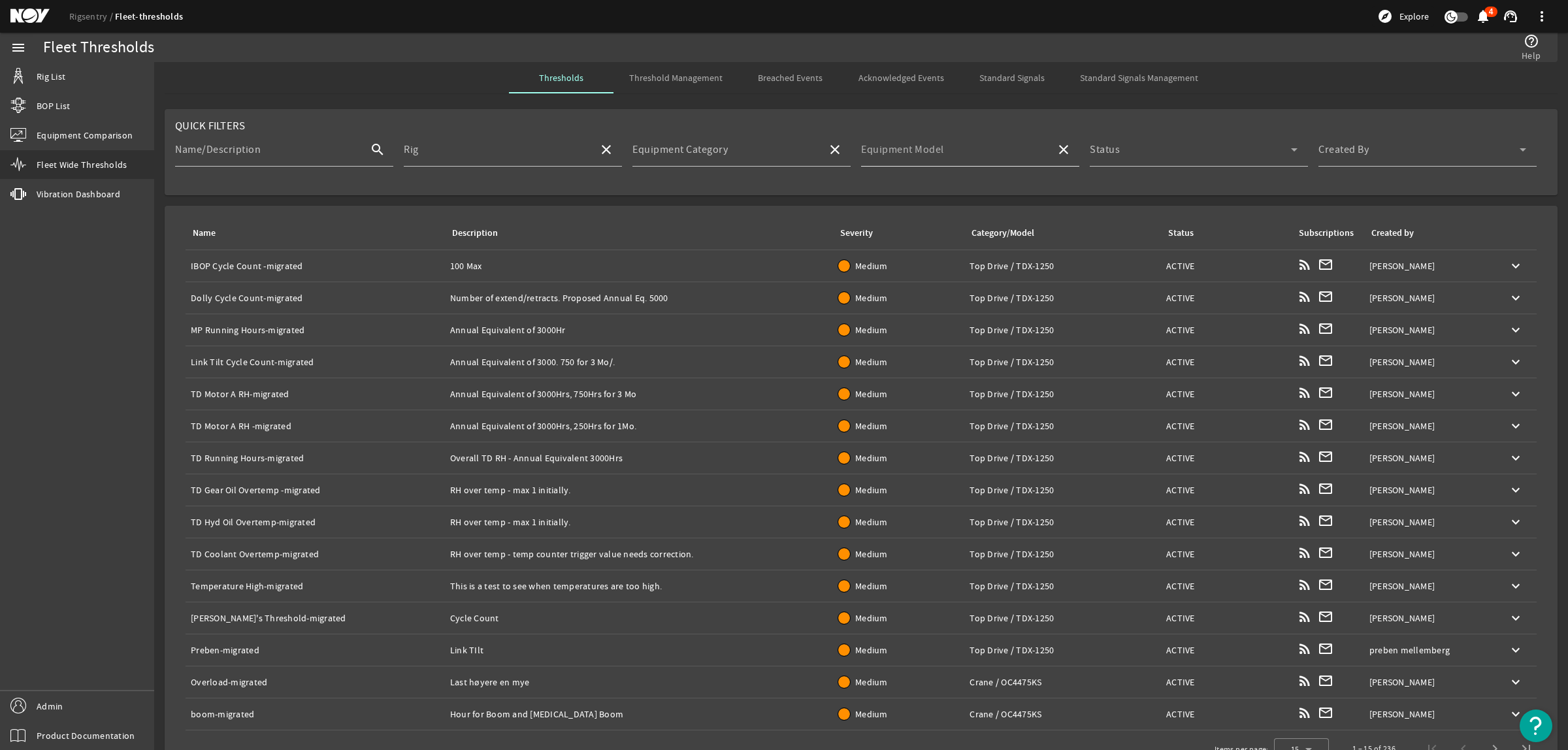
click at [916, 150] on mat-label "Equipment Model" at bounding box center [903, 149] width 83 height 13
click at [916, 150] on input "Equipment Model" at bounding box center [954, 155] width 184 height 16
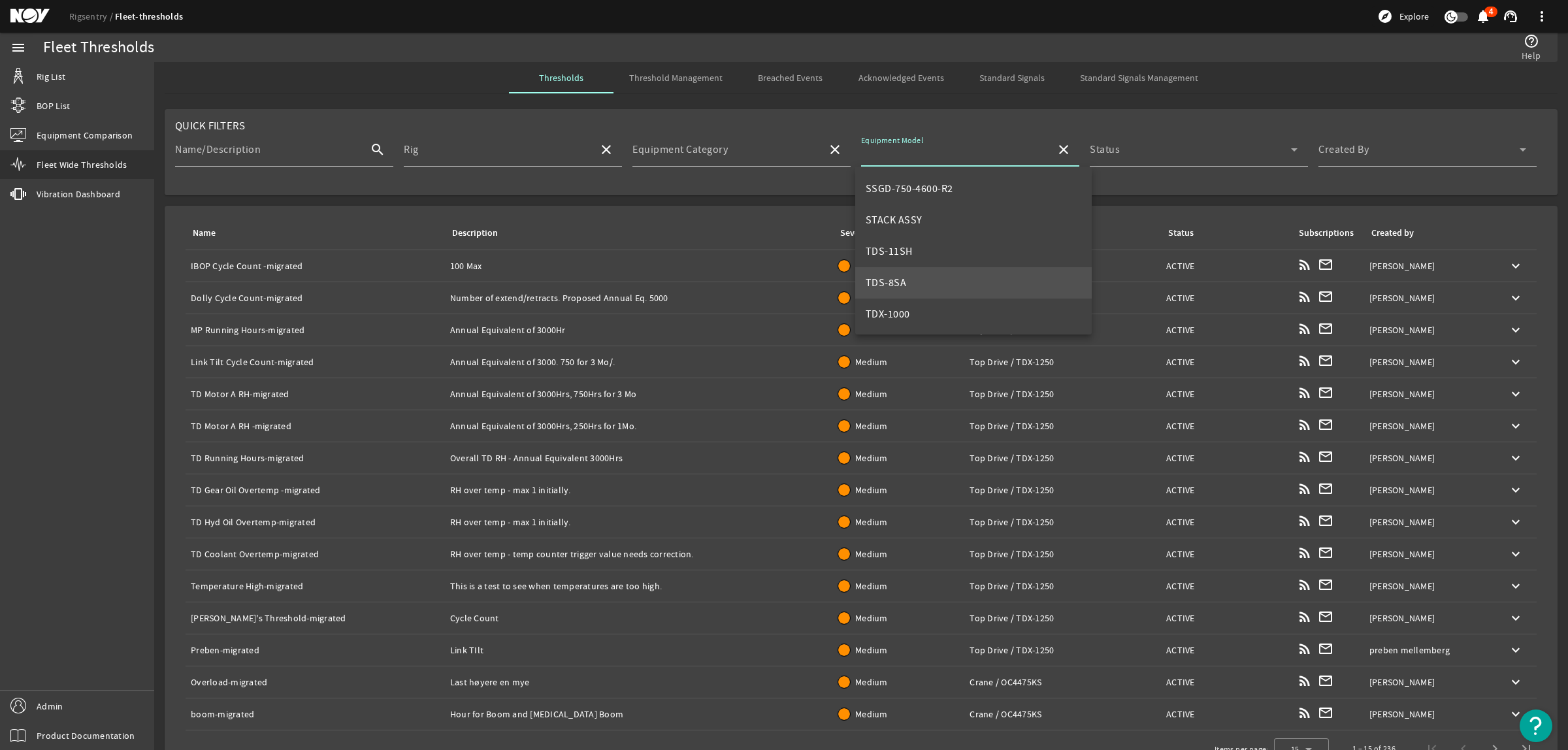
scroll to position [408, 0]
click at [909, 285] on mat-option "TDS-8SA" at bounding box center [973, 282] width 237 height 31
type input "TDS-8SA"
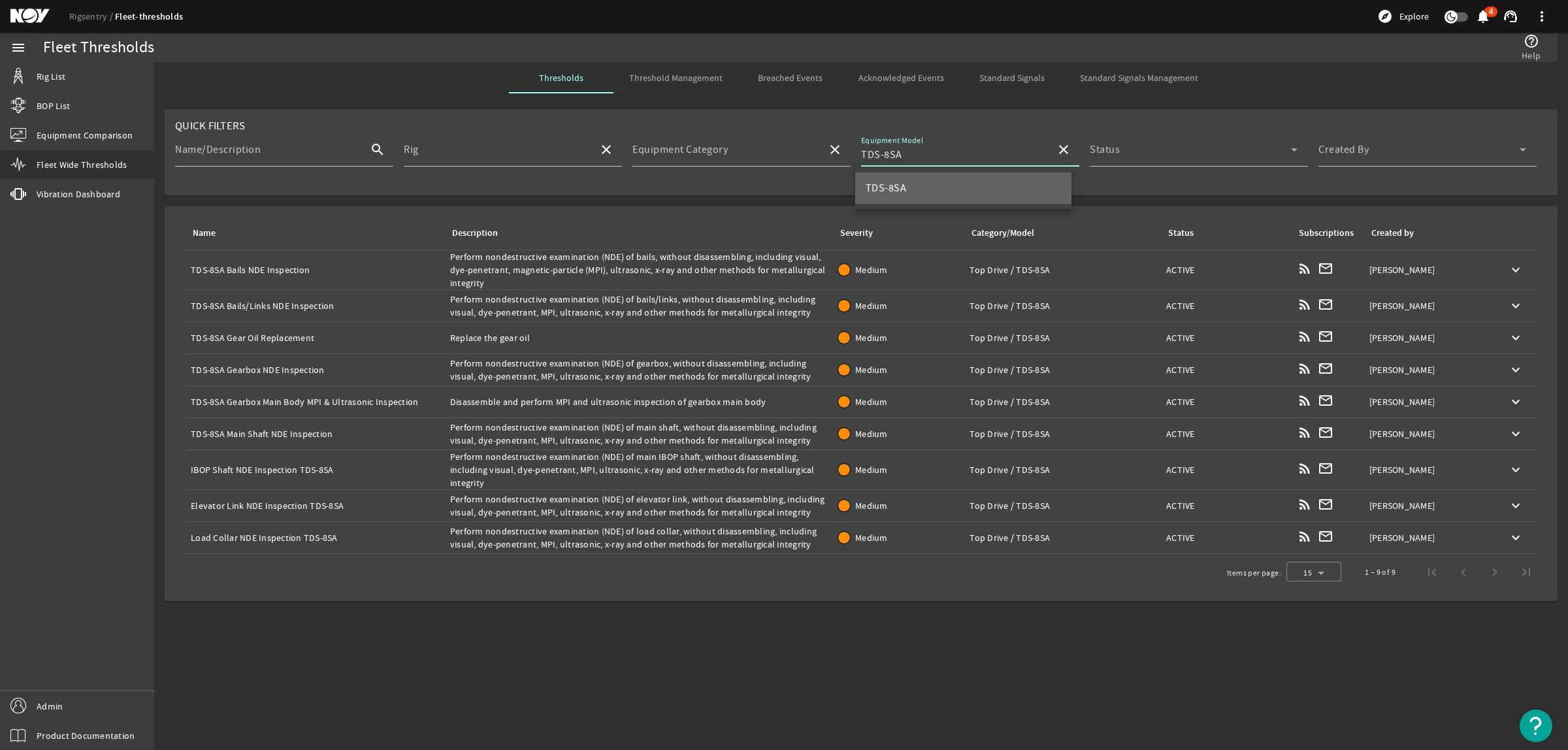
scroll to position [0, 0]
click at [1392, 150] on span at bounding box center [1419, 155] width 201 height 16
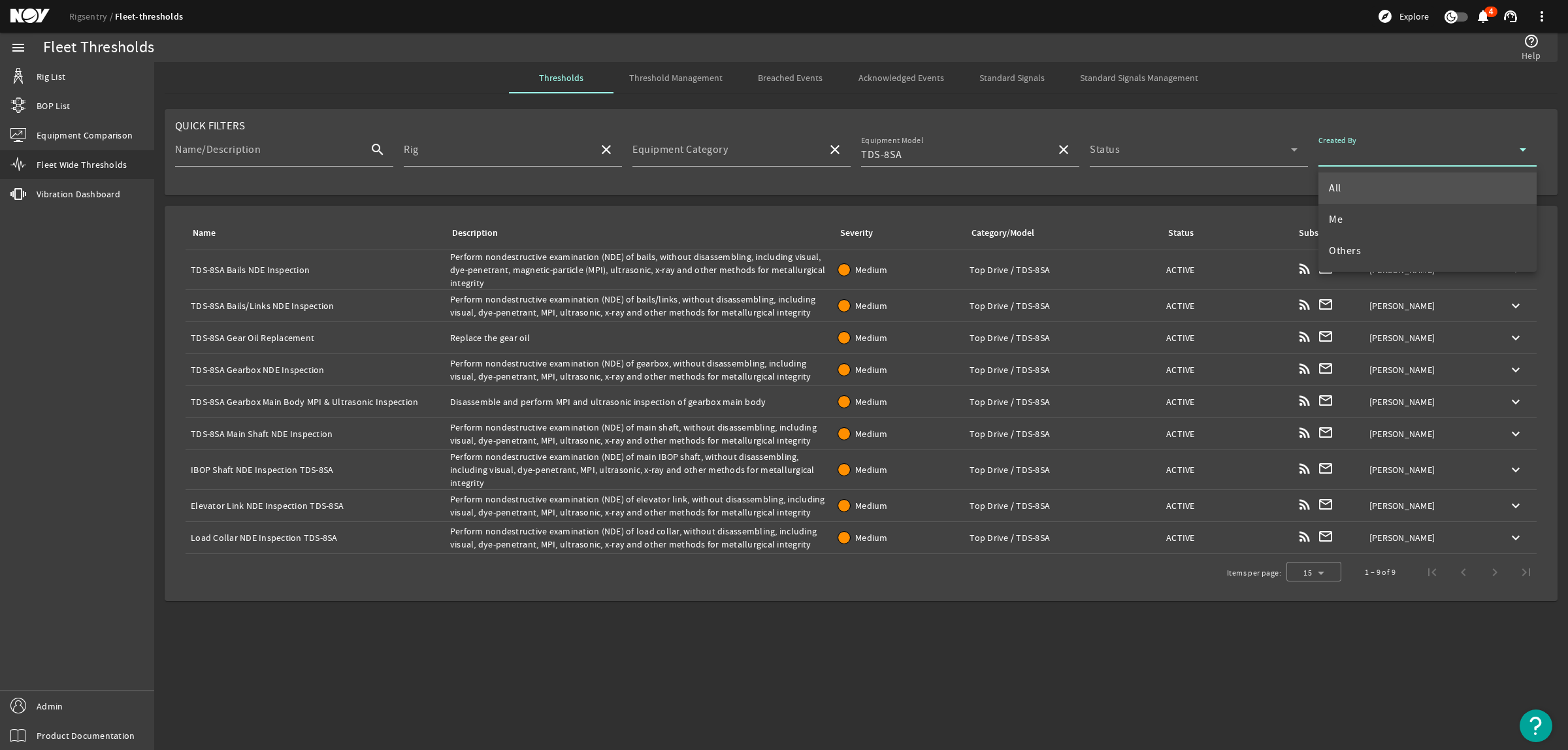
drag, startPoint x: 1390, startPoint y: 213, endPoint x: 1361, endPoint y: 213, distance: 29.0
click at [1390, 213] on mat-option "Me" at bounding box center [1427, 220] width 218 height 31
click at [403, 464] on div "Name: IBOP Shaft NDE Inspection TDS-8SA" at bounding box center [315, 470] width 249 height 13
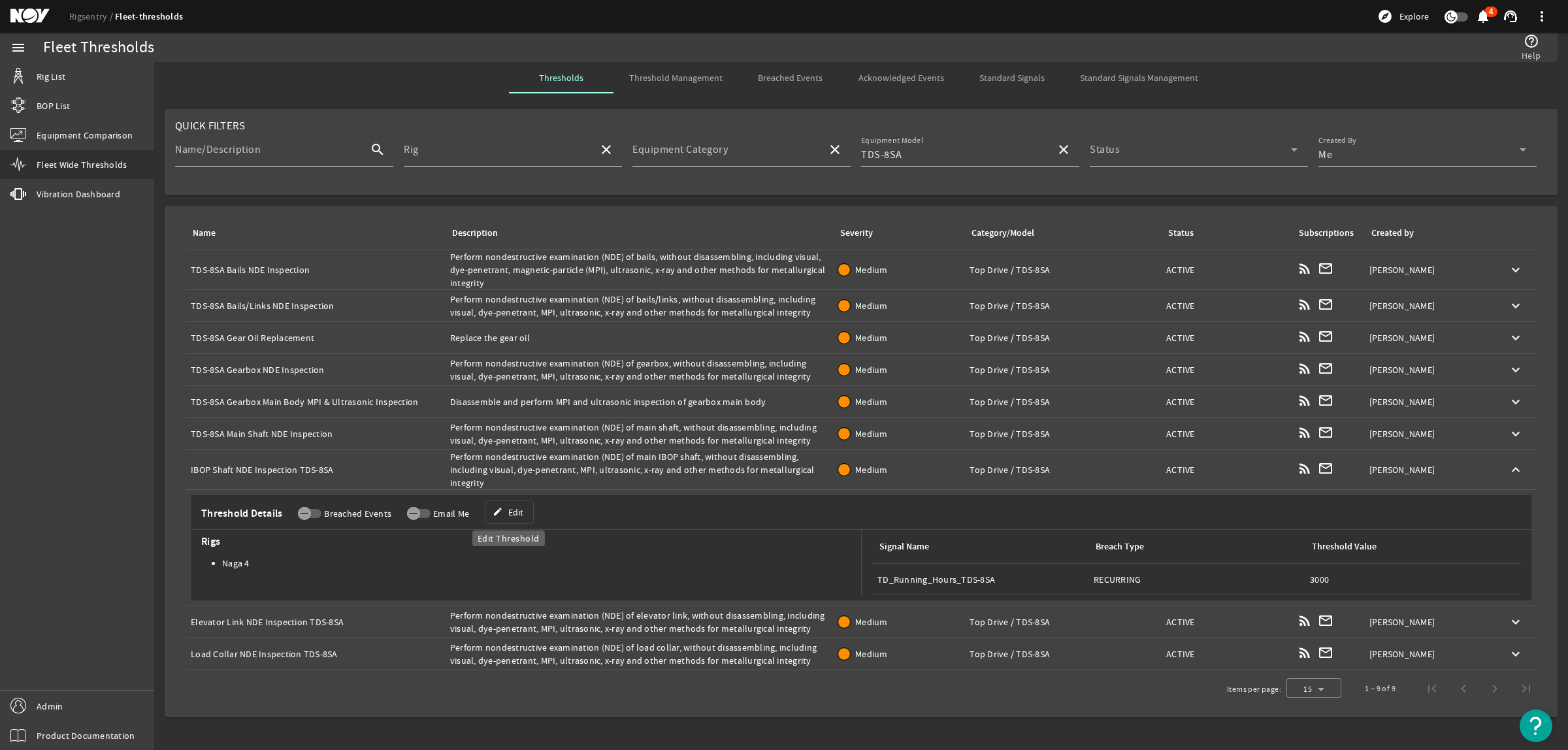
click at [510, 511] on span "Edit" at bounding box center [515, 512] width 15 height 13
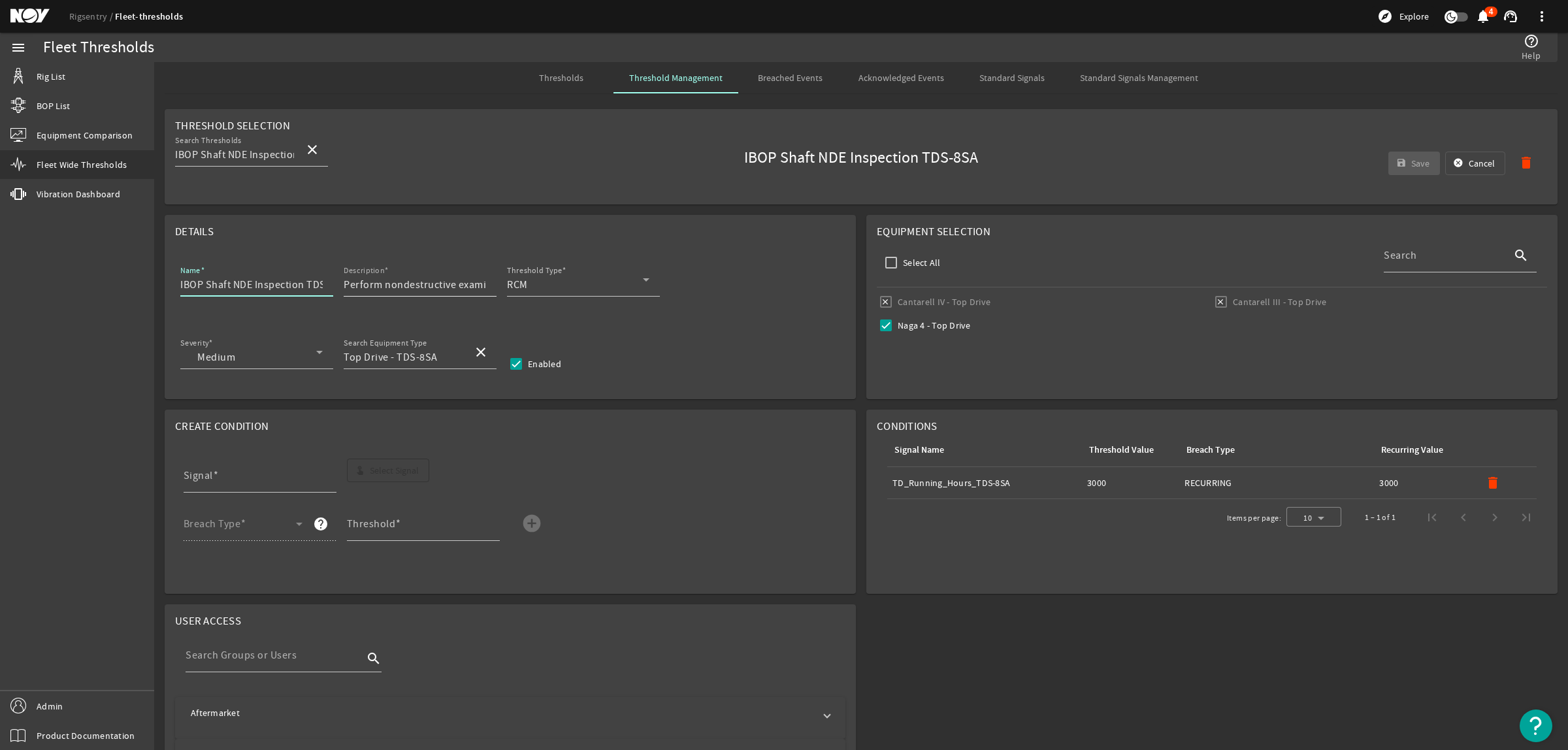
scroll to position [0, 23]
drag, startPoint x: 306, startPoint y: 288, endPoint x: 382, endPoint y: 291, distance: 76.1
click at [382, 291] on div "Name IBOP Shaft NDE Inspection TDS-8SA Description Perform nondestructive exami…" at bounding box center [510, 287] width 670 height 48
click at [181, 288] on input "IBOP Shaft NDE Inspection" at bounding box center [252, 285] width 142 height 16
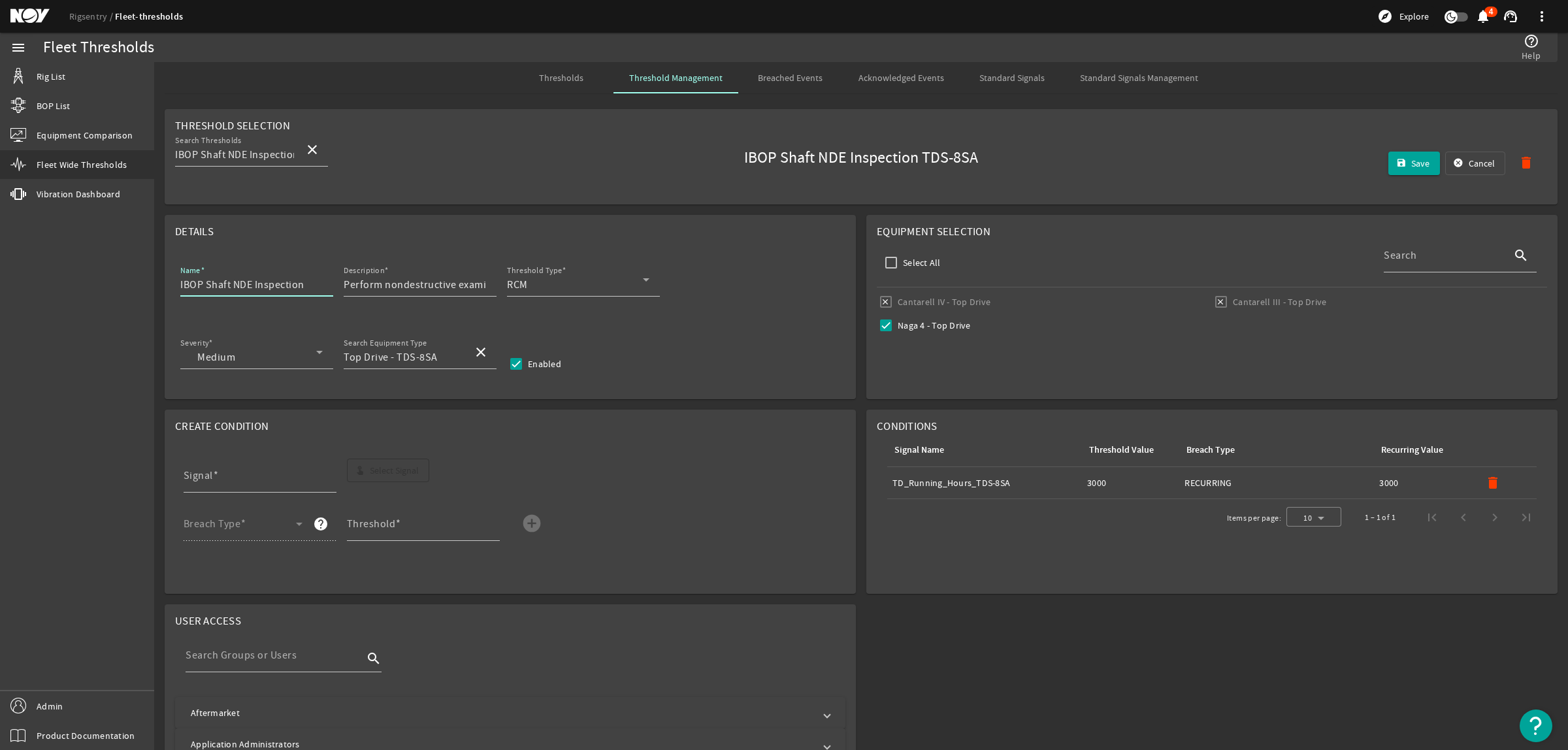
paste input "TDS-8SA"
type input "TDS-8SA IBOP Shaft NDE Inspection"
click at [1485, 482] on mat-icon "delete" at bounding box center [1493, 483] width 16 height 16
click at [409, 472] on span "Select Signal" at bounding box center [394, 470] width 49 height 13
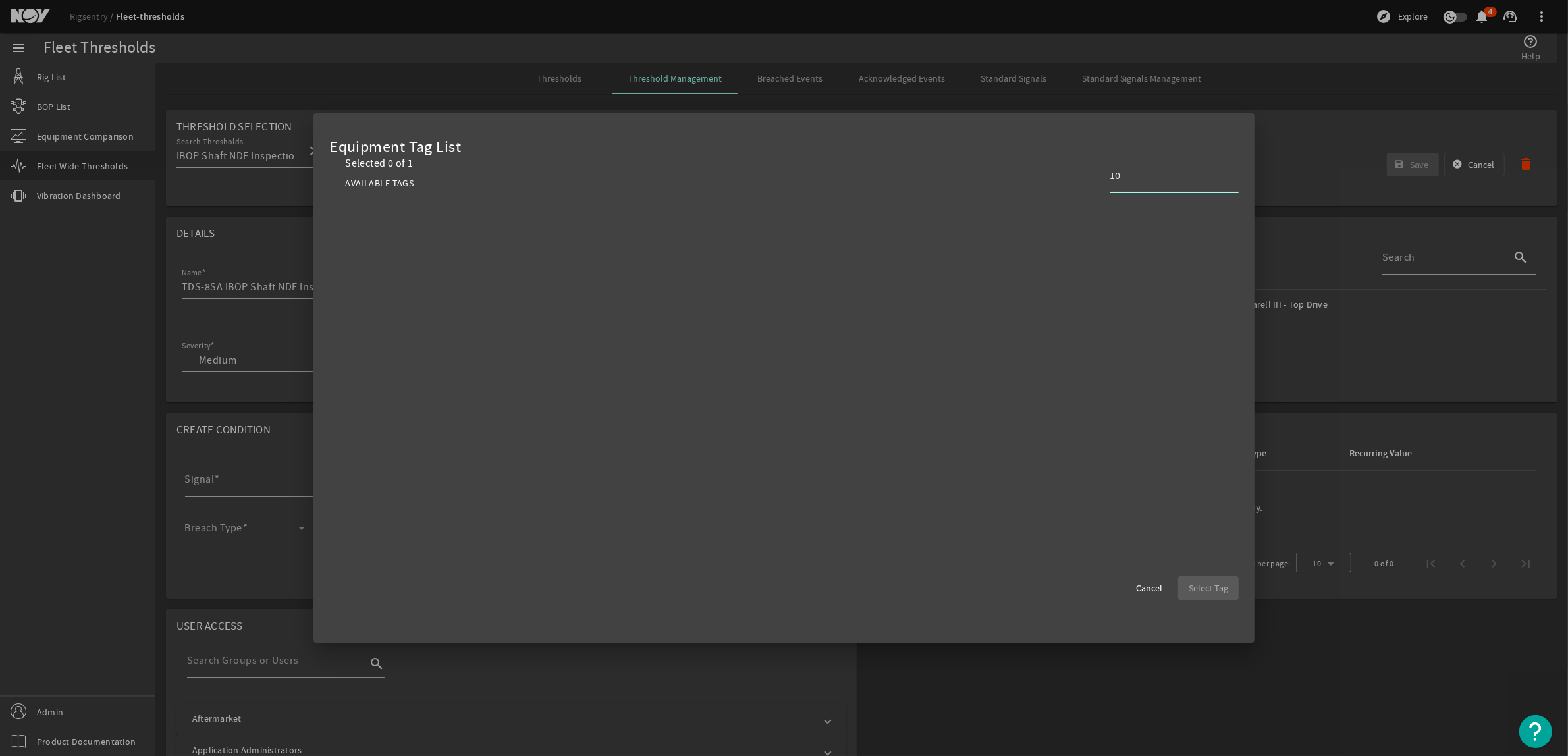
type input "1"
type input "8s"
click at [1110, 212] on div "add TDS-8SA_TD_Running_Hours Total running hours for TD" at bounding box center [792, 210] width 894 height 32
click at [1220, 592] on span "Select Tag" at bounding box center [1209, 588] width 39 height 13
type input "TDS-8SA_TD_Running_Hours"
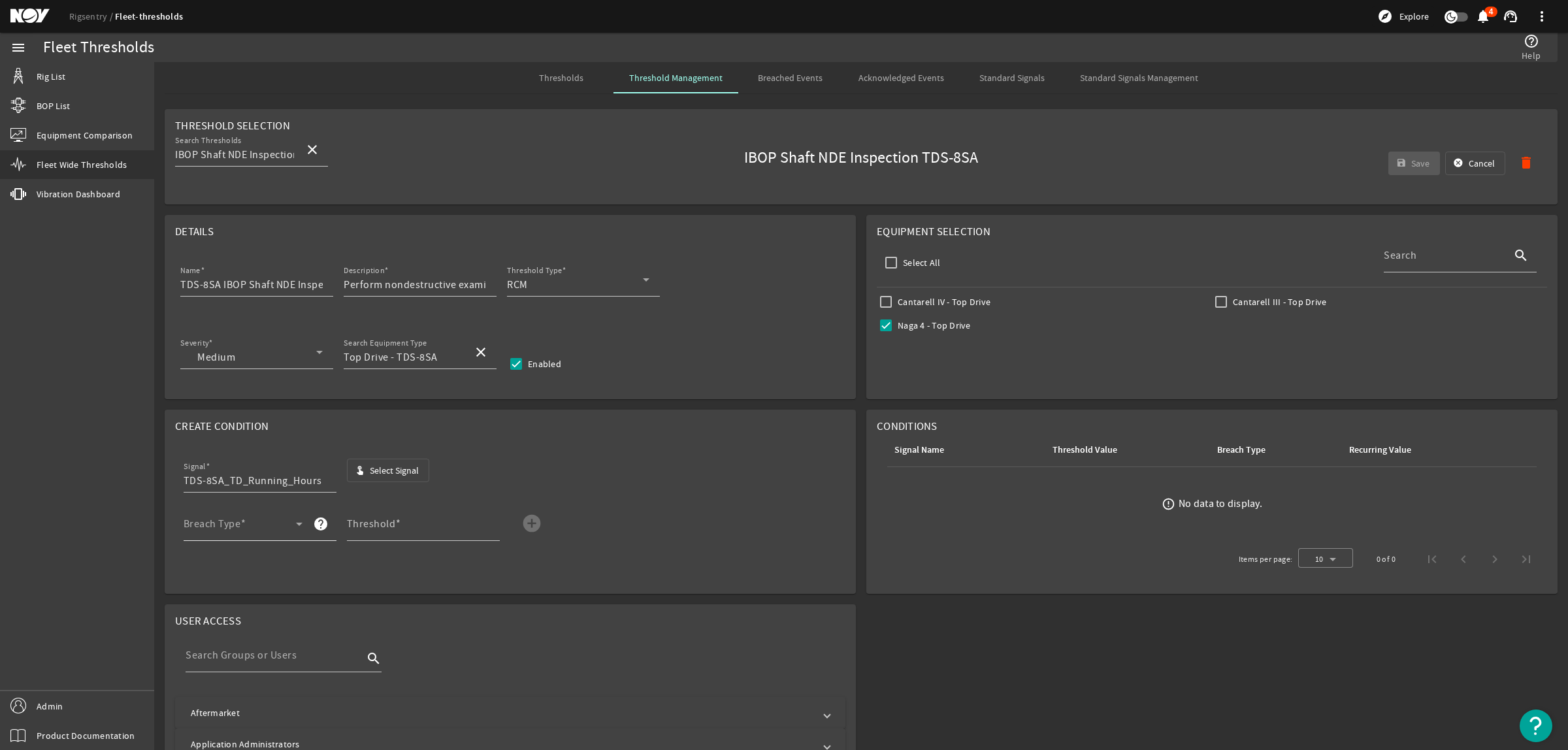
click at [268, 524] on span at bounding box center [240, 529] width 113 height 16
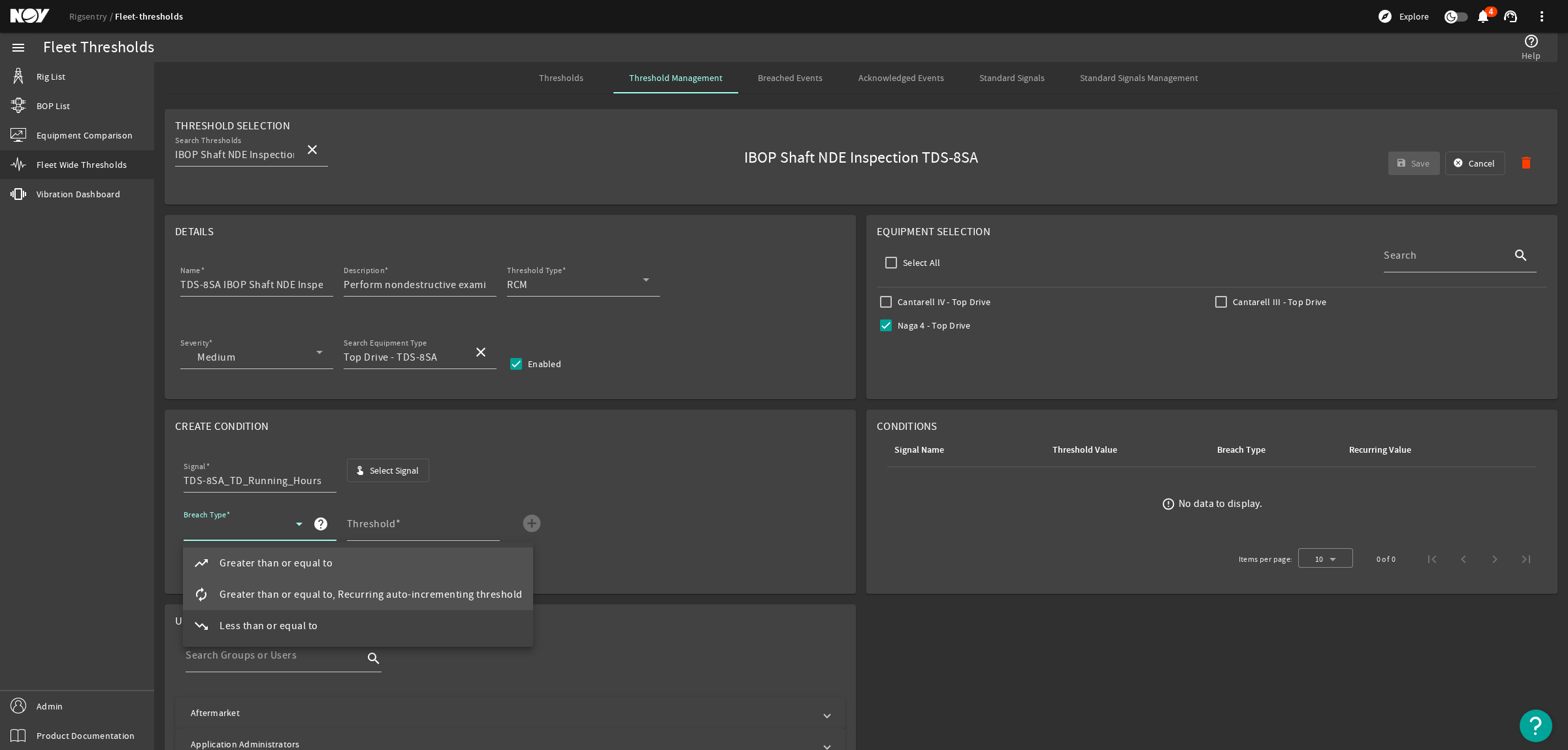
click at [298, 587] on span "Greater than or equal to, Recurring auto-incrementing threshold" at bounding box center [371, 595] width 303 height 16
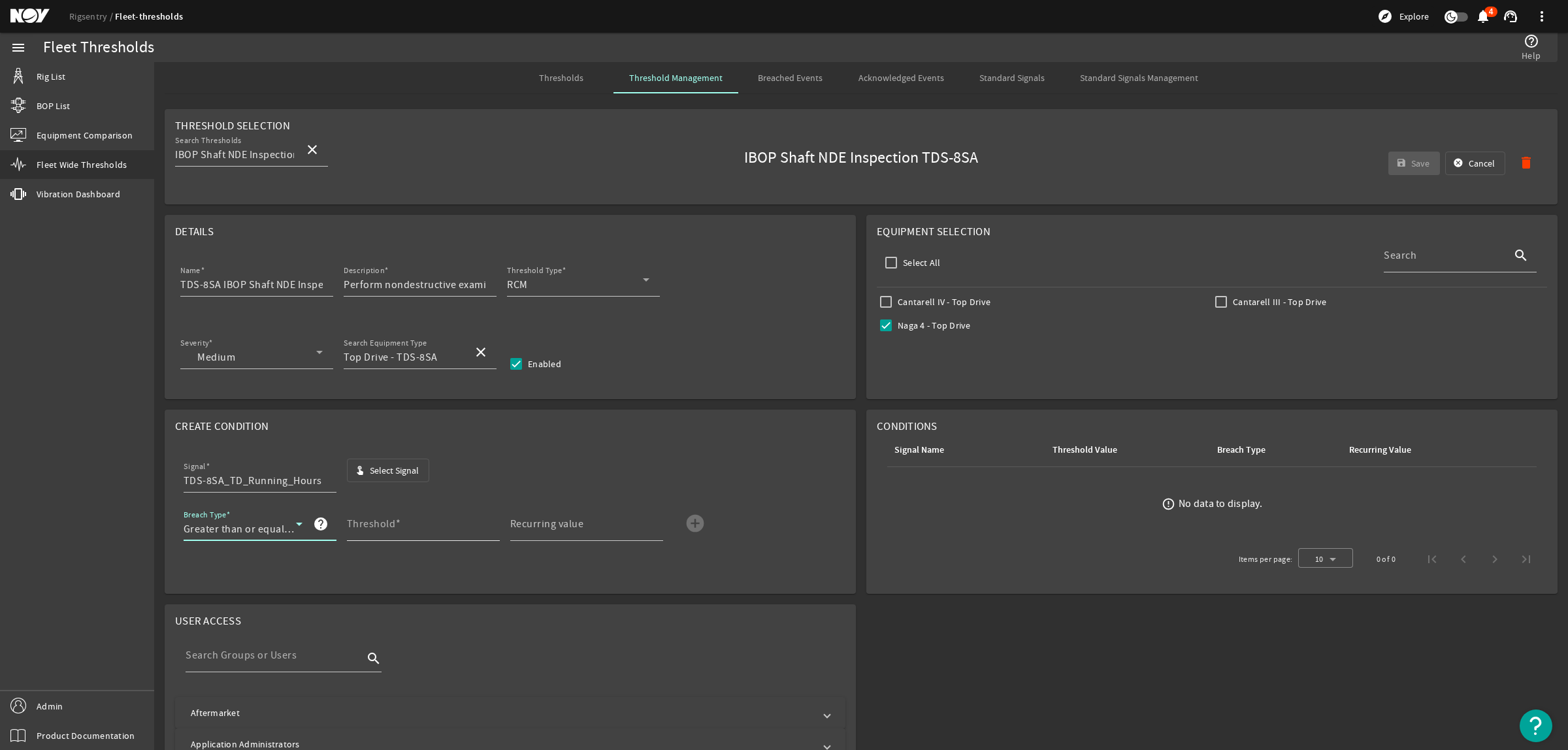
click at [400, 527] on input "Threshold" at bounding box center [418, 529] width 142 height 16
type input "3000"
click at [598, 534] on input "Recurring value" at bounding box center [582, 529] width 142 height 16
type input "3000"
click at [694, 520] on mat-icon "add_circle" at bounding box center [695, 523] width 21 height 21
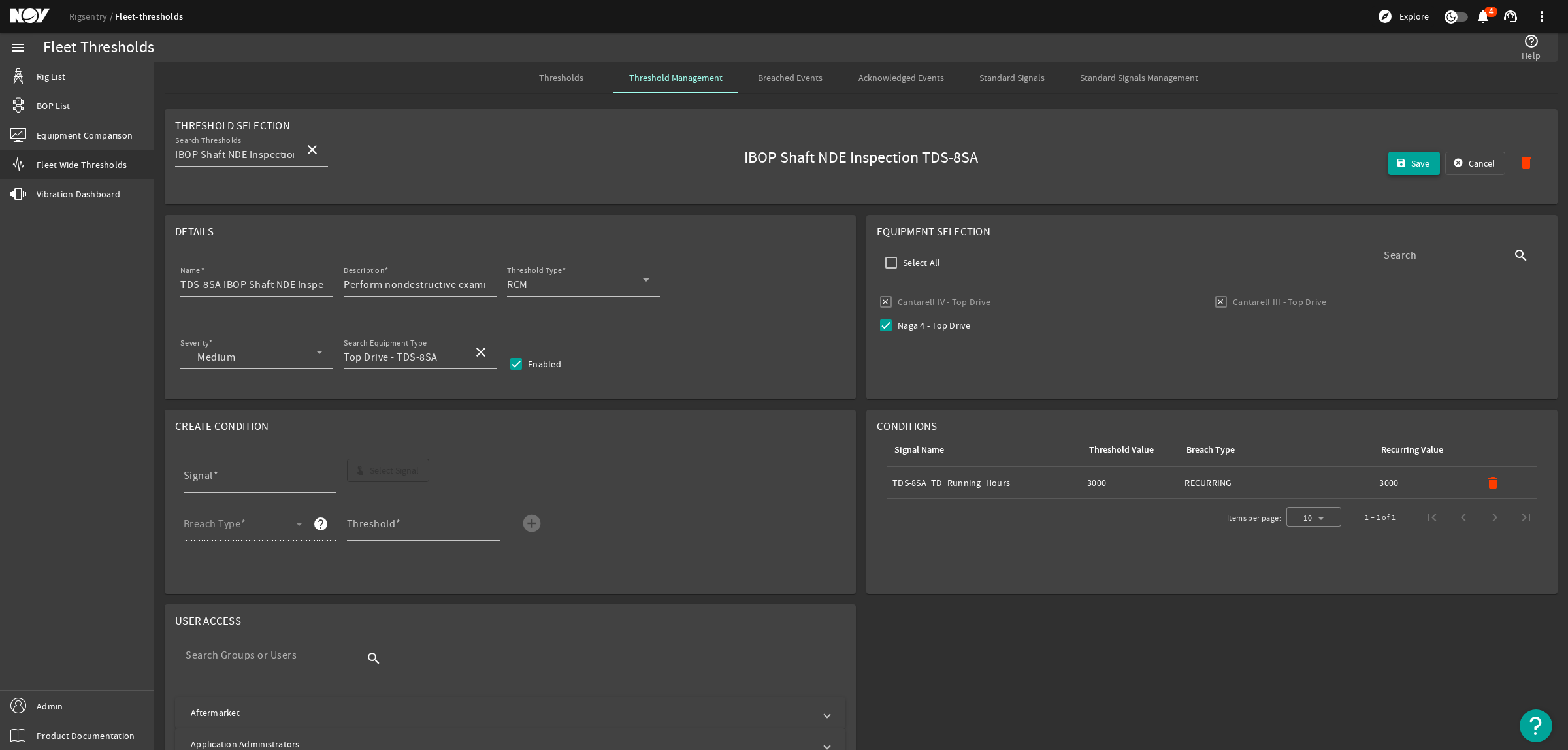
click at [1396, 165] on mat-icon "save" at bounding box center [1401, 163] width 10 height 10
click at [565, 79] on span "Thresholds" at bounding box center [560, 78] width 45 height 9
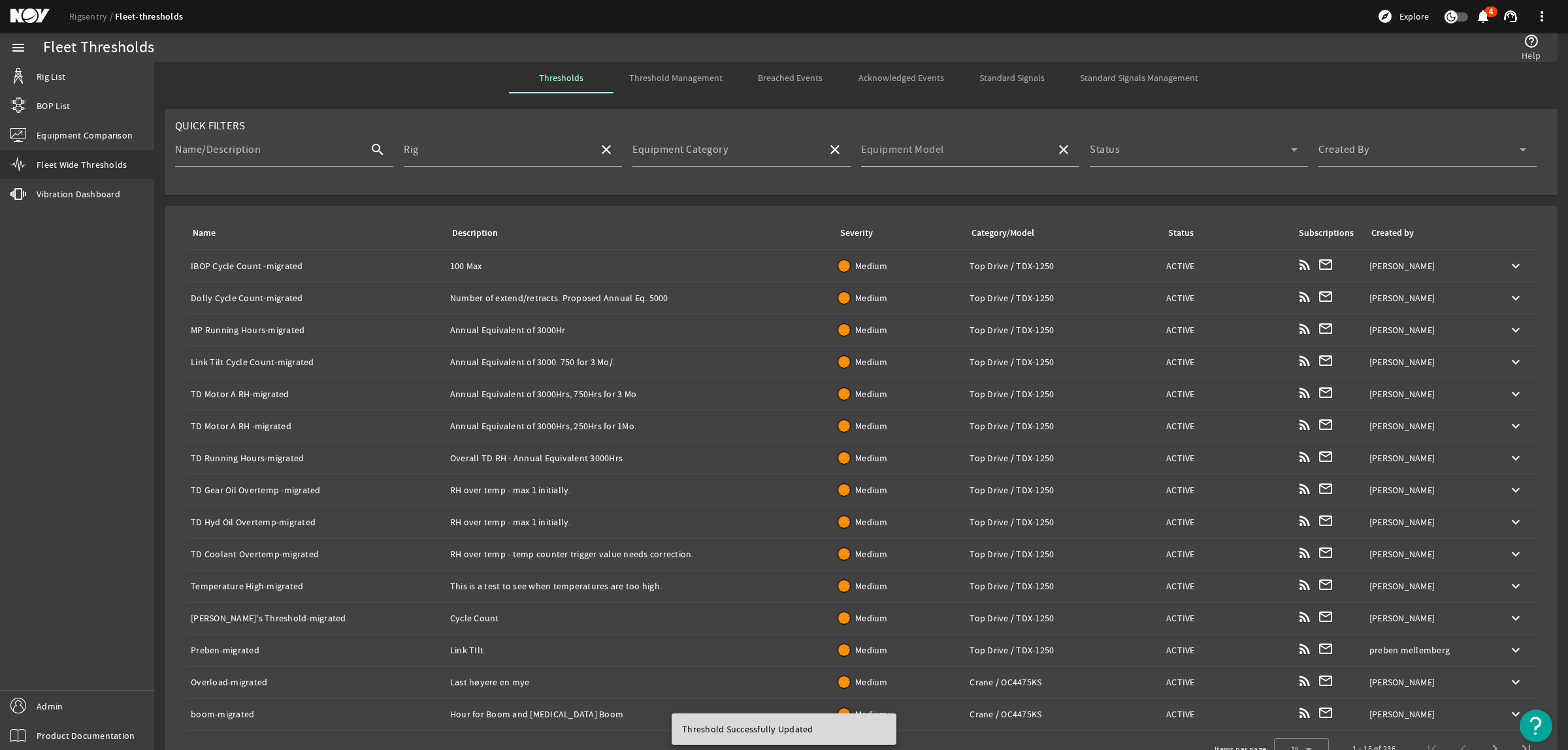
click at [981, 154] on input "Equipment Model" at bounding box center [954, 155] width 184 height 16
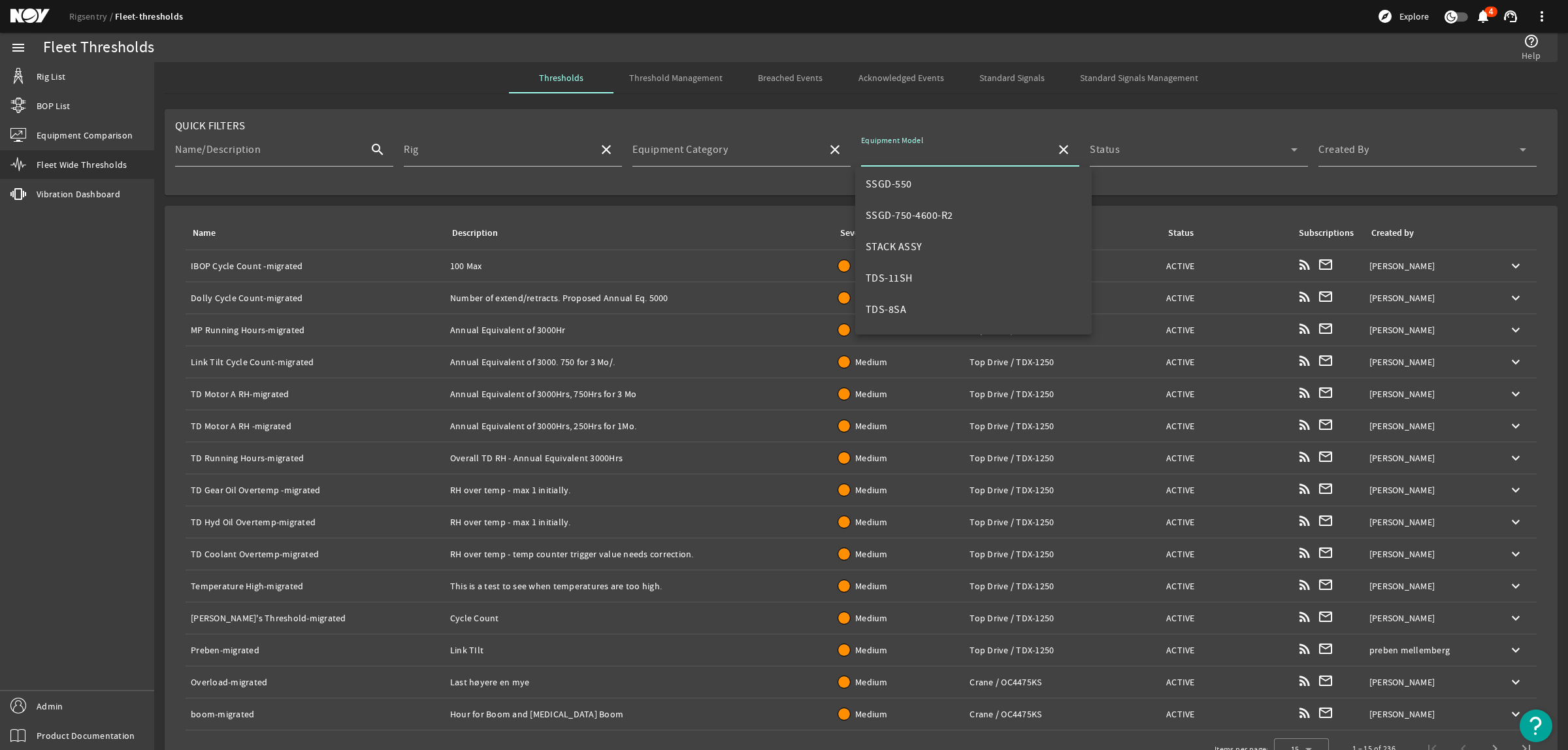
scroll to position [408, 0]
click at [912, 282] on mat-option "TDS-8SA" at bounding box center [973, 282] width 237 height 31
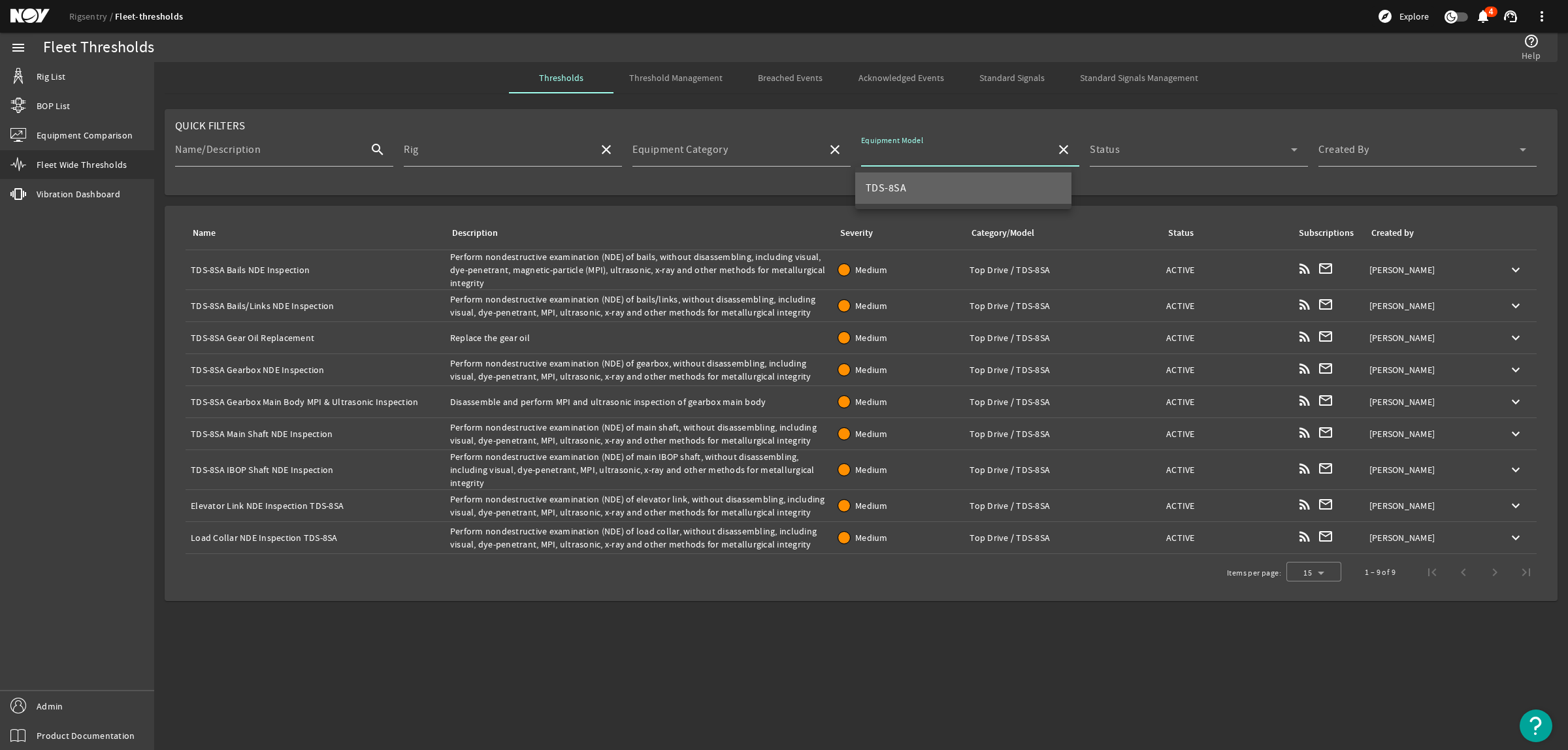
type input "TDS-8SA"
click at [291, 502] on div "Name: Elevator Link NDE Inspection TDS-8SA" at bounding box center [315, 506] width 249 height 13
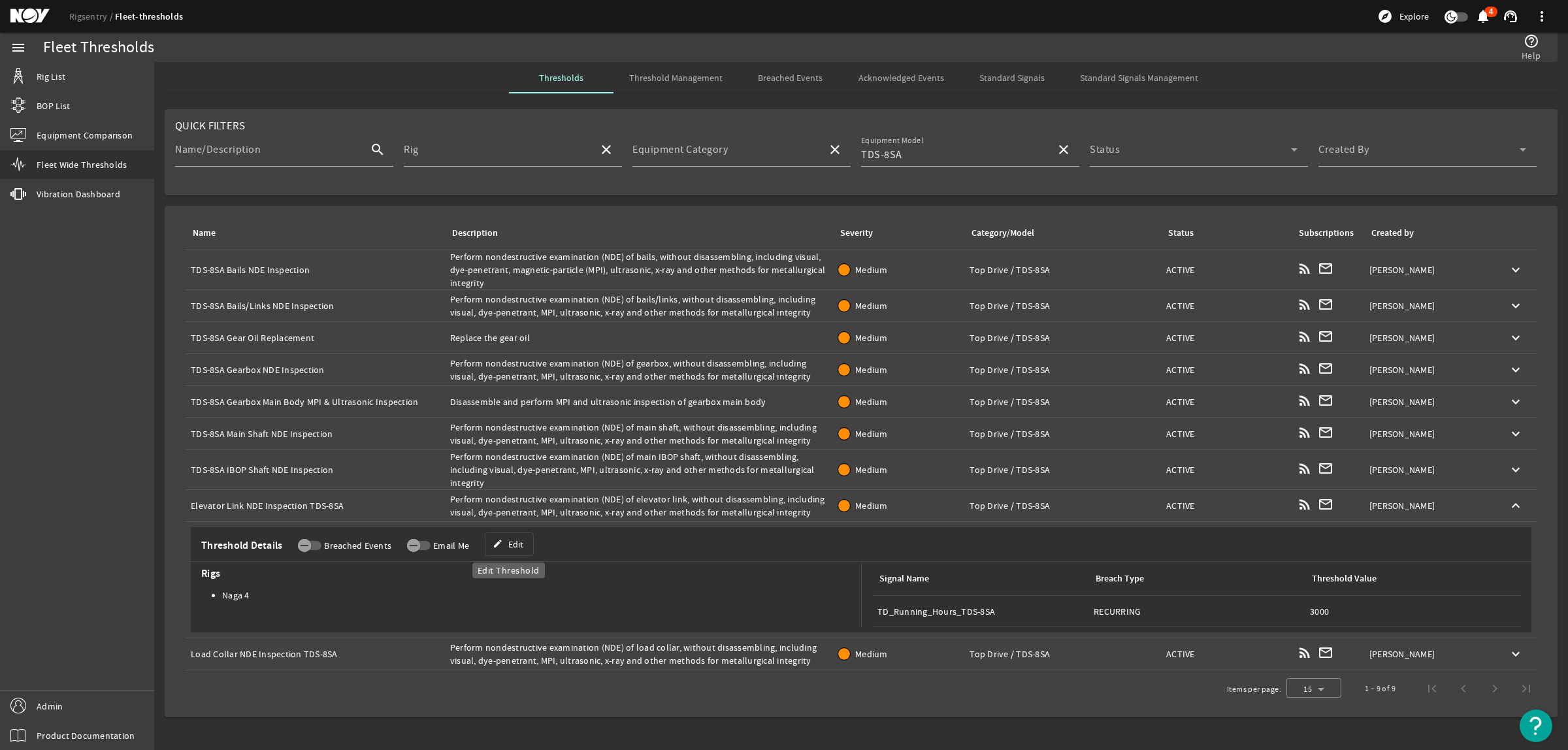
click at [508, 547] on span "Edit" at bounding box center [515, 544] width 15 height 13
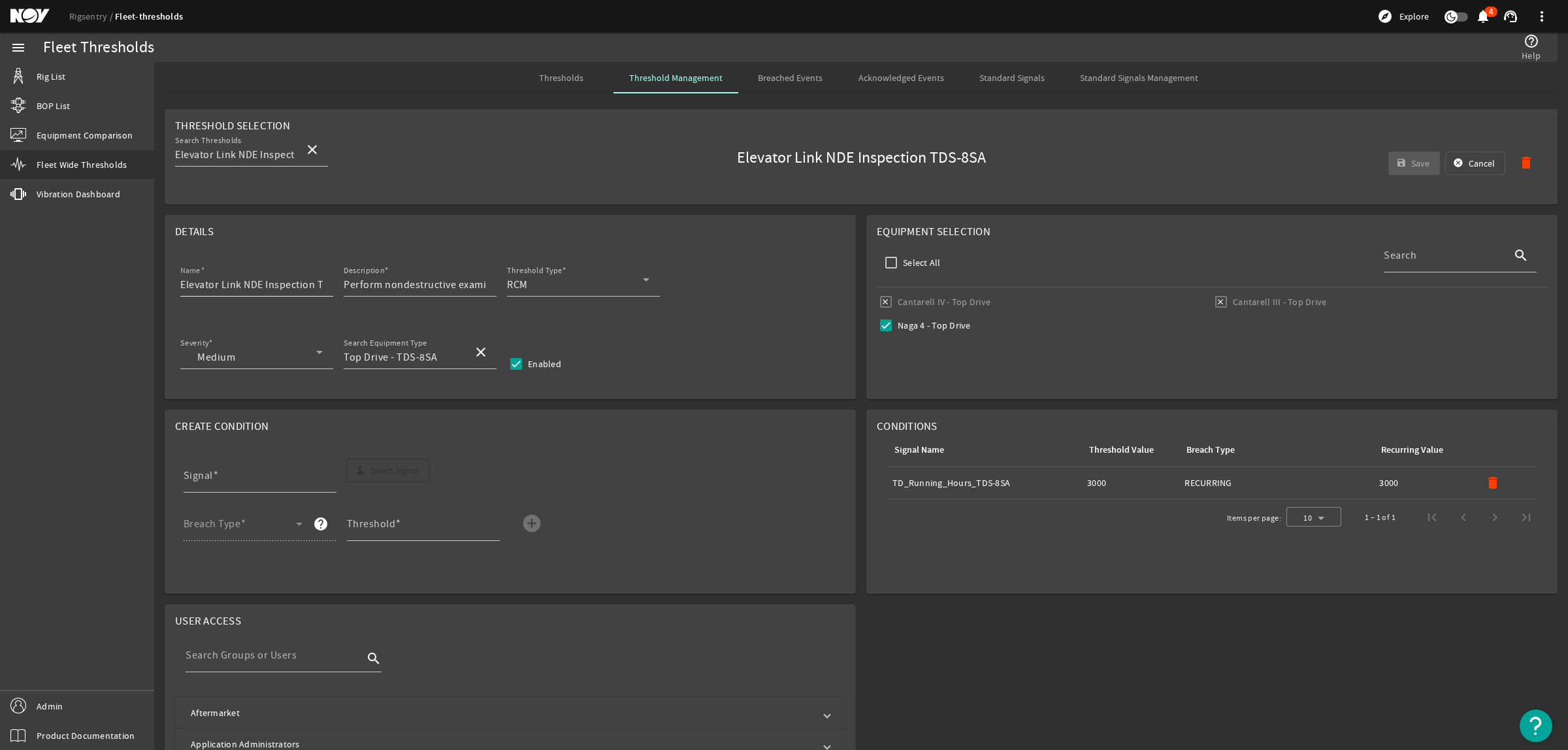
click at [306, 289] on input "Elevator Link NDE Inspection TDS-8SA" at bounding box center [252, 285] width 142 height 16
drag, startPoint x: 317, startPoint y: 285, endPoint x: 374, endPoint y: 285, distance: 57.0
click at [374, 285] on div "Name Elevator Link NDE Inspection TDS-8SA Description Perform nondestructive ex…" at bounding box center [510, 287] width 670 height 48
click at [280, 300] on div at bounding box center [257, 303] width 153 height 14
click at [324, 289] on div "Name Elevator Link NDE Inspection TDS-8SA" at bounding box center [257, 279] width 153 height 34
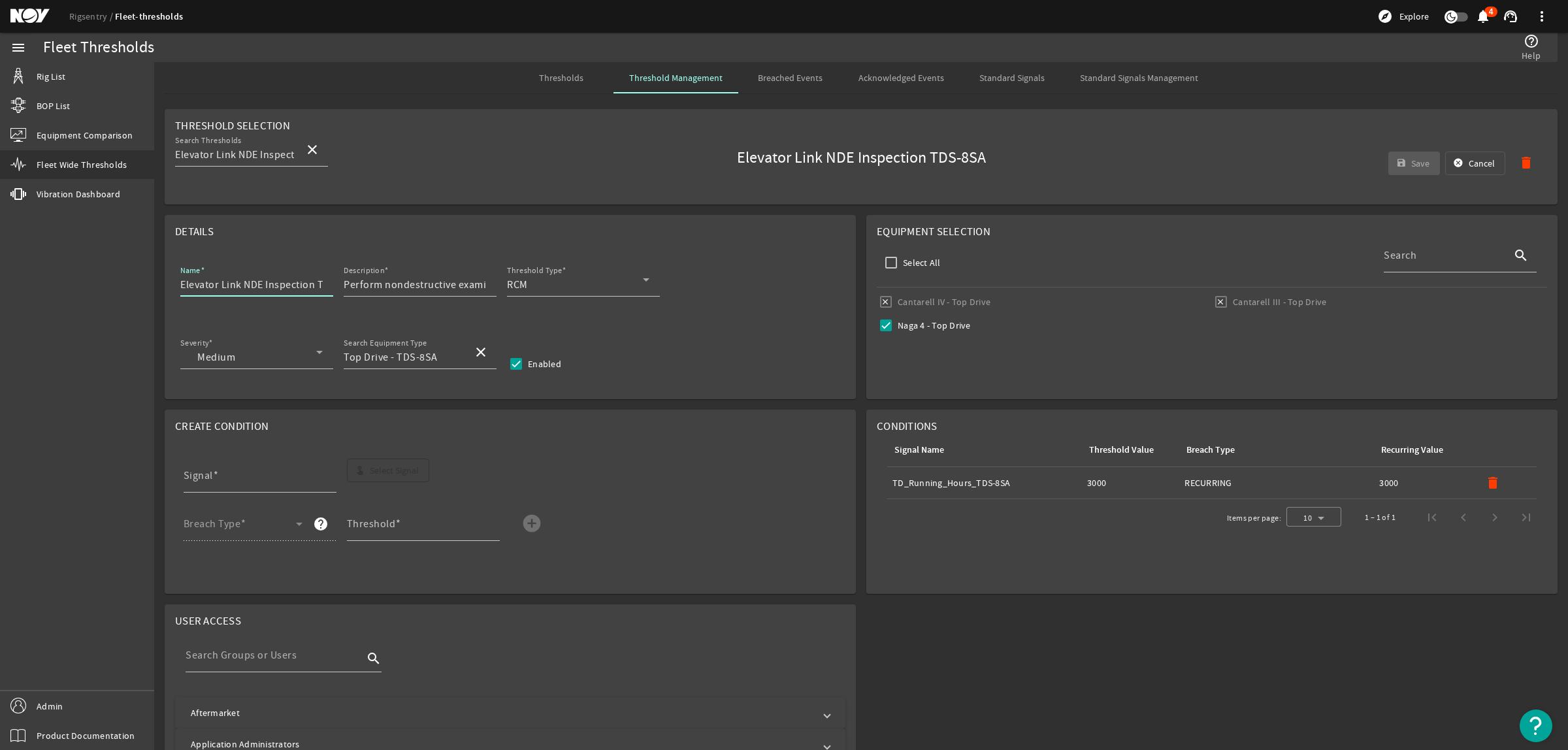
click at [324, 288] on div "Name Elevator Link NDE Inspection TDS-8SA" at bounding box center [257, 279] width 153 height 34
click at [319, 286] on input "Elevator Link NDE Inspection TDS-8SA" at bounding box center [252, 285] width 142 height 16
drag, startPoint x: 281, startPoint y: 285, endPoint x: 338, endPoint y: 281, distance: 57.1
click at [338, 281] on mat-form-field "Name Elevator Link NDE Inspection TDS-8SA" at bounding box center [262, 287] width 163 height 48
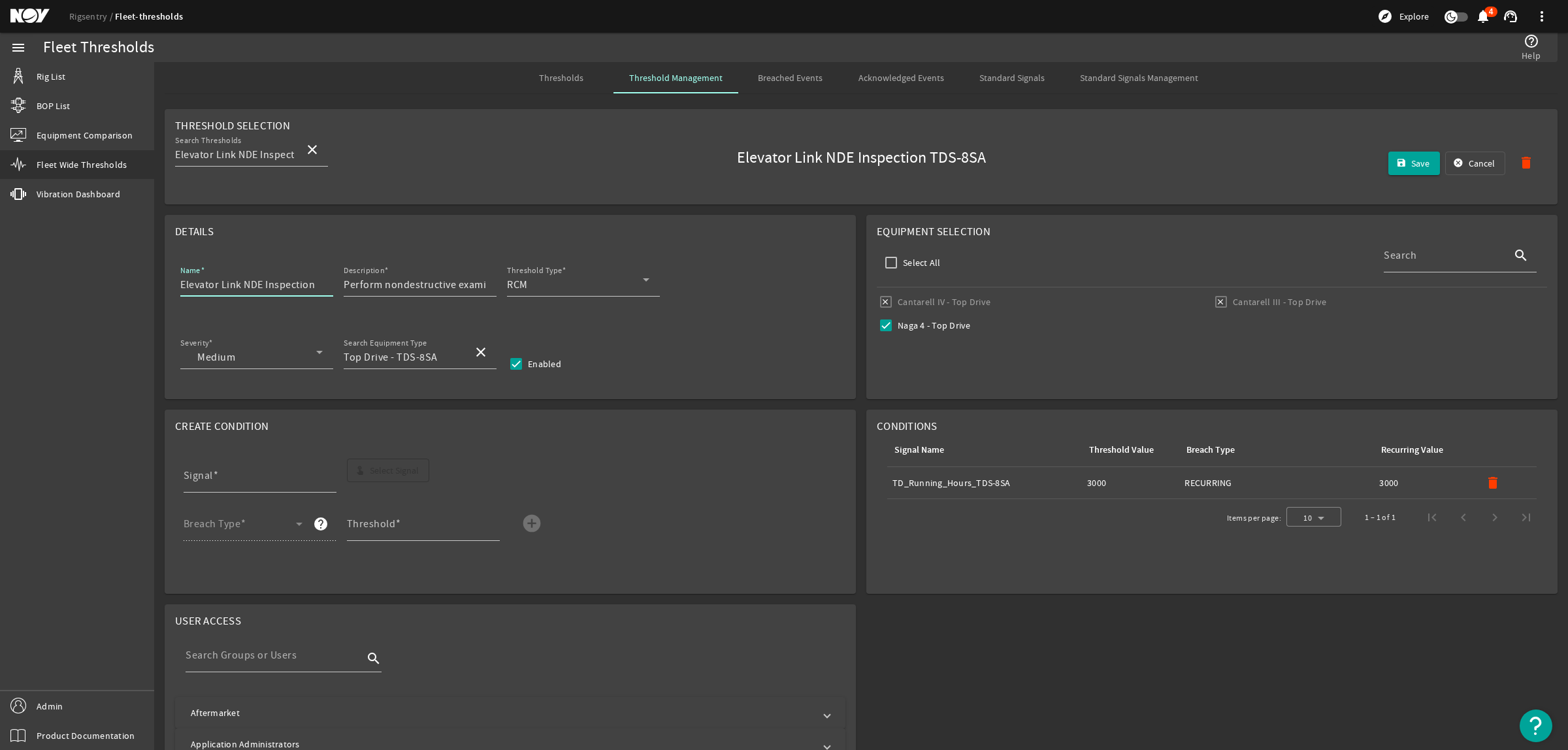
scroll to position [0, 0]
click at [181, 291] on input "Elevator Link NDE Inspection" at bounding box center [252, 285] width 142 height 16
paste input "TDS-8SA"
type input "TDS-8SA Elevator Link NDE Inspection"
click at [1485, 480] on mat-icon "delete" at bounding box center [1493, 483] width 16 height 16
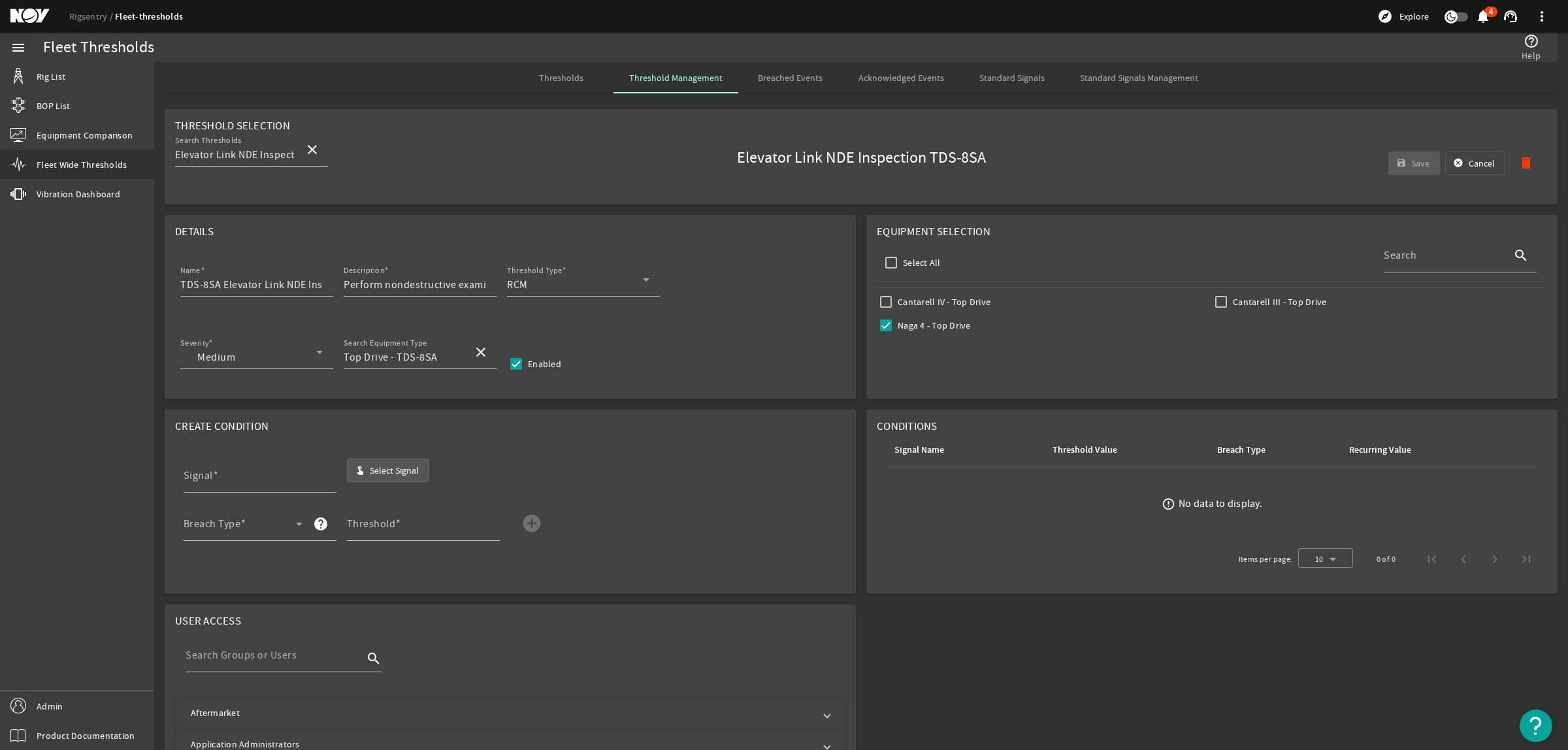
click at [386, 468] on span "Select Signal" at bounding box center [394, 470] width 49 height 13
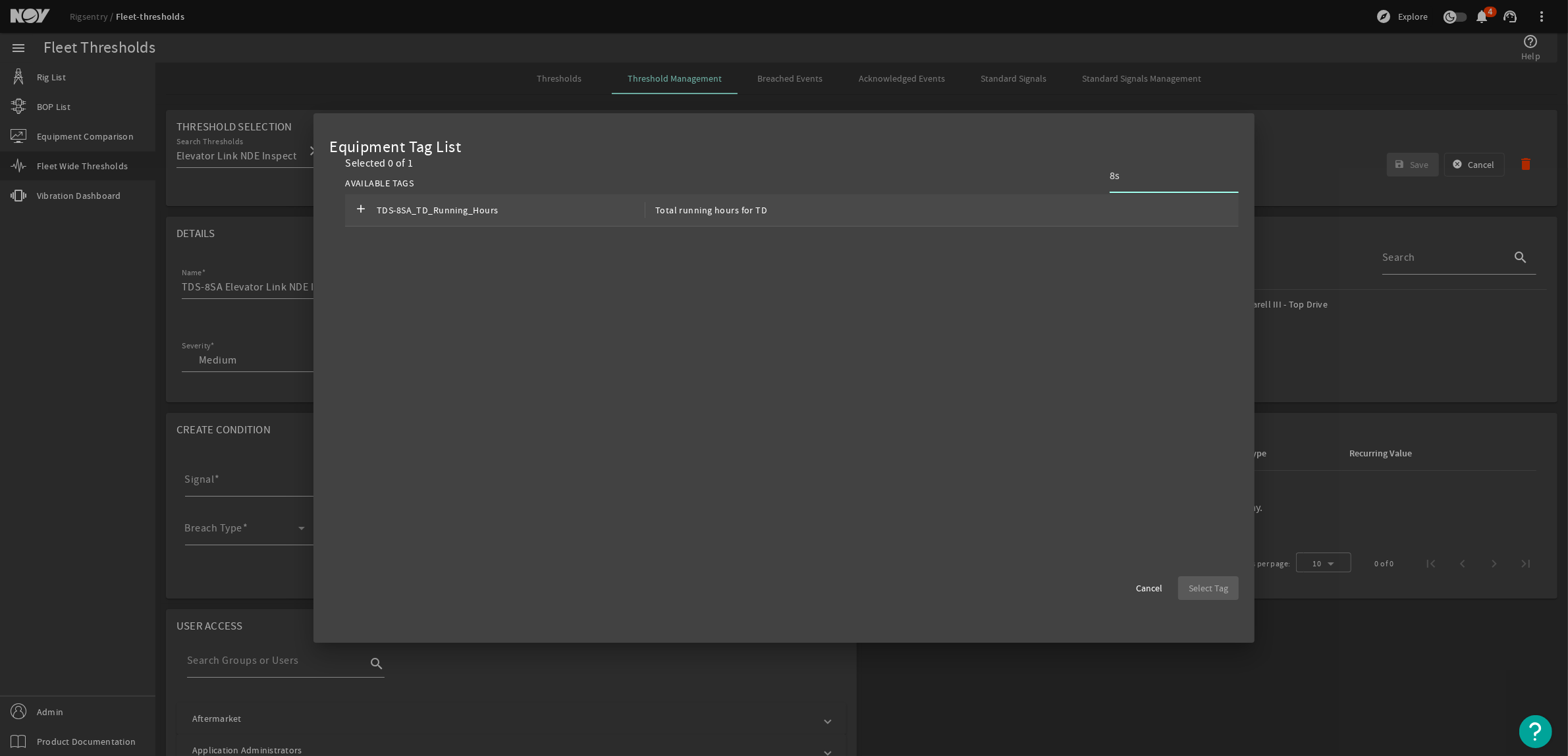
type input "8s"
click at [953, 208] on div "add TDS-8SA_TD_Running_Hours Total running hours for TD" at bounding box center [792, 210] width 894 height 32
click at [1212, 593] on span "Select Tag" at bounding box center [1209, 588] width 39 height 13
type input "TDS-8SA_TD_Running_Hours"
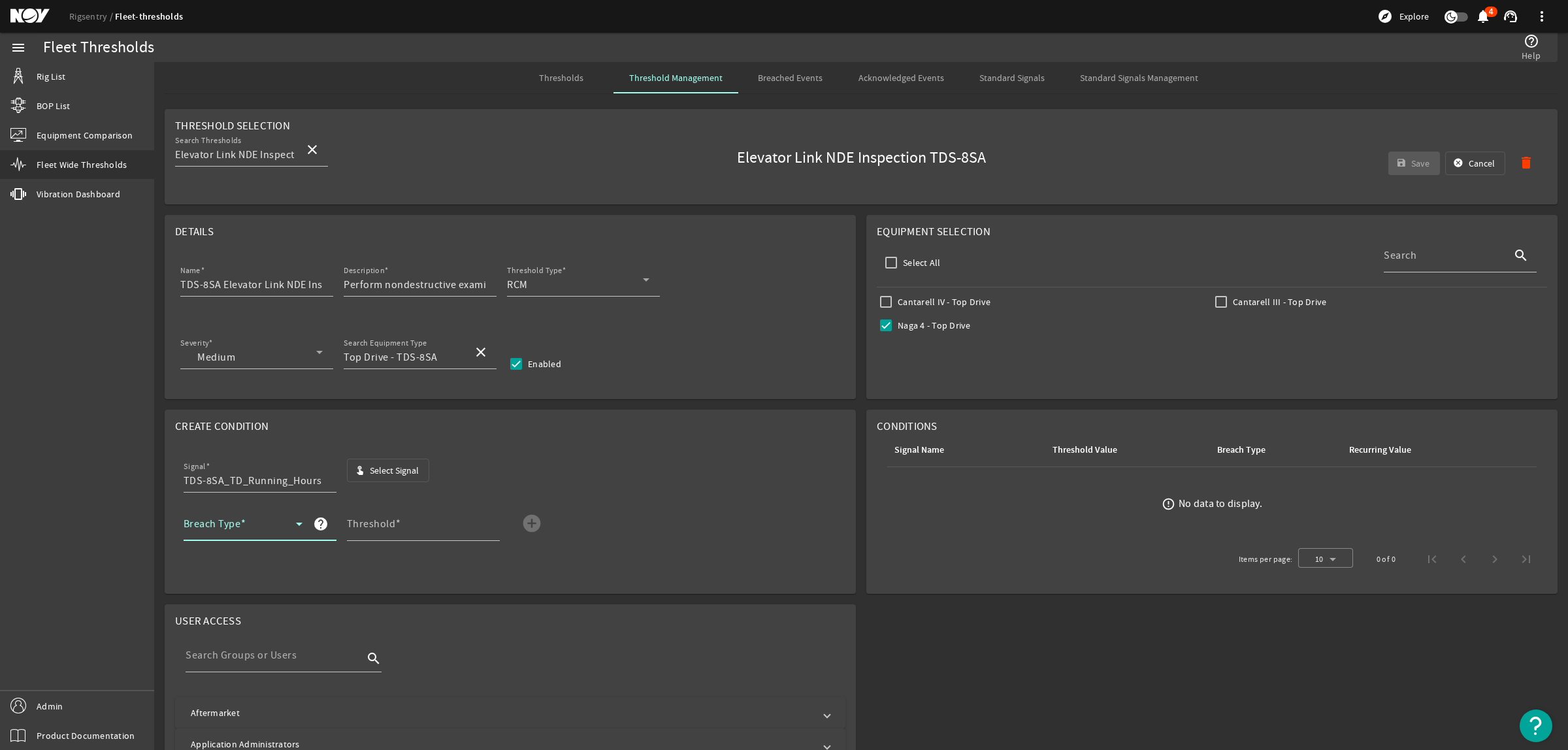
click at [281, 523] on span at bounding box center [240, 529] width 113 height 16
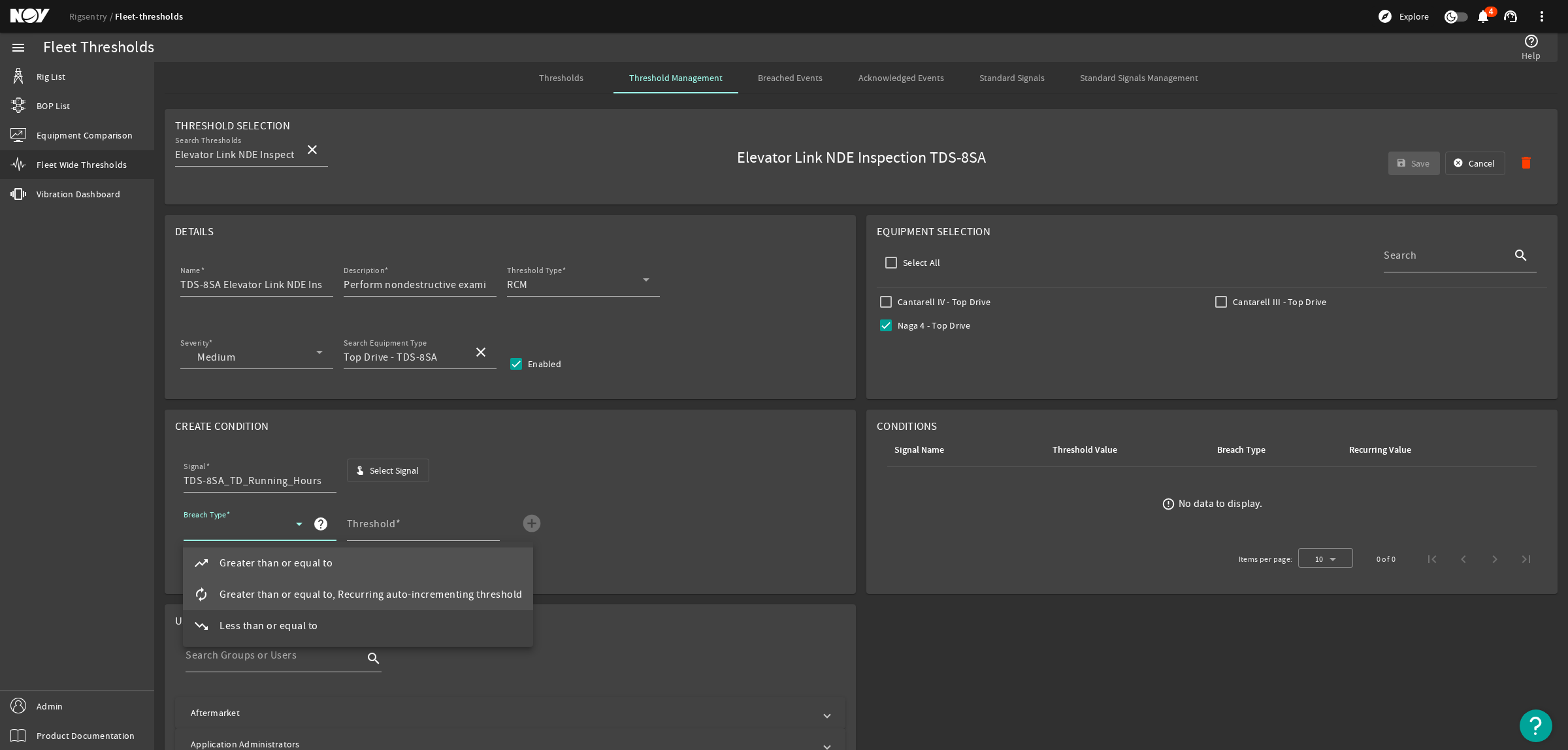
click at [294, 583] on mat-option "autorenew Greater than or equal to, Recurring auto-incrementing threshold" at bounding box center [358, 594] width 350 height 31
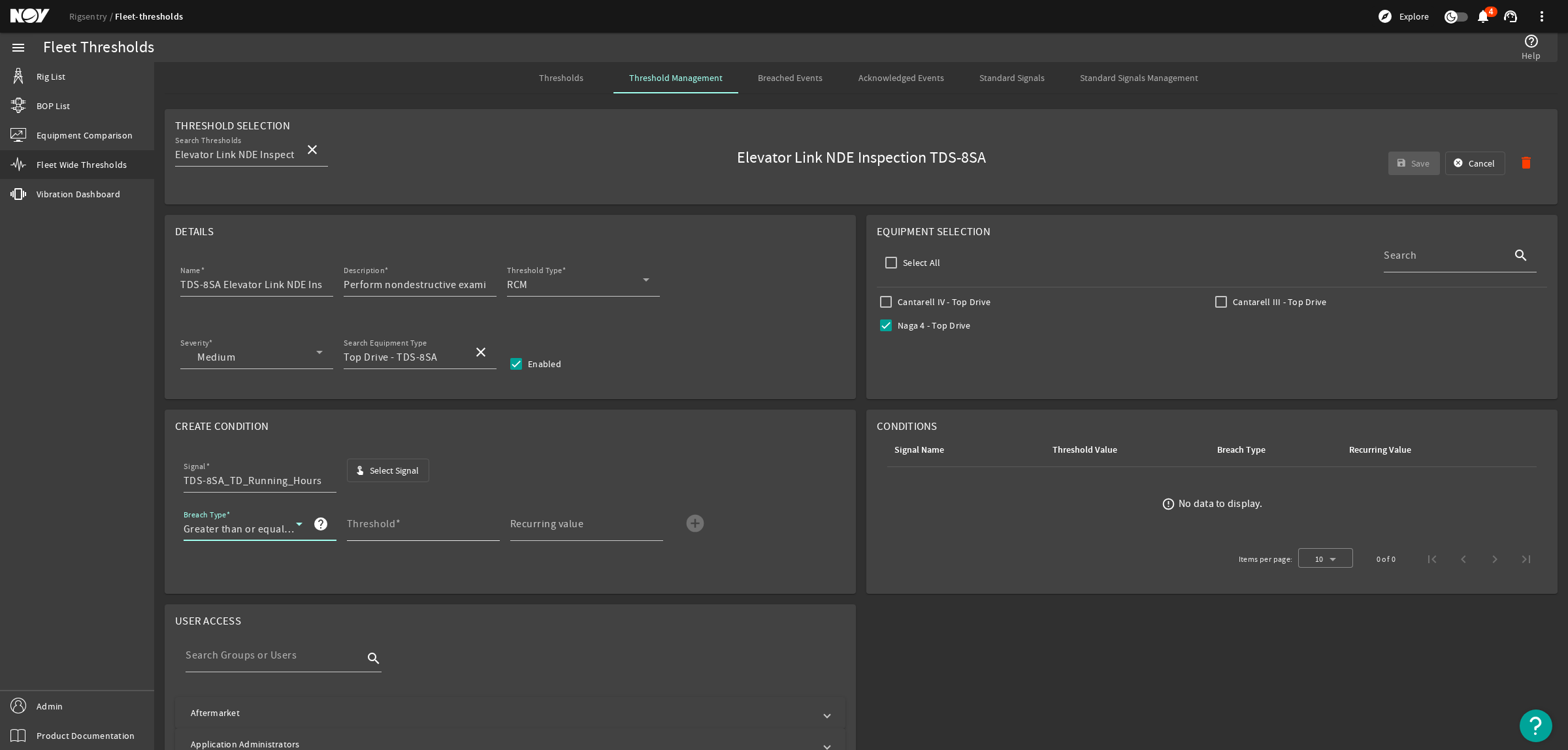
click at [385, 530] on mat-label "Threshold" at bounding box center [371, 524] width 49 height 13
click at [385, 530] on input "Threshold" at bounding box center [418, 529] width 142 height 16
type input "3000"
click at [559, 522] on mat-label "Recurring value" at bounding box center [547, 524] width 73 height 13
click at [559, 522] on input "Recurring value" at bounding box center [582, 529] width 142 height 16
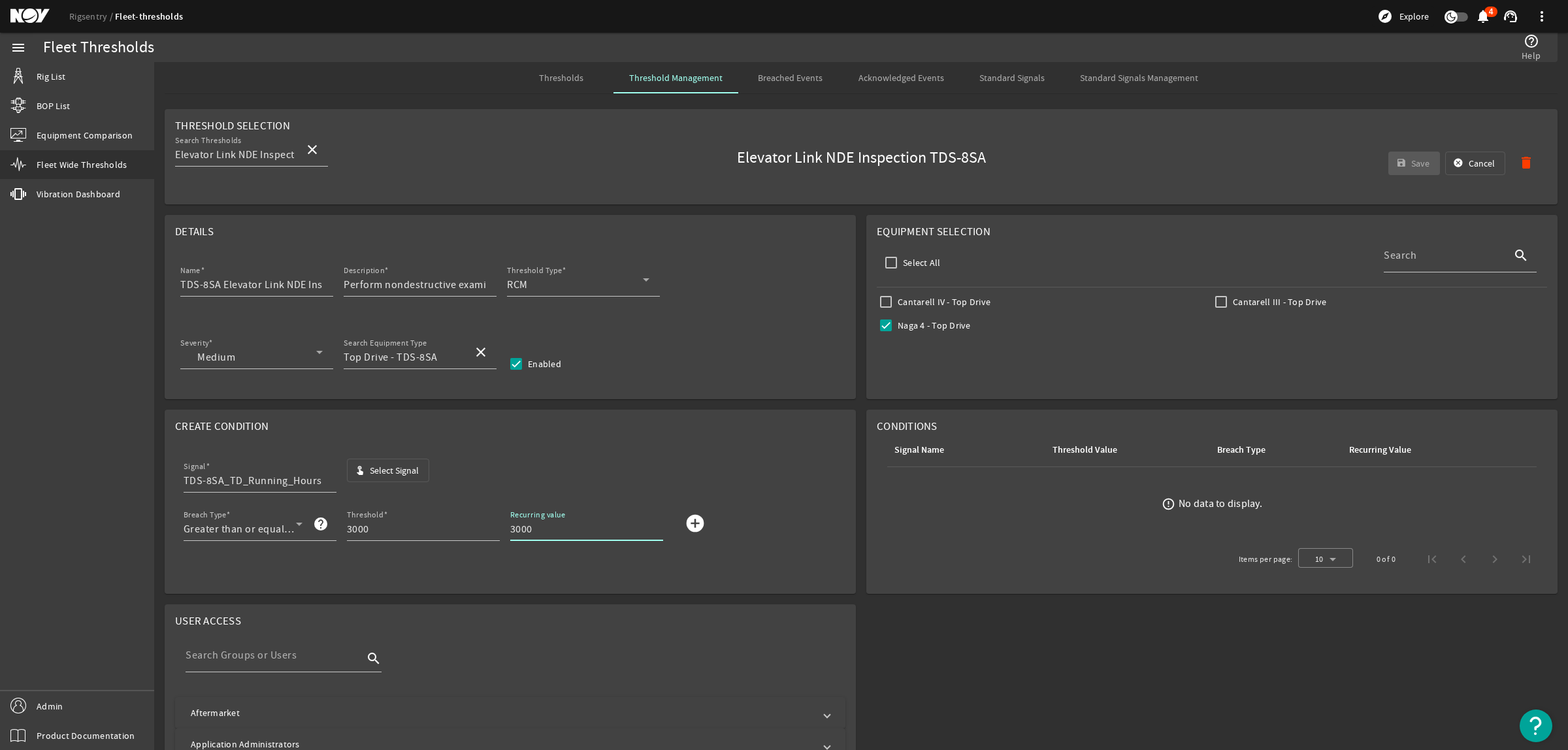
type input "3000"
click at [701, 522] on mat-icon "add_circle" at bounding box center [695, 523] width 21 height 21
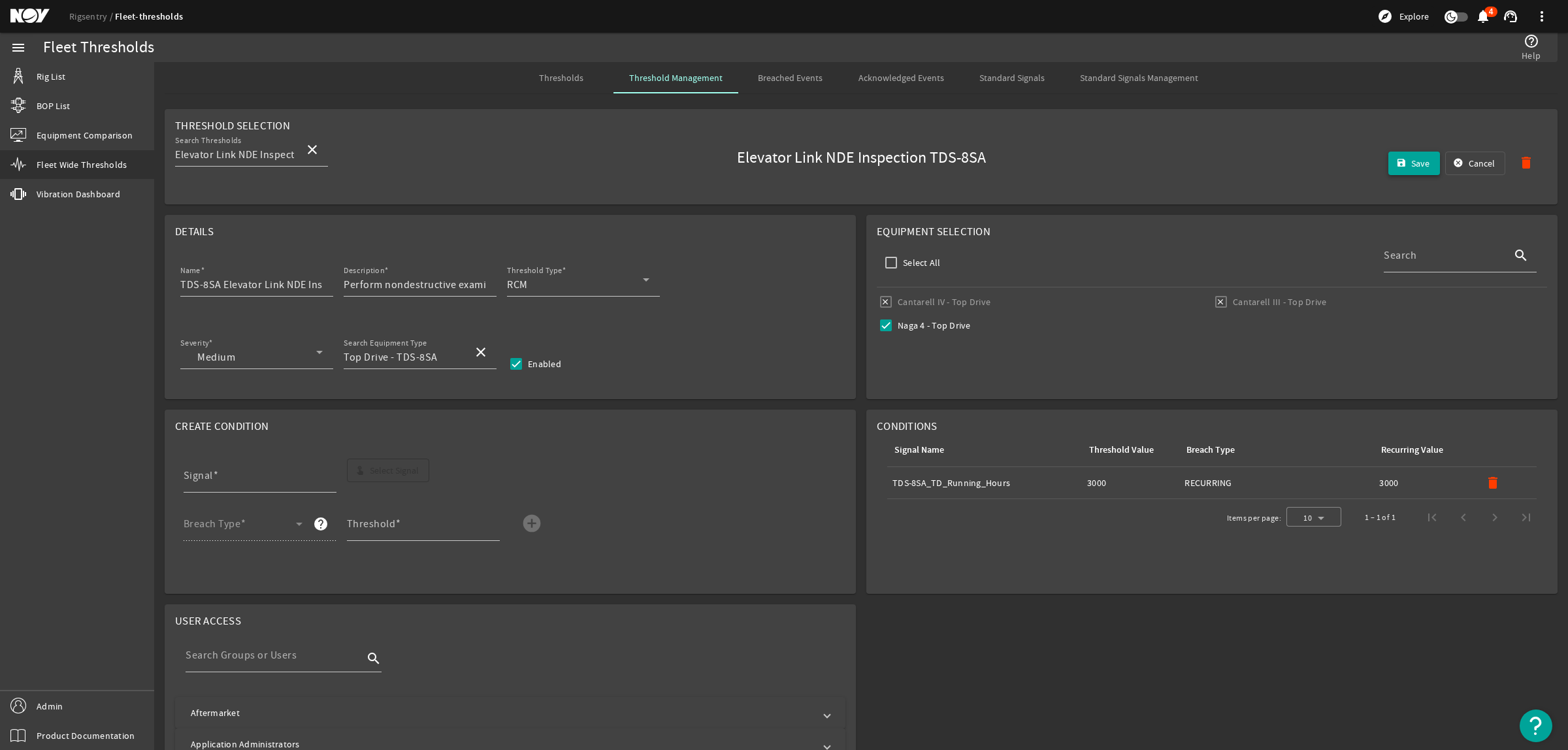
click at [1396, 167] on mat-icon "save" at bounding box center [1401, 163] width 10 height 10
click at [553, 77] on span "Thresholds" at bounding box center [560, 78] width 45 height 9
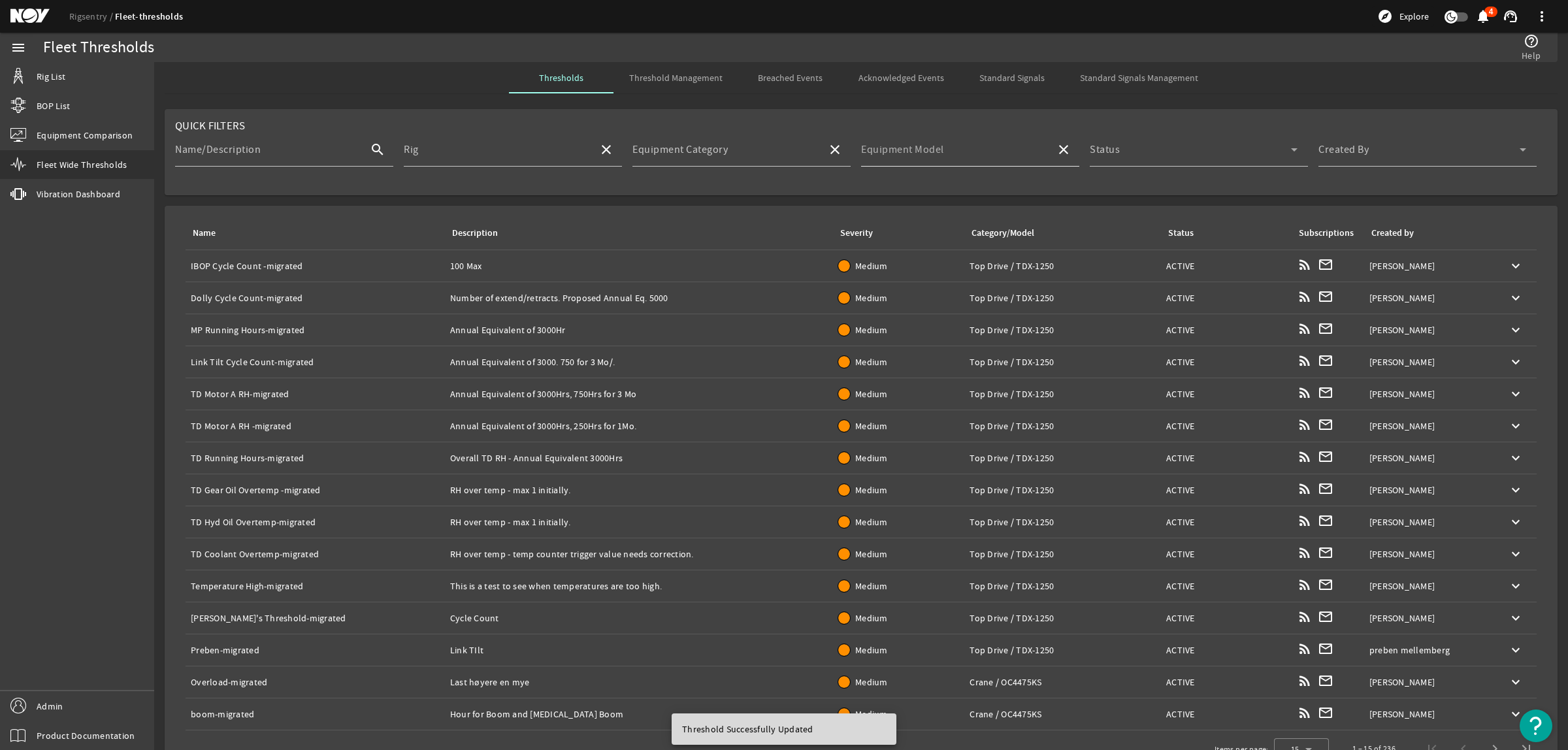
click at [1000, 145] on div "Equipment Model" at bounding box center [954, 149] width 184 height 34
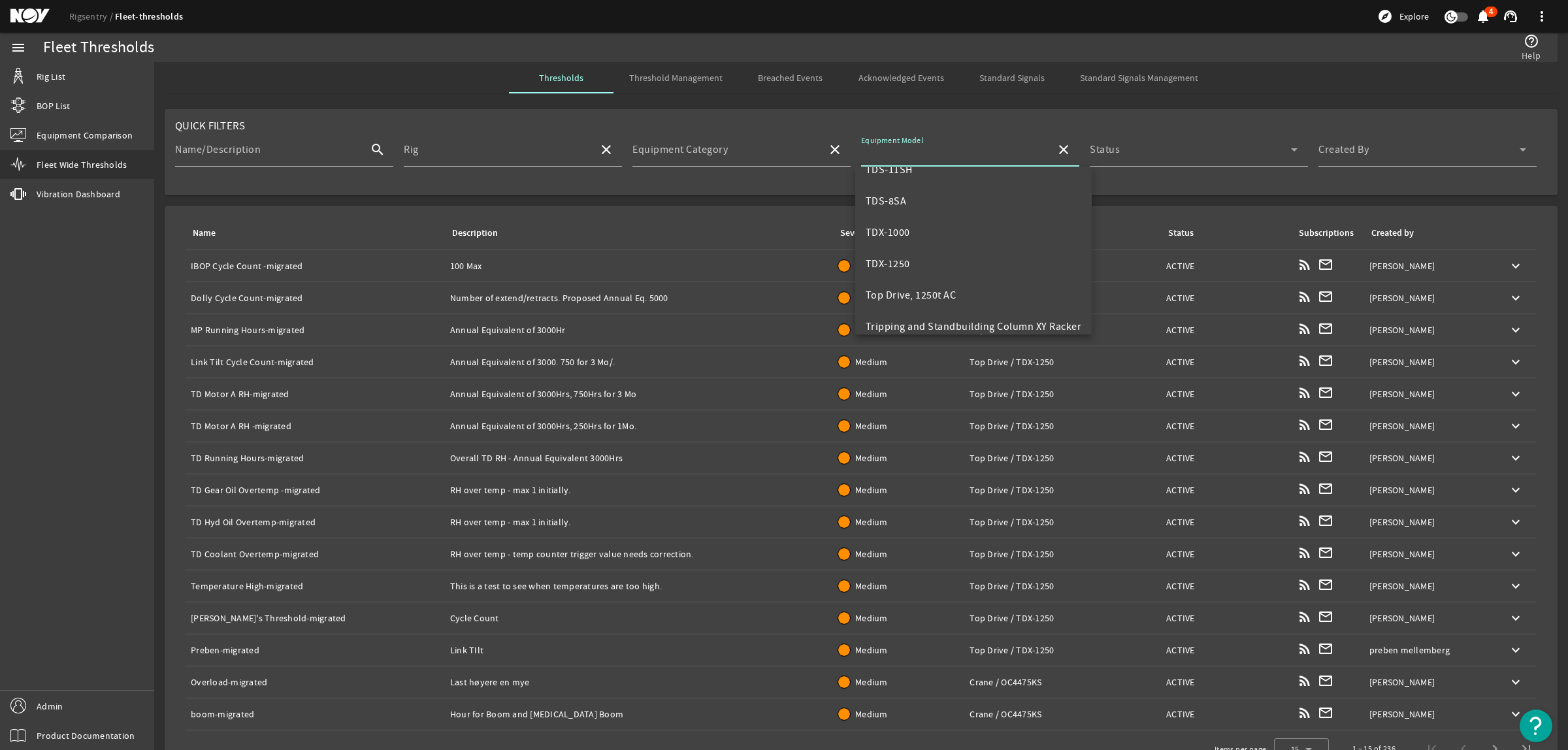
scroll to position [490, 0]
click at [901, 196] on span "TDS-8SA" at bounding box center [886, 199] width 41 height 13
type input "TDS-8SA"
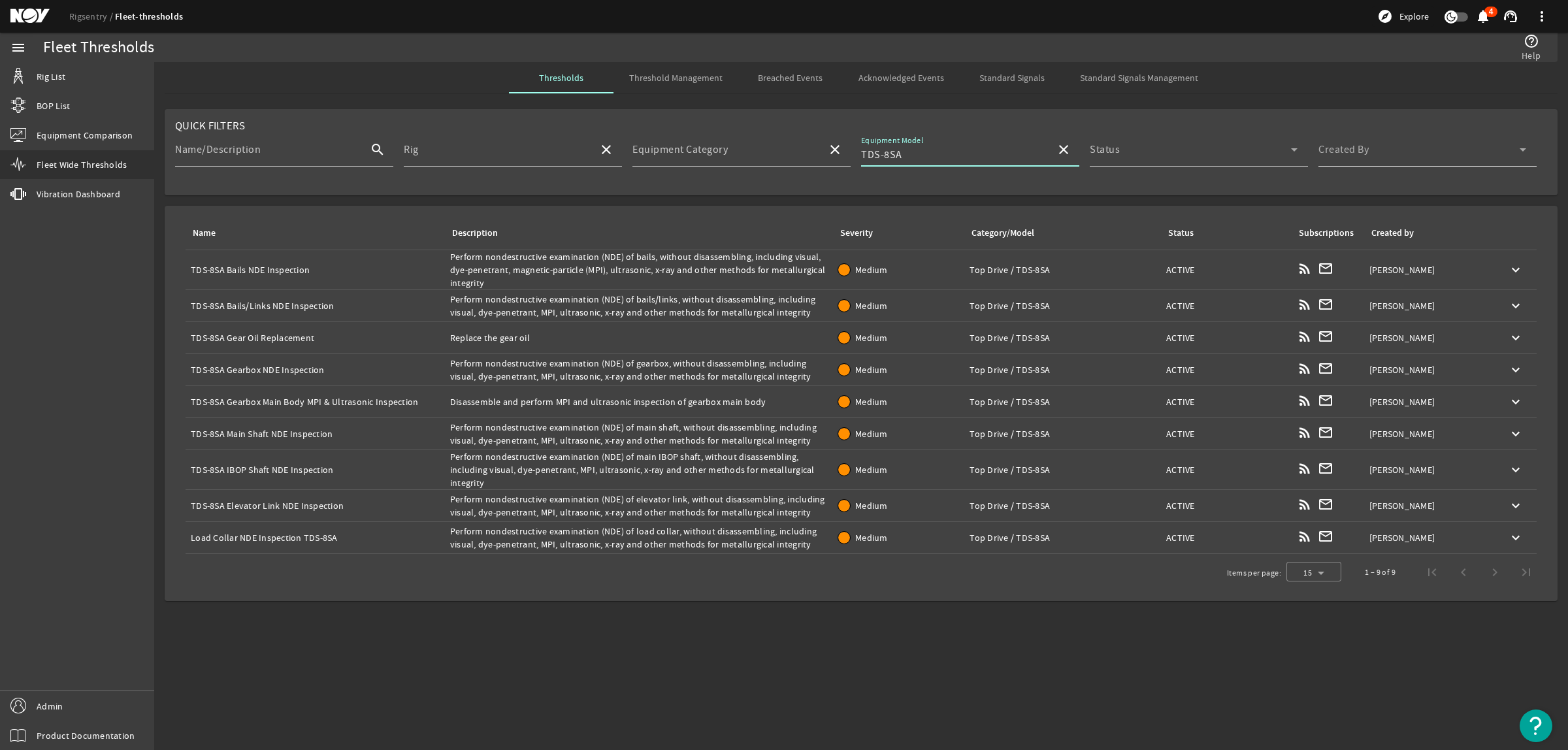
click at [1355, 149] on span at bounding box center [1419, 155] width 201 height 16
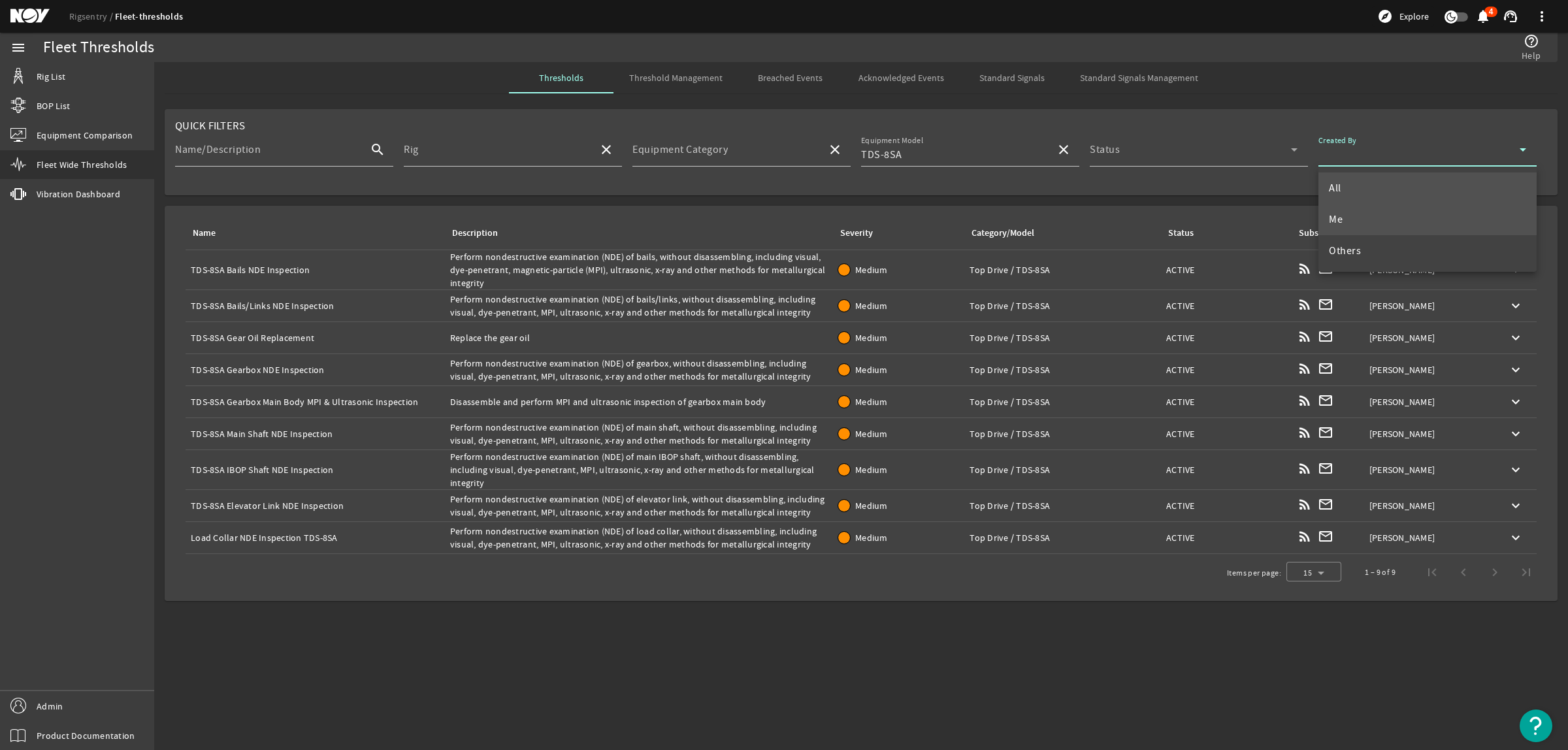
click at [1360, 209] on mat-option "Me" at bounding box center [1427, 220] width 218 height 31
click at [358, 534] on div "Name: Load Collar NDE Inspection TDS-8SA" at bounding box center [315, 537] width 249 height 13
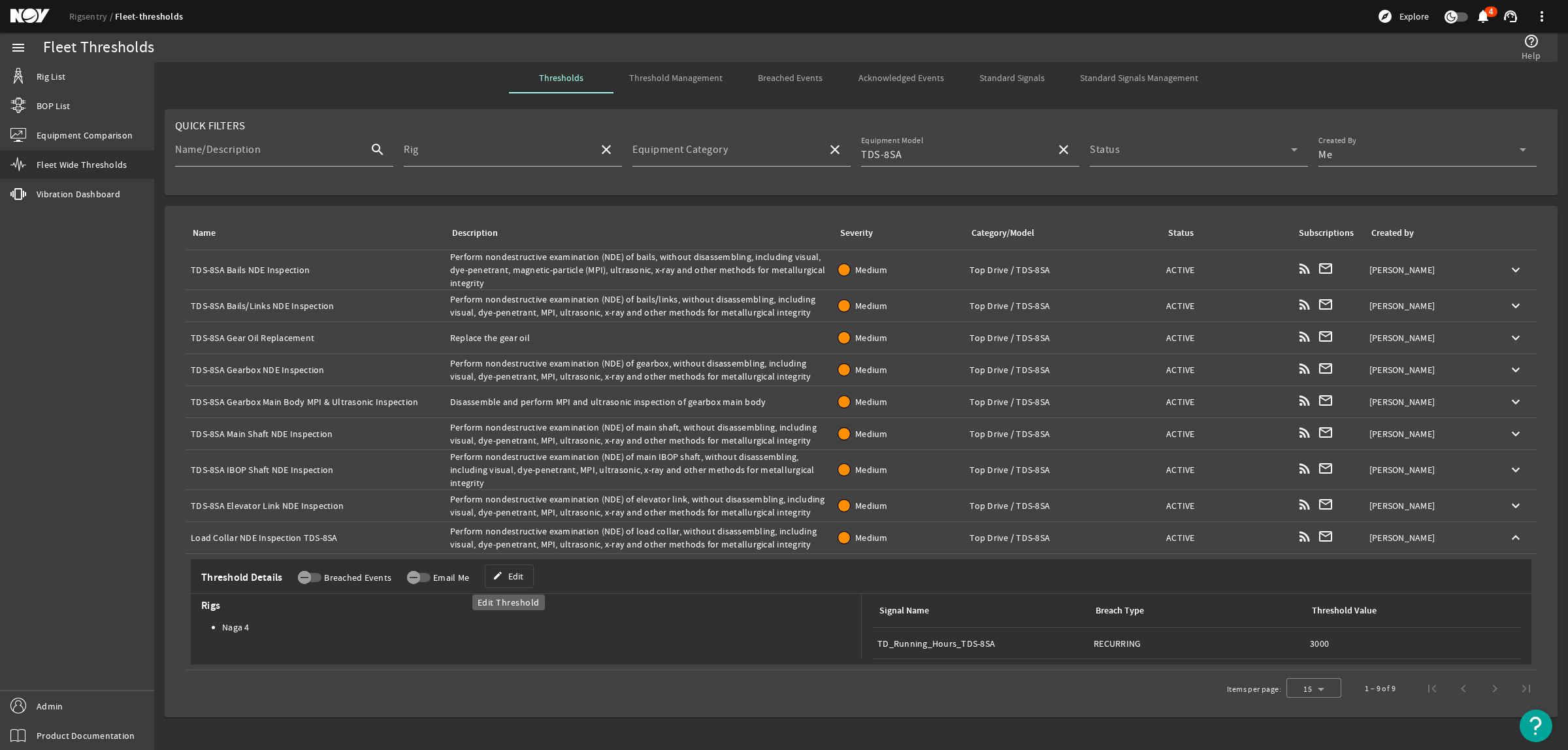
click at [527, 579] on span at bounding box center [509, 576] width 48 height 31
